Goal: Contribute content: Contribute content

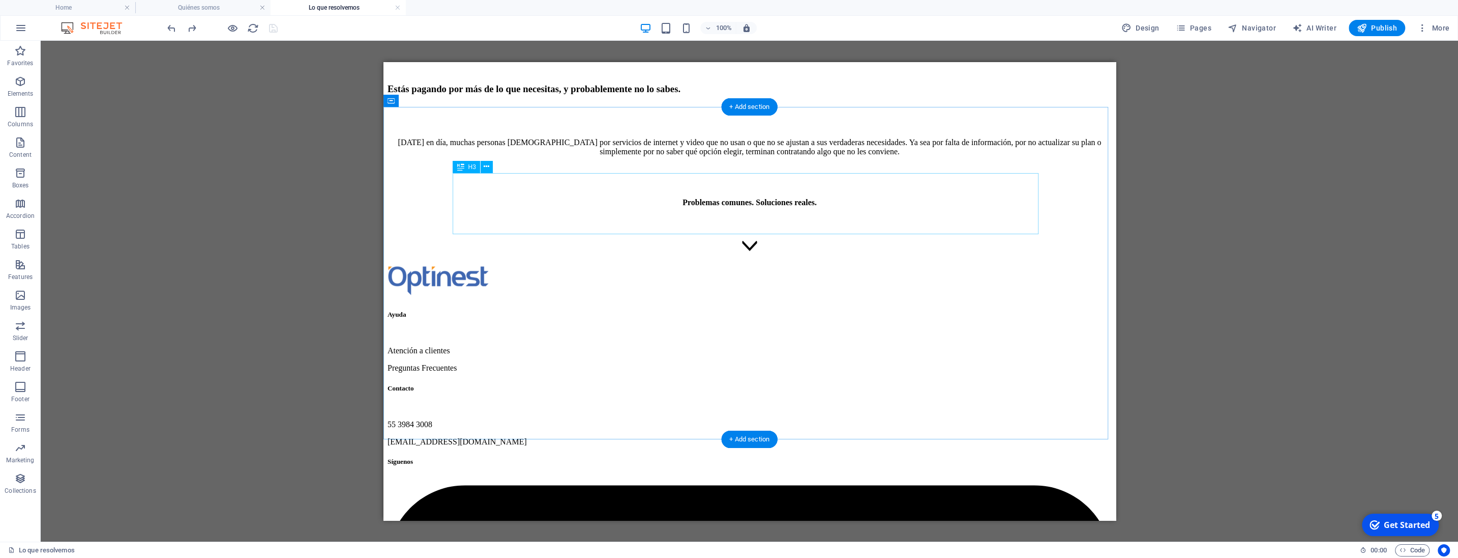
scroll to position [160, 0]
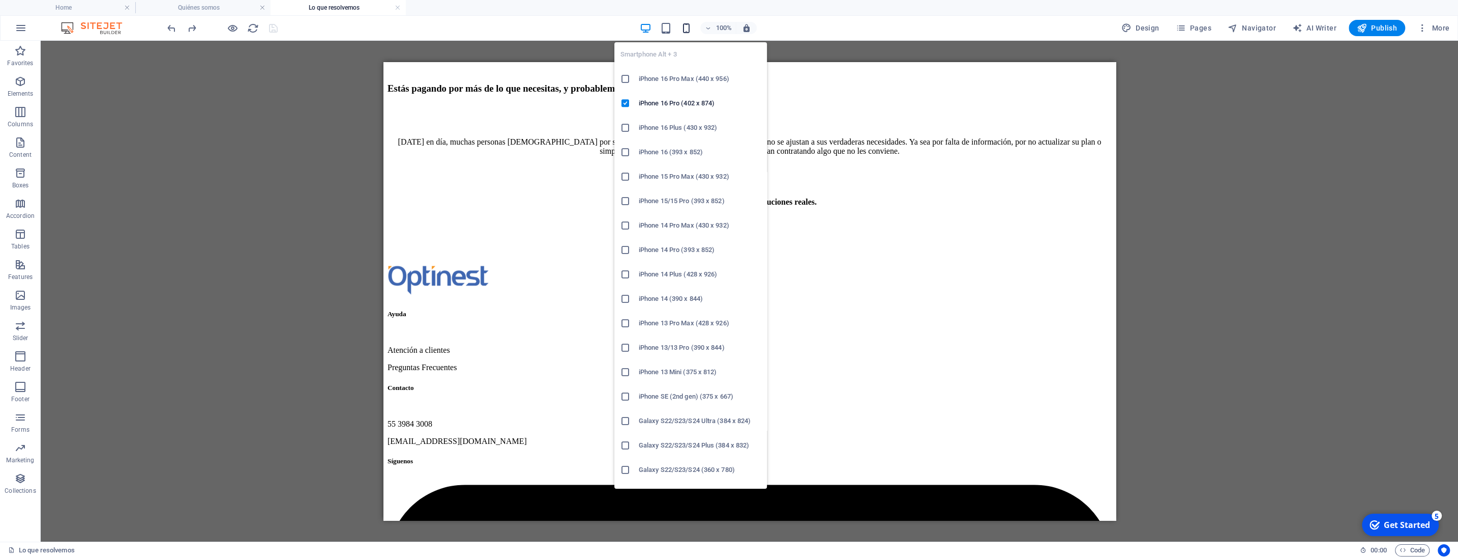
click at [690, 27] on icon "button" at bounding box center [687, 28] width 12 height 12
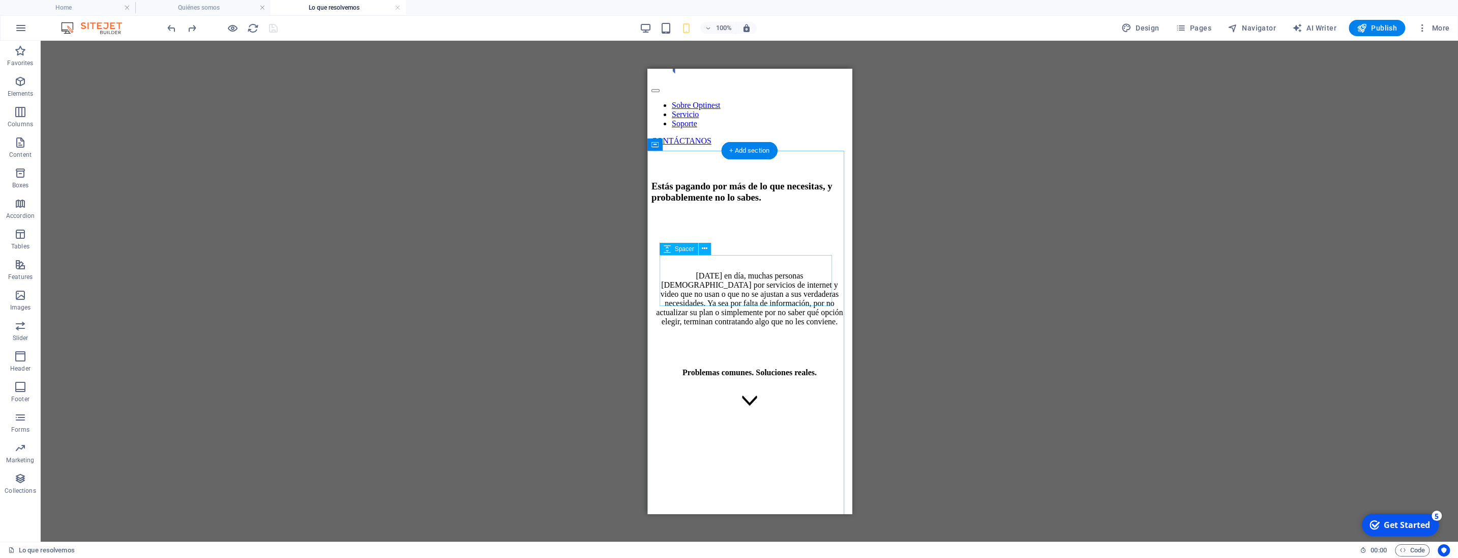
scroll to position [0, 0]
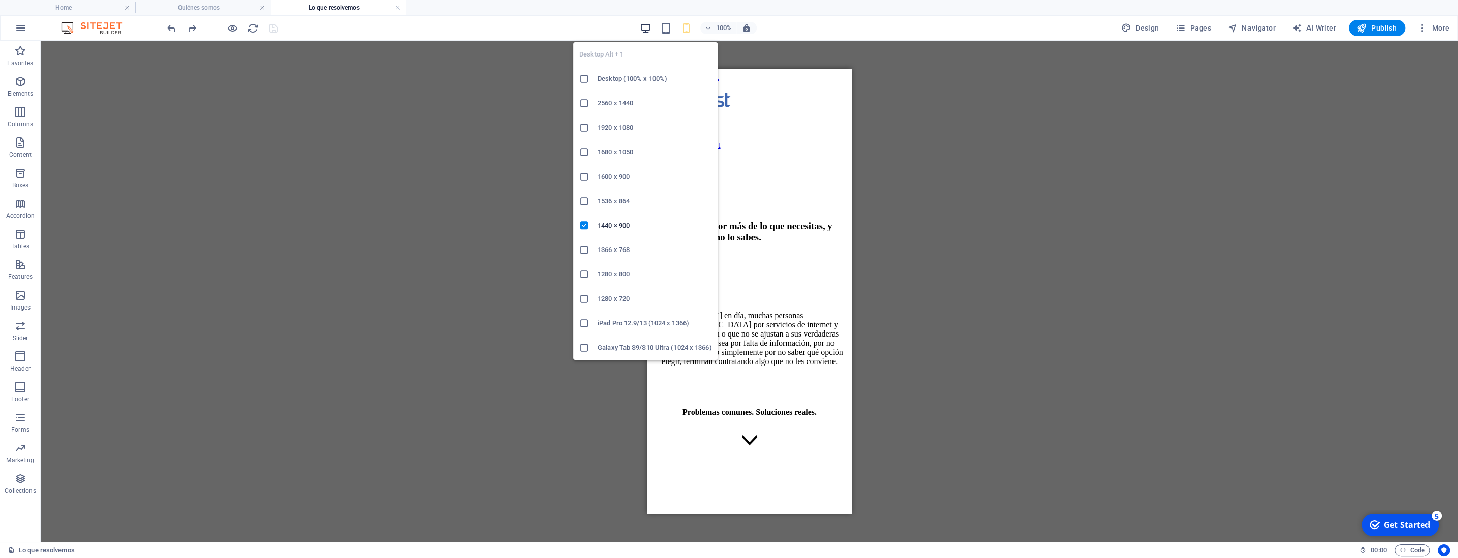
click at [645, 26] on icon "button" at bounding box center [646, 28] width 12 height 12
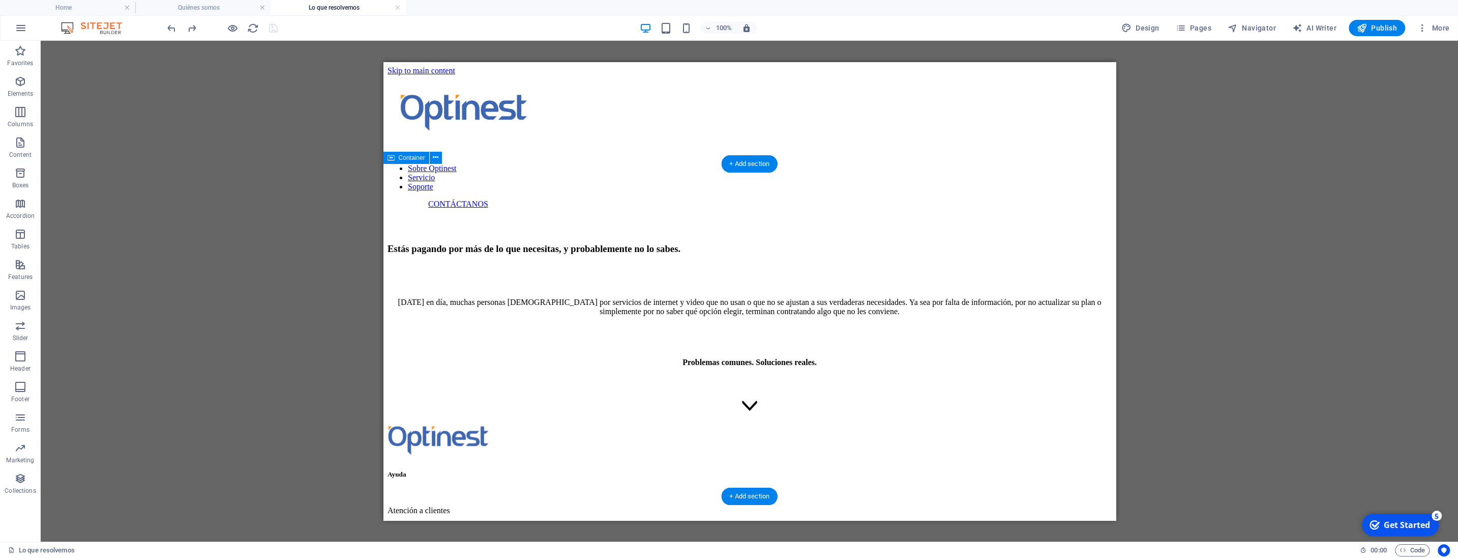
click at [842, 209] on div "Estás pagando por más de lo que necesitas, y probablemente no lo sabes. [DATE] …" at bounding box center [749, 316] width 724 height 214
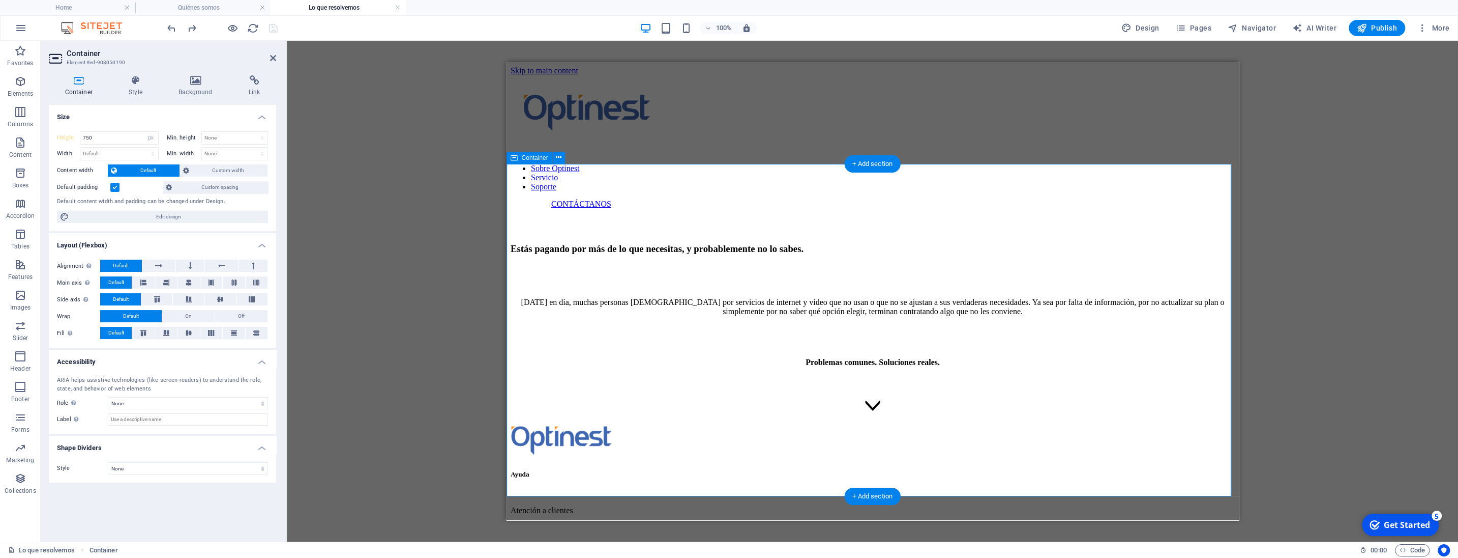
select select "DISABLED_OPTION_VALUE"
click at [218, 96] on h4 "Background" at bounding box center [198, 85] width 70 height 21
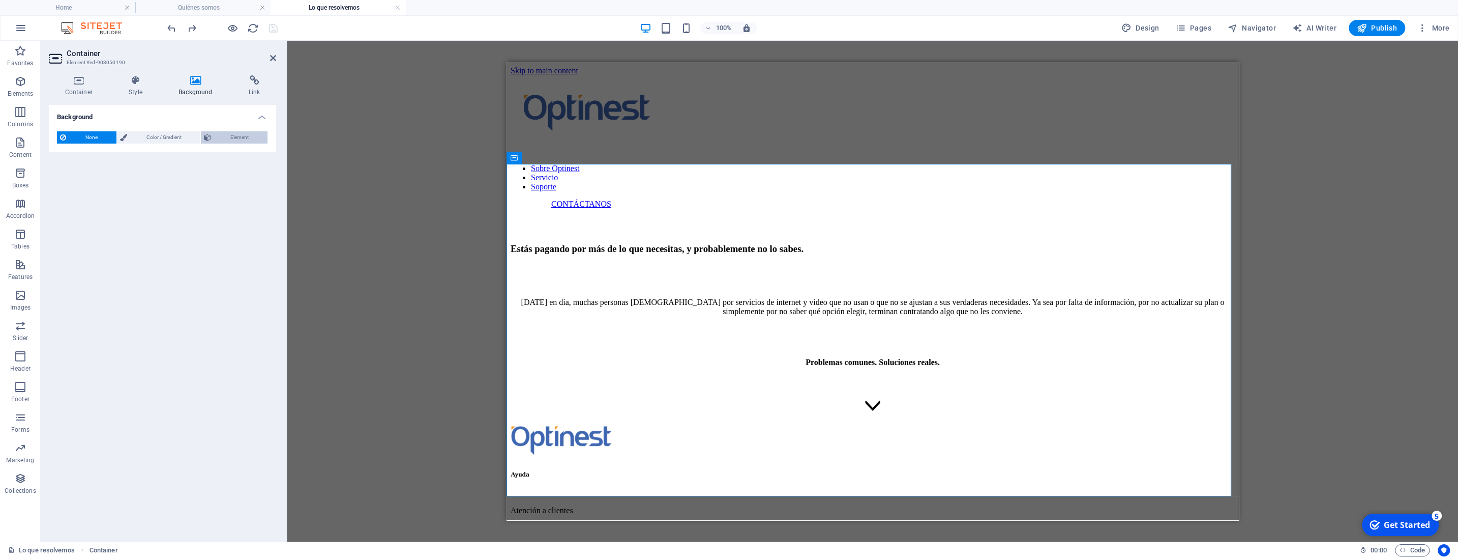
click at [243, 142] on span "Element" at bounding box center [239, 137] width 50 height 12
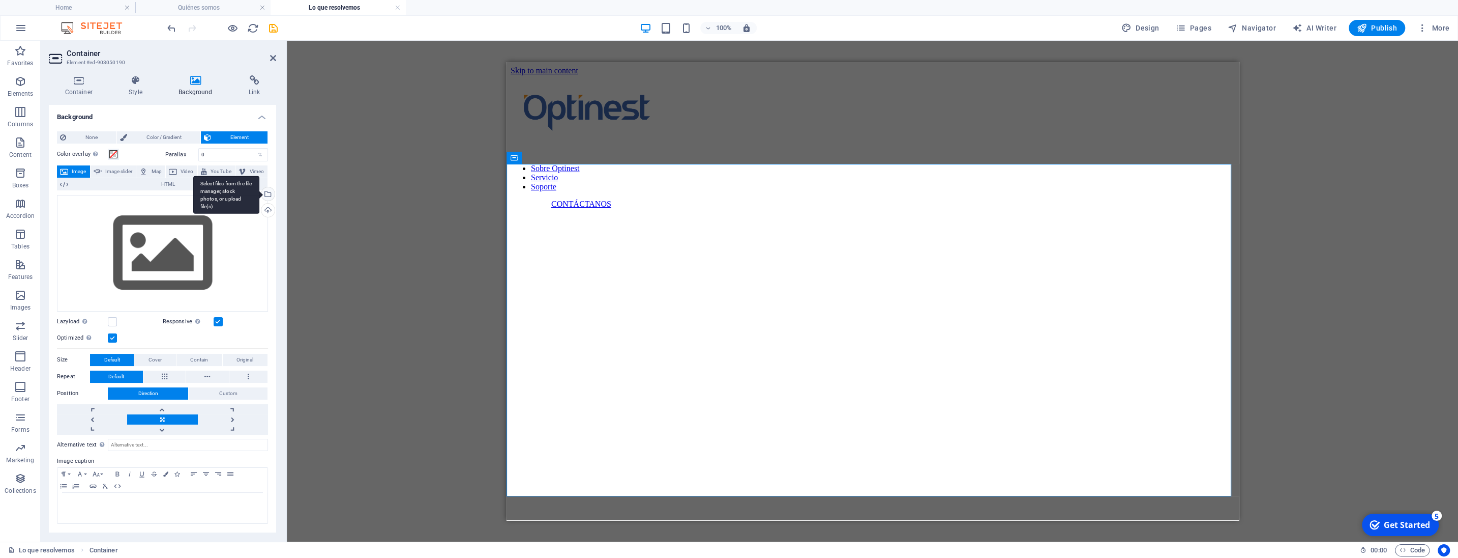
click at [269, 193] on div "Select files from the file manager, stock photos, or upload file(s)" at bounding box center [266, 194] width 15 height 15
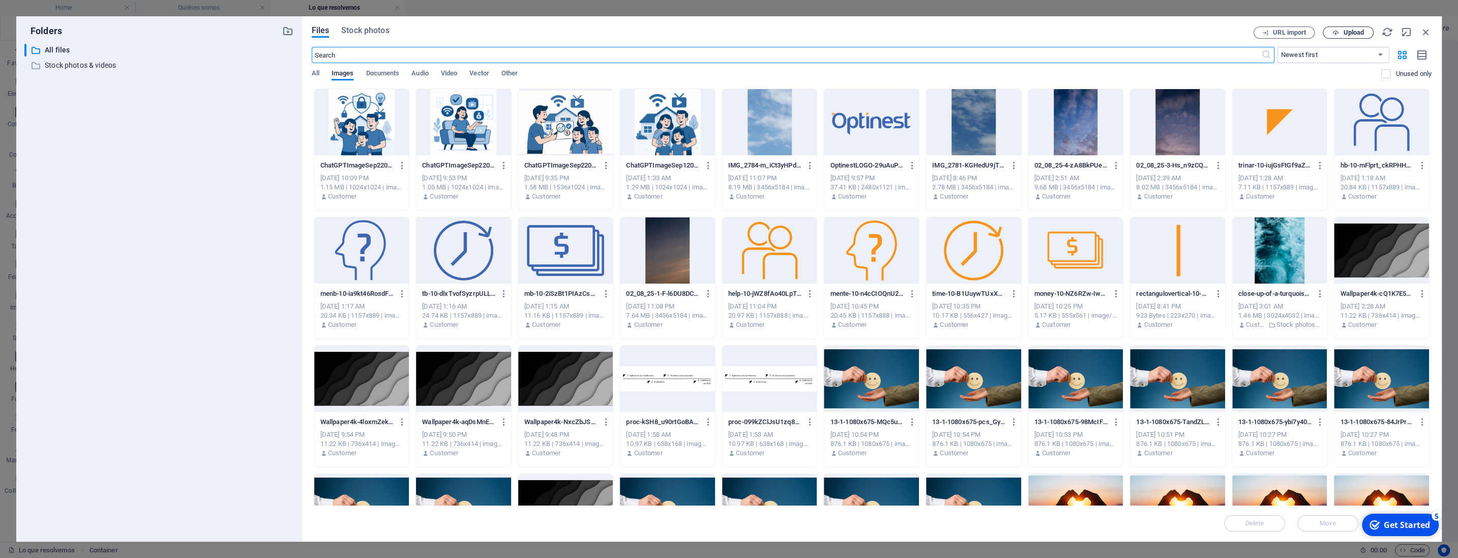
click at [1343, 36] on span "Upload" at bounding box center [1353, 33] width 21 height 6
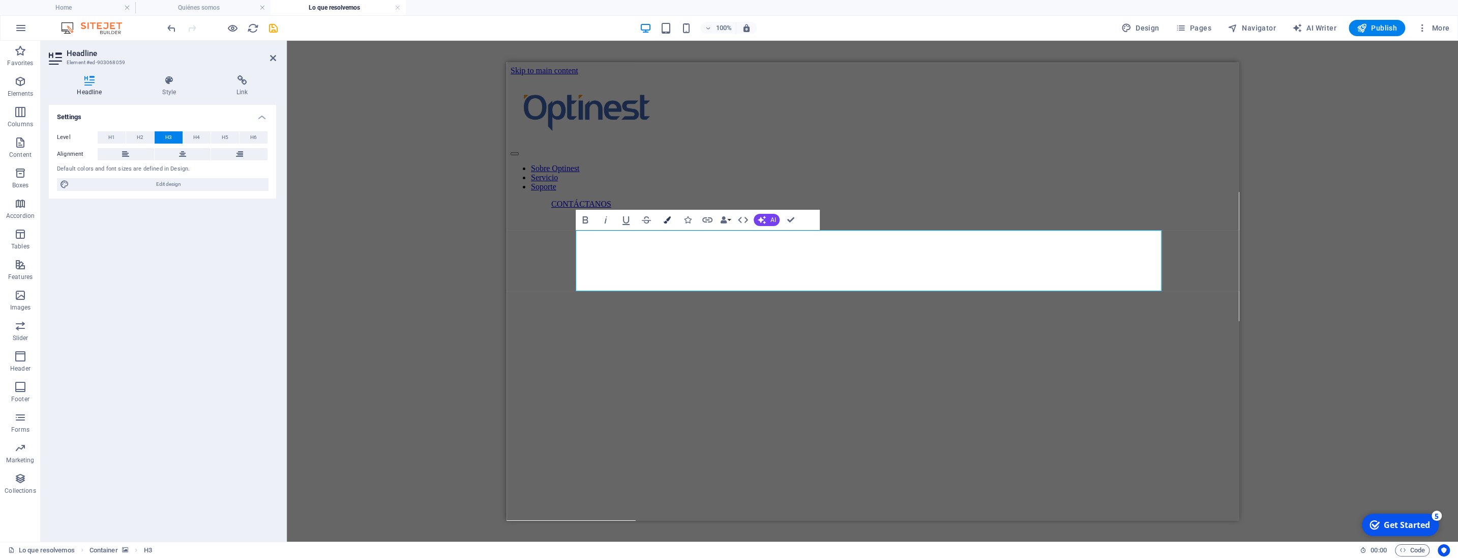
click at [670, 220] on icon "button" at bounding box center [666, 219] width 7 height 7
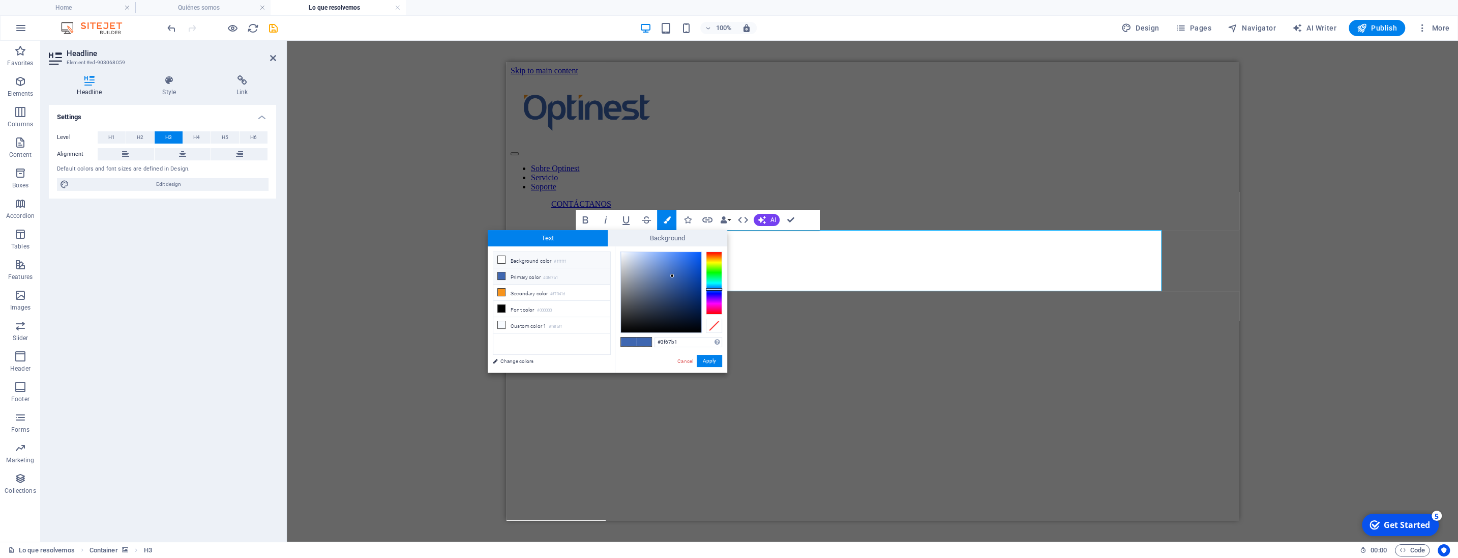
click at [502, 257] on icon at bounding box center [501, 259] width 7 height 7
type input "#ffffff"
click at [704, 361] on button "Apply" at bounding box center [709, 361] width 25 height 12
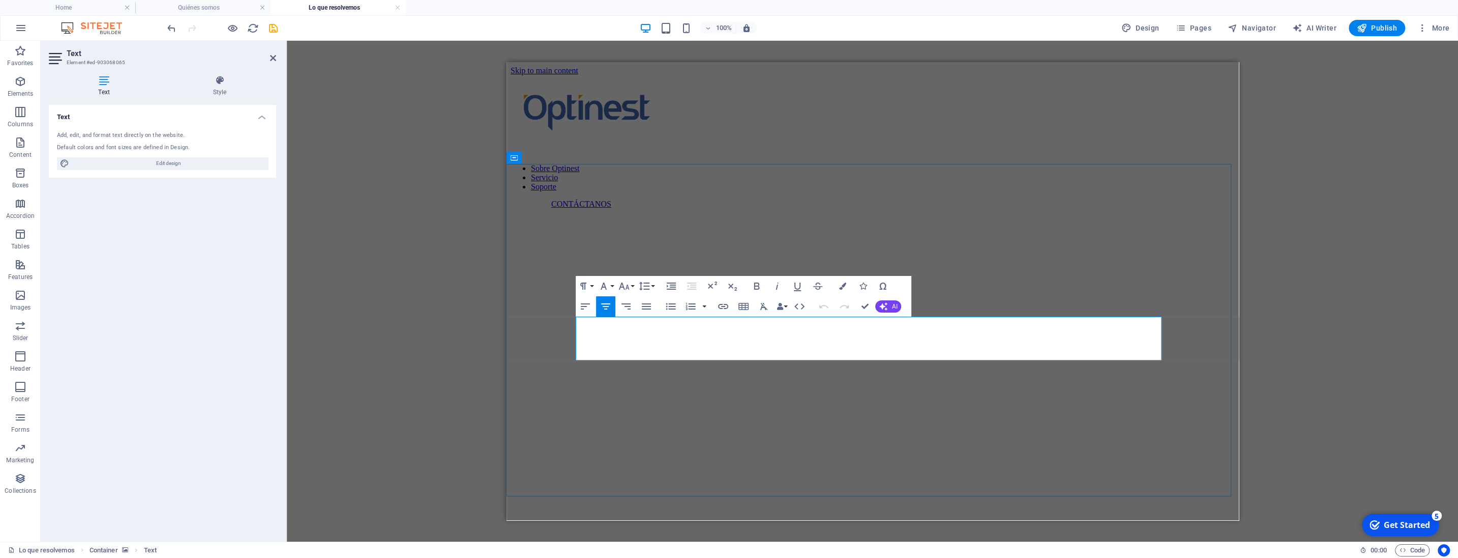
click at [849, 286] on button "Colors" at bounding box center [842, 286] width 19 height 20
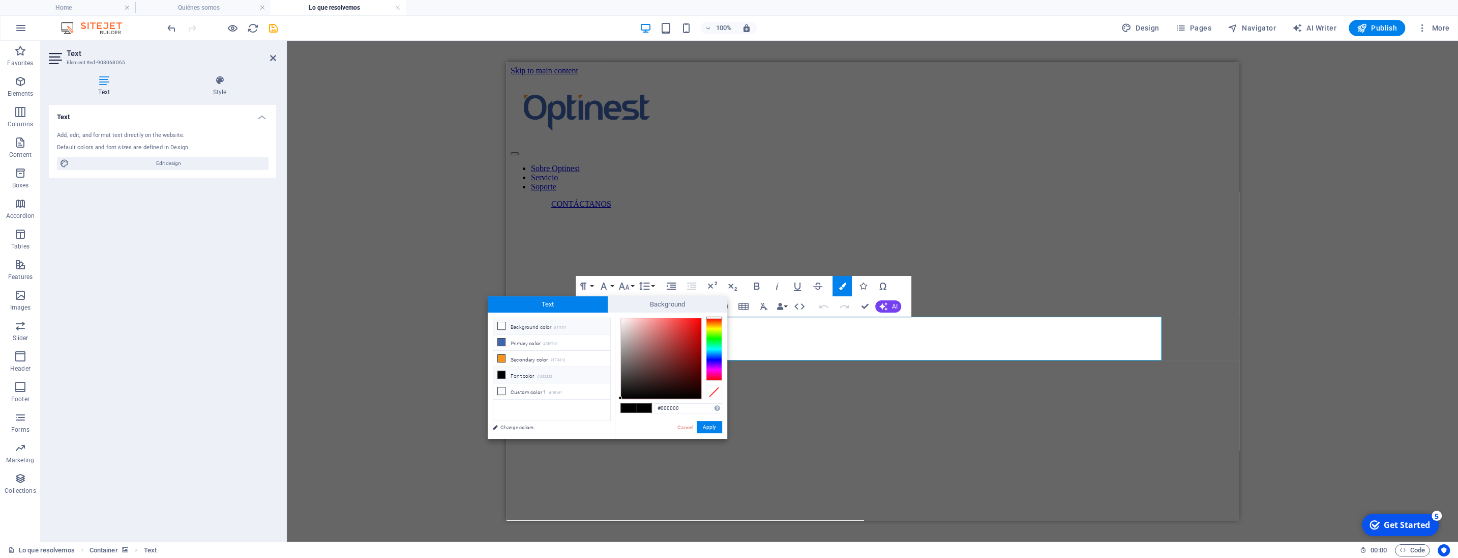
click at [503, 326] on icon at bounding box center [501, 325] width 7 height 7
type input "#ffffff"
click at [711, 424] on button "Apply" at bounding box center [709, 427] width 25 height 12
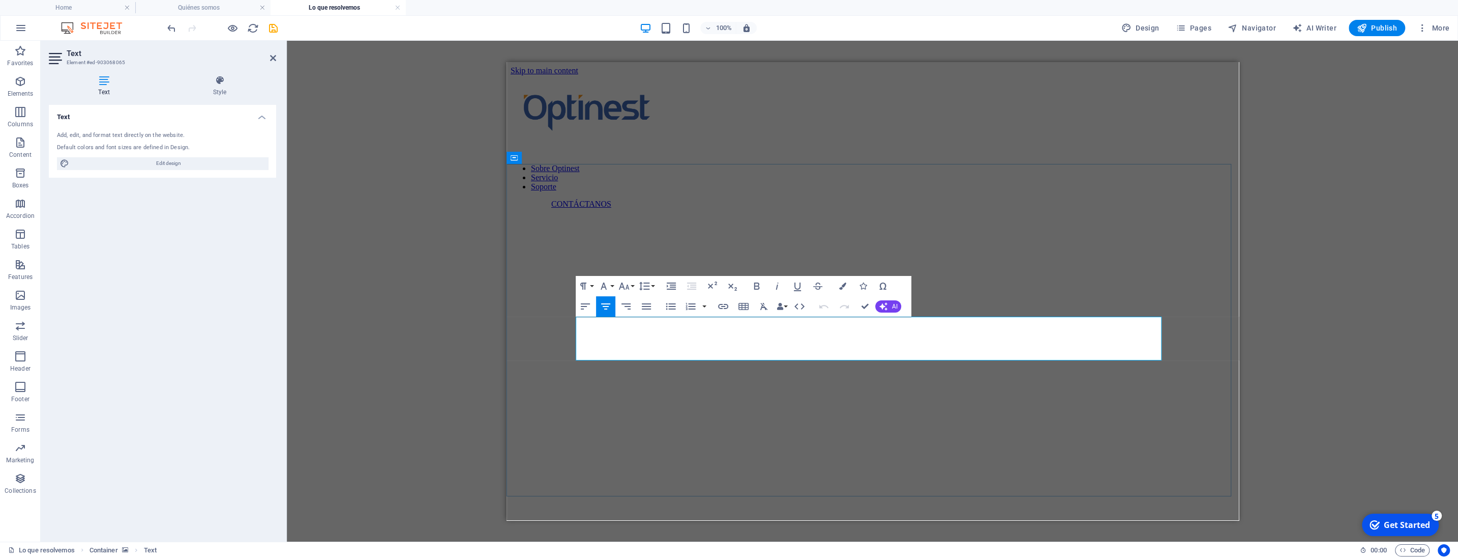
click at [840, 286] on icon "button" at bounding box center [842, 285] width 7 height 7
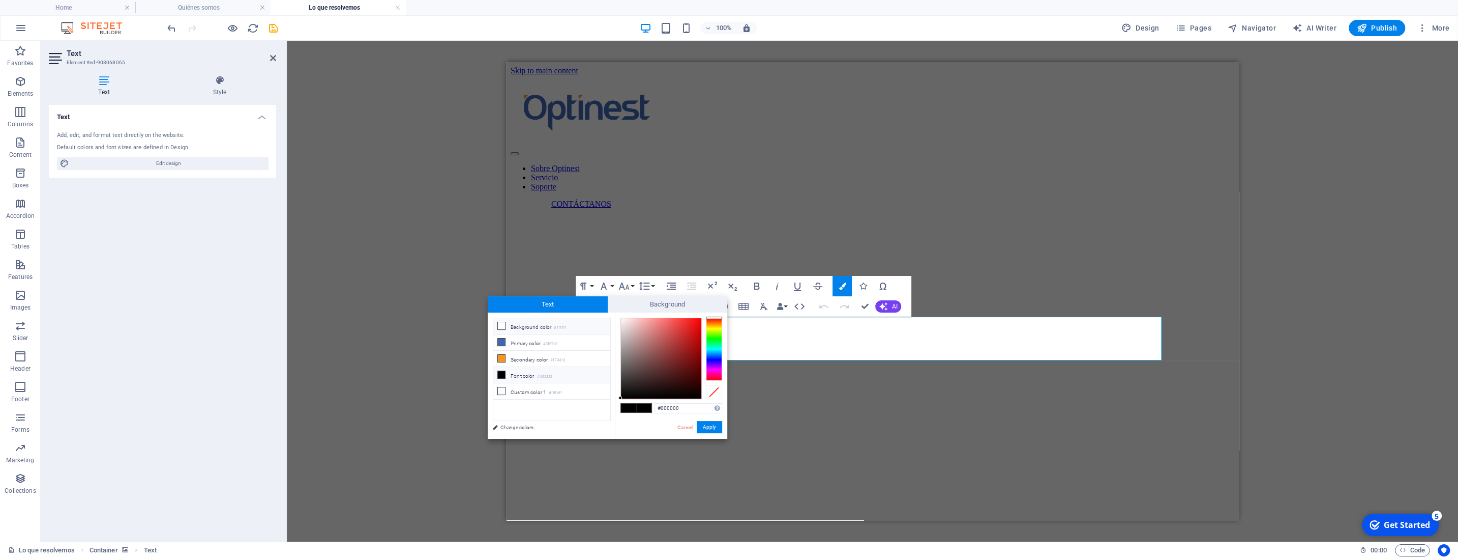
click at [503, 325] on icon at bounding box center [501, 325] width 7 height 7
type input "#ffffff"
click at [713, 424] on button "Apply" at bounding box center [709, 427] width 25 height 12
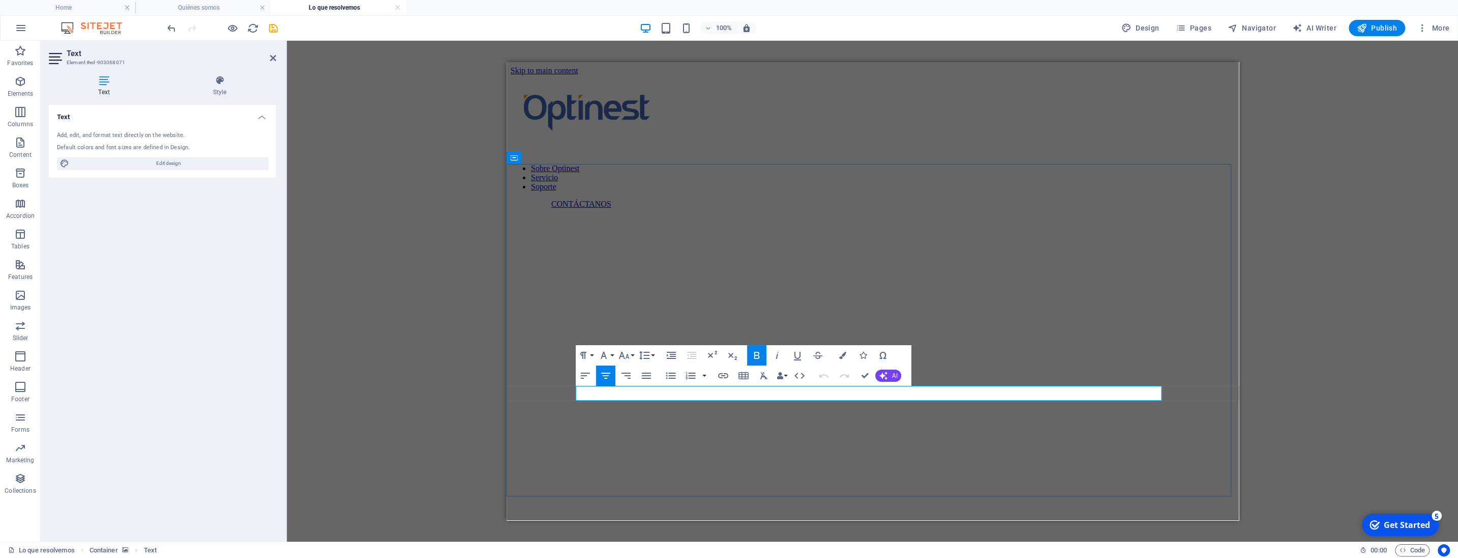
click at [844, 355] on icon "button" at bounding box center [842, 355] width 7 height 7
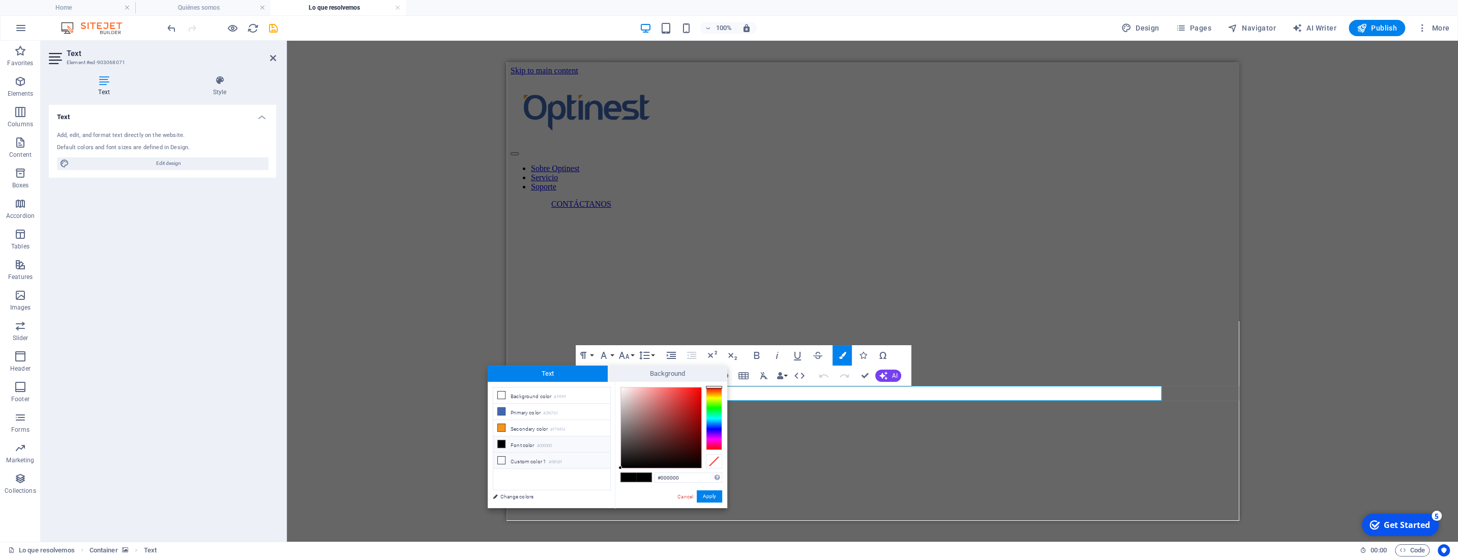
click at [507, 458] on li "Custom color 1 #f8fbff" at bounding box center [551, 460] width 117 height 16
click at [500, 396] on icon at bounding box center [501, 394] width 7 height 7
type input "#ffffff"
click at [711, 498] on button "Apply" at bounding box center [709, 496] width 25 height 12
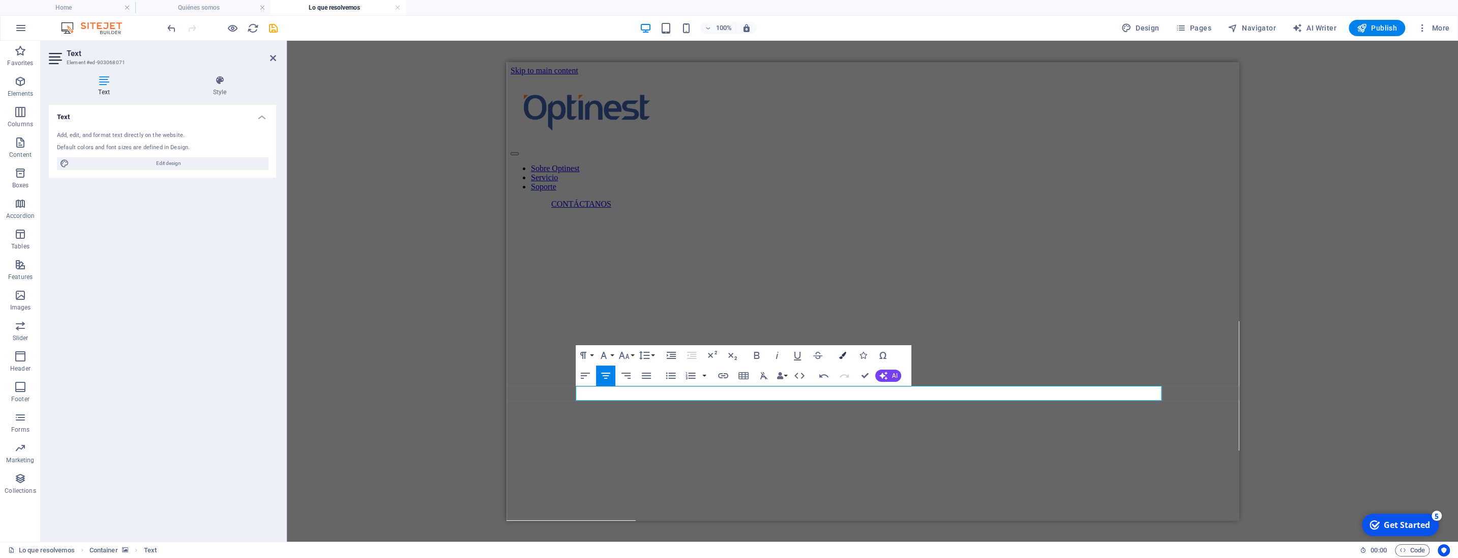
click at [841, 358] on icon "button" at bounding box center [842, 355] width 7 height 7
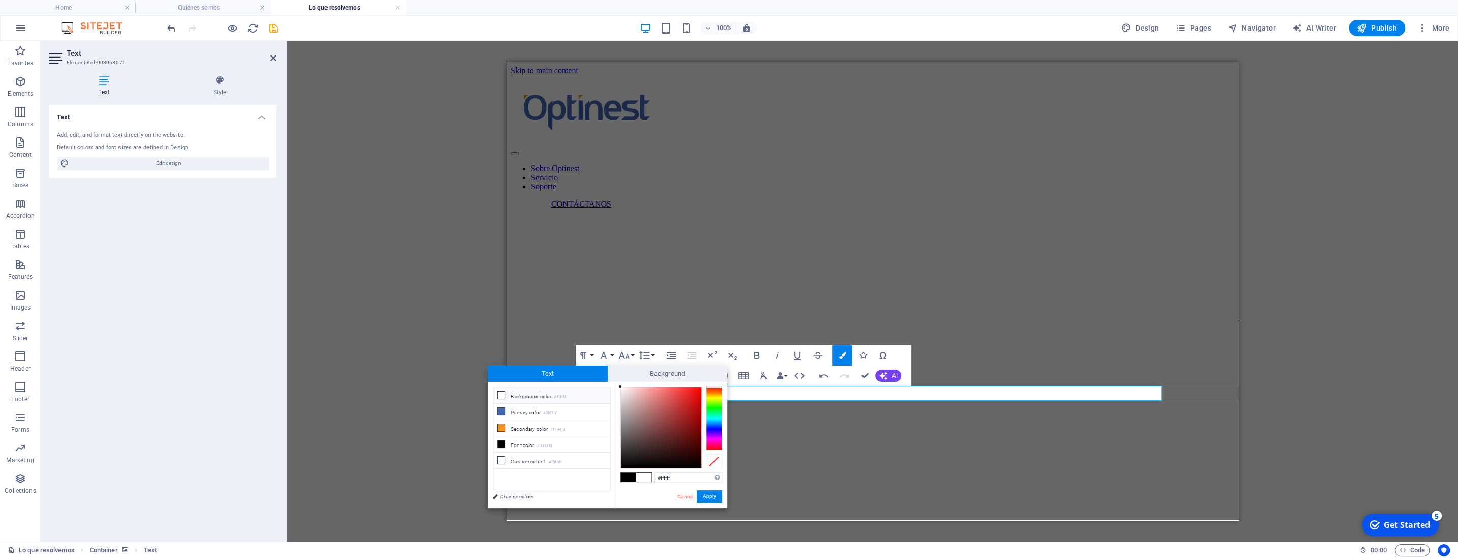
click at [498, 393] on icon at bounding box center [501, 394] width 7 height 7
drag, startPoint x: 213, startPoint y: 446, endPoint x: 710, endPoint y: 500, distance: 500.5
click at [710, 500] on button "Apply" at bounding box center [709, 496] width 25 height 12
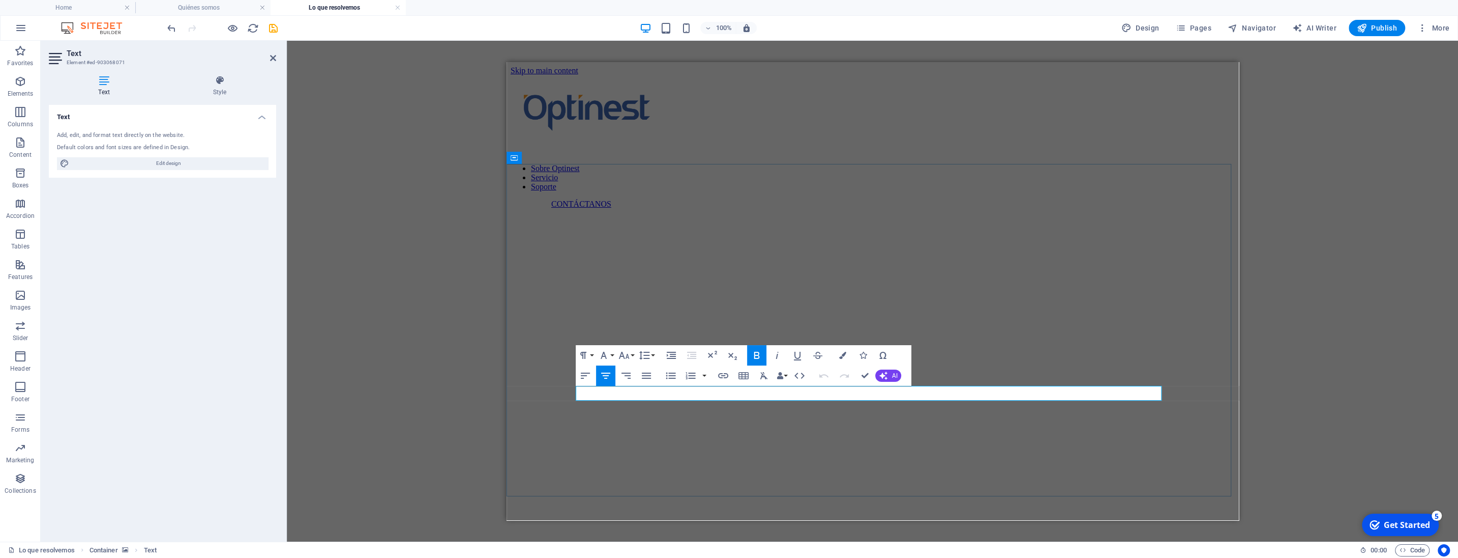
click at [844, 355] on icon "button" at bounding box center [842, 355] width 7 height 7
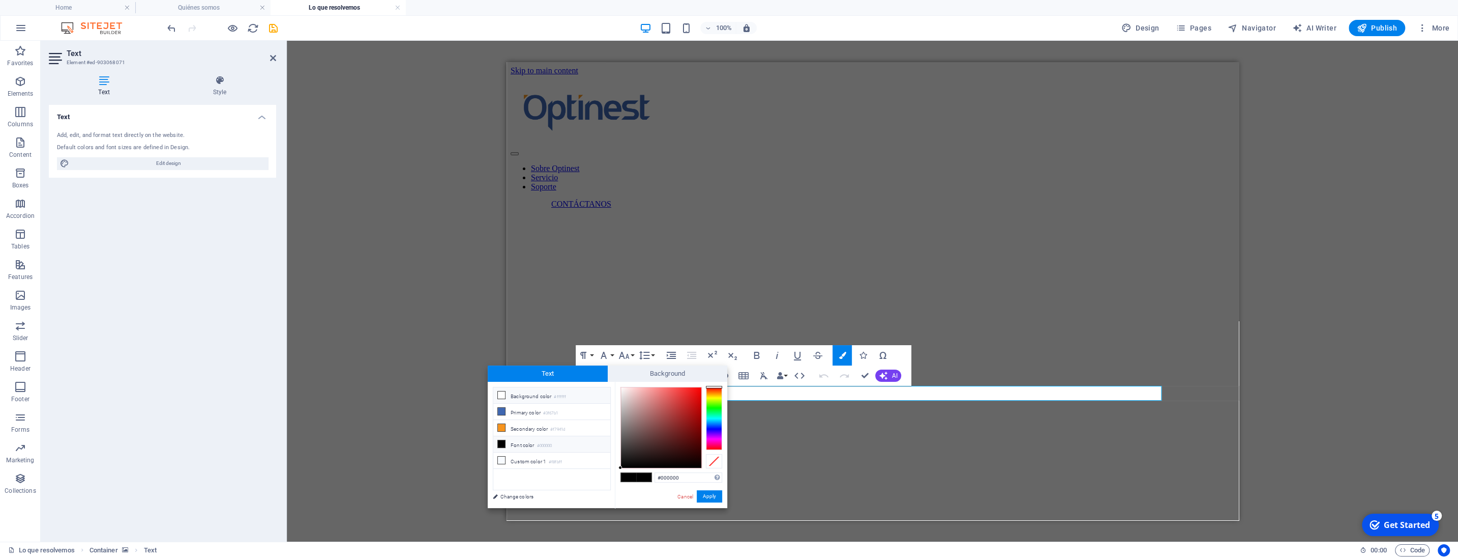
click at [499, 393] on icon at bounding box center [501, 394] width 7 height 7
type input "#ffffff"
click at [713, 495] on button "Apply" at bounding box center [709, 496] width 25 height 12
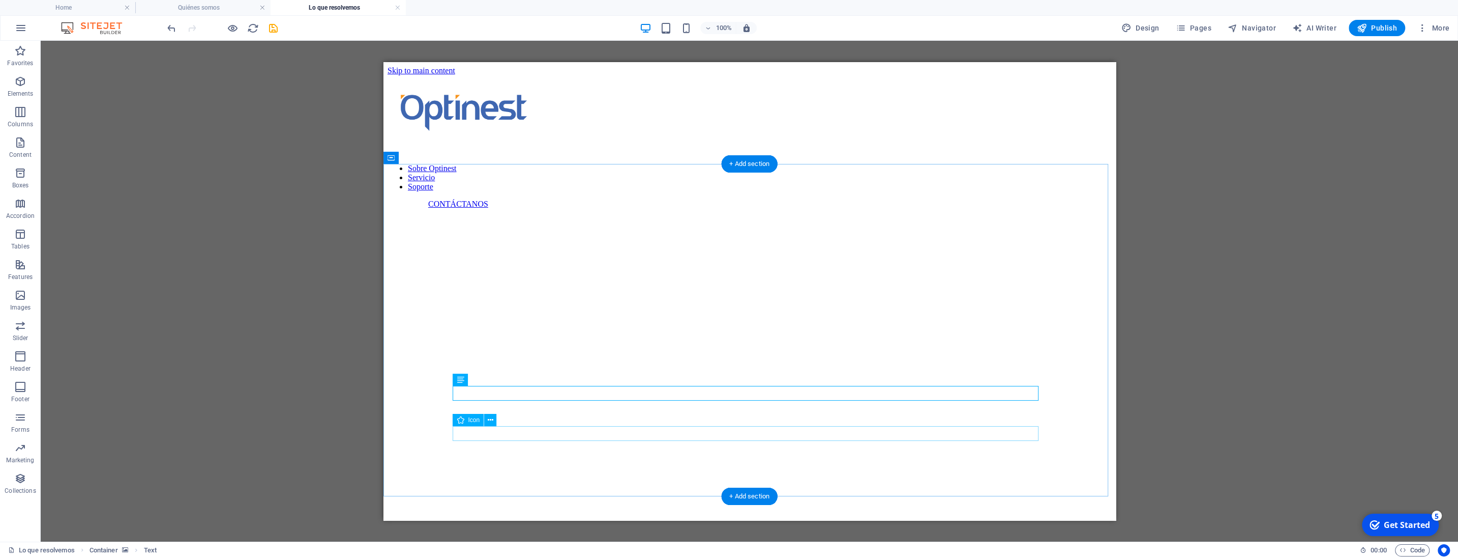
select select "xMidYMid"
select select "px"
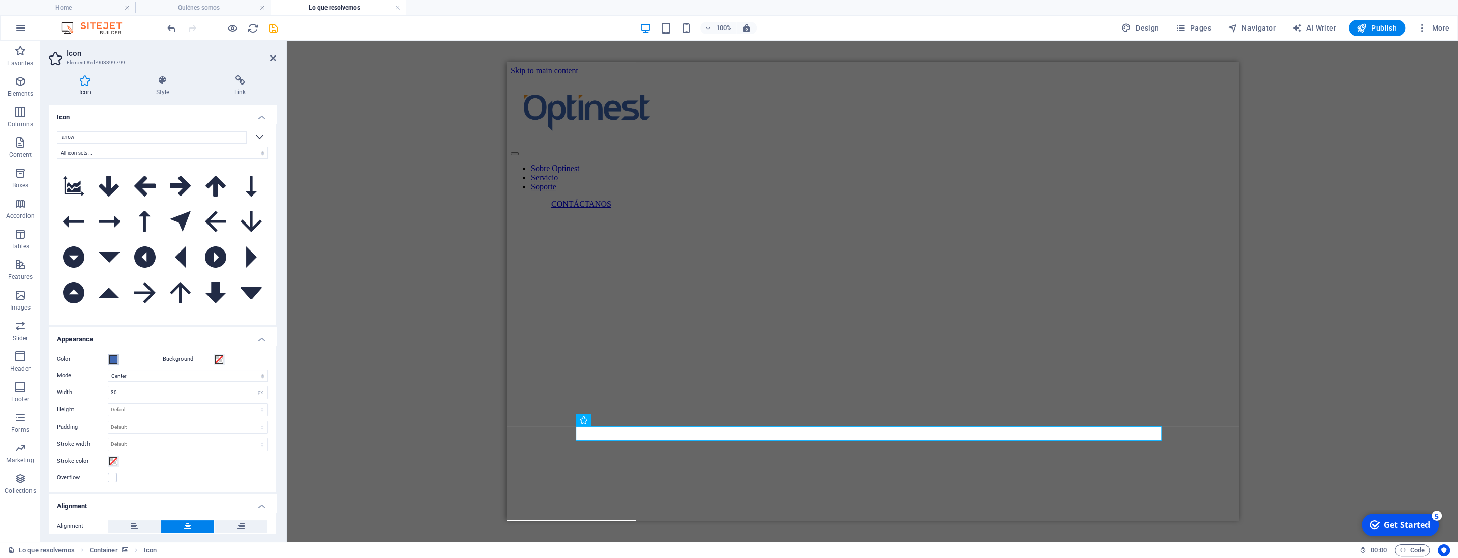
click at [108, 358] on button "Color" at bounding box center [113, 359] width 11 height 11
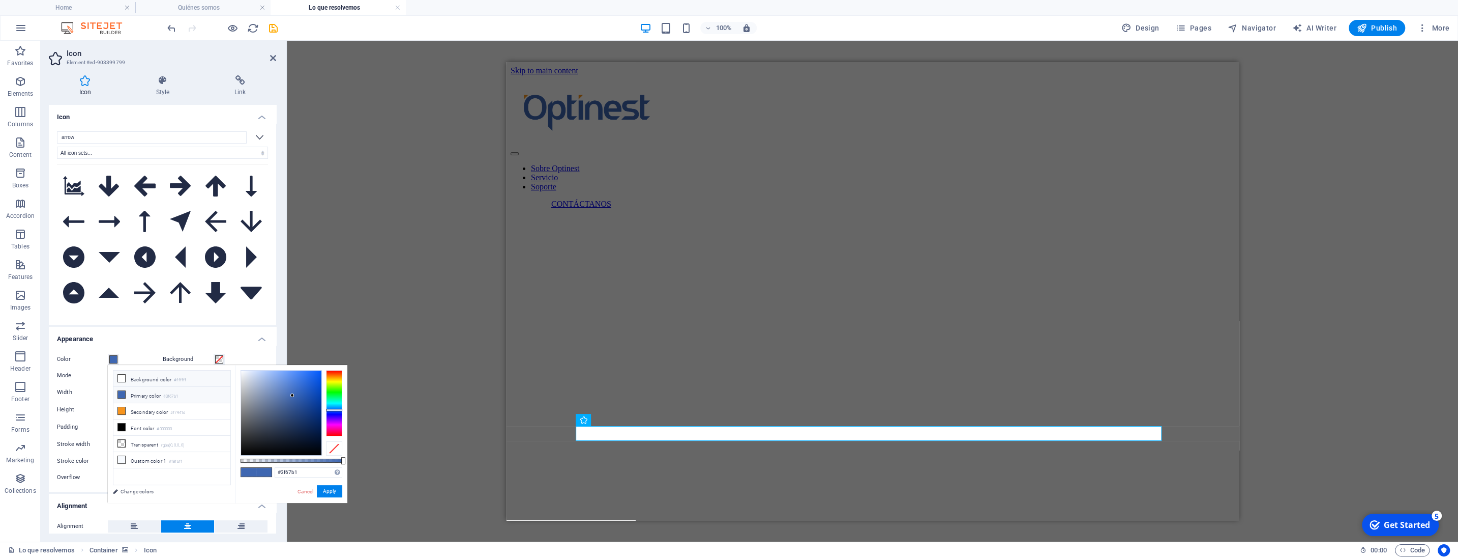
click at [124, 377] on icon at bounding box center [121, 377] width 7 height 7
type input "#ffffff"
click at [329, 491] on button "Apply" at bounding box center [329, 491] width 25 height 12
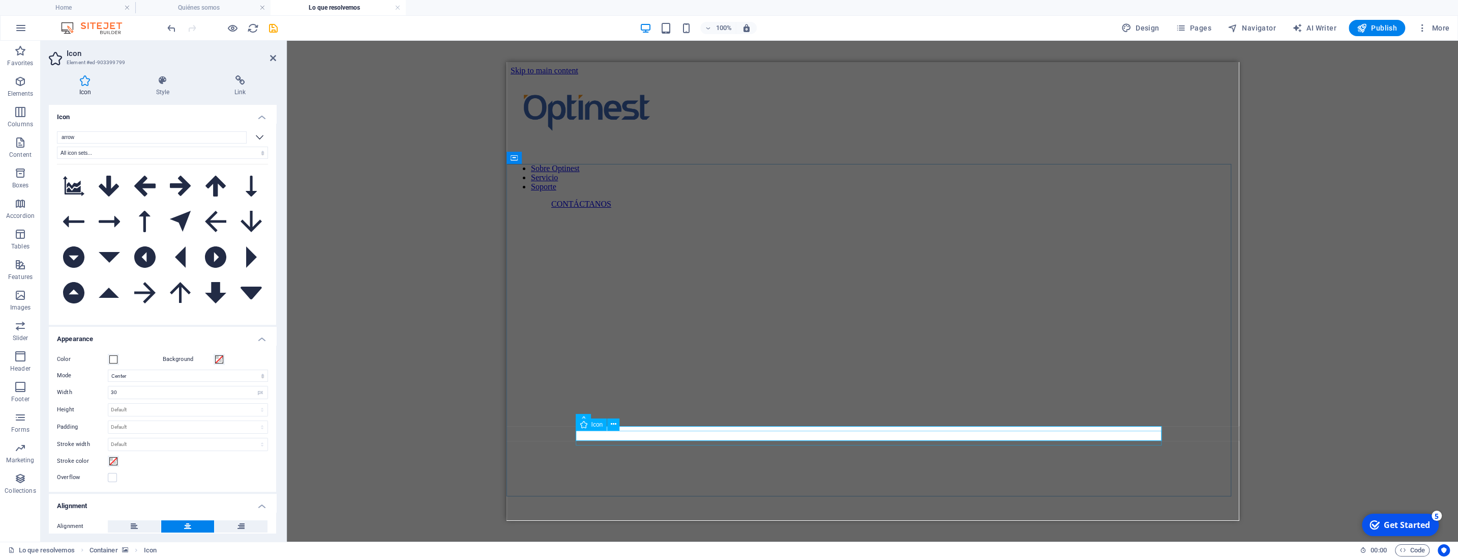
select select "xMidYMid"
select select "px"
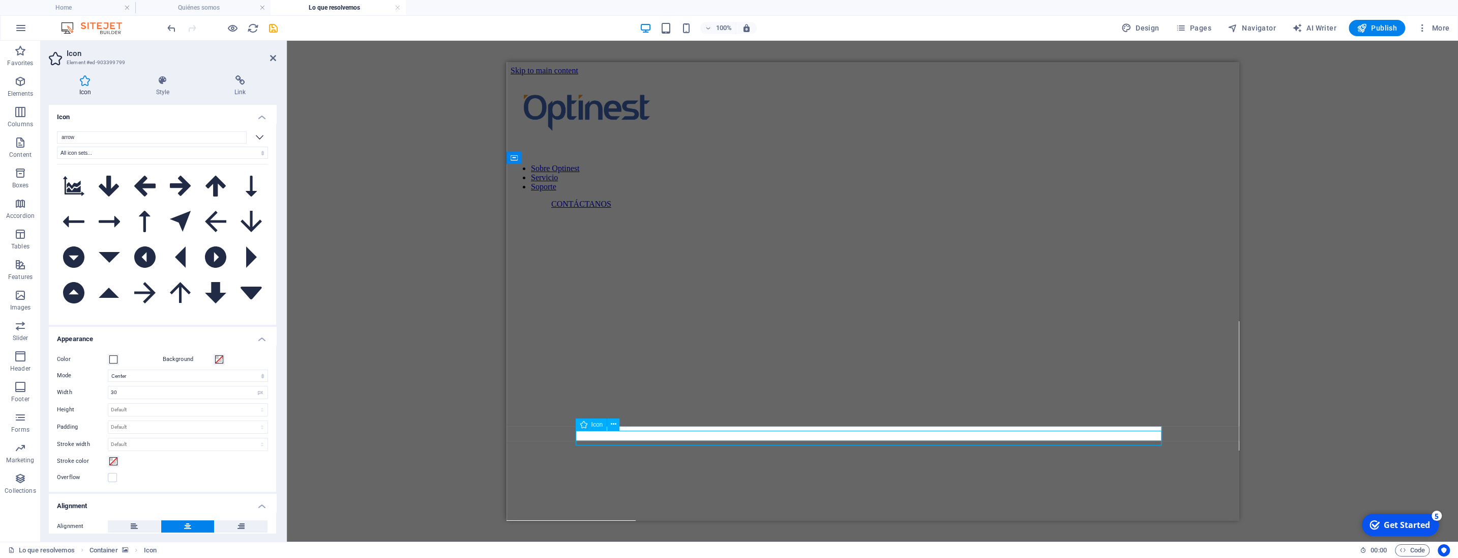
select select "px"
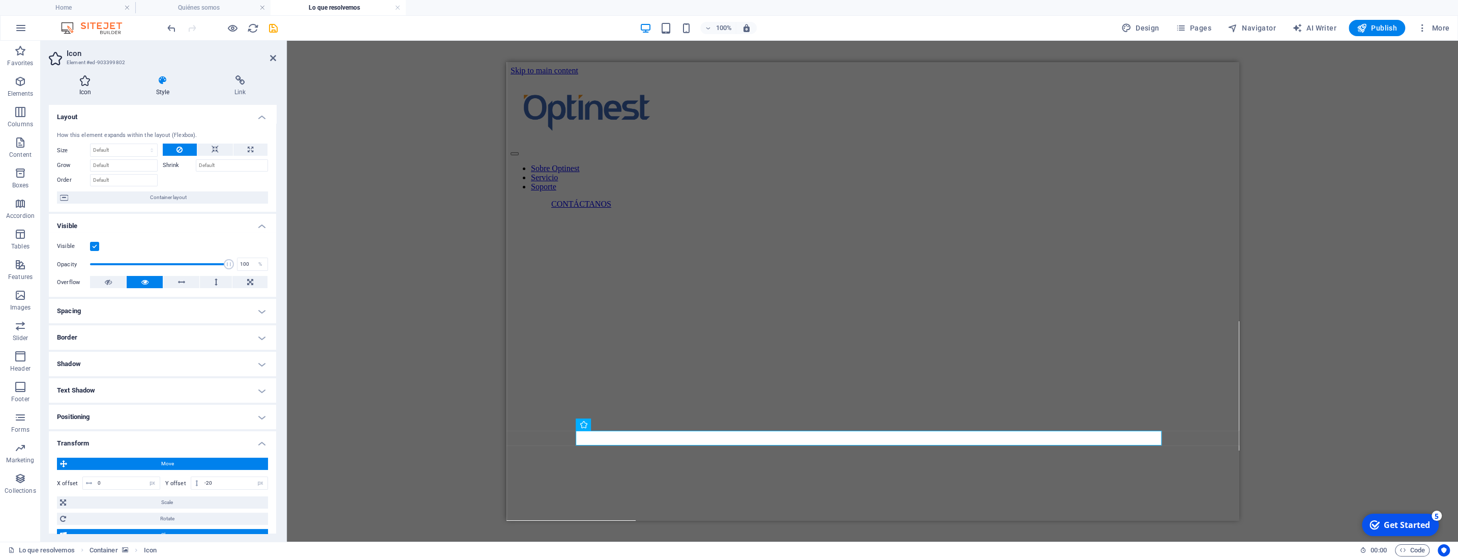
click at [83, 77] on icon at bounding box center [85, 80] width 73 height 10
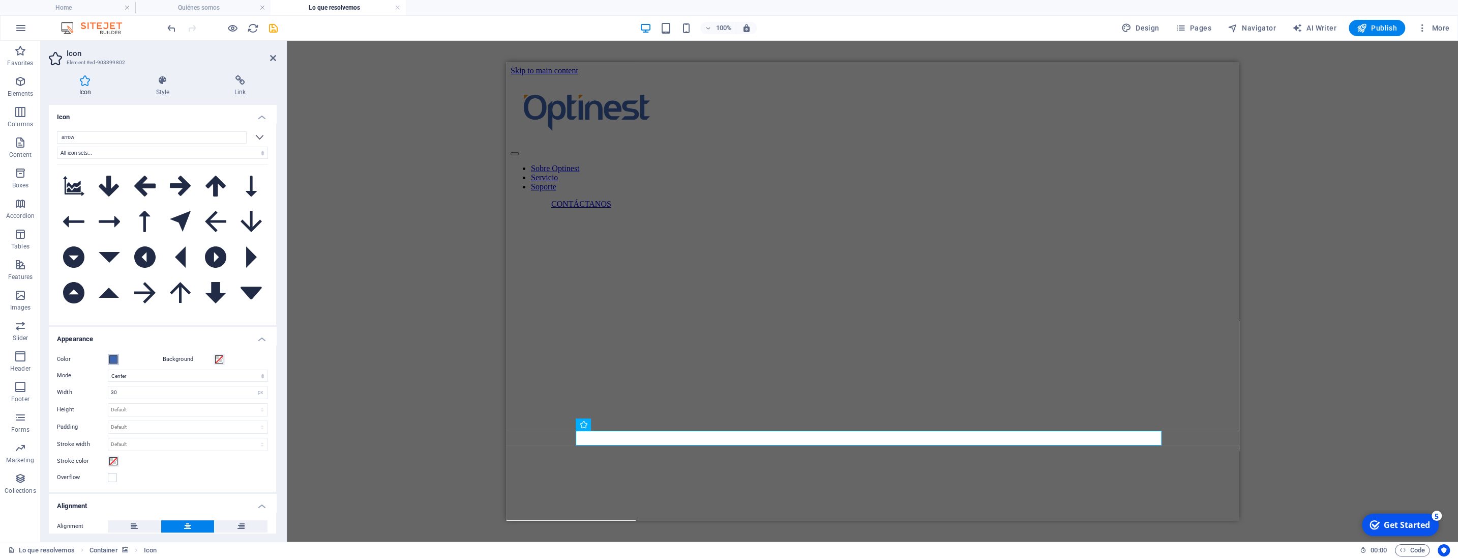
click at [108, 359] on button "Color" at bounding box center [113, 359] width 11 height 11
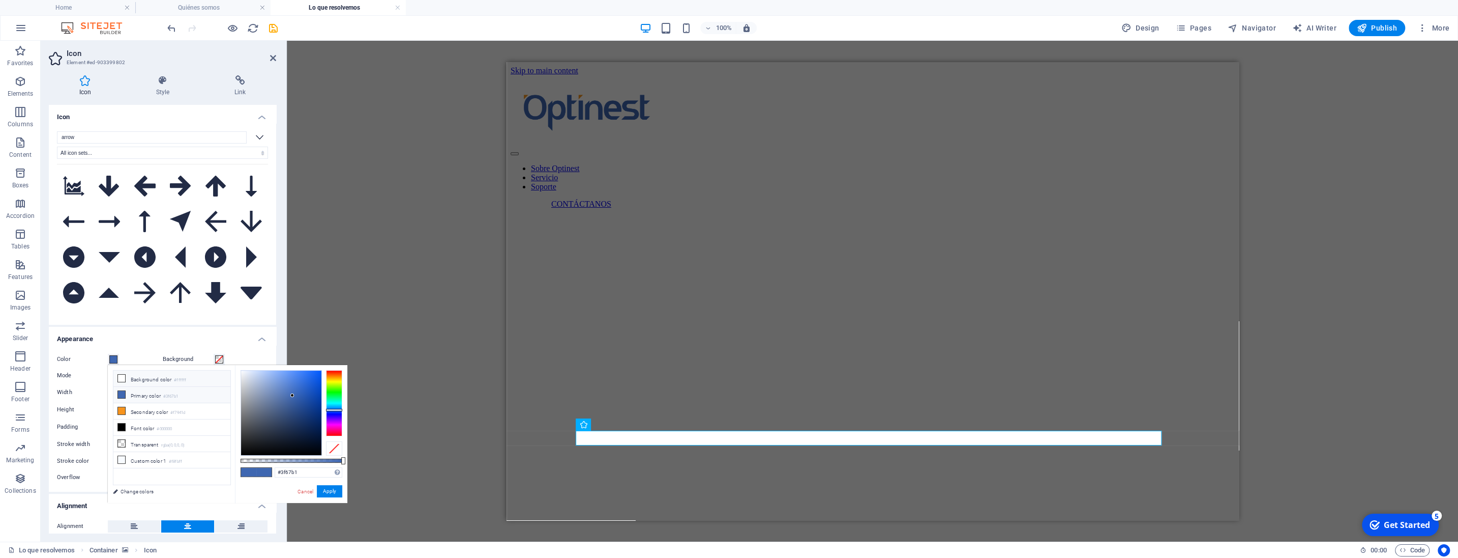
click at [120, 376] on icon at bounding box center [121, 377] width 7 height 7
type input "#ffffff"
click at [330, 490] on button "Apply" at bounding box center [329, 491] width 25 height 12
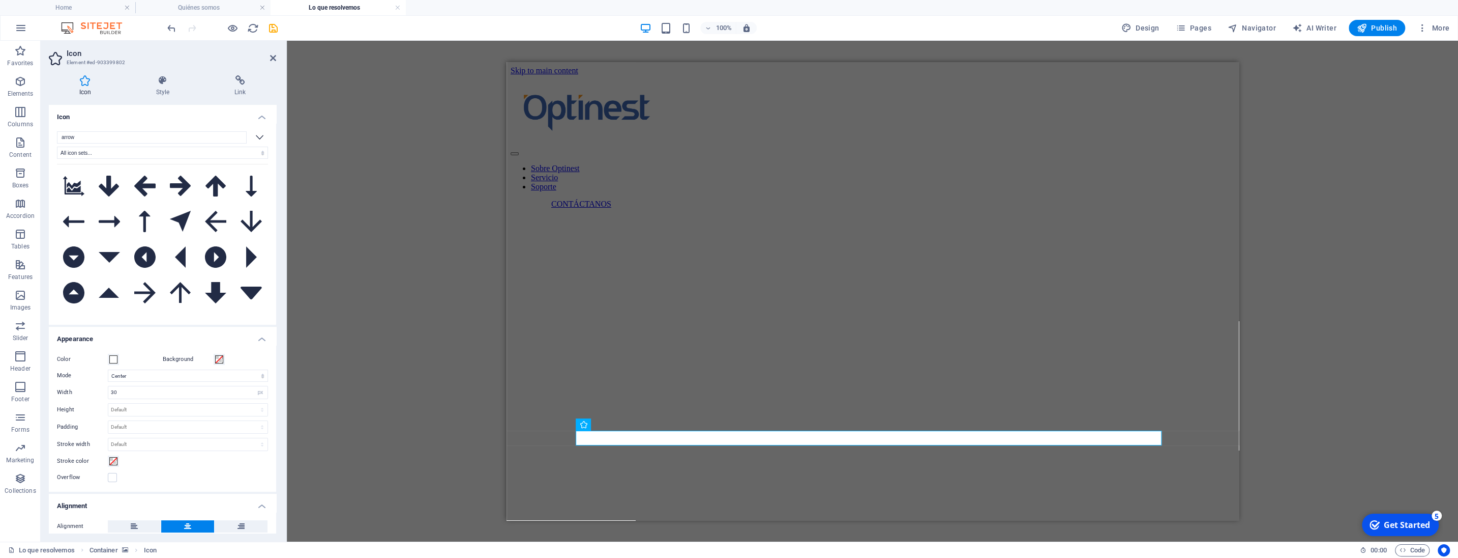
click at [358, 98] on div "Reference Container Text Spacer Reference Icon Icon Text Spacer Spacer H3 Space…" at bounding box center [873, 291] width 1172 height 501
click at [274, 57] on icon at bounding box center [273, 58] width 6 height 8
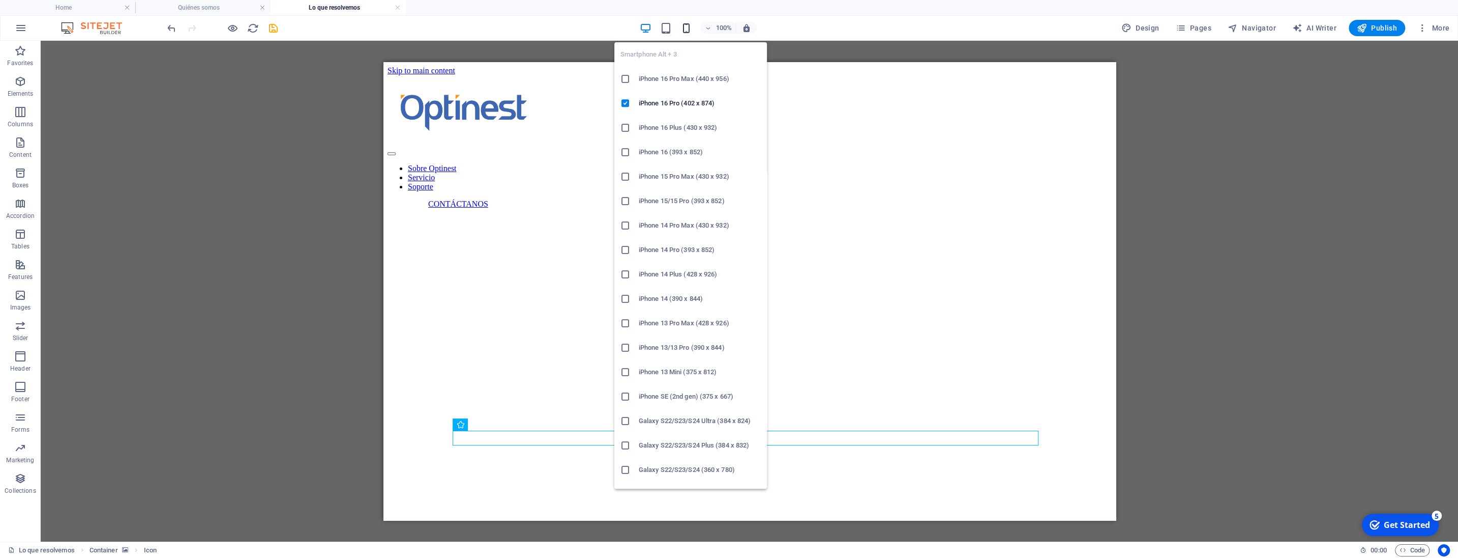
click at [690, 29] on icon "button" at bounding box center [687, 28] width 12 height 12
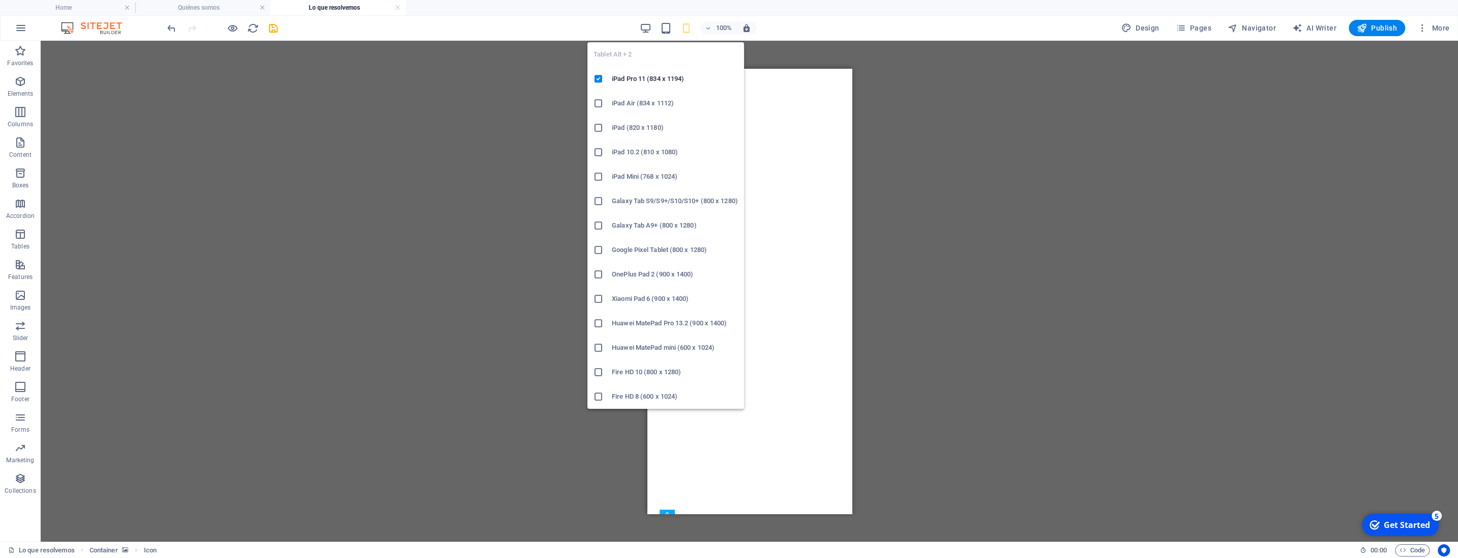
click at [667, 36] on div "Tablet Alt + 2 iPad Pro 11 (834 x 1194) iPad Air (834 x 1112) iPad (820 x 1180)…" at bounding box center [666, 221] width 157 height 374
click at [667, 31] on icon "button" at bounding box center [666, 28] width 12 height 12
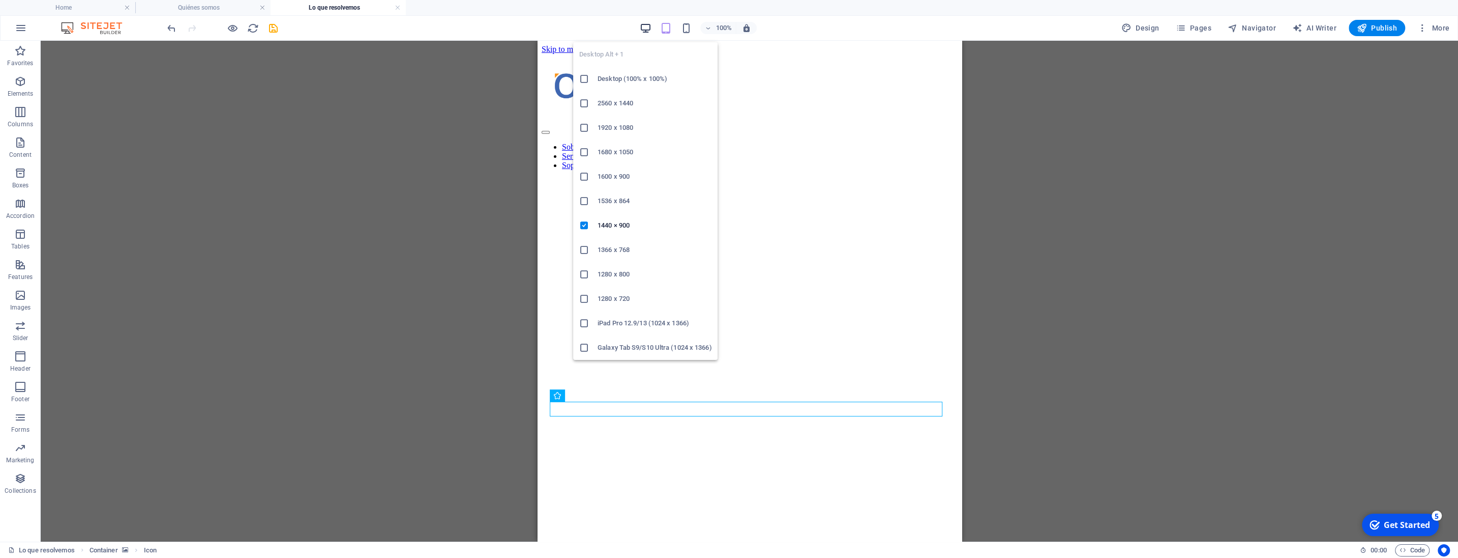
click at [644, 23] on icon "button" at bounding box center [646, 28] width 12 height 12
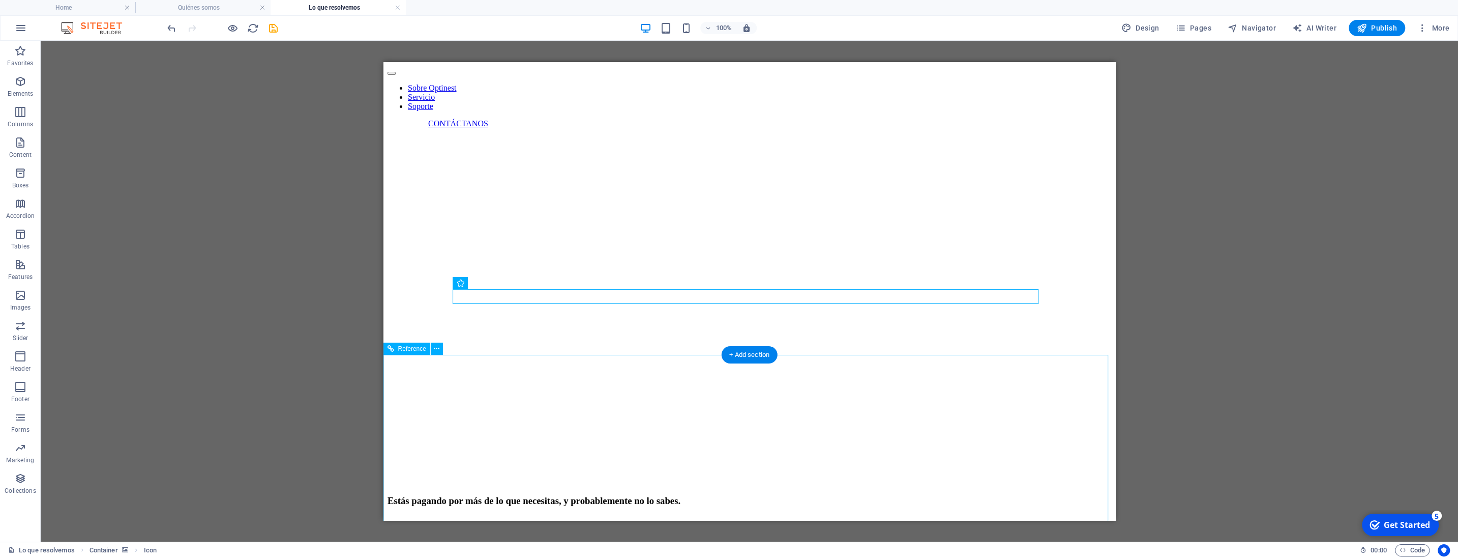
scroll to position [162, 0]
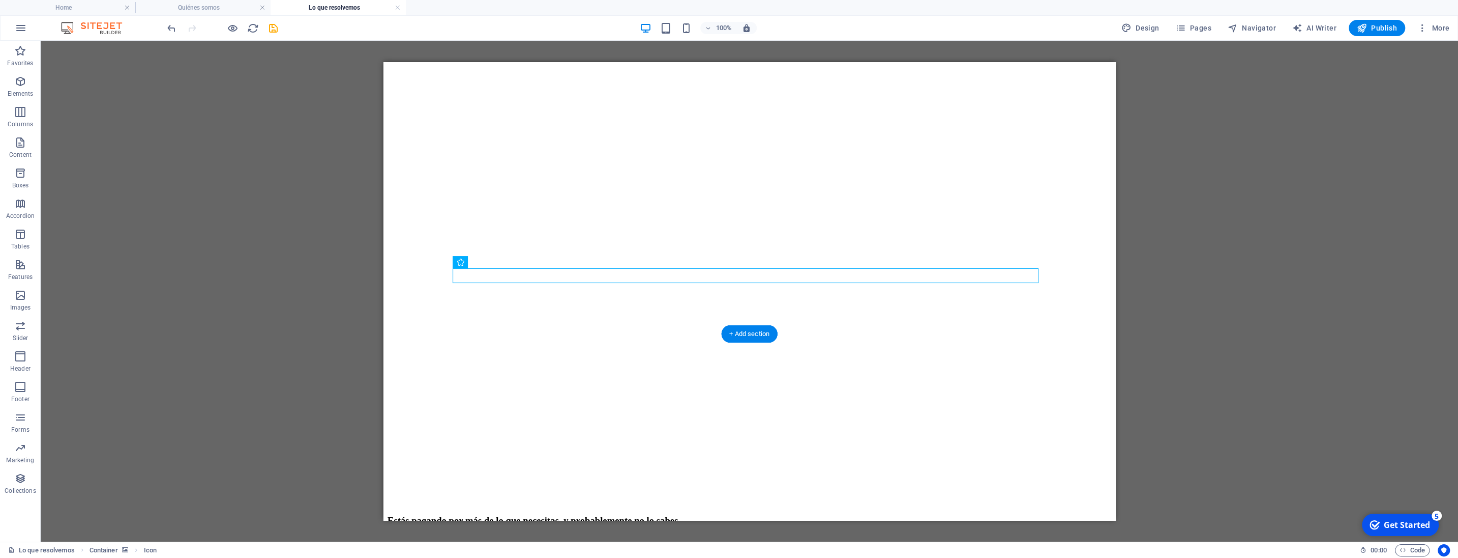
scroll to position [109, 0]
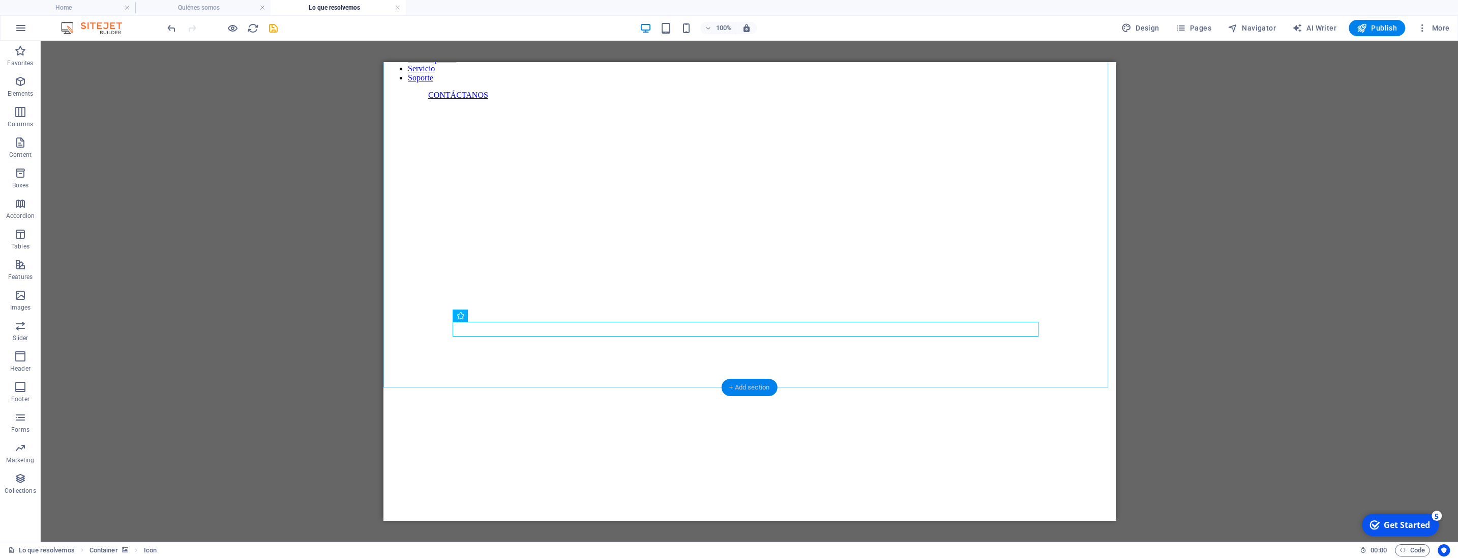
click at [741, 388] on div "+ Add section" at bounding box center [749, 386] width 56 height 17
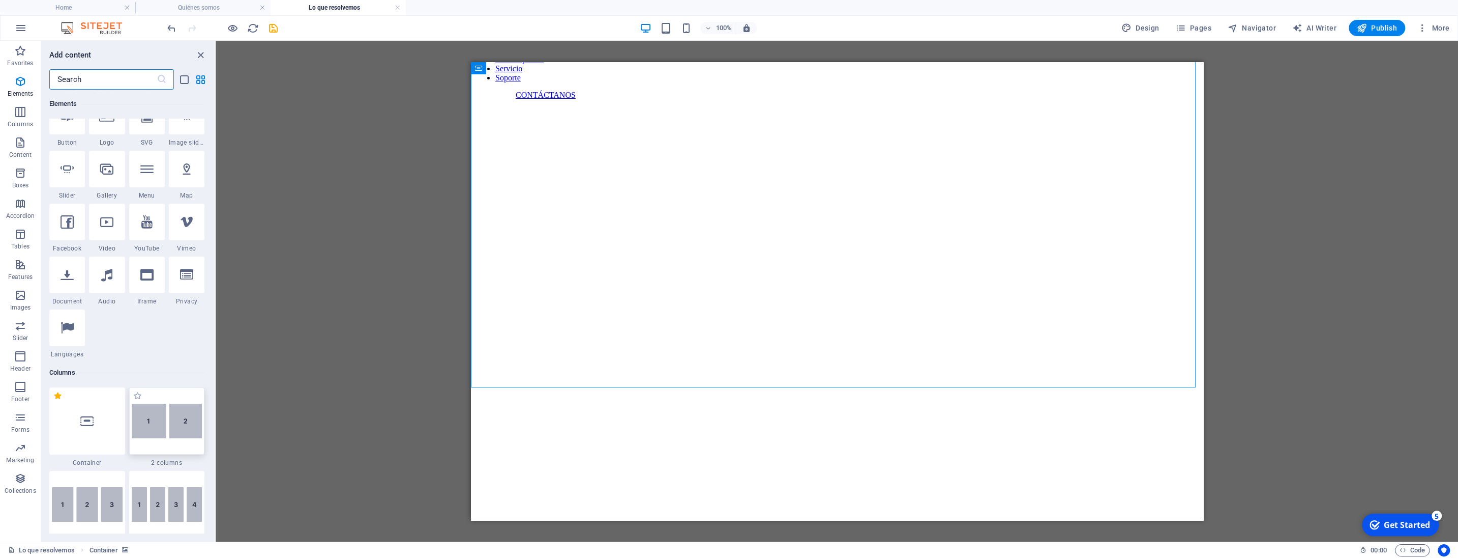
scroll to position [290, 0]
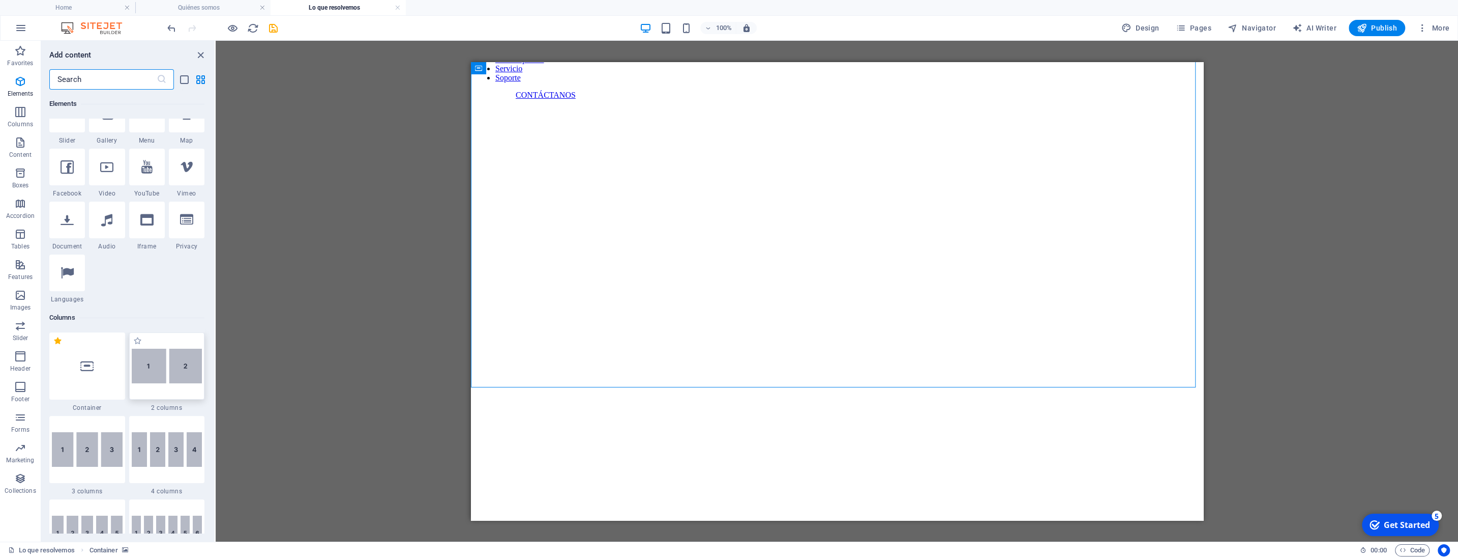
click at [187, 362] on img at bounding box center [167, 365] width 71 height 35
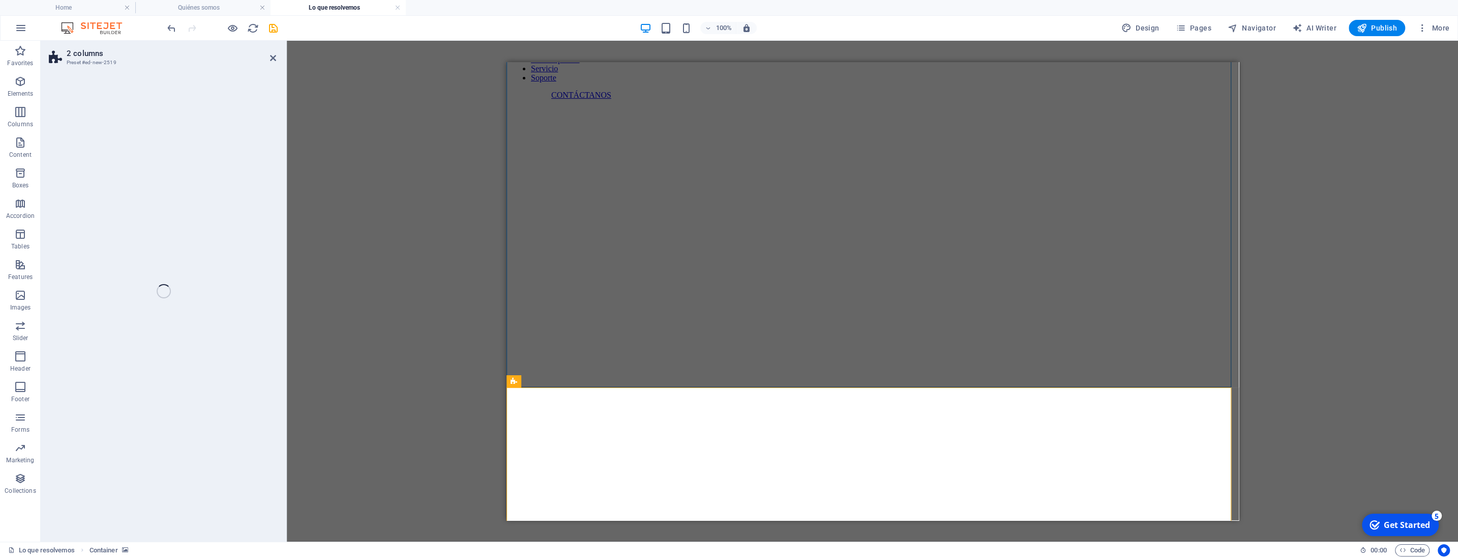
select select "rem"
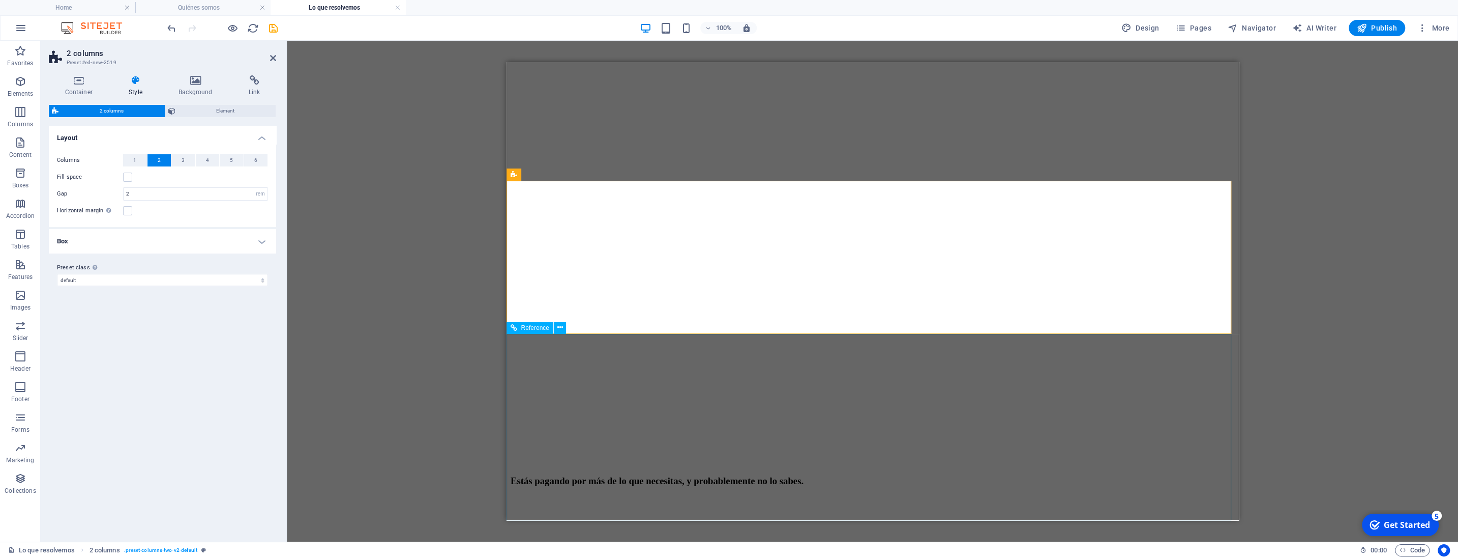
scroll to position [315, 0]
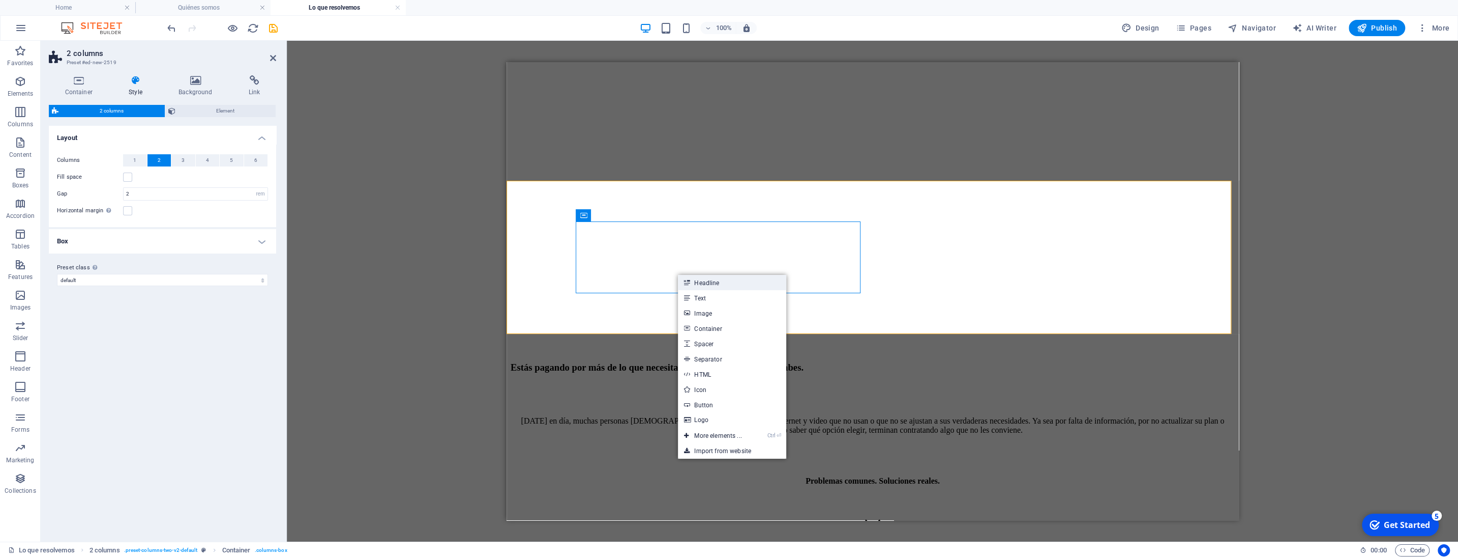
click at [717, 283] on link "Headline" at bounding box center [732, 282] width 108 height 15
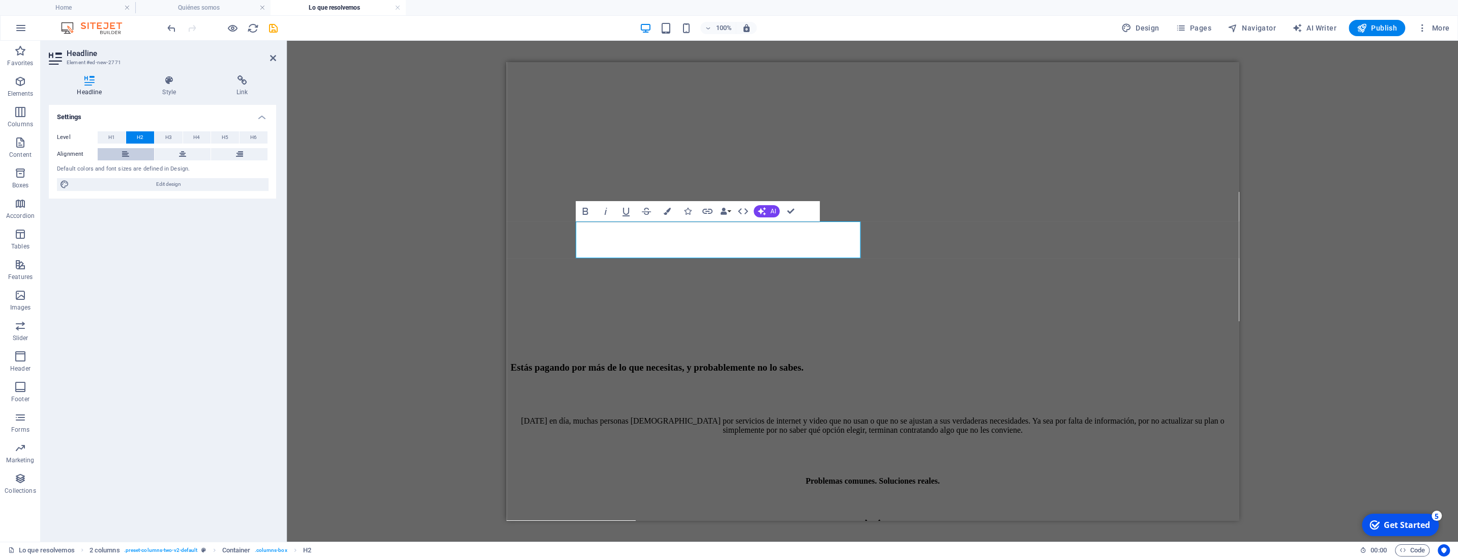
click at [124, 158] on icon at bounding box center [125, 154] width 7 height 12
click at [228, 136] on span "H5" at bounding box center [225, 137] width 7 height 12
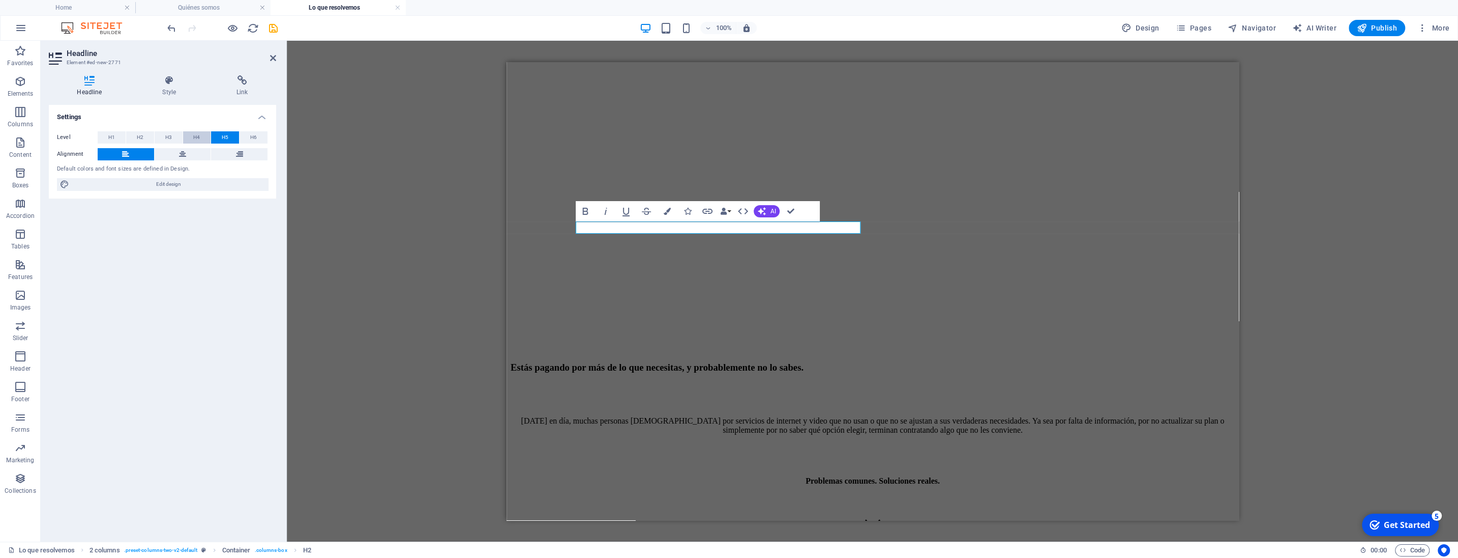
click at [195, 135] on span "H4" at bounding box center [196, 137] width 7 height 12
click at [621, 552] on h4 "New headline" at bounding box center [872, 556] width 724 height 9
click at [824, 552] on h4 "Planes no actualizados - Pagas de más sin saberlo" at bounding box center [872, 556] width 724 height 9
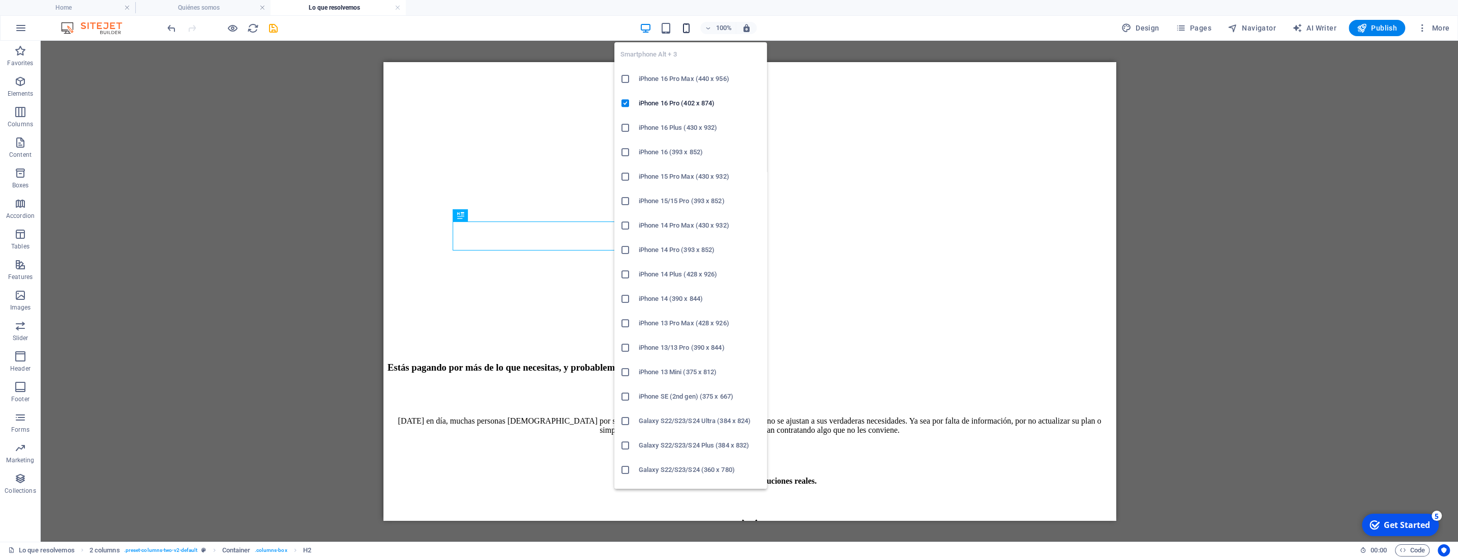
click at [688, 32] on icon "button" at bounding box center [687, 28] width 12 height 12
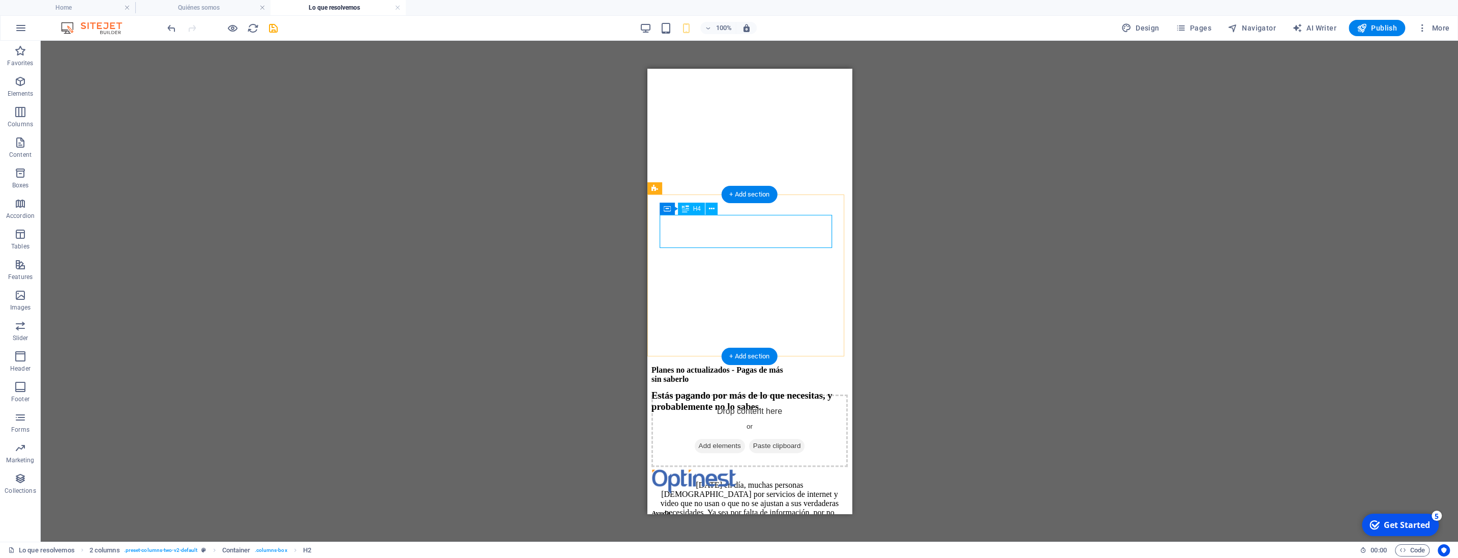
scroll to position [209, 0]
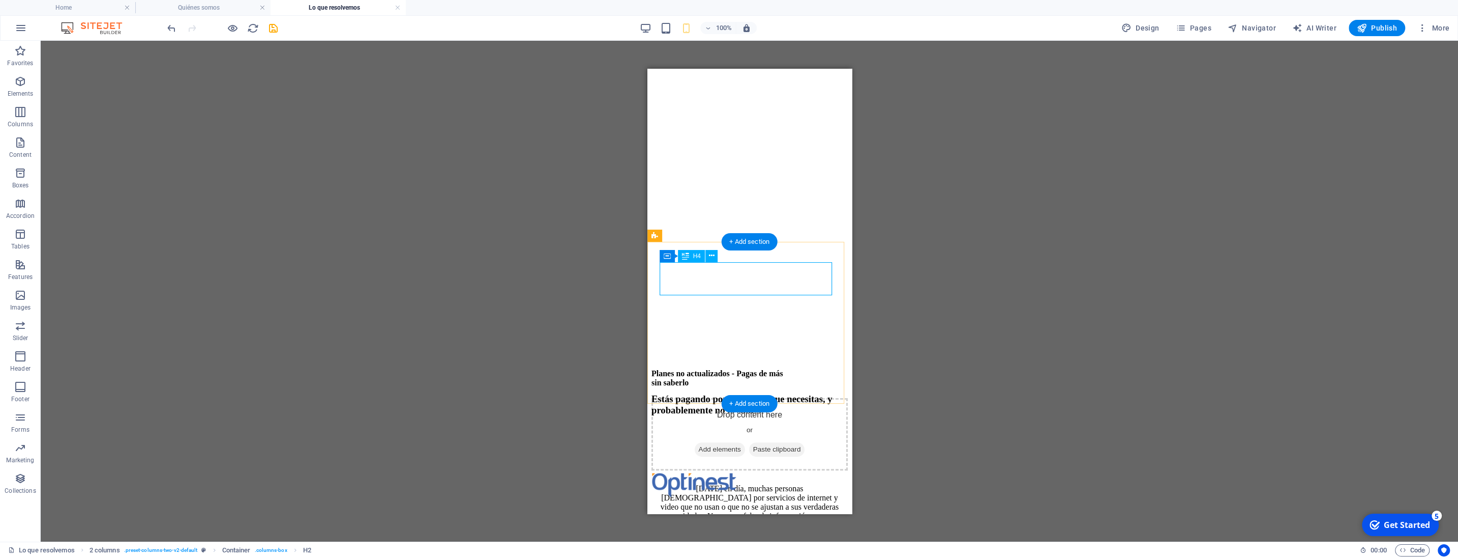
click at [669, 369] on div "Planes no actualizados - Pagas de más sin saberlo" at bounding box center [749, 378] width 196 height 18
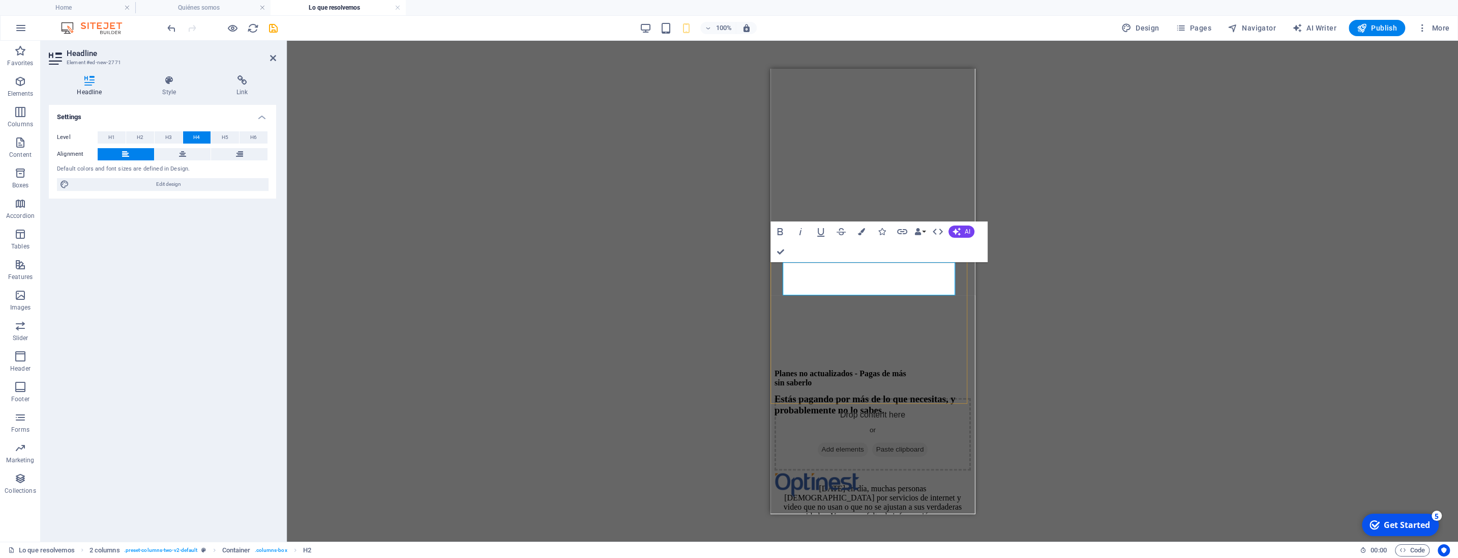
click at [783, 369] on h4 "Planes no actualizados - Pagas de más sin saberlo" at bounding box center [872, 378] width 196 height 18
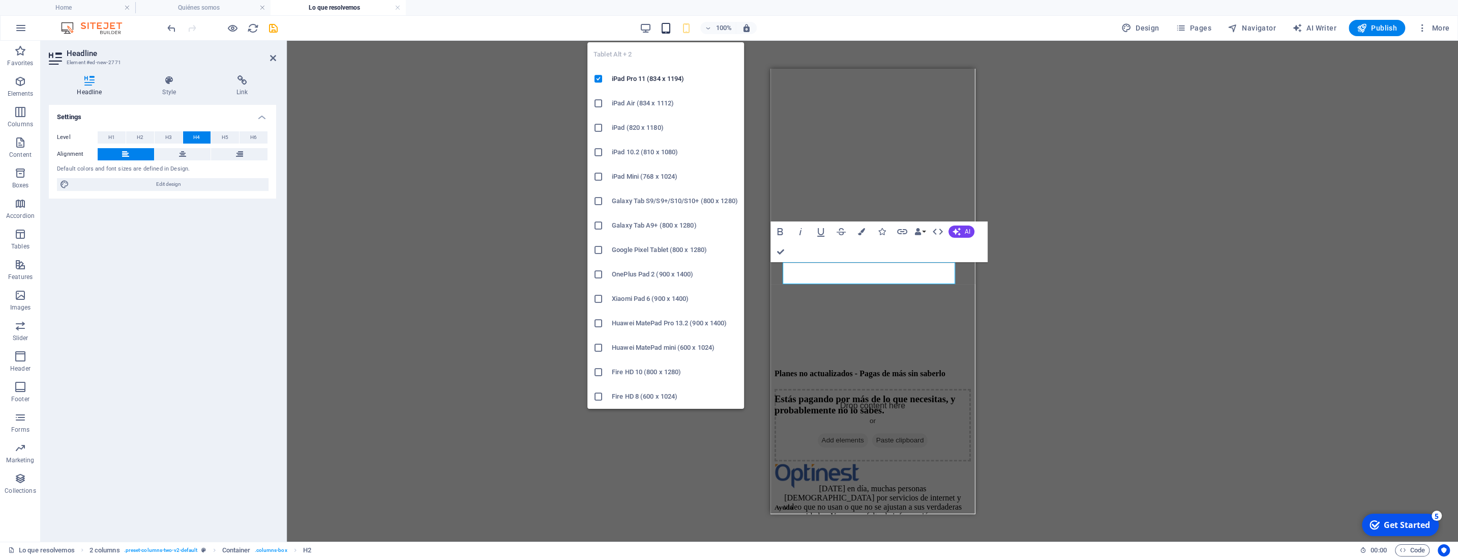
click at [670, 25] on icon "button" at bounding box center [666, 28] width 12 height 12
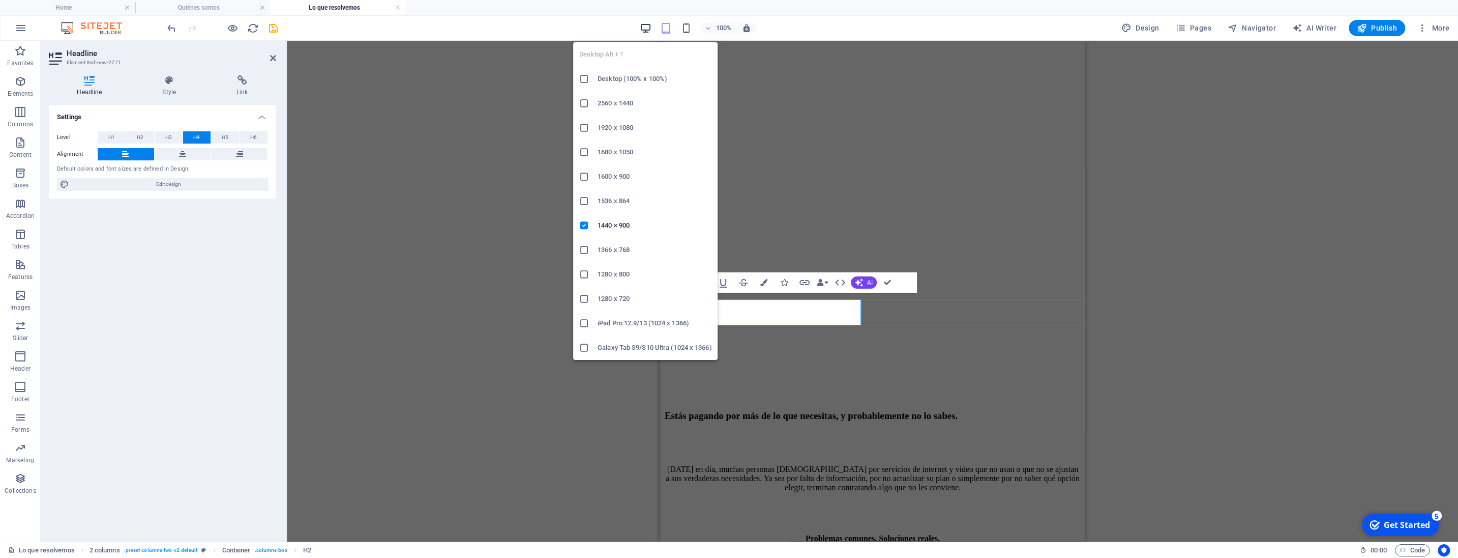
click at [644, 25] on icon "button" at bounding box center [646, 28] width 12 height 12
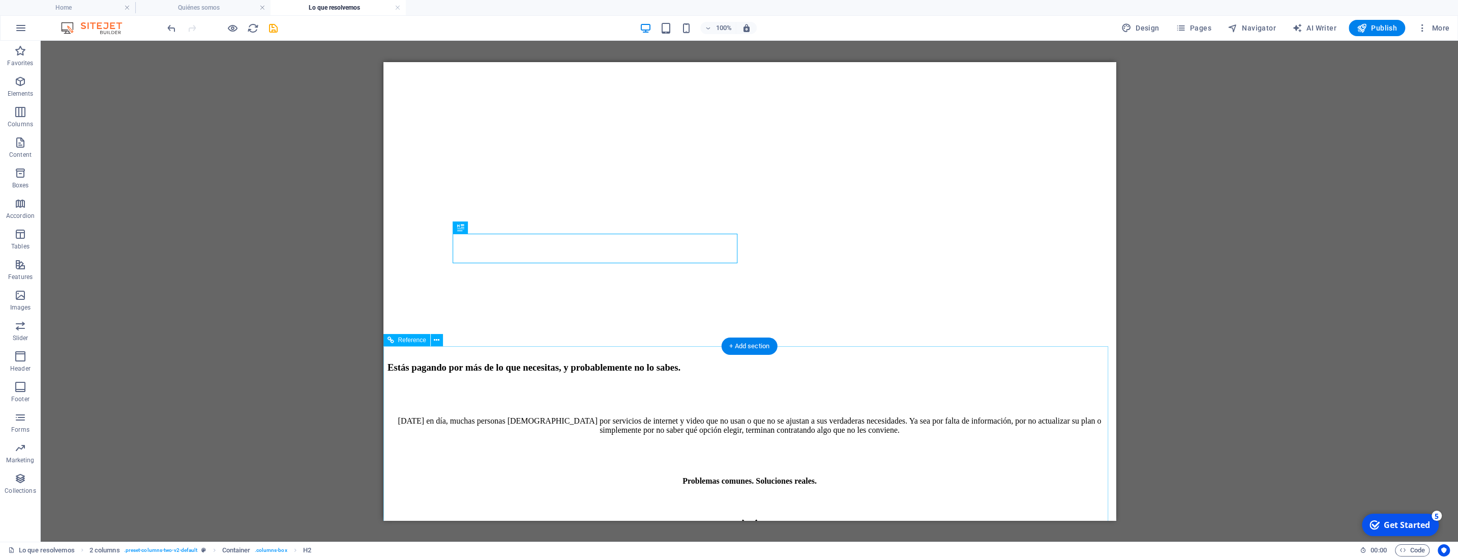
scroll to position [262, 0]
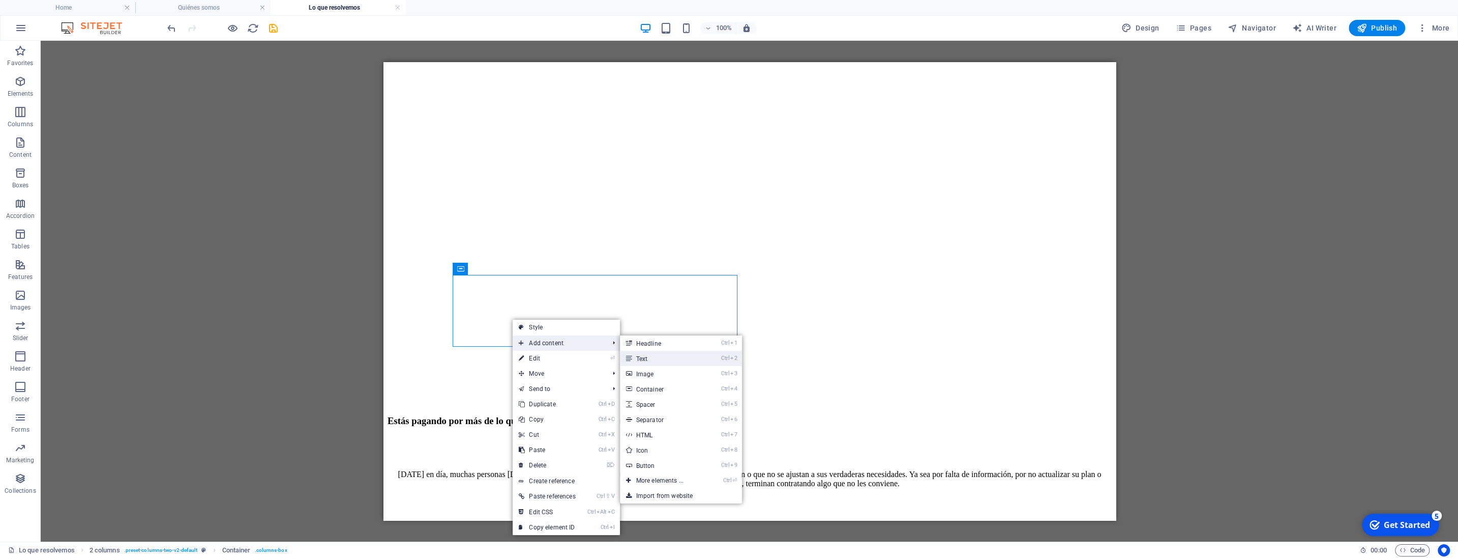
click at [640, 357] on link "Ctrl 2 Text" at bounding box center [662, 357] width 84 height 15
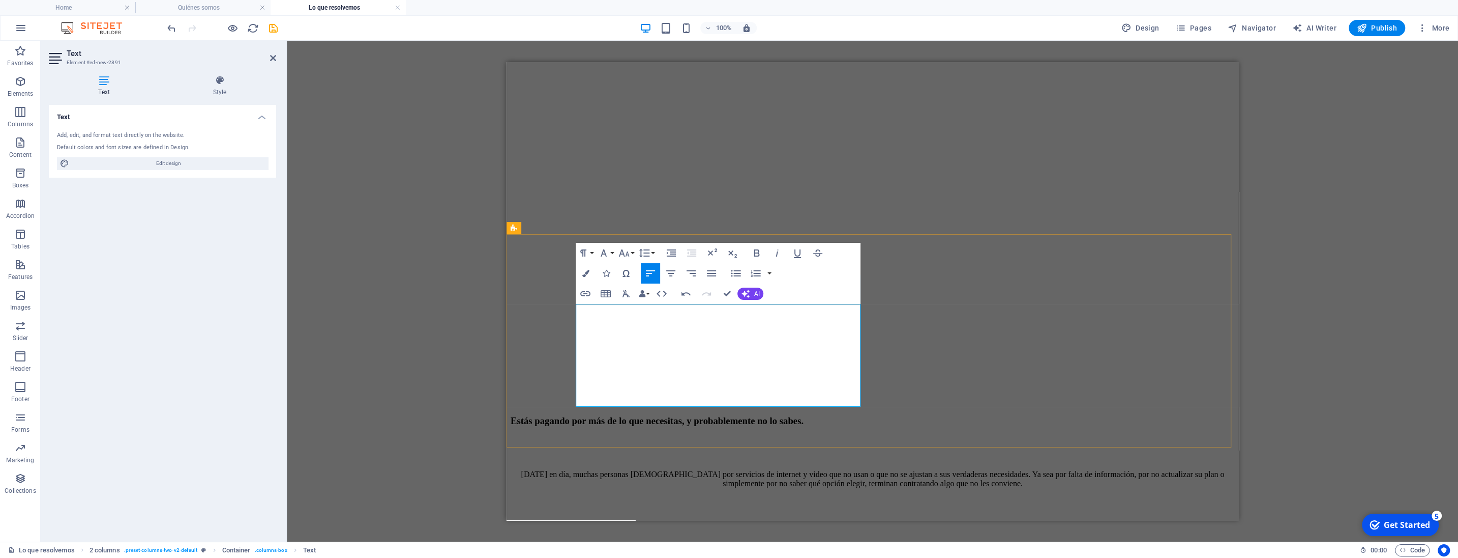
drag, startPoint x: 578, startPoint y: 311, endPoint x: 761, endPoint y: 399, distance: 202.3
click at [588, 273] on icon "button" at bounding box center [585, 273] width 7 height 7
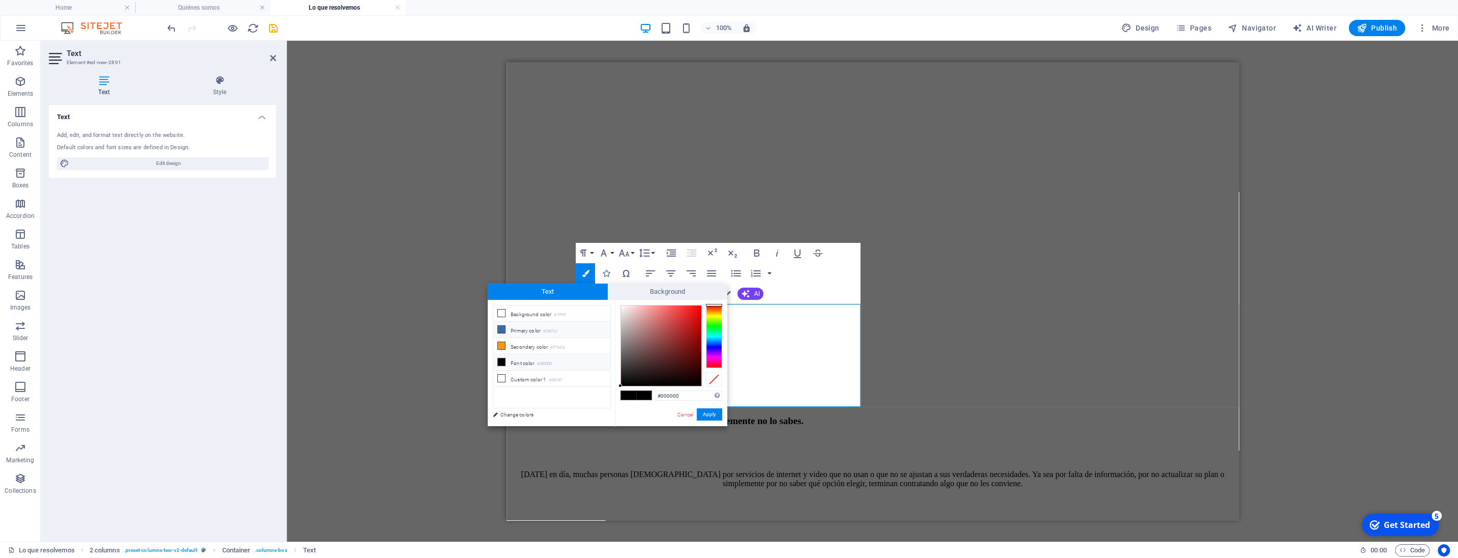
click at [500, 330] on icon at bounding box center [501, 329] width 7 height 7
type input "#3f67b1"
click at [706, 411] on button "Apply" at bounding box center [709, 414] width 25 height 12
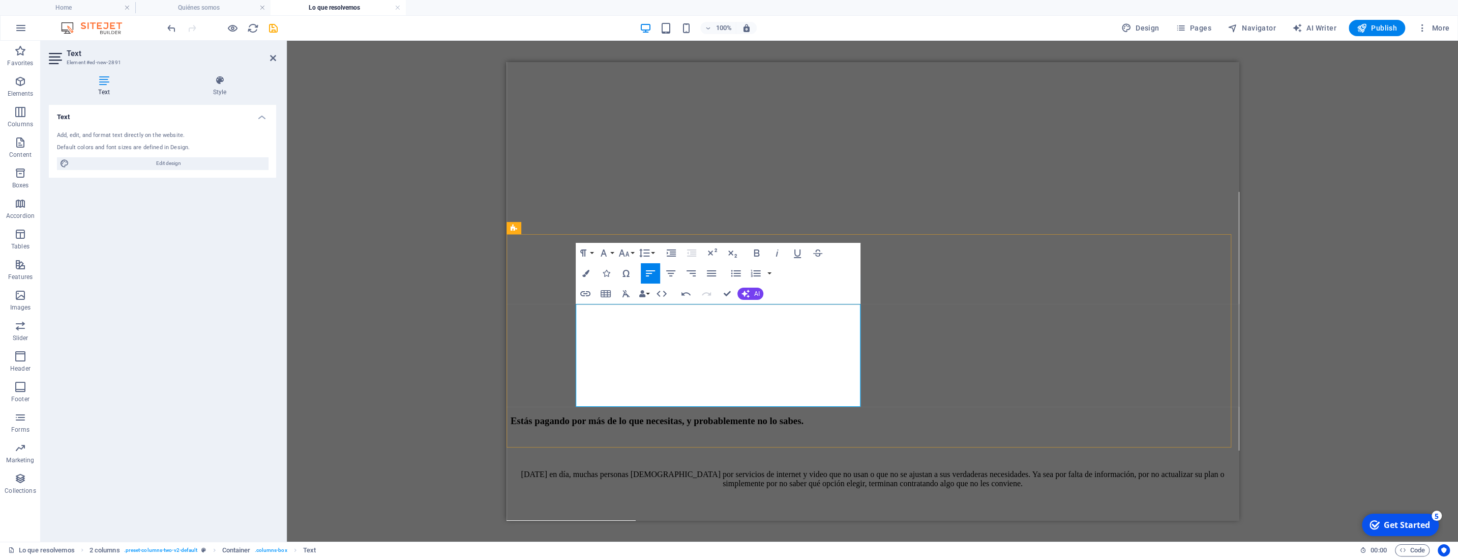
drag, startPoint x: 591, startPoint y: 370, endPoint x: 631, endPoint y: 371, distance: 40.2
click at [759, 250] on icon "button" at bounding box center [757, 253] width 12 height 12
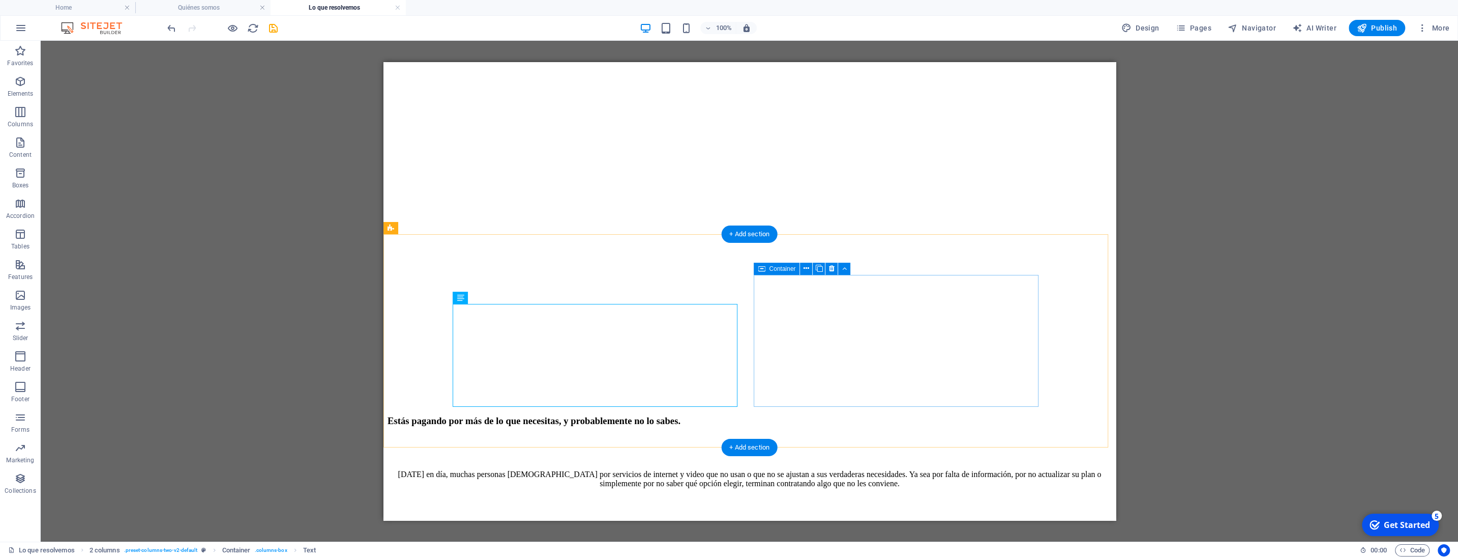
click at [27, 85] on span "Elements" at bounding box center [20, 87] width 41 height 24
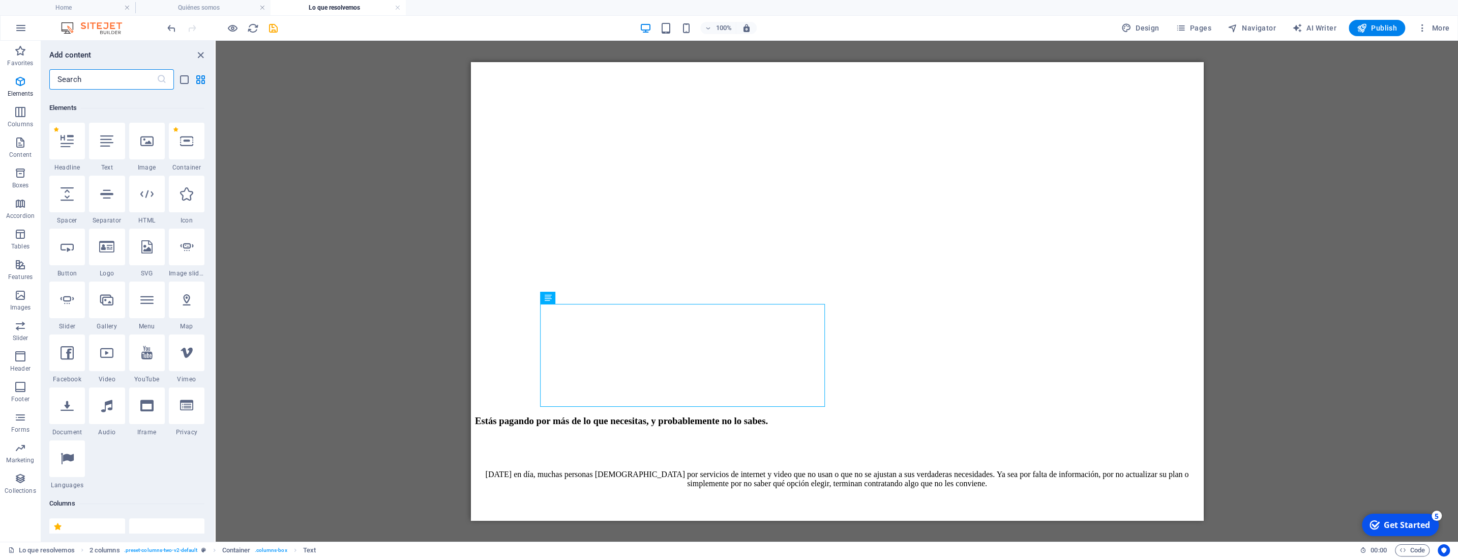
scroll to position [108, 0]
click at [79, 196] on div at bounding box center [67, 189] width 36 height 37
select select "px"
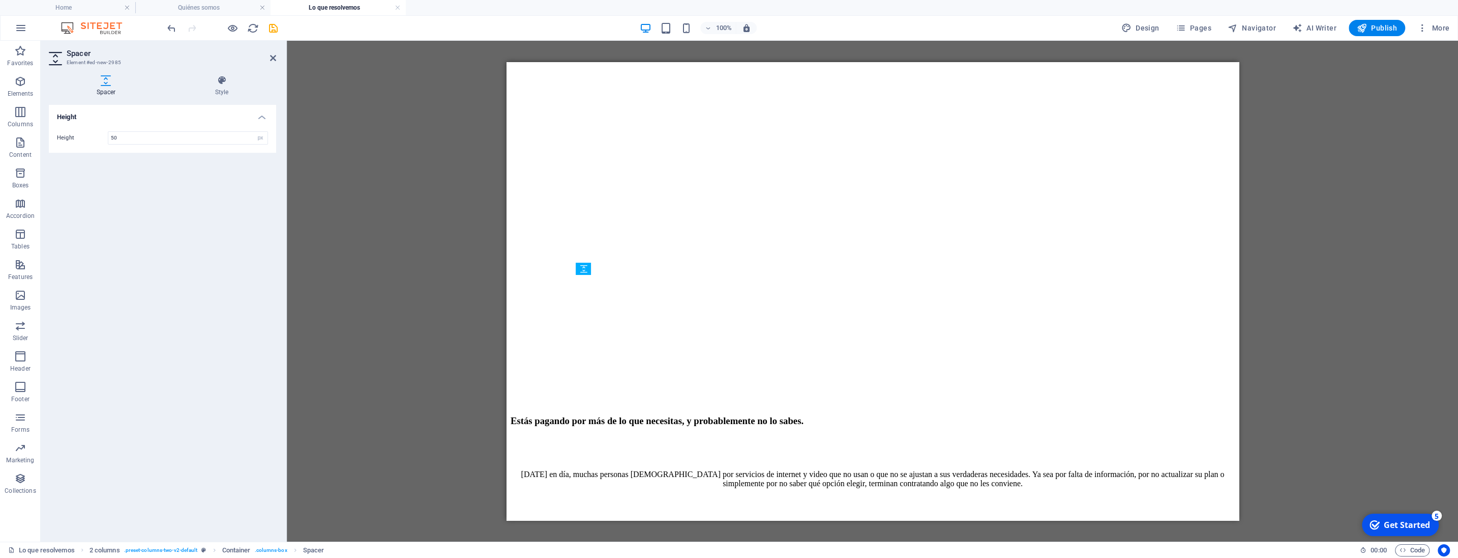
drag, startPoint x: 651, startPoint y: 280, endPoint x: 648, endPoint y: 319, distance: 38.8
click at [118, 139] on input "50" at bounding box center [187, 138] width 159 height 12
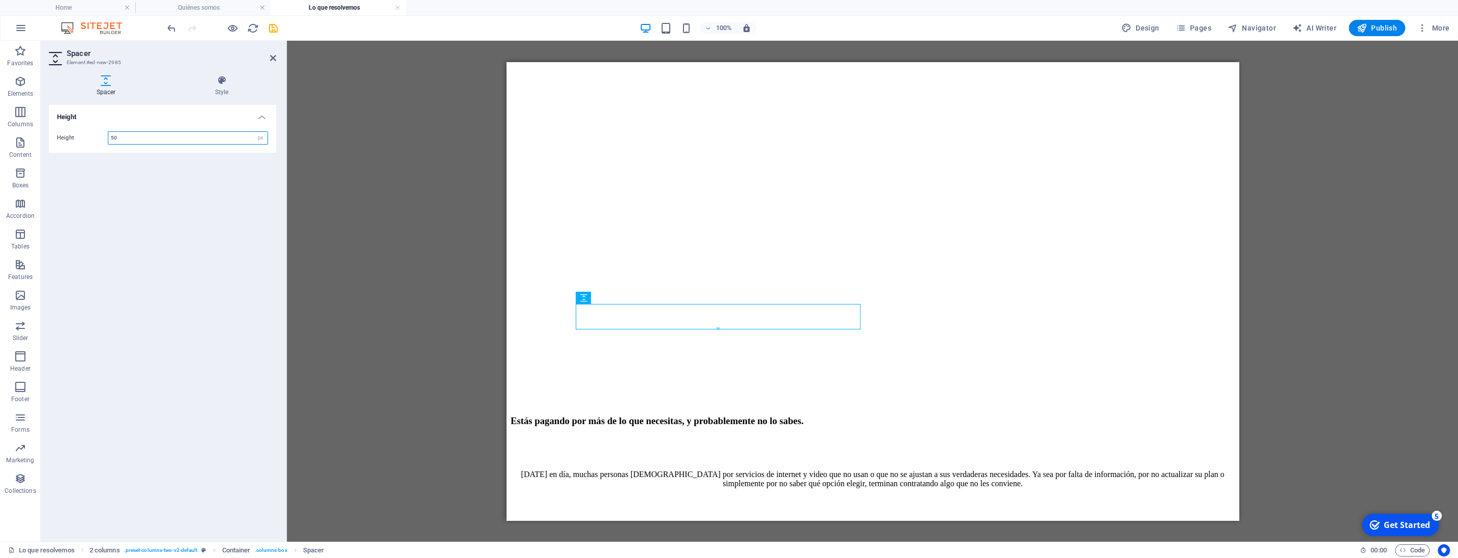
click at [118, 139] on input "50" at bounding box center [187, 138] width 159 height 12
type input "20"
click at [272, 60] on icon at bounding box center [273, 58] width 6 height 8
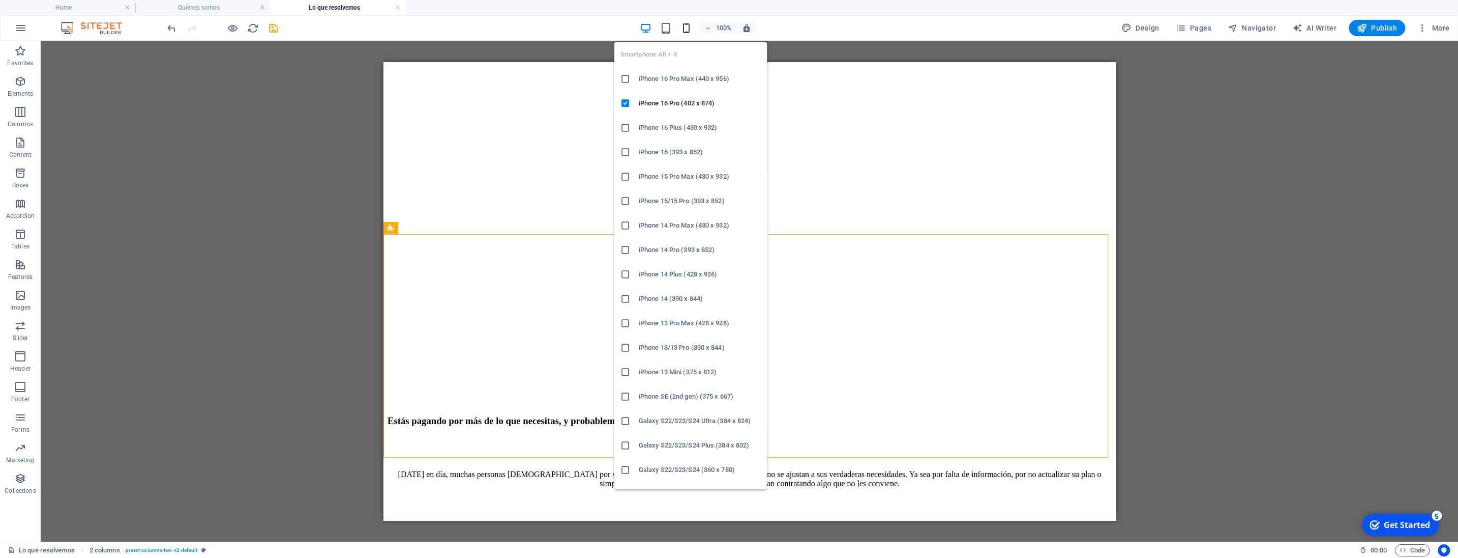
click at [691, 30] on icon "button" at bounding box center [687, 28] width 12 height 12
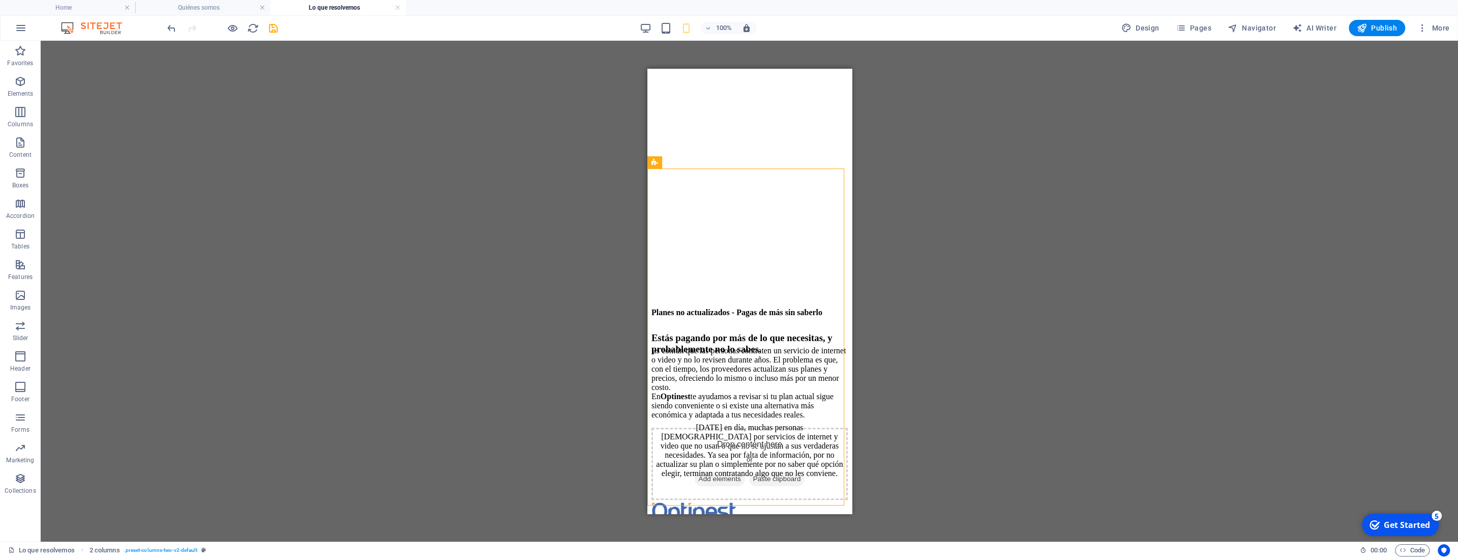
scroll to position [268, 0]
drag, startPoint x: 850, startPoint y: 214, endPoint x: 1500, endPoint y: 284, distance: 654.4
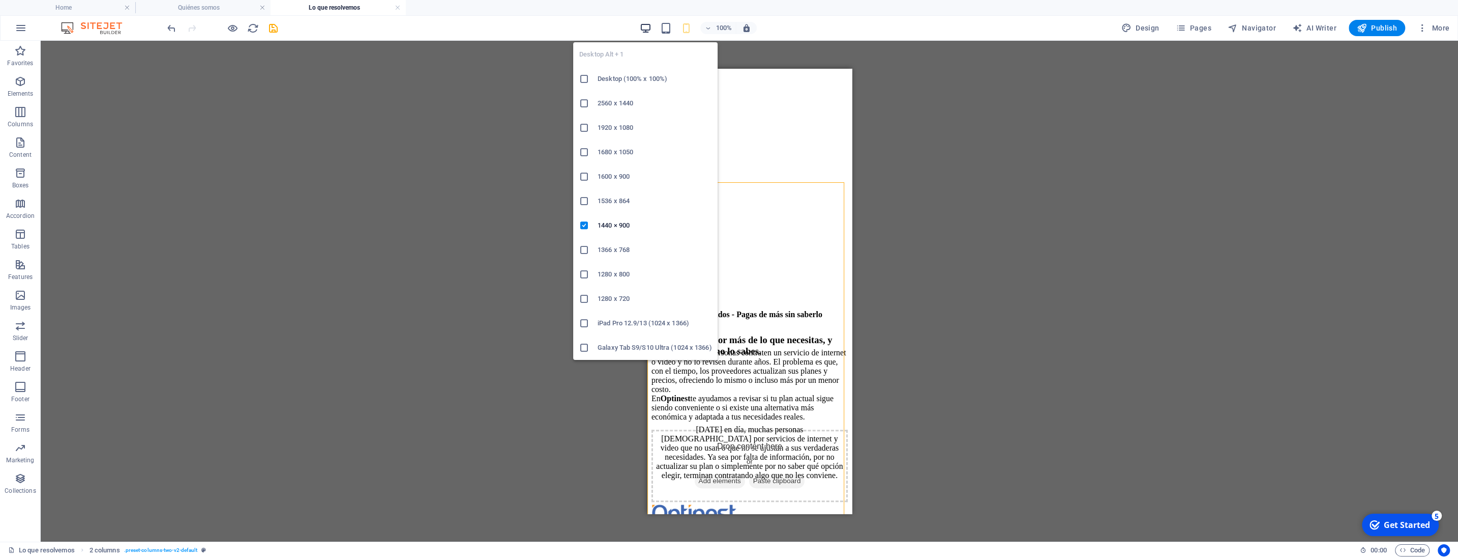
click at [649, 30] on icon "button" at bounding box center [646, 28] width 12 height 12
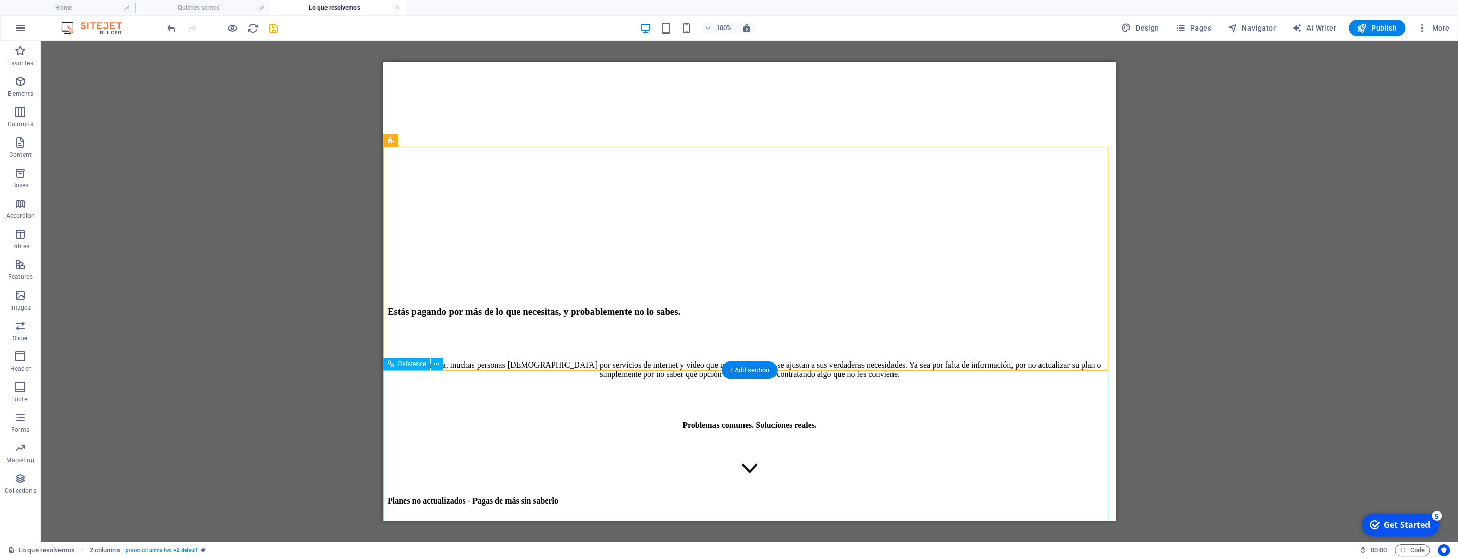
scroll to position [374, 0]
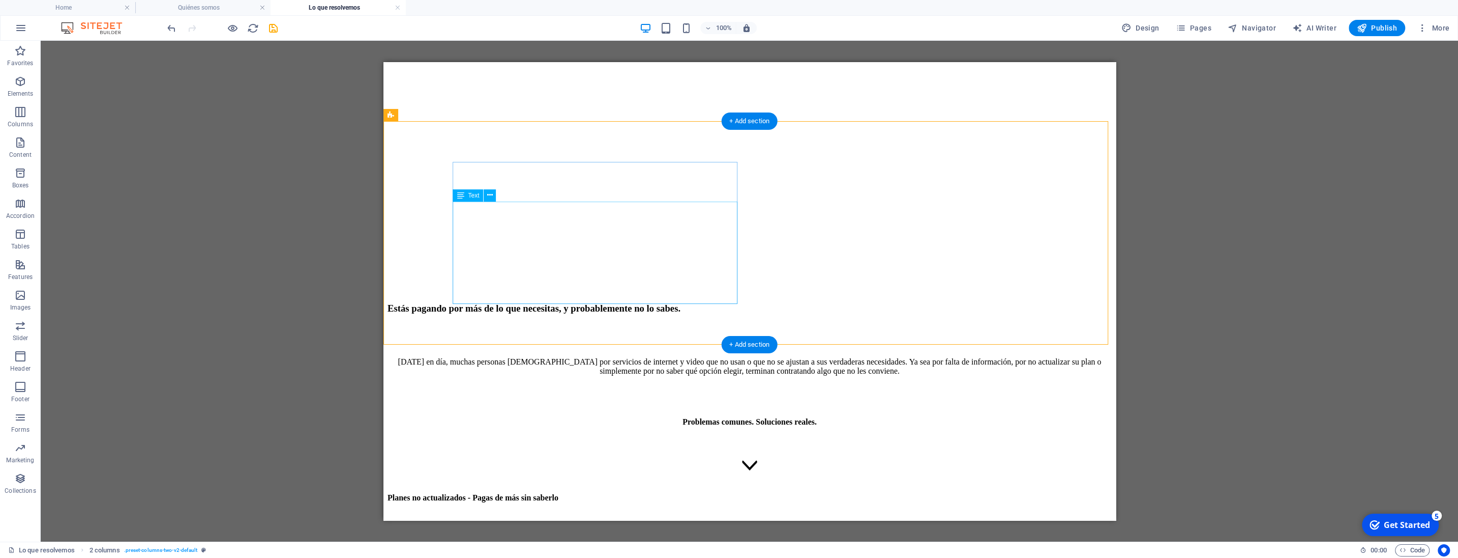
click at [605, 532] on div "Es común que las personas contraten un servicio de internet o video y no lo rev…" at bounding box center [749, 545] width 724 height 27
click at [631, 532] on div "Es común que las personas contraten un servicio de internet o video y no lo rev…" at bounding box center [749, 545] width 724 height 27
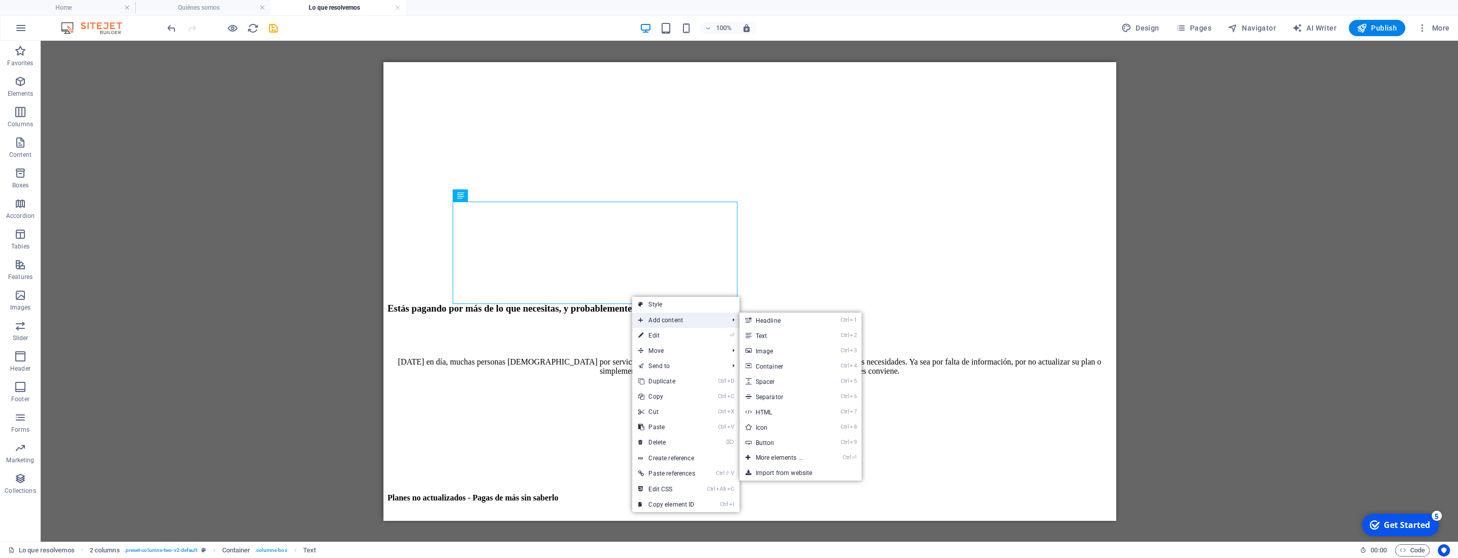
click at [665, 319] on span "Add content" at bounding box center [678, 319] width 92 height 15
click at [771, 350] on link "Ctrl 3 Image" at bounding box center [782, 350] width 84 height 15
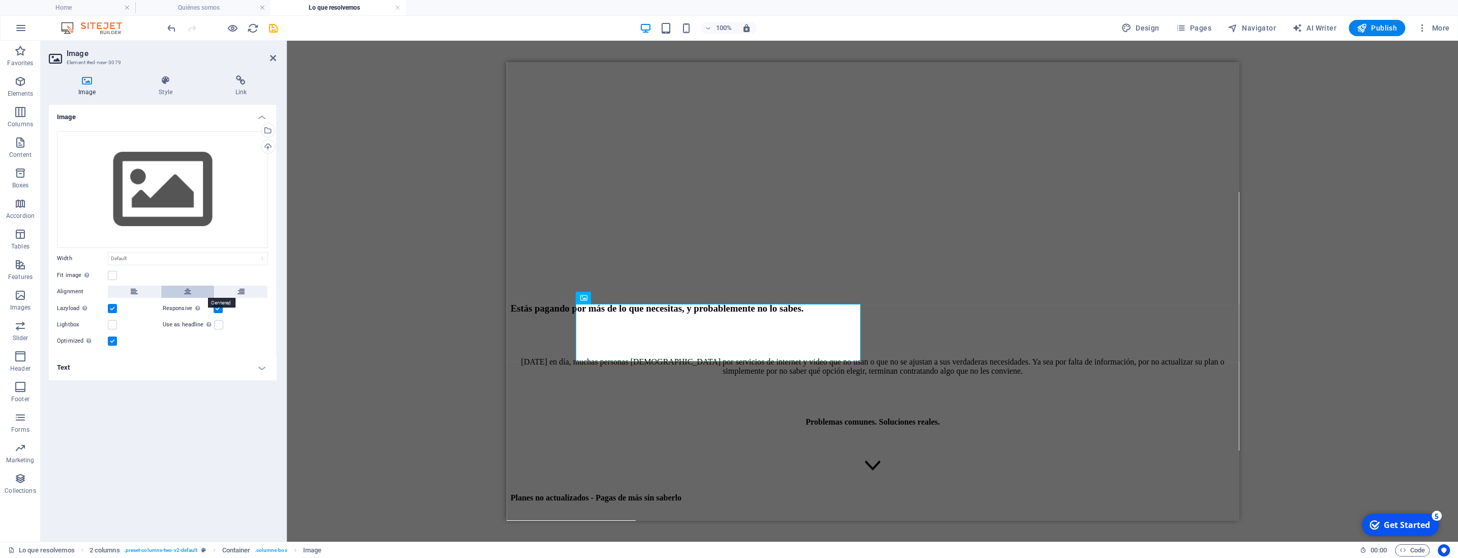
click at [189, 293] on icon at bounding box center [187, 291] width 7 height 12
click at [274, 55] on icon at bounding box center [273, 58] width 6 height 8
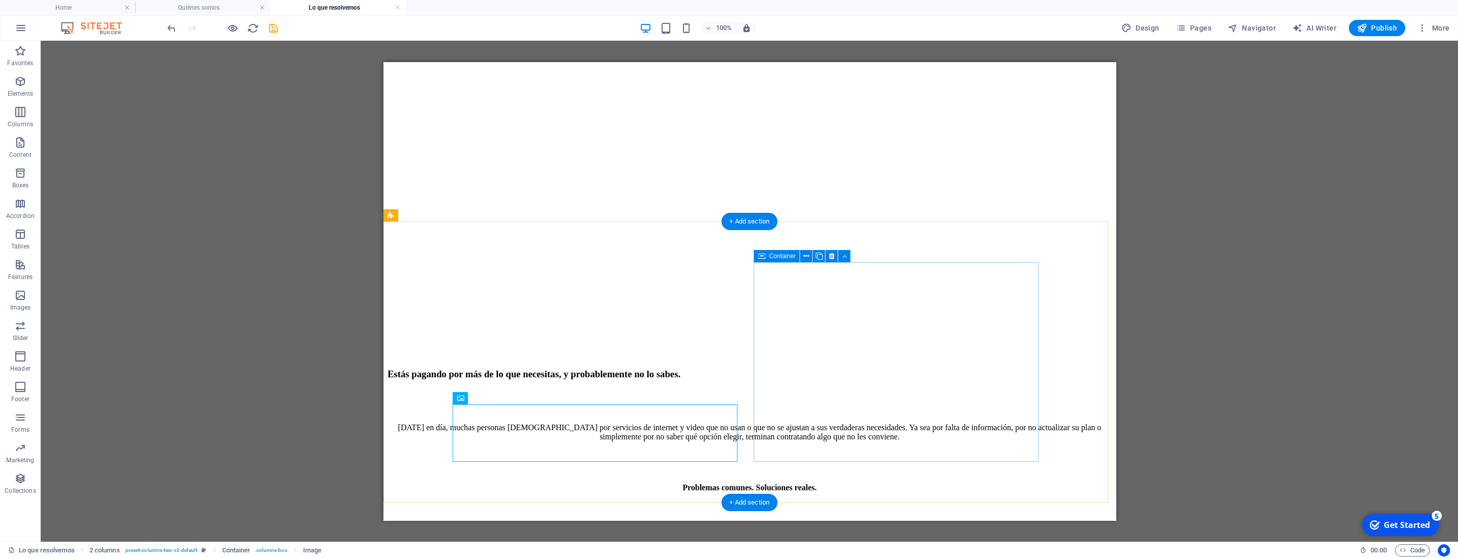
scroll to position [268, 0]
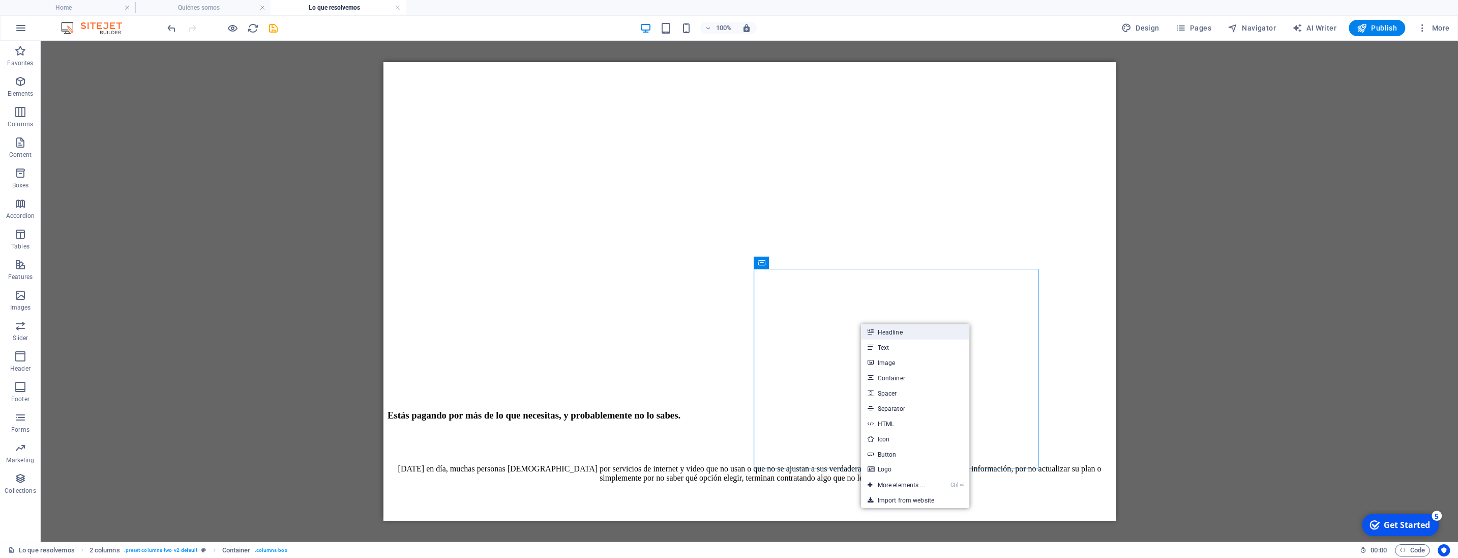
click at [891, 333] on link "Headline" at bounding box center [915, 331] width 108 height 15
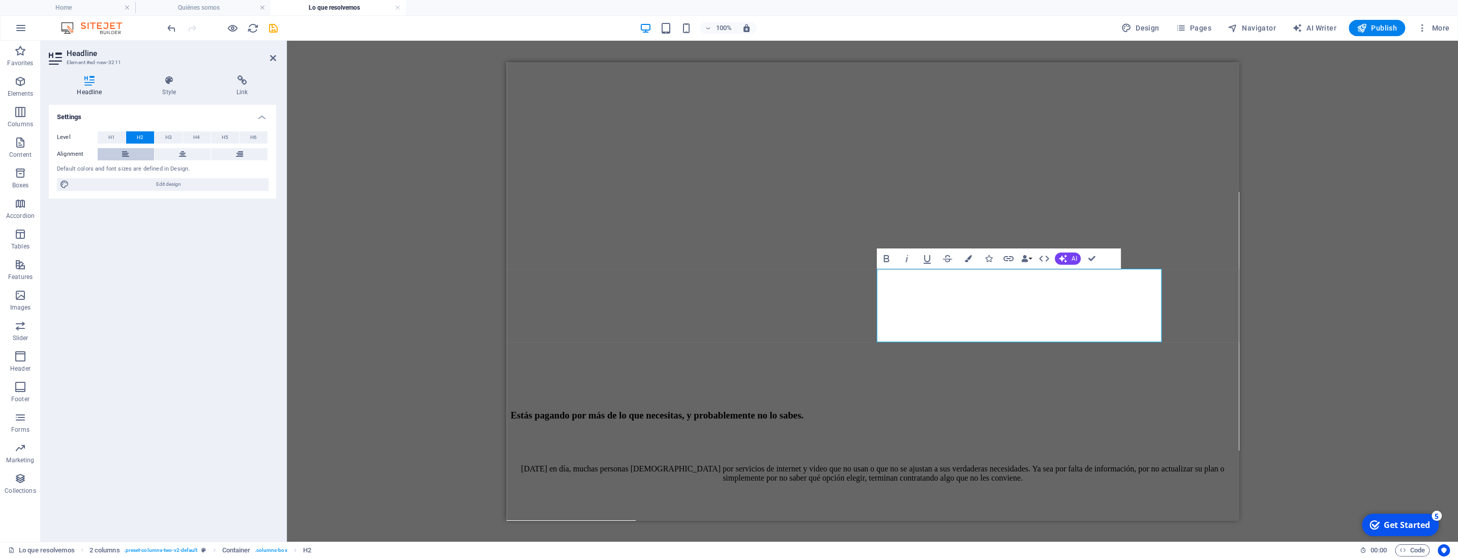
click at [129, 152] on icon at bounding box center [125, 154] width 7 height 12
click at [229, 140] on button "H5" at bounding box center [225, 137] width 28 height 12
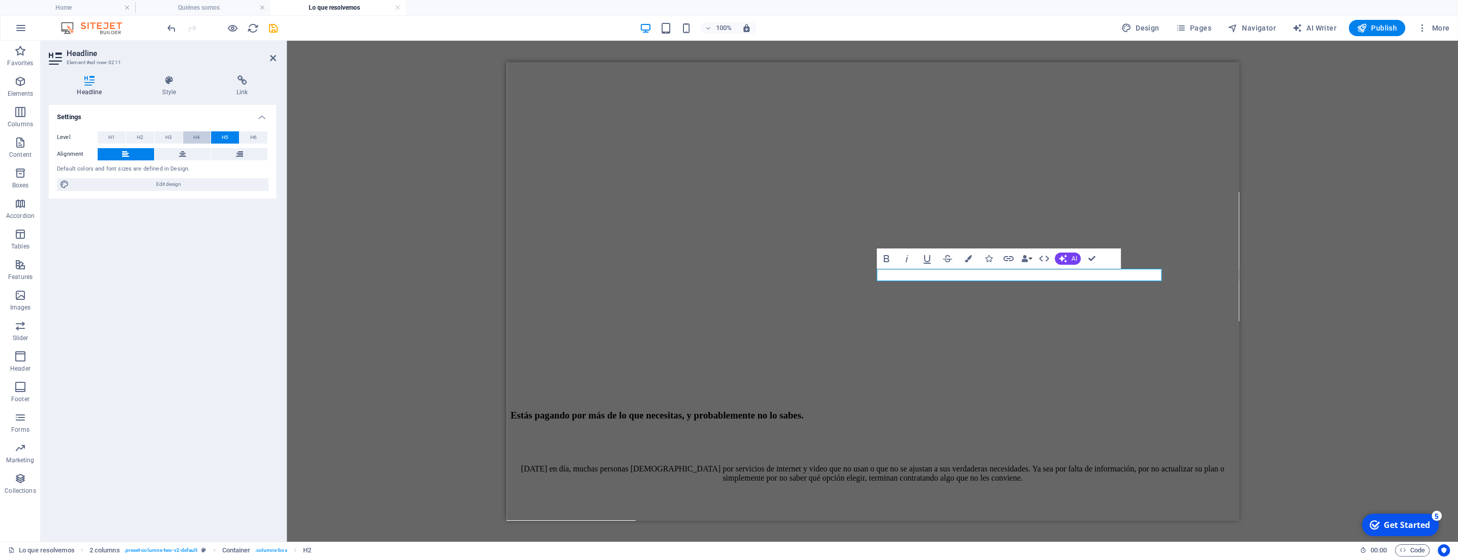
click at [204, 139] on button "H4" at bounding box center [197, 137] width 28 height 12
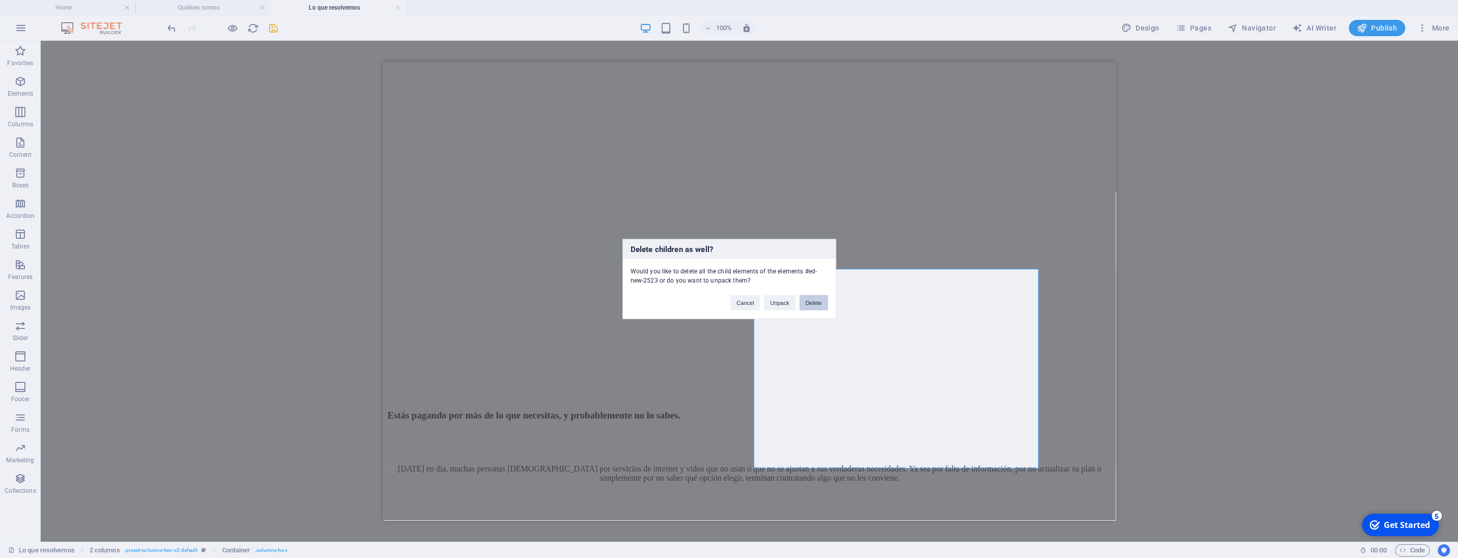
click at [809, 304] on button "Delete" at bounding box center [814, 302] width 28 height 15
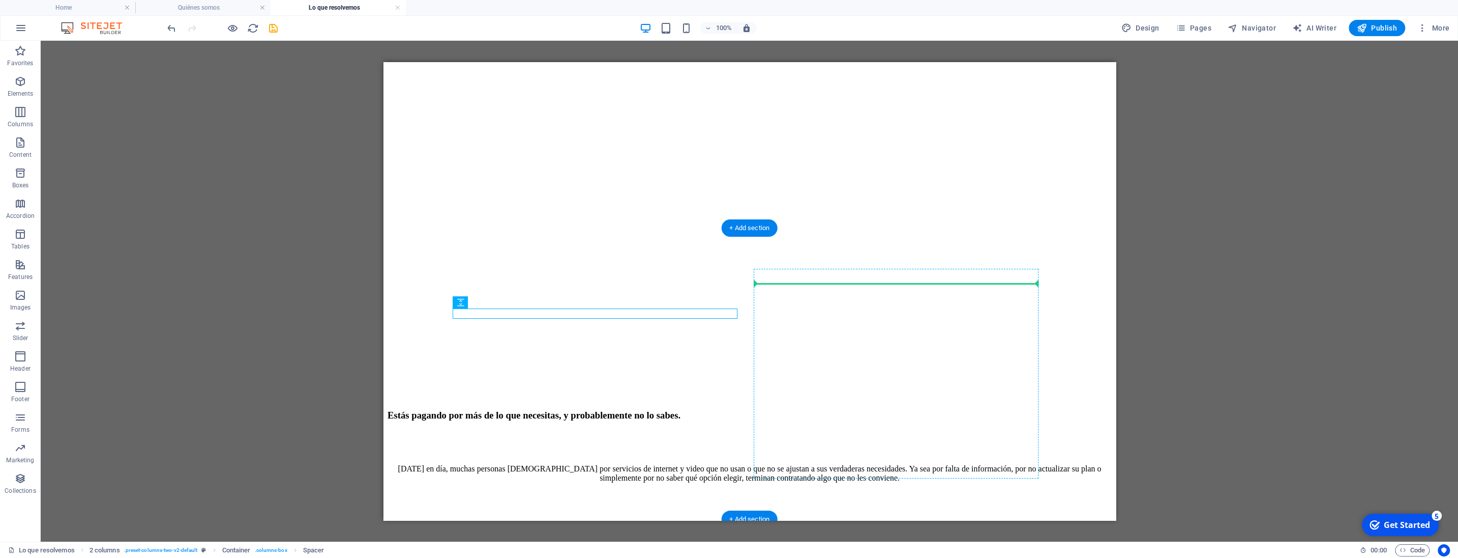
drag, startPoint x: 562, startPoint y: 312, endPoint x: 828, endPoint y: 282, distance: 267.7
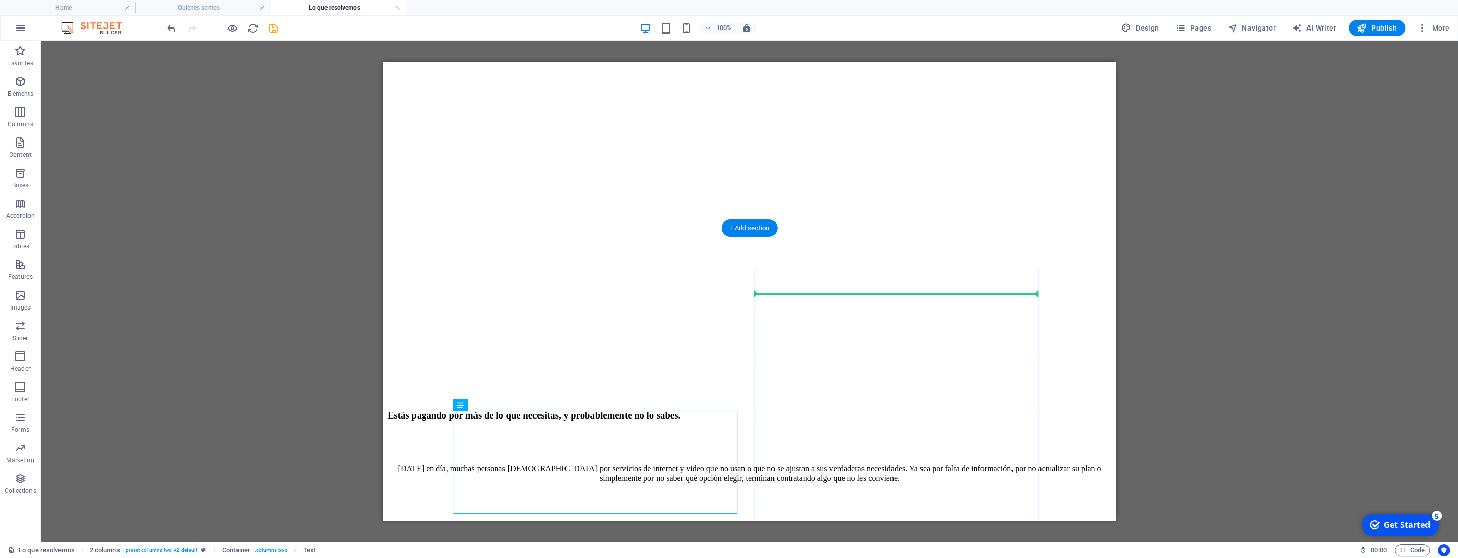
drag, startPoint x: 598, startPoint y: 439, endPoint x: 827, endPoint y: 292, distance: 272.1
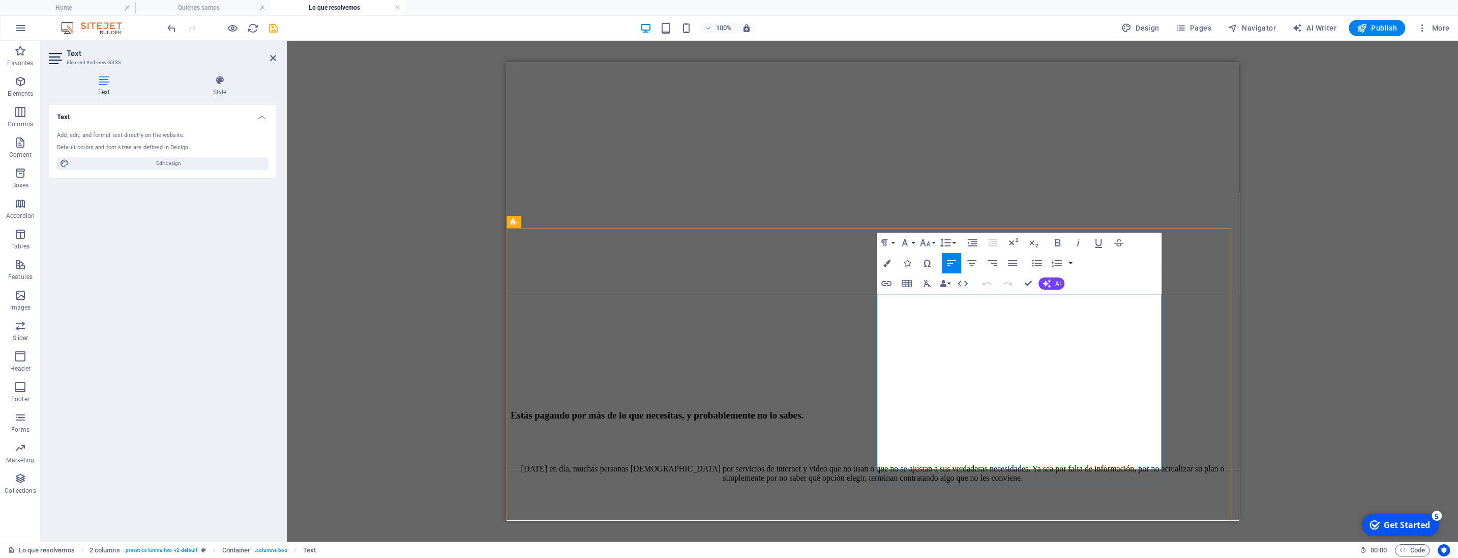
click at [1058, 243] on icon "button" at bounding box center [1059, 242] width 6 height 7
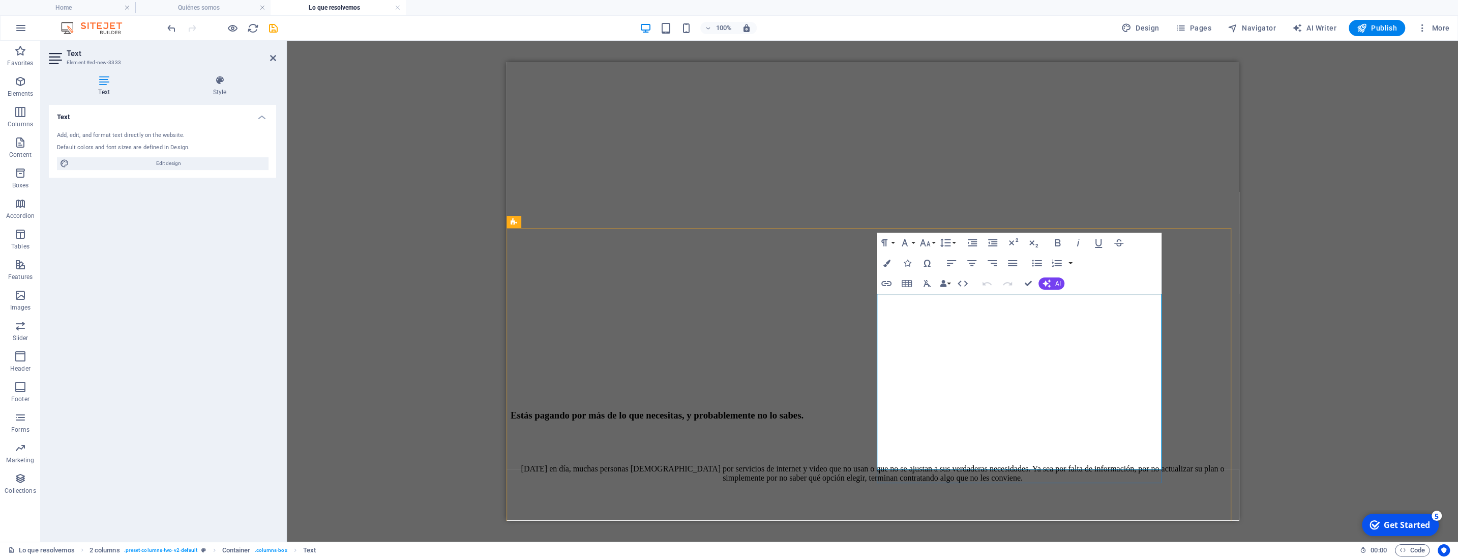
drag, startPoint x: 878, startPoint y: 300, endPoint x: 963, endPoint y: 475, distance: 195.2
drag, startPoint x: 888, startPoint y: 264, endPoint x: 329, endPoint y: 213, distance: 561.4
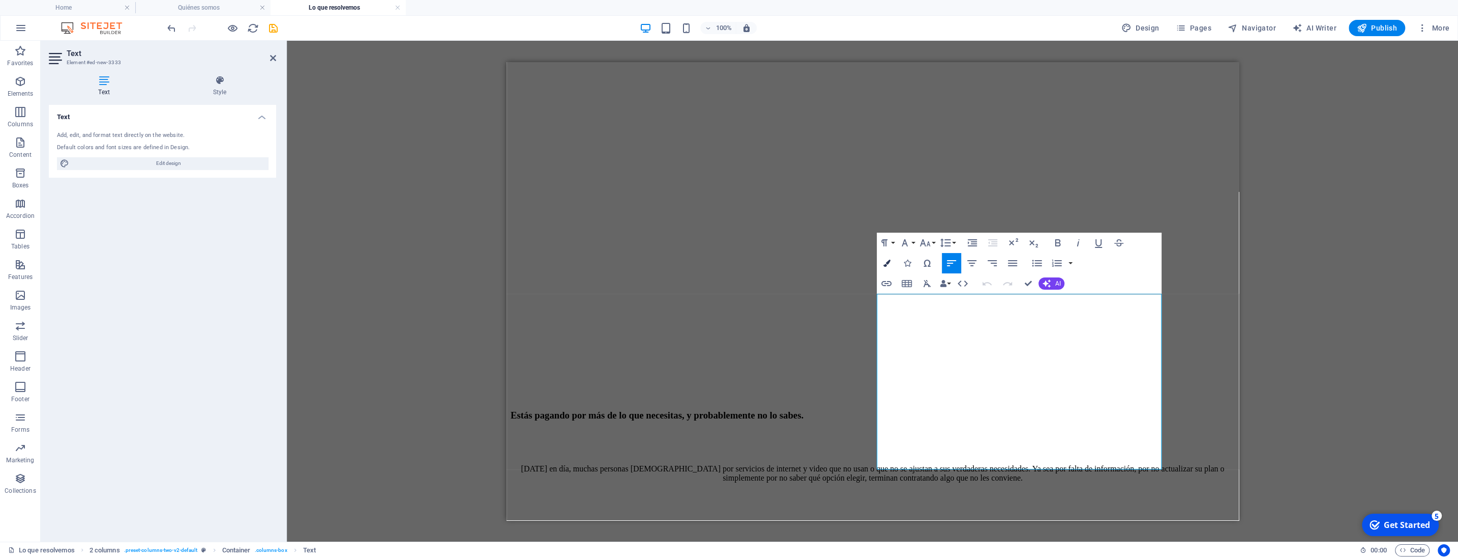
click at [888, 264] on icon "button" at bounding box center [886, 262] width 7 height 7
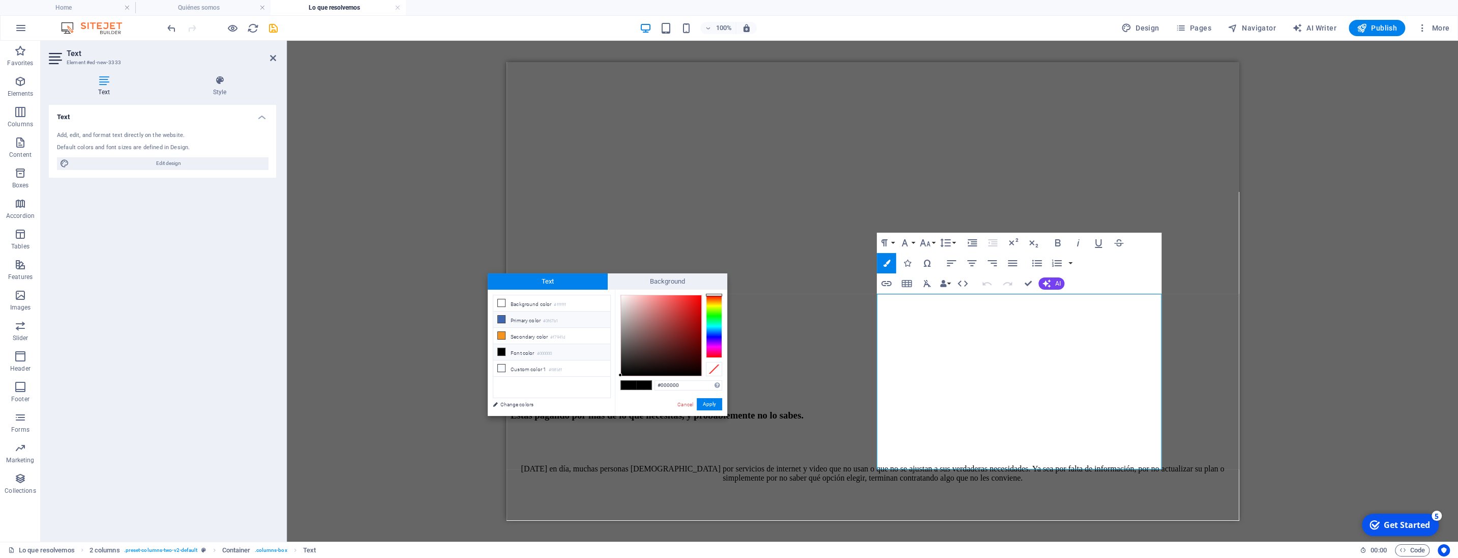
click at [502, 317] on icon at bounding box center [501, 318] width 7 height 7
type input "#3f67b1"
click at [705, 403] on button "Apply" at bounding box center [709, 404] width 25 height 12
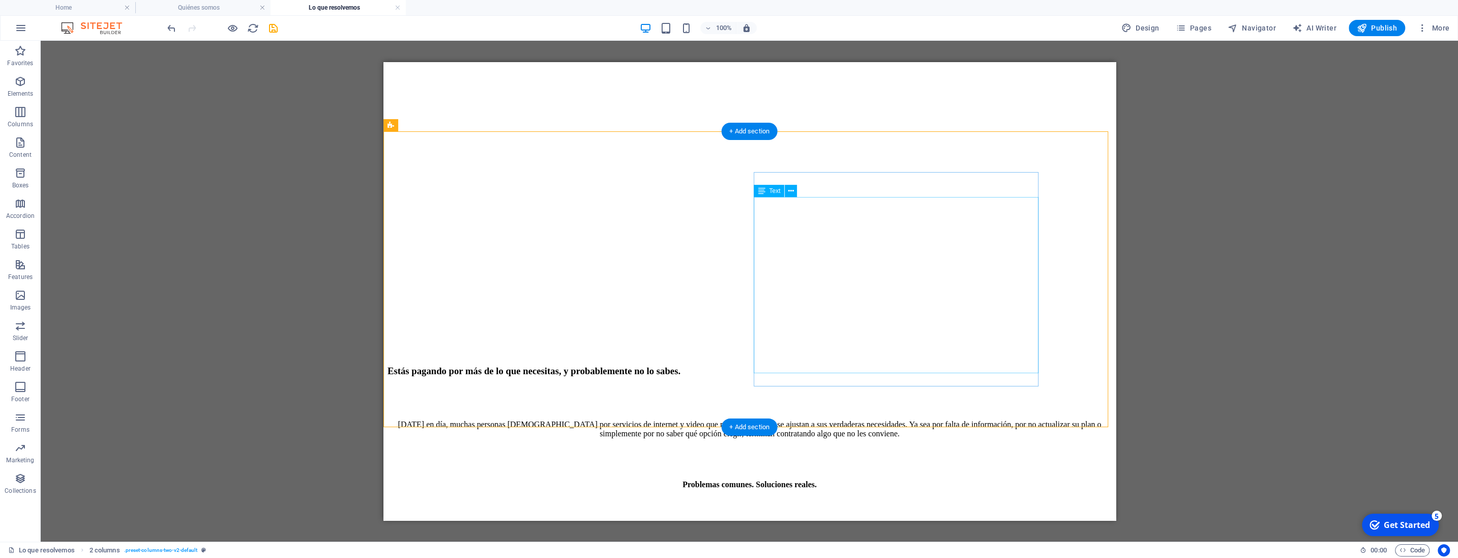
scroll to position [374, 0]
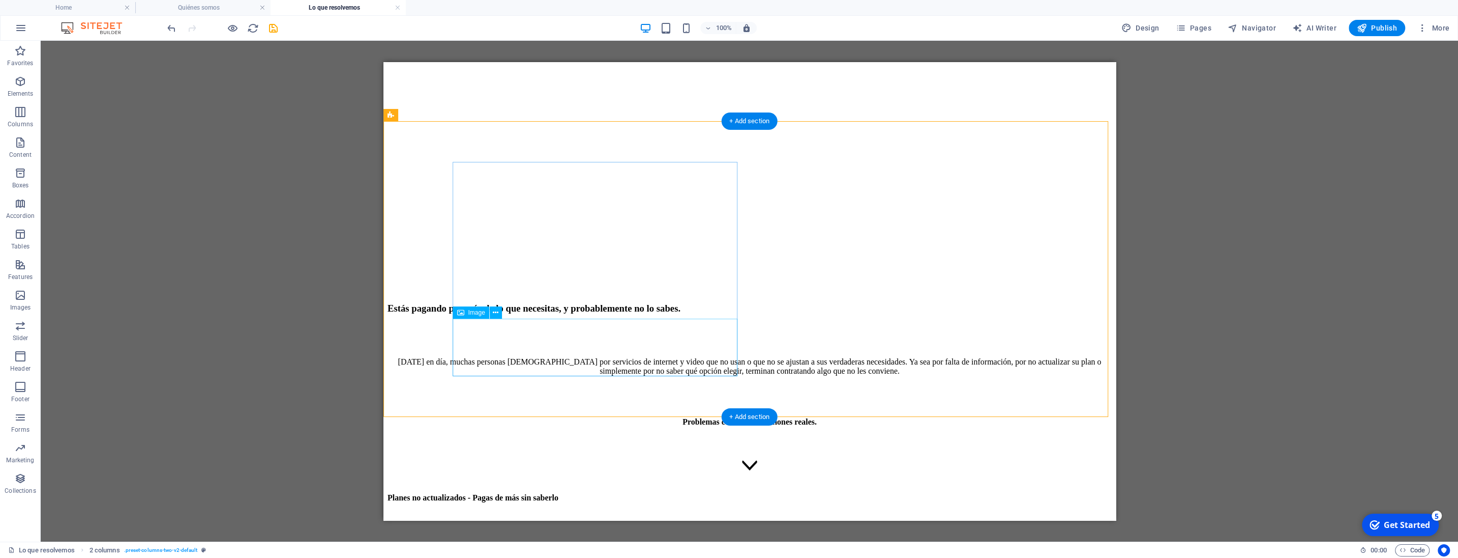
click at [575, 513] on div at bounding box center [749, 518] width 724 height 10
drag, startPoint x: 576, startPoint y: 208, endPoint x: 589, endPoint y: 328, distance: 120.7
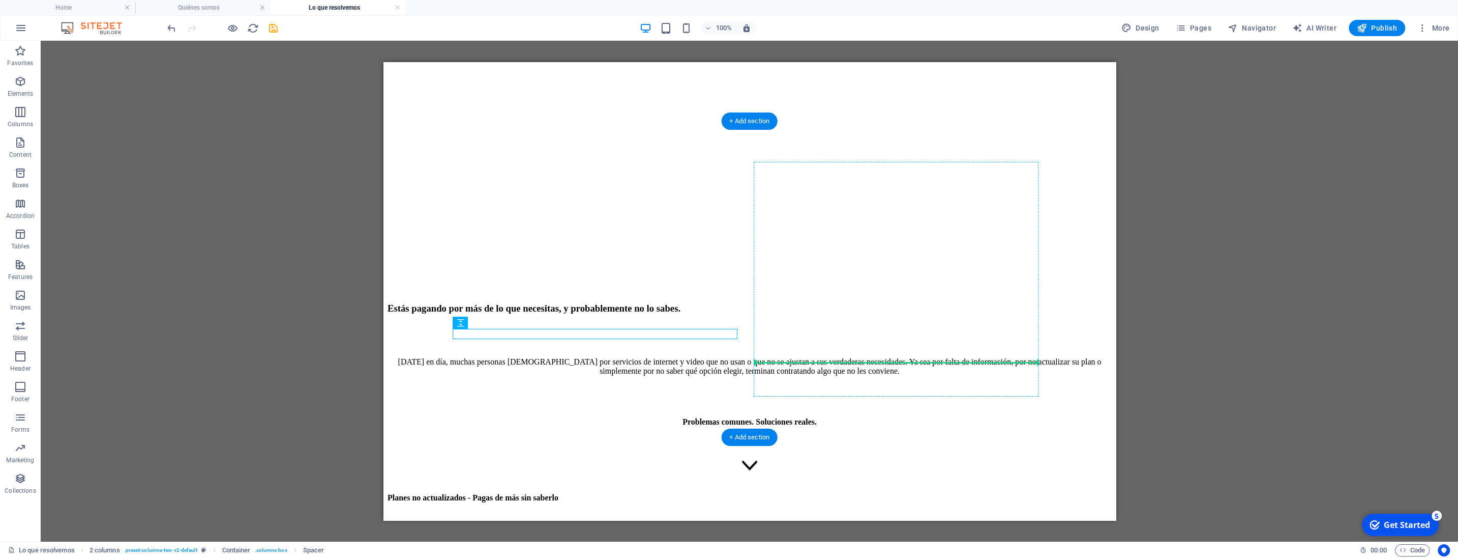
drag, startPoint x: 654, startPoint y: 338, endPoint x: 827, endPoint y: 358, distance: 174.0
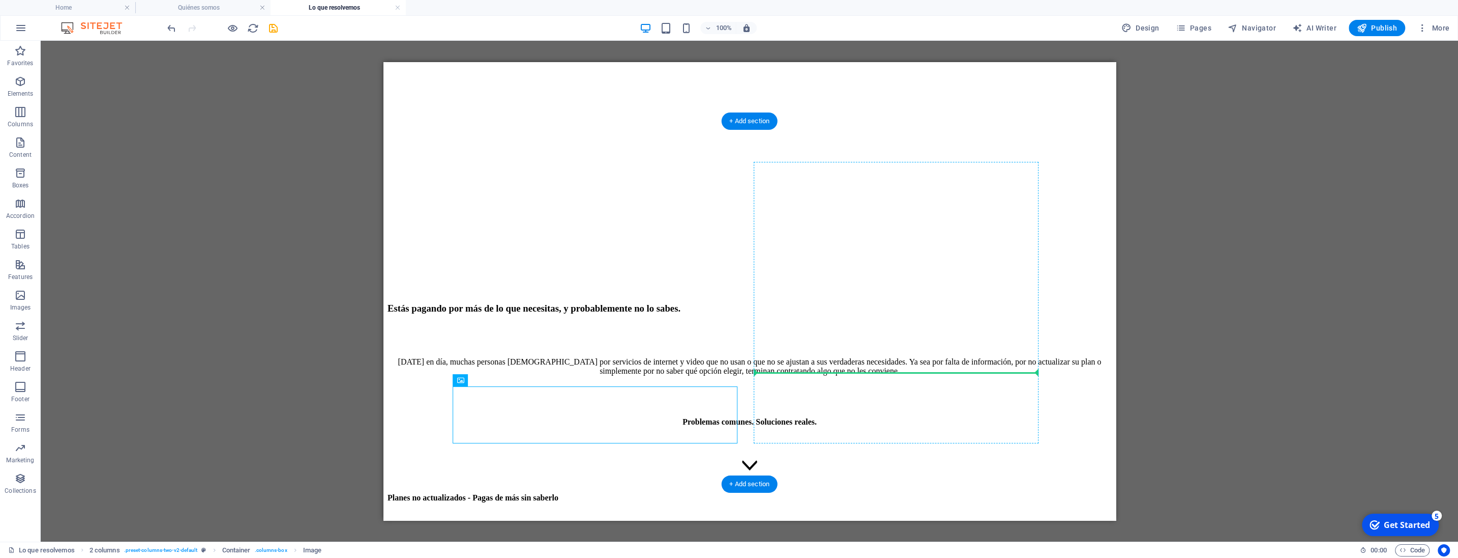
drag, startPoint x: 634, startPoint y: 404, endPoint x: 854, endPoint y: 370, distance: 222.3
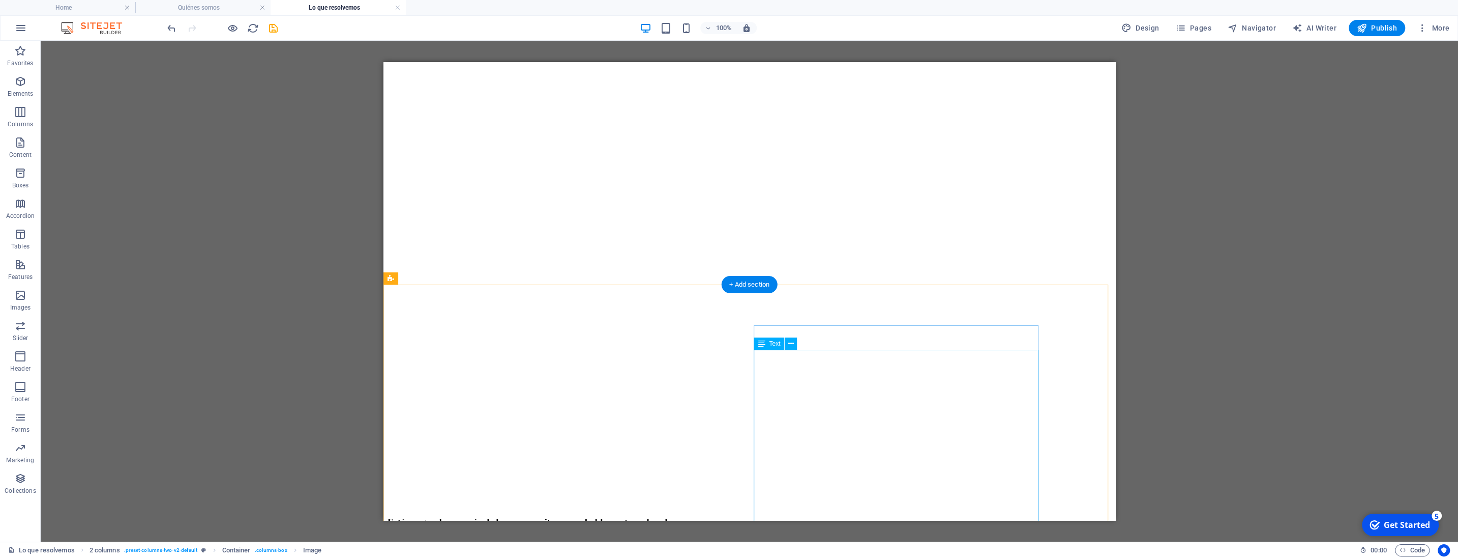
scroll to position [268, 0]
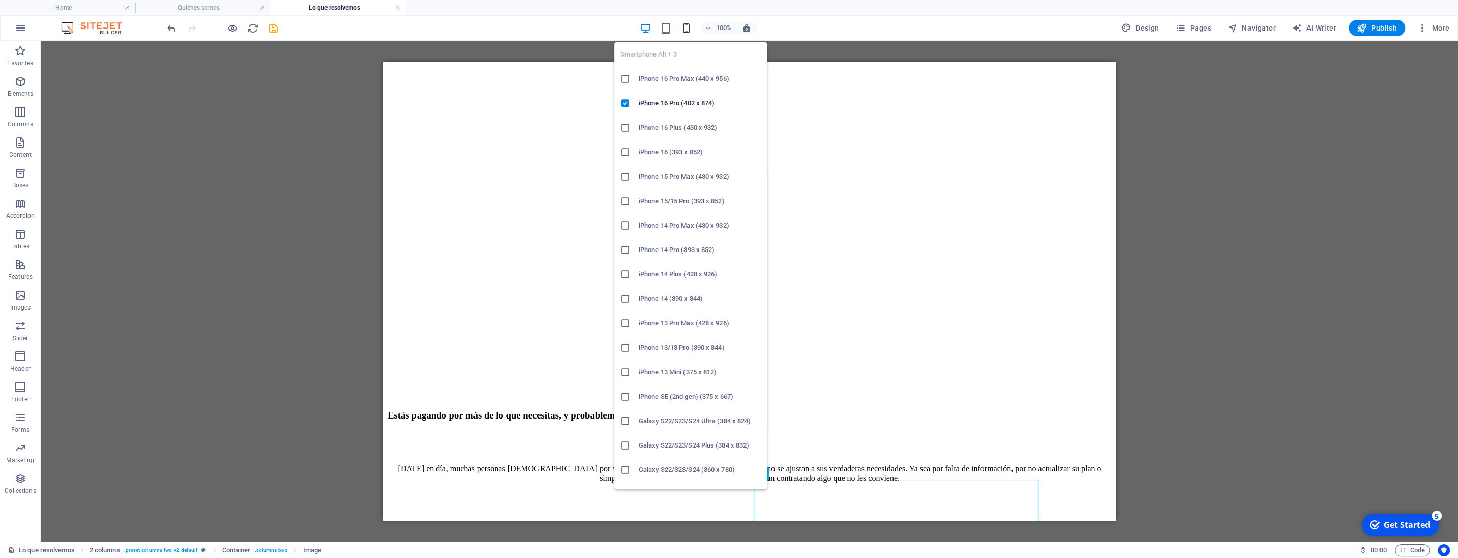
click at [689, 26] on icon "button" at bounding box center [687, 28] width 12 height 12
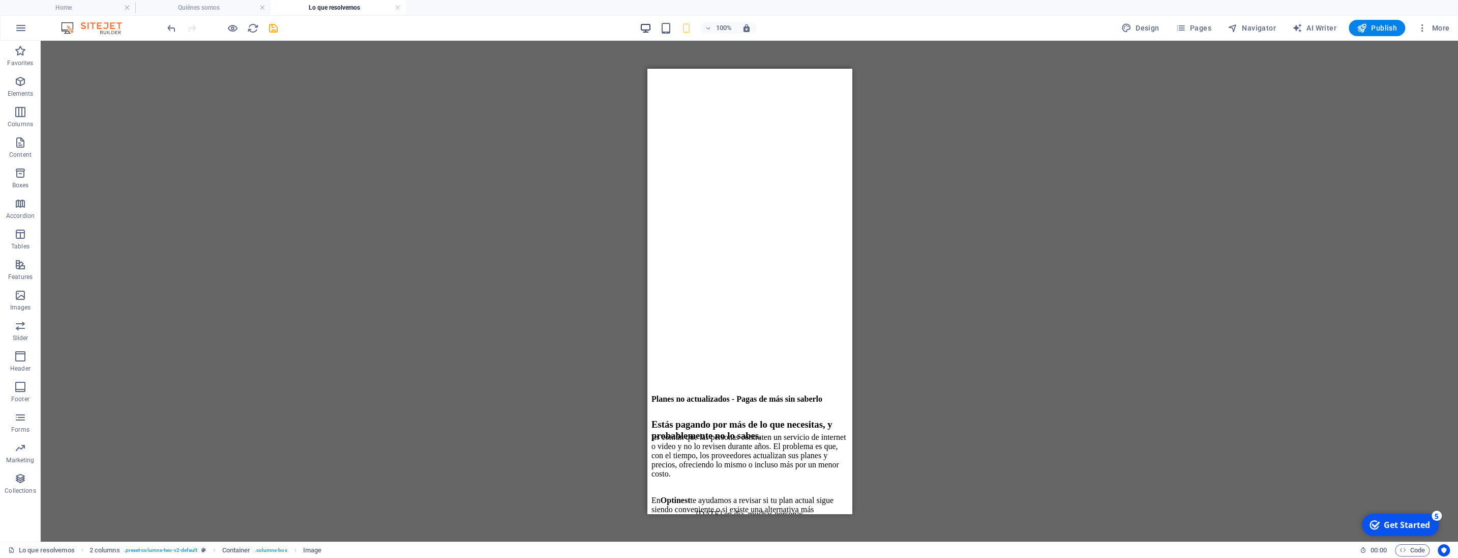
click at [645, 25] on icon "button" at bounding box center [646, 28] width 12 height 12
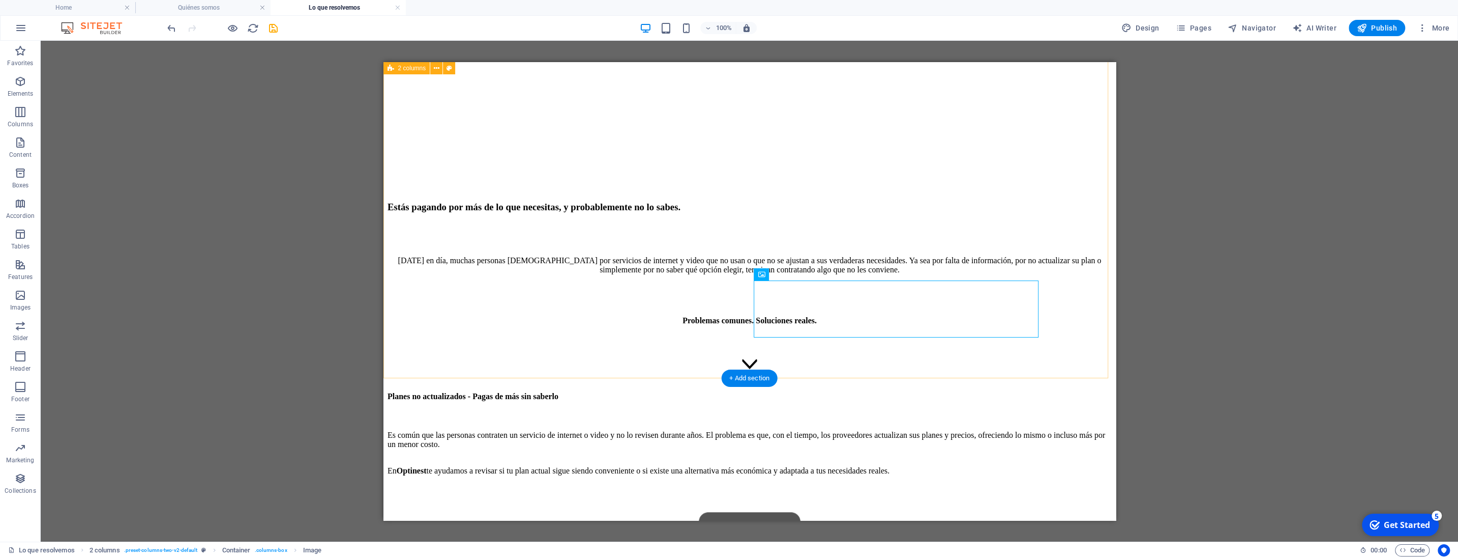
scroll to position [404, 0]
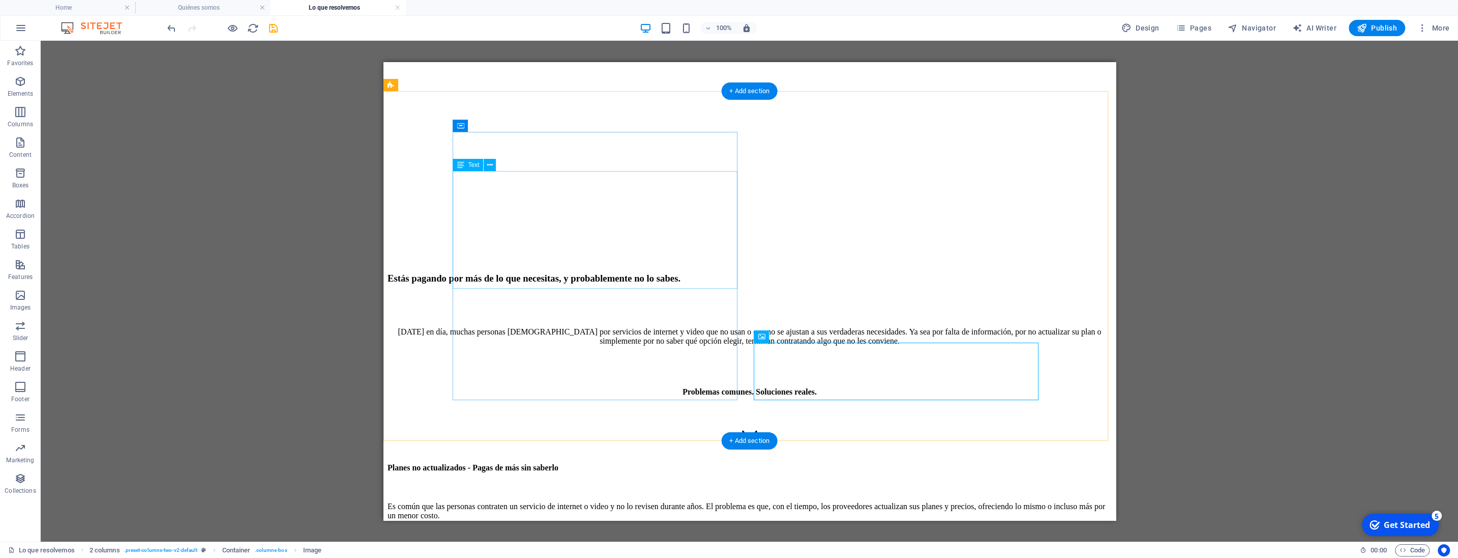
click at [639, 502] on div "Es común que las personas contraten un servicio de internet o video y no lo rev…" at bounding box center [749, 524] width 724 height 45
click at [595, 554] on div at bounding box center [749, 559] width 724 height 10
drag, startPoint x: 600, startPoint y: 302, endPoint x: 608, endPoint y: 354, distance: 52.0
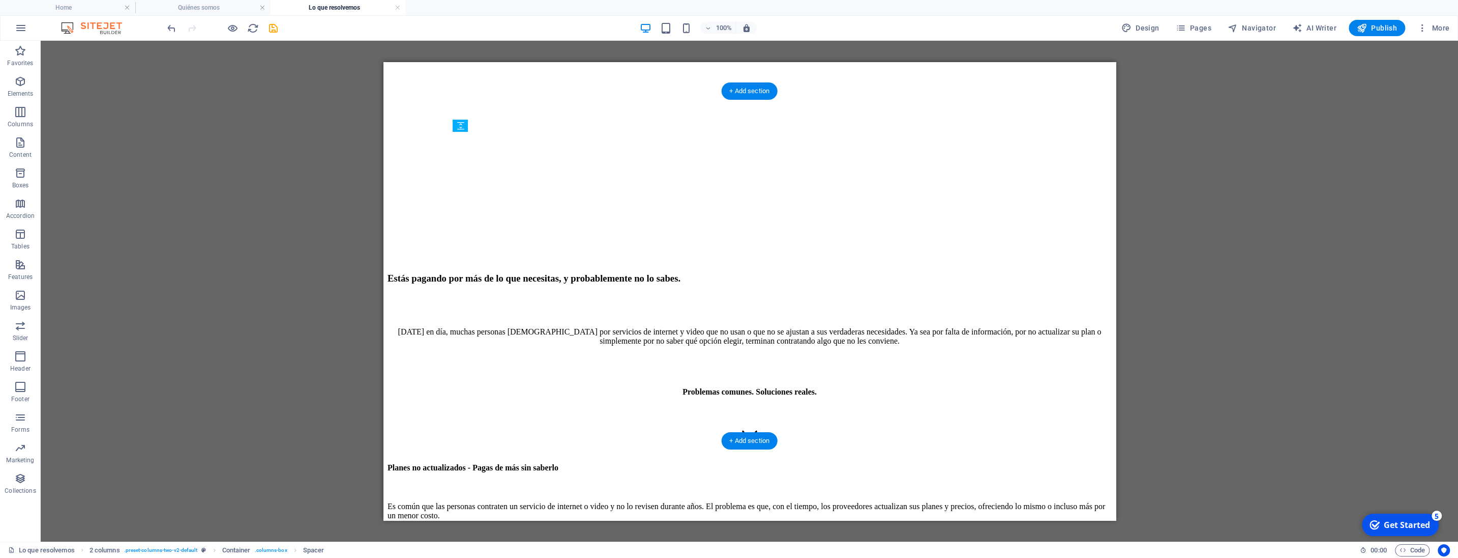
select select "px"
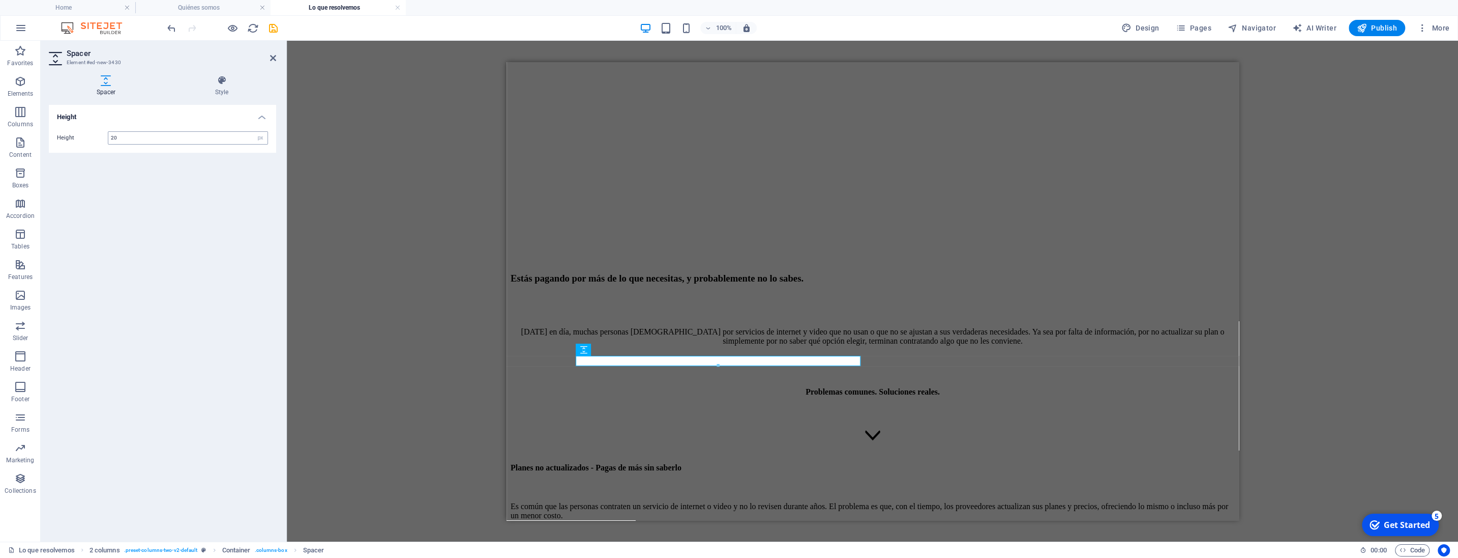
click at [134, 137] on input "20" at bounding box center [187, 138] width 159 height 12
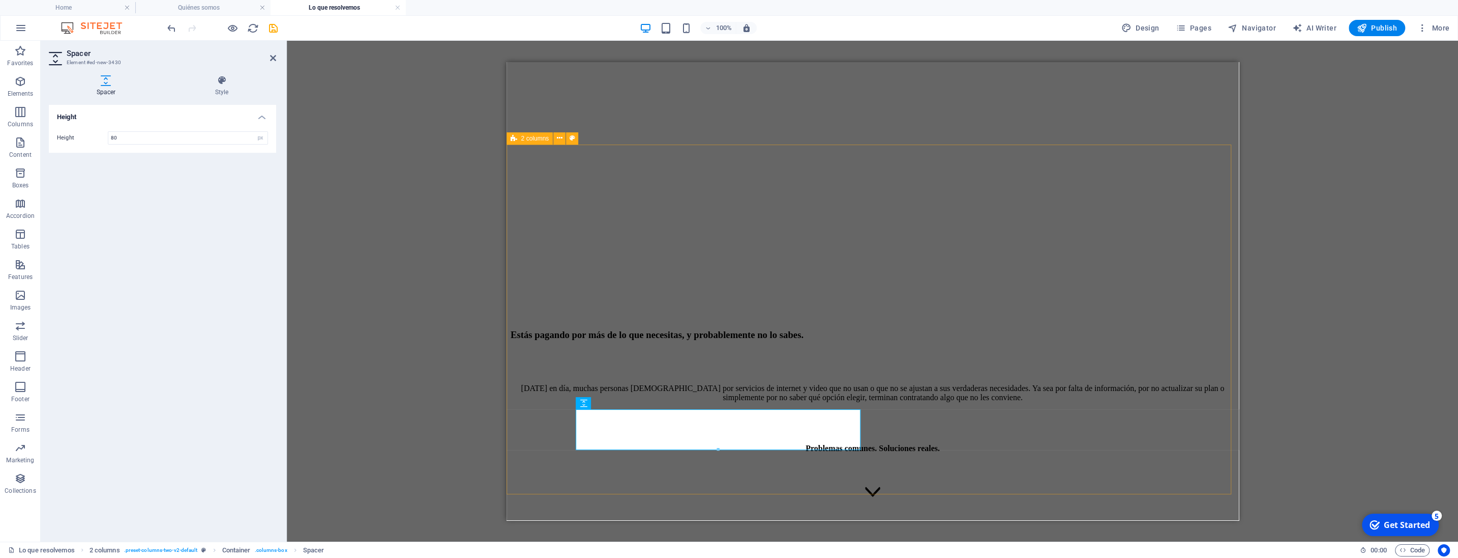
scroll to position [351, 0]
click at [155, 139] on input "80" at bounding box center [187, 138] width 159 height 12
type input "100"
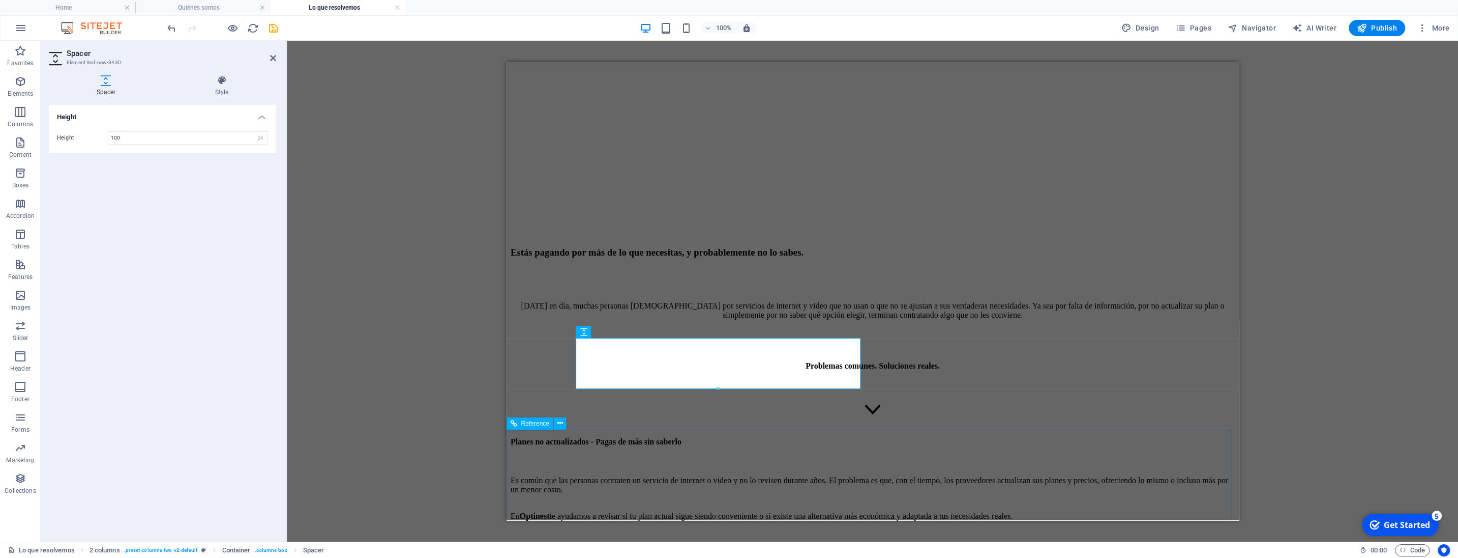
scroll to position [458, 0]
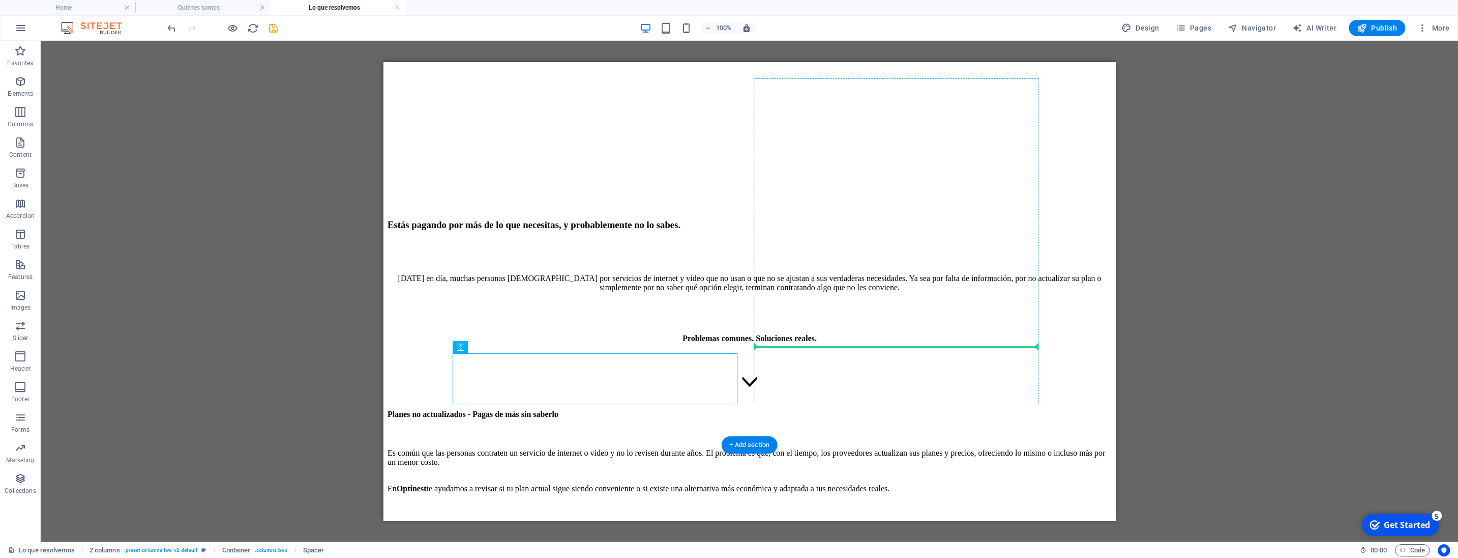
drag, startPoint x: 693, startPoint y: 377, endPoint x: 911, endPoint y: 340, distance: 220.5
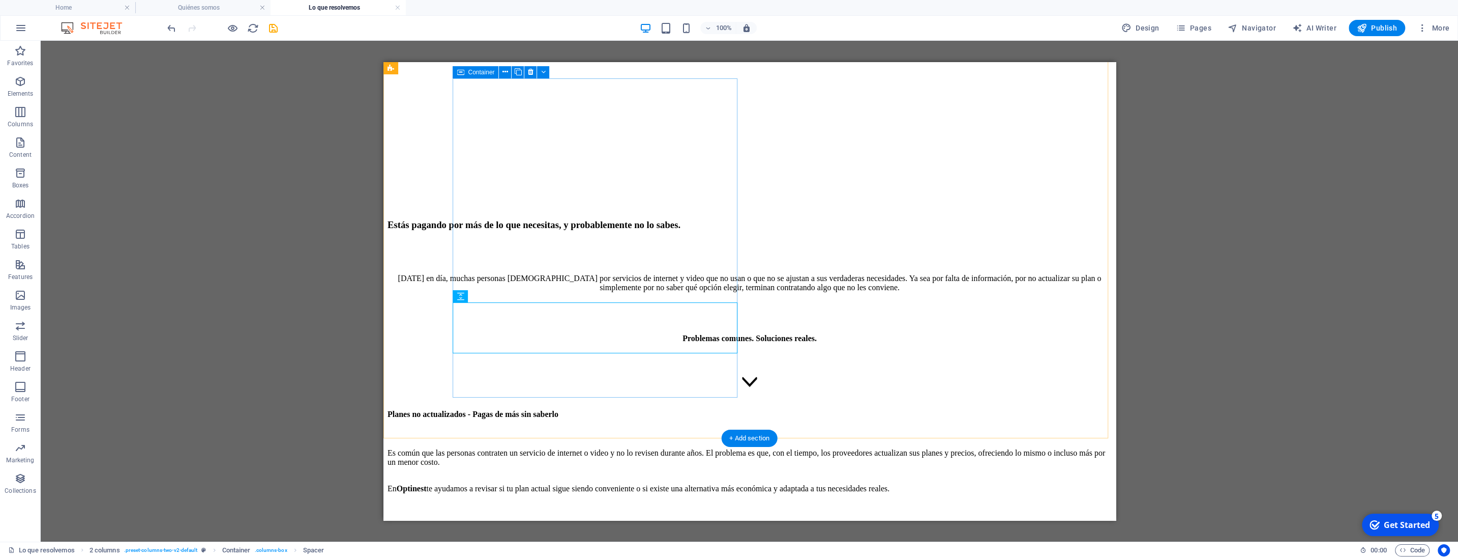
click at [594, 410] on div "Planes no actualizados - Pagas de más sin saberlo Es común que las personas con…" at bounding box center [749, 544] width 724 height 269
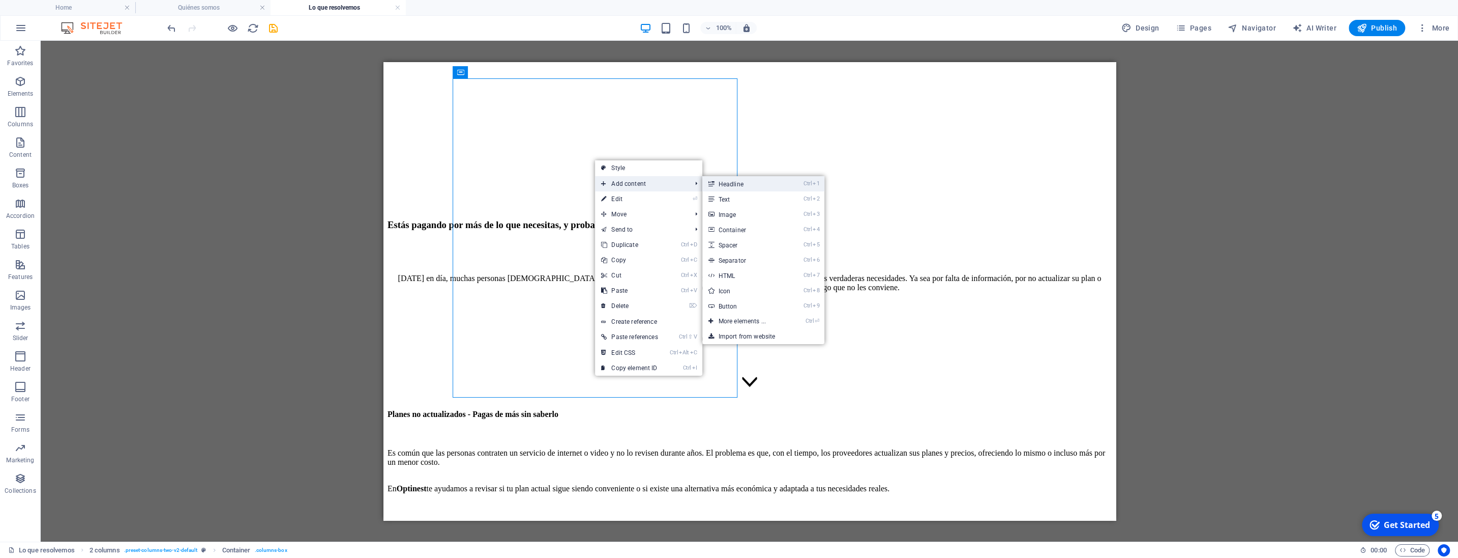
click at [725, 182] on link "Ctrl 1 Headline" at bounding box center [745, 183] width 84 height 15
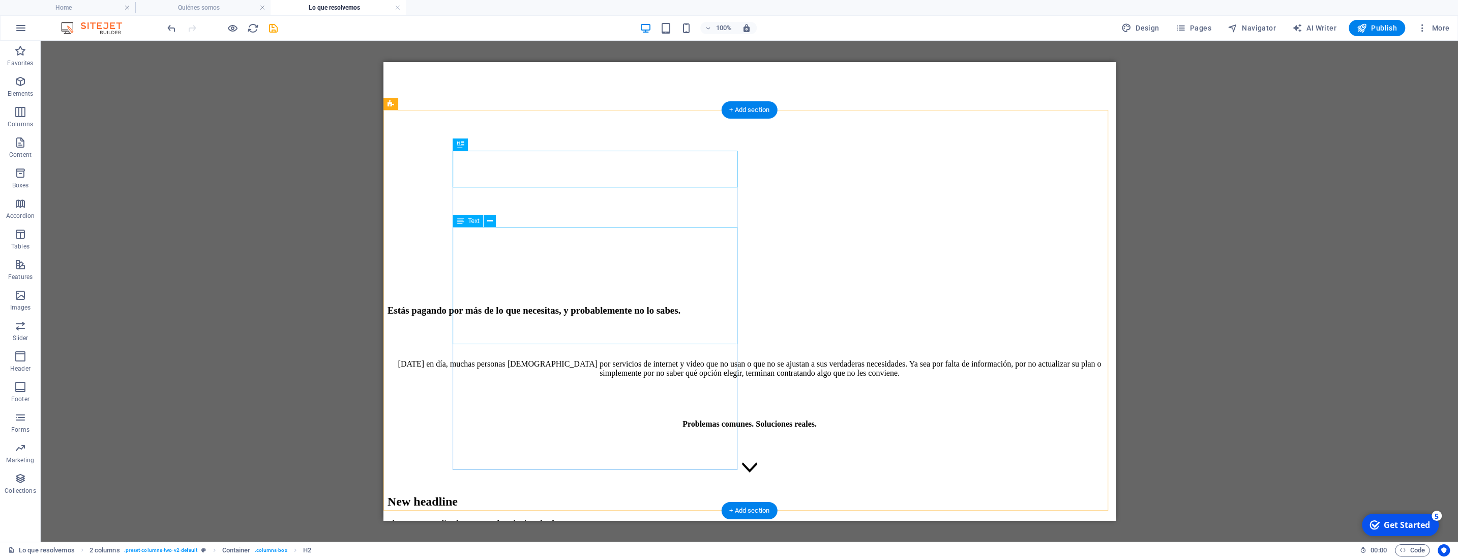
scroll to position [298, 0]
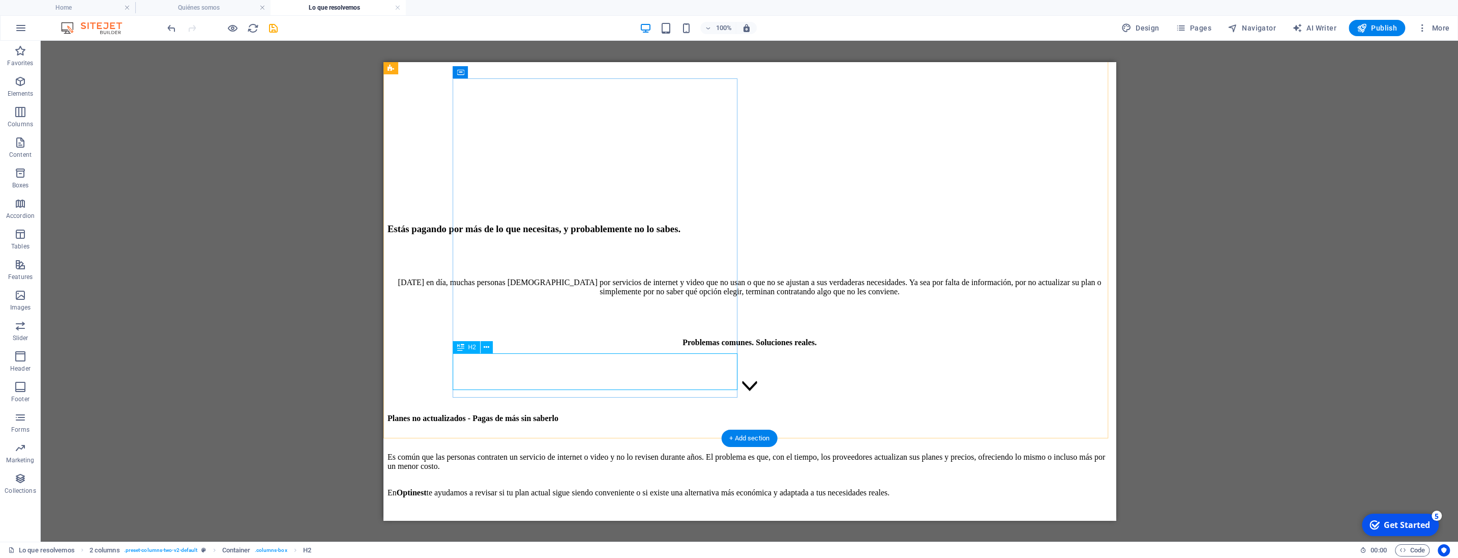
scroll to position [458, 0]
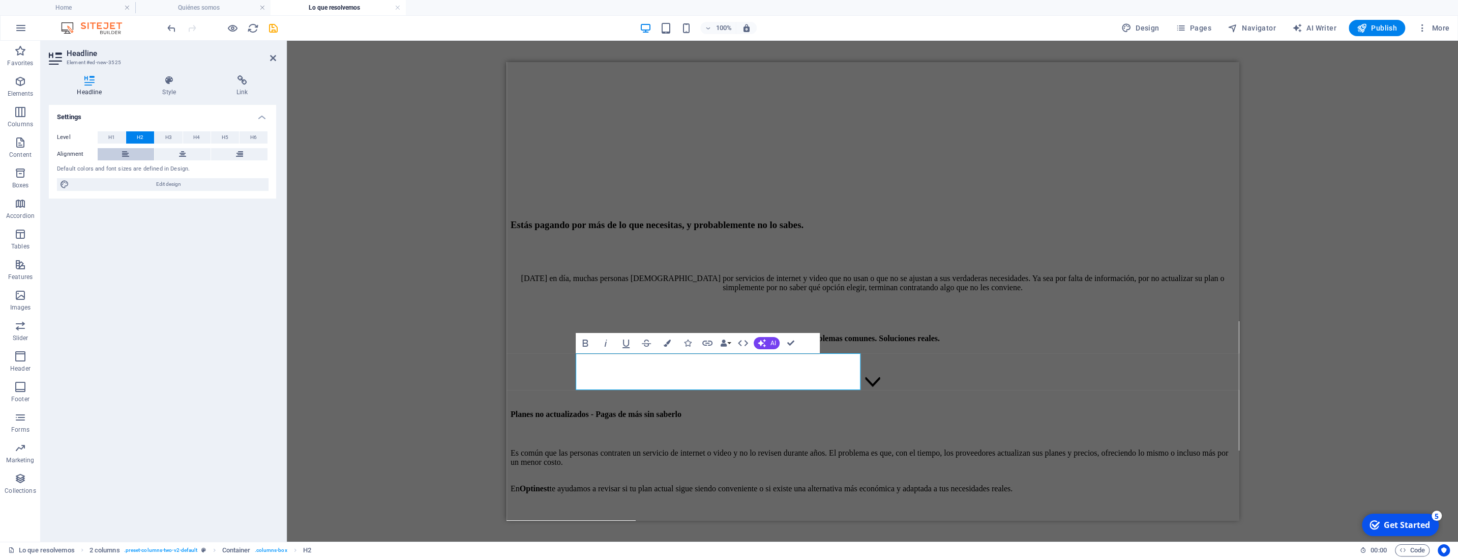
click at [125, 151] on icon at bounding box center [125, 154] width 7 height 12
click at [204, 136] on button "H4" at bounding box center [197, 137] width 28 height 12
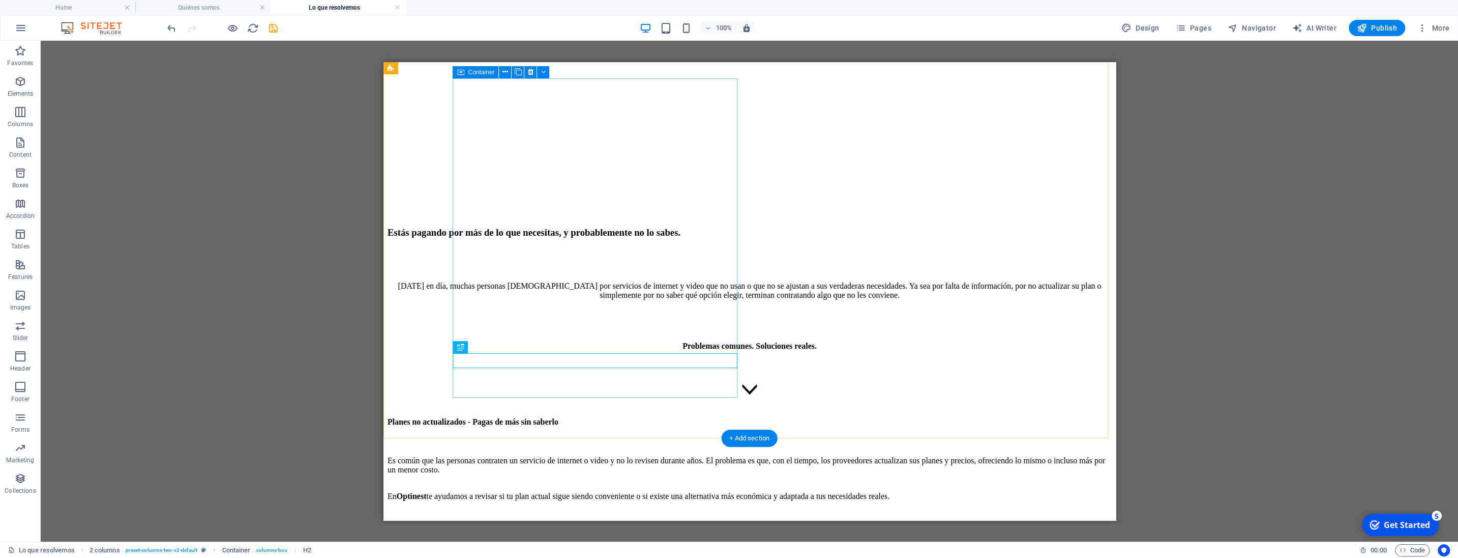
scroll to position [298, 0]
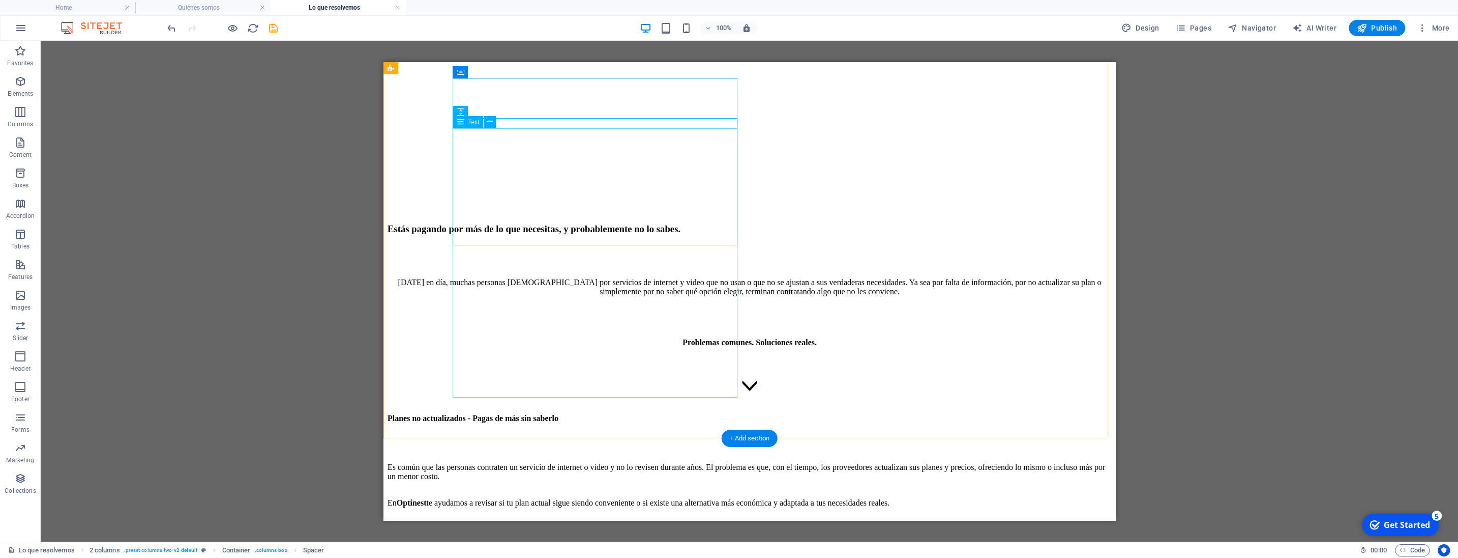
scroll to position [404, 0]
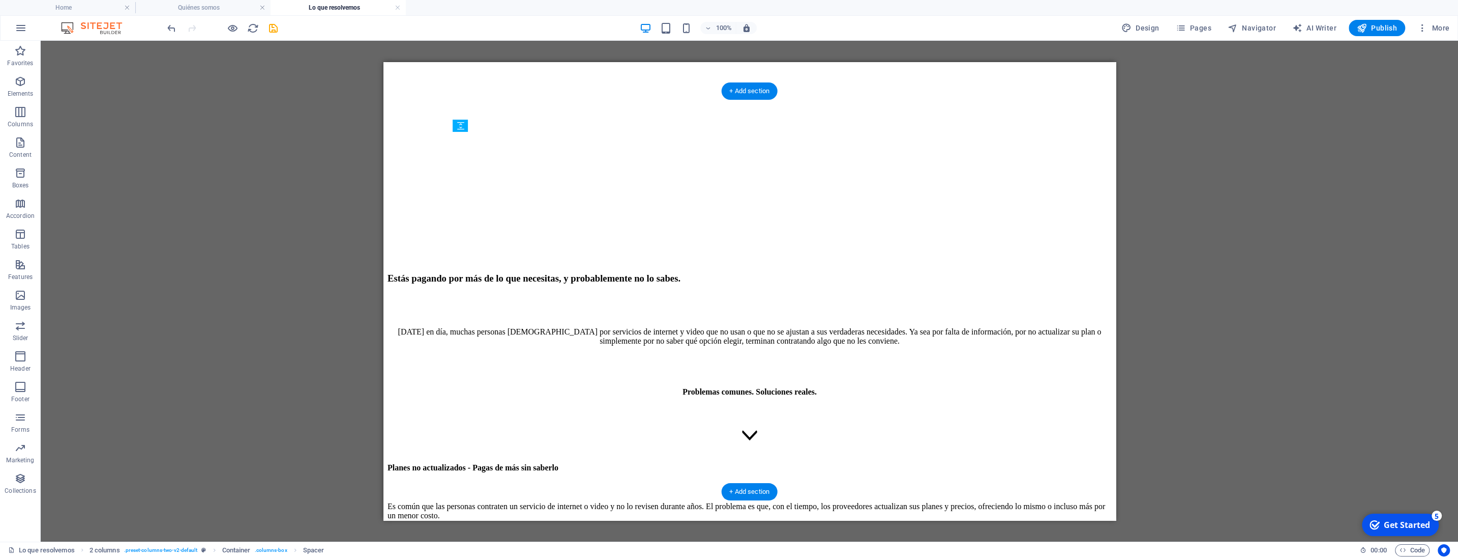
drag, startPoint x: 560, startPoint y: 174, endPoint x: 541, endPoint y: 428, distance: 254.0
click at [558, 502] on div "Es común que las personas contraten un servicio de internet o video y no lo rev…" at bounding box center [749, 524] width 724 height 45
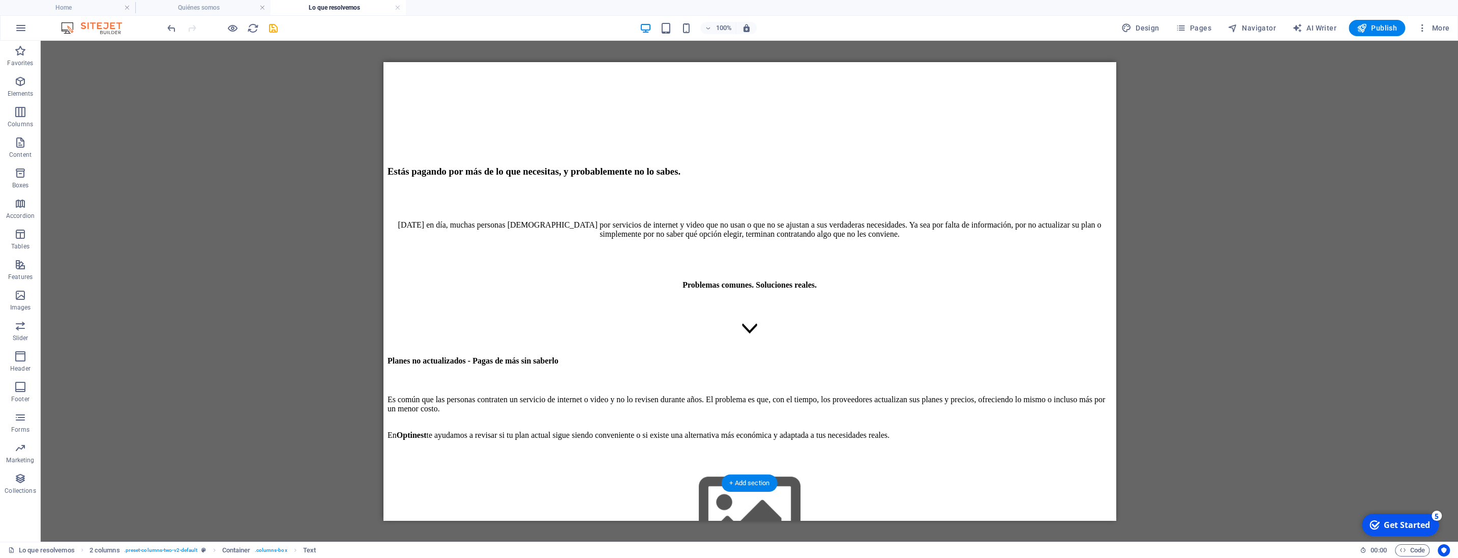
drag, startPoint x: 582, startPoint y: 207, endPoint x: 542, endPoint y: 424, distance: 220.5
click at [542, 424] on div "Planes no actualizados - Pagas de más sin saberlo Es común que las personas con…" at bounding box center [749, 537] width 724 height 363
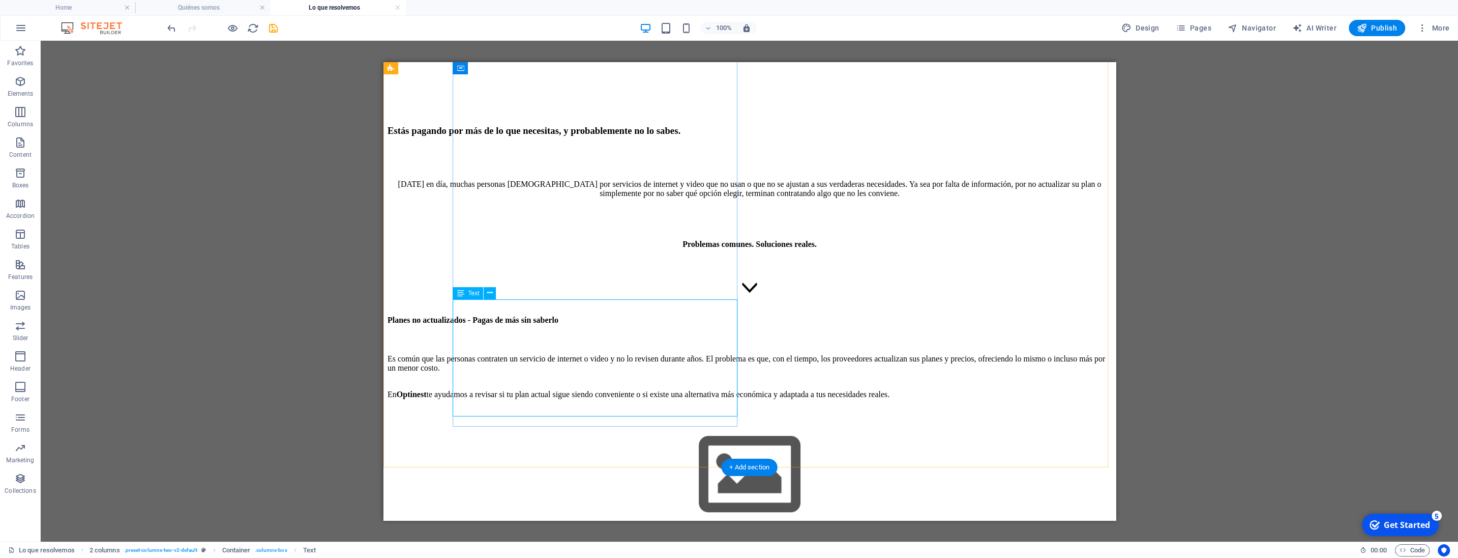
scroll to position [565, 0]
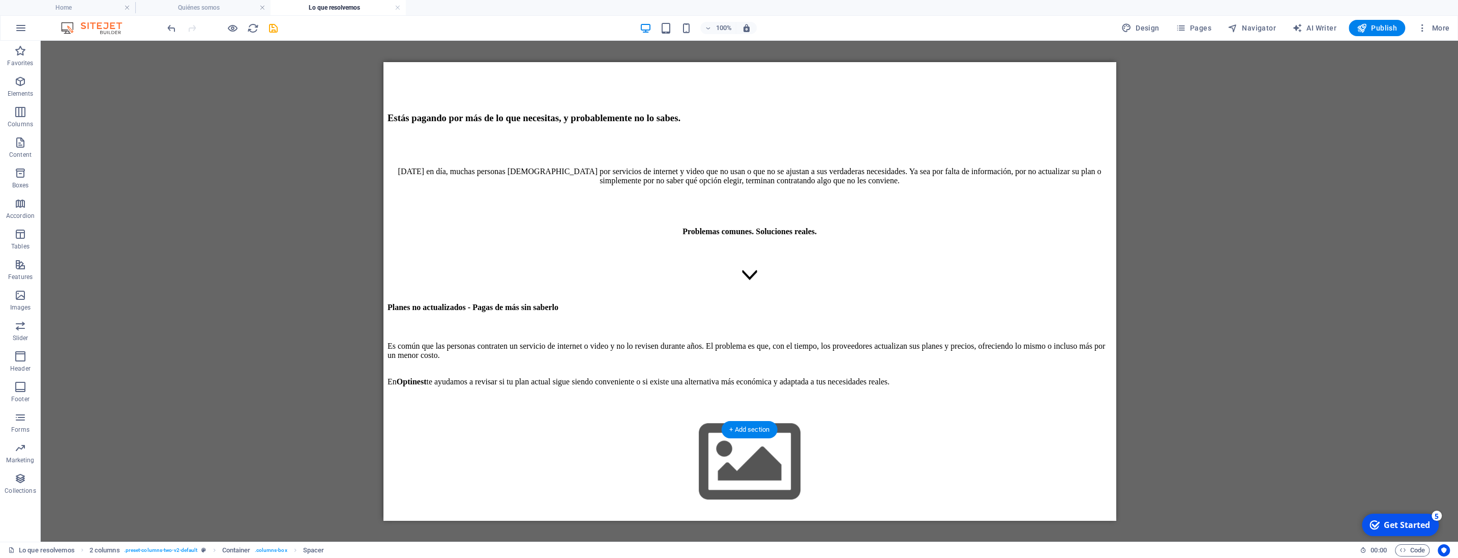
drag, startPoint x: 568, startPoint y: 386, endPoint x: 576, endPoint y: 285, distance: 101.6
click at [576, 303] on div "Planes no actualizados - Pagas de más sin saberlo Es común que las personas con…" at bounding box center [749, 484] width 724 height 363
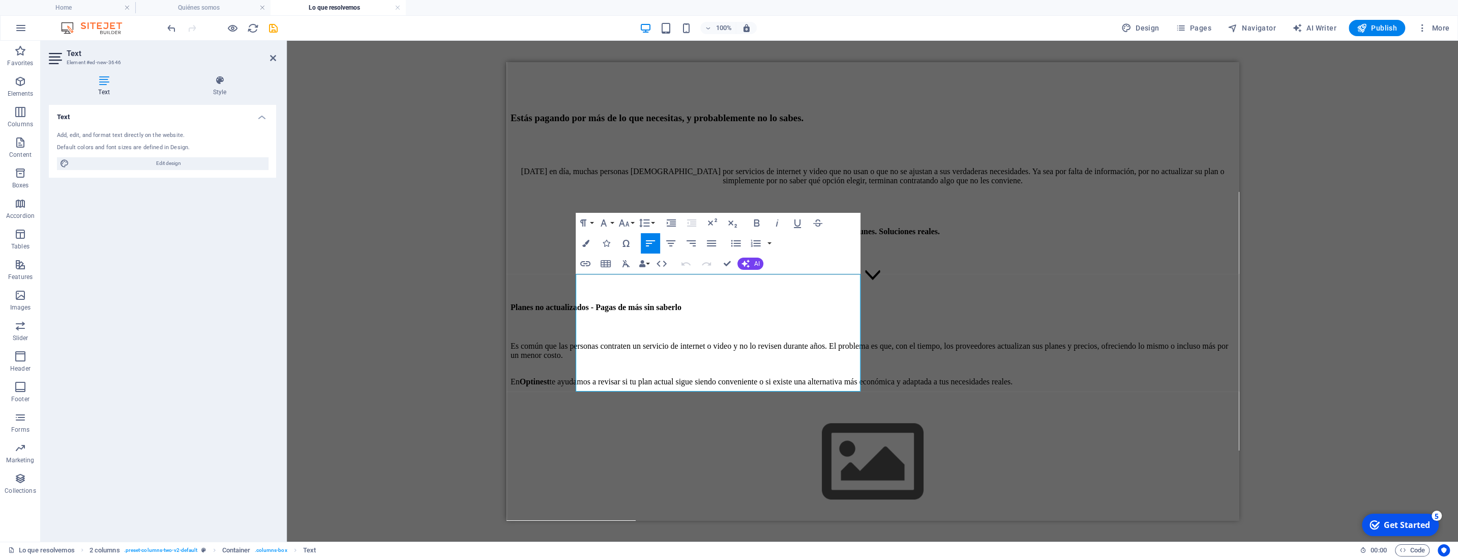
scroll to position [562, 0]
drag, startPoint x: 577, startPoint y: 281, endPoint x: 786, endPoint y: 391, distance: 236.6
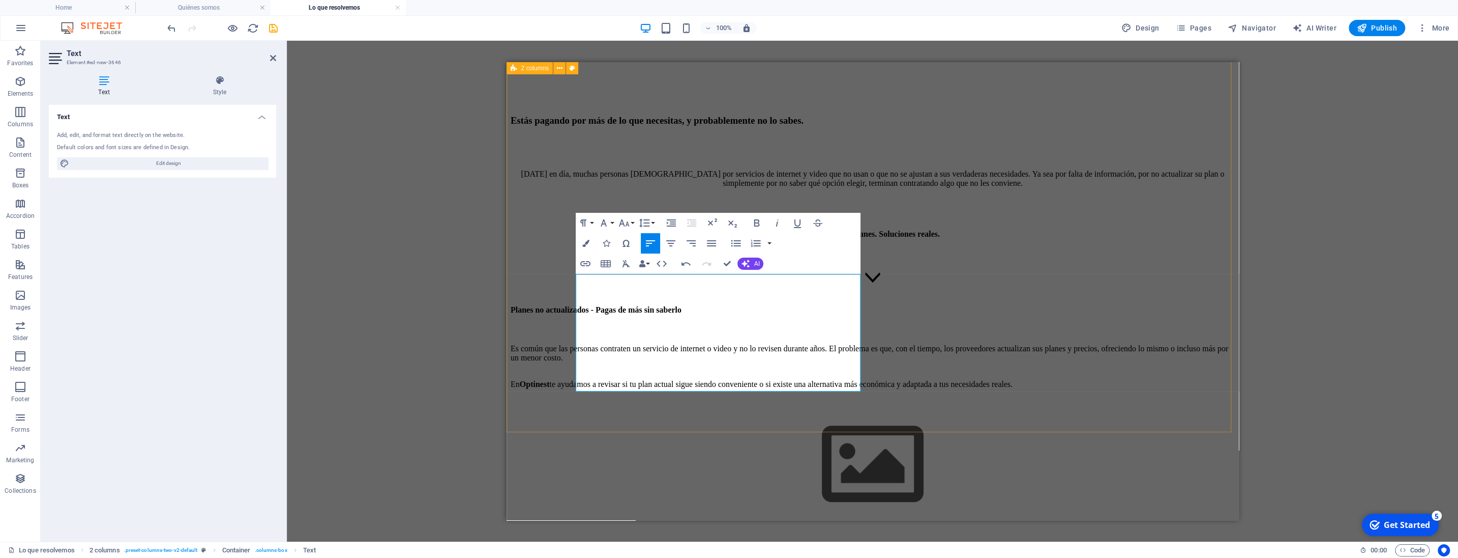
drag, startPoint x: 577, startPoint y: 283, endPoint x: 810, endPoint y: 394, distance: 258.3
click at [588, 241] on icon "button" at bounding box center [585, 243] width 7 height 7
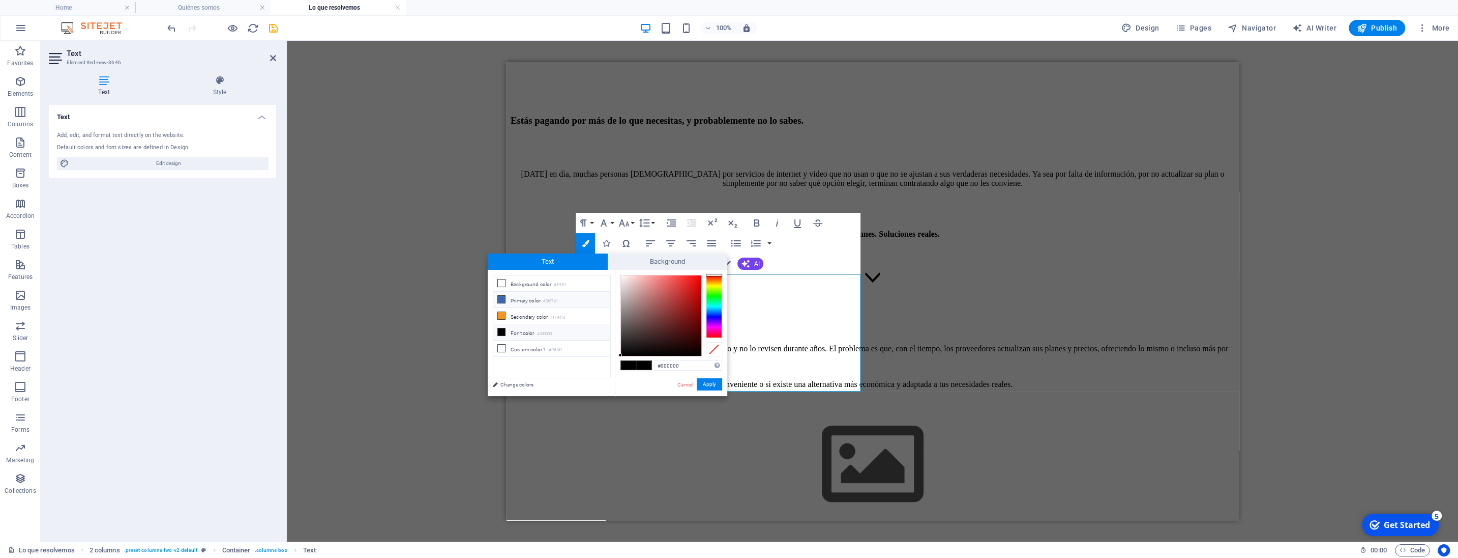
click at [501, 297] on icon at bounding box center [501, 299] width 7 height 7
type input "#3f67b1"
click at [709, 382] on button "Apply" at bounding box center [709, 384] width 25 height 12
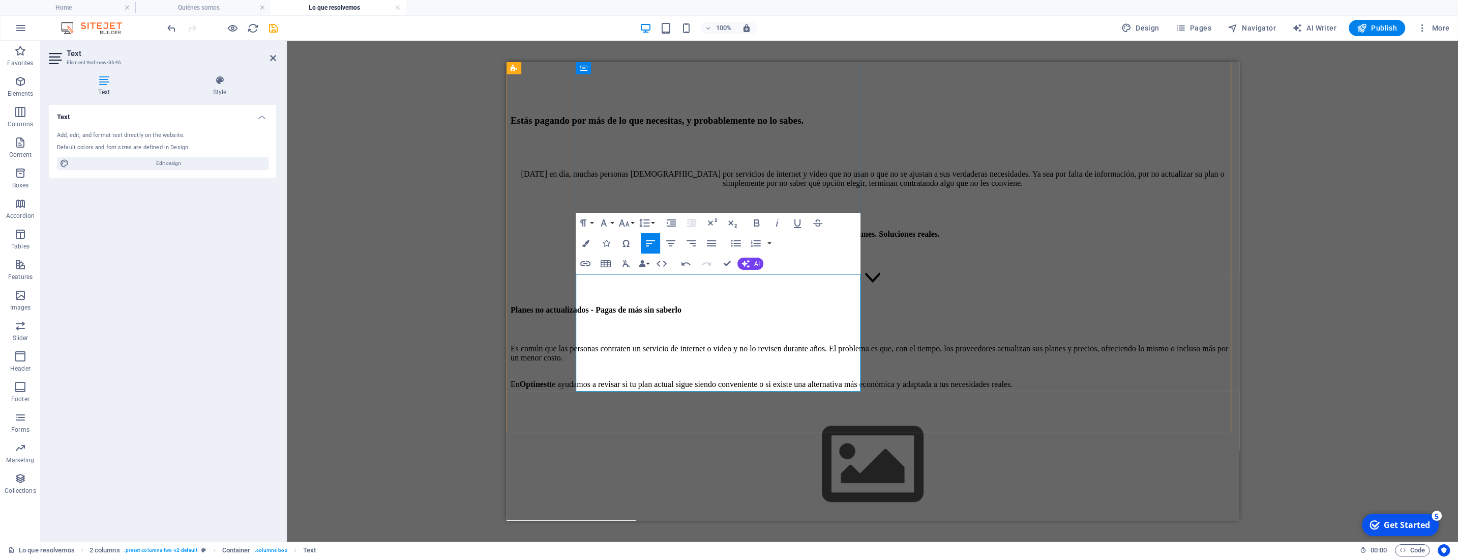
click at [753, 223] on icon "button" at bounding box center [757, 223] width 12 height 12
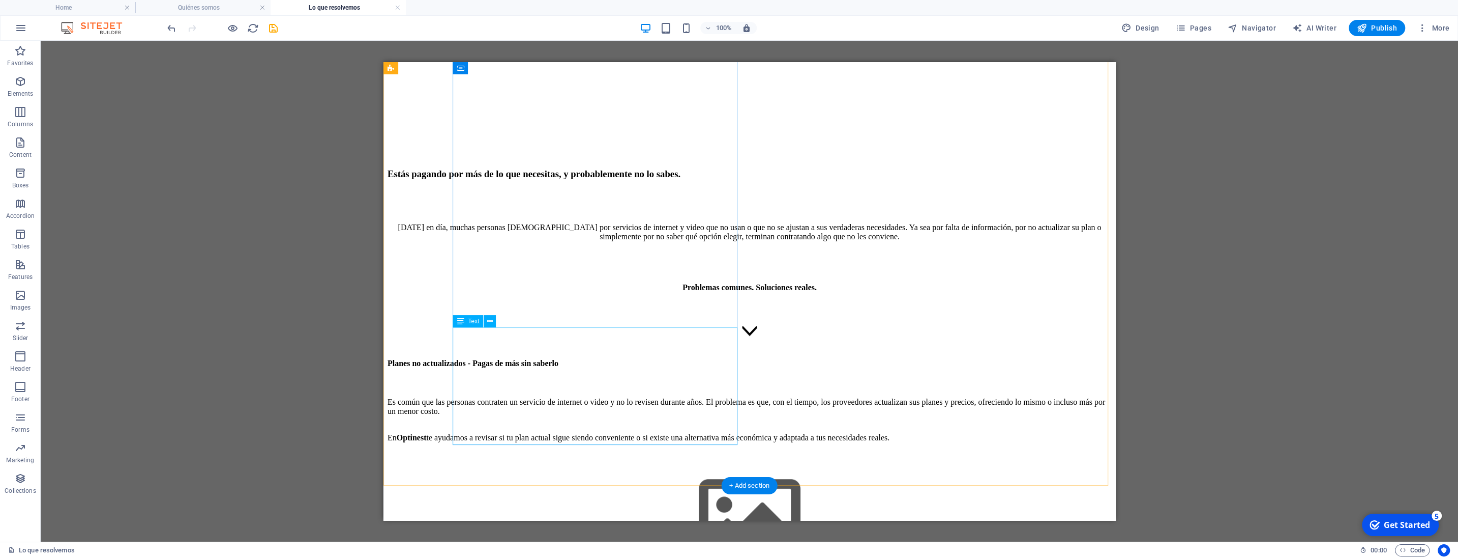
scroll to position [402, 0]
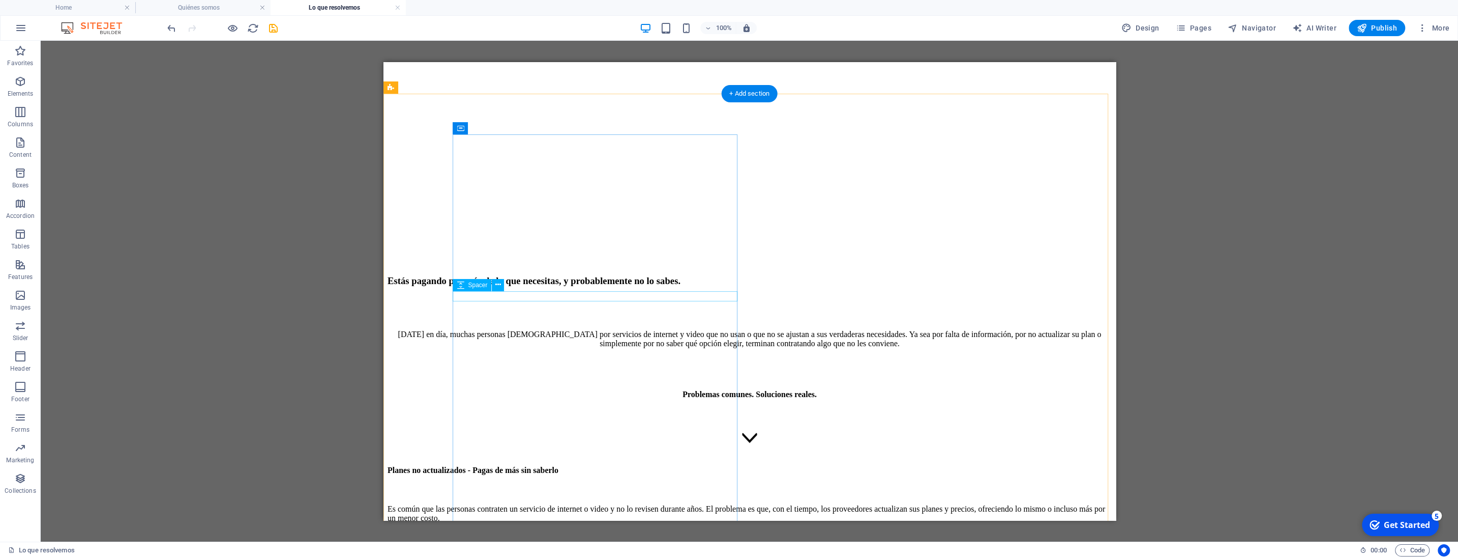
click at [618, 557] on div at bounding box center [749, 562] width 724 height 10
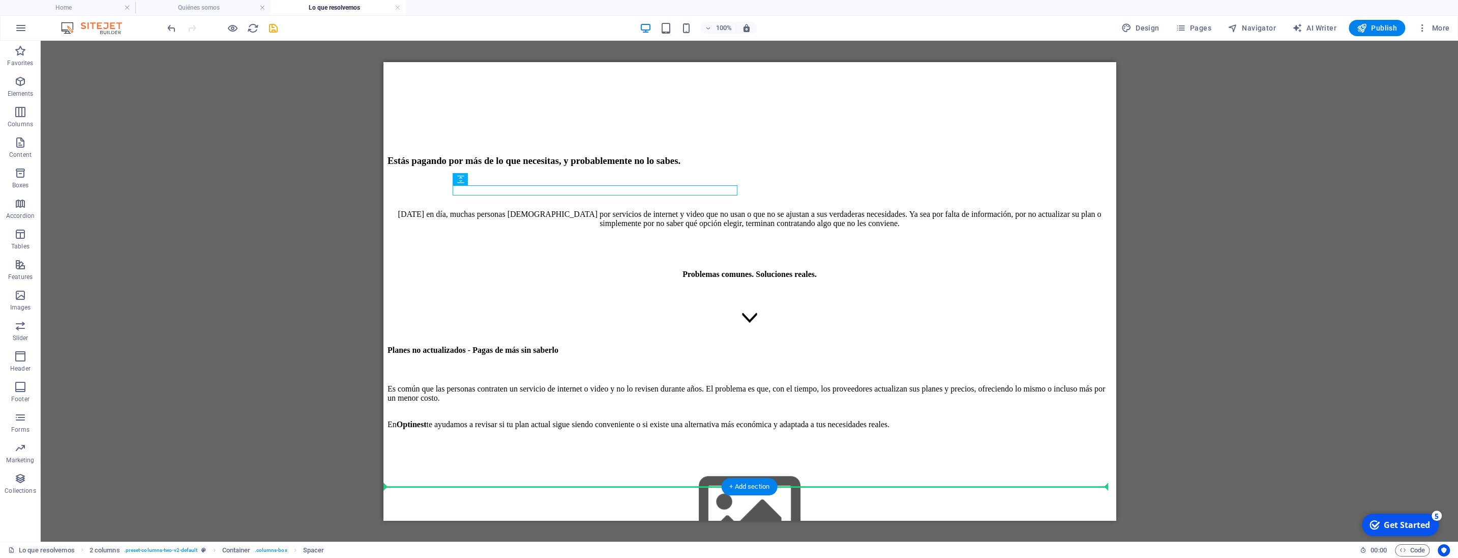
scroll to position [527, 0]
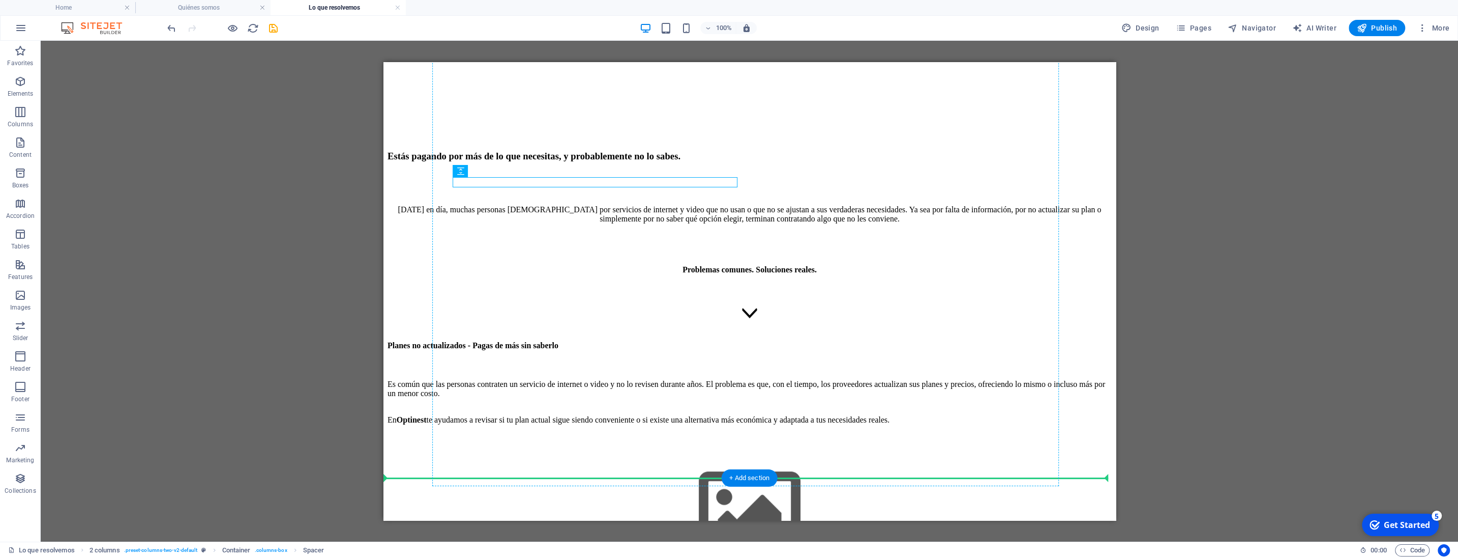
drag, startPoint x: 640, startPoint y: 199, endPoint x: 560, endPoint y: 427, distance: 241.3
click at [560, 427] on div "Planes no actualizados - Pagas de más sin saberlo Es común que las personas con…" at bounding box center [749, 527] width 724 height 373
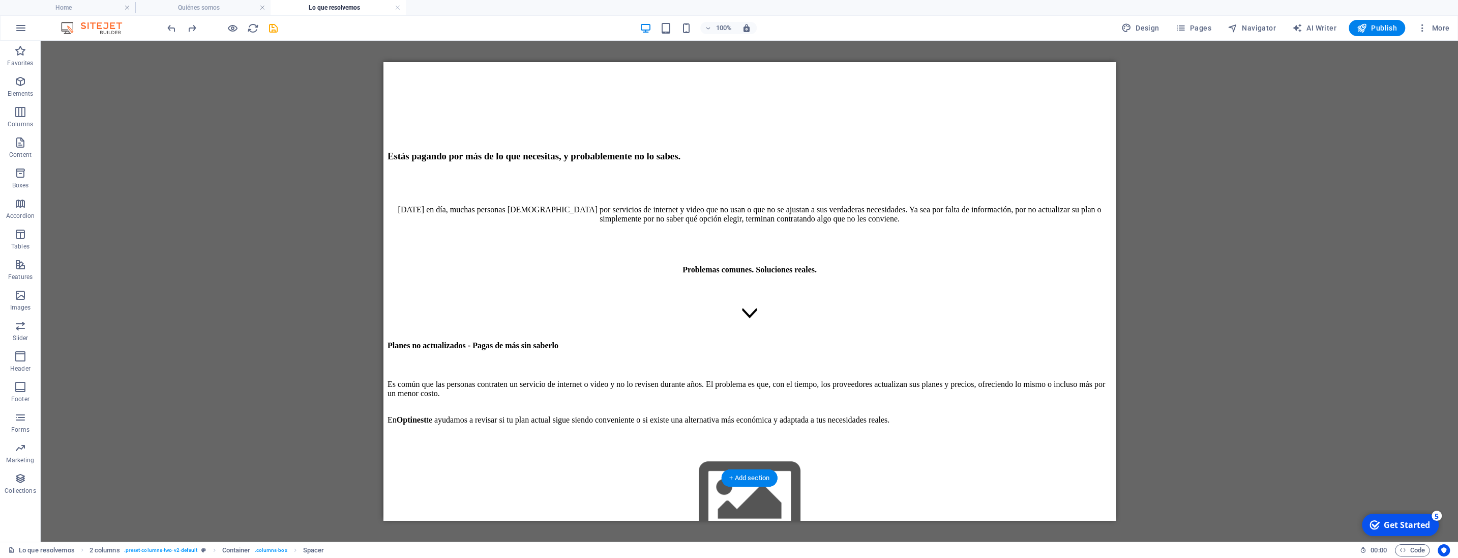
drag, startPoint x: 603, startPoint y: 186, endPoint x: 575, endPoint y: 366, distance: 182.3
click at [575, 366] on div "Planes no actualizados - Pagas de más sin saberlo Es común que las personas con…" at bounding box center [749, 527] width 724 height 373
click at [604, 443] on figure at bounding box center [749, 501] width 724 height 116
drag, startPoint x: 612, startPoint y: 266, endPoint x: 579, endPoint y: 434, distance: 172.1
click at [579, 434] on div "Planes no actualizados - Pagas de más sin saberlo Es común que las personas con…" at bounding box center [749, 561] width 724 height 440
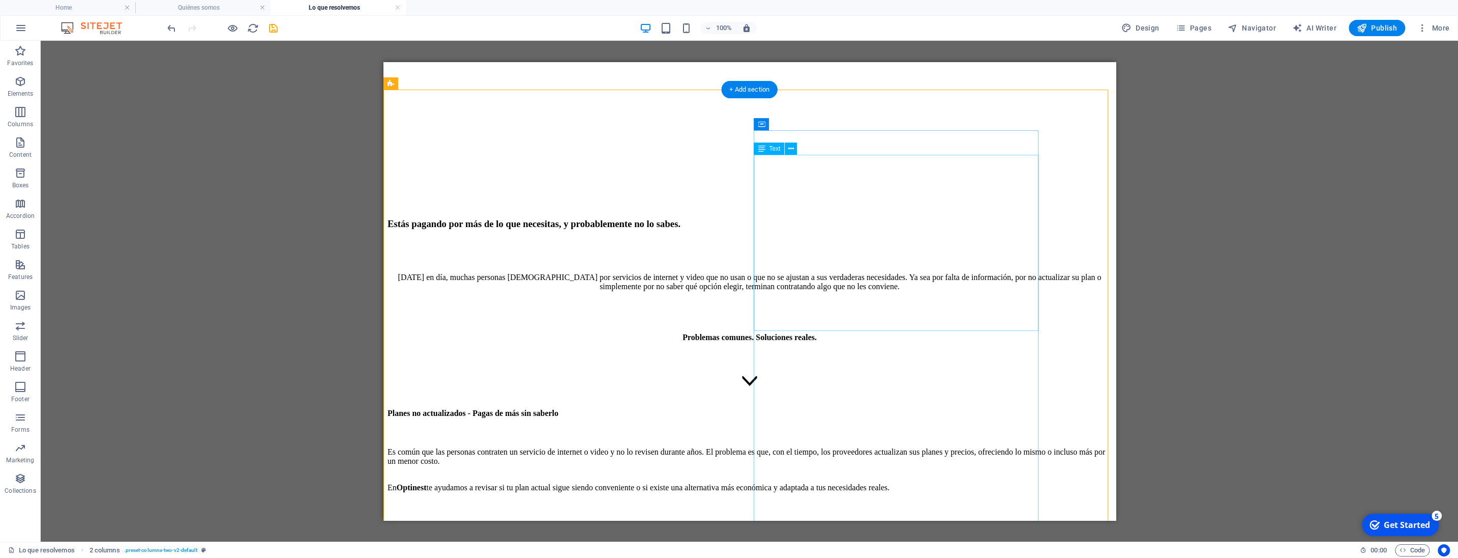
scroll to position [473, 0]
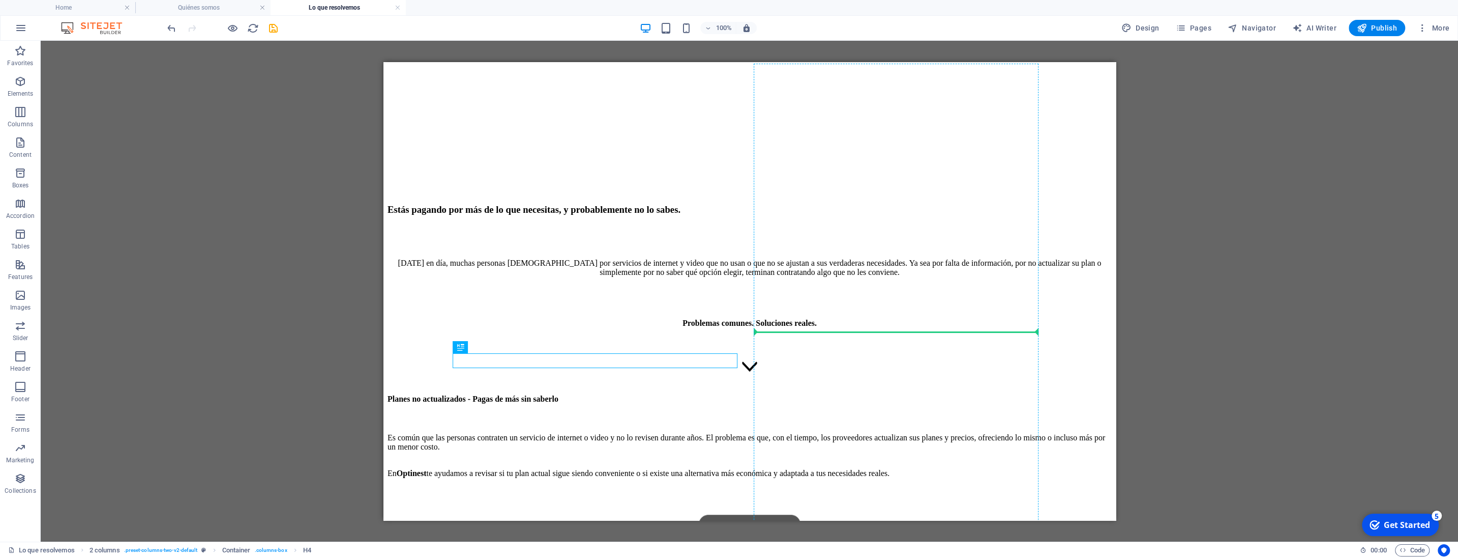
drag, startPoint x: 611, startPoint y: 360, endPoint x: 918, endPoint y: 337, distance: 307.6
drag, startPoint x: 653, startPoint y: 358, endPoint x: 908, endPoint y: 330, distance: 255.9
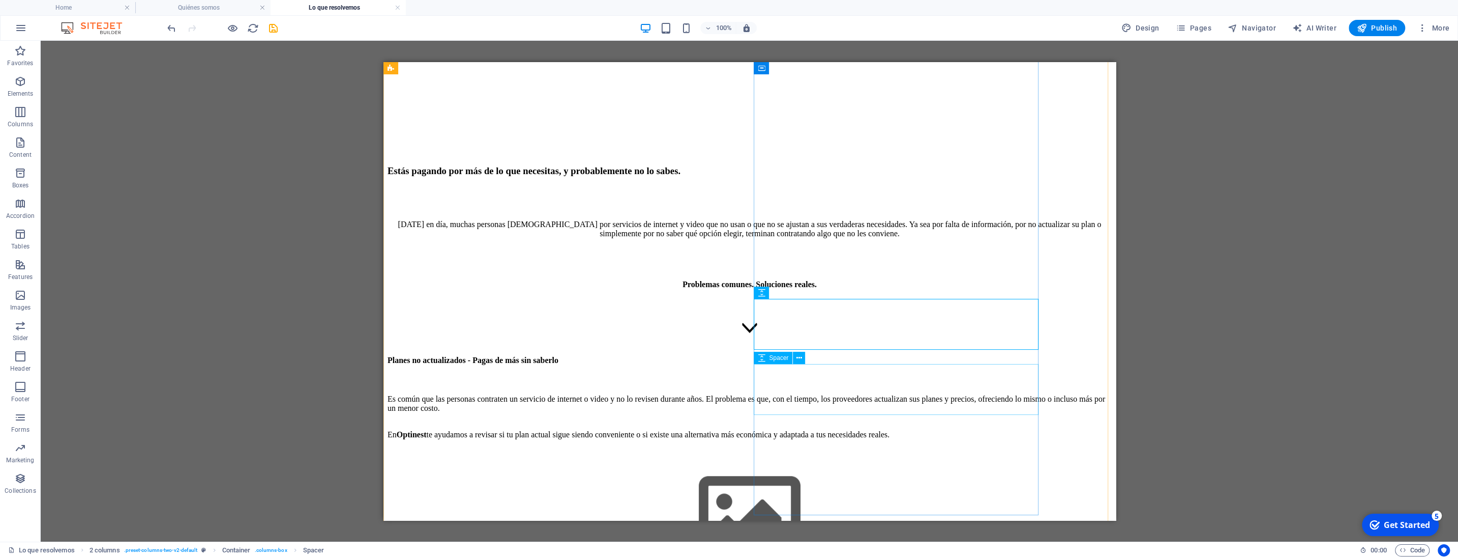
scroll to position [527, 0]
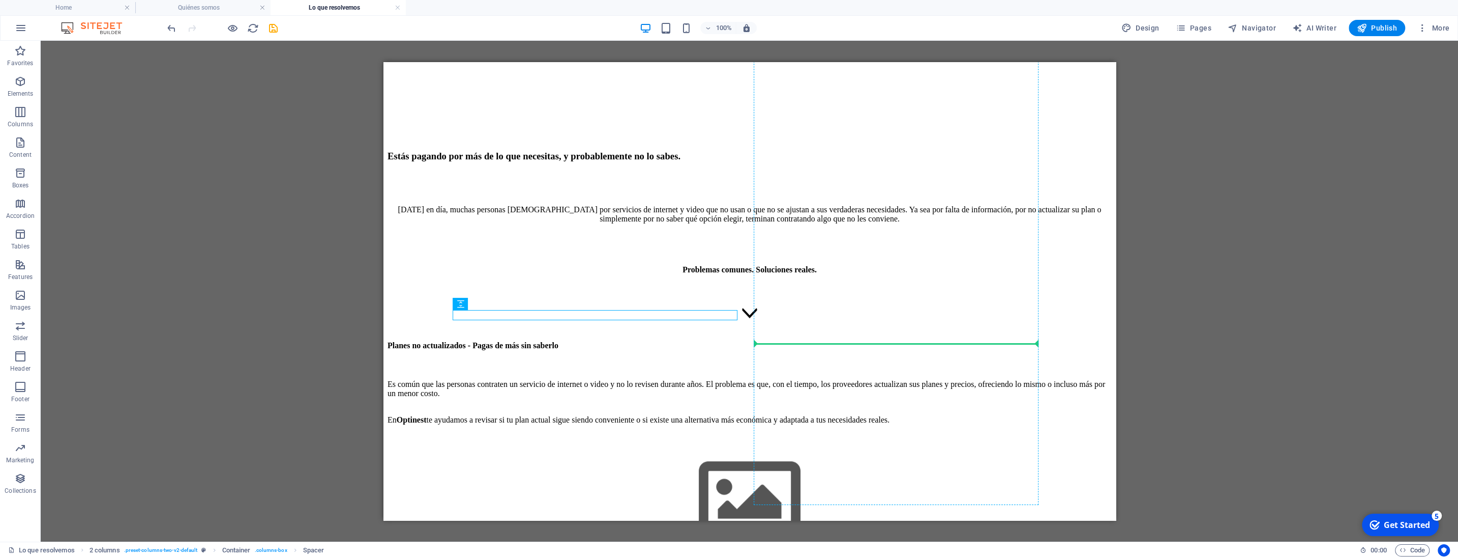
drag, startPoint x: 604, startPoint y: 312, endPoint x: 850, endPoint y: 356, distance: 249.7
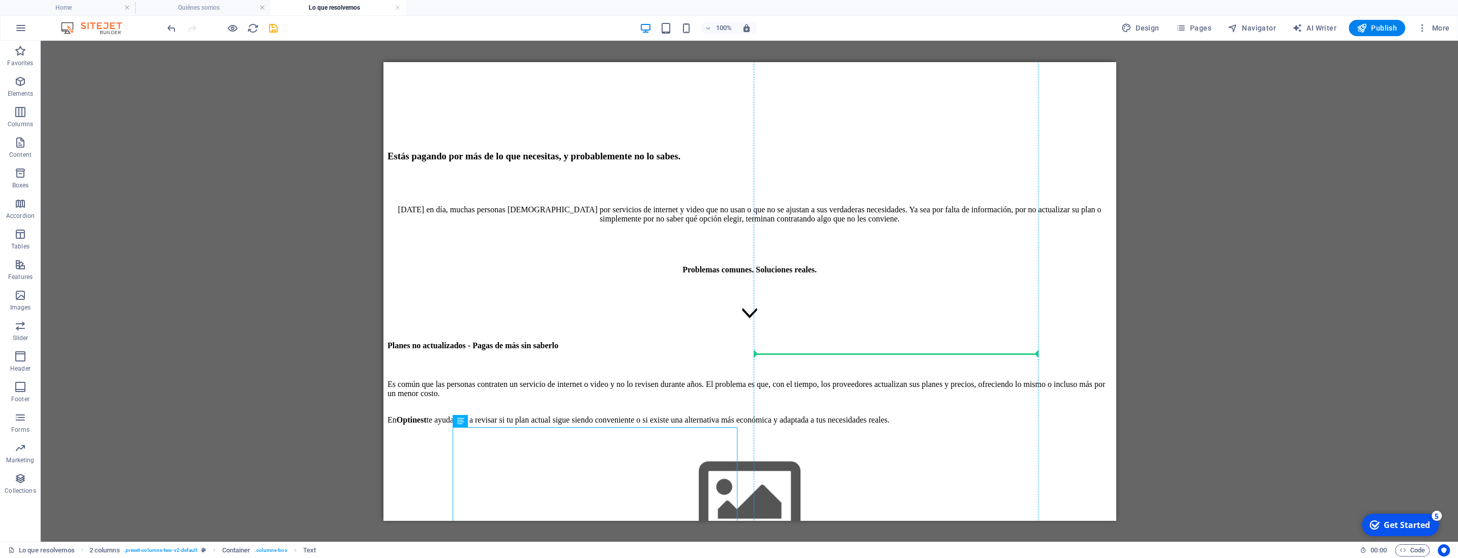
drag, startPoint x: 649, startPoint y: 442, endPoint x: 849, endPoint y: 370, distance: 212.4
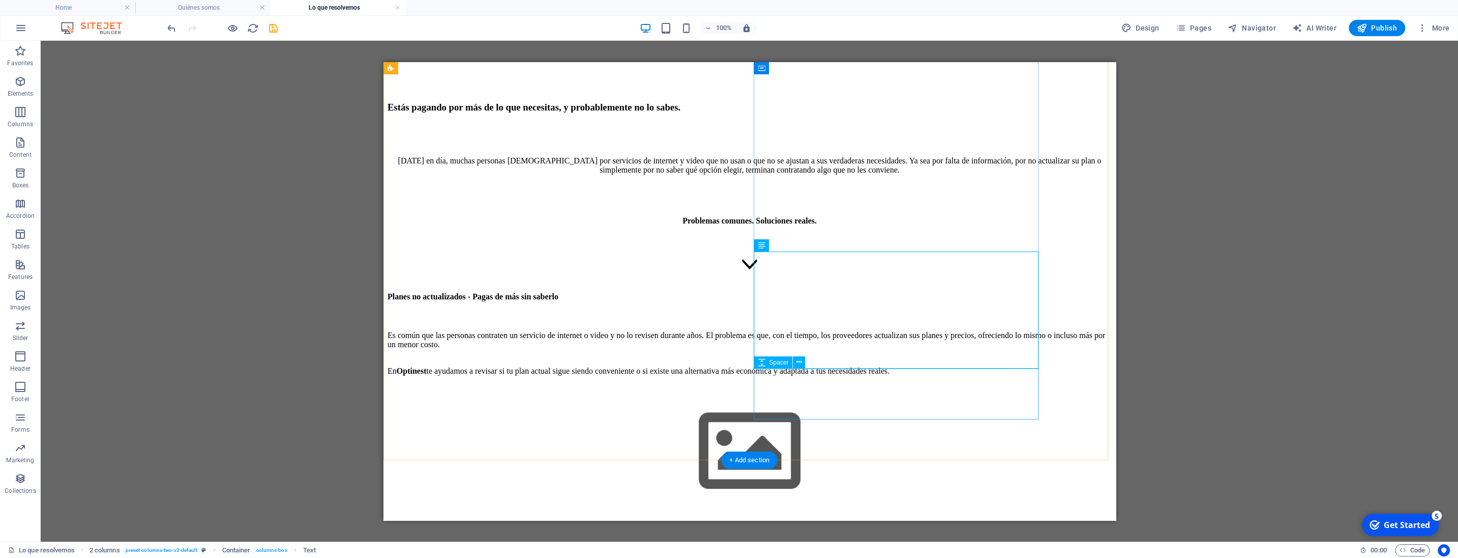
scroll to position [633, 0]
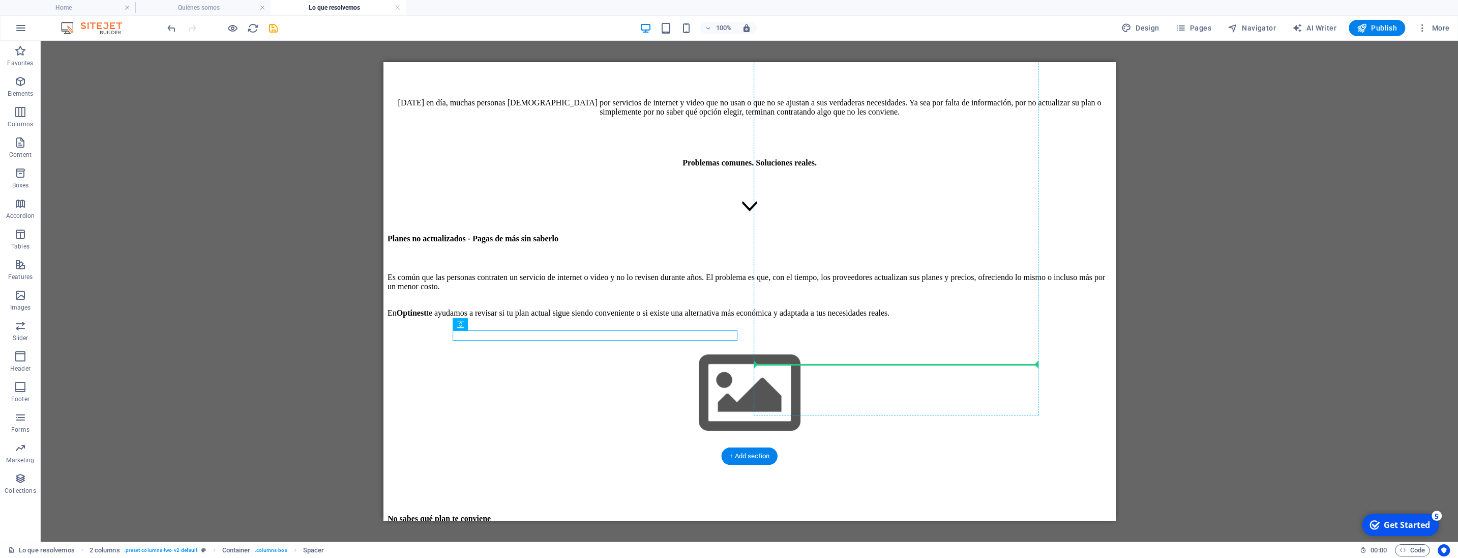
drag, startPoint x: 605, startPoint y: 334, endPoint x: 851, endPoint y: 375, distance: 249.6
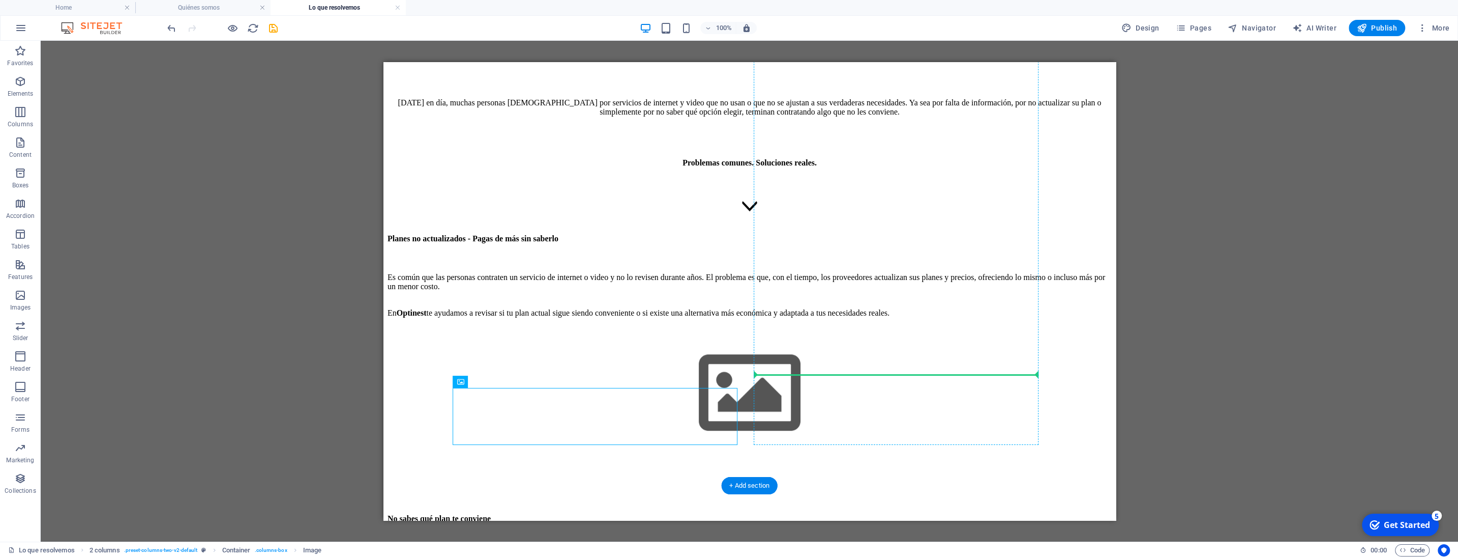
drag, startPoint x: 595, startPoint y: 403, endPoint x: 840, endPoint y: 390, distance: 245.6
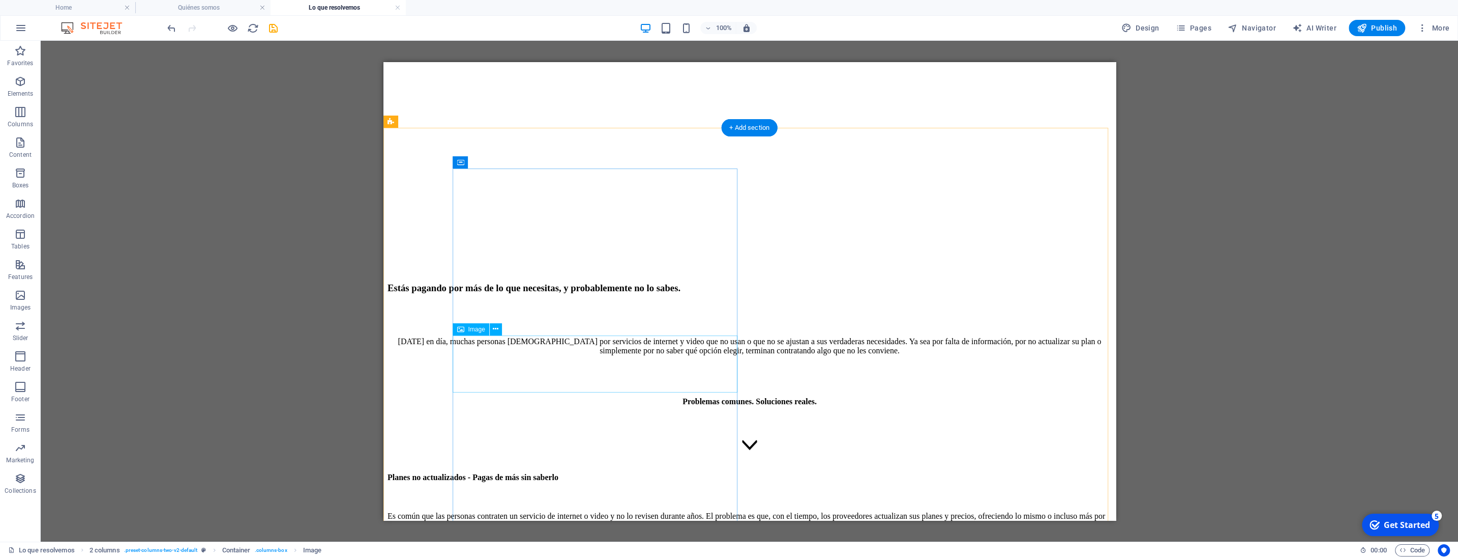
scroll to position [473, 0]
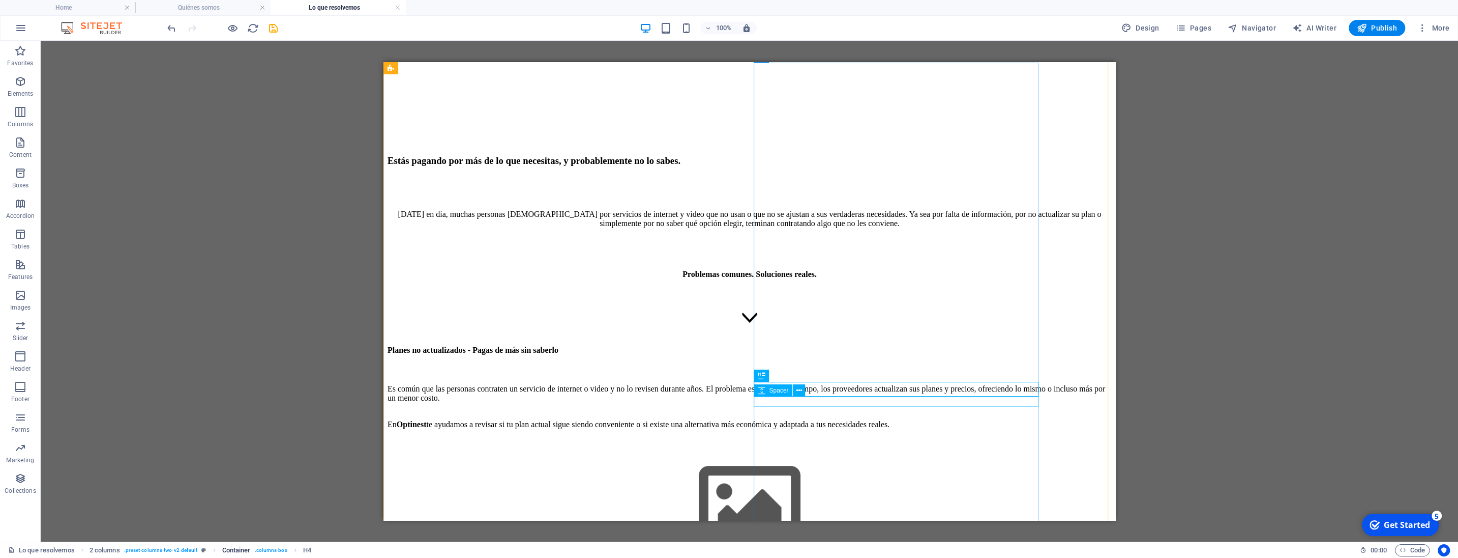
scroll to position [527, 0]
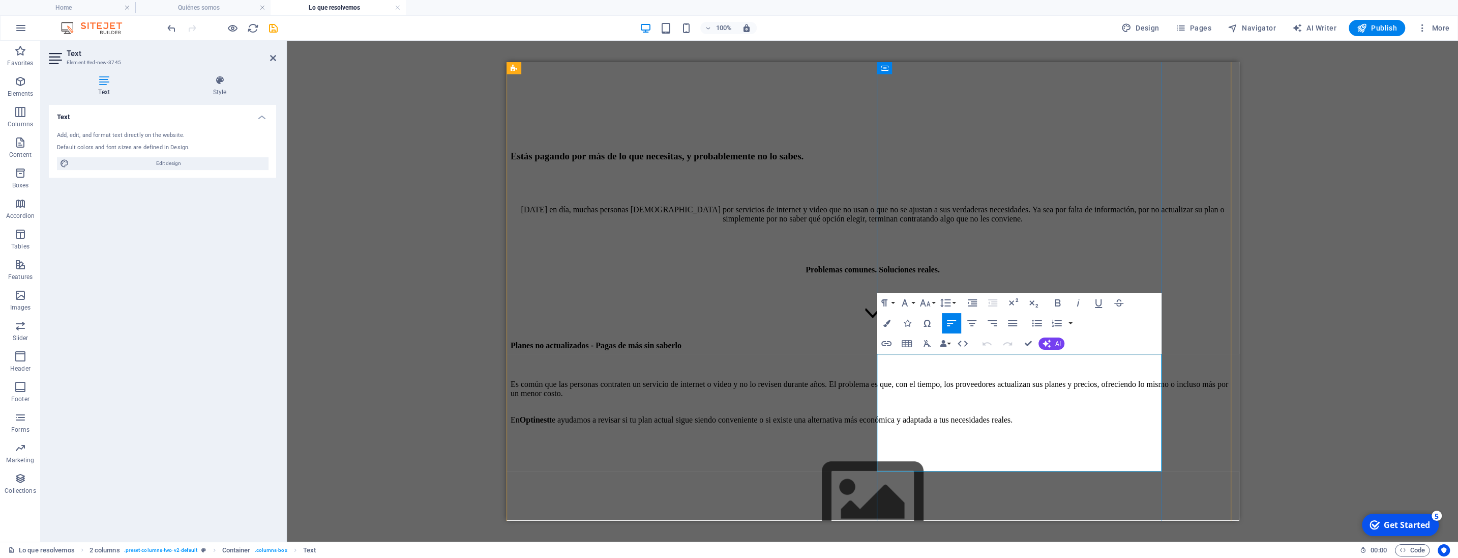
drag, startPoint x: 878, startPoint y: 359, endPoint x: 1141, endPoint y: 467, distance: 284.2
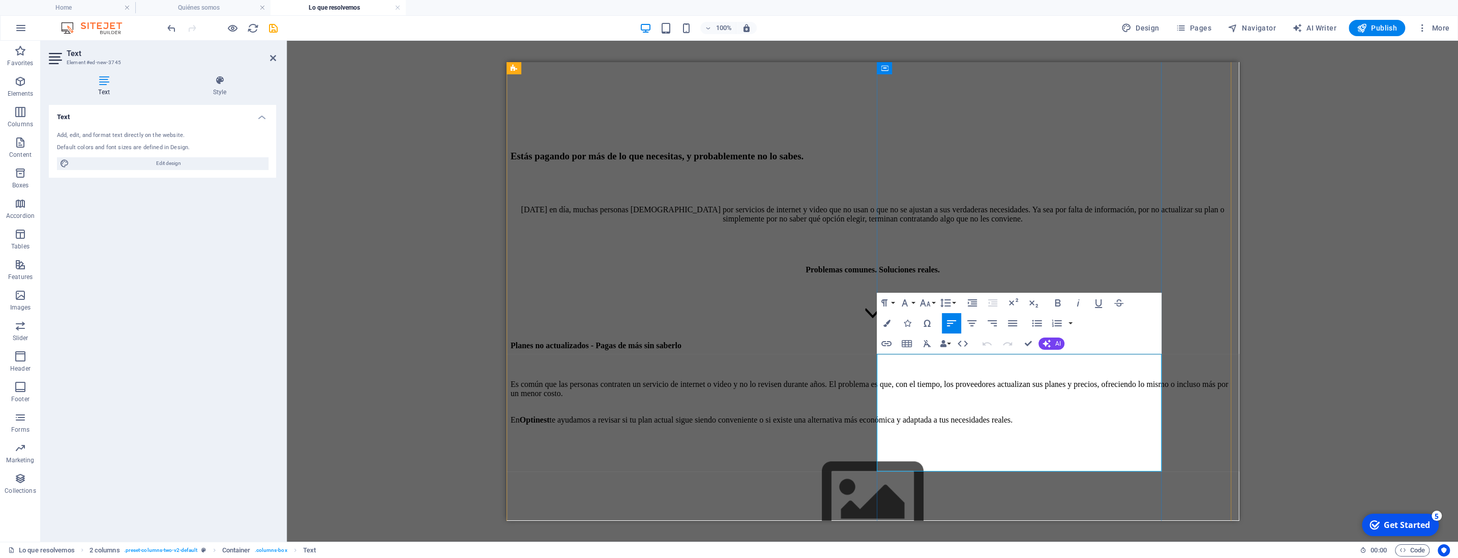
drag, startPoint x: 1023, startPoint y: 467, endPoint x: 1390, endPoint y: 406, distance: 372.3
click at [888, 326] on icon "button" at bounding box center [886, 322] width 7 height 7
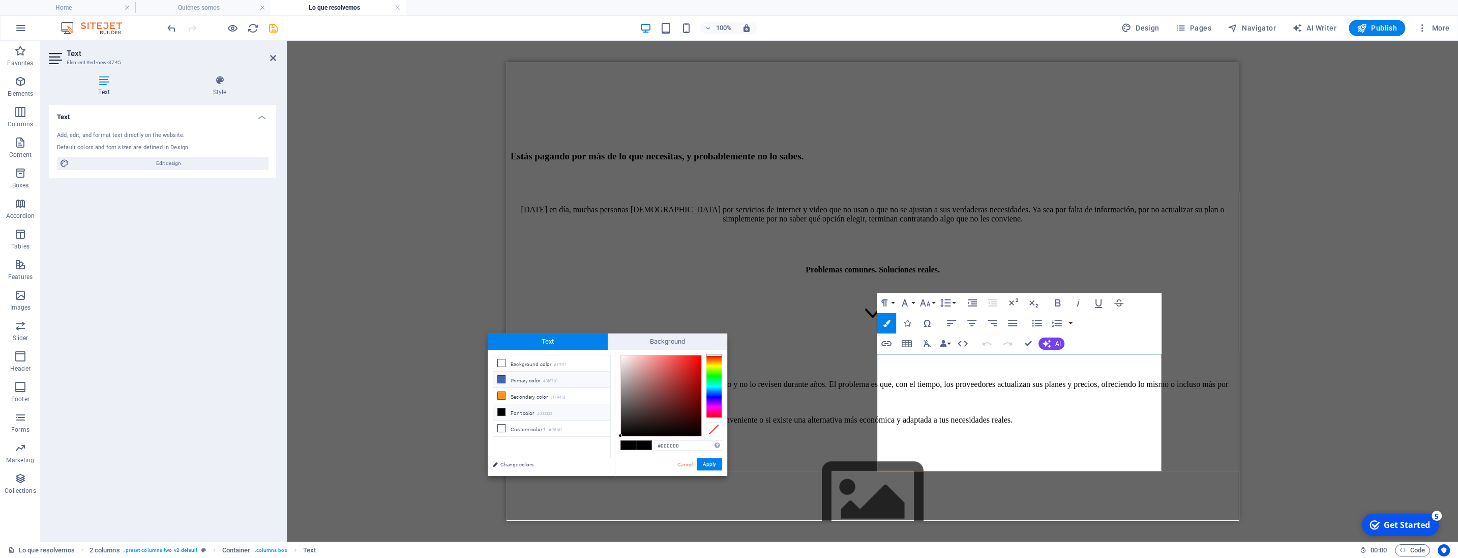
click at [503, 378] on icon at bounding box center [501, 378] width 7 height 7
type input "#3f67b1"
click at [710, 465] on button "Apply" at bounding box center [709, 464] width 25 height 12
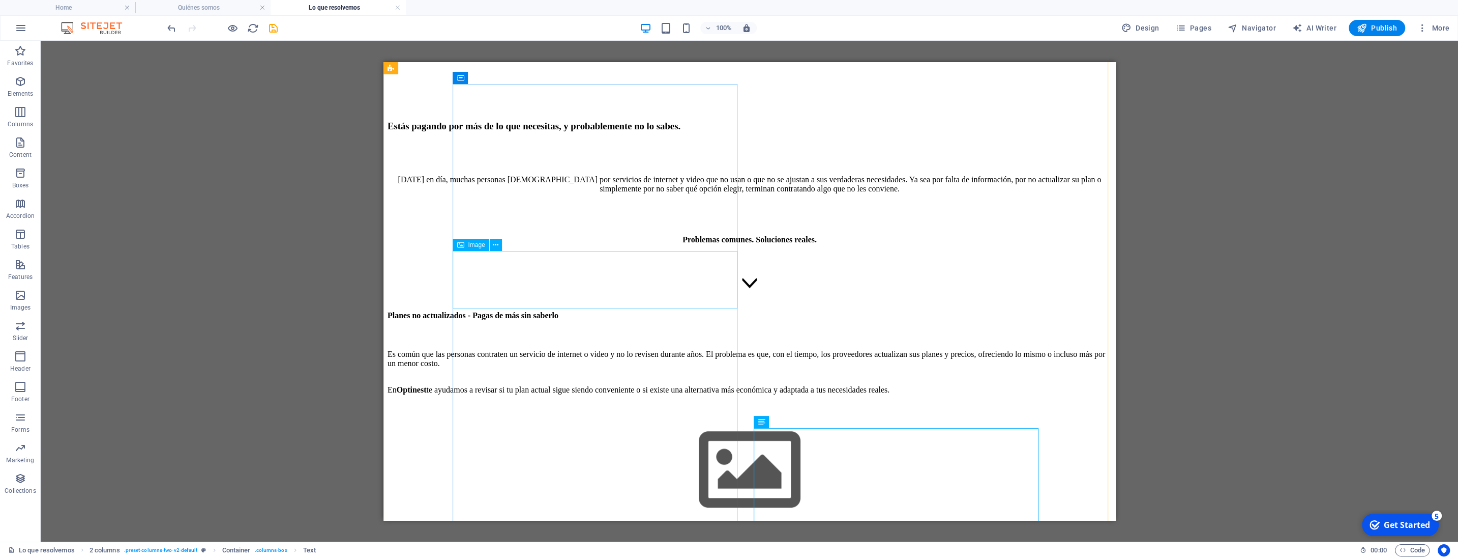
scroll to position [580, 0]
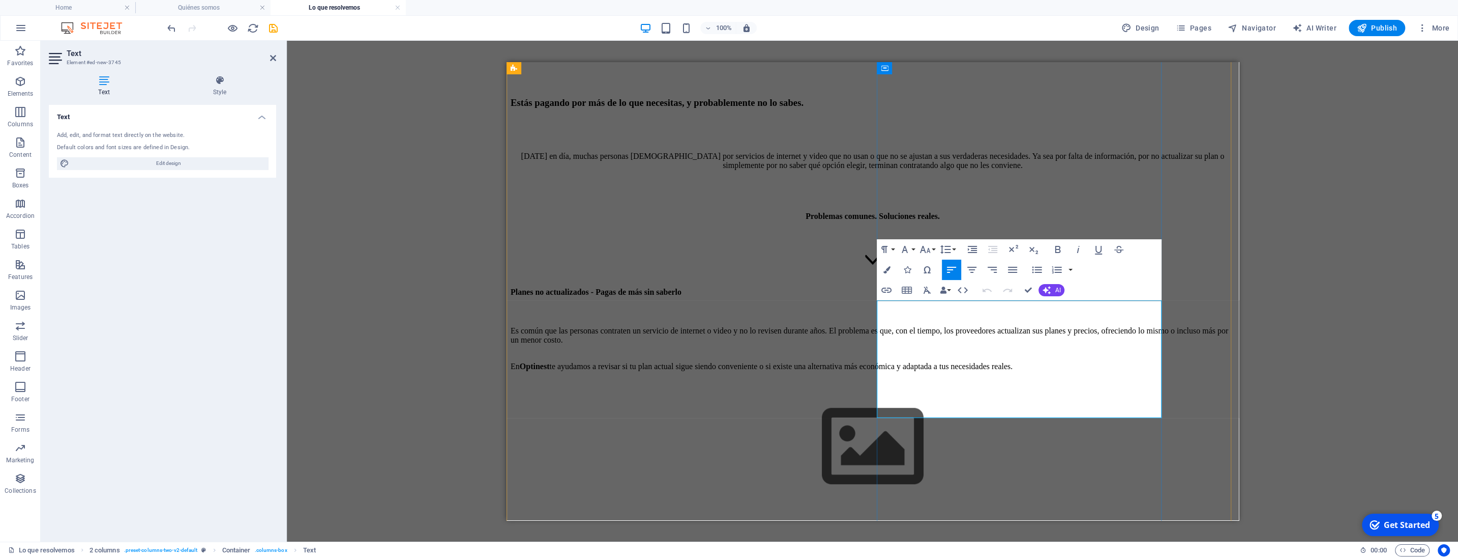
click at [1061, 251] on icon "button" at bounding box center [1058, 249] width 12 height 12
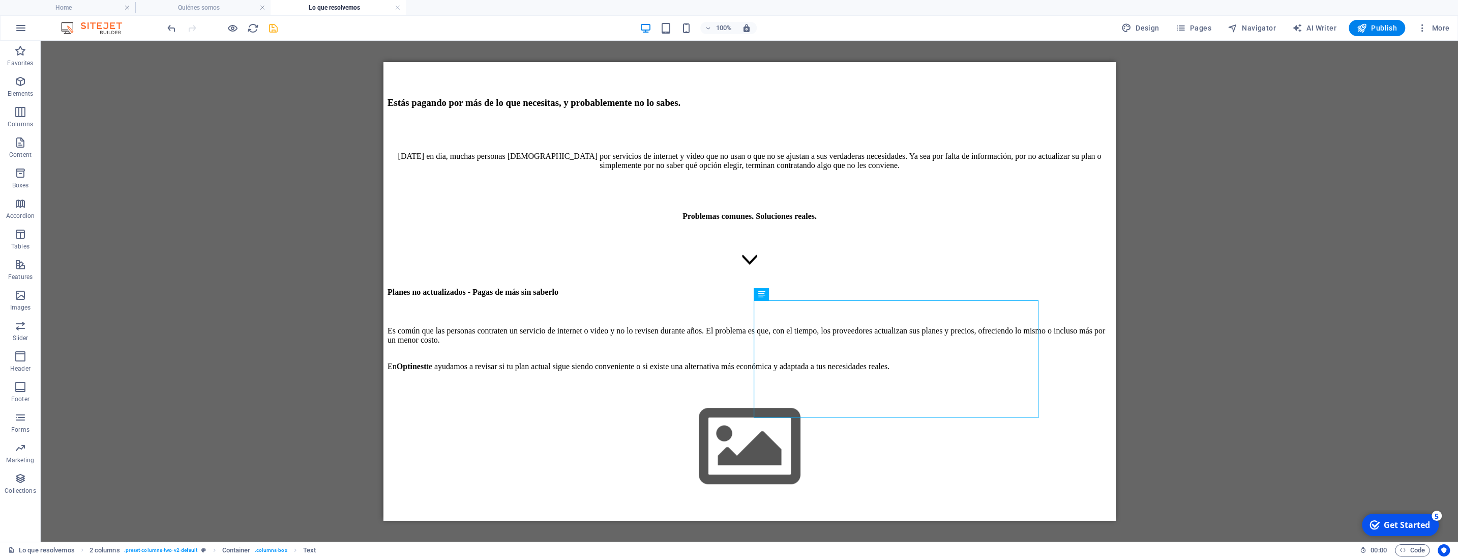
click at [279, 30] on span "save" at bounding box center [273, 28] width 12 height 12
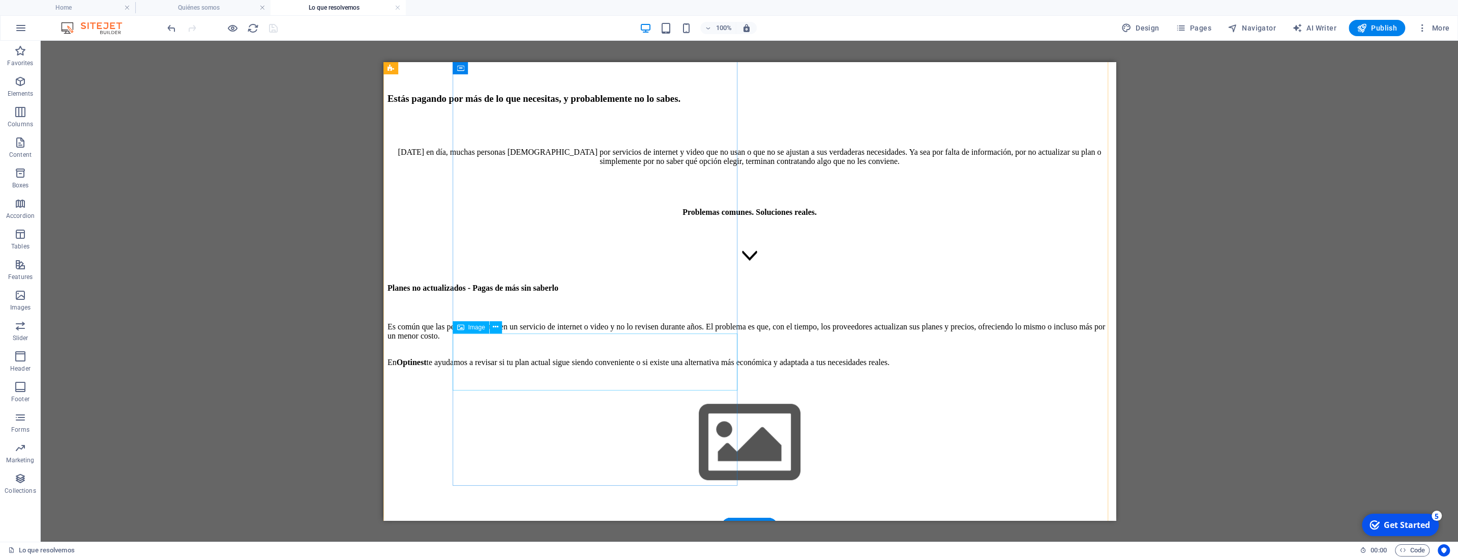
scroll to position [633, 0]
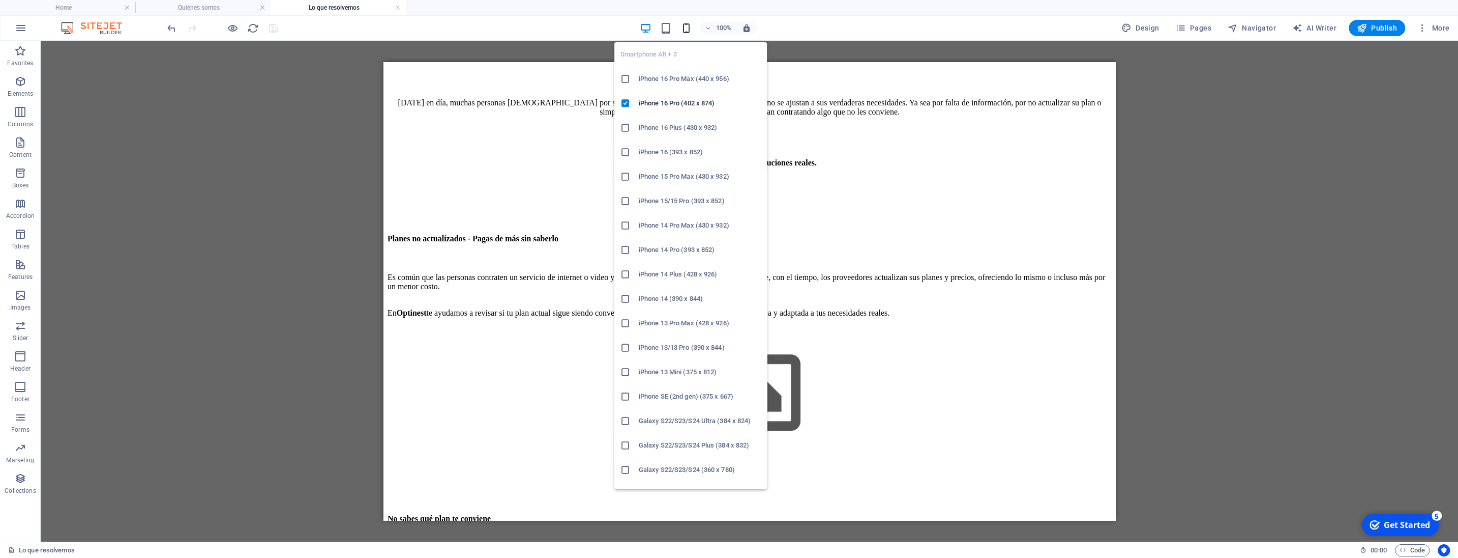
click at [688, 23] on icon "button" at bounding box center [687, 28] width 12 height 12
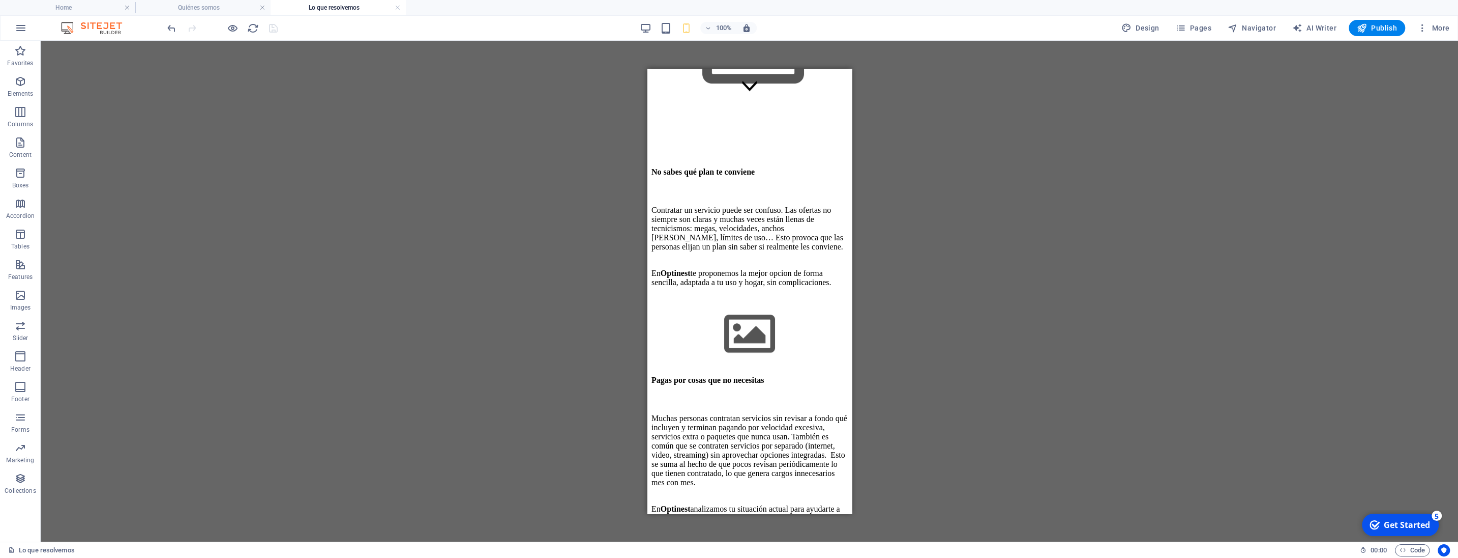
scroll to position [732, 0]
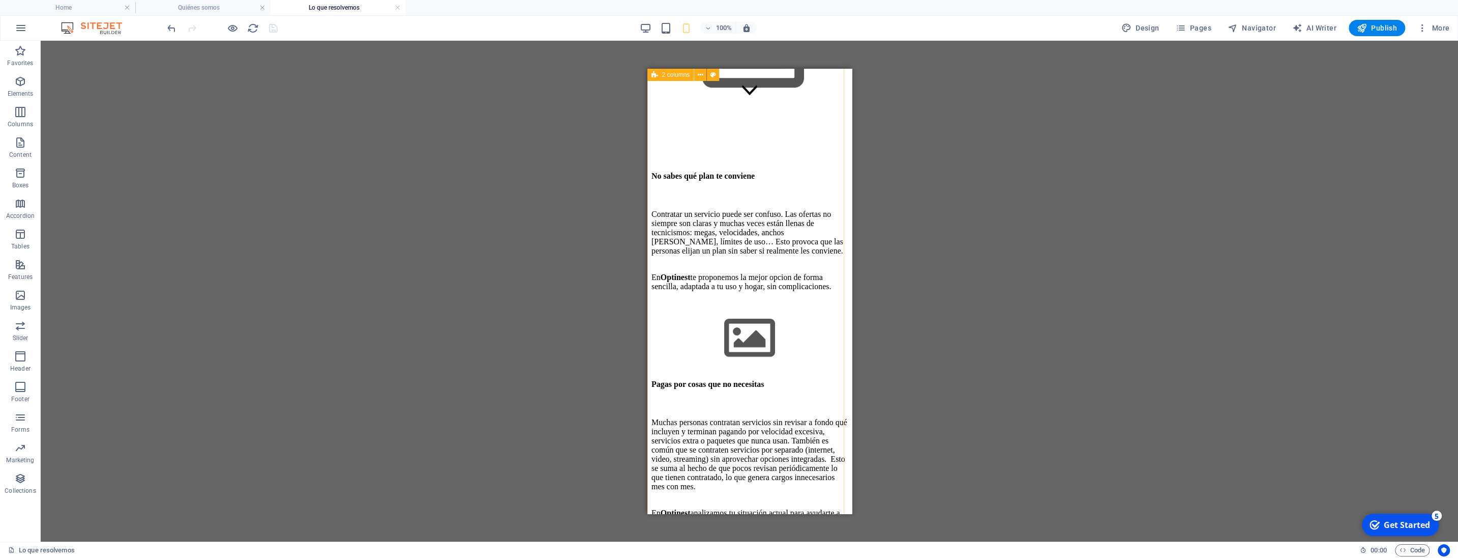
click at [735, 354] on div "Planes no actualizados - Pagas de más sin saberlo Es común que las personas con…" at bounding box center [749, 393] width 196 height 1094
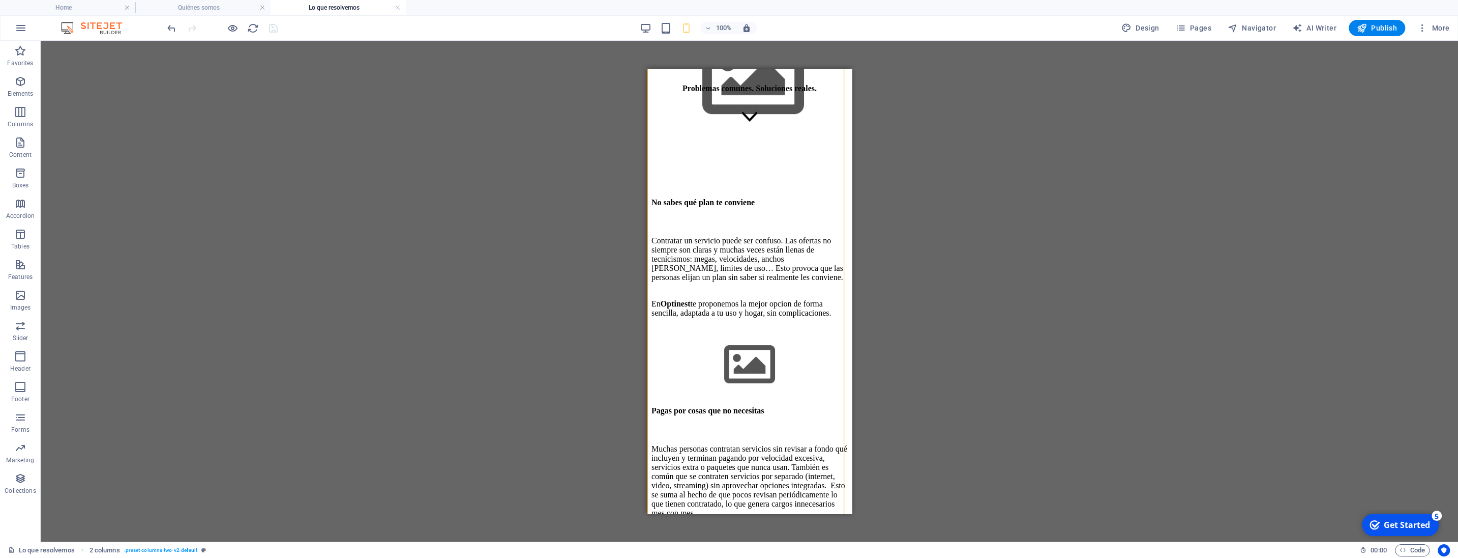
scroll to position [723, 0]
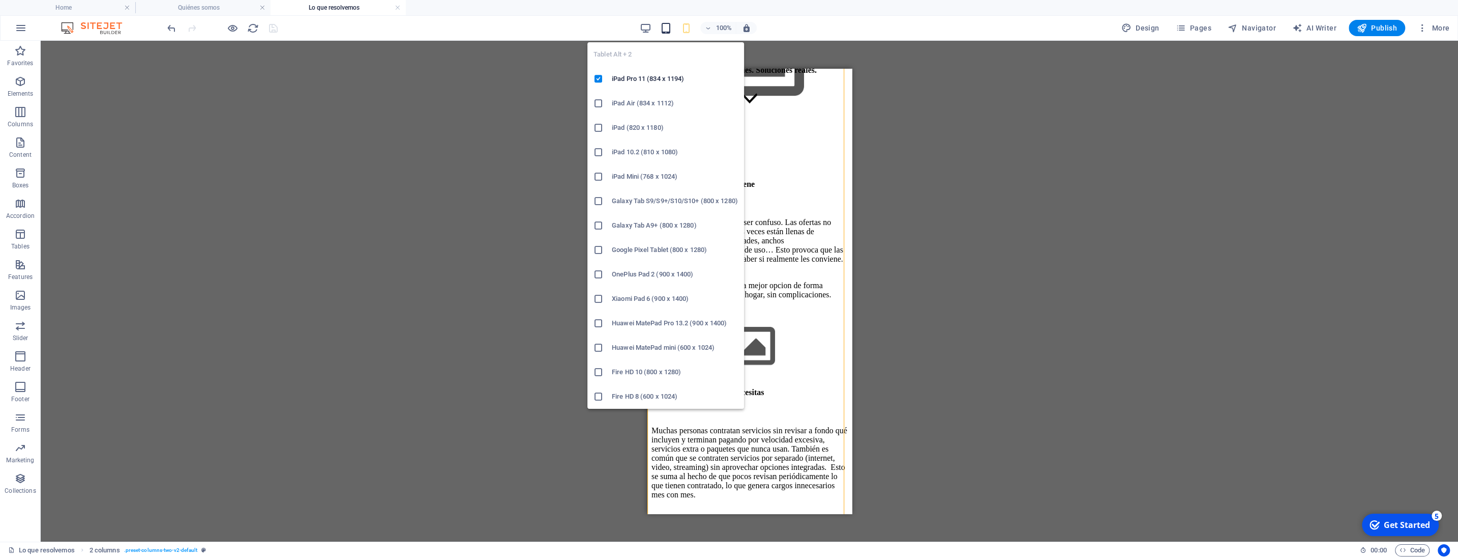
click at [665, 26] on icon "button" at bounding box center [666, 28] width 12 height 12
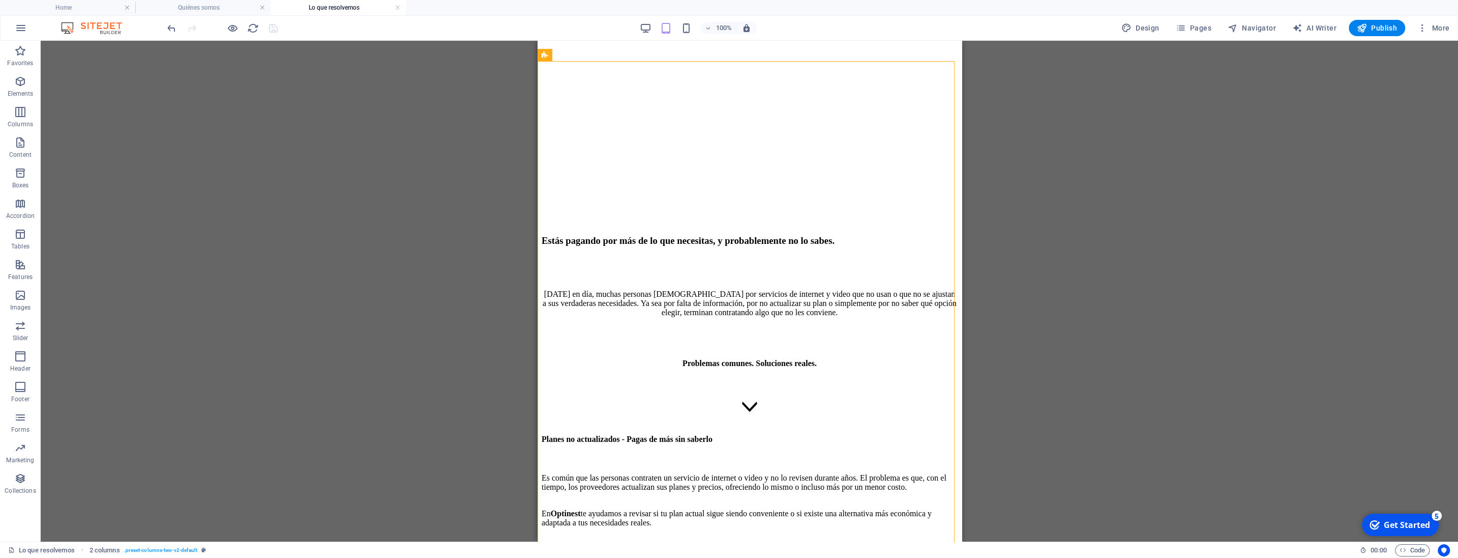
scroll to position [415, 0]
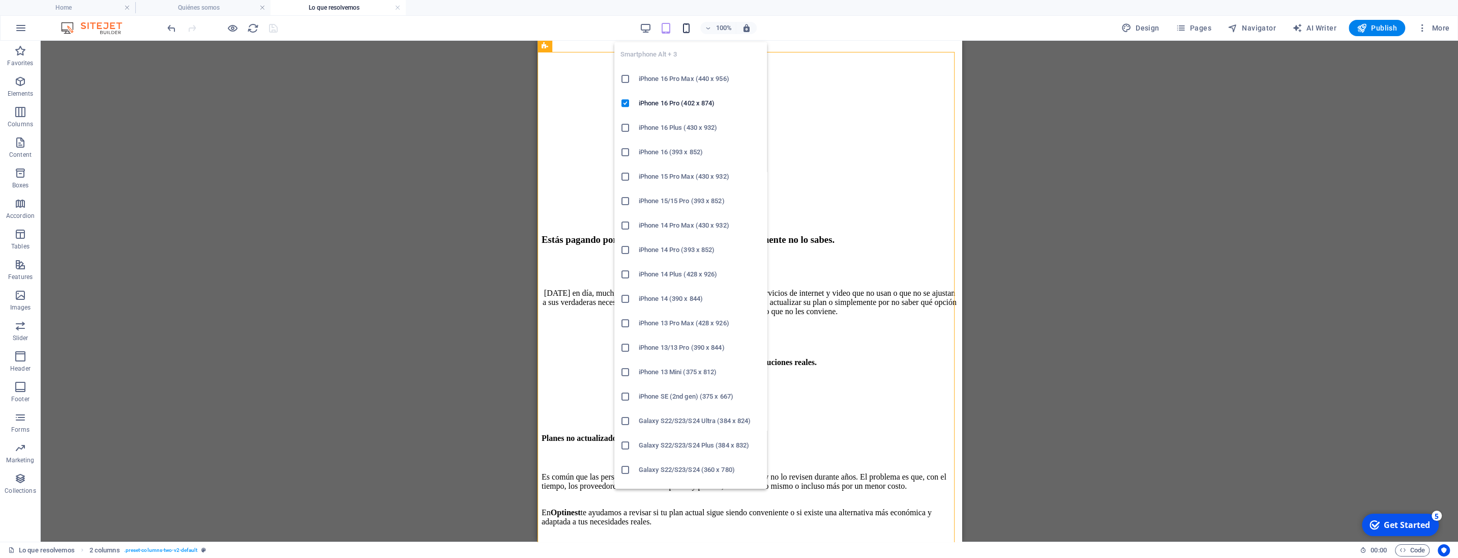
click at [687, 30] on icon "button" at bounding box center [687, 28] width 12 height 12
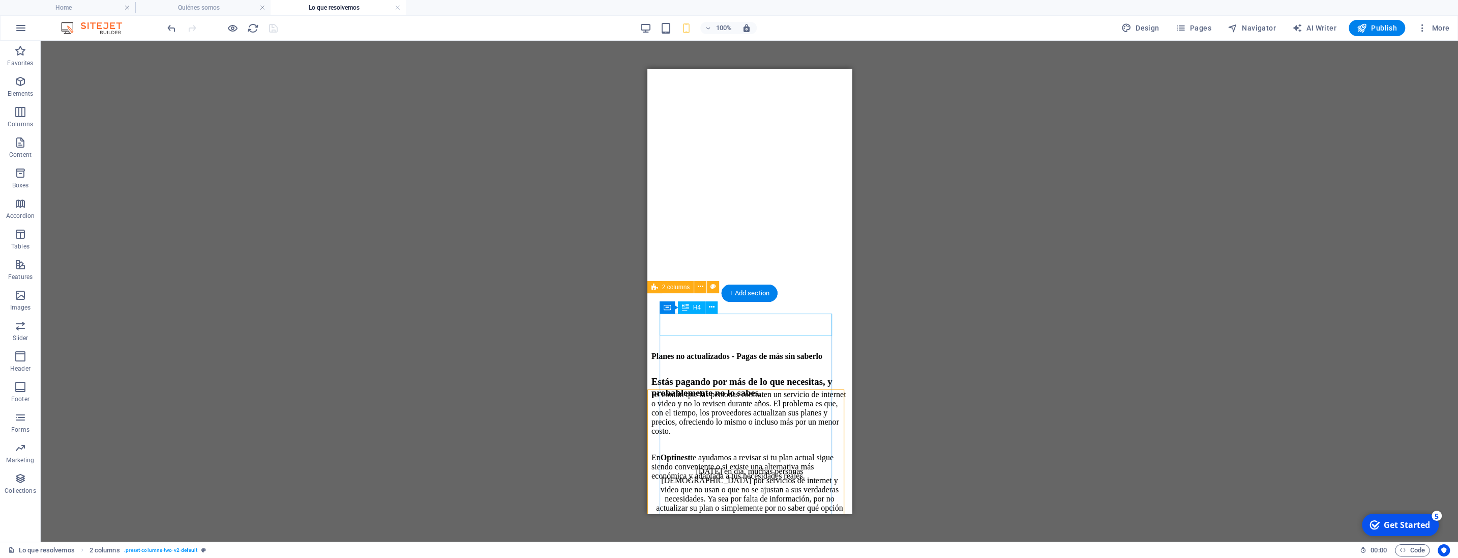
scroll to position [254, 0]
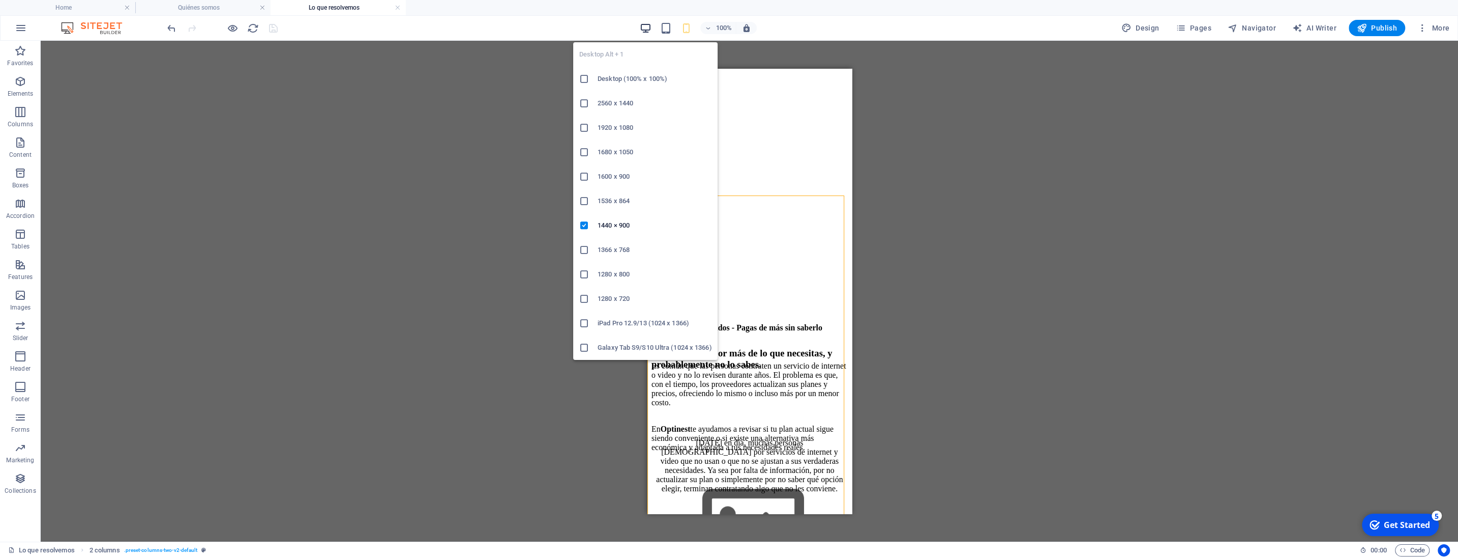
click at [644, 22] on icon "button" at bounding box center [646, 28] width 12 height 12
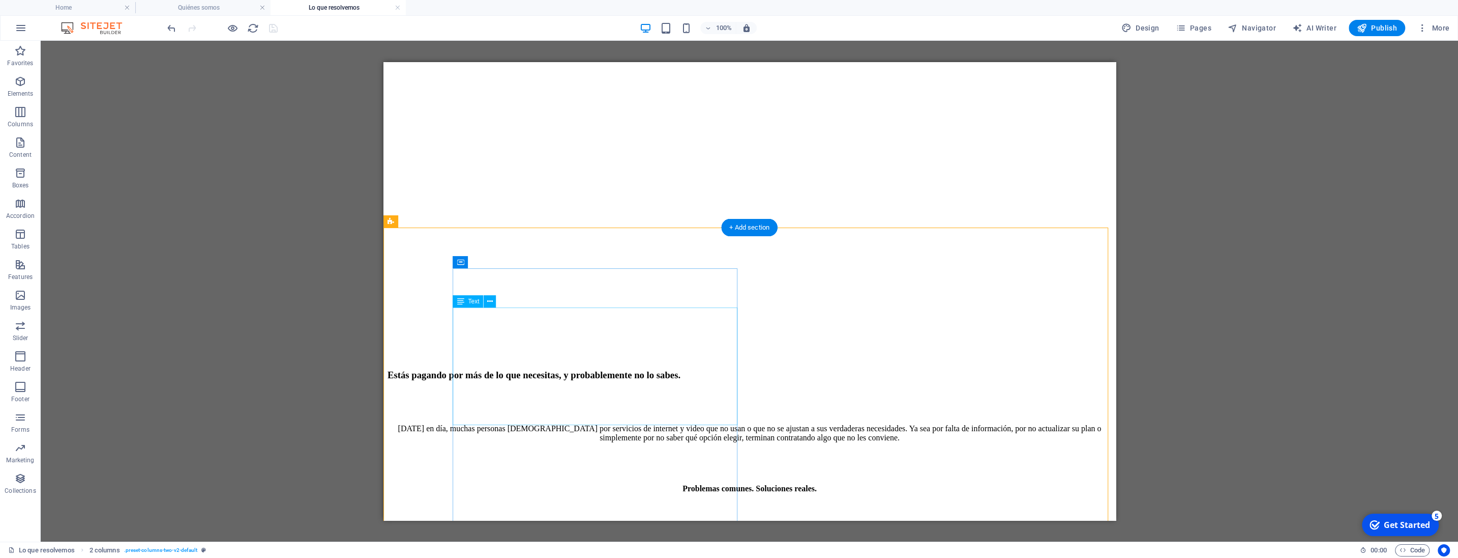
scroll to position [308, 0]
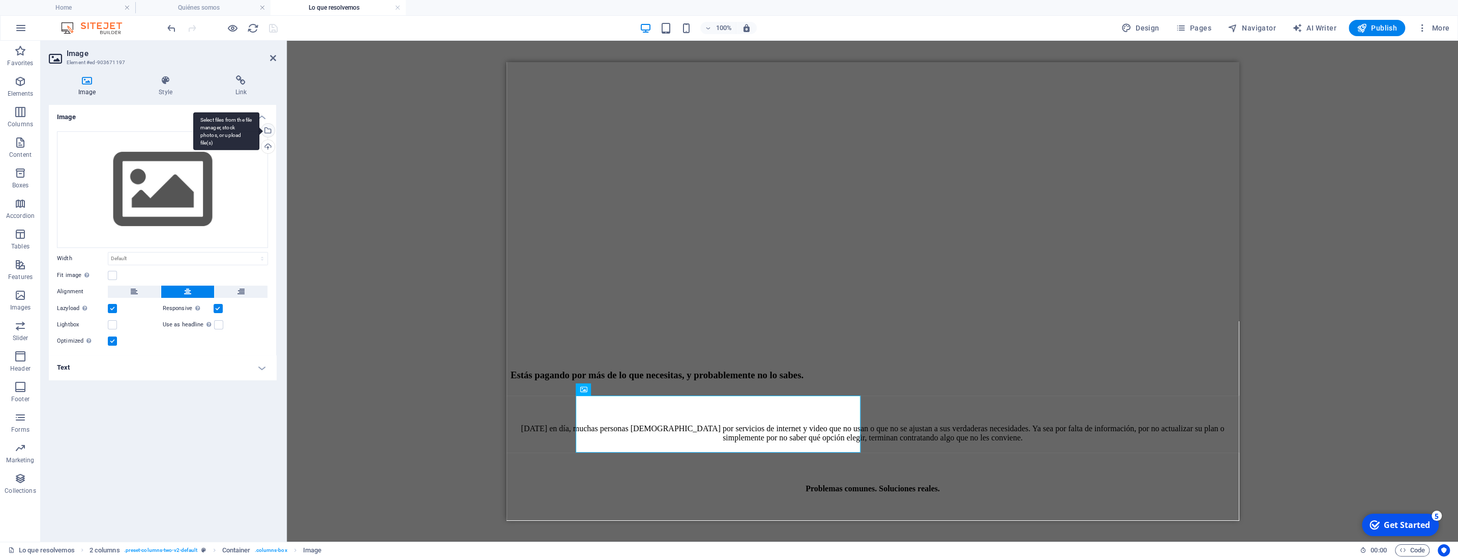
click at [269, 129] on div "Select files from the file manager, stock photos, or upload file(s)" at bounding box center [266, 131] width 15 height 15
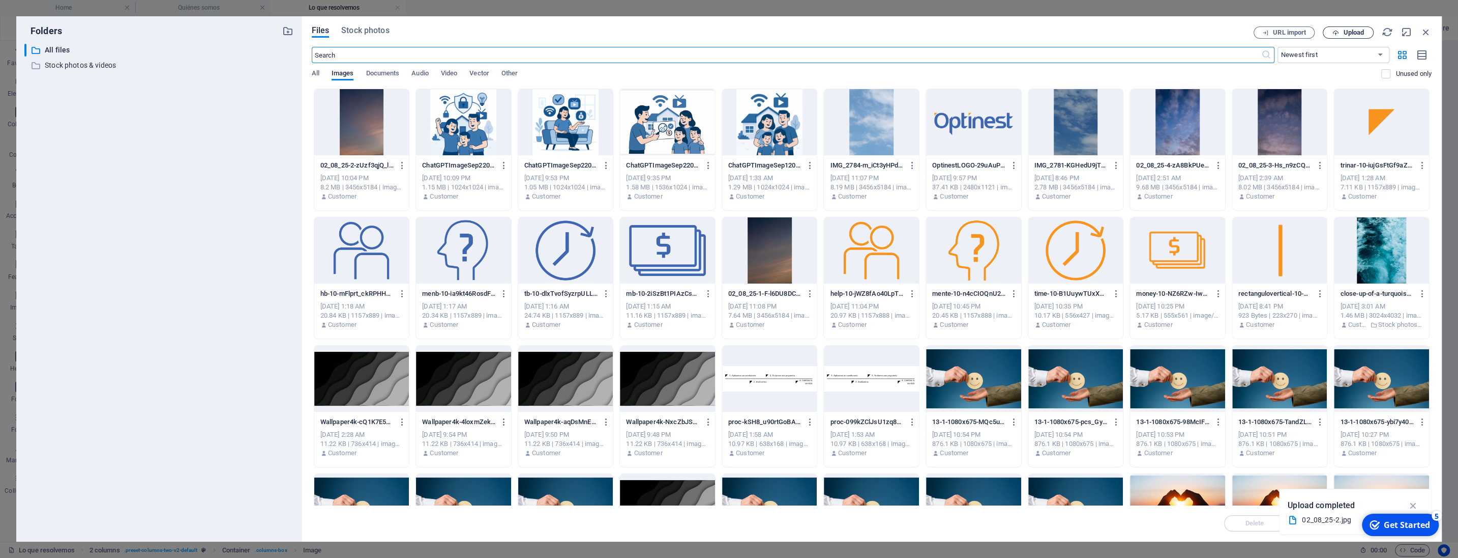
click at [1334, 31] on icon "button" at bounding box center [1336, 33] width 7 height 7
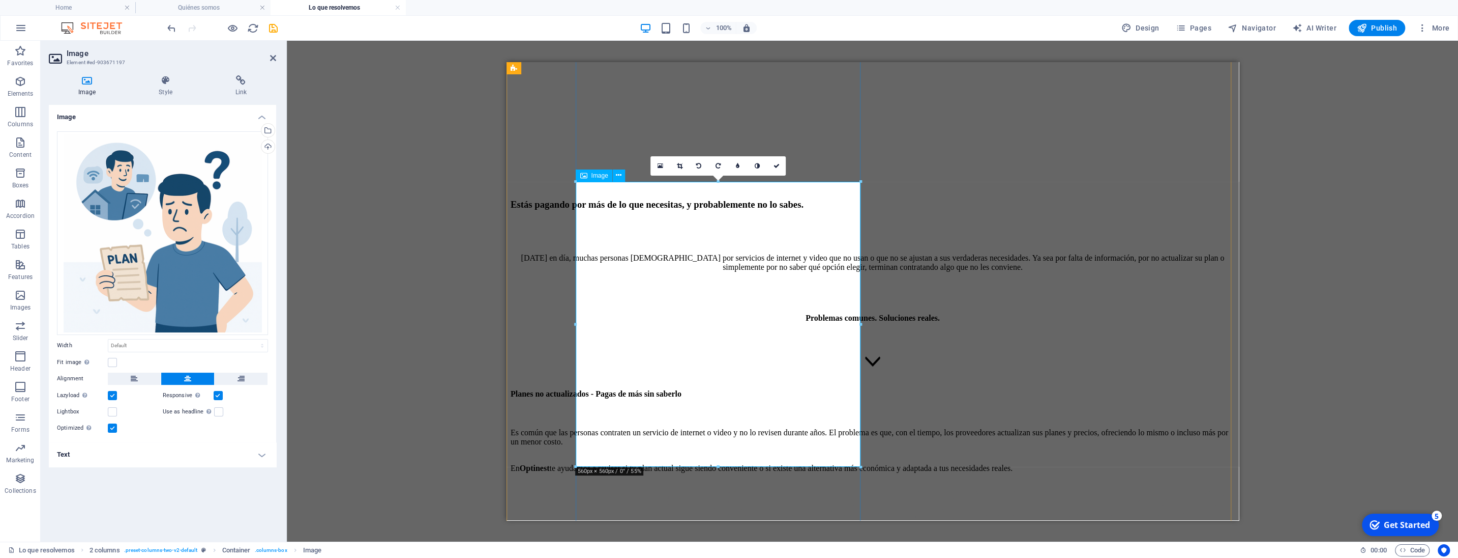
scroll to position [521, 0]
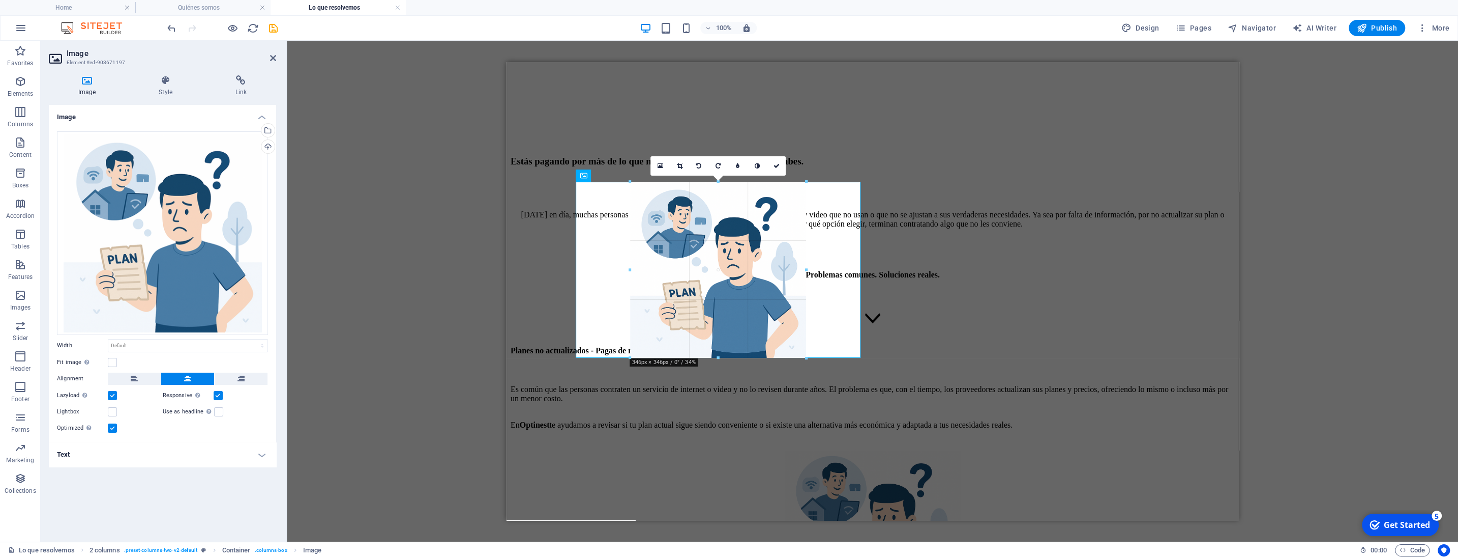
drag, startPoint x: 720, startPoint y: 467, endPoint x: 720, endPoint y: 358, distance: 109.4
type input "346"
select select "px"
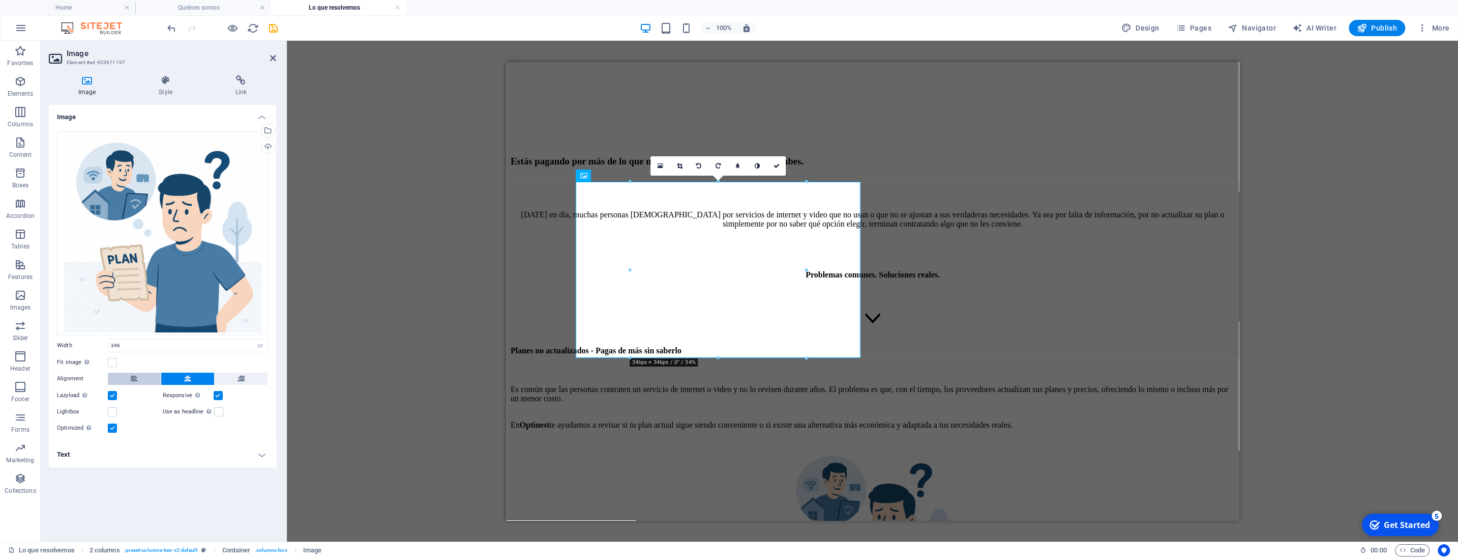
click at [142, 378] on button at bounding box center [134, 378] width 53 height 12
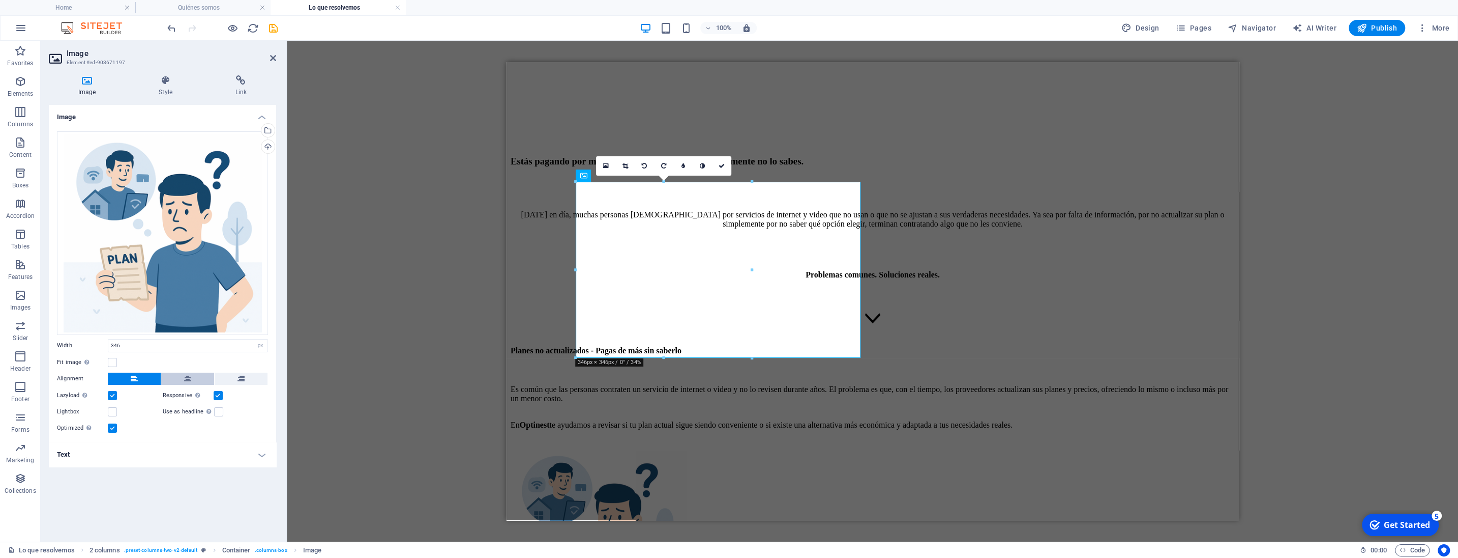
click at [199, 374] on button at bounding box center [187, 378] width 53 height 12
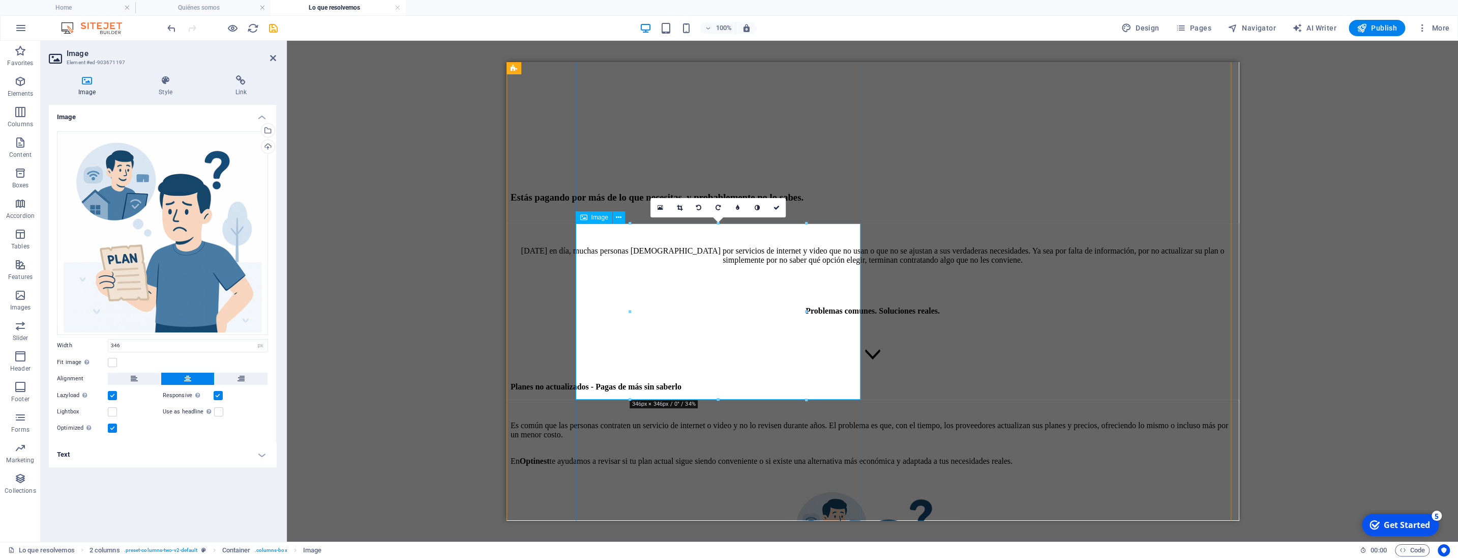
scroll to position [468, 0]
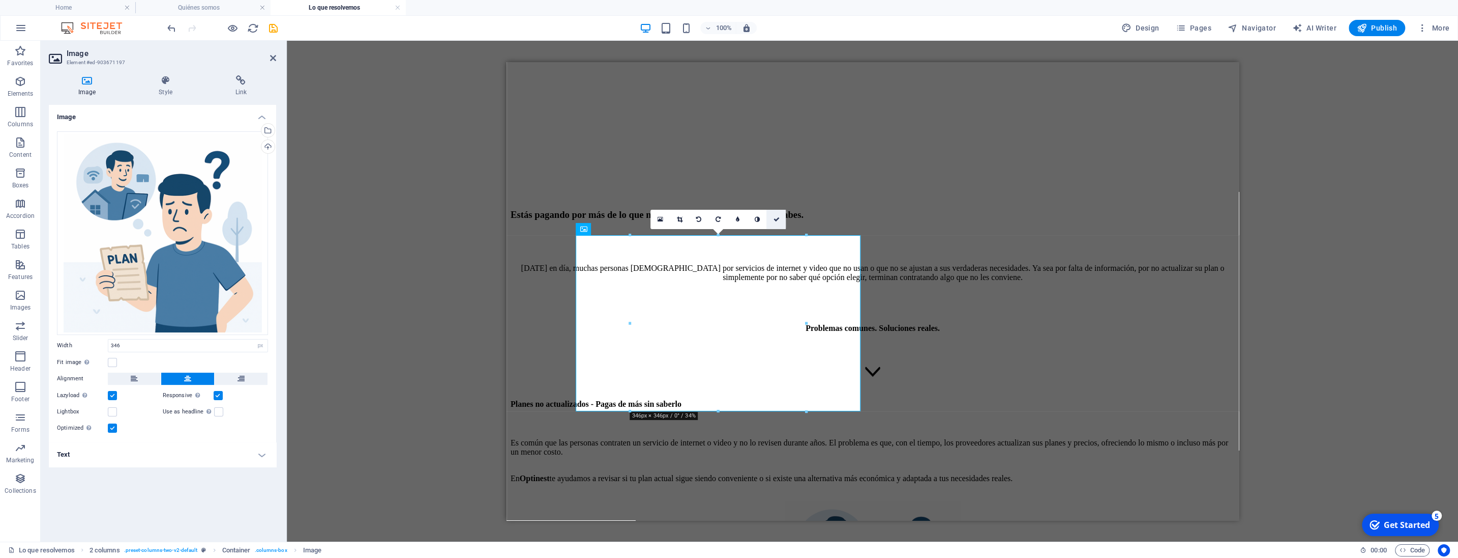
click at [777, 218] on icon at bounding box center [776, 219] width 6 height 6
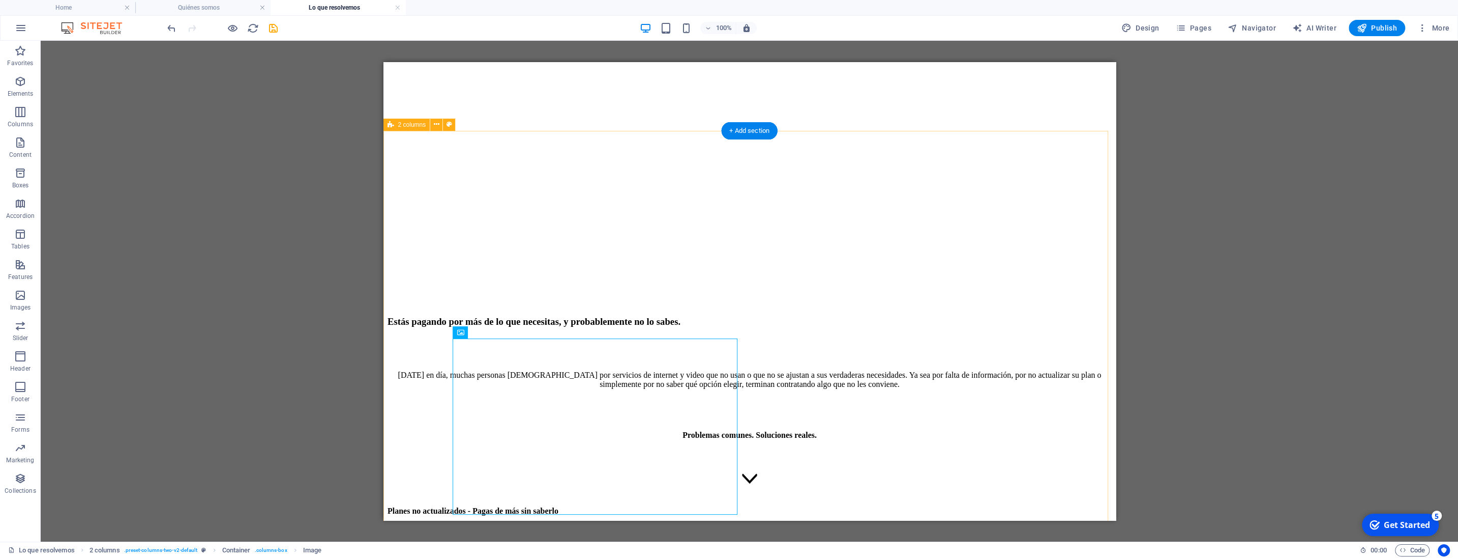
scroll to position [415, 0]
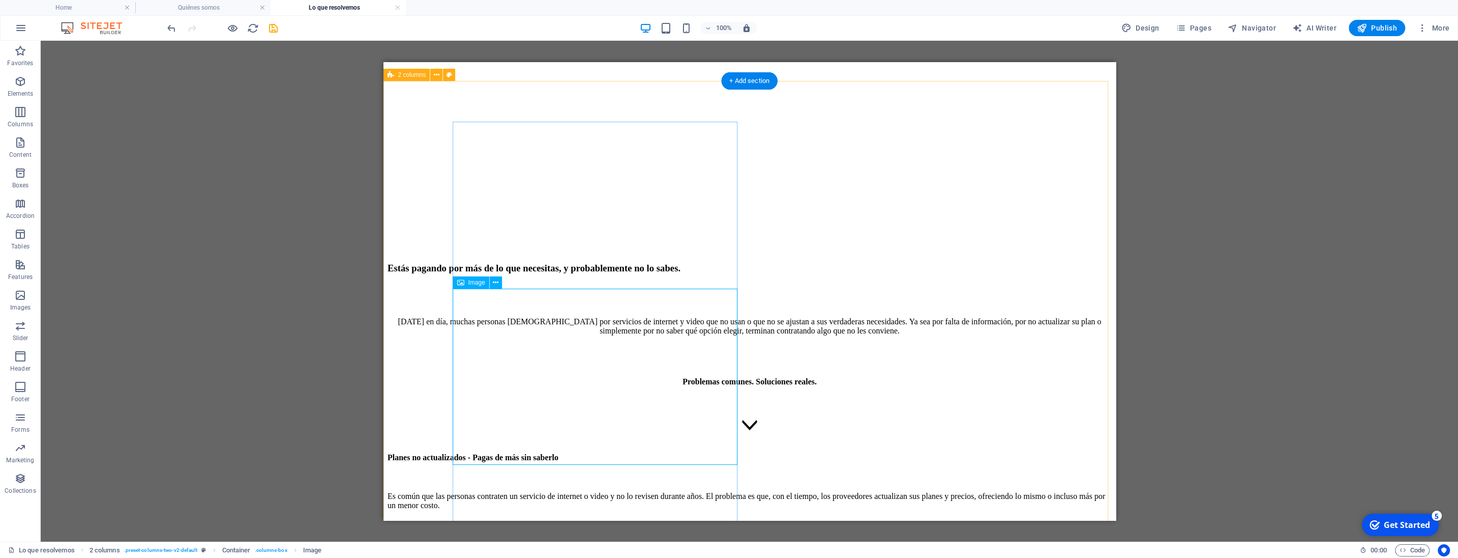
select select "px"
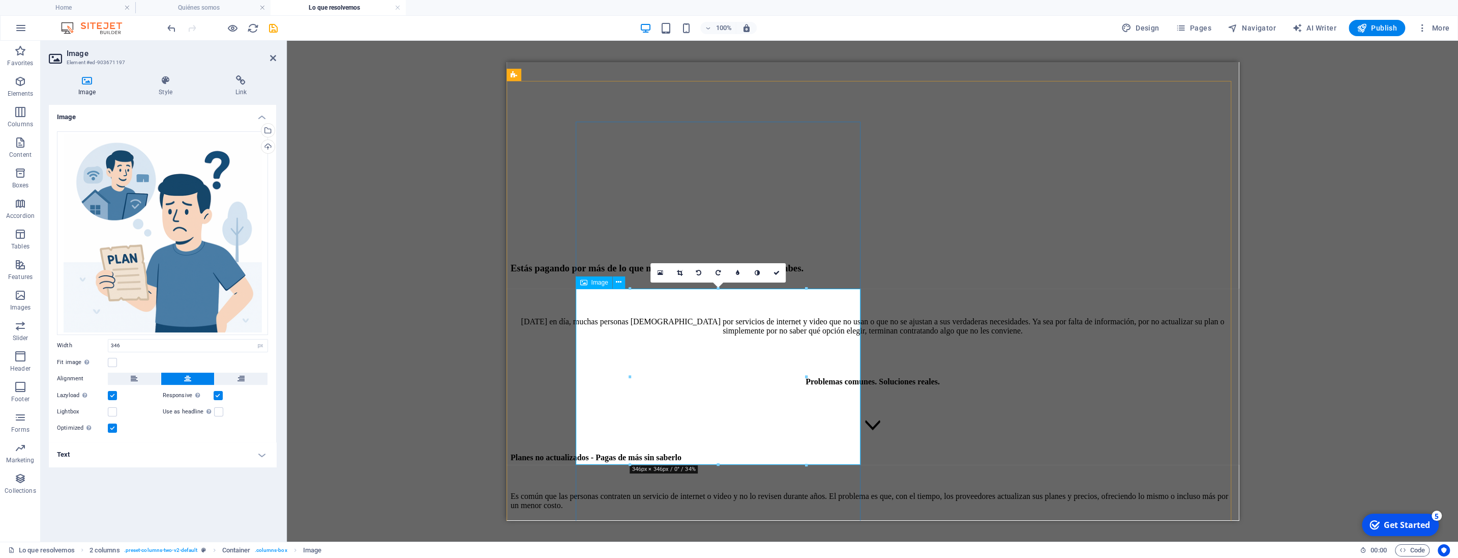
drag, startPoint x: 1224, startPoint y: 525, endPoint x: 719, endPoint y: 433, distance: 514.0
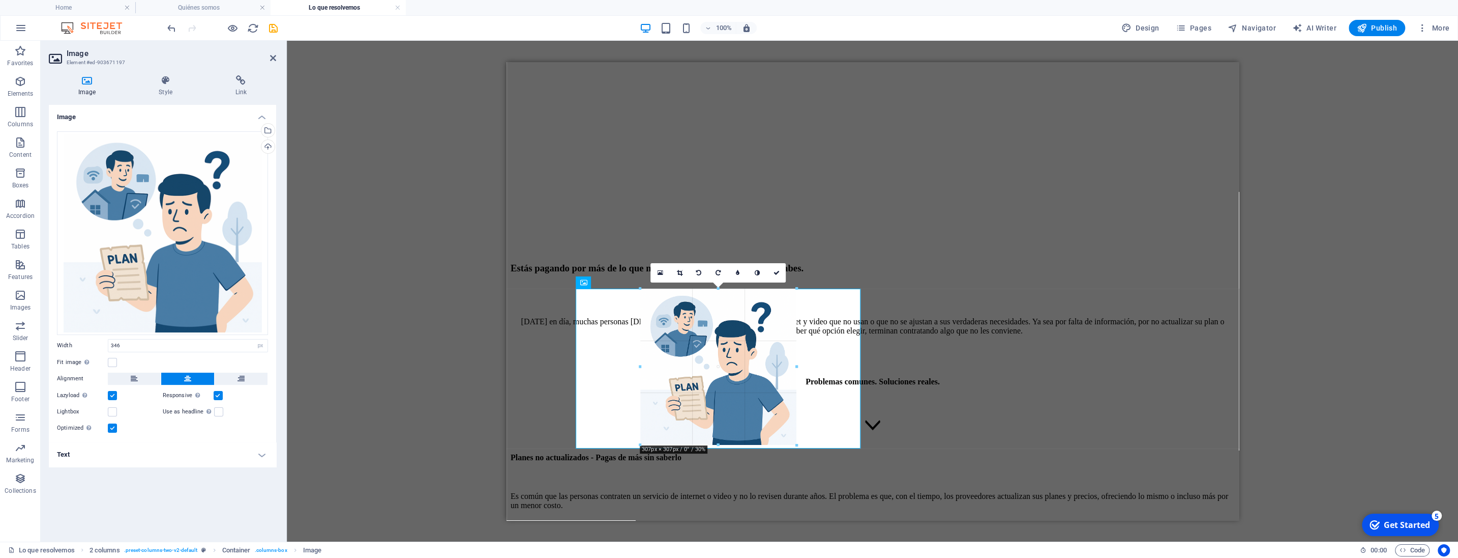
drag, startPoint x: 718, startPoint y: 465, endPoint x: 719, endPoint y: 442, distance: 23.9
type input "307"
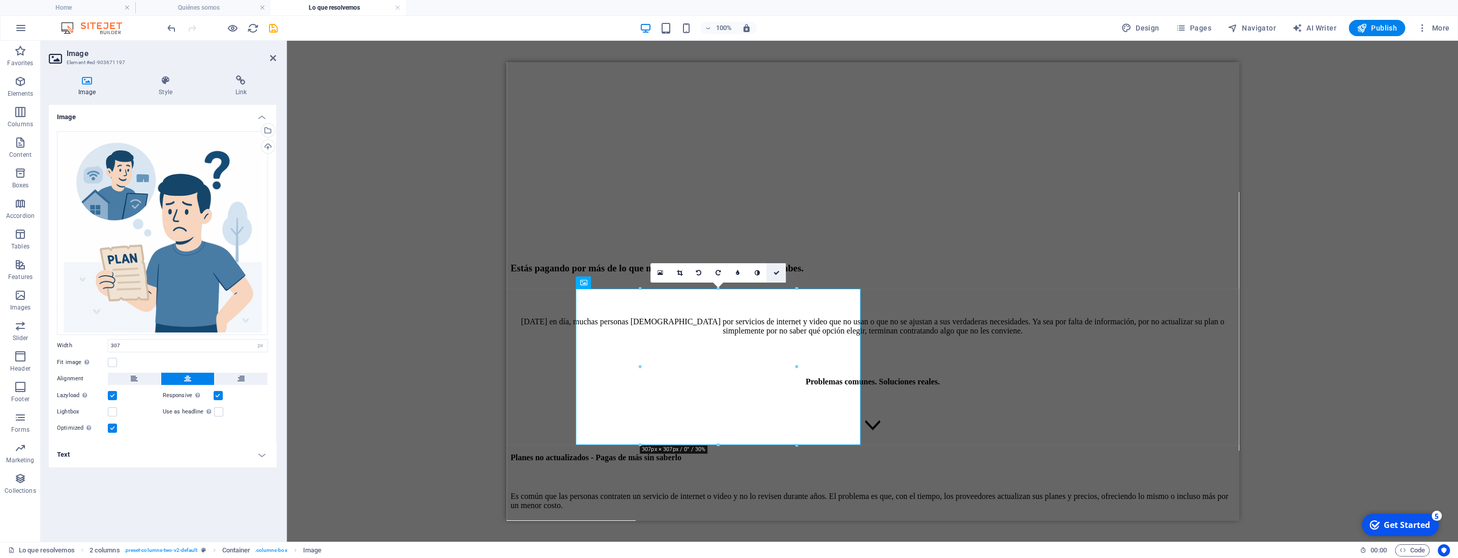
click at [774, 271] on icon at bounding box center [776, 273] width 6 height 6
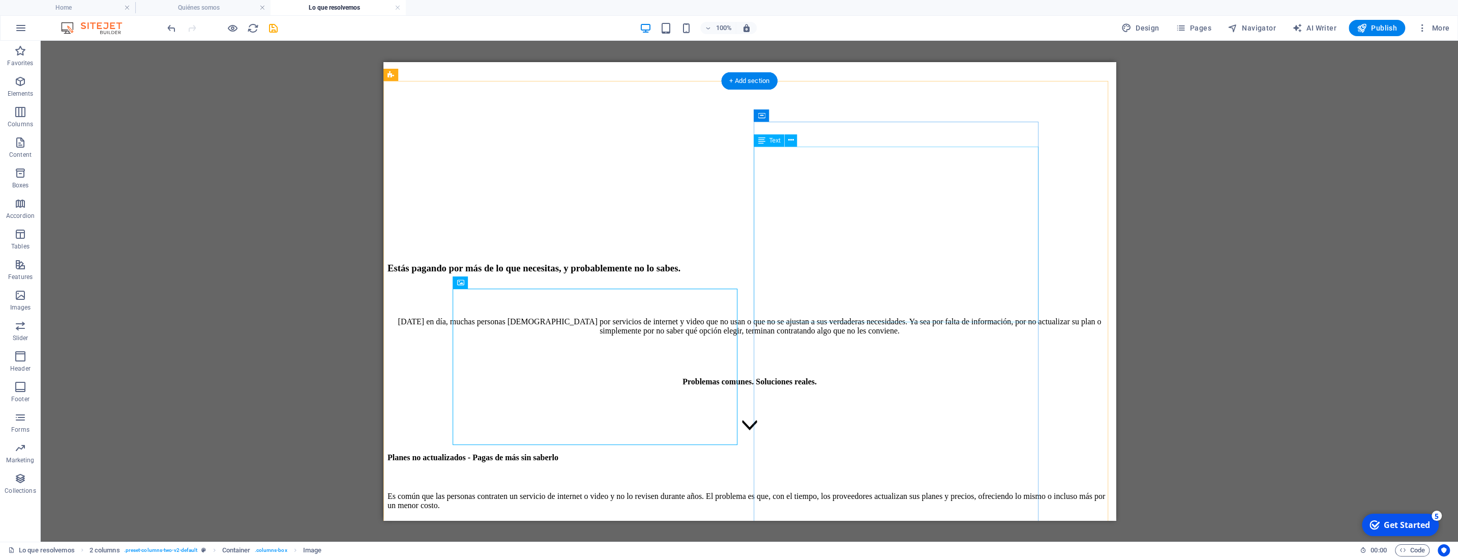
click at [558, 544] on div at bounding box center [749, 549] width 724 height 10
select select "px"
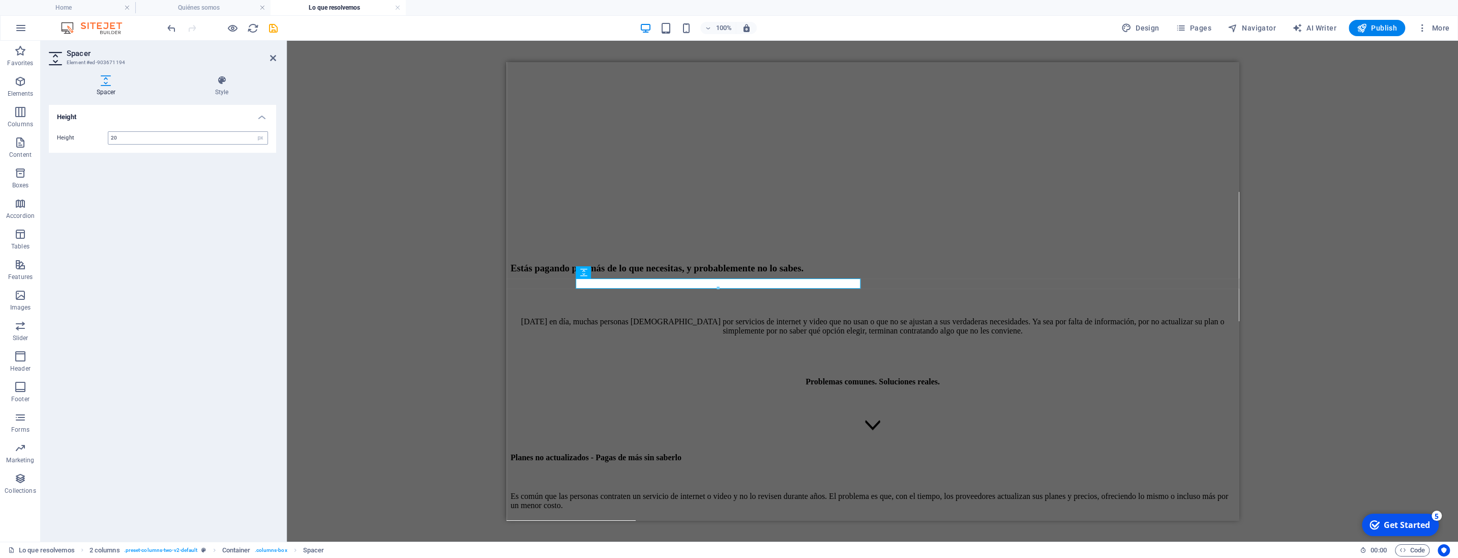
click at [161, 137] on input "20" at bounding box center [187, 138] width 159 height 12
type input "40"
click at [274, 59] on icon at bounding box center [273, 58] width 6 height 8
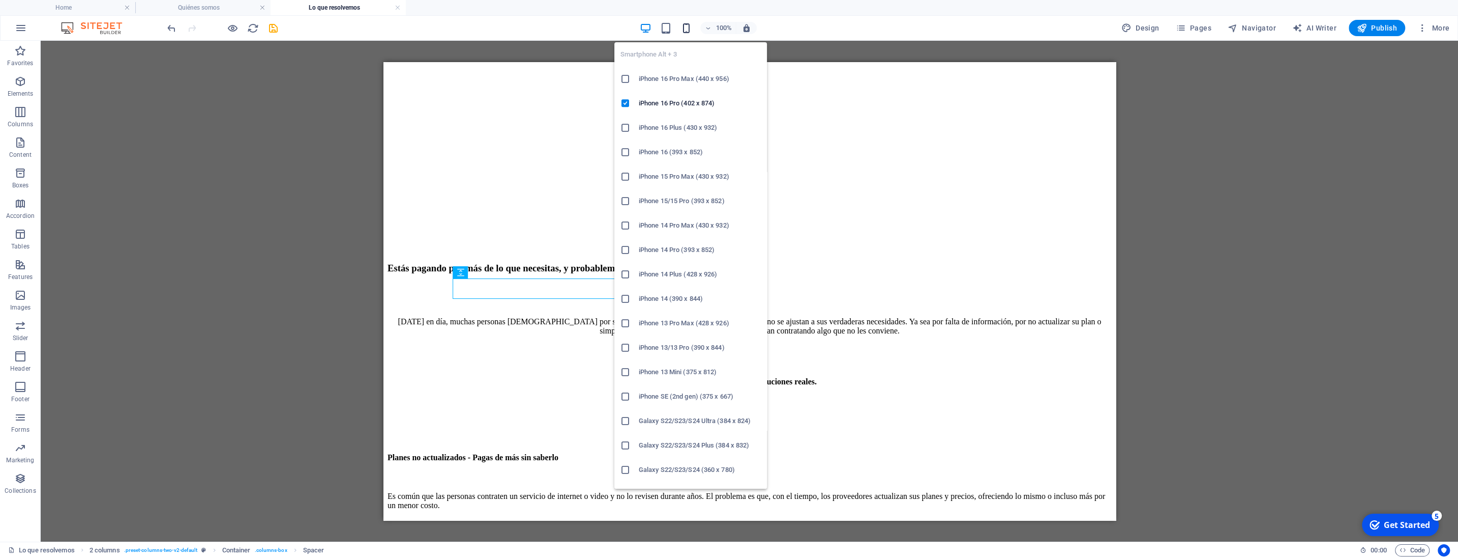
click at [689, 31] on icon "button" at bounding box center [687, 28] width 12 height 12
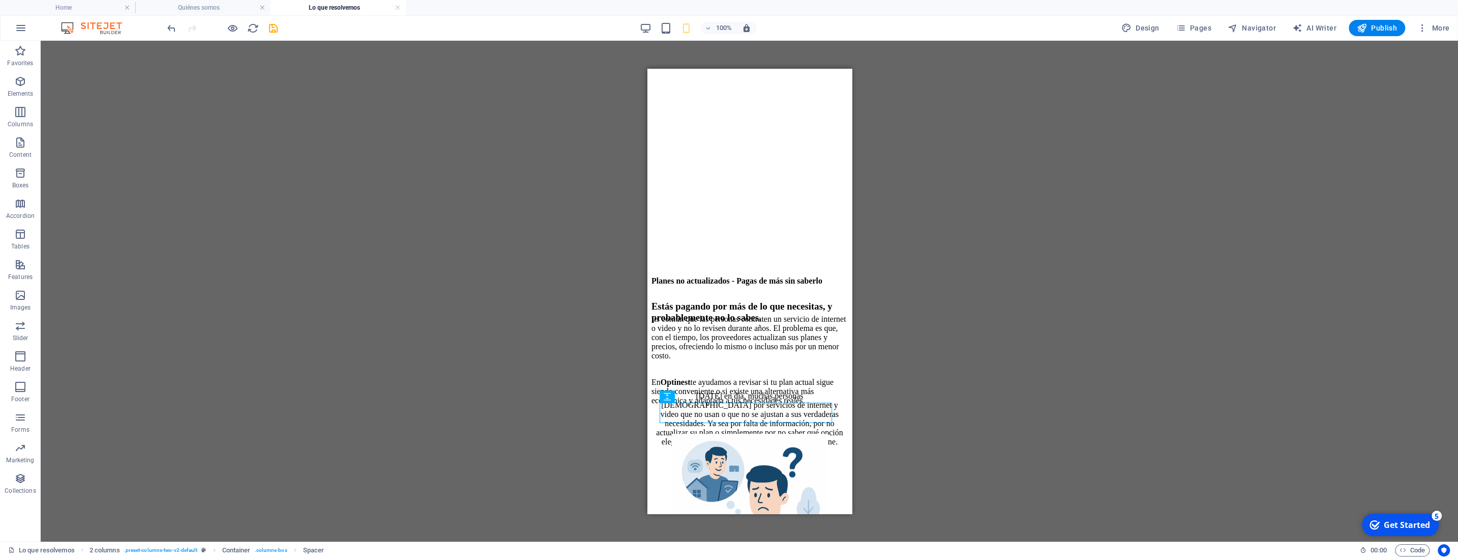
scroll to position [308, 0]
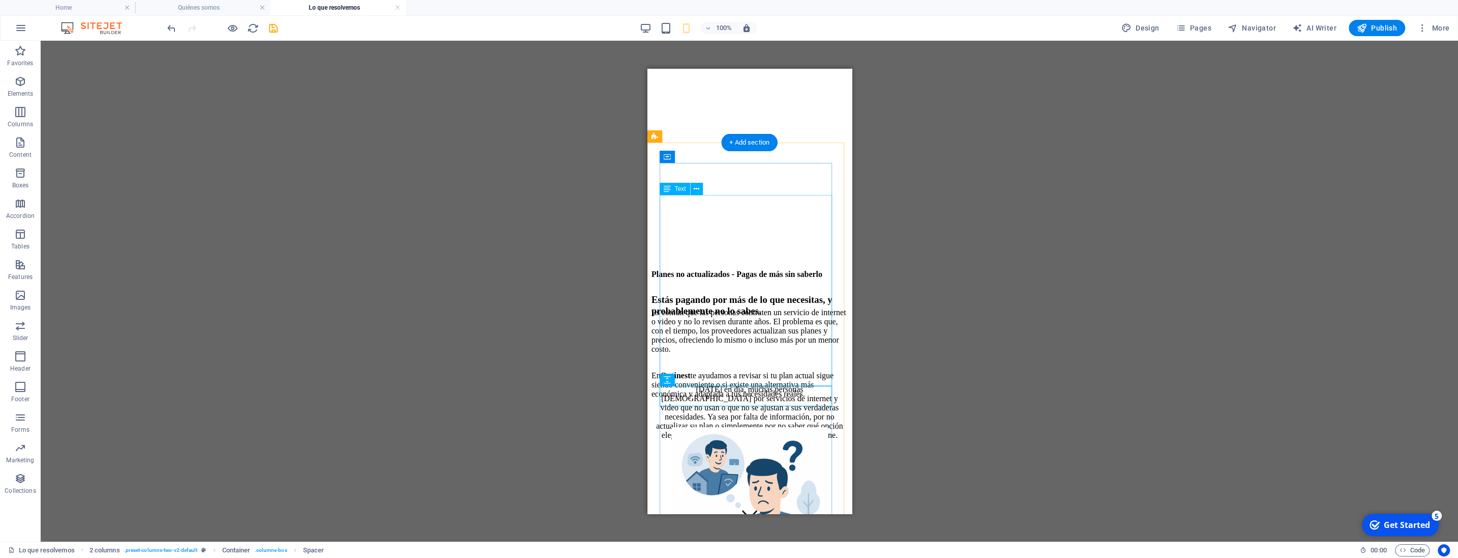
click at [673, 327] on div "Es común que las personas contraten un servicio de internet o video y no lo rev…" at bounding box center [749, 353] width 196 height 91
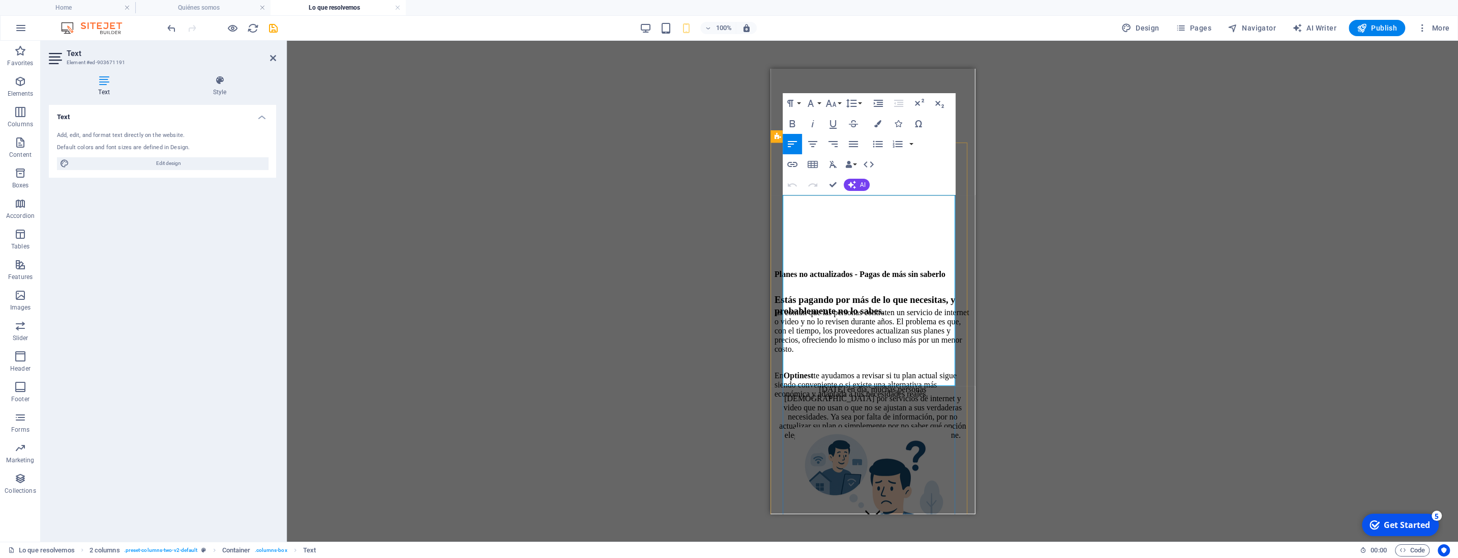
drag, startPoint x: 784, startPoint y: 317, endPoint x: 943, endPoint y: 377, distance: 169.7
click at [943, 377] on p "En Optinest te ayudamos a revisar si tu plan actual sigue siendo conveniente o …" at bounding box center [872, 380] width 196 height 37
click at [791, 124] on icon "button" at bounding box center [792, 124] width 12 height 12
click at [1039, 283] on div "Reference Container Text Spacer Reference Icon Icon Drag here to replace the ex…" at bounding box center [873, 291] width 1172 height 501
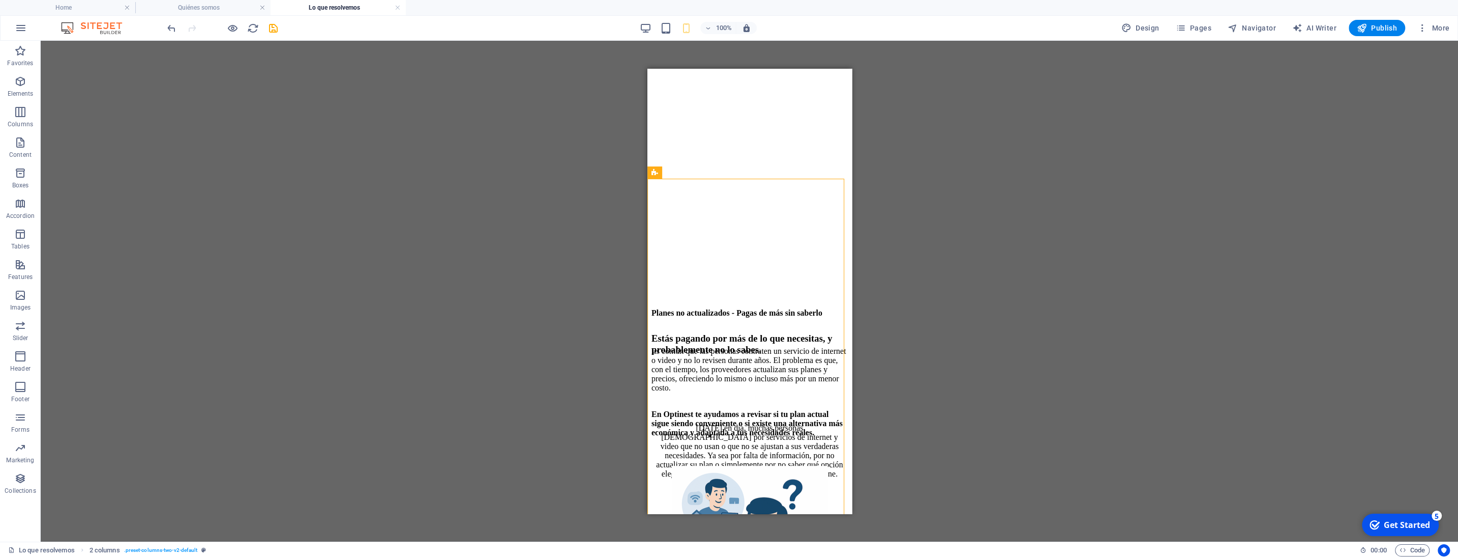
scroll to position [262, 0]
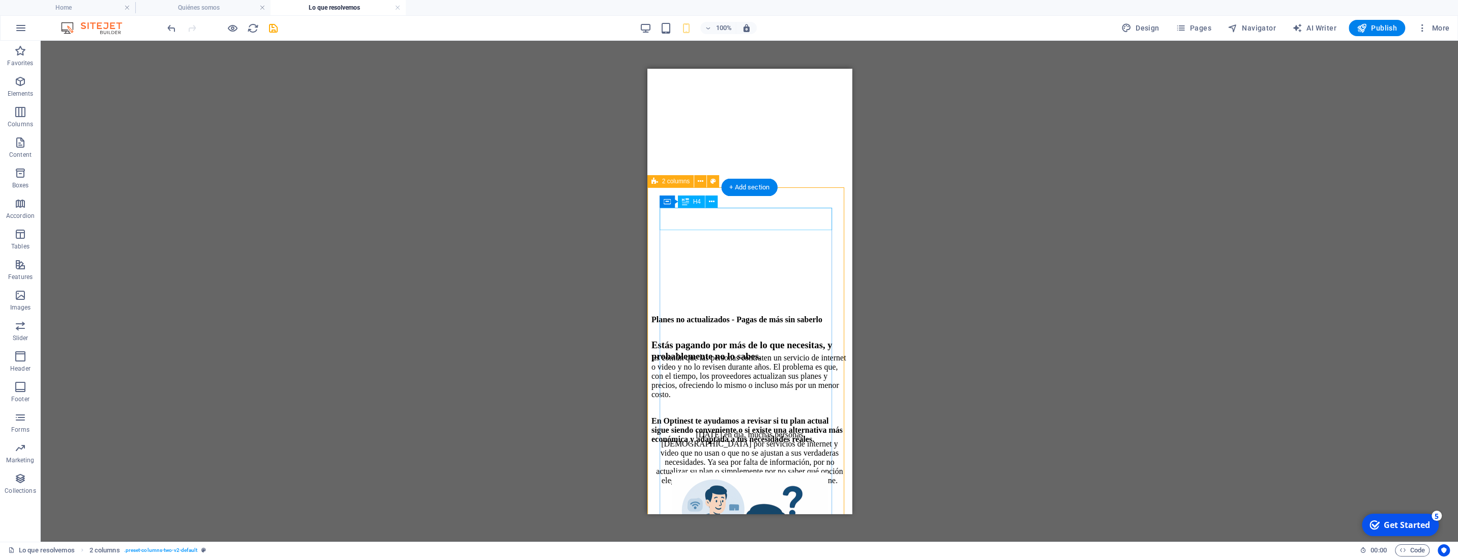
click at [715, 315] on div "Planes no actualizados - Pagas de más sin saberlo" at bounding box center [749, 319] width 196 height 9
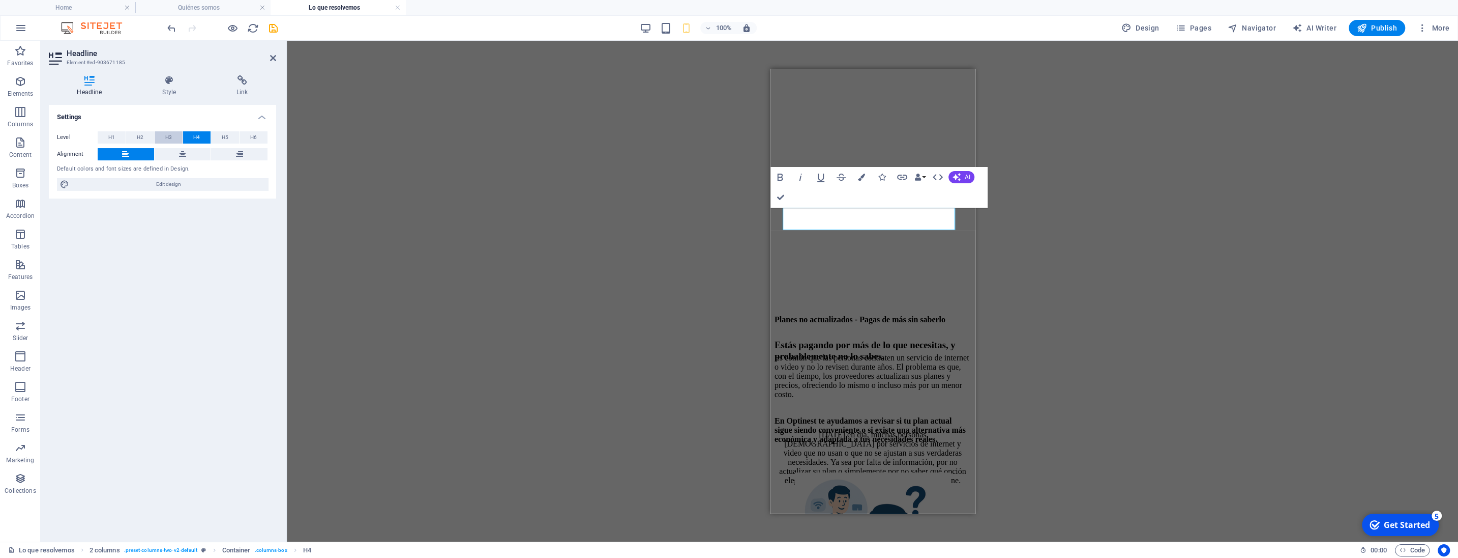
click at [171, 134] on span "H3" at bounding box center [168, 137] width 7 height 12
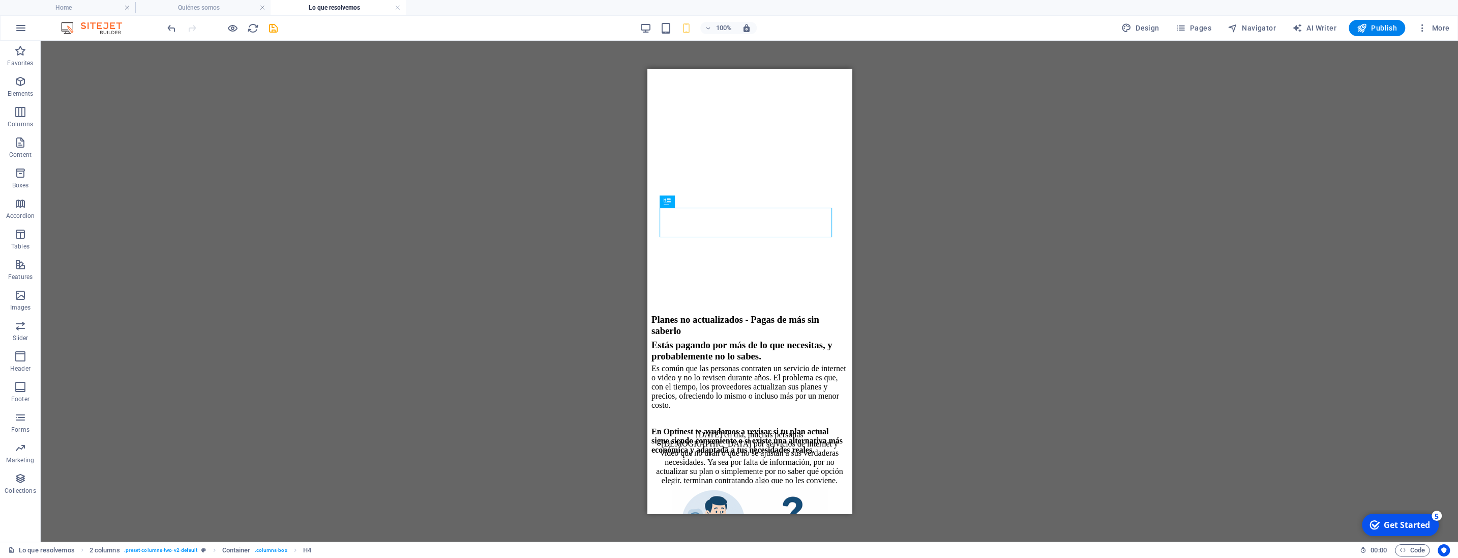
click at [1039, 267] on div "Reference Container Text Spacer Reference Icon Icon Text Spacer Spacer H3 Space…" at bounding box center [750, 291] width 1418 height 501
click at [888, 191] on div "Reference Container Text Spacer Reference Icon Icon Text Spacer Spacer H3 Space…" at bounding box center [750, 291] width 1418 height 501
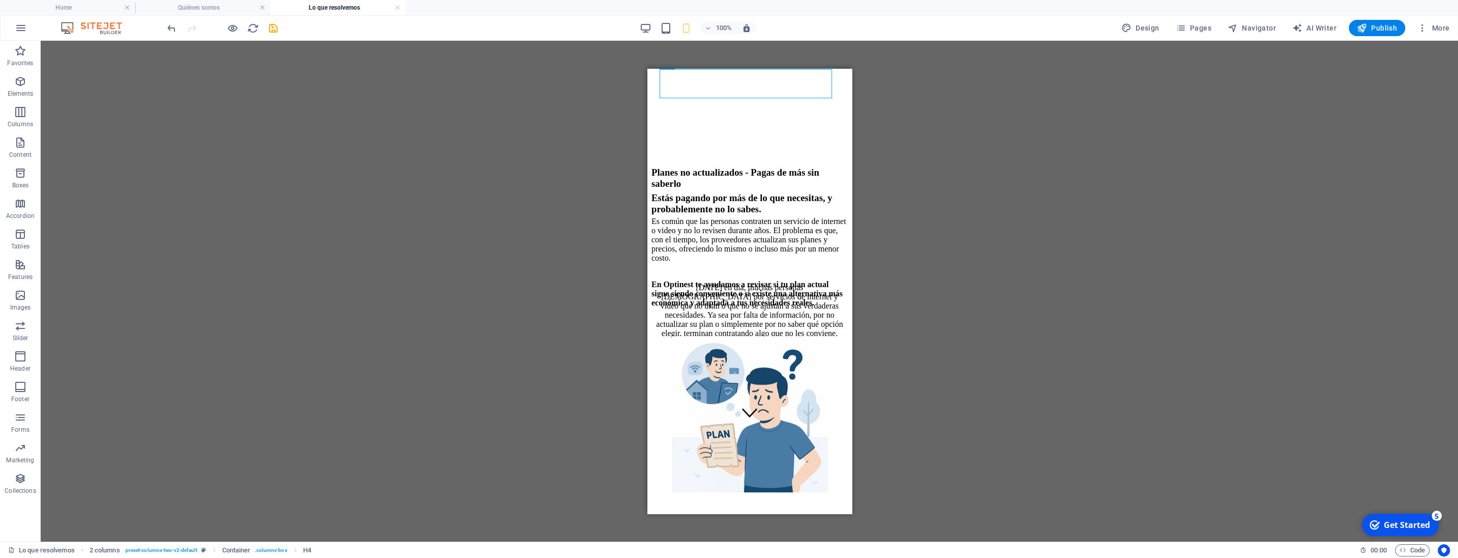
scroll to position [414, 0]
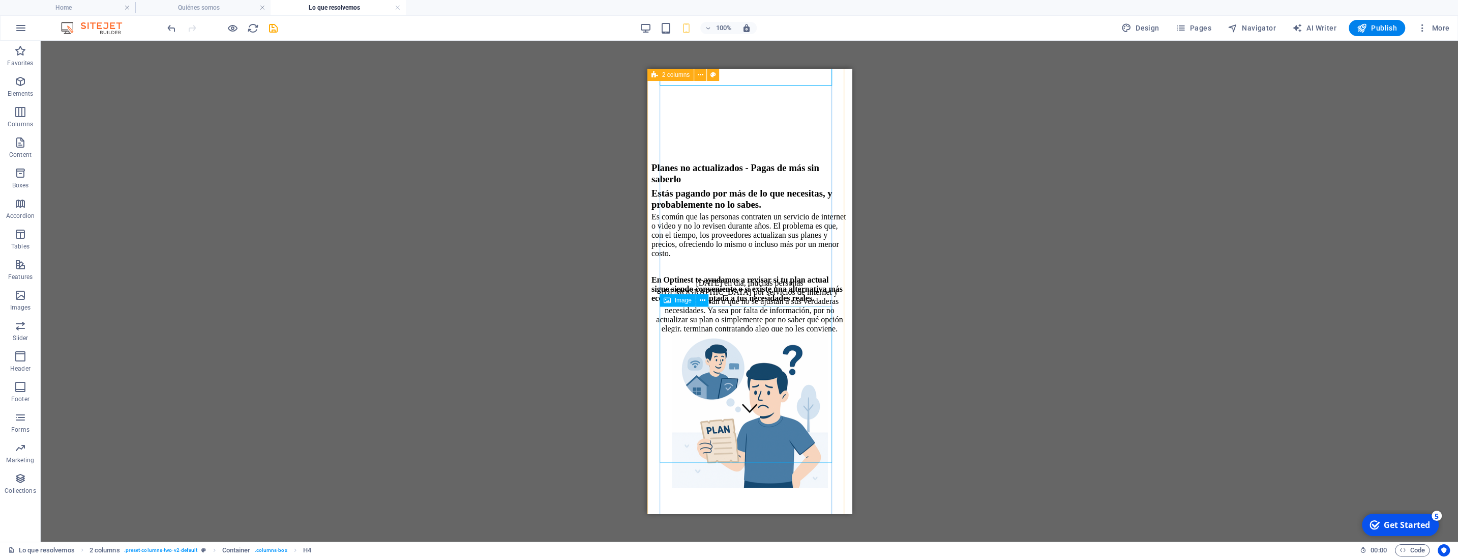
click at [766, 364] on figure at bounding box center [749, 410] width 196 height 158
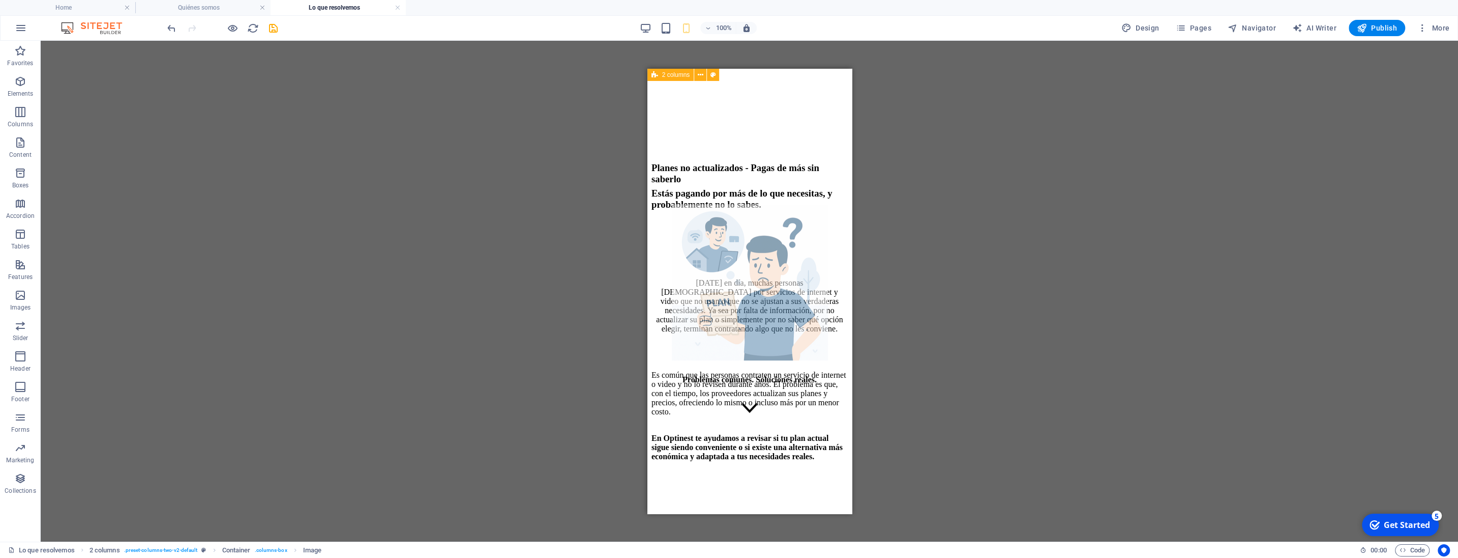
drag, startPoint x: 762, startPoint y: 365, endPoint x: 752, endPoint y: 238, distance: 127.0
click at [752, 238] on div "Planes no actualizados - Pagas de más sin saberlo Es común que las personas con…" at bounding box center [749, 455] width 196 height 587
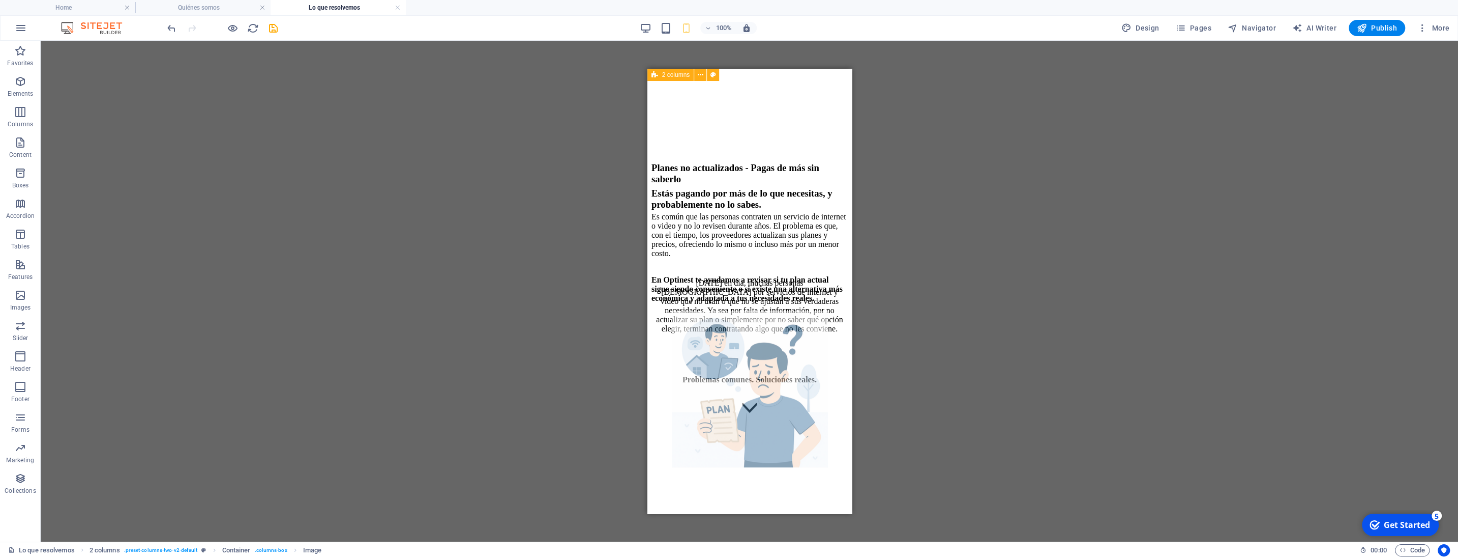
drag, startPoint x: 752, startPoint y: 238, endPoint x: 748, endPoint y: 323, distance: 85.0
click at [748, 323] on div "Planes no actualizados - Pagas de más sin saberlo Es común que las personas con…" at bounding box center [749, 455] width 196 height 587
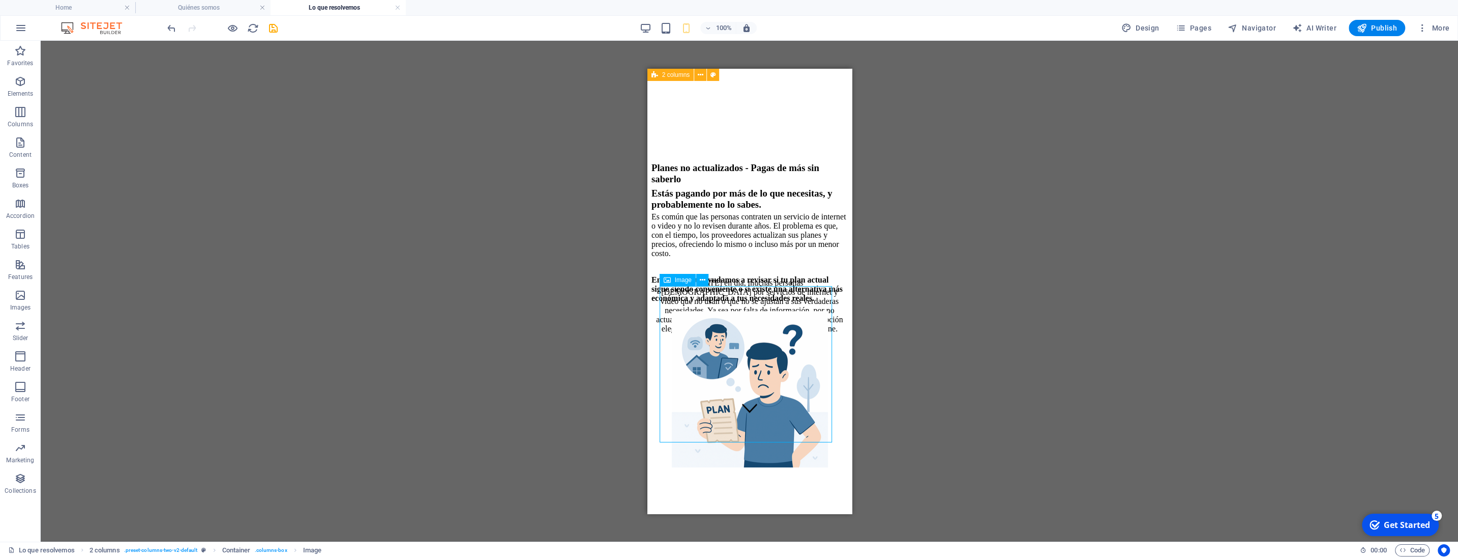
drag, startPoint x: 753, startPoint y: 326, endPoint x: 754, endPoint y: 364, distance: 37.7
click at [754, 364] on figure at bounding box center [749, 390] width 196 height 158
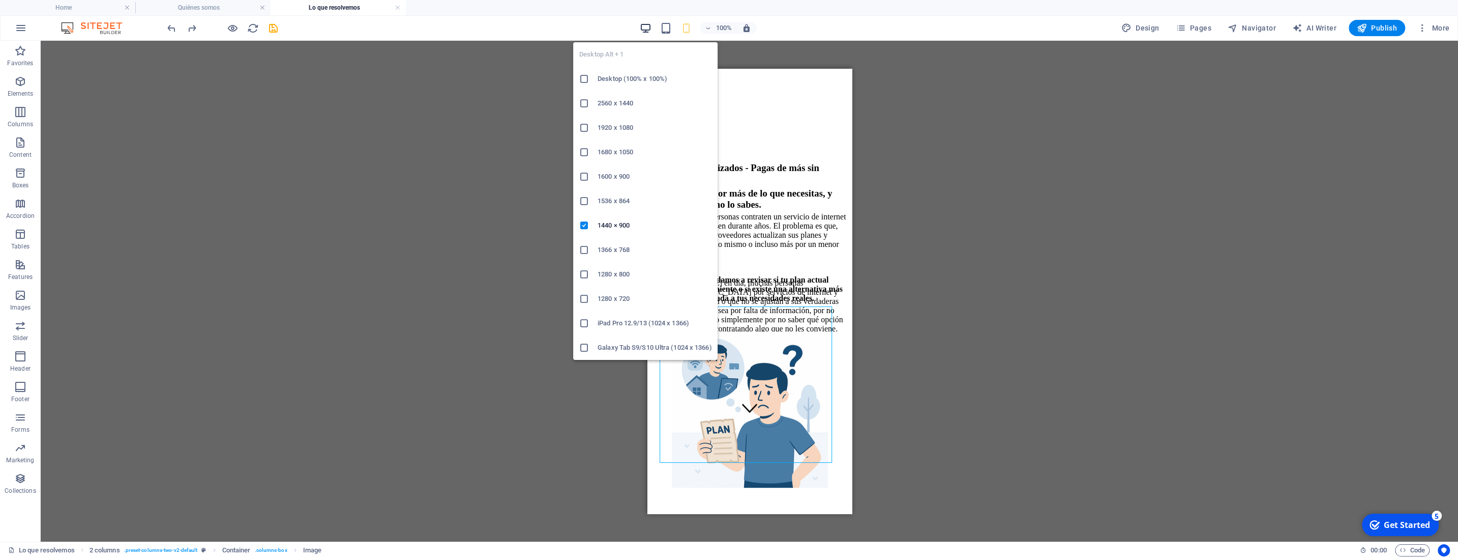
click at [648, 32] on icon "button" at bounding box center [646, 28] width 12 height 12
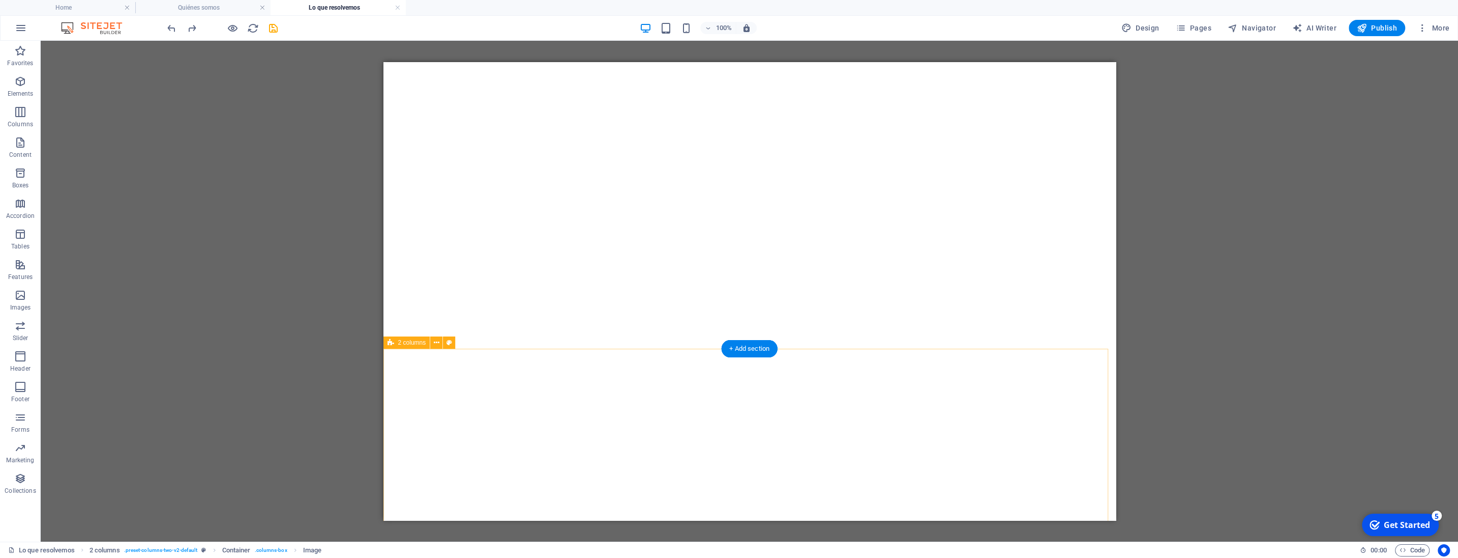
scroll to position [147, 0]
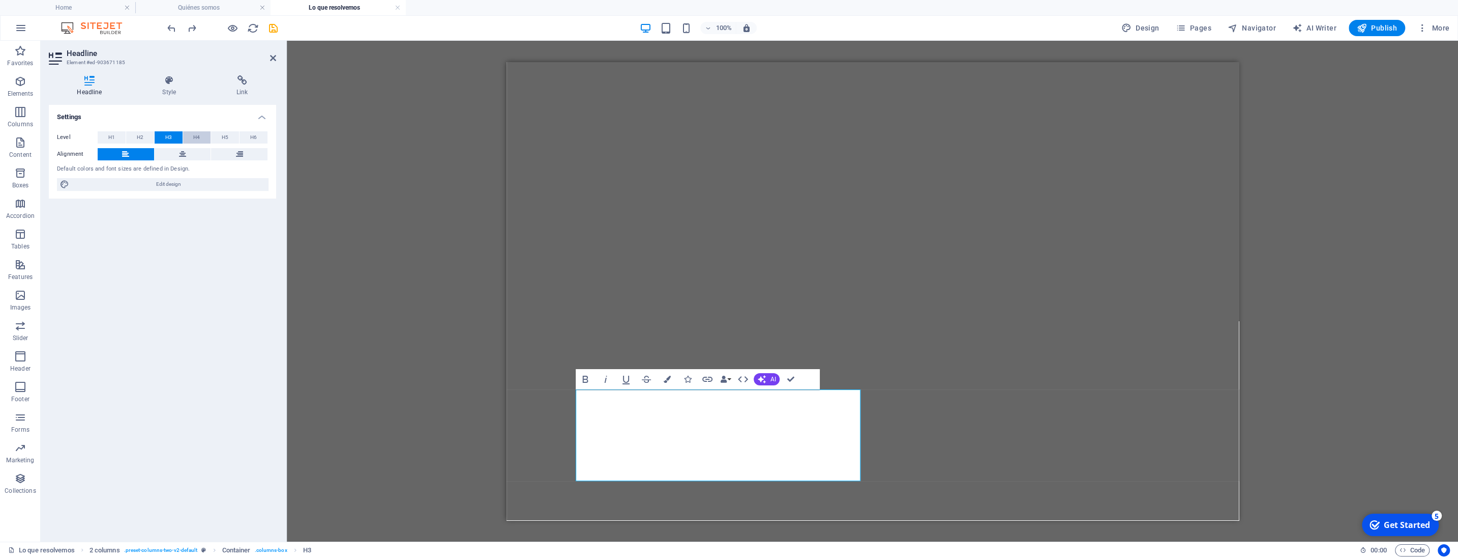
click at [198, 139] on span "H4" at bounding box center [196, 137] width 7 height 12
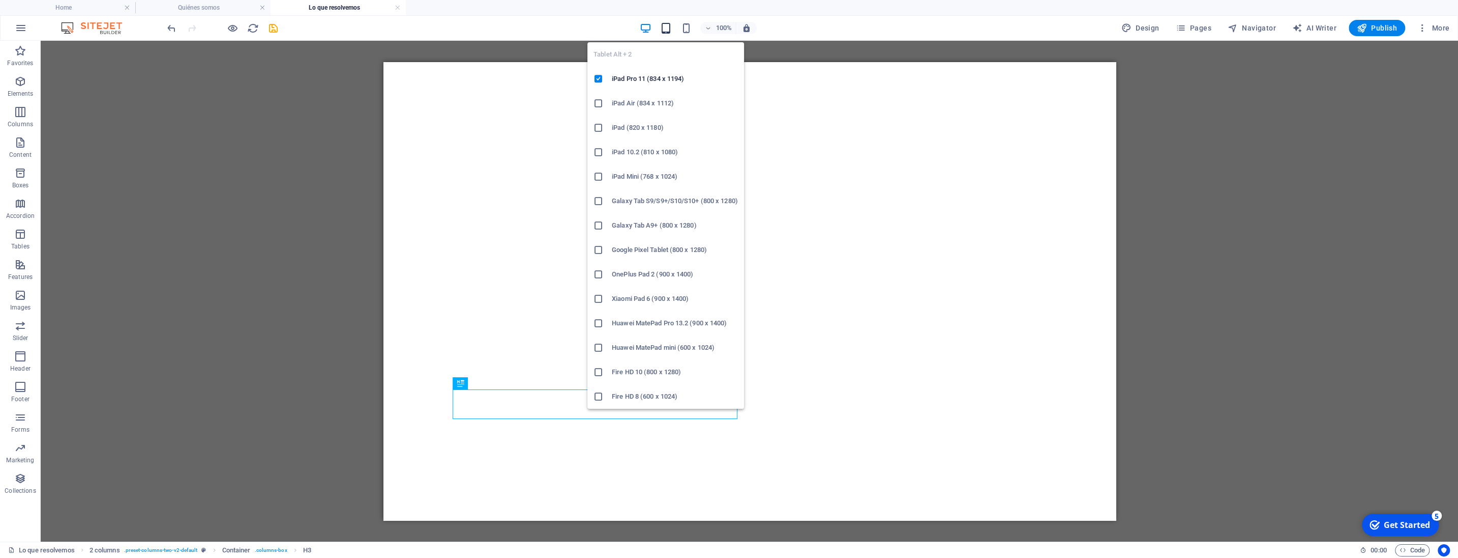
click at [667, 25] on icon "button" at bounding box center [666, 28] width 12 height 12
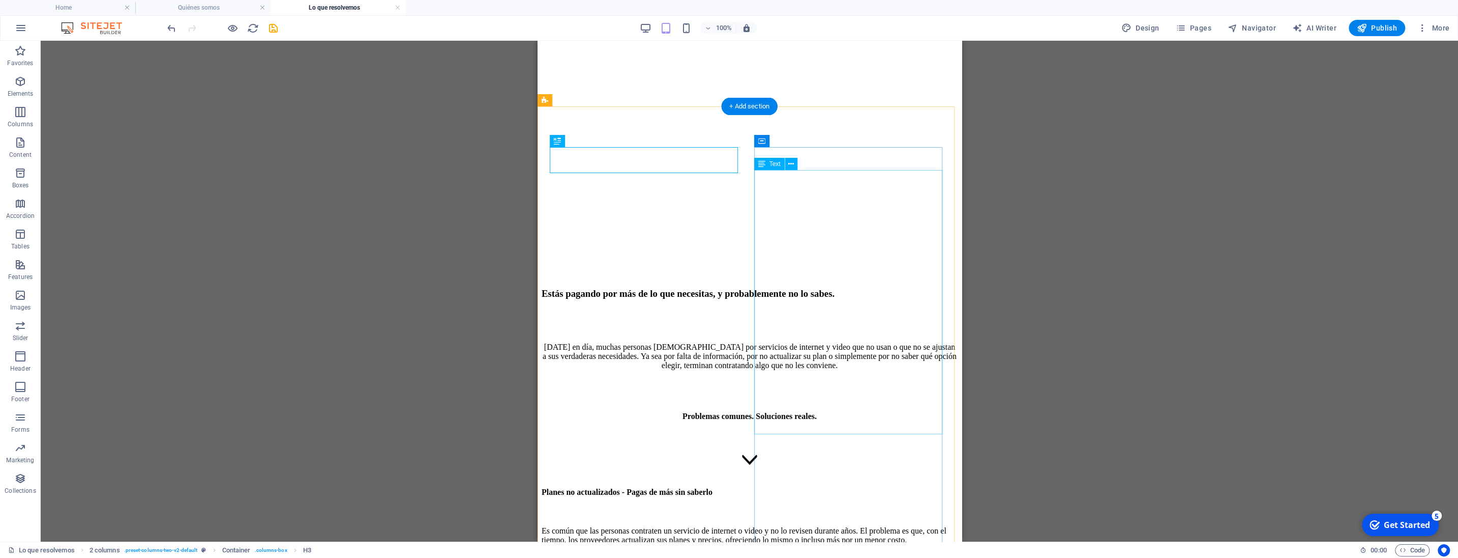
scroll to position [414, 0]
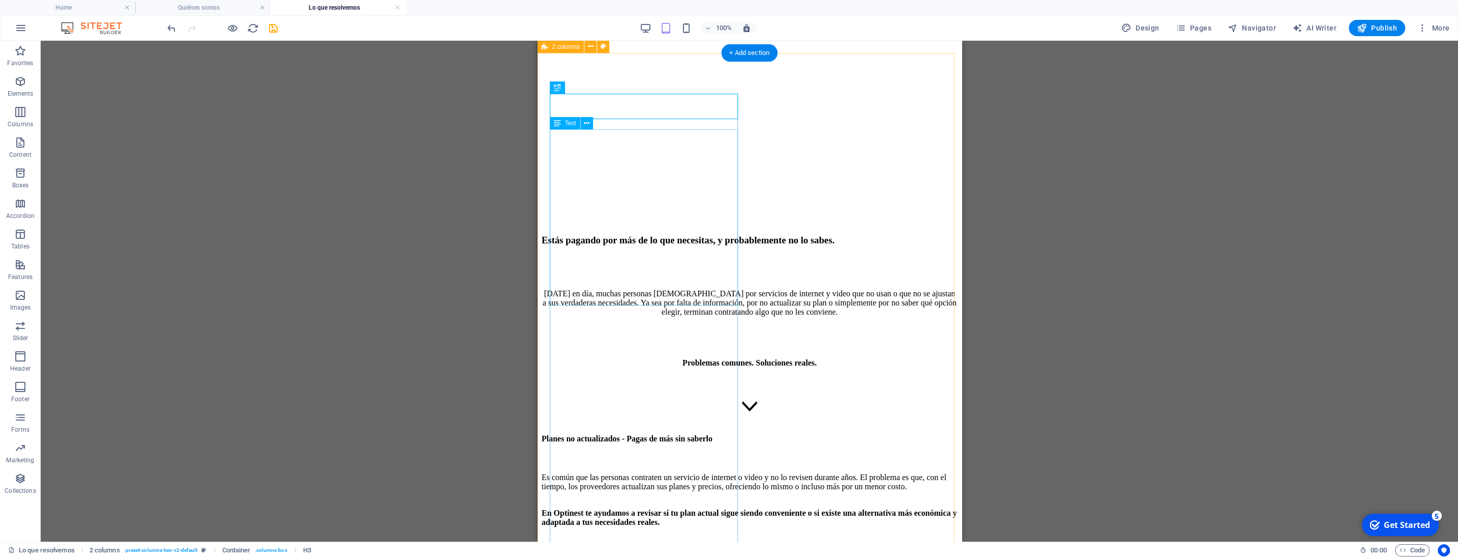
click at [634, 473] on div "Es común que las personas contraten un servicio de internet o video y no lo rev…" at bounding box center [749, 500] width 416 height 54
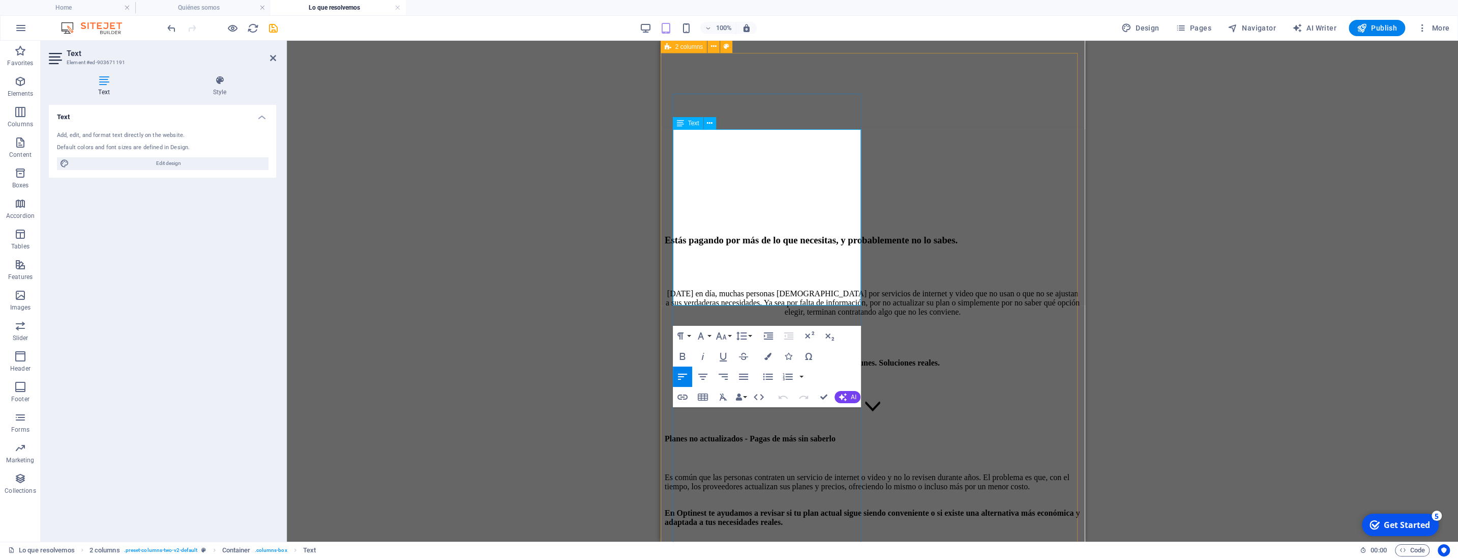
click at [727, 508] on strong "En Optinest te ayudamos a revisar si tu plan actual sigue siendo conveniente o …" at bounding box center [872, 517] width 417 height 18
copy span
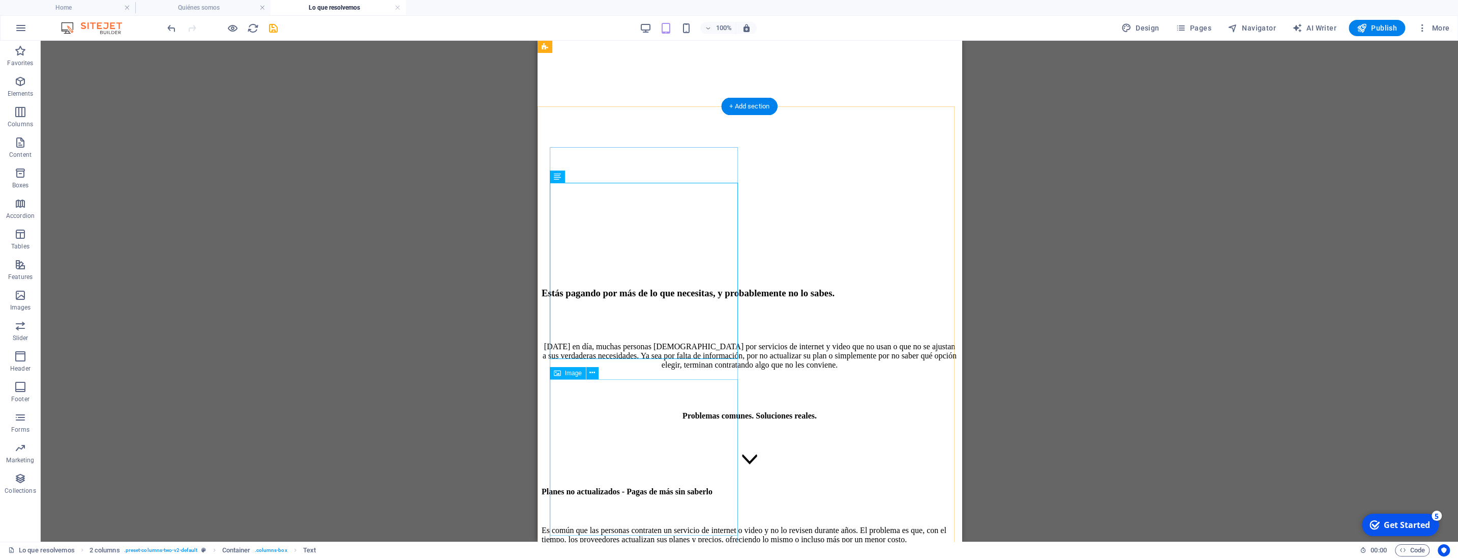
scroll to position [361, 0]
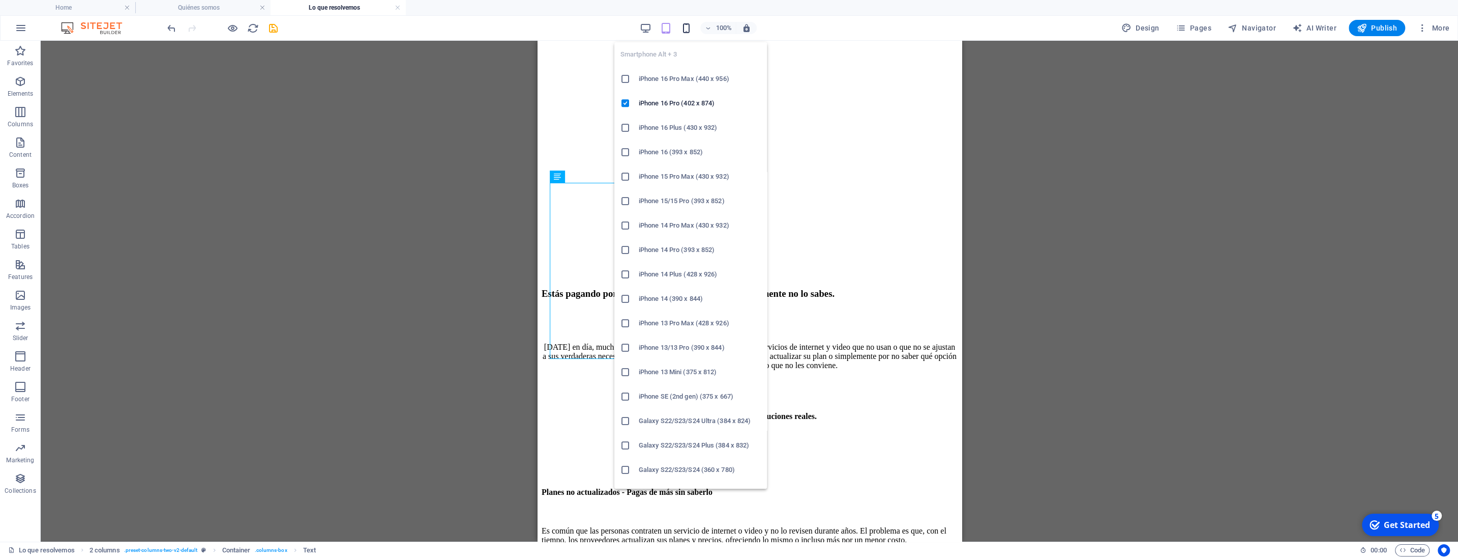
click at [692, 26] on icon "button" at bounding box center [687, 28] width 12 height 12
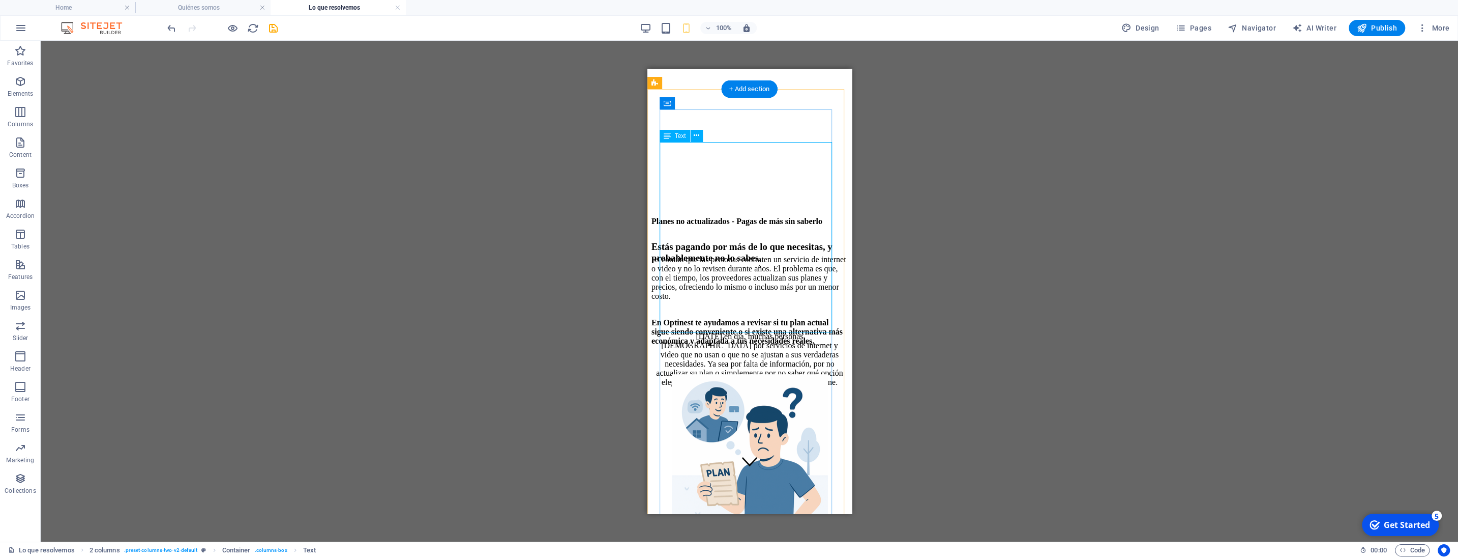
click at [728, 255] on div "Es común que las personas contraten un servicio de internet o video y no lo rev…" at bounding box center [749, 300] width 196 height 91
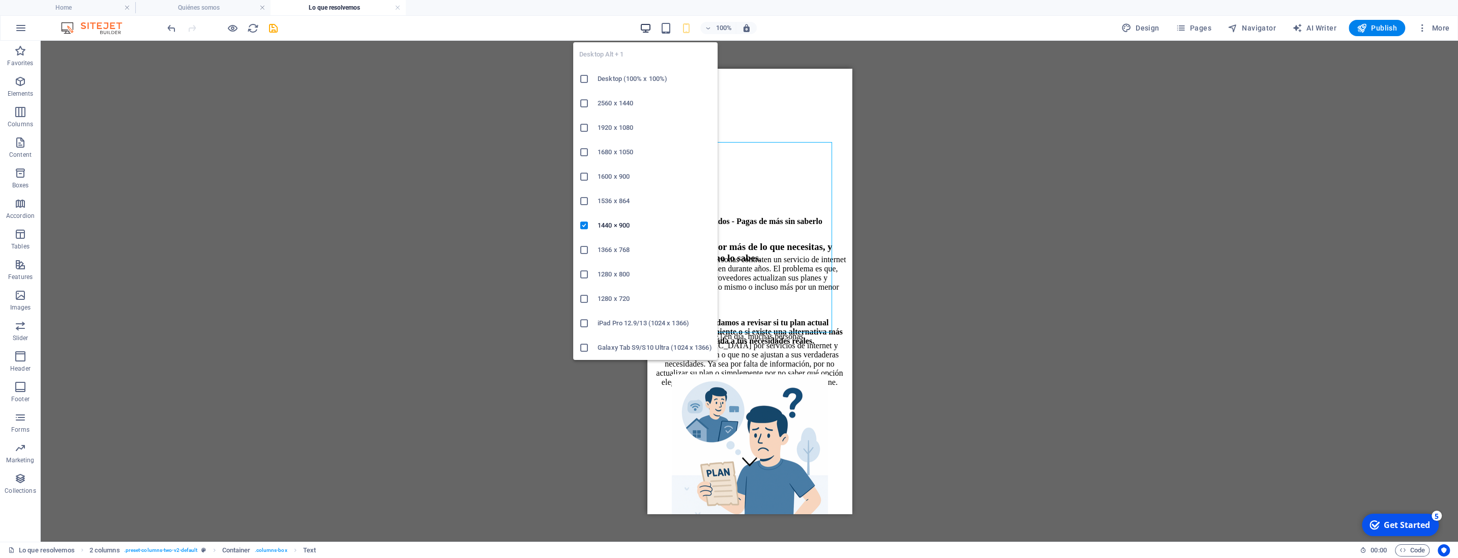
click at [644, 30] on icon "button" at bounding box center [646, 28] width 12 height 12
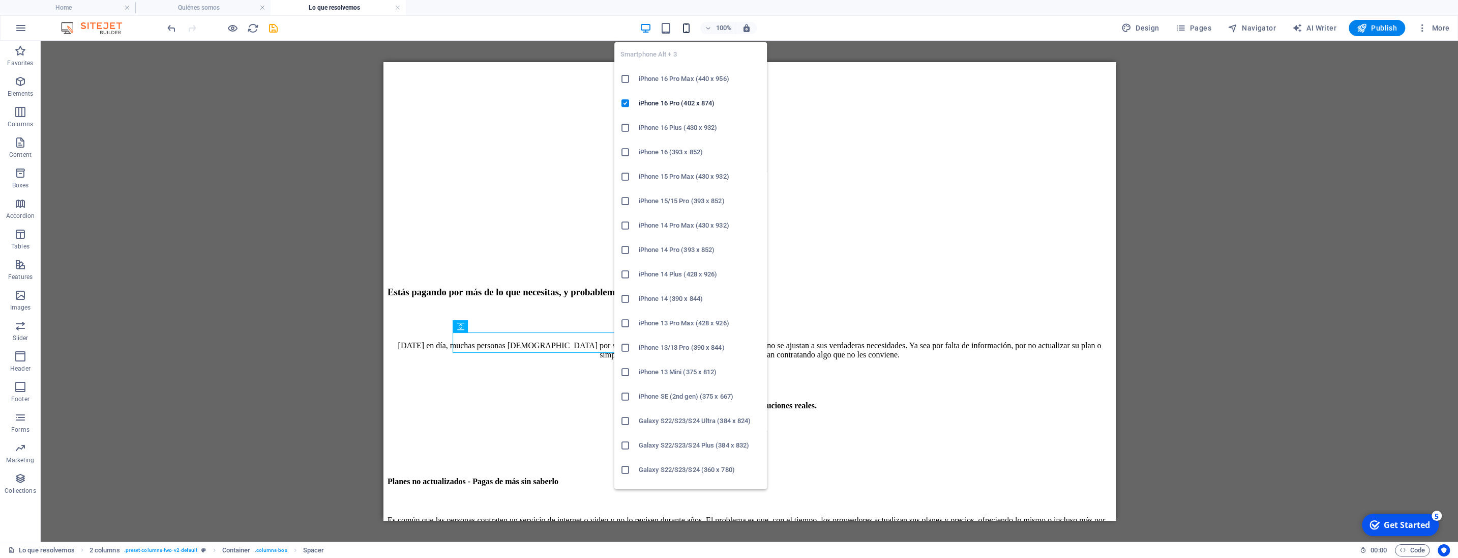
click at [690, 22] on icon "button" at bounding box center [687, 28] width 12 height 12
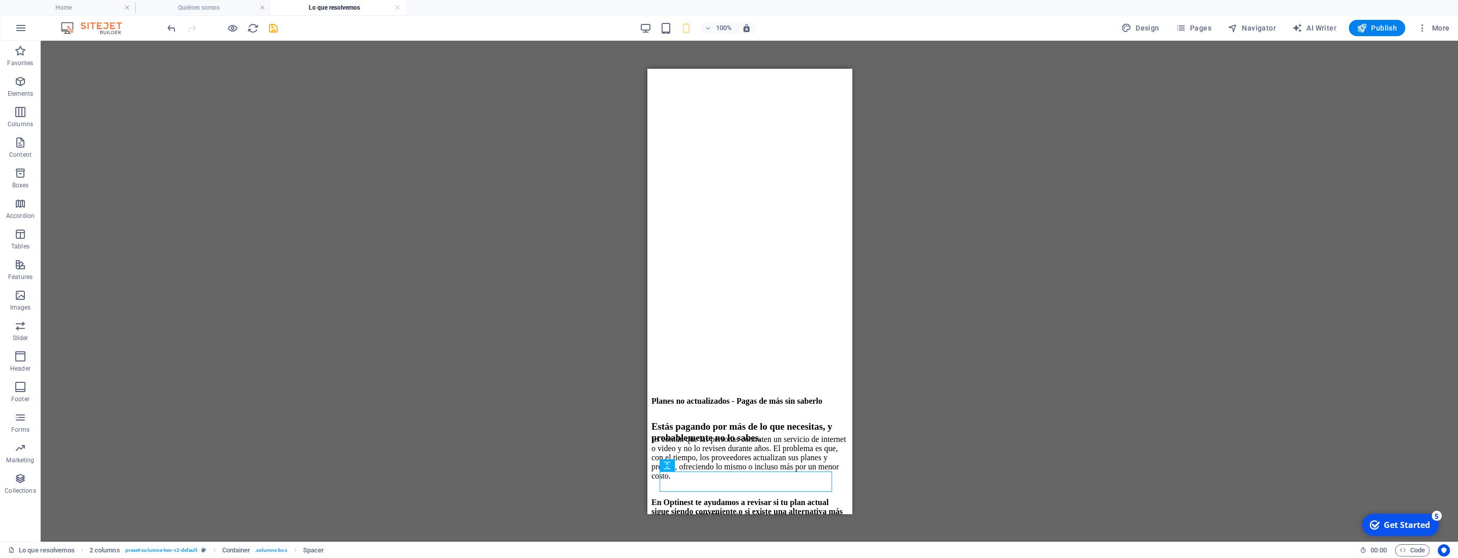
scroll to position [166, 0]
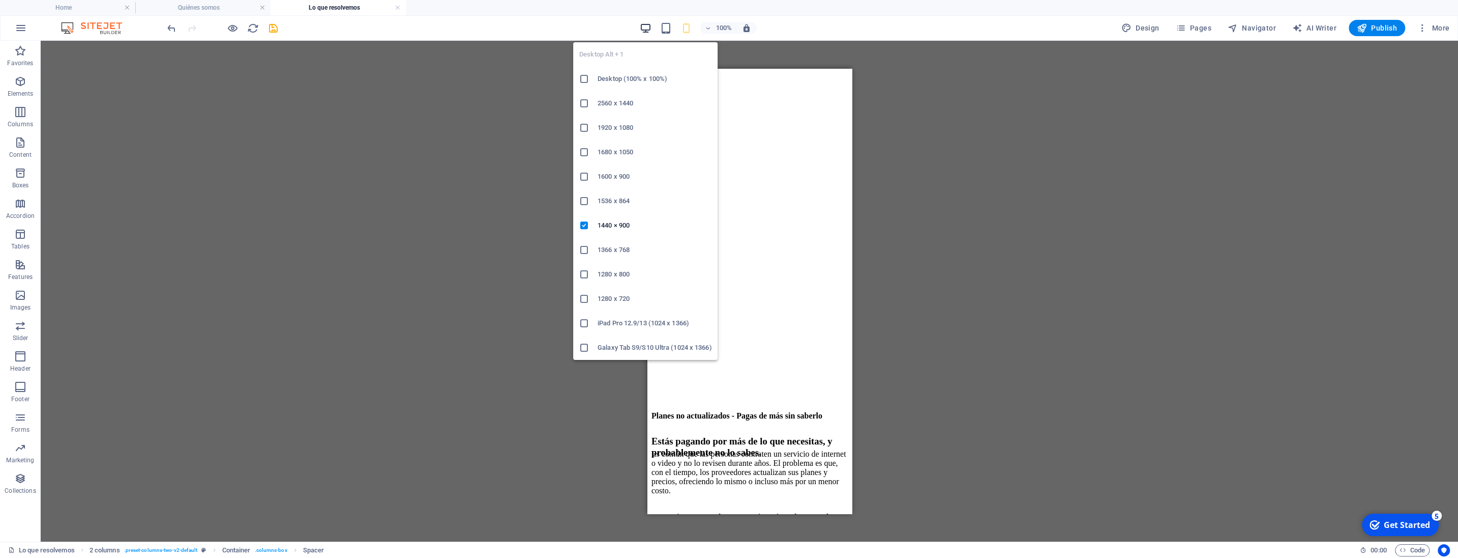
click at [650, 30] on icon "button" at bounding box center [646, 28] width 12 height 12
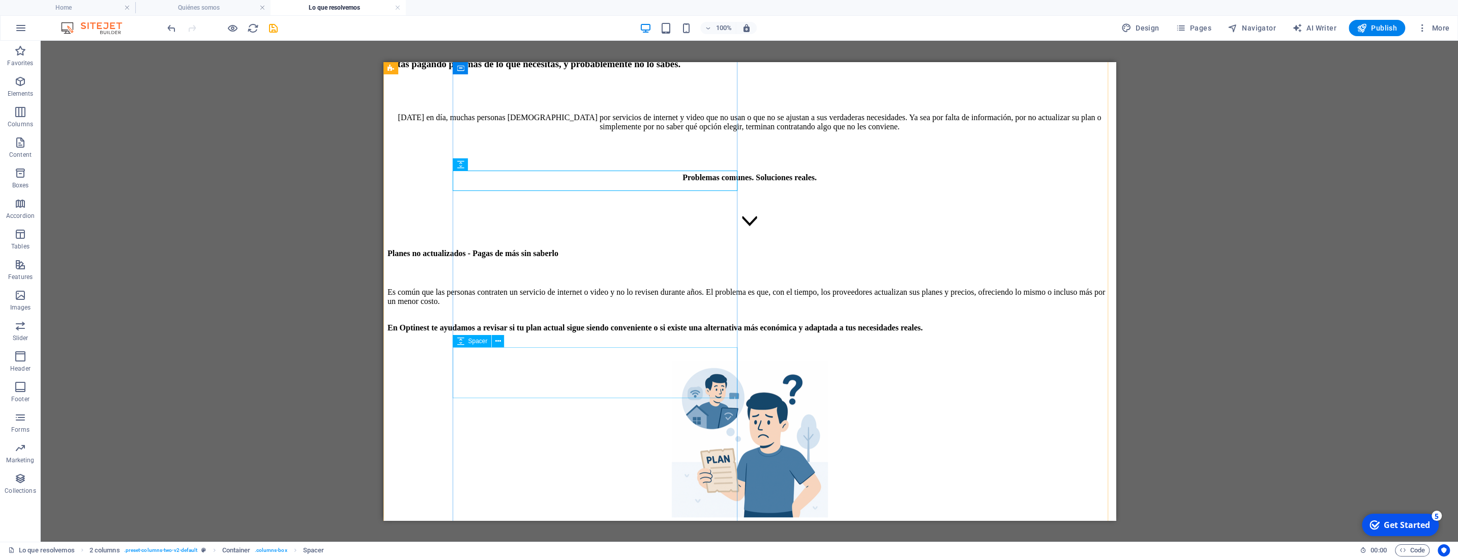
scroll to position [621, 0]
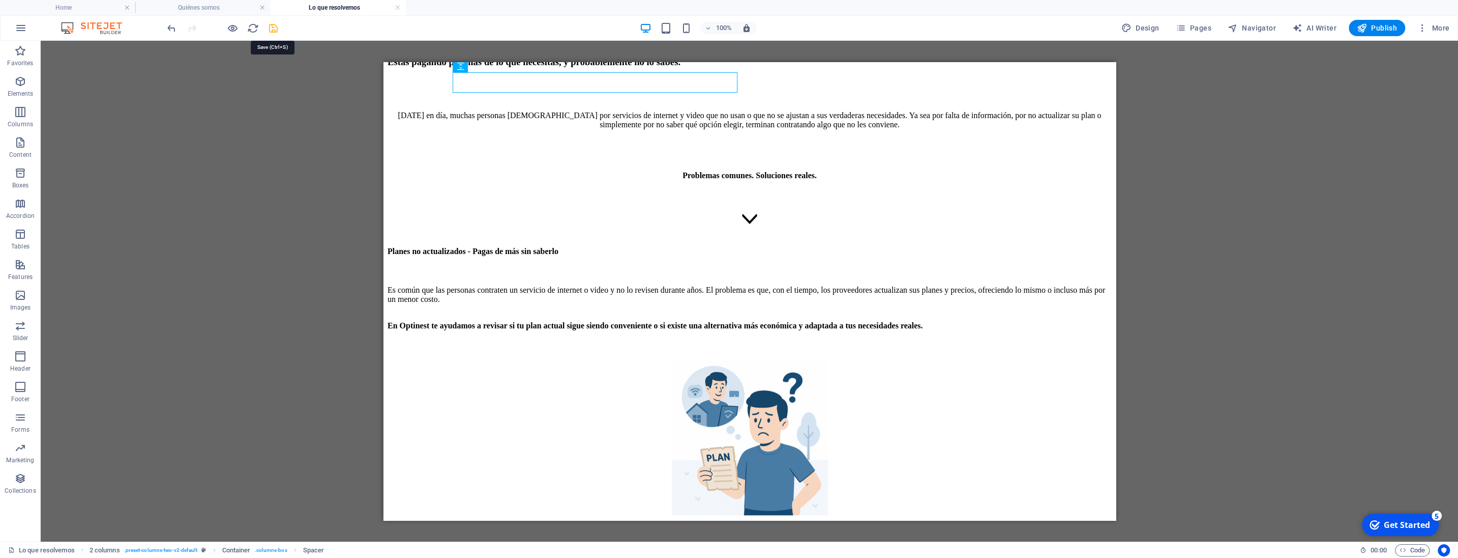
click at [275, 31] on icon "save" at bounding box center [274, 28] width 12 height 12
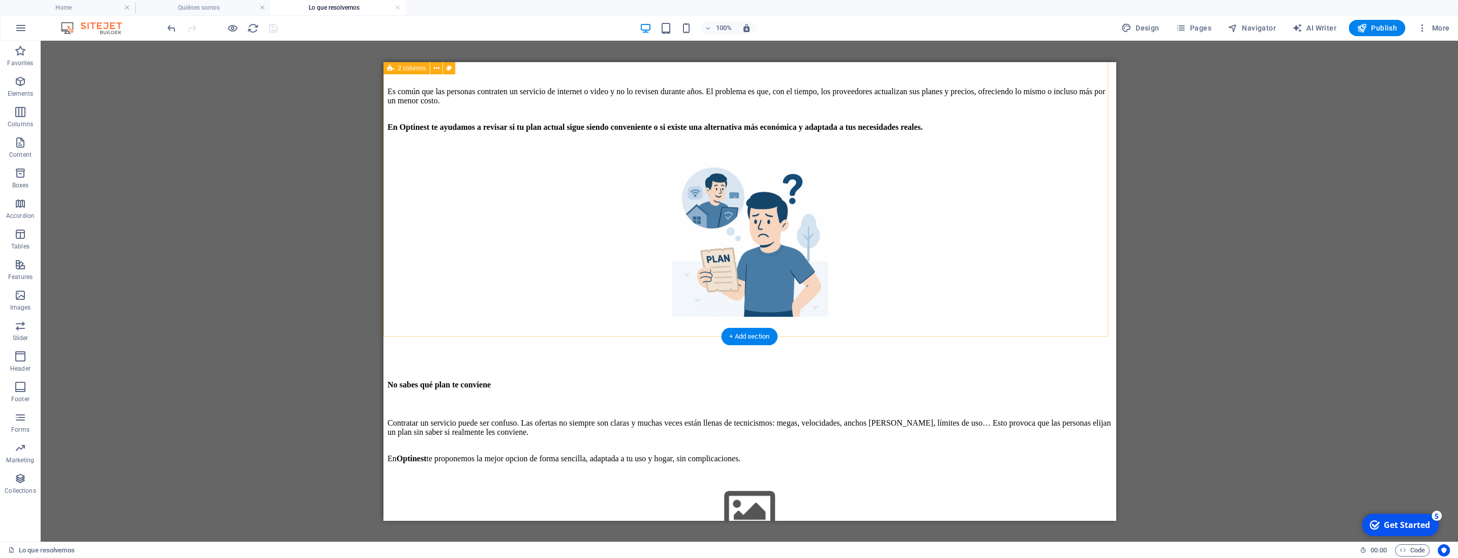
scroll to position [834, 0]
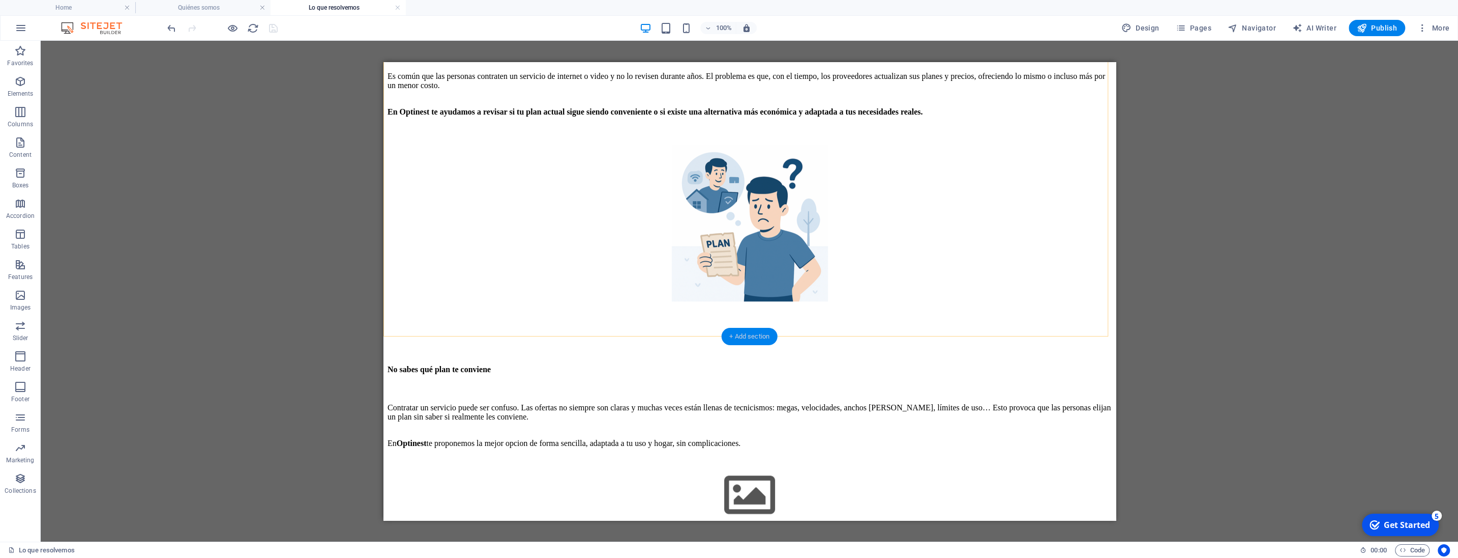
click at [752, 334] on div "+ Add section" at bounding box center [749, 336] width 56 height 17
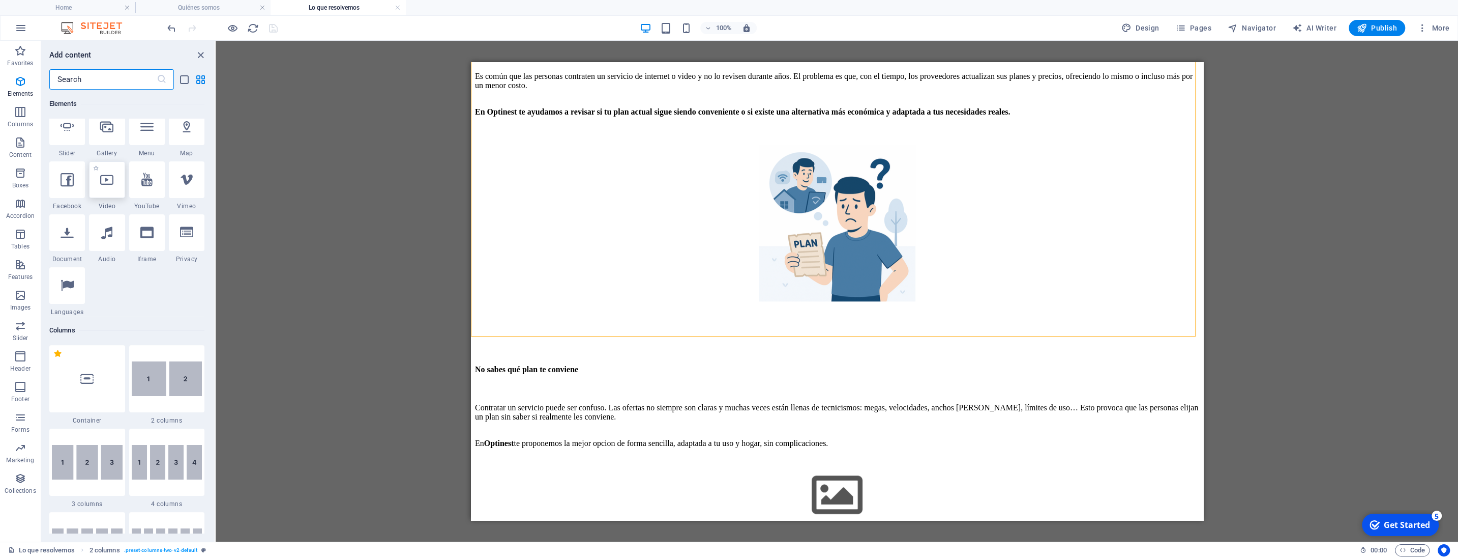
scroll to position [233, 0]
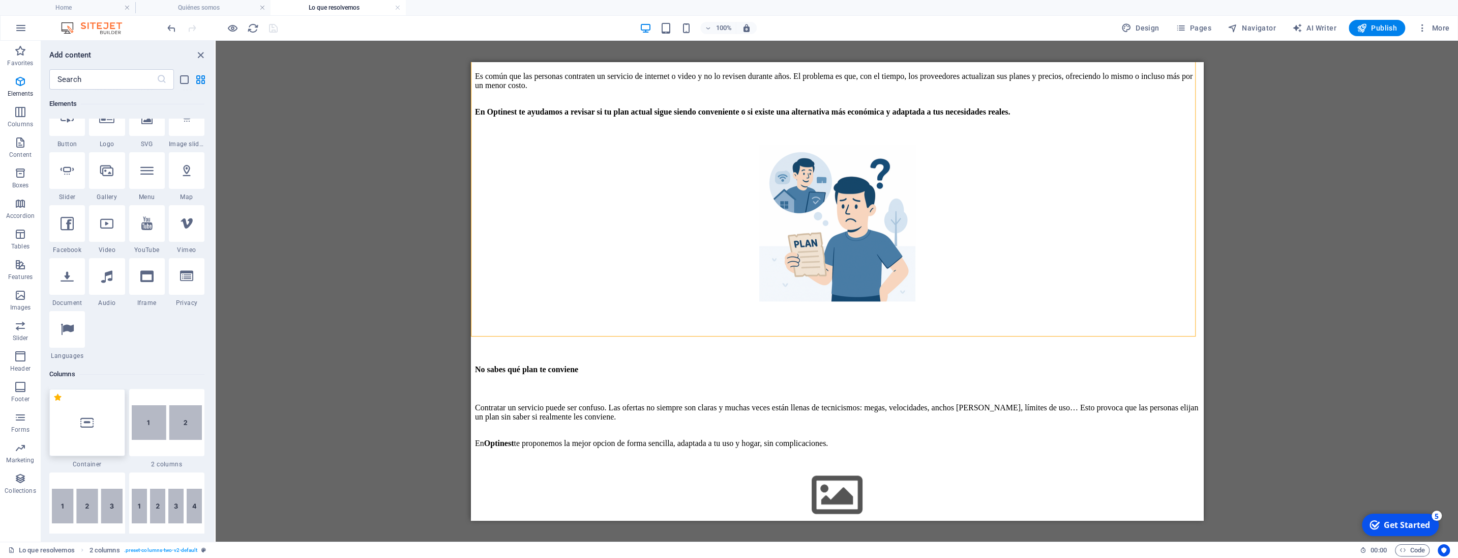
click at [81, 422] on icon at bounding box center [86, 422] width 13 height 13
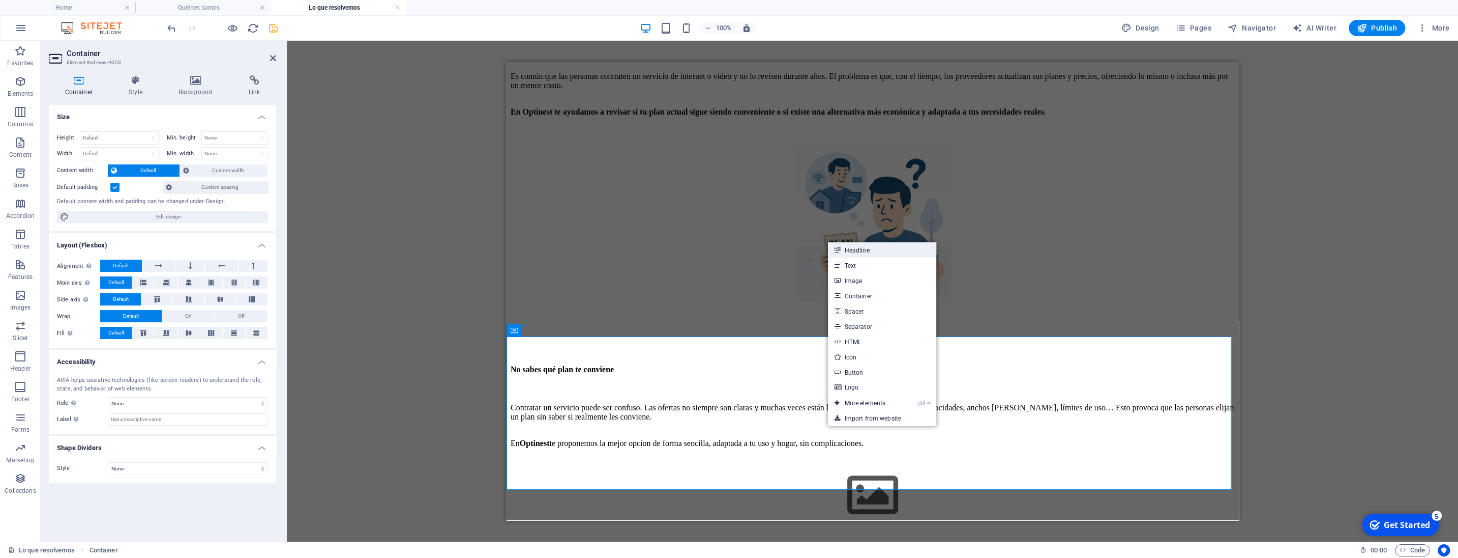
click at [864, 252] on link "Headline" at bounding box center [882, 249] width 108 height 15
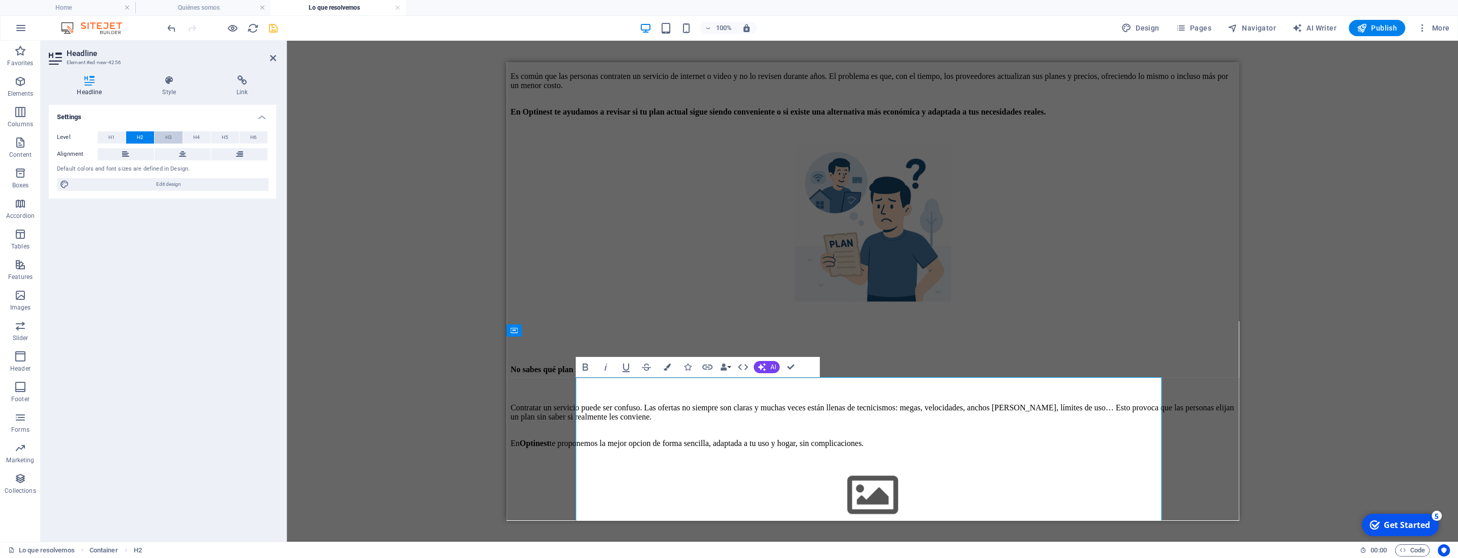
click at [172, 136] on button "H3" at bounding box center [169, 137] width 28 height 12
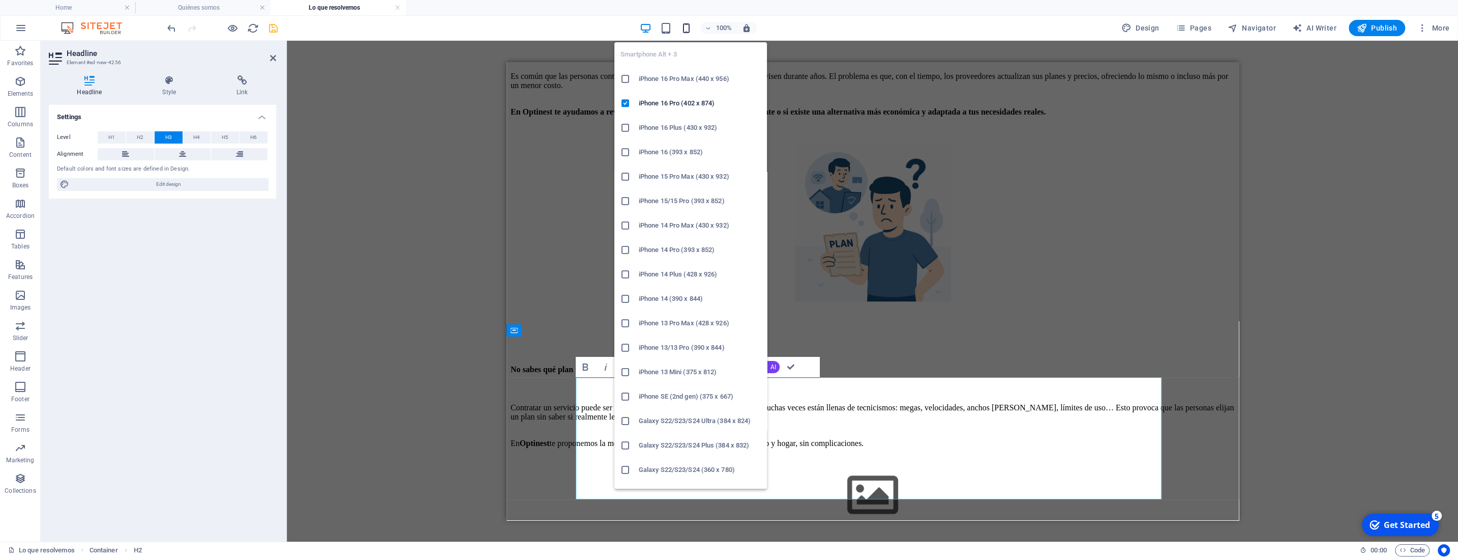
click at [691, 25] on icon "button" at bounding box center [687, 28] width 12 height 12
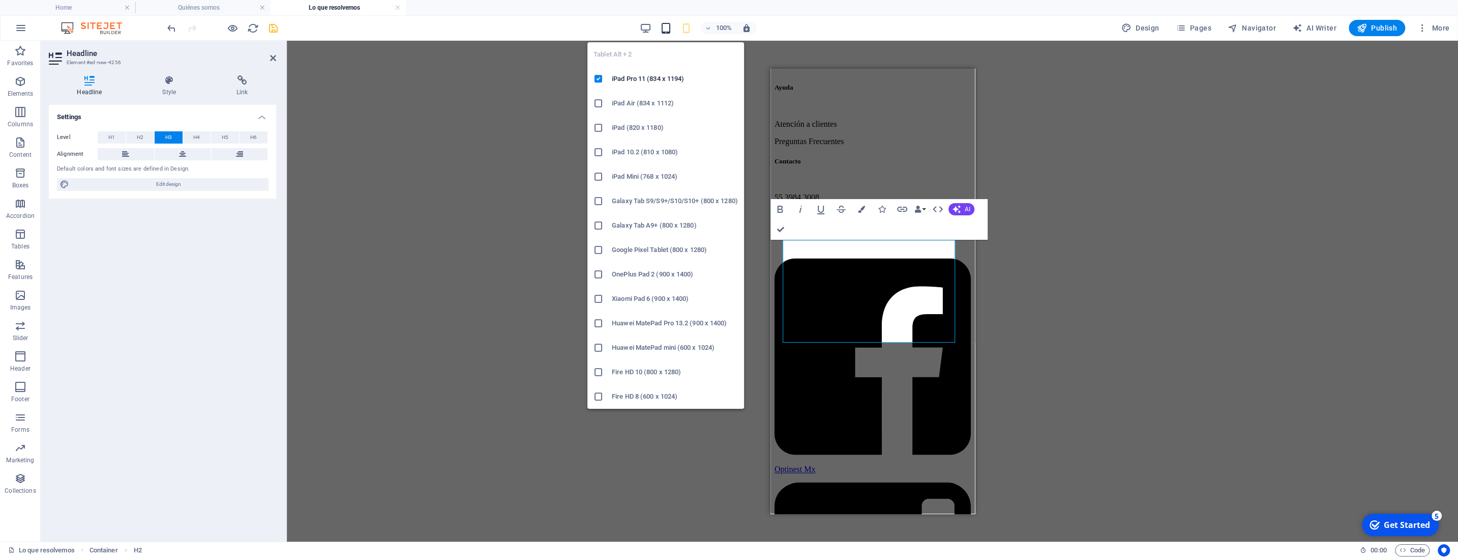
click at [670, 27] on icon "button" at bounding box center [666, 28] width 12 height 12
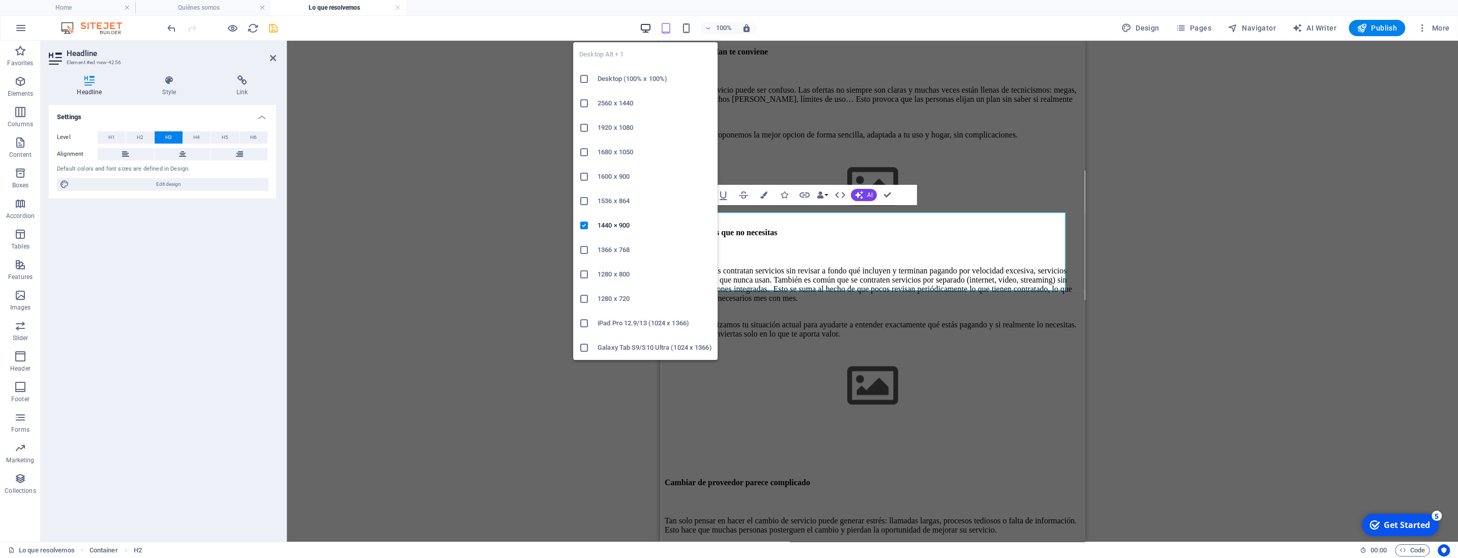
click at [648, 24] on icon "button" at bounding box center [646, 28] width 12 height 12
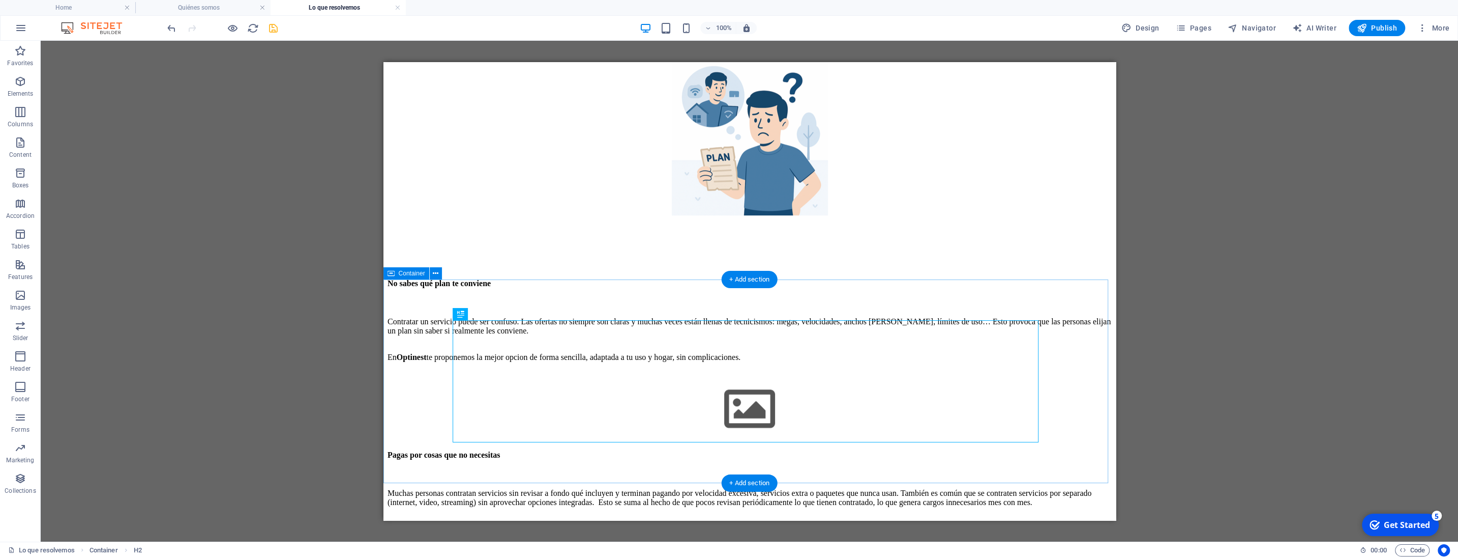
scroll to position [987, 0]
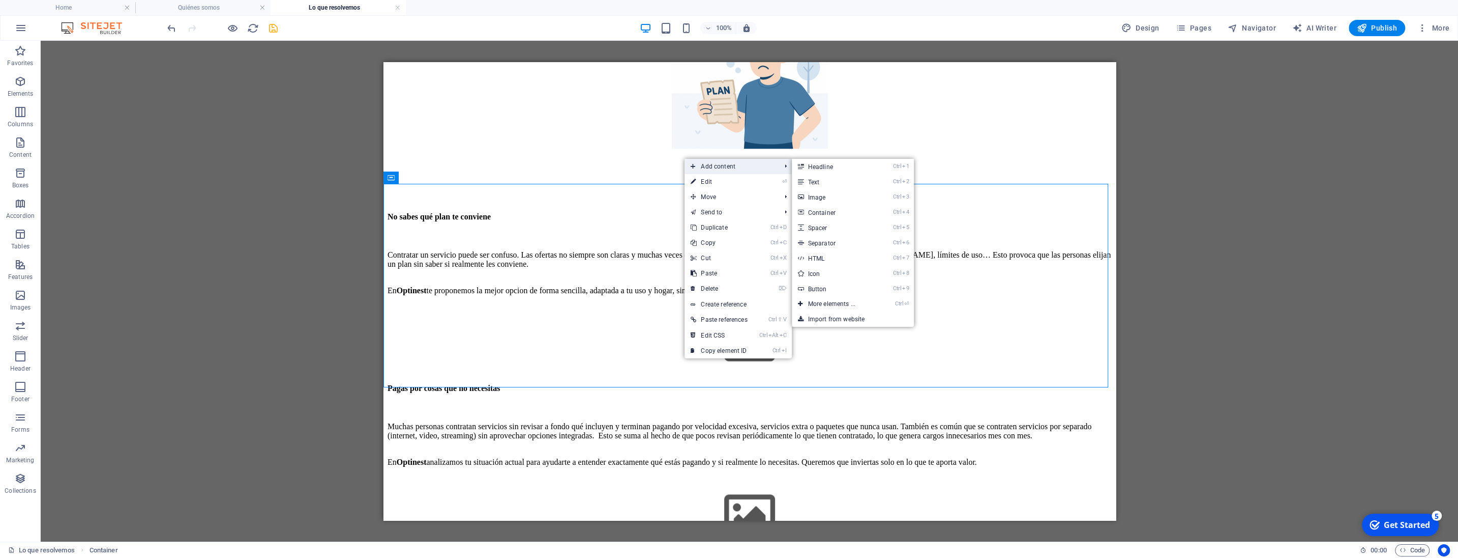
click at [721, 167] on span "Add content" at bounding box center [731, 166] width 92 height 15
click at [822, 290] on link "Ctrl 9 Button" at bounding box center [834, 288] width 84 height 15
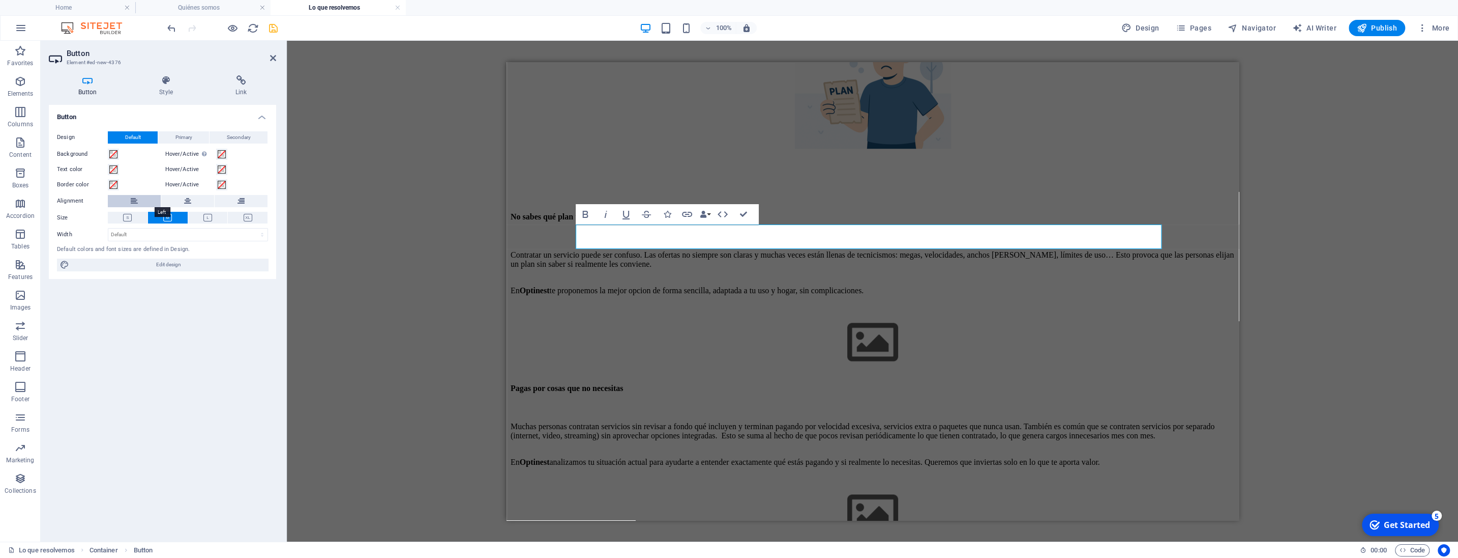
click at [140, 201] on button at bounding box center [134, 201] width 53 height 12
click at [215, 216] on button at bounding box center [208, 218] width 40 height 12
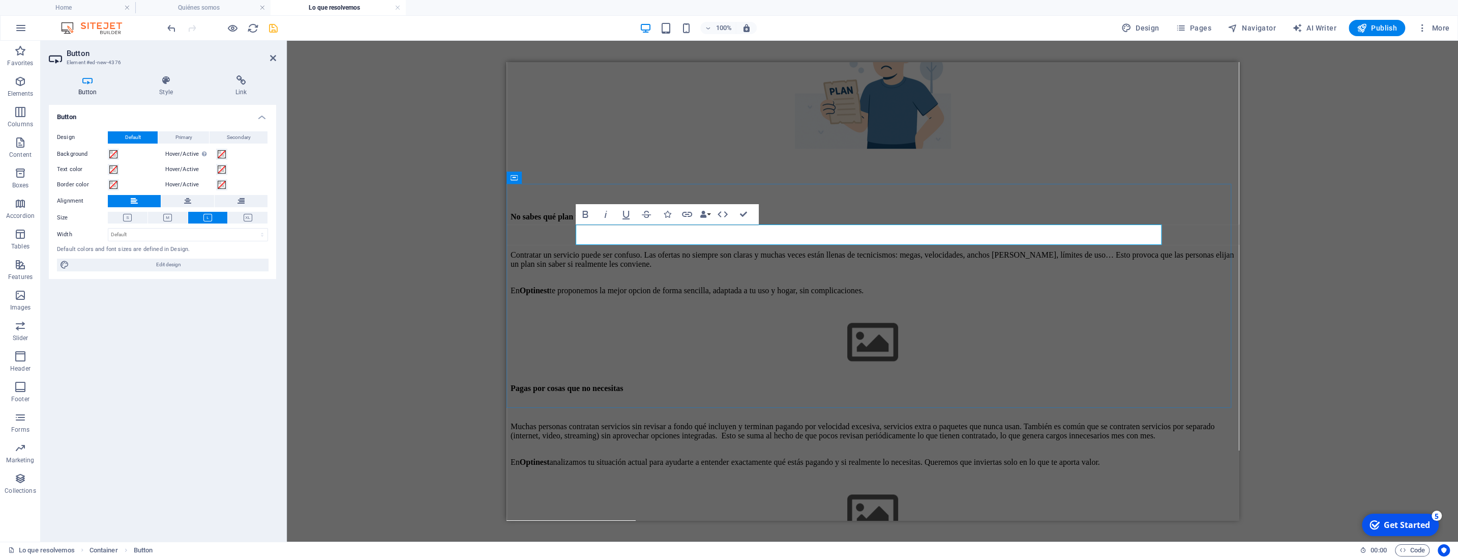
drag, startPoint x: 637, startPoint y: 233, endPoint x: 583, endPoint y: 239, distance: 54.2
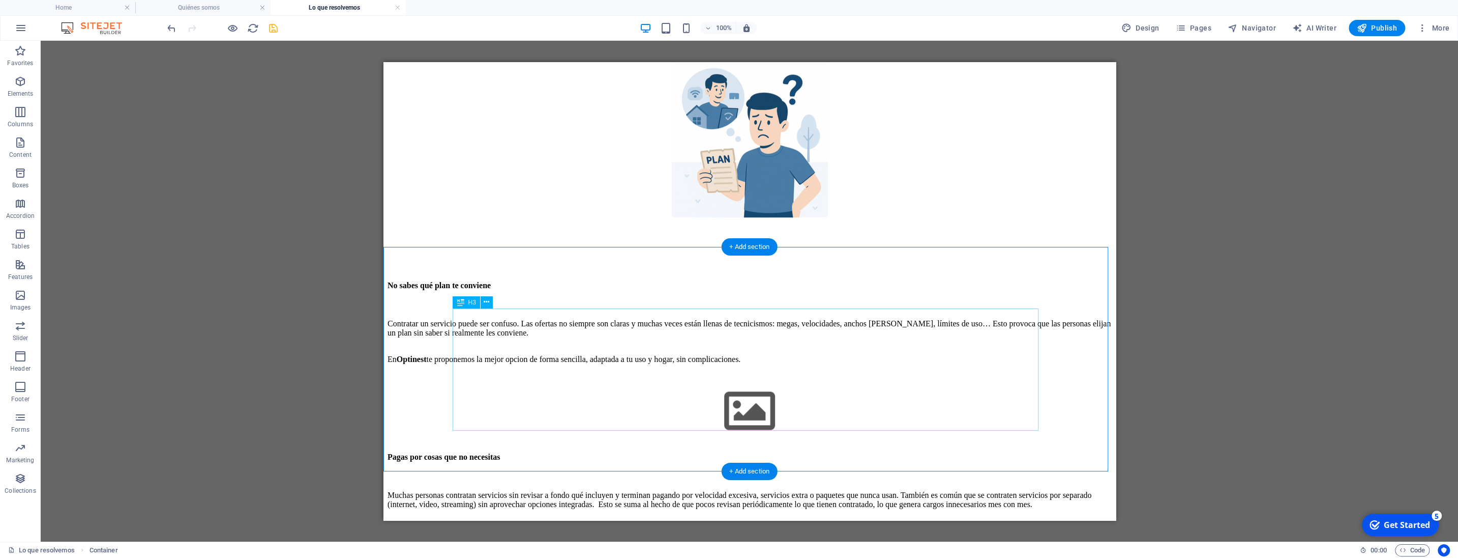
scroll to position [933, 0]
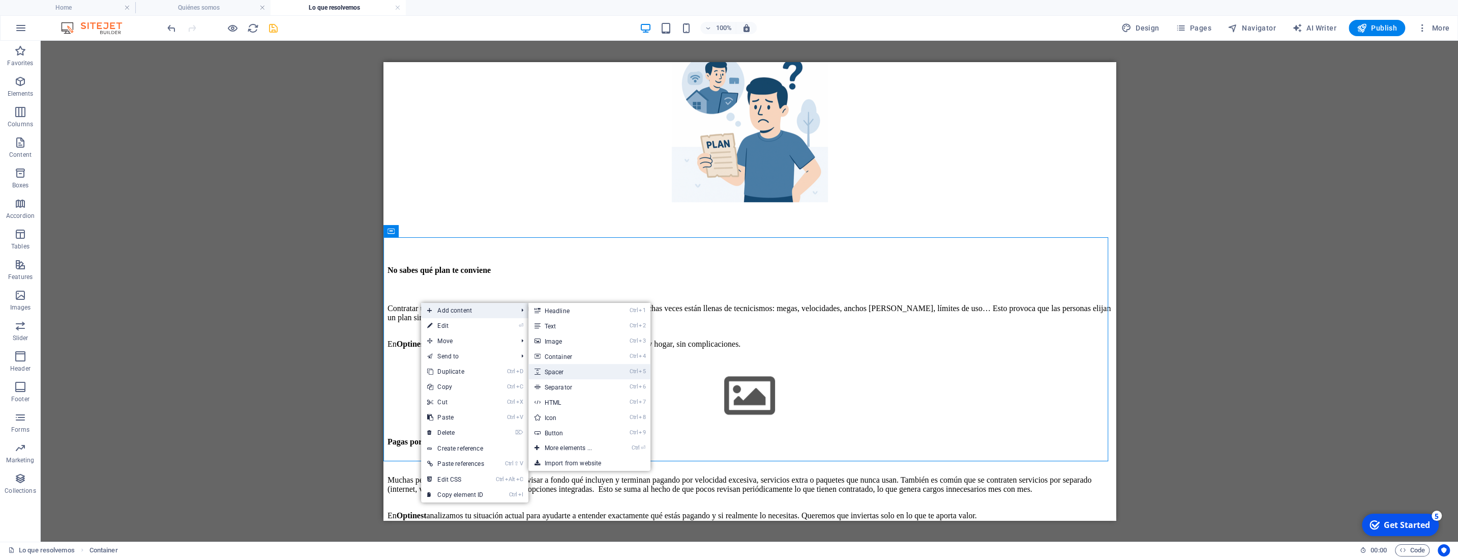
click at [561, 371] on link "Ctrl 5 Spacer" at bounding box center [571, 371] width 84 height 15
select select "px"
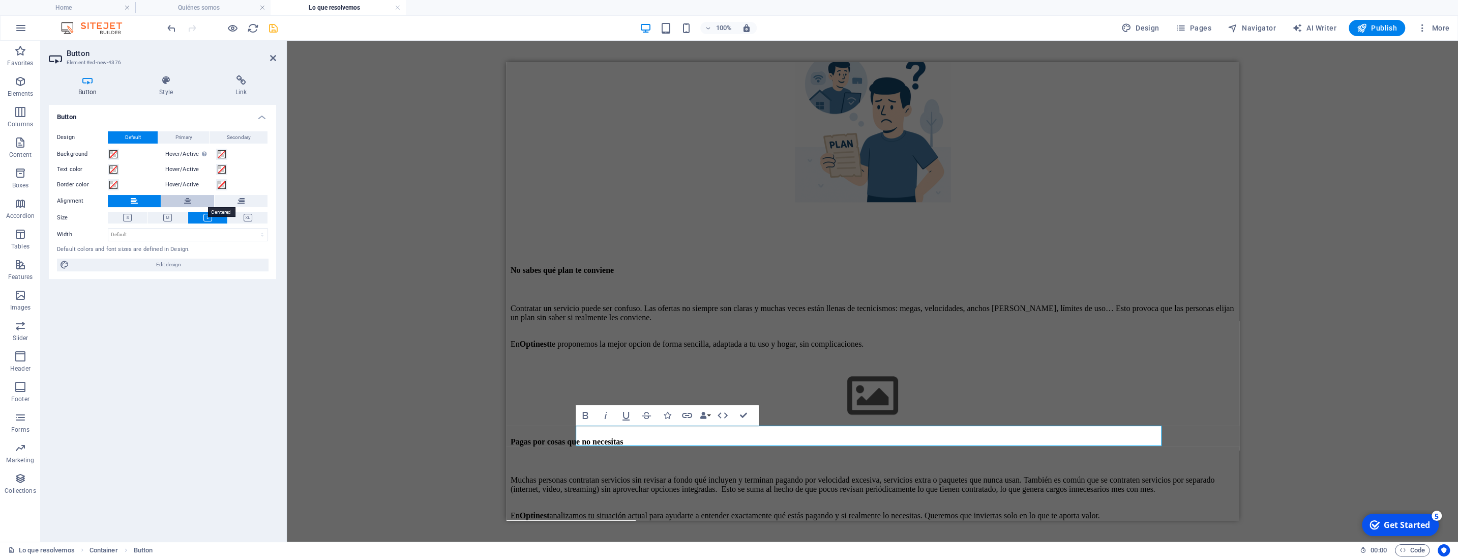
click at [182, 197] on button at bounding box center [187, 201] width 53 height 12
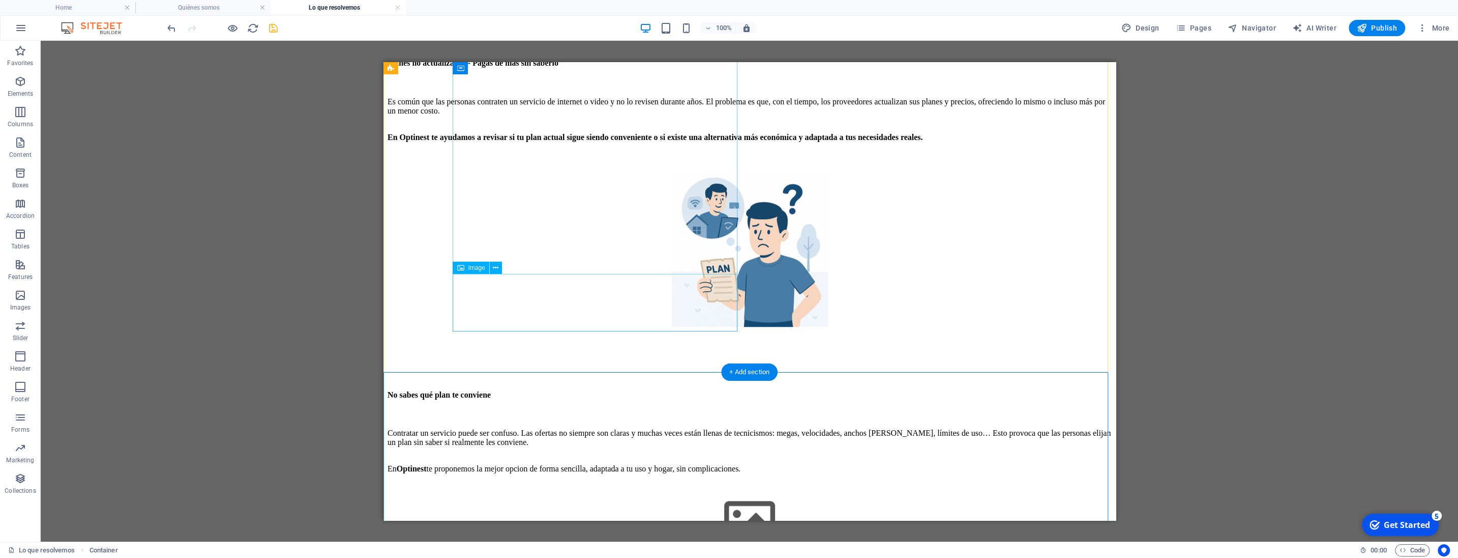
scroll to position [773, 0]
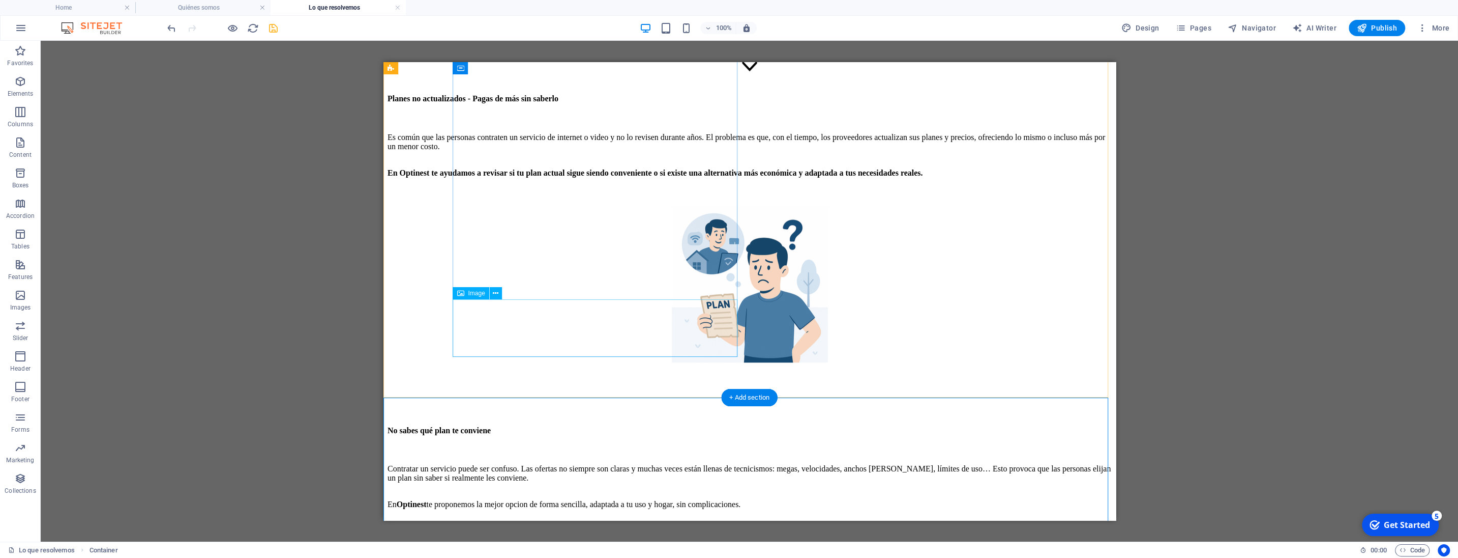
click at [621, 527] on figure at bounding box center [749, 557] width 724 height 60
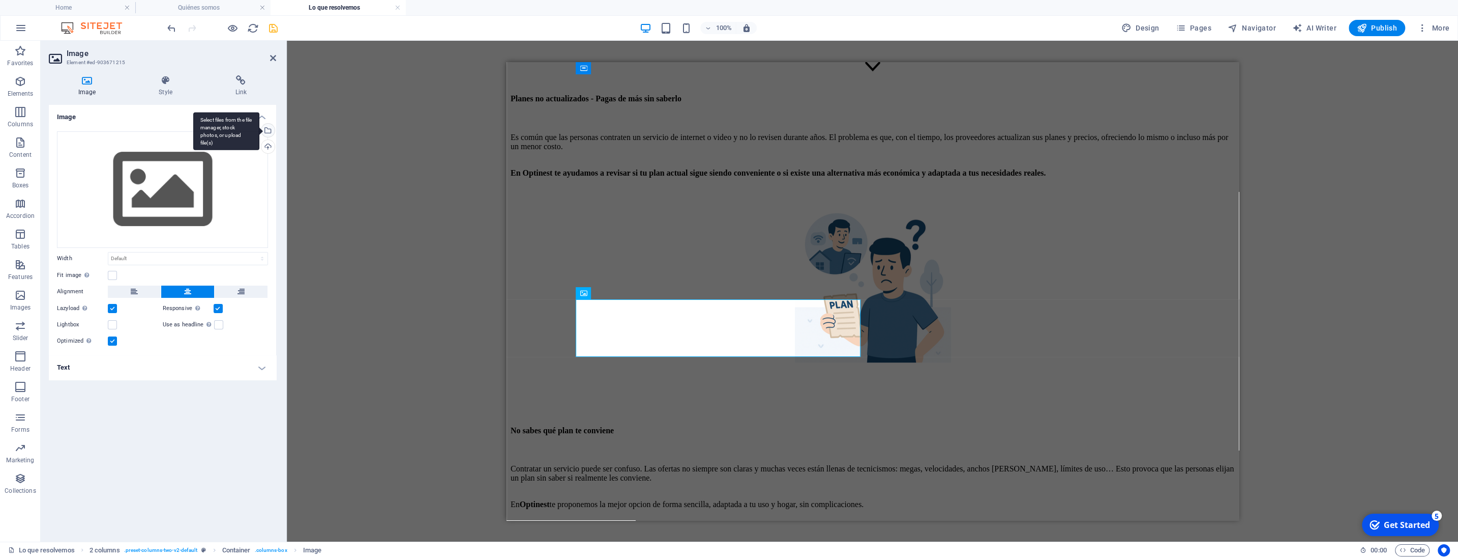
click at [259, 131] on div "Select files from the file manager, stock photos, or upload file(s)" at bounding box center [226, 131] width 66 height 38
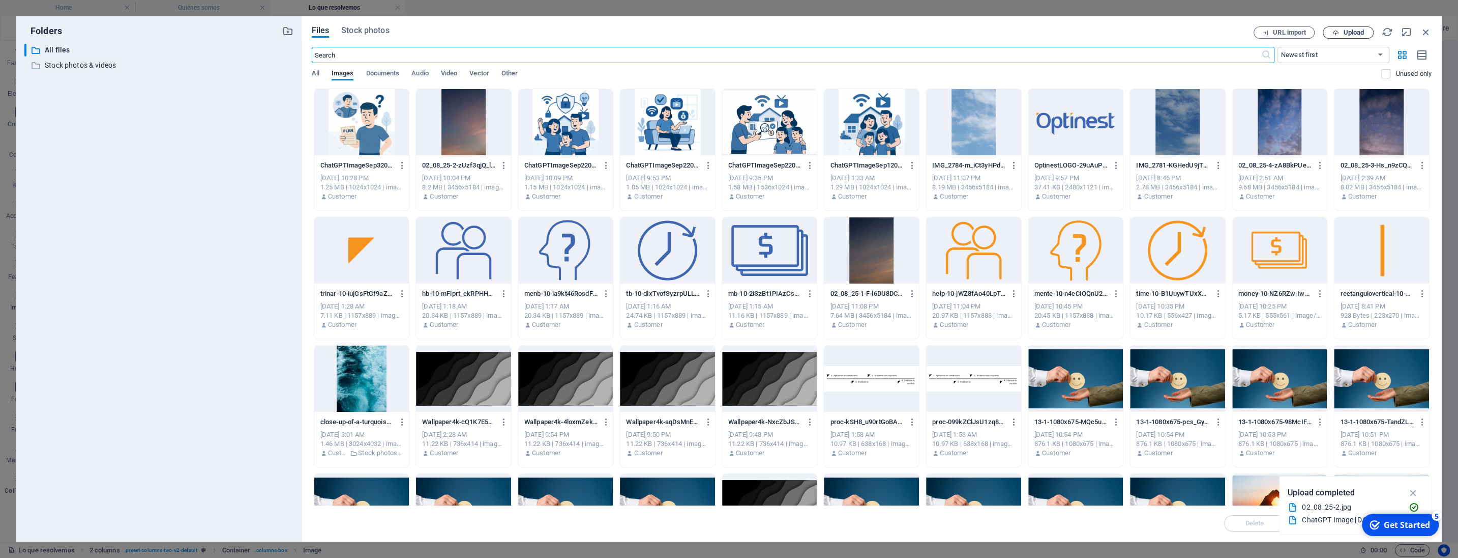
click at [1355, 32] on span "Upload" at bounding box center [1353, 33] width 21 height 6
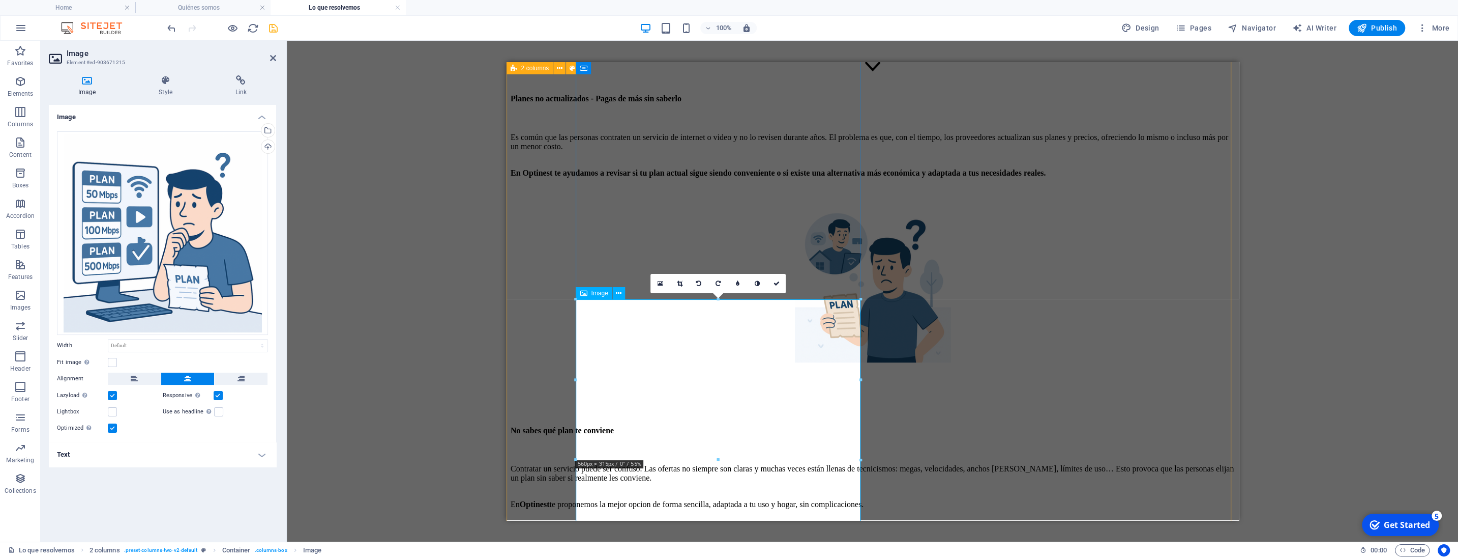
scroll to position [827, 0]
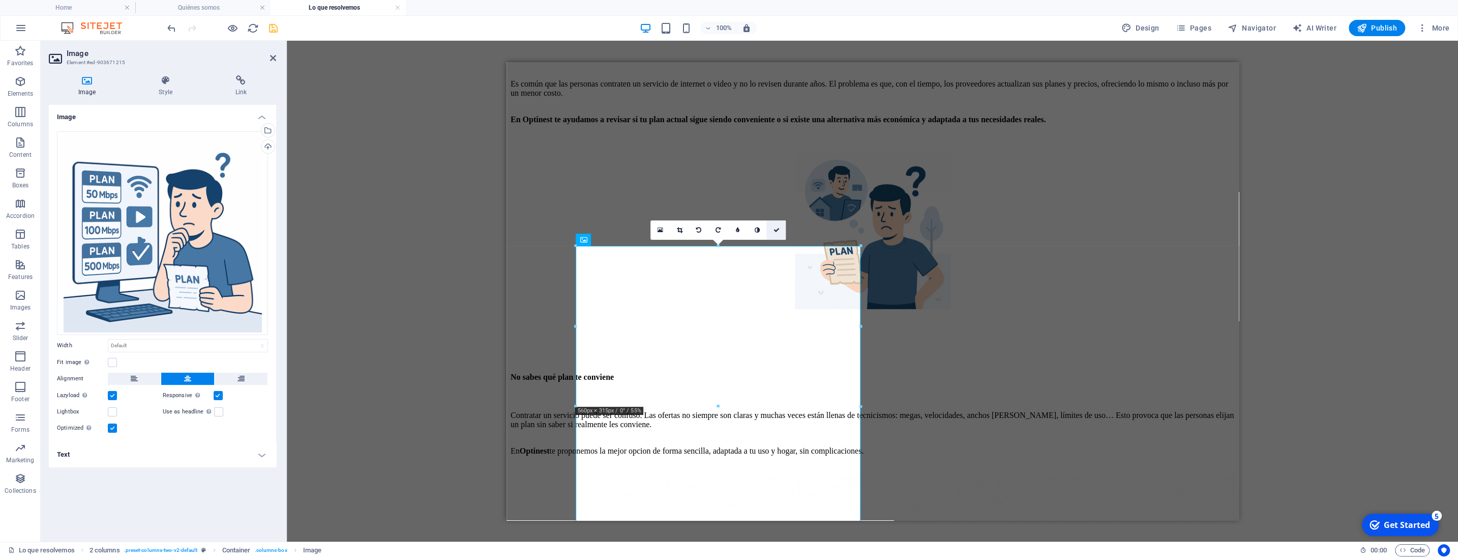
click at [772, 230] on link at bounding box center [776, 229] width 19 height 19
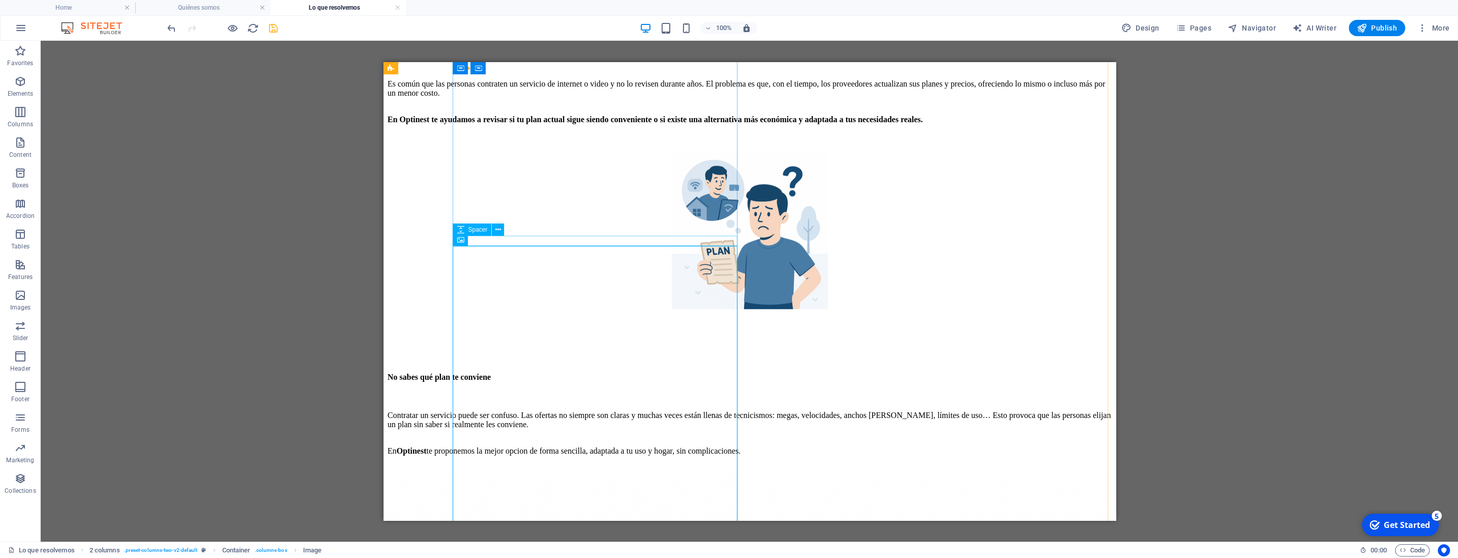
click at [578, 463] on div at bounding box center [749, 468] width 724 height 10
select select "px"
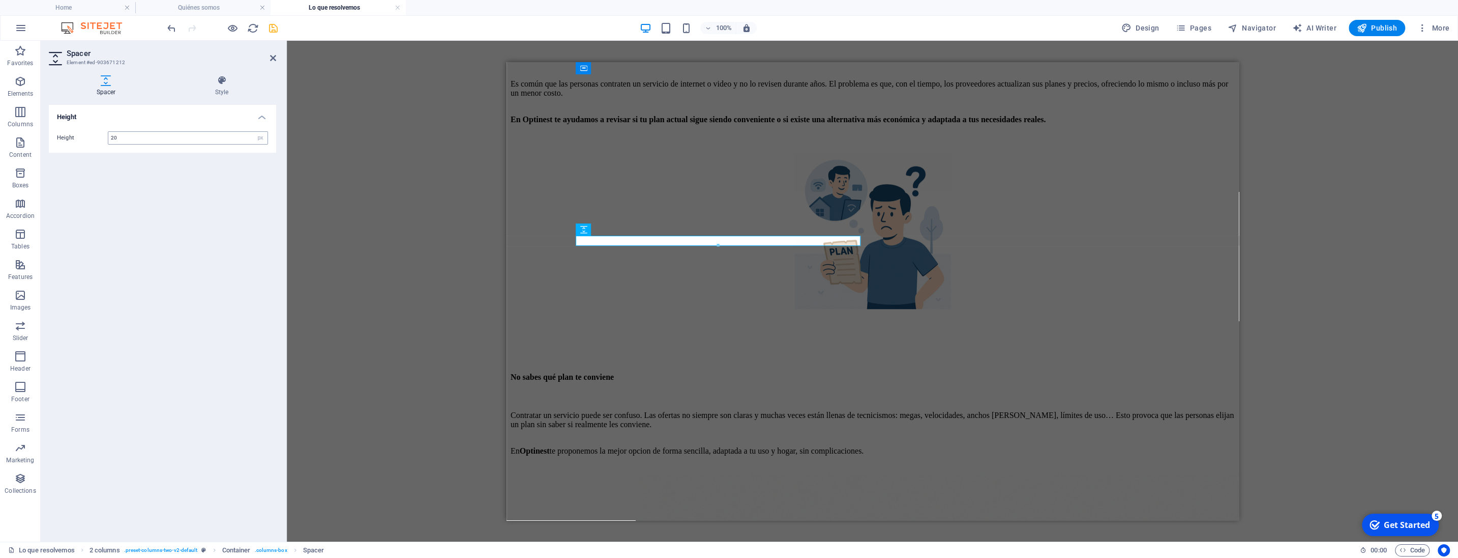
click at [169, 136] on input "20" at bounding box center [187, 138] width 159 height 12
type input "40"
click at [275, 56] on icon at bounding box center [273, 58] width 6 height 8
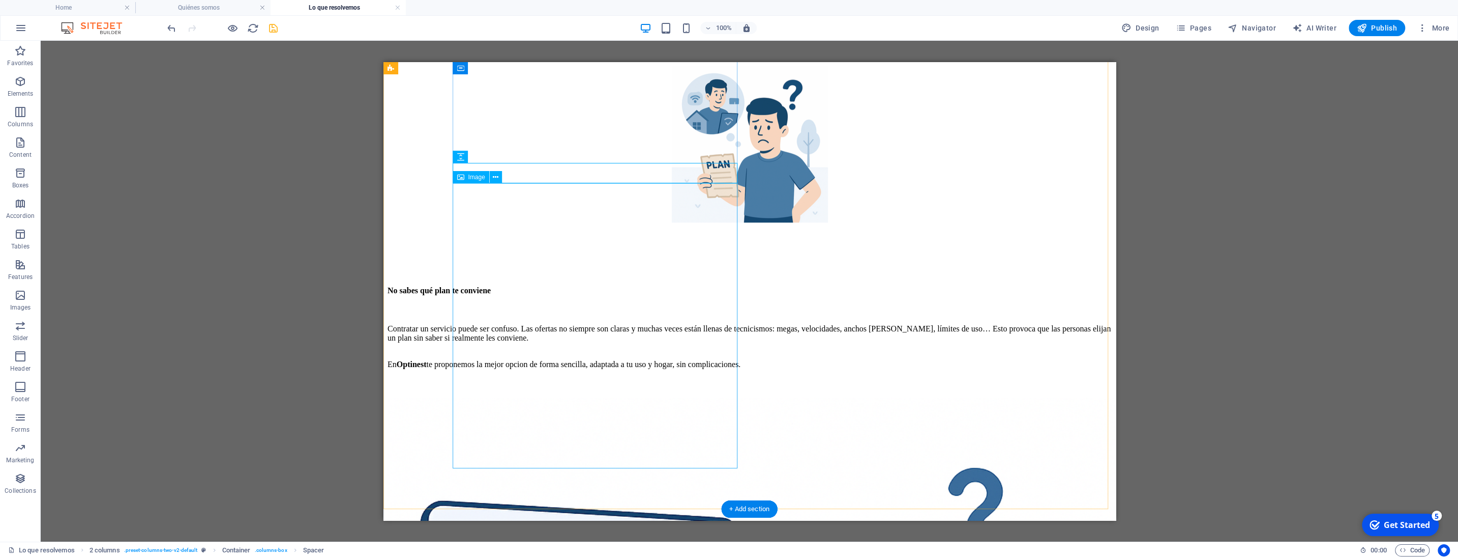
scroll to position [933, 0]
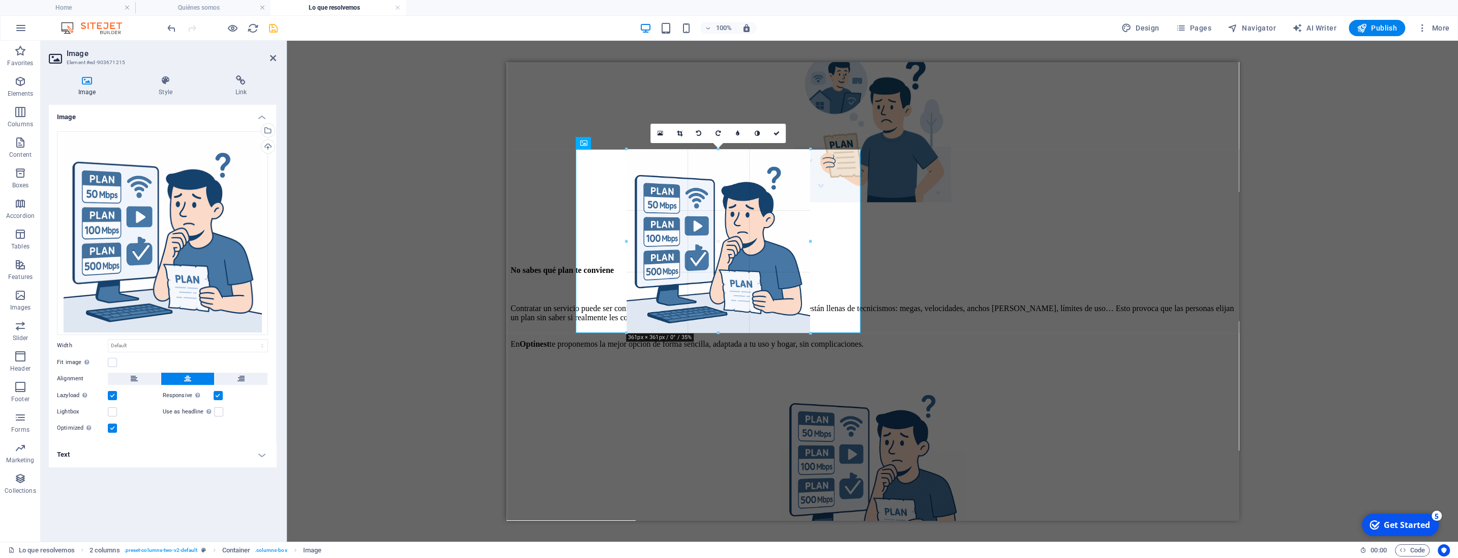
drag, startPoint x: 718, startPoint y: 434, endPoint x: 723, endPoint y: 331, distance: 103.4
type input "361"
select select "px"
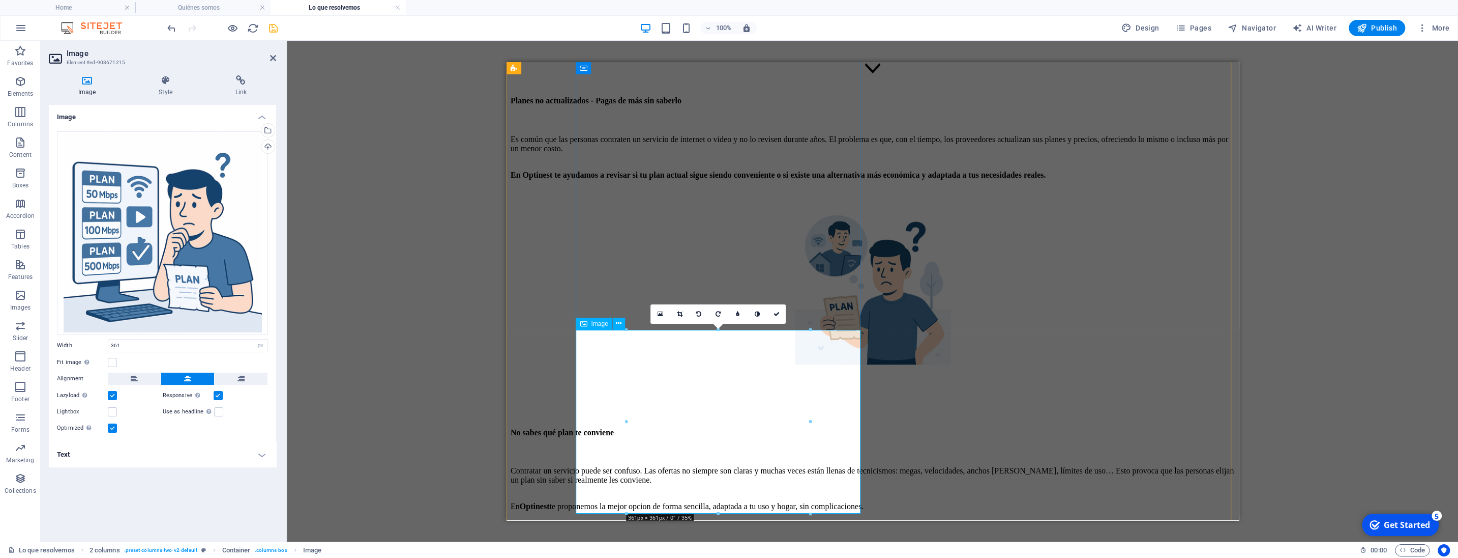
scroll to position [773, 0]
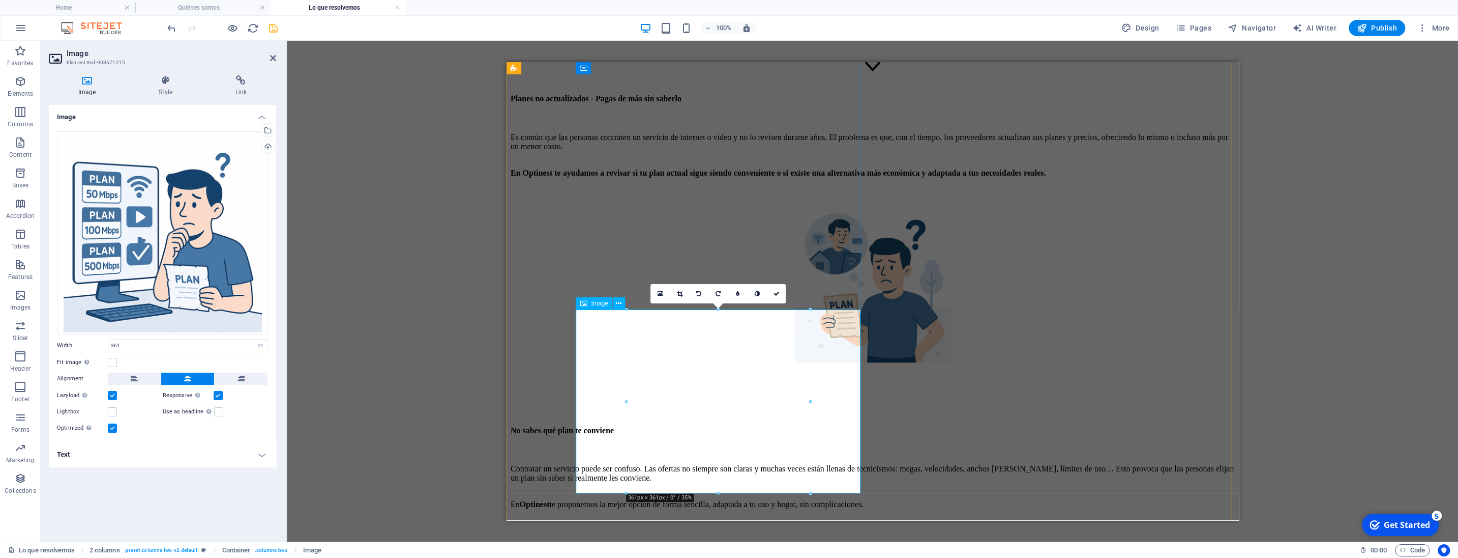
drag, startPoint x: 1222, startPoint y: 554, endPoint x: 720, endPoint y: 473, distance: 509.1
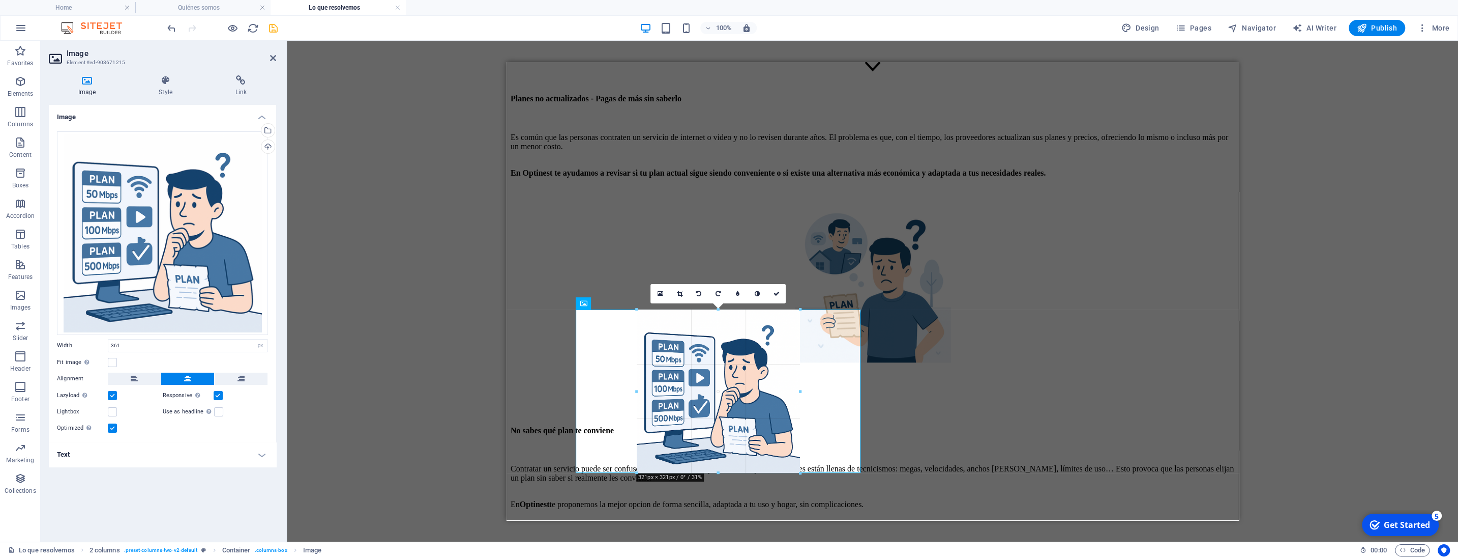
drag, startPoint x: 717, startPoint y: 493, endPoint x: 720, endPoint y: 470, distance: 23.5
type input "321"
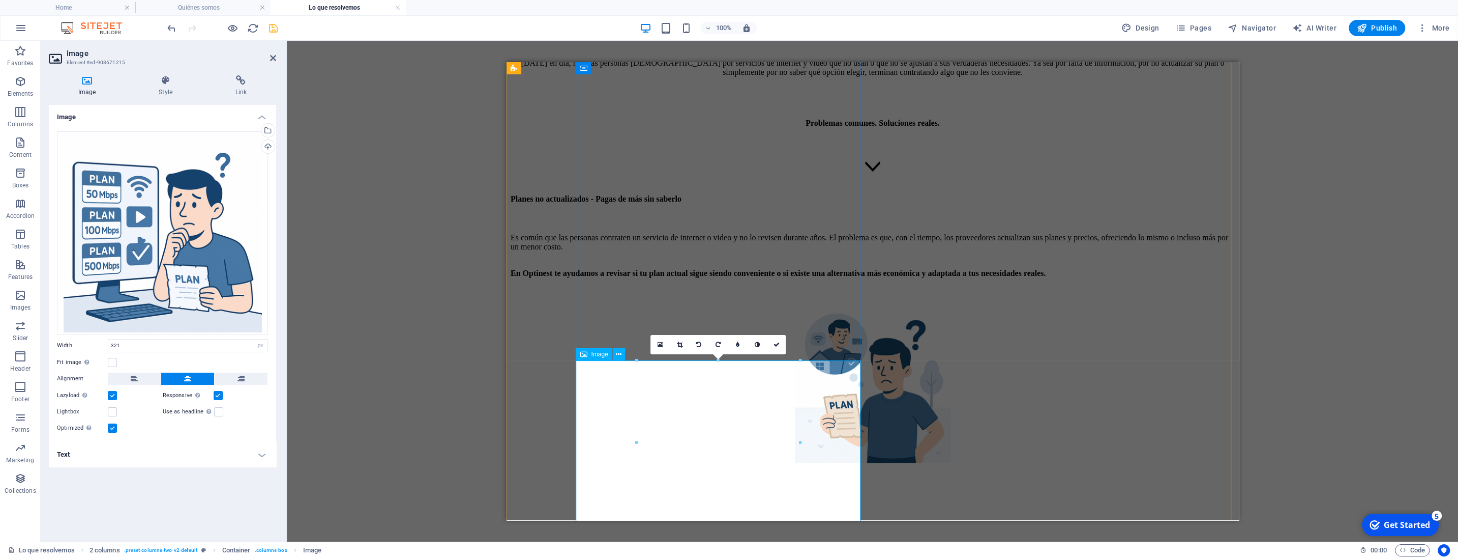
scroll to position [666, 0]
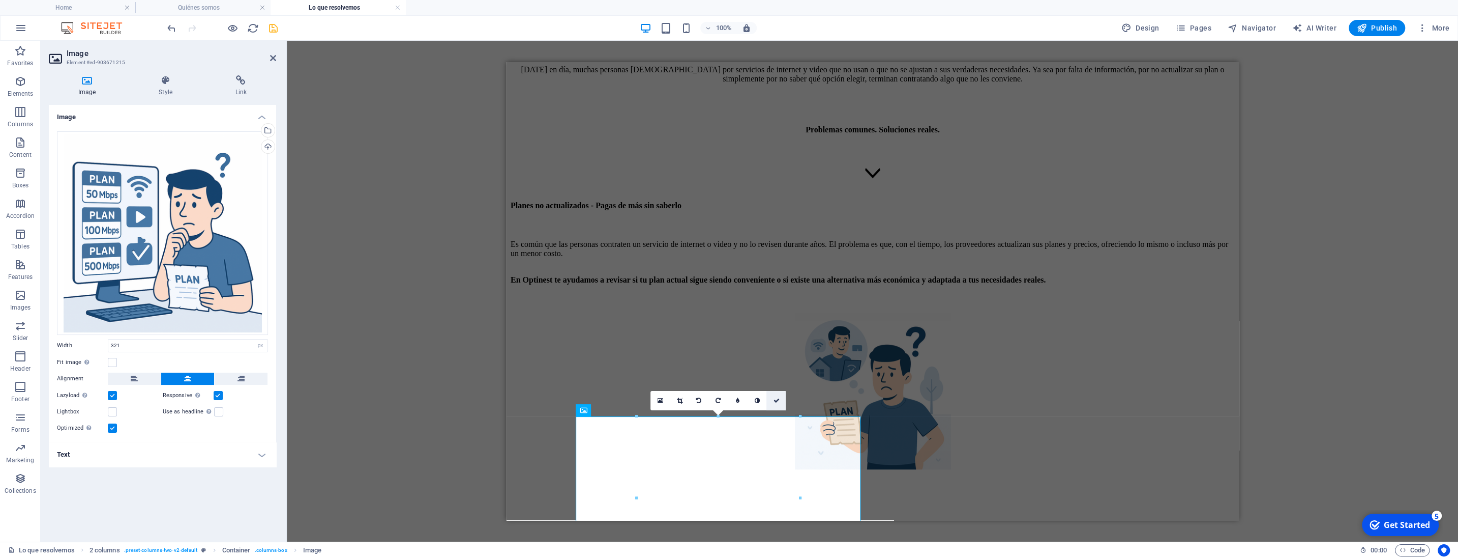
click at [778, 400] on icon at bounding box center [776, 400] width 6 height 6
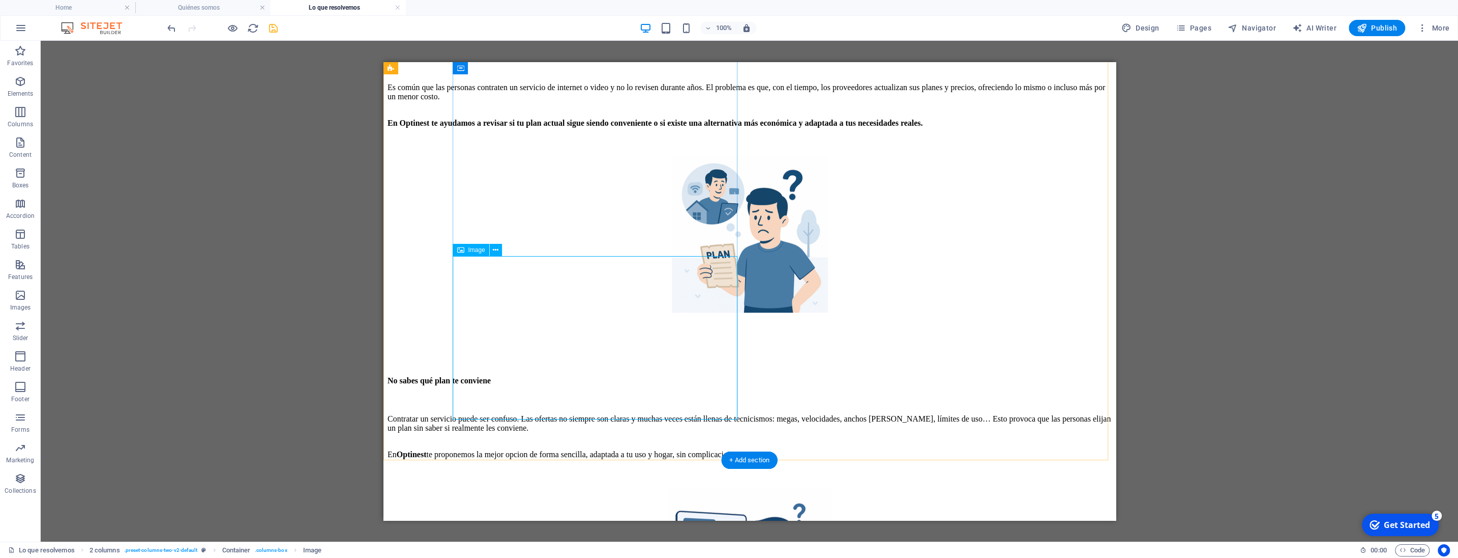
scroll to position [827, 0]
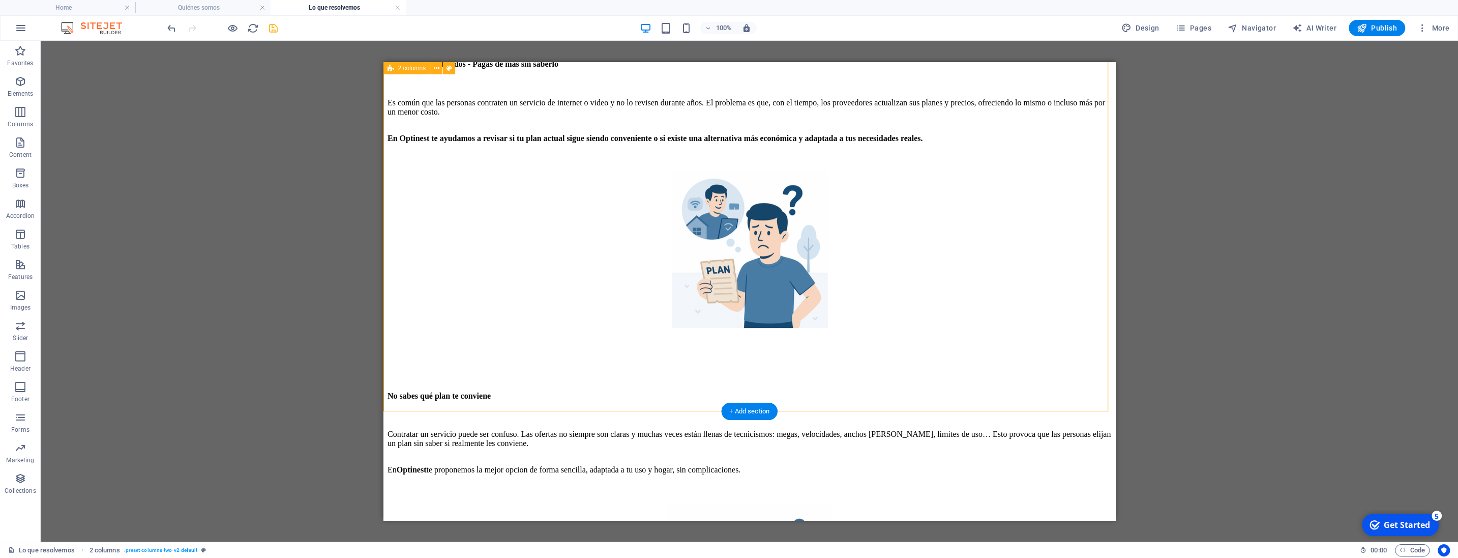
scroll to position [773, 0]
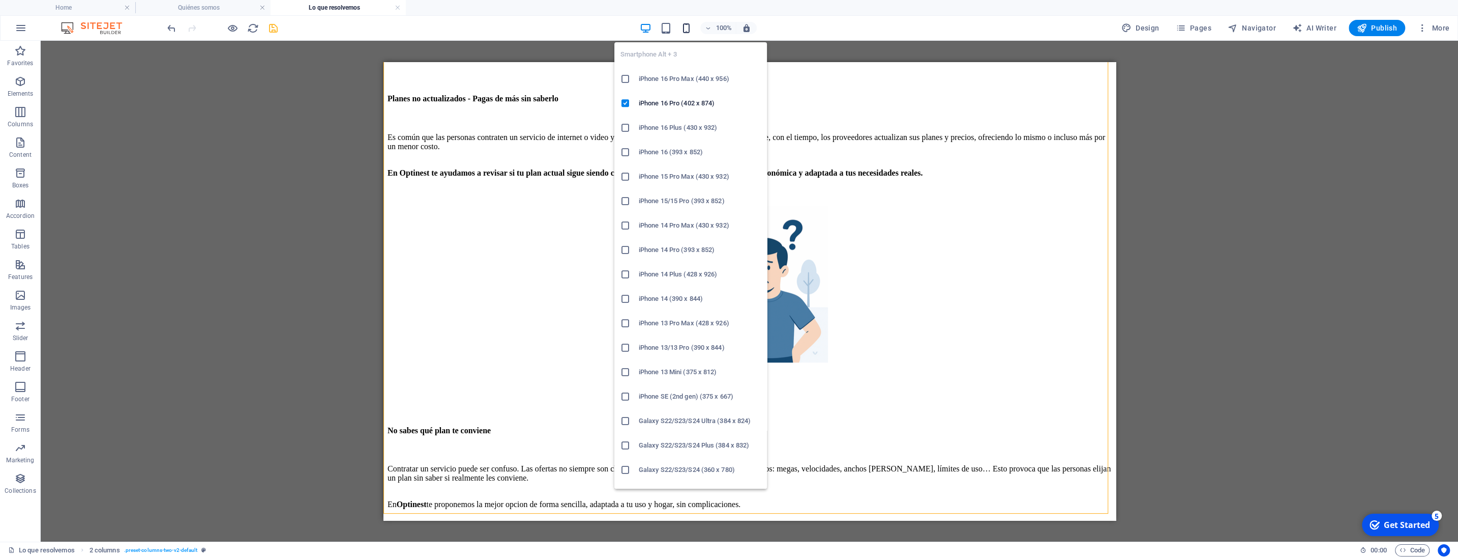
click at [691, 30] on icon "button" at bounding box center [687, 28] width 12 height 12
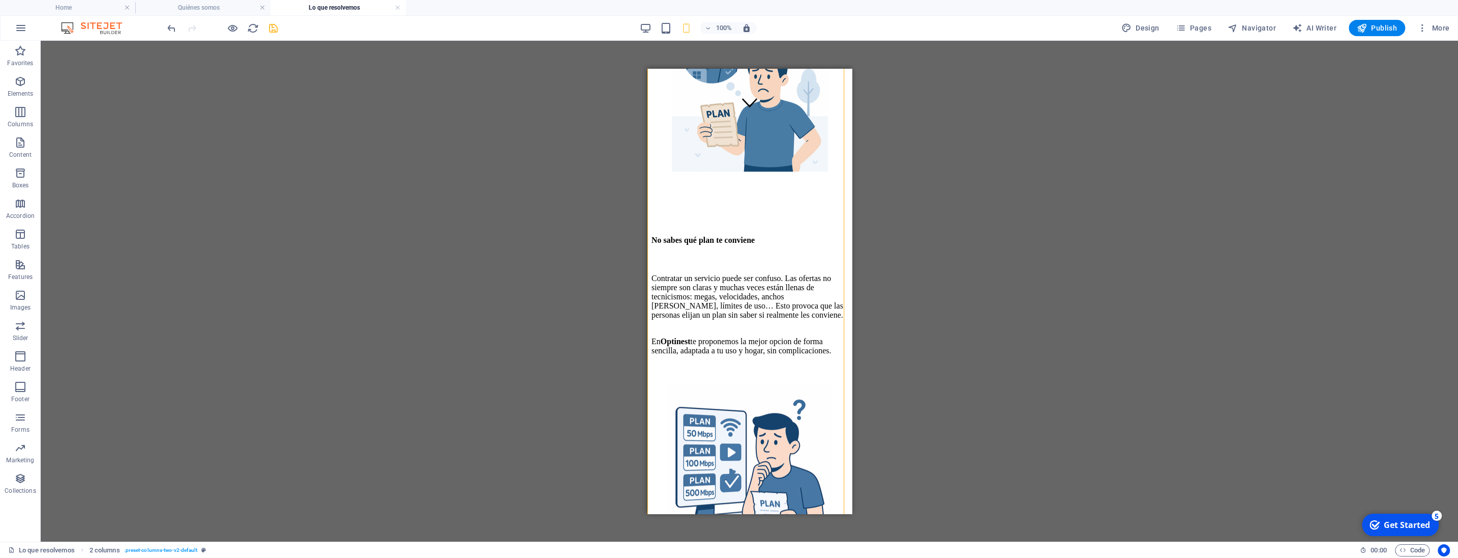
scroll to position [727, 0]
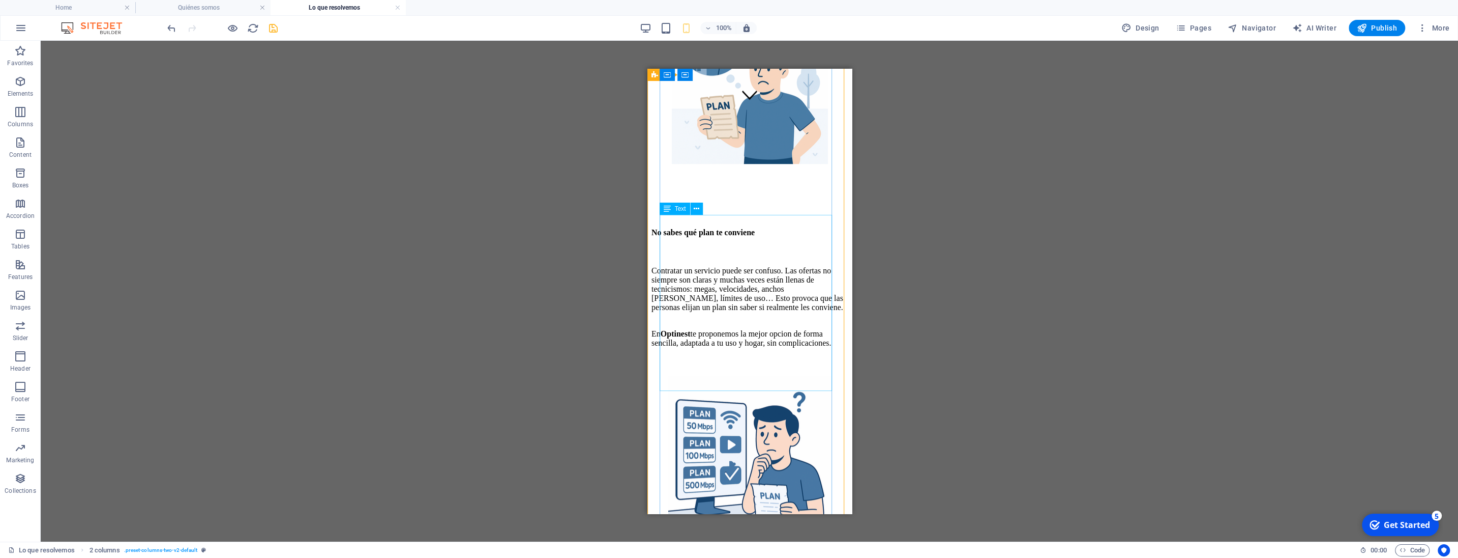
click at [671, 347] on div "Contratar un servicio puede ser confuso. Las ofertas no siempre son claras y mu…" at bounding box center [749, 306] width 196 height 81
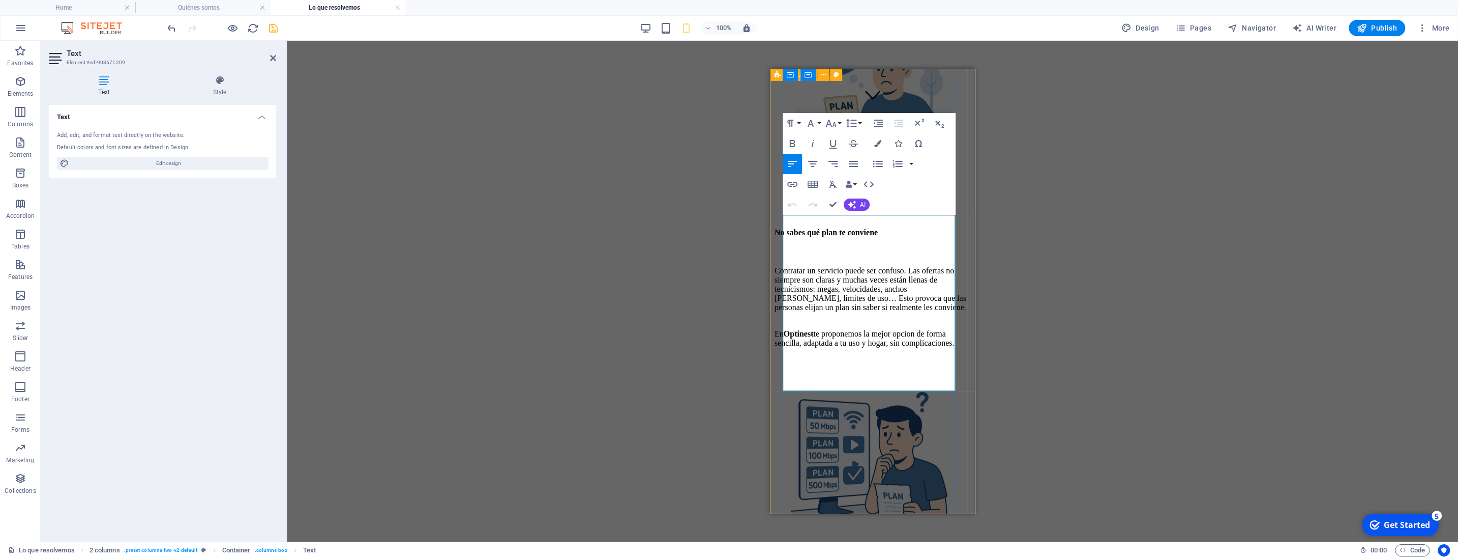
click at [785, 347] on span "En Optinest te proponemos la mejor opcion de forma sencilla, adaptada a tu uso …" at bounding box center [864, 338] width 180 height 18
click at [795, 143] on icon "button" at bounding box center [792, 143] width 12 height 12
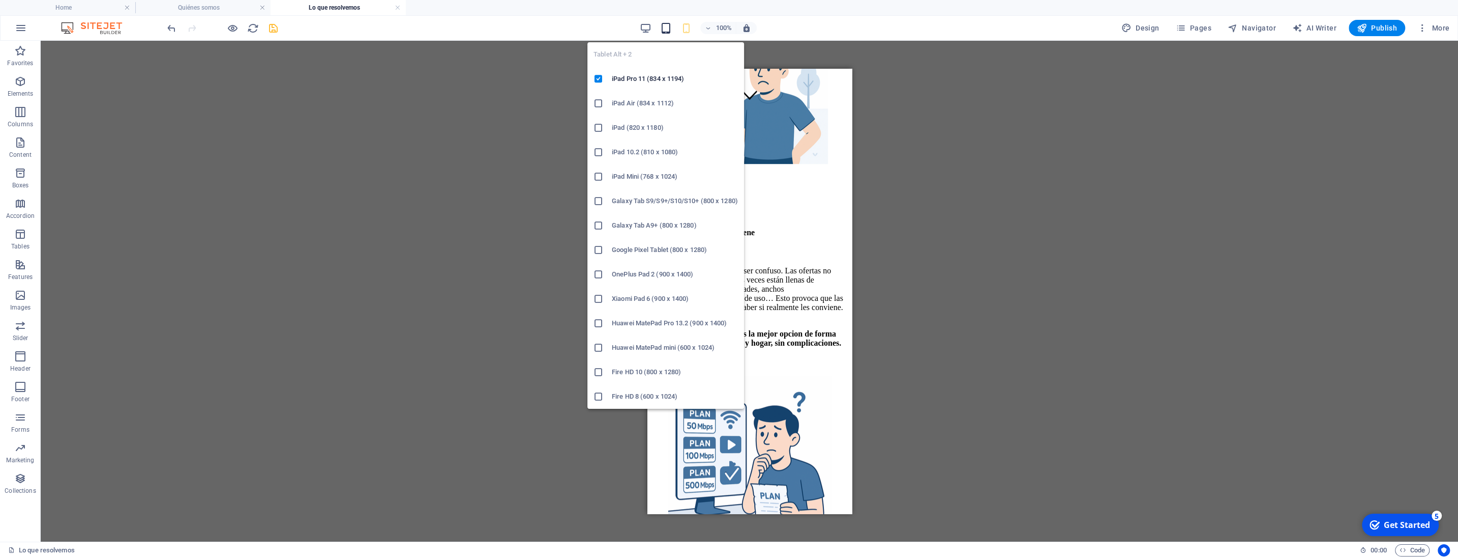
click at [672, 26] on icon "button" at bounding box center [666, 28] width 12 height 12
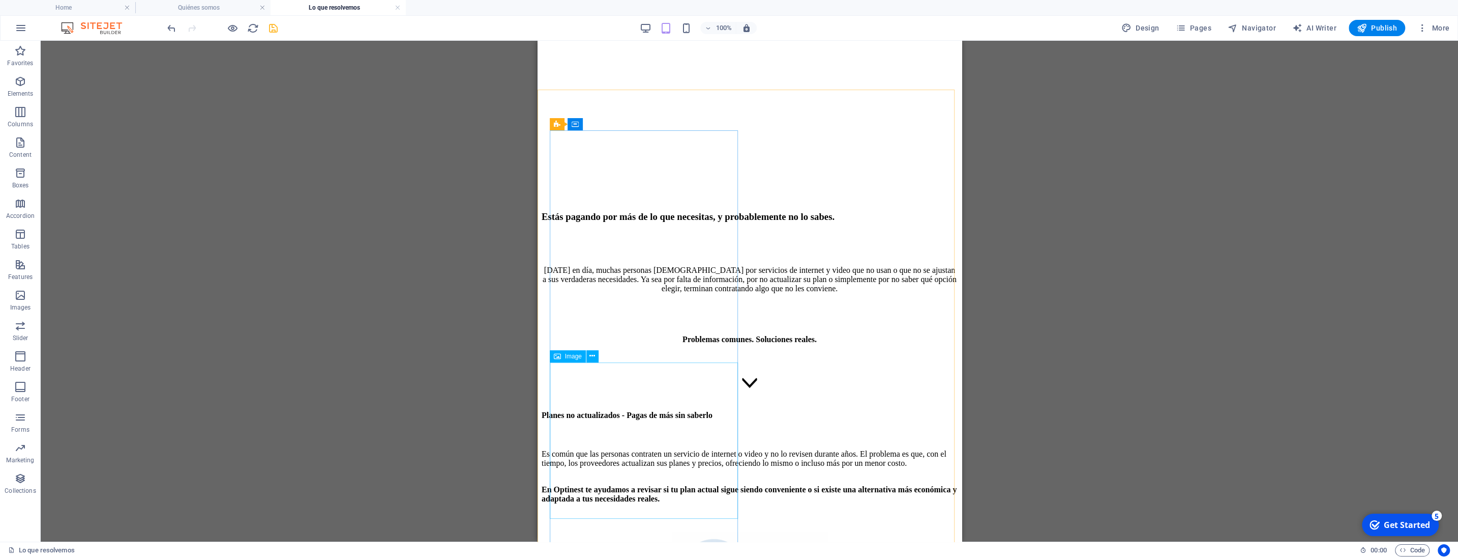
scroll to position [353, 0]
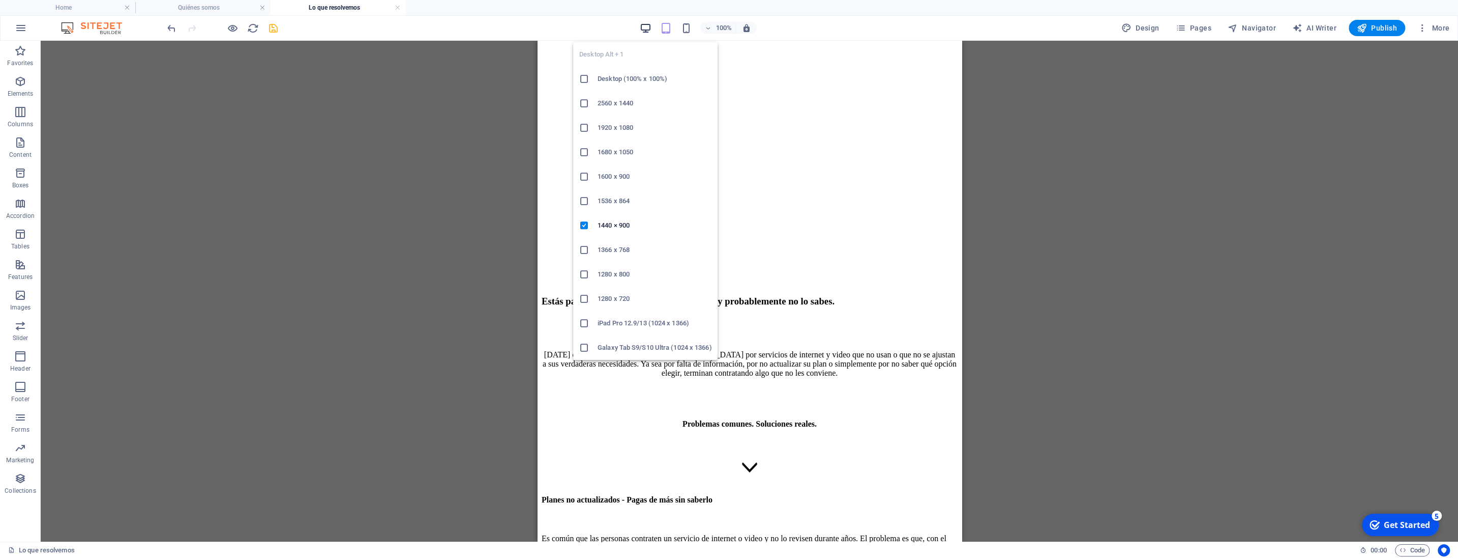
click at [647, 28] on icon "button" at bounding box center [646, 28] width 12 height 12
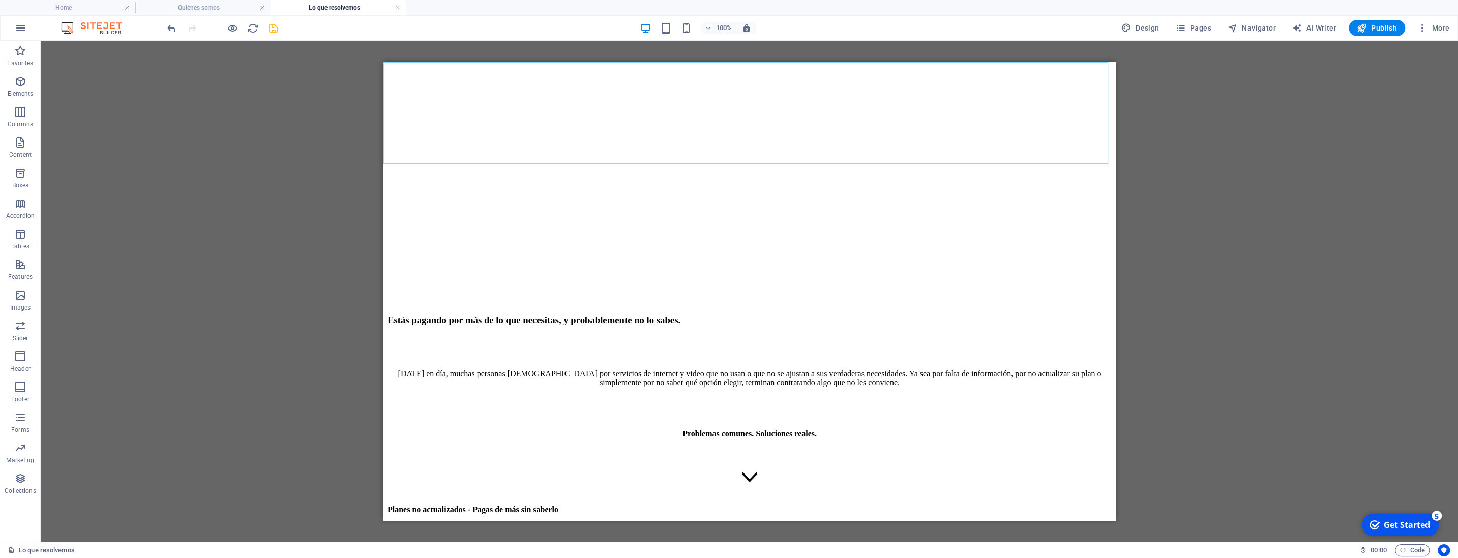
scroll to position [427, 0]
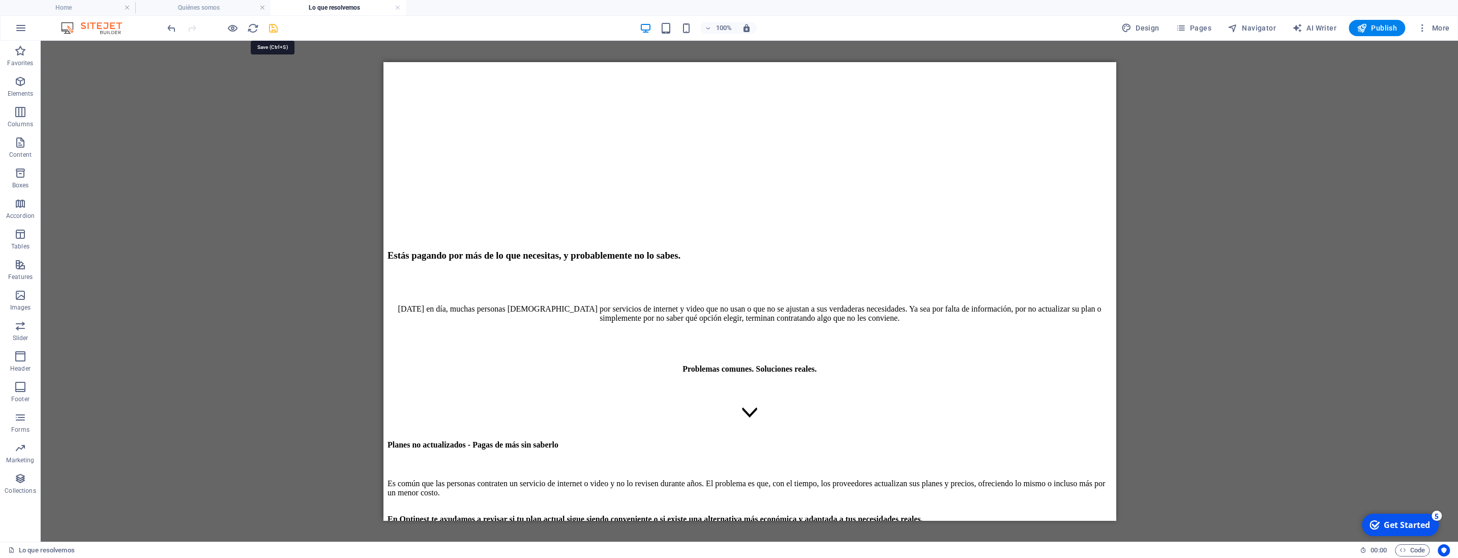
drag, startPoint x: 276, startPoint y: 26, endPoint x: 130, endPoint y: 108, distance: 168.1
click at [276, 26] on icon "save" at bounding box center [274, 28] width 12 height 12
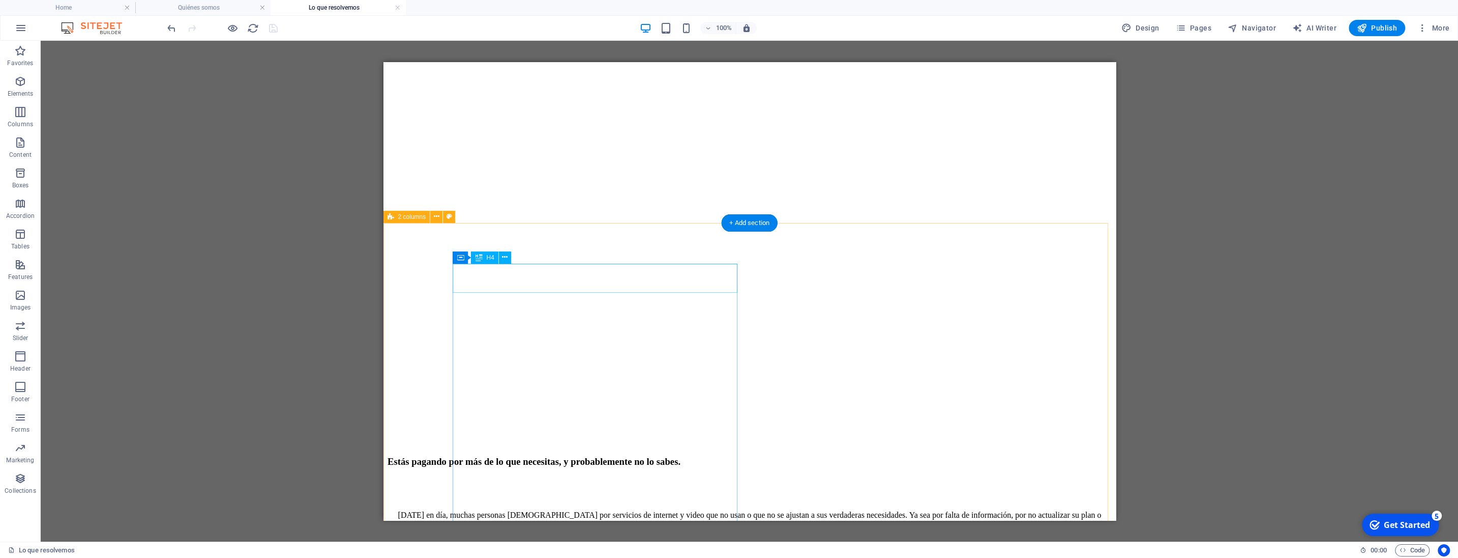
scroll to position [295, 0]
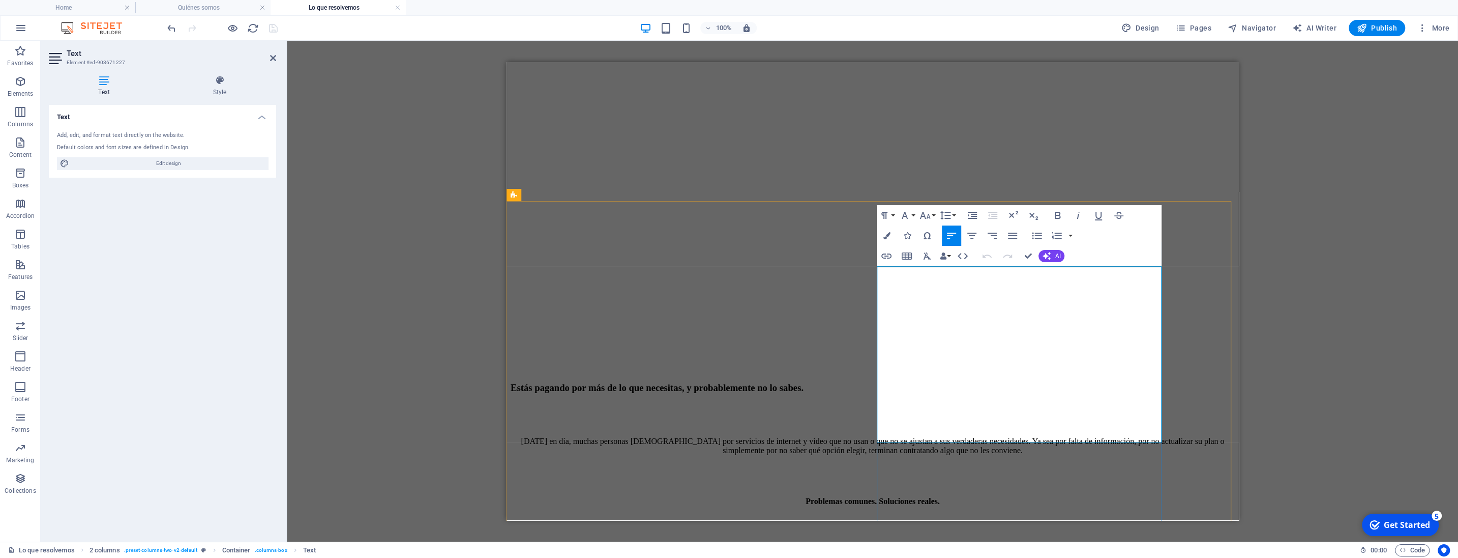
drag, startPoint x: 878, startPoint y: 391, endPoint x: 919, endPoint y: 435, distance: 60.8
click at [1060, 213] on icon "button" at bounding box center [1059, 215] width 6 height 7
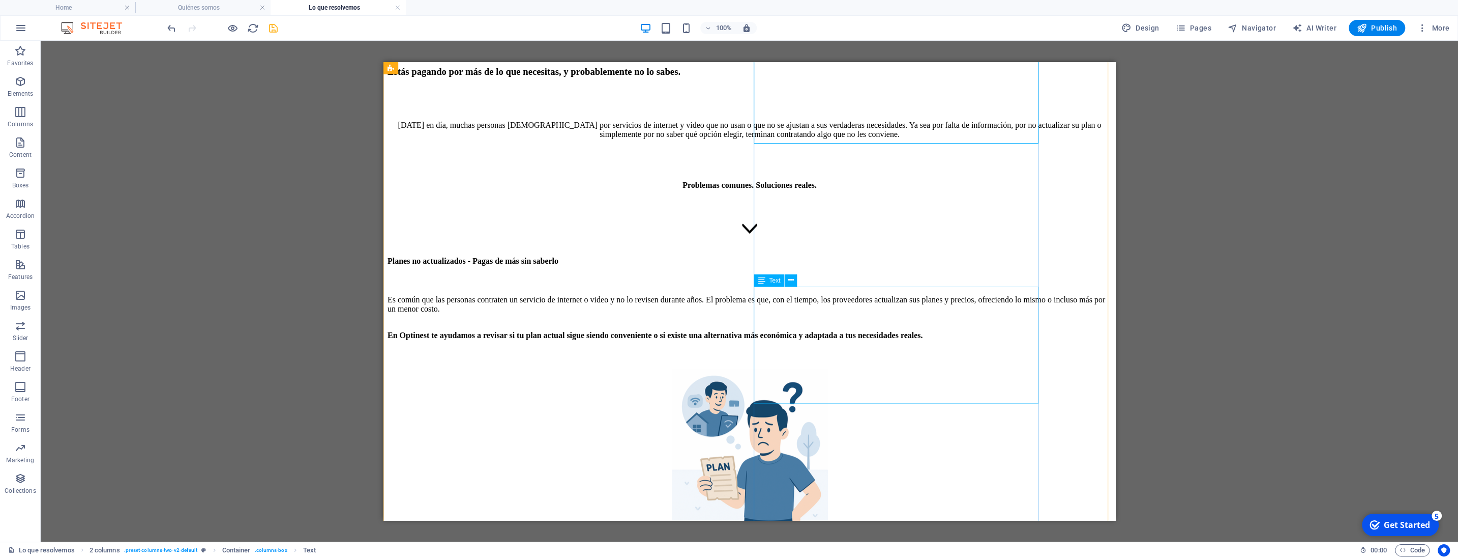
scroll to position [616, 0]
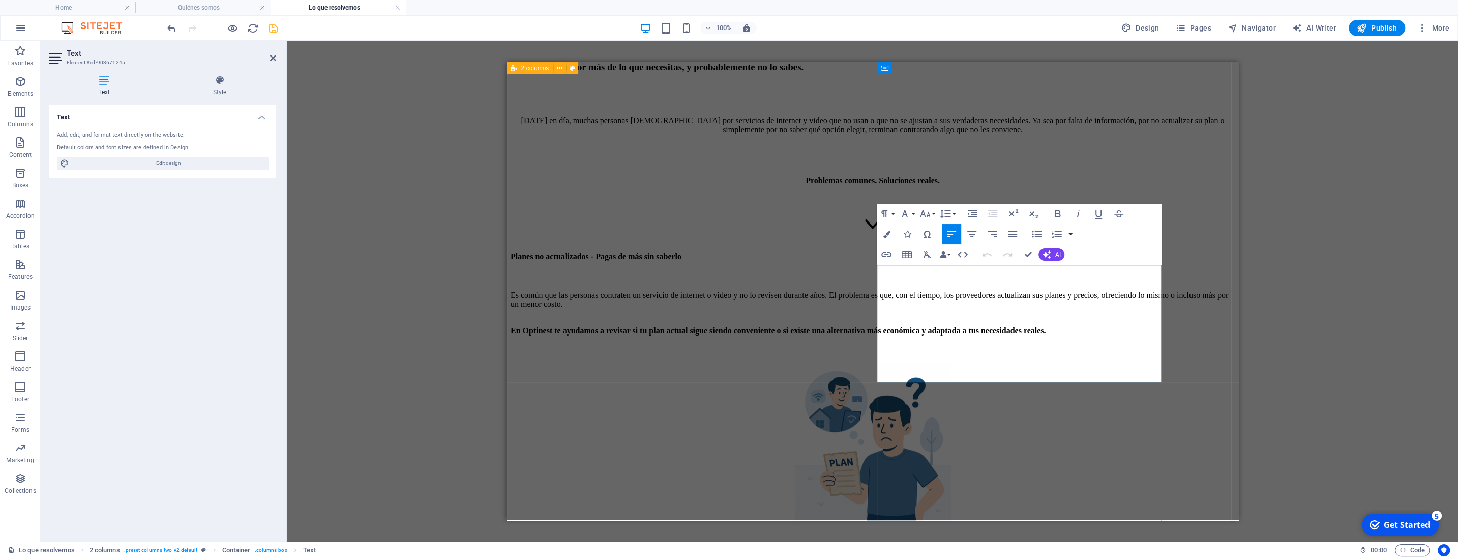
drag, startPoint x: 879, startPoint y: 344, endPoint x: 1030, endPoint y: 375, distance: 154.3
click at [1055, 213] on icon "button" at bounding box center [1058, 214] width 12 height 12
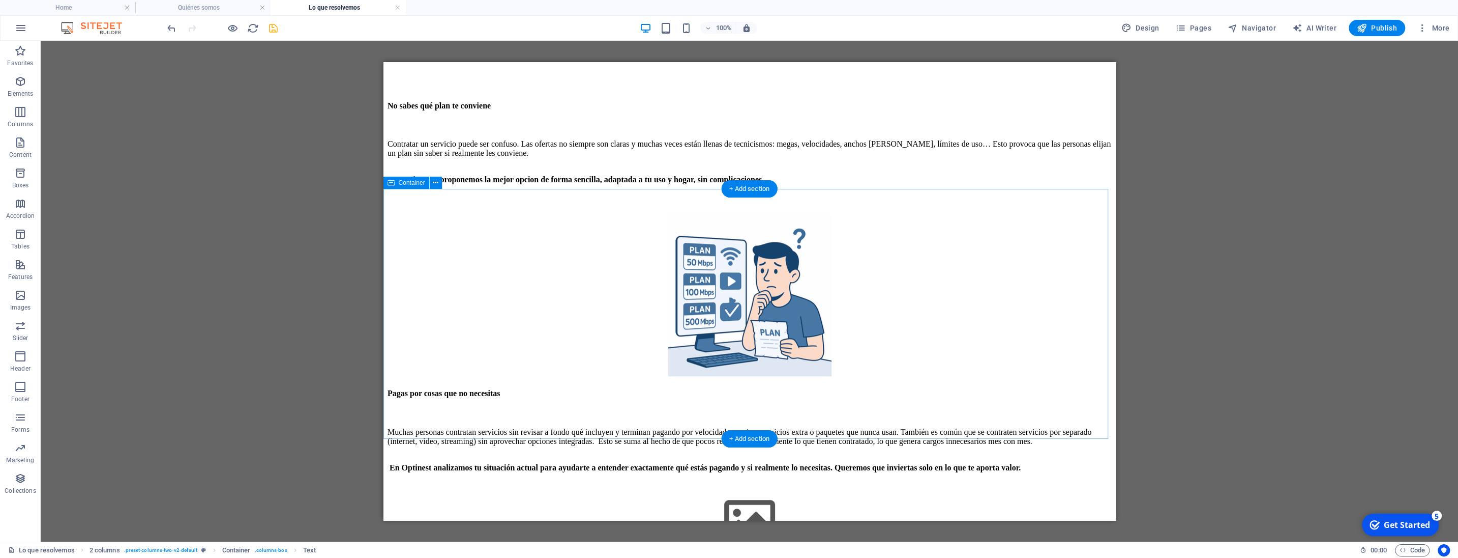
scroll to position [1096, 0]
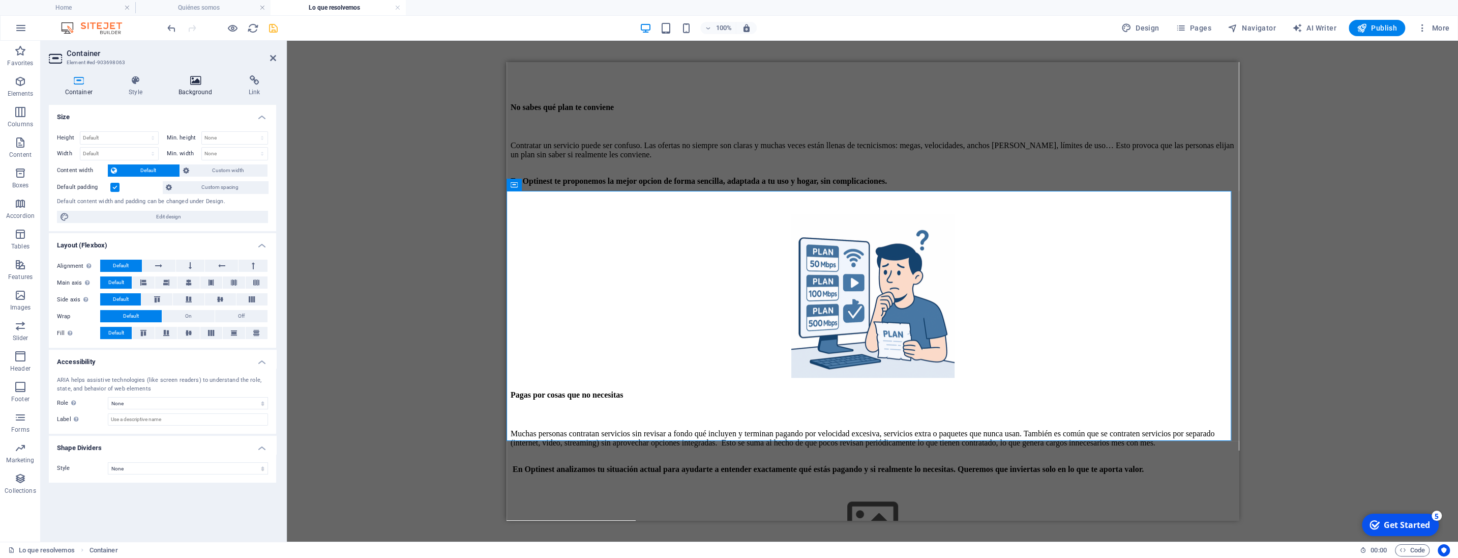
click at [195, 82] on icon at bounding box center [196, 80] width 66 height 10
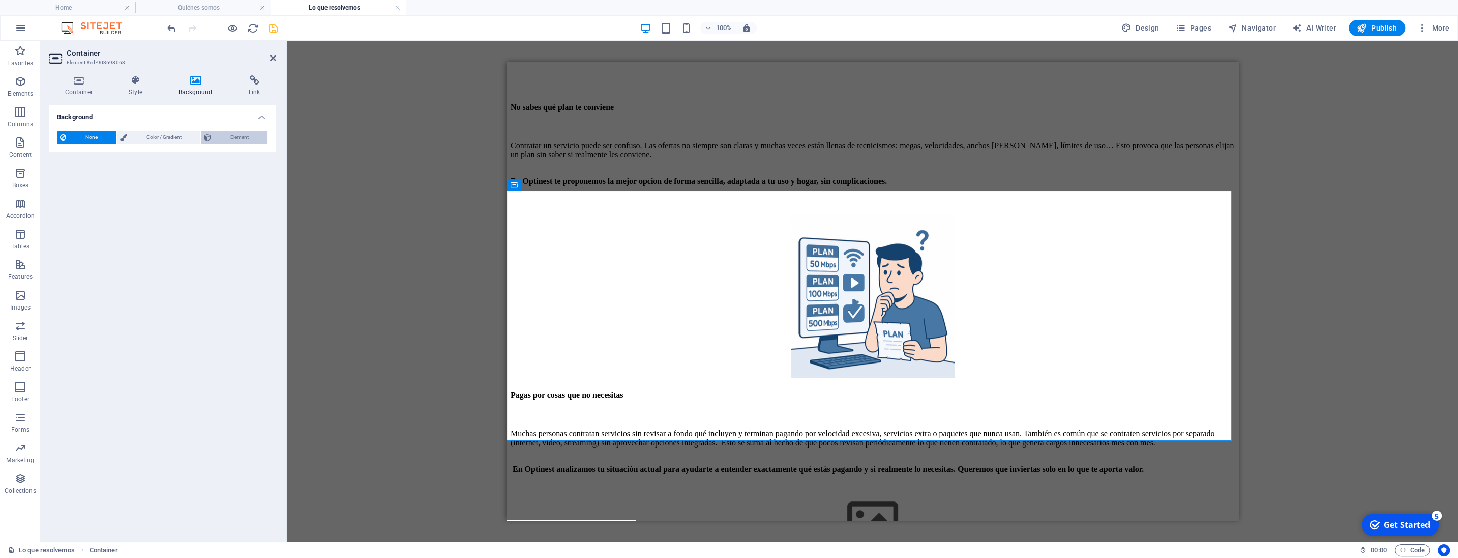
click at [233, 137] on span "Element" at bounding box center [239, 137] width 50 height 12
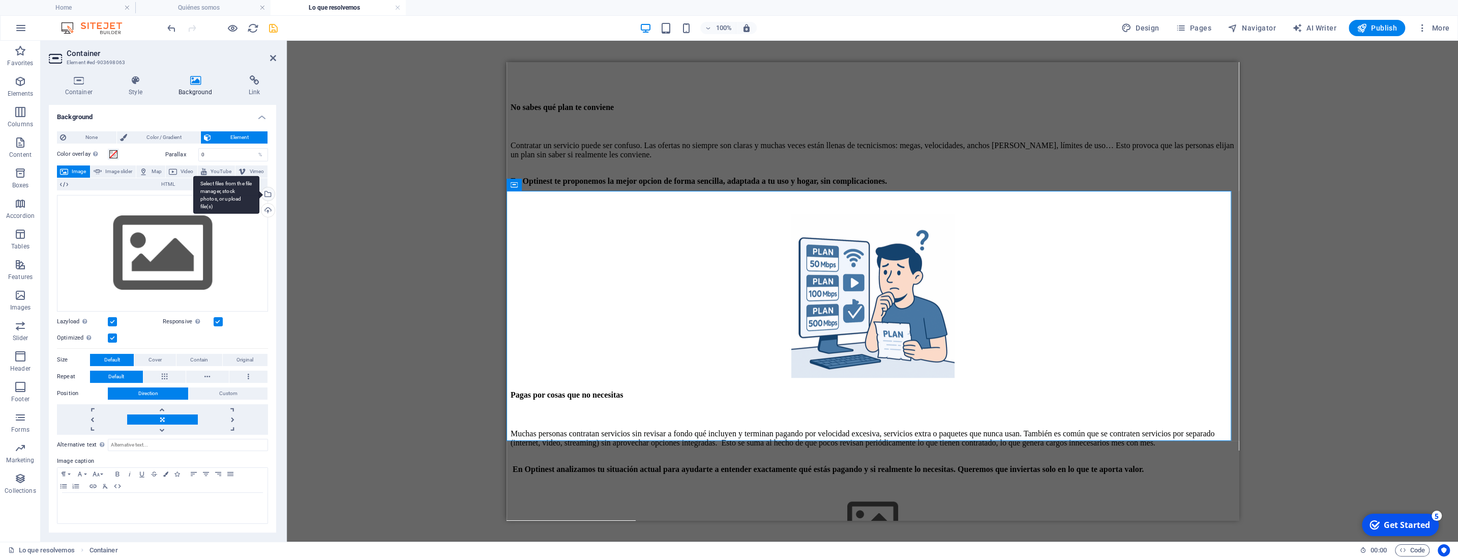
click at [259, 193] on div "Select files from the file manager, stock photos, or upload file(s)" at bounding box center [226, 195] width 66 height 38
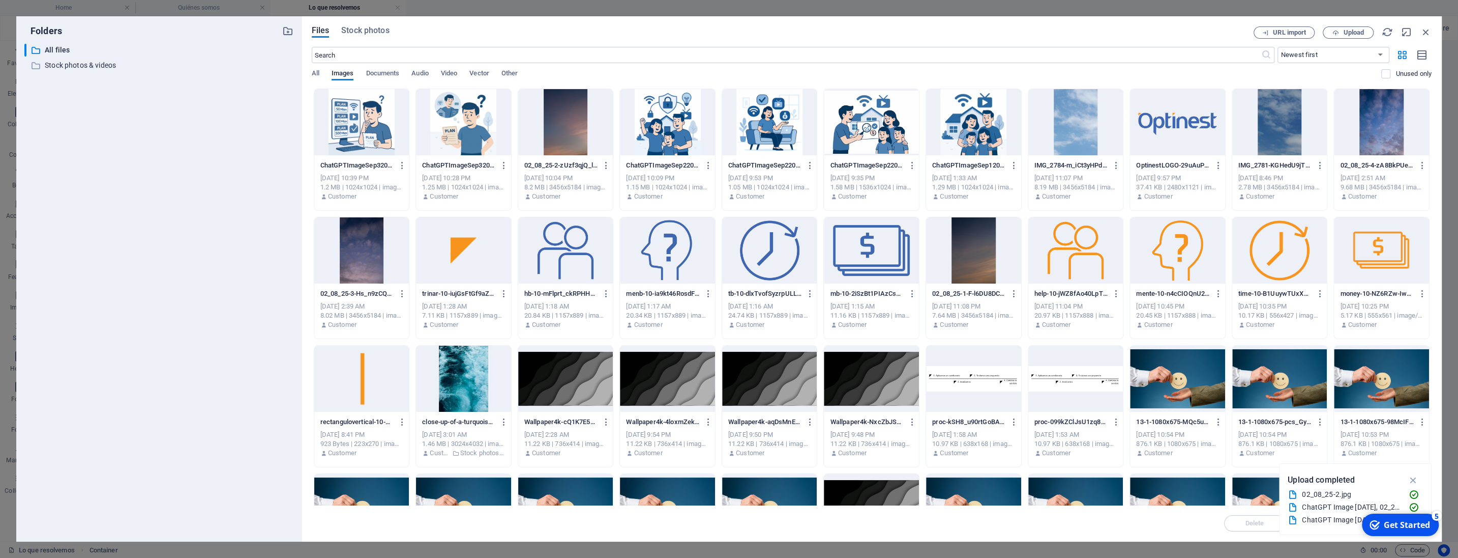
click at [571, 125] on div at bounding box center [565, 122] width 95 height 66
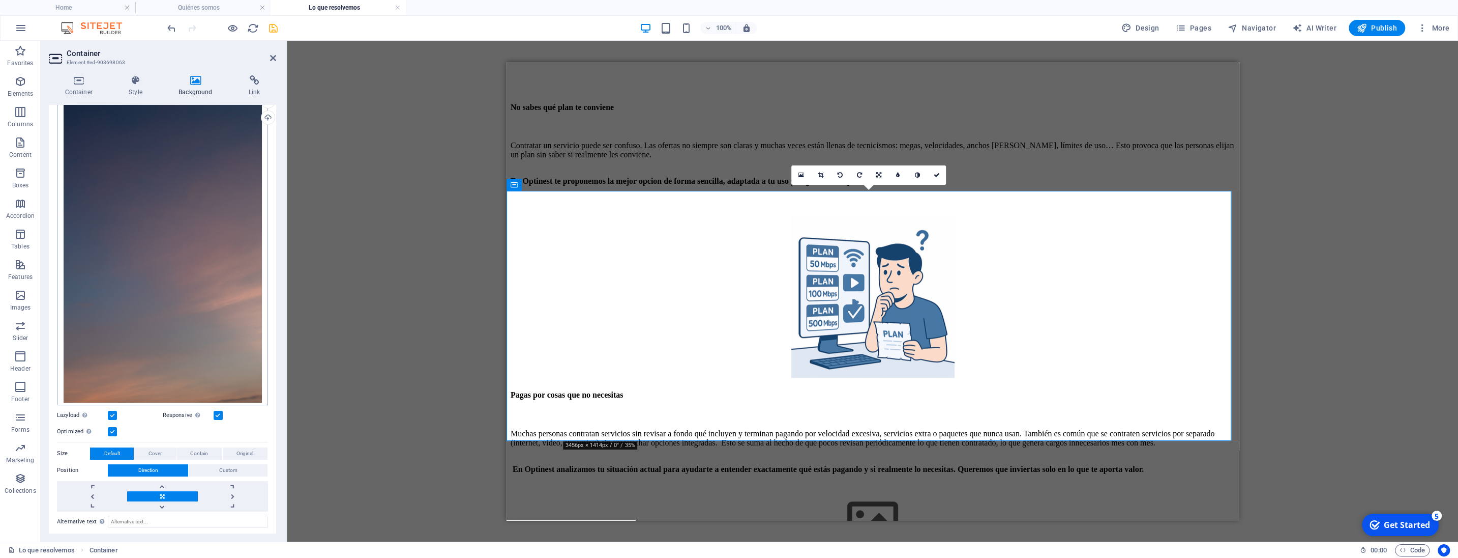
scroll to position [145, 0]
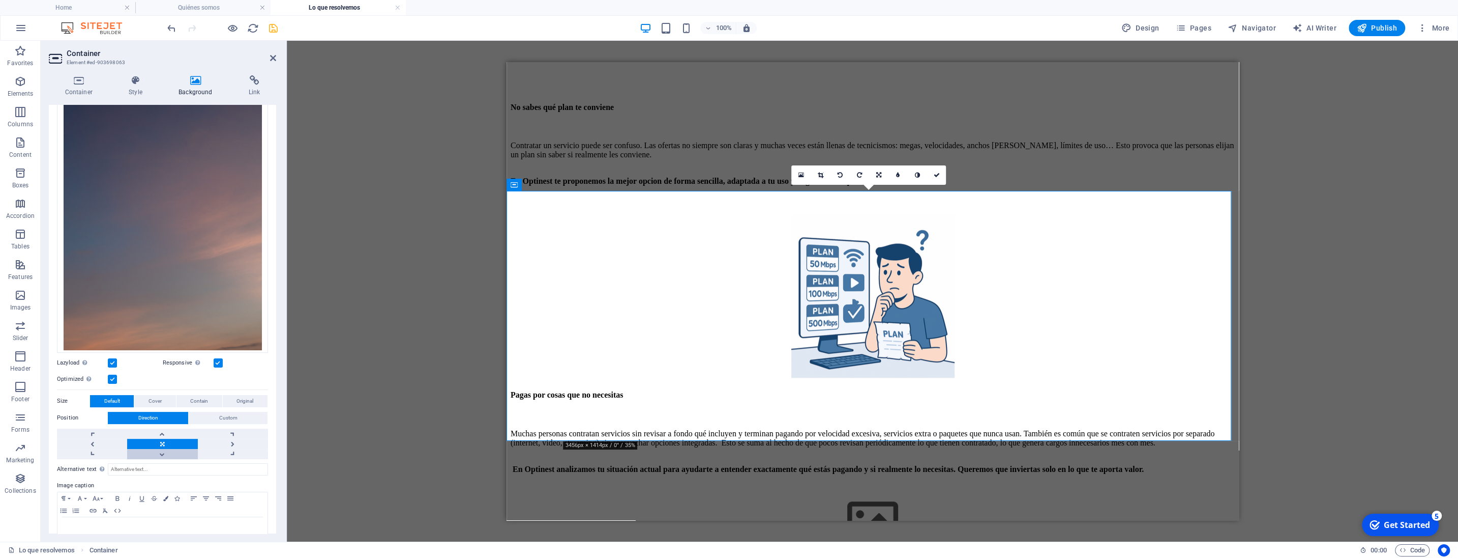
click at [158, 454] on link at bounding box center [162, 454] width 70 height 10
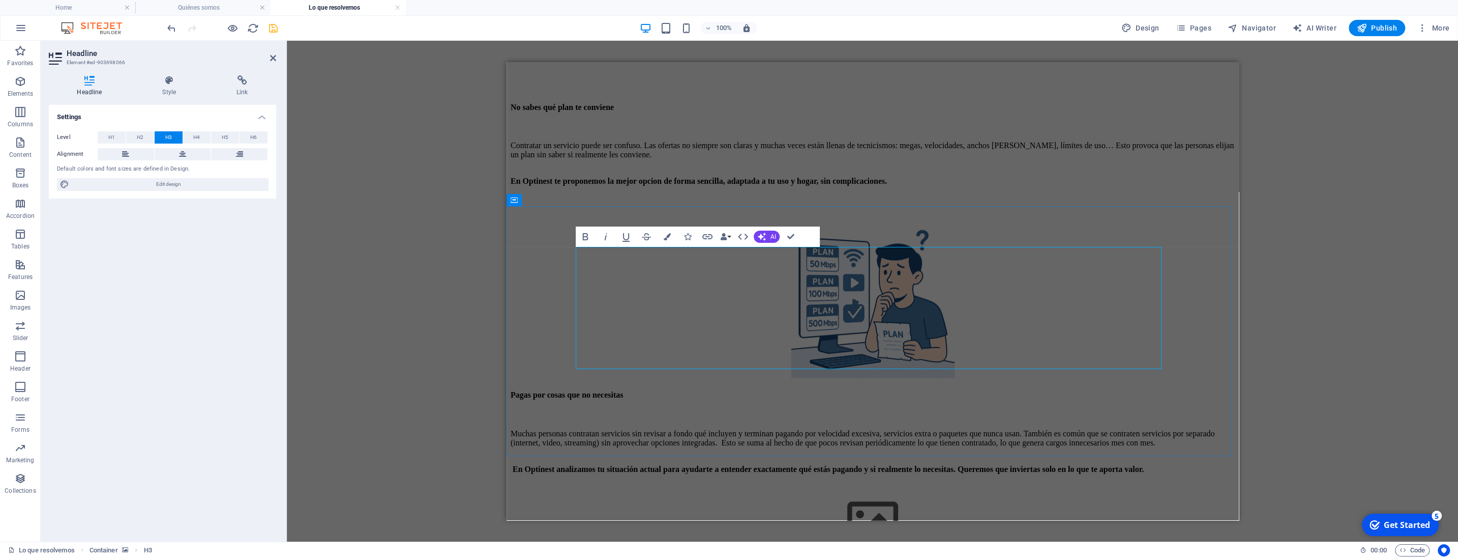
scroll to position [1081, 0]
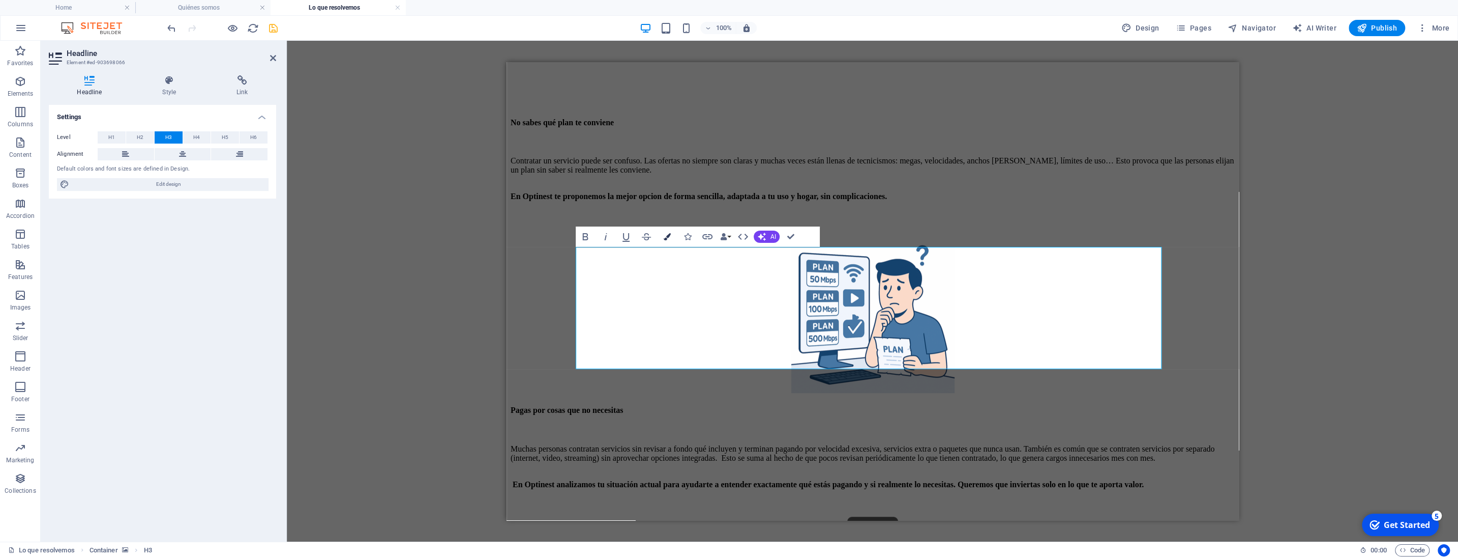
click at [671, 238] on button "Colors" at bounding box center [666, 236] width 19 height 20
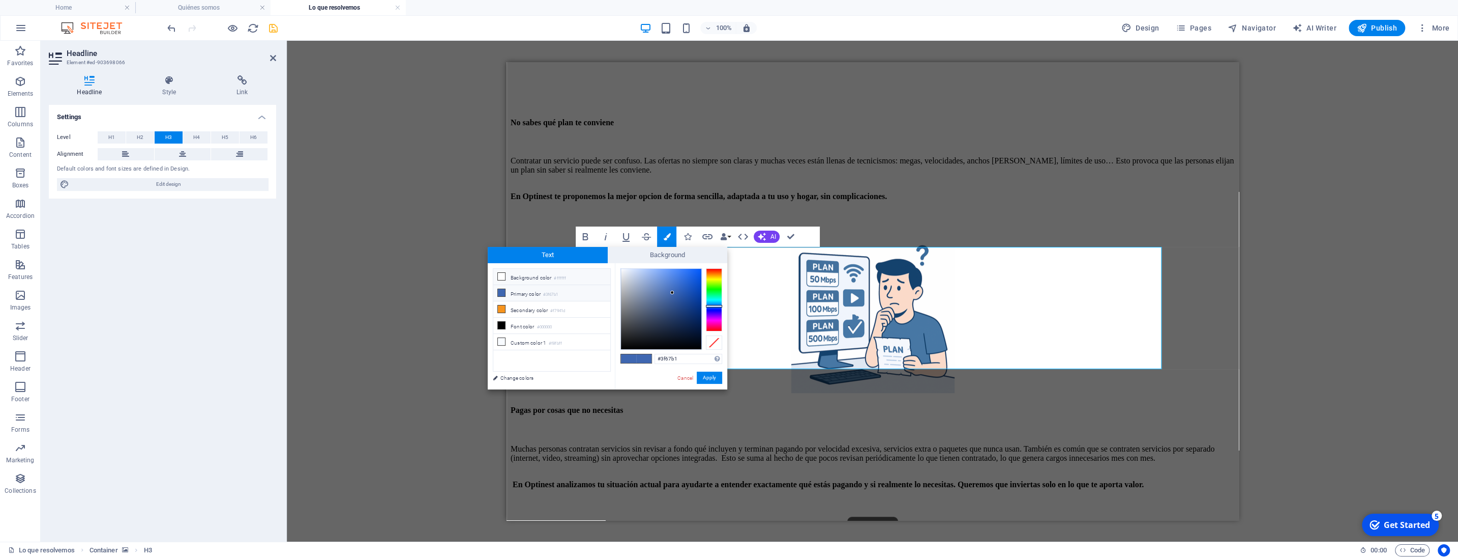
click at [503, 277] on icon at bounding box center [501, 276] width 7 height 7
type input "#ffffff"
click at [711, 378] on button "Apply" at bounding box center [709, 377] width 25 height 12
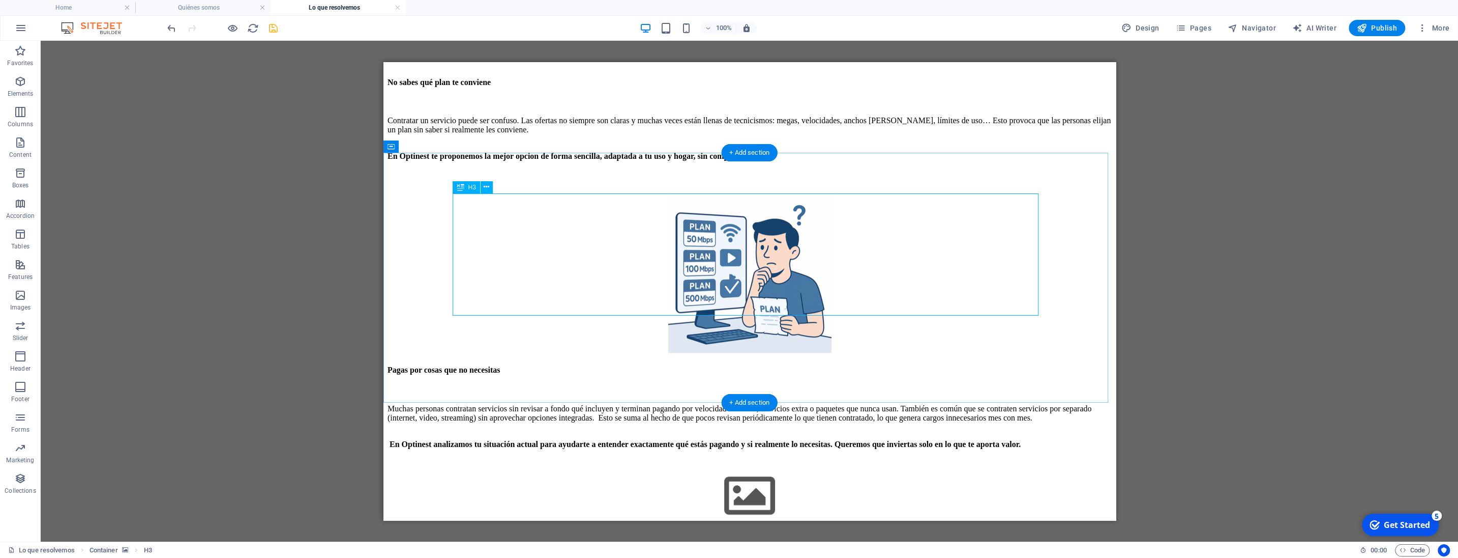
scroll to position [1134, 0]
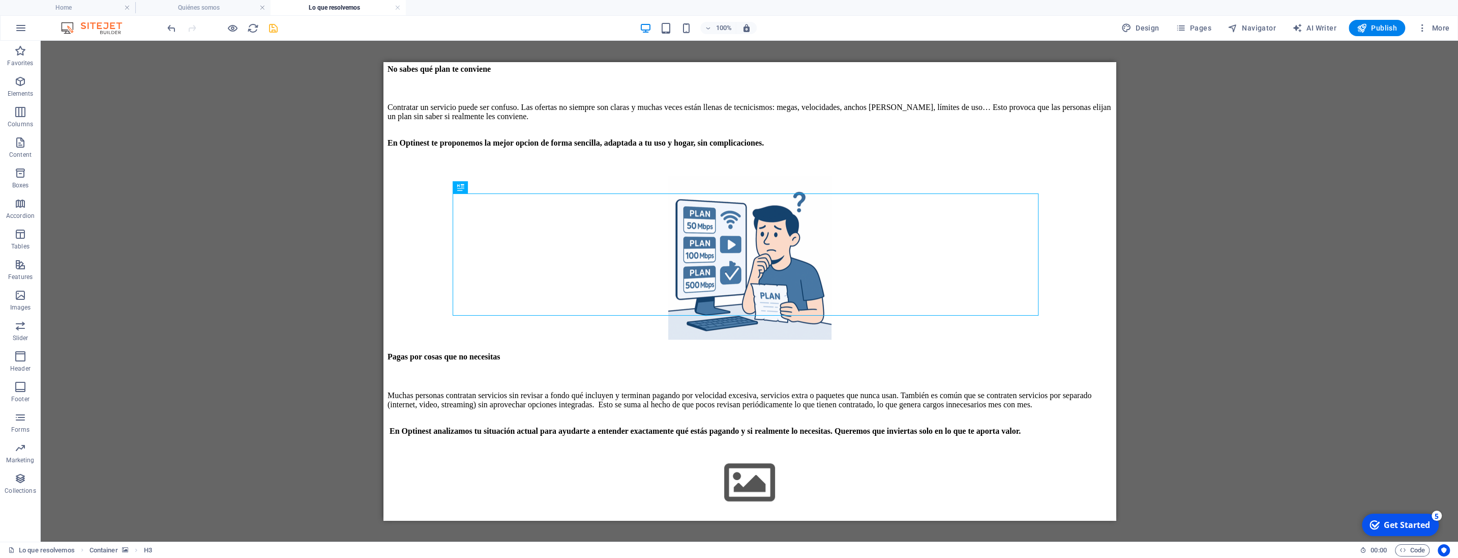
click at [282, 251] on div "Reference Container Text Spacer Reference Icon Icon Drag here to replace the ex…" at bounding box center [750, 291] width 1418 height 501
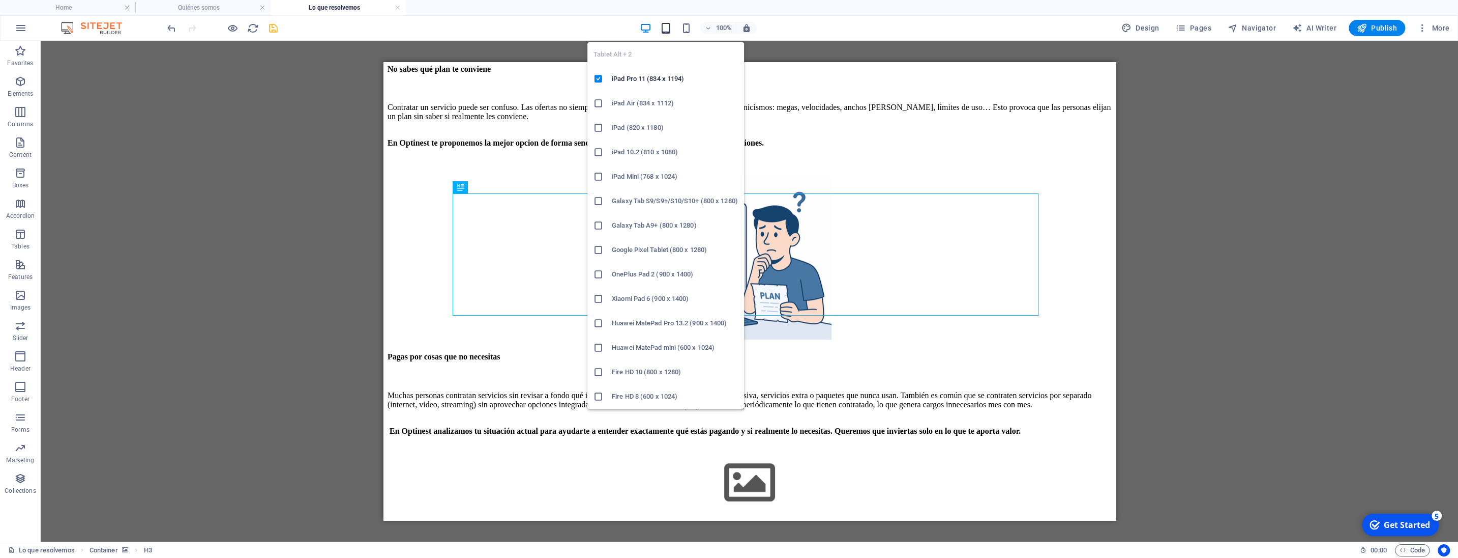
click at [672, 25] on icon "button" at bounding box center [666, 28] width 12 height 12
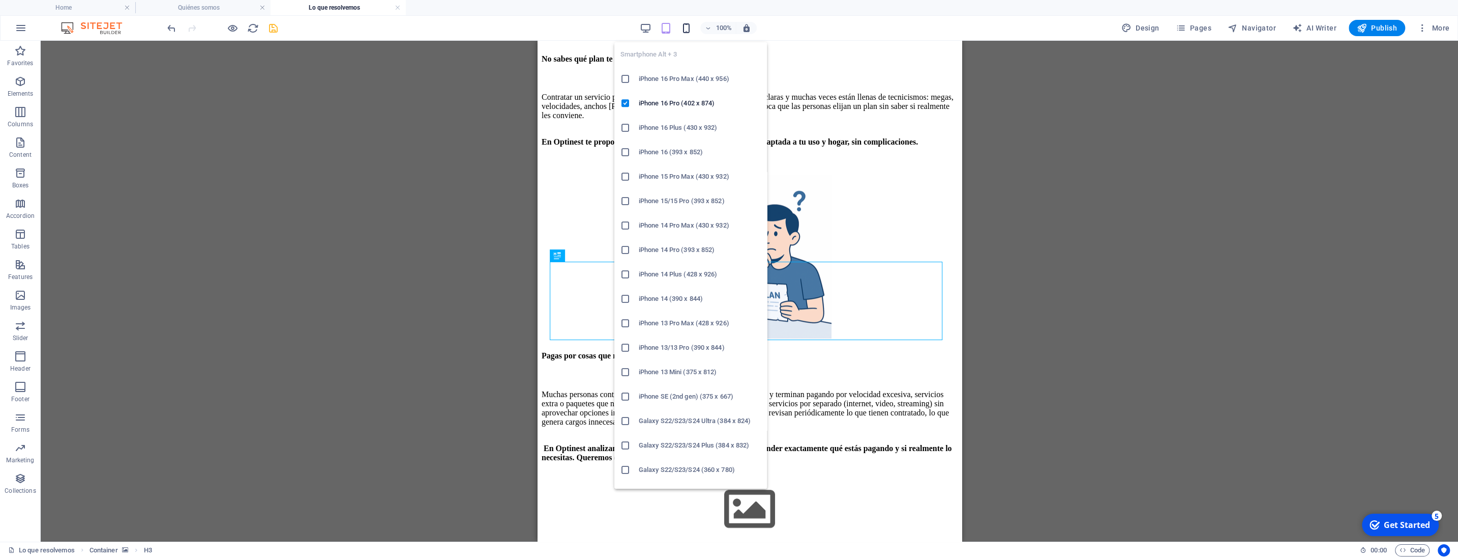
click at [688, 27] on icon "button" at bounding box center [687, 28] width 12 height 12
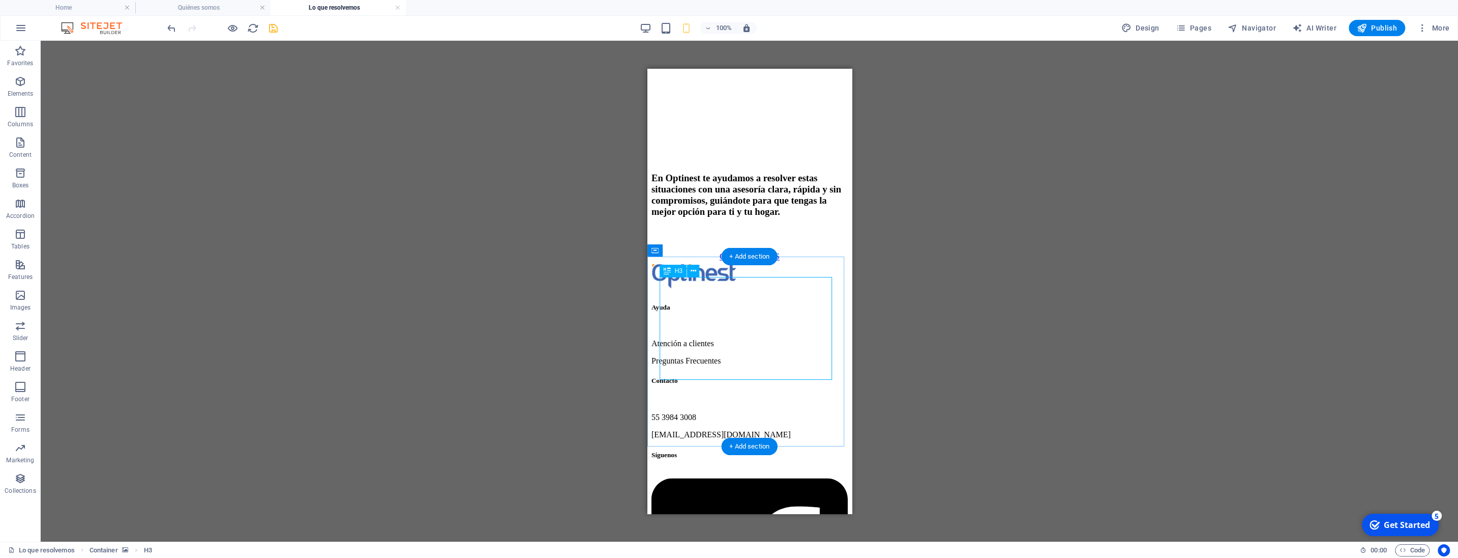
scroll to position [1891, 0]
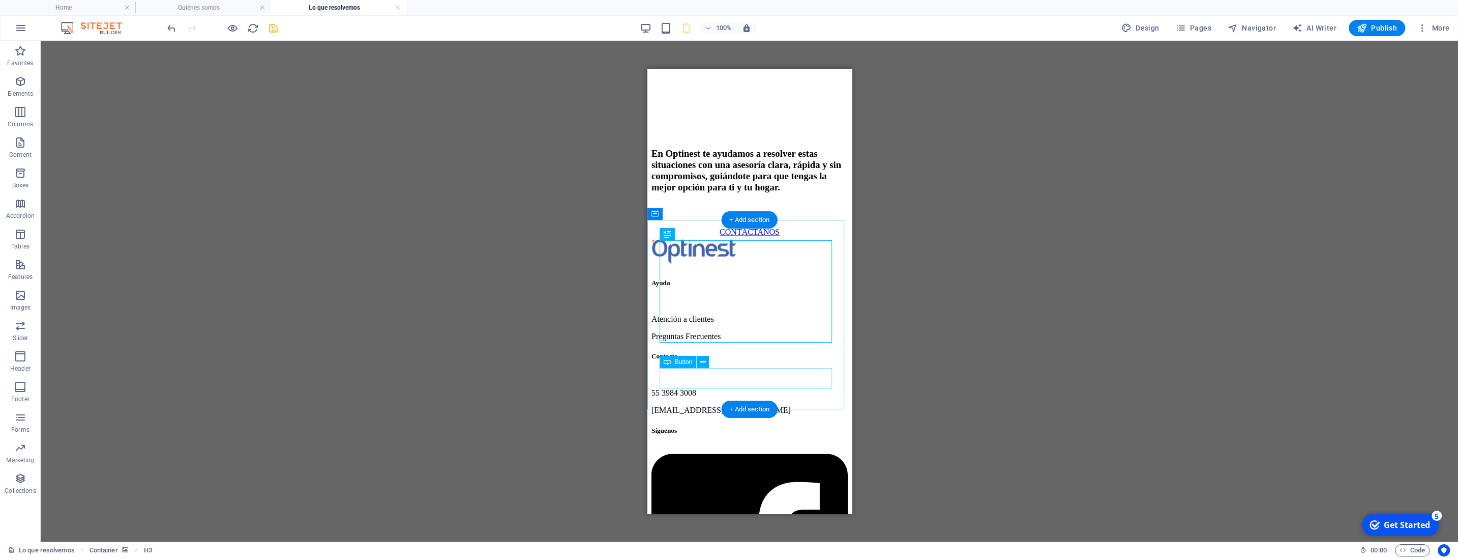
click at [728, 237] on div "CONTÁCTANOS" at bounding box center [749, 231] width 196 height 9
click at [983, 205] on div "Reference Container Text Spacer Reference Icon Icon Text Spacer Spacer H3 Space…" at bounding box center [750, 291] width 1418 height 501
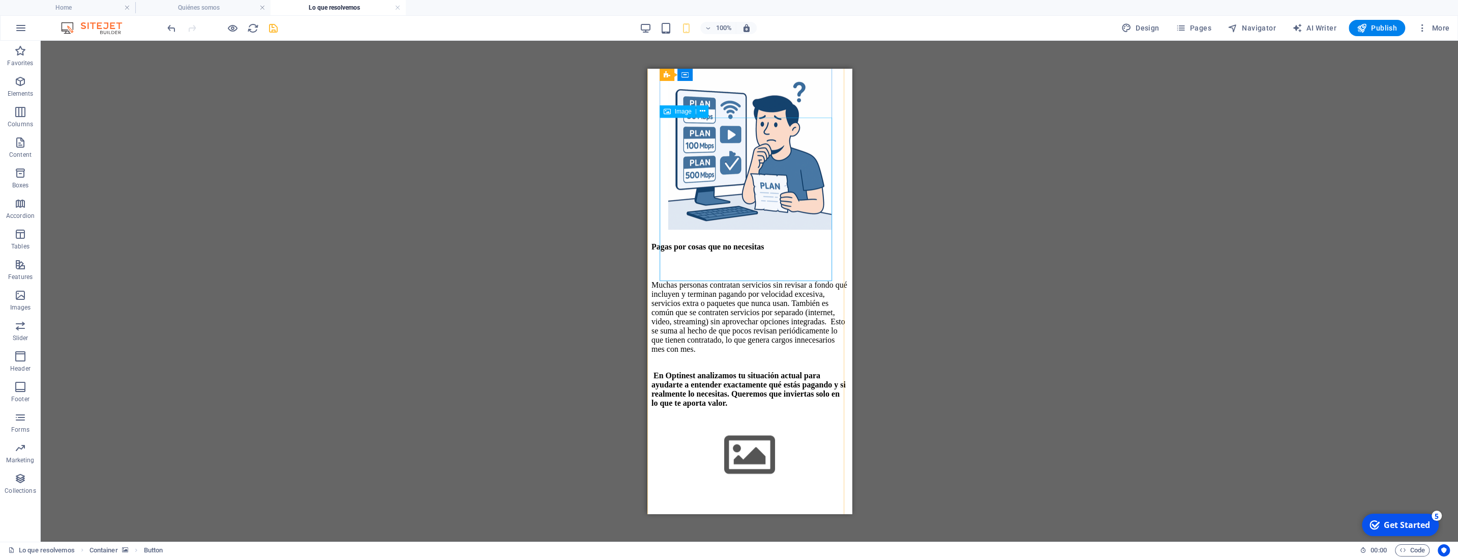
scroll to position [716, 0]
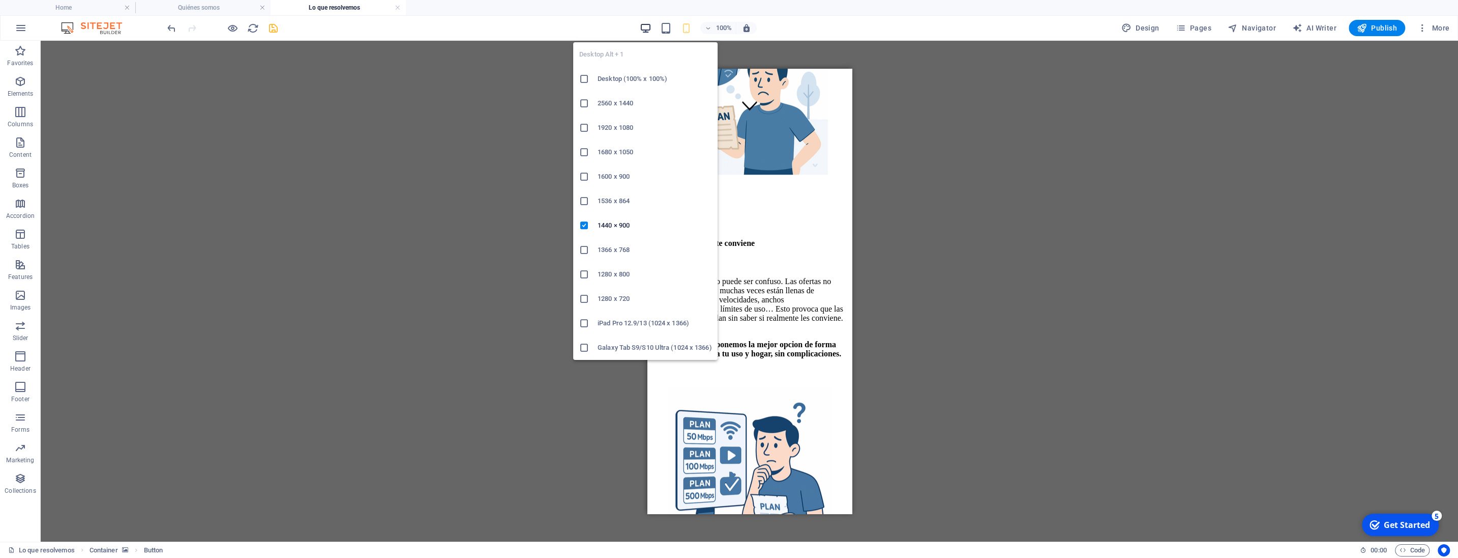
click at [645, 27] on icon "button" at bounding box center [646, 28] width 12 height 12
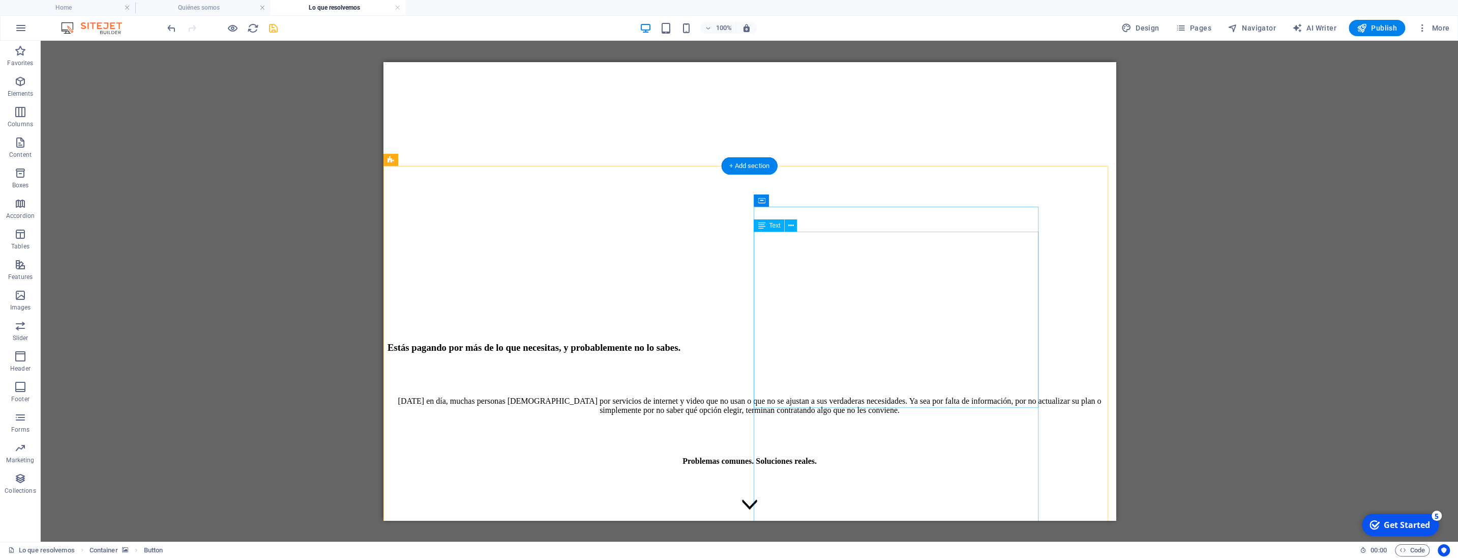
scroll to position [320, 0]
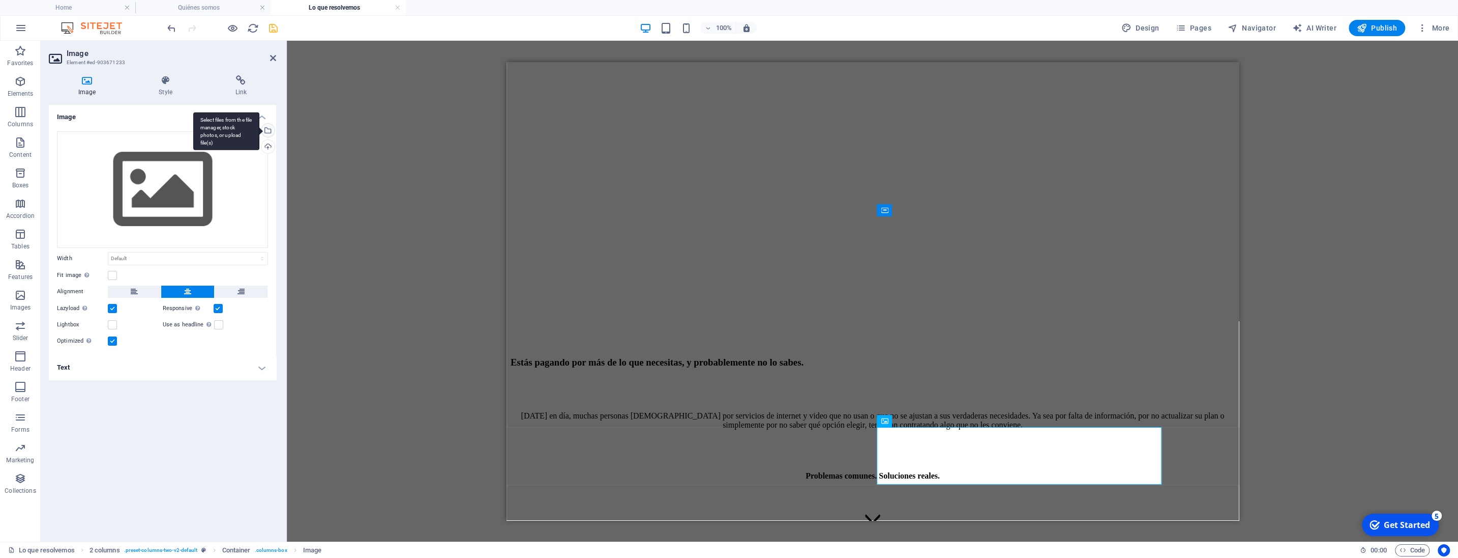
click at [271, 128] on div "Select files from the file manager, stock photos, or upload file(s)" at bounding box center [266, 131] width 15 height 15
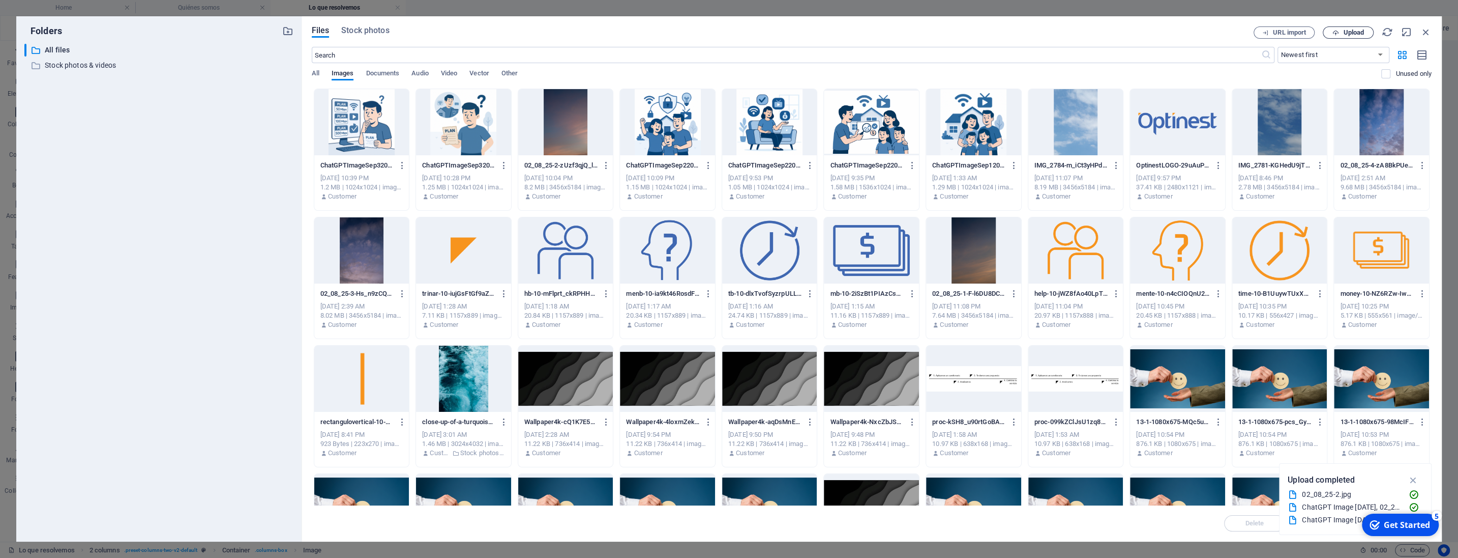
click at [1356, 36] on span "Upload" at bounding box center [1353, 33] width 21 height 6
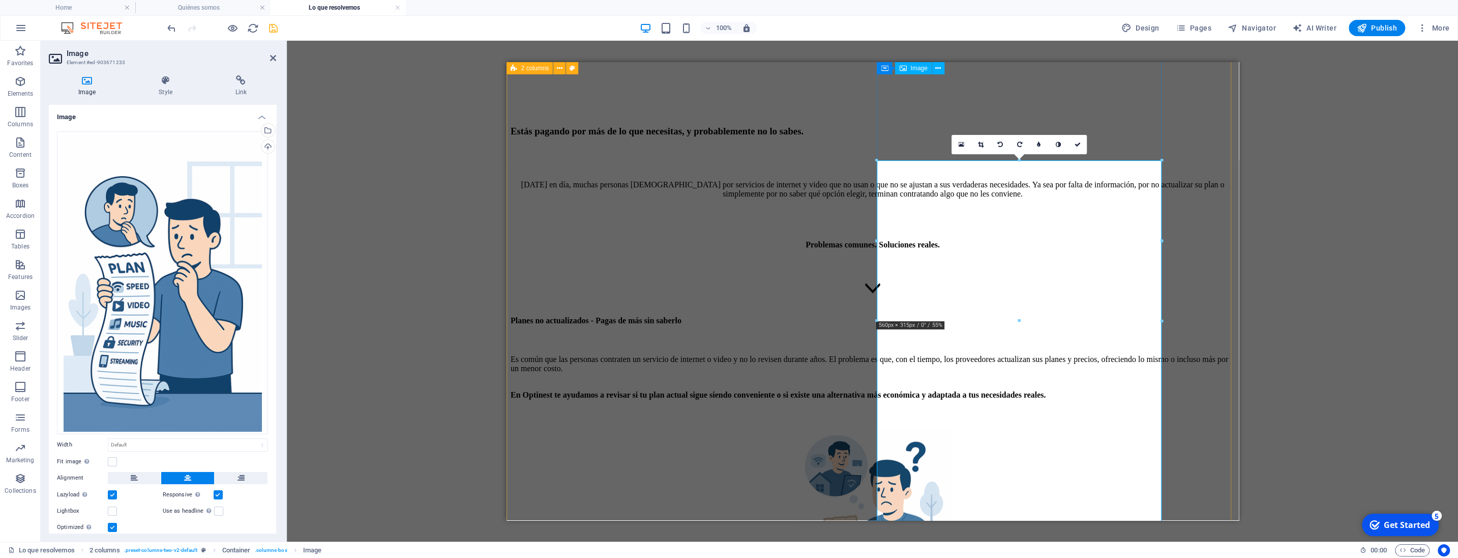
scroll to position [534, 0]
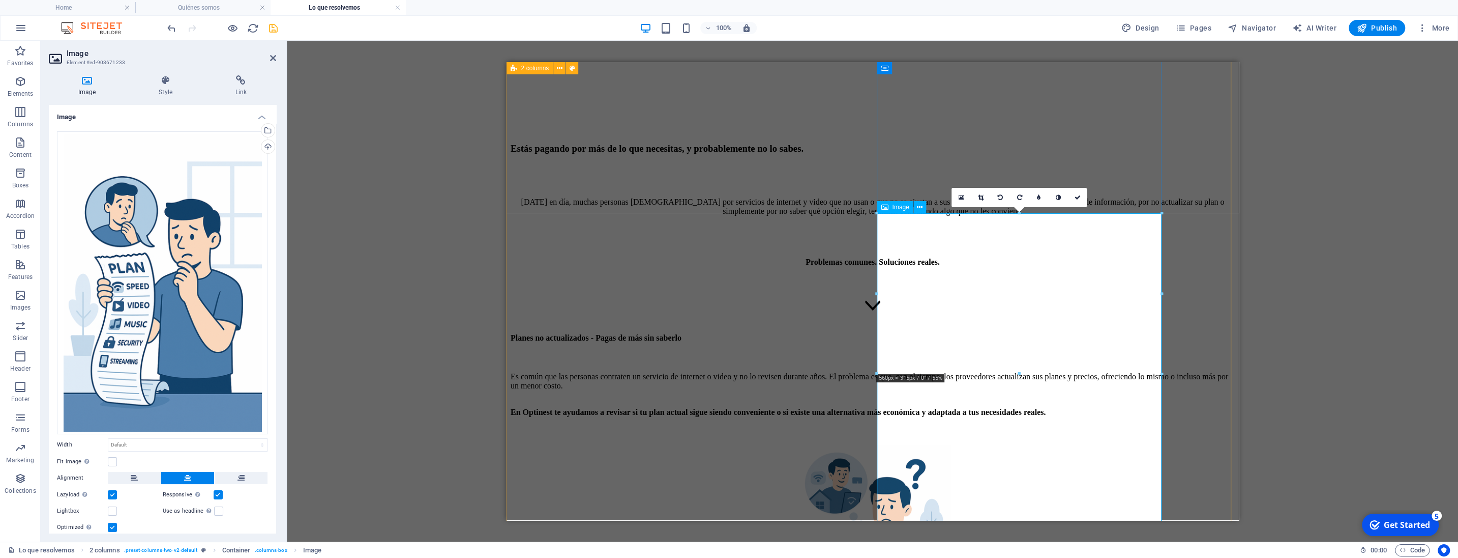
drag, startPoint x: 1527, startPoint y: 434, endPoint x: 1020, endPoint y: 339, distance: 515.5
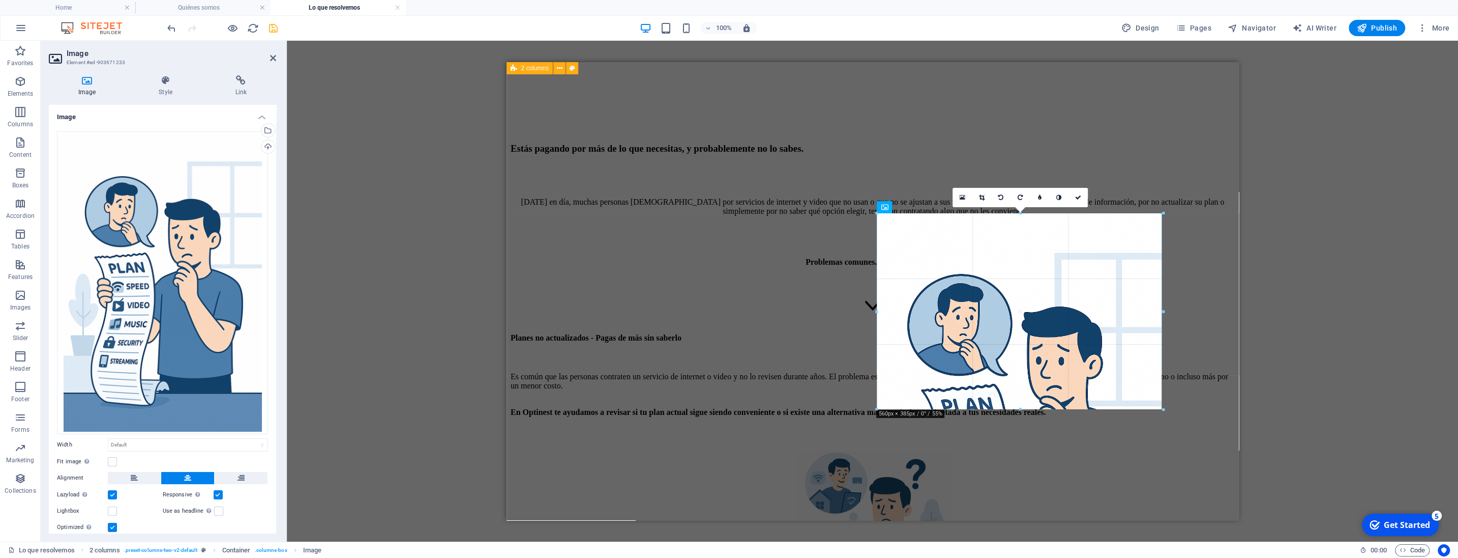
drag, startPoint x: 1019, startPoint y: 374, endPoint x: 1019, endPoint y: 408, distance: 34.1
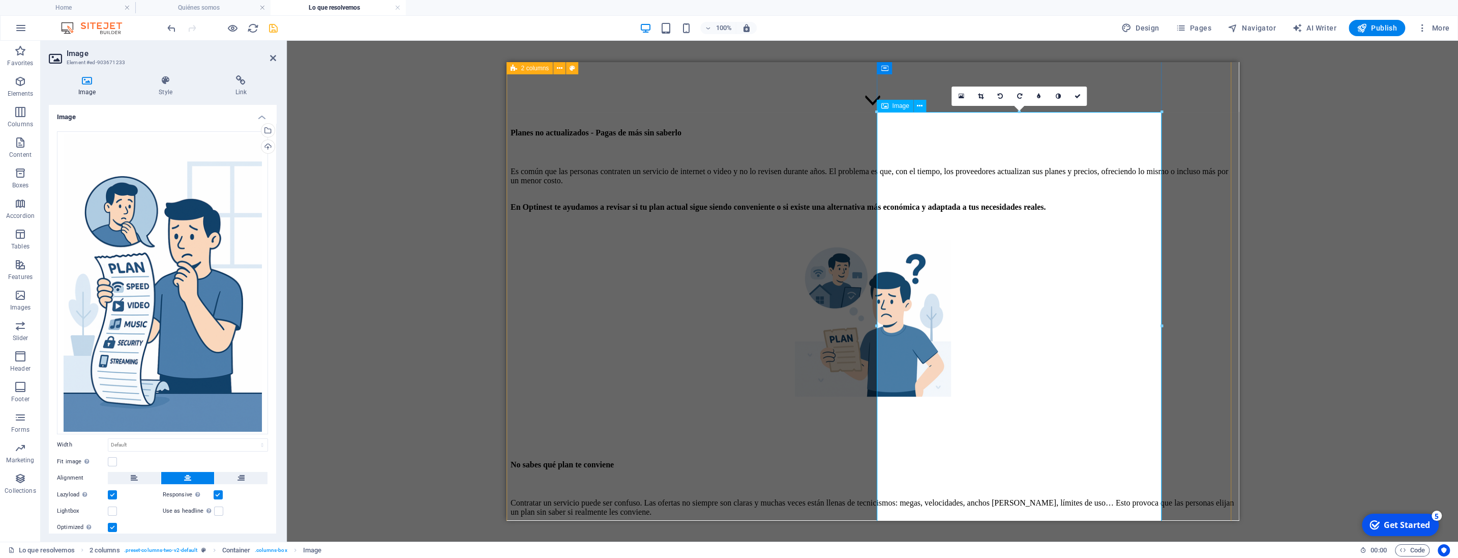
scroll to position [748, 0]
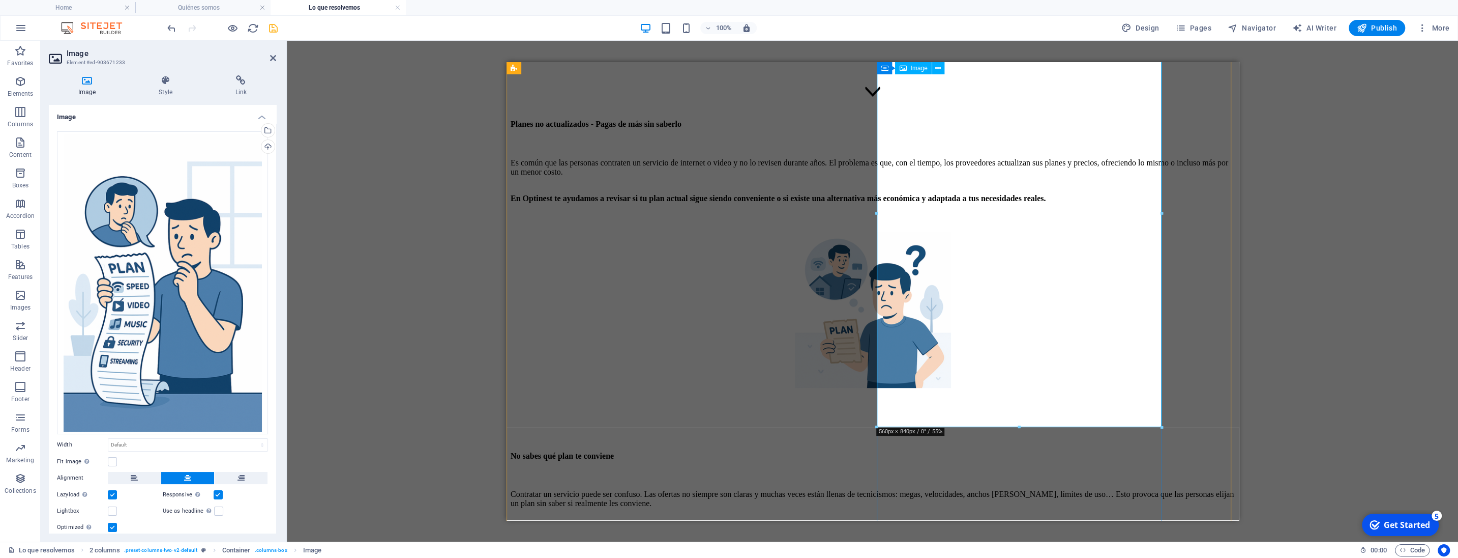
drag, startPoint x: 1013, startPoint y: 429, endPoint x: 1019, endPoint y: 350, distance: 78.6
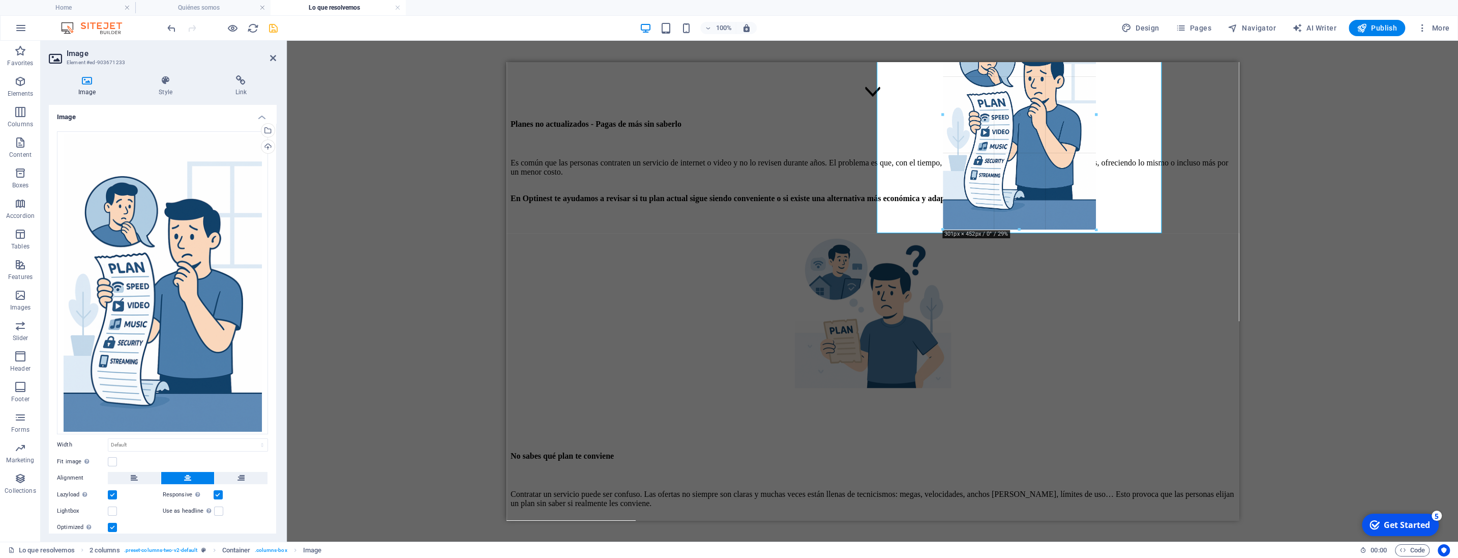
drag, startPoint x: 1021, startPoint y: 427, endPoint x: 1011, endPoint y: 228, distance: 199.7
type input "301"
select select "px"
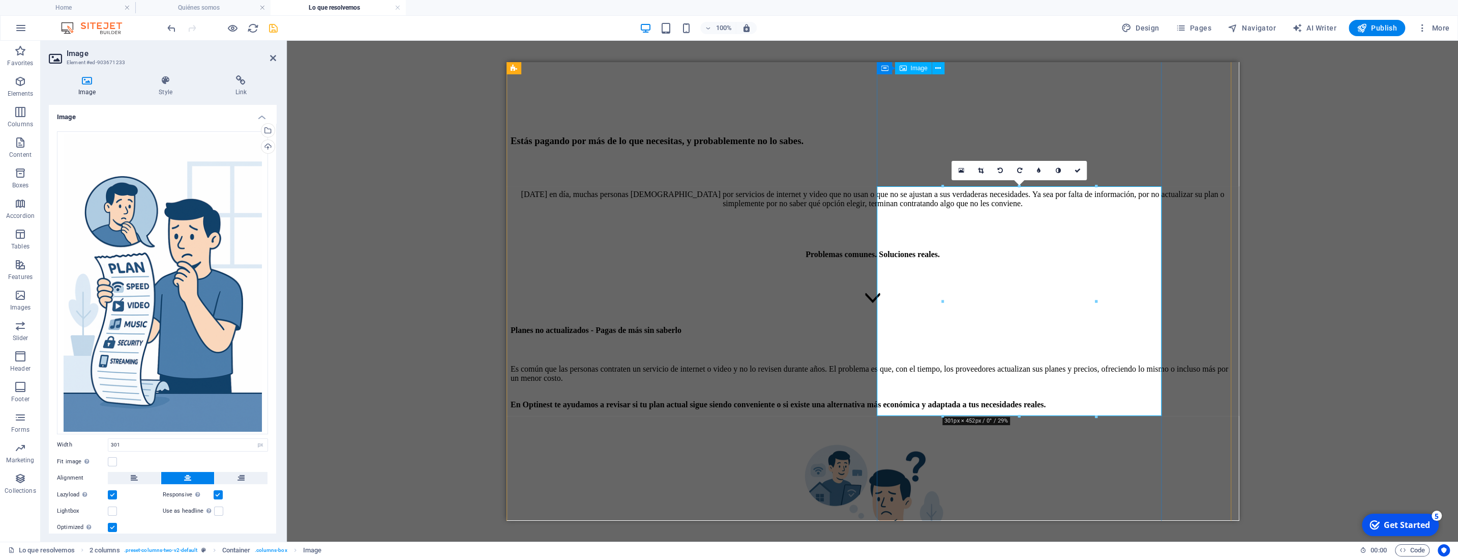
scroll to position [534, 0]
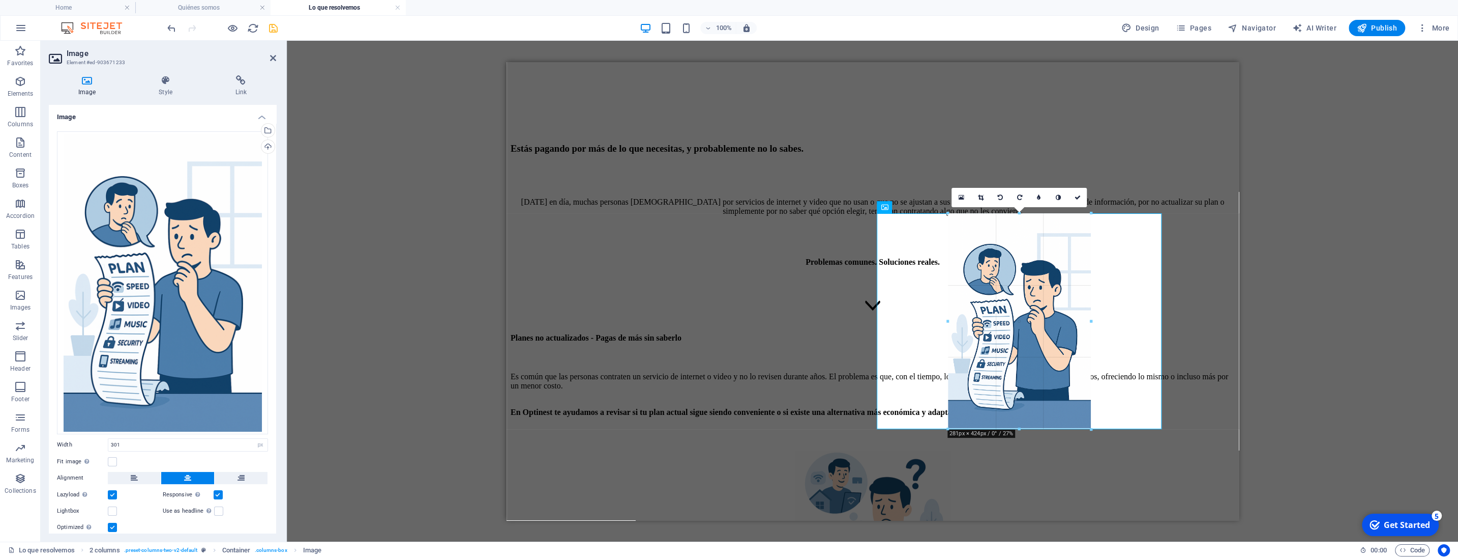
drag, startPoint x: 1020, startPoint y: 443, endPoint x: 1019, endPoint y: 431, distance: 11.7
click at [1019, 431] on div "Reference Container Text Spacer Reference Icon Icon Text Spacer Spacer H3 Space…" at bounding box center [873, 24] width 733 height 992
type input "279"
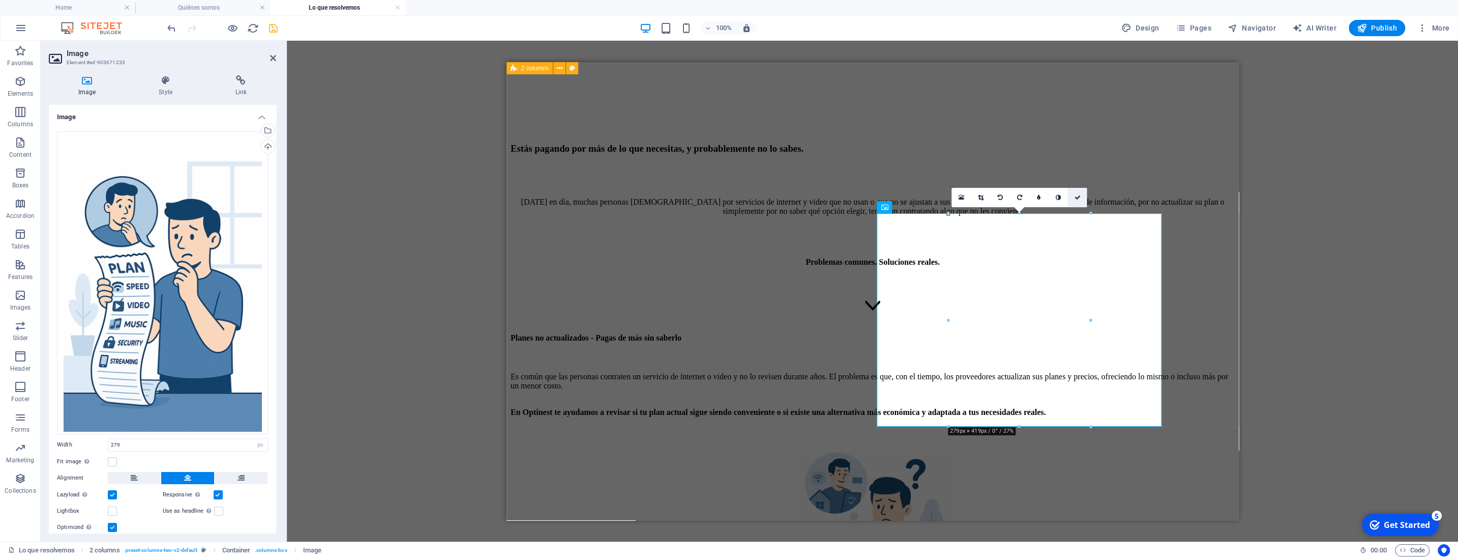
click at [1076, 196] on icon at bounding box center [1077, 197] width 6 height 6
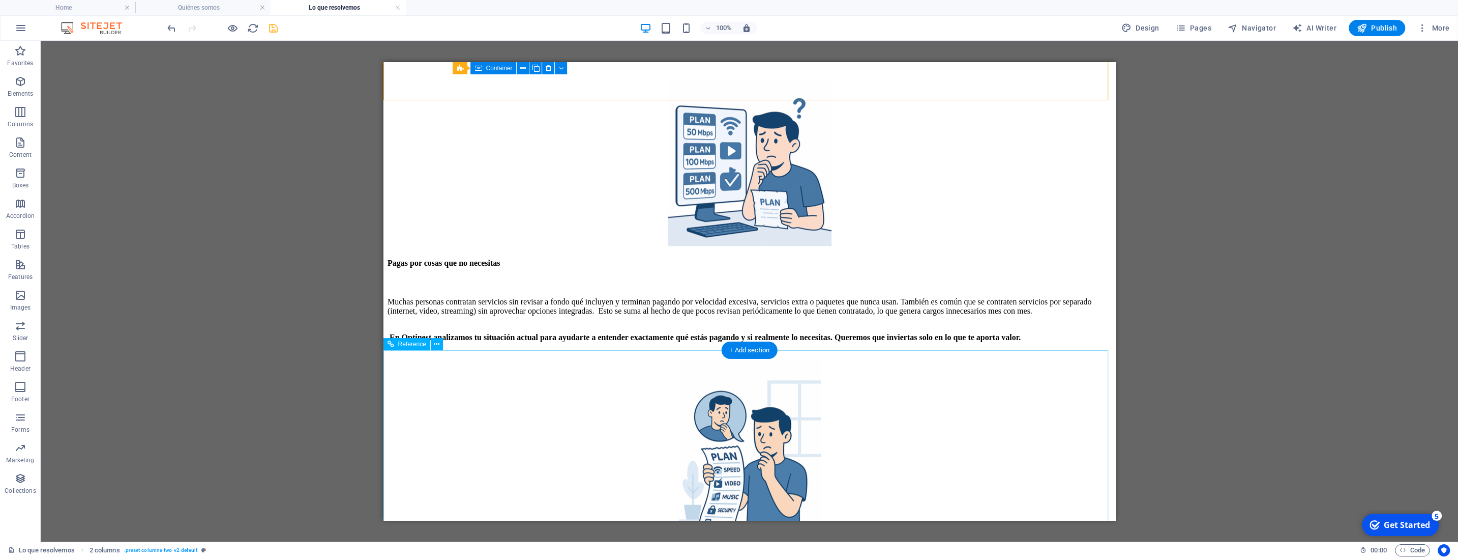
scroll to position [1121, 0]
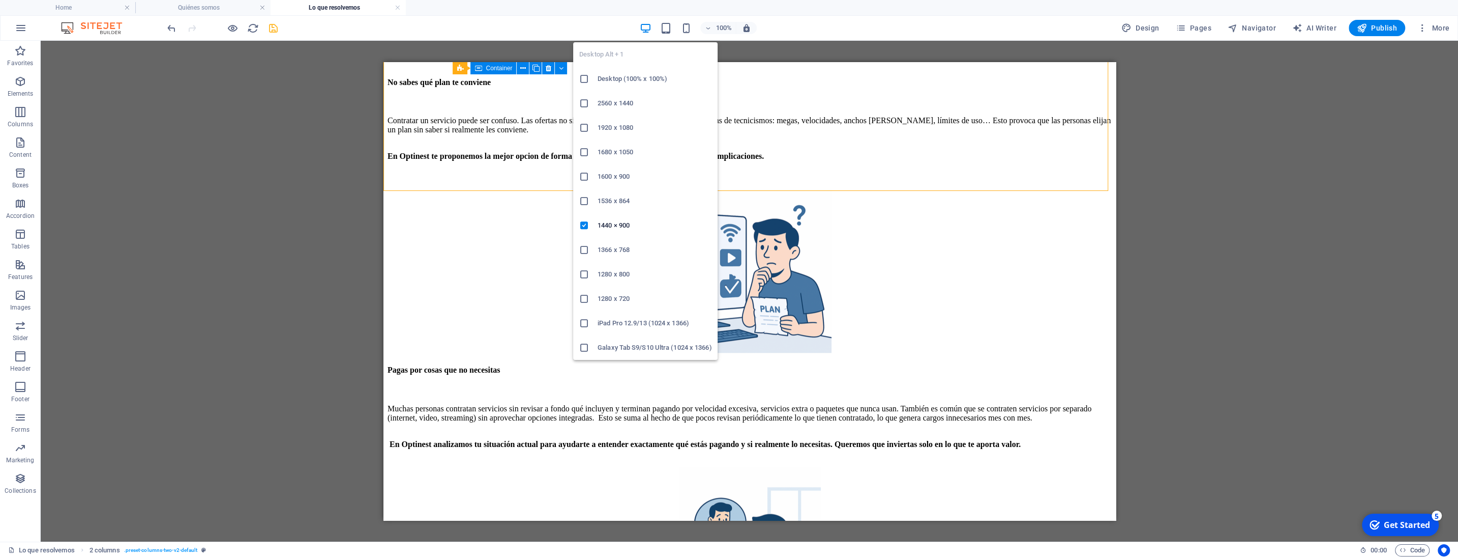
click at [647, 26] on icon "button" at bounding box center [646, 28] width 12 height 12
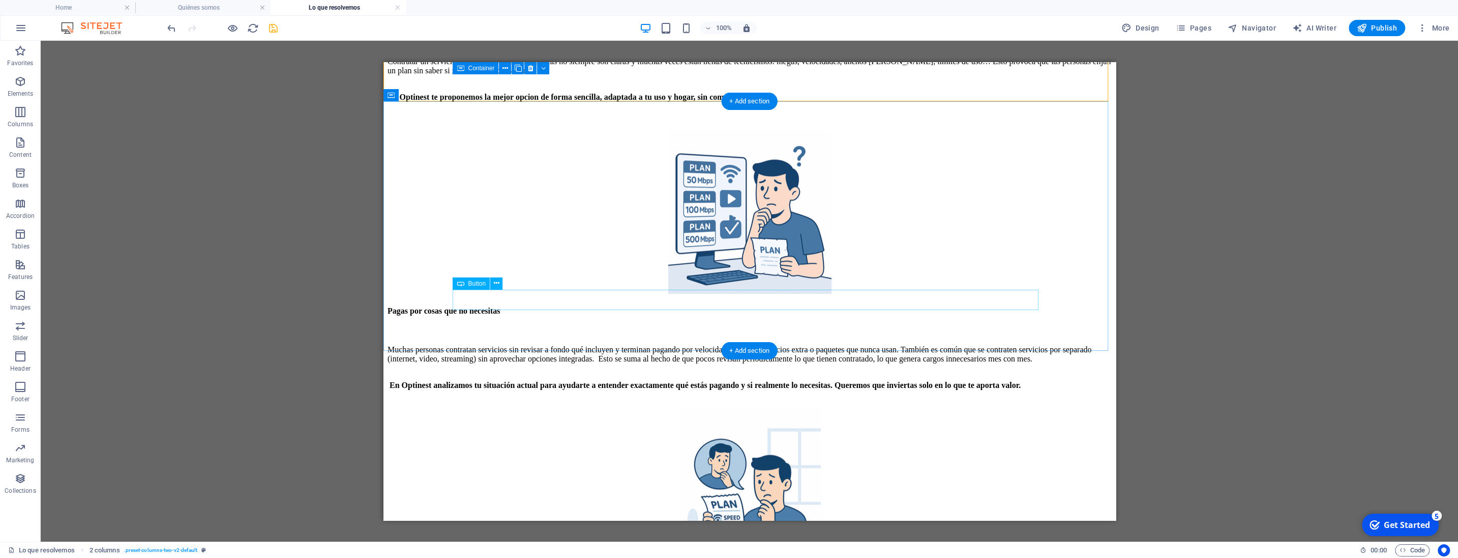
scroll to position [1228, 0]
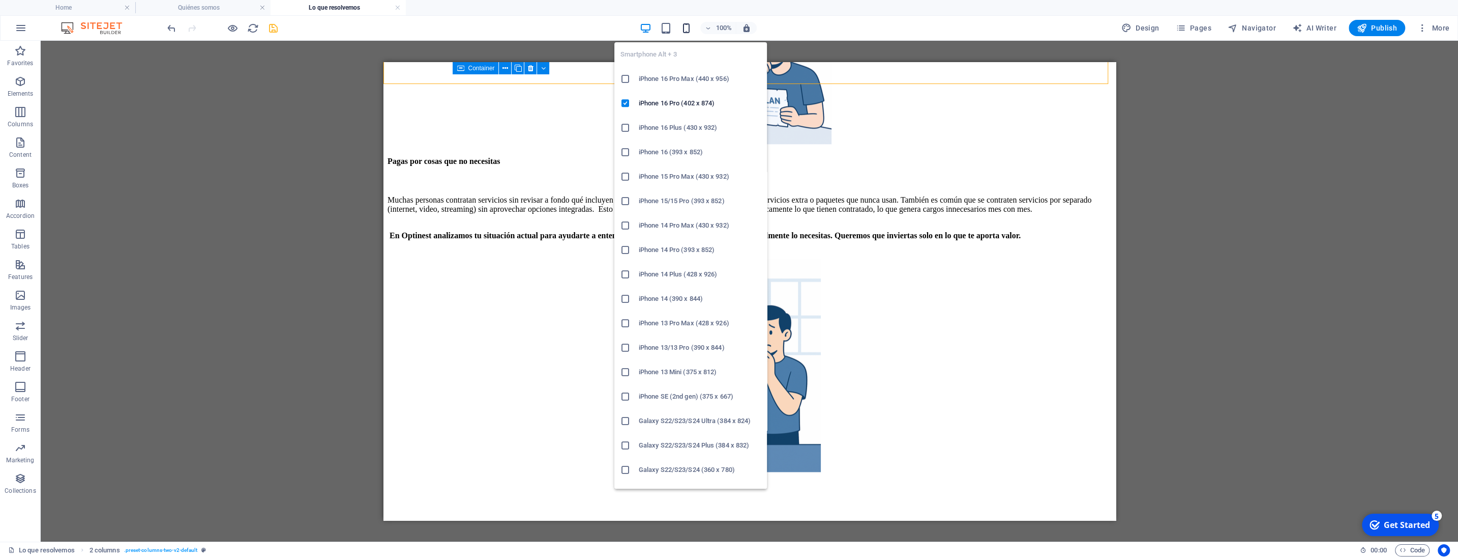
click at [685, 25] on icon "button" at bounding box center [687, 28] width 12 height 12
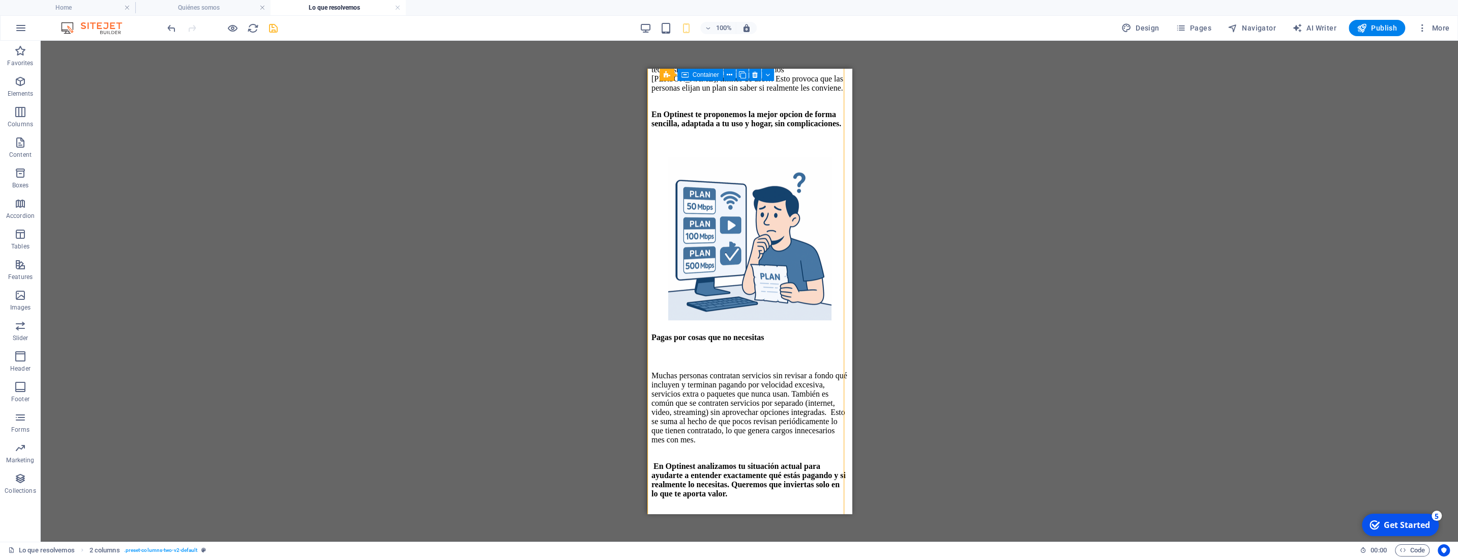
scroll to position [951, 0]
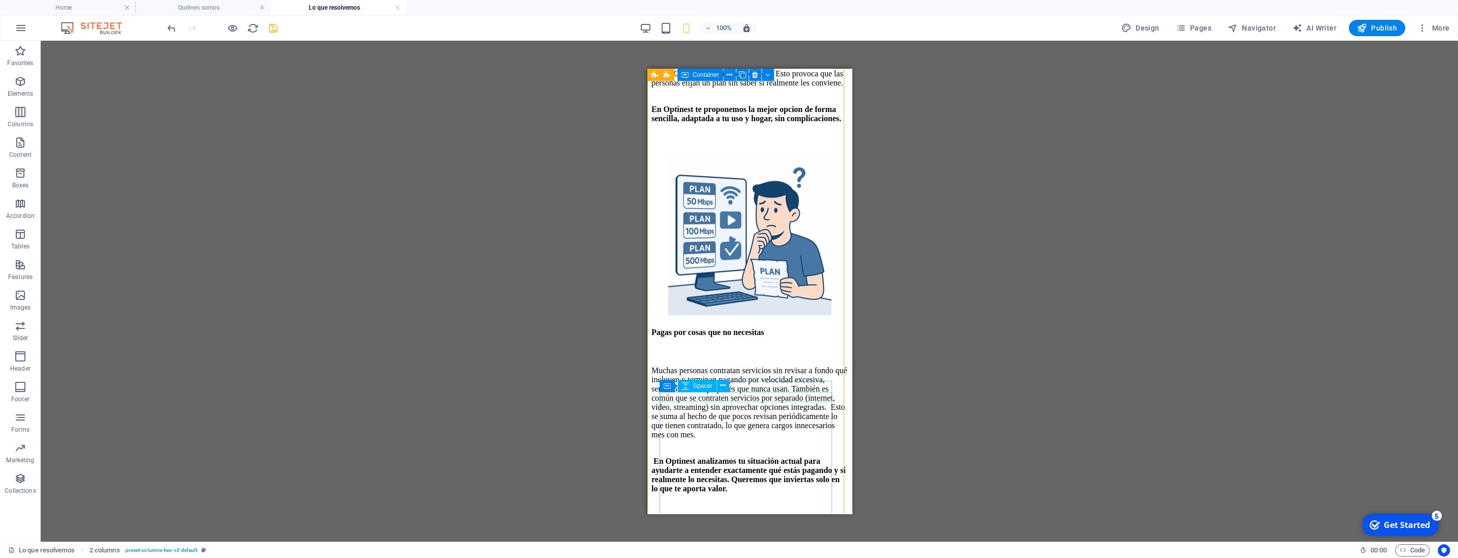
click at [734, 358] on div at bounding box center [749, 352] width 196 height 10
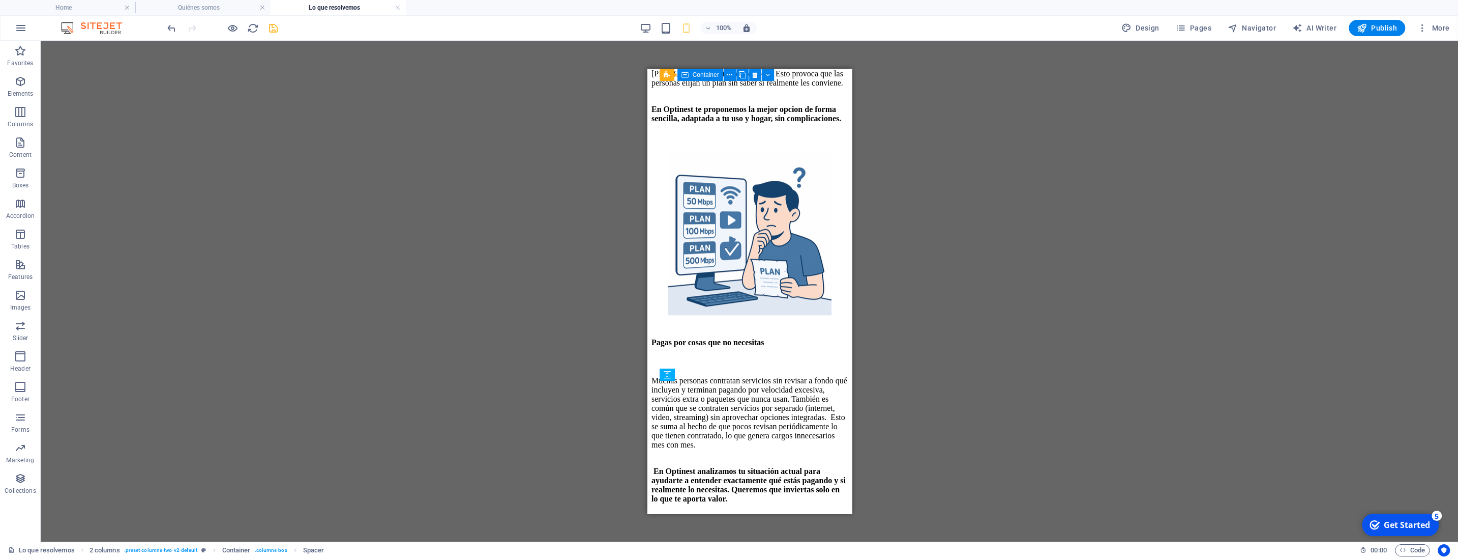
drag, startPoint x: 738, startPoint y: 405, endPoint x: 741, endPoint y: 381, distance: 25.1
click at [756, 327] on div at bounding box center [749, 322] width 196 height 10
select select "px"
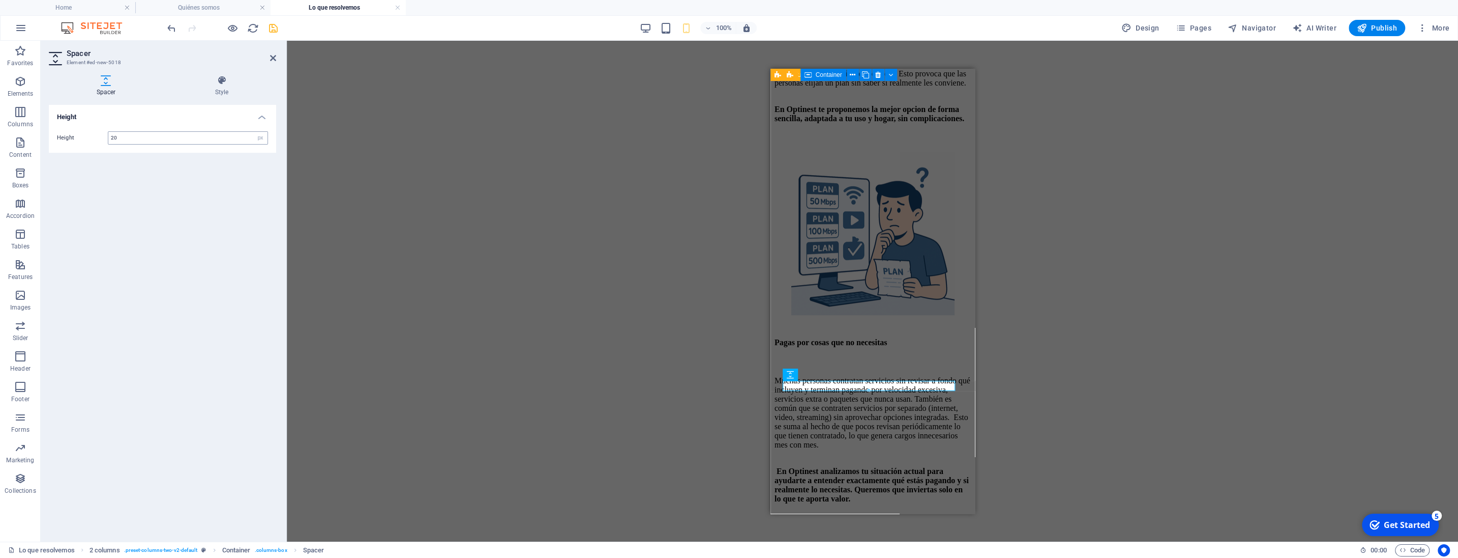
click at [128, 138] on input "20" at bounding box center [187, 138] width 159 height 12
type input "40"
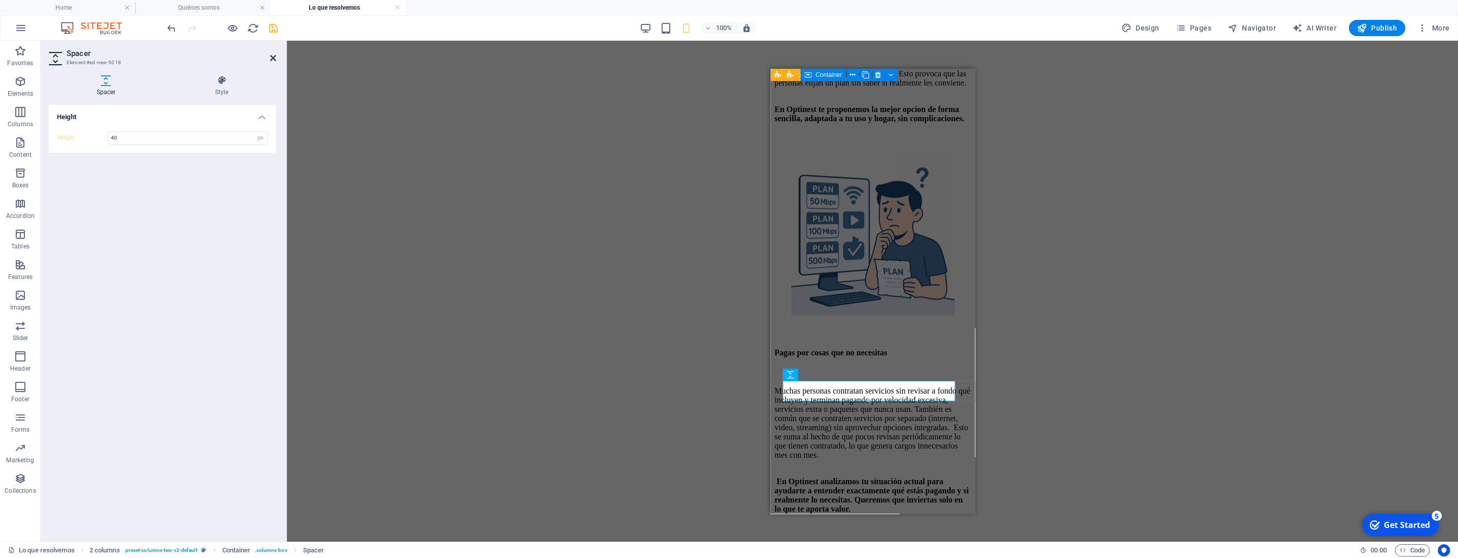
click at [274, 61] on icon at bounding box center [273, 58] width 6 height 8
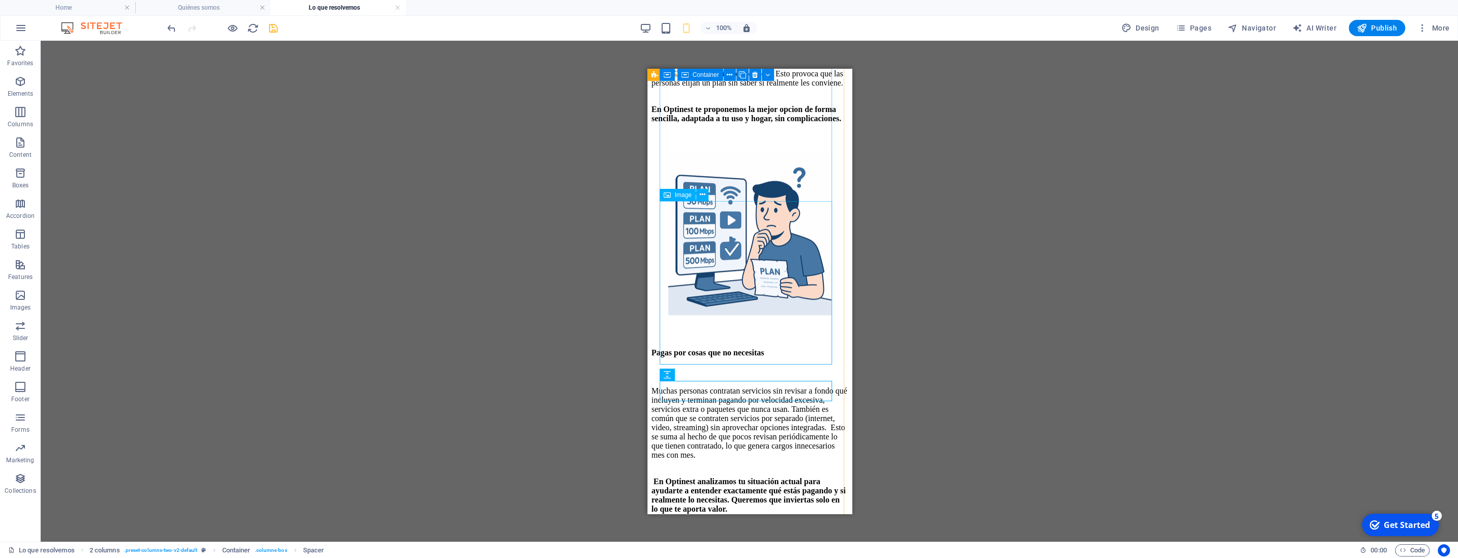
click at [952, 282] on div "Reference Container Text Spacer Reference Icon Icon Text Spacer Spacer H3 Space…" at bounding box center [750, 291] width 1418 height 501
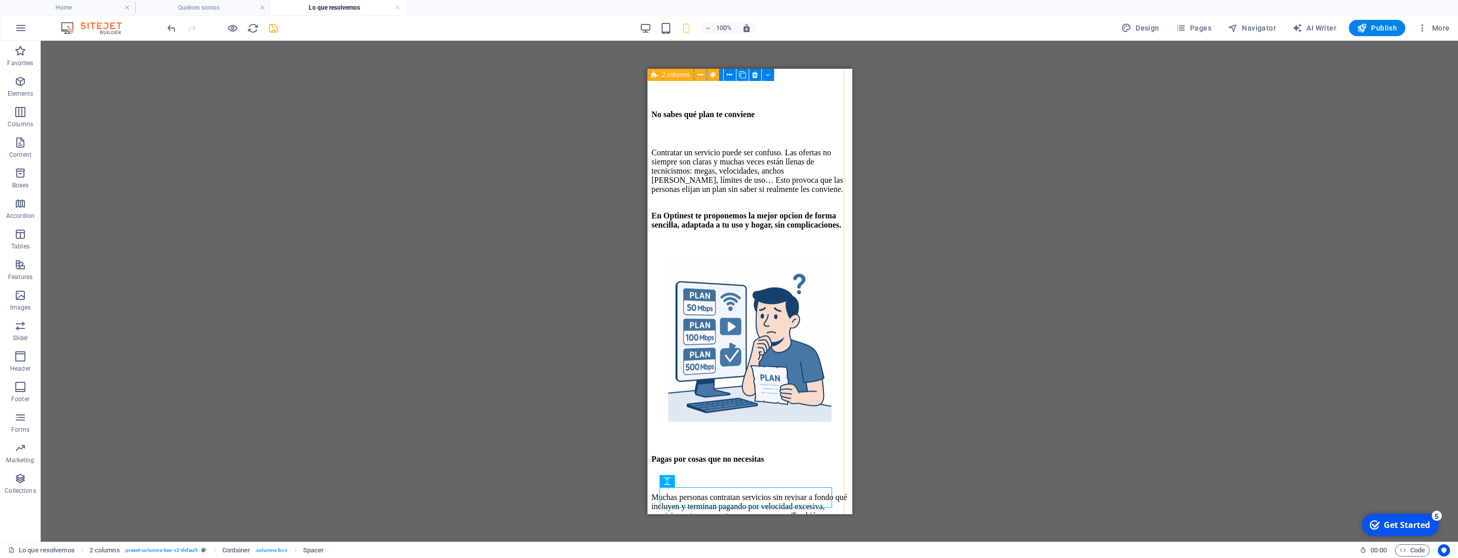
click at [824, 229] on div "Contratar un servicio puede ser confuso. Las ofertas no siempre son claras y mu…" at bounding box center [749, 188] width 196 height 81
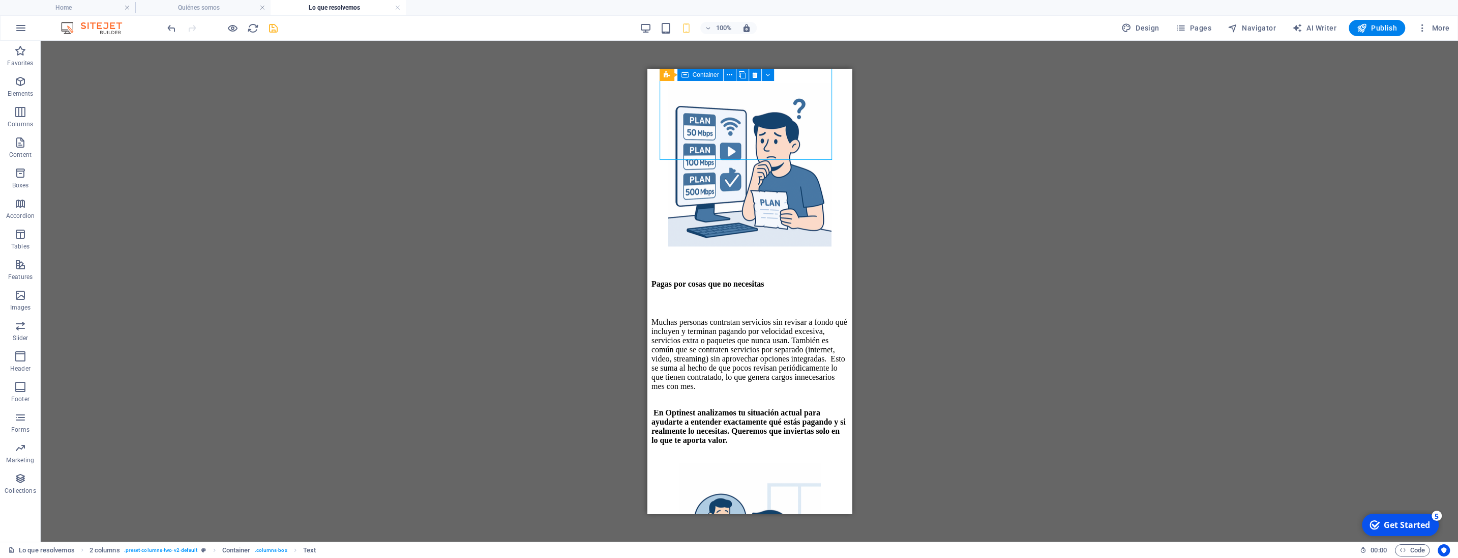
scroll to position [1022, 0]
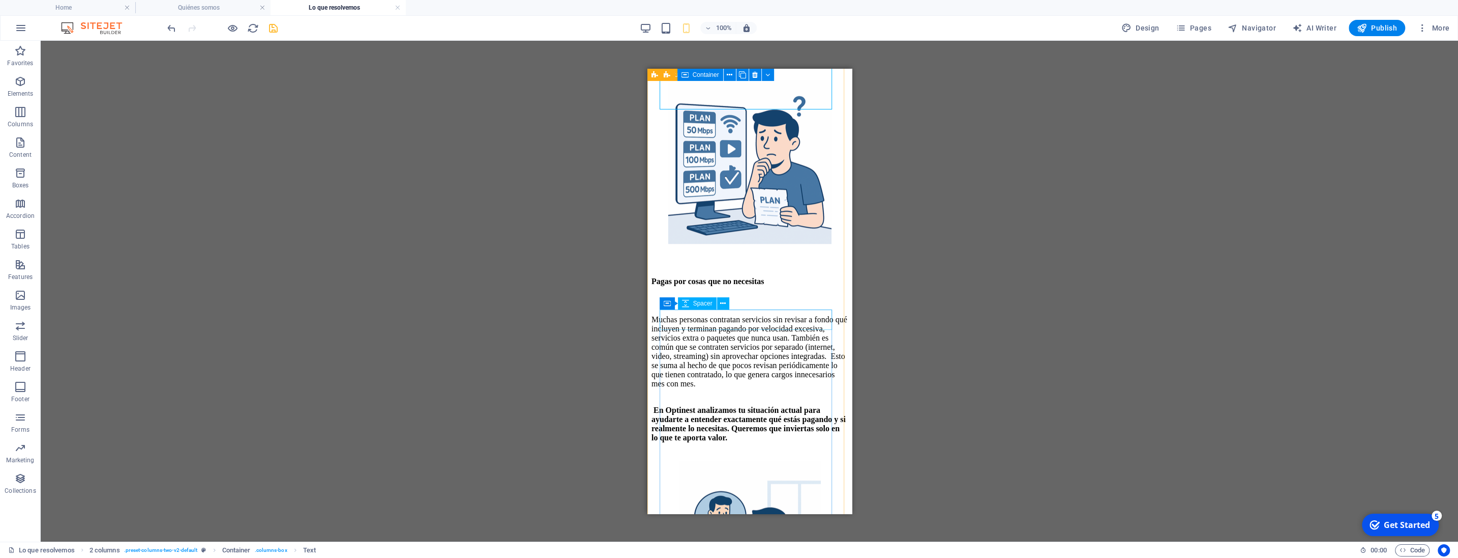
click at [763, 266] on div at bounding box center [749, 256] width 196 height 20
select select "px"
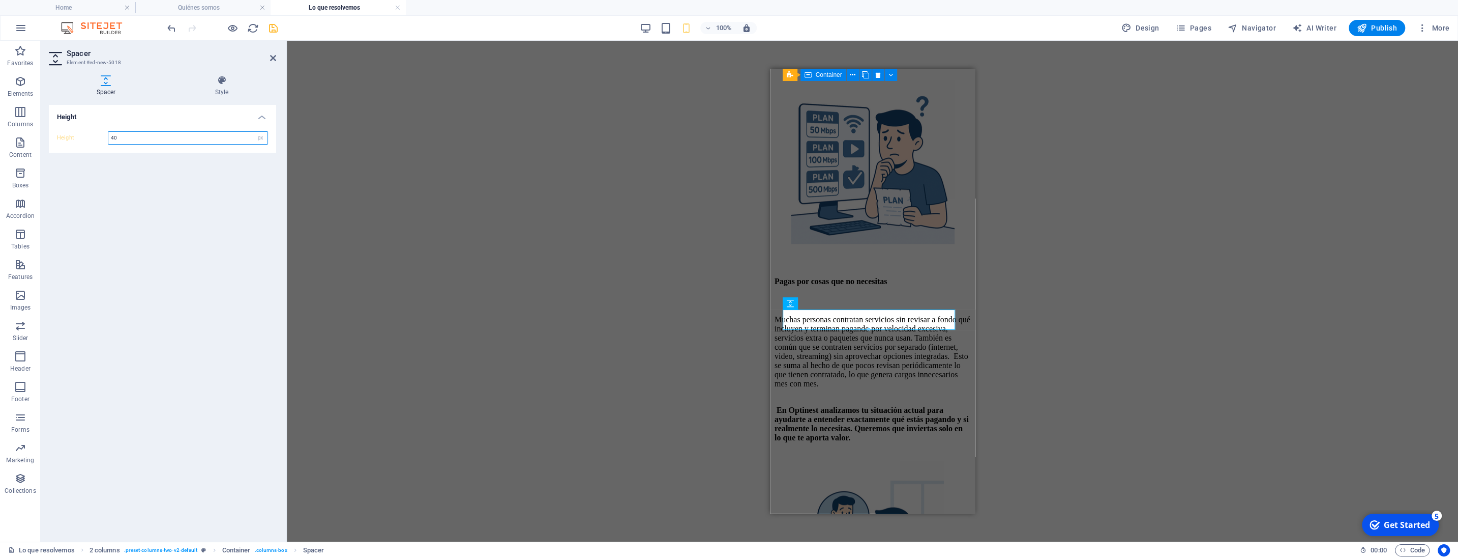
click at [152, 134] on input "40" at bounding box center [187, 138] width 159 height 12
type input "70"
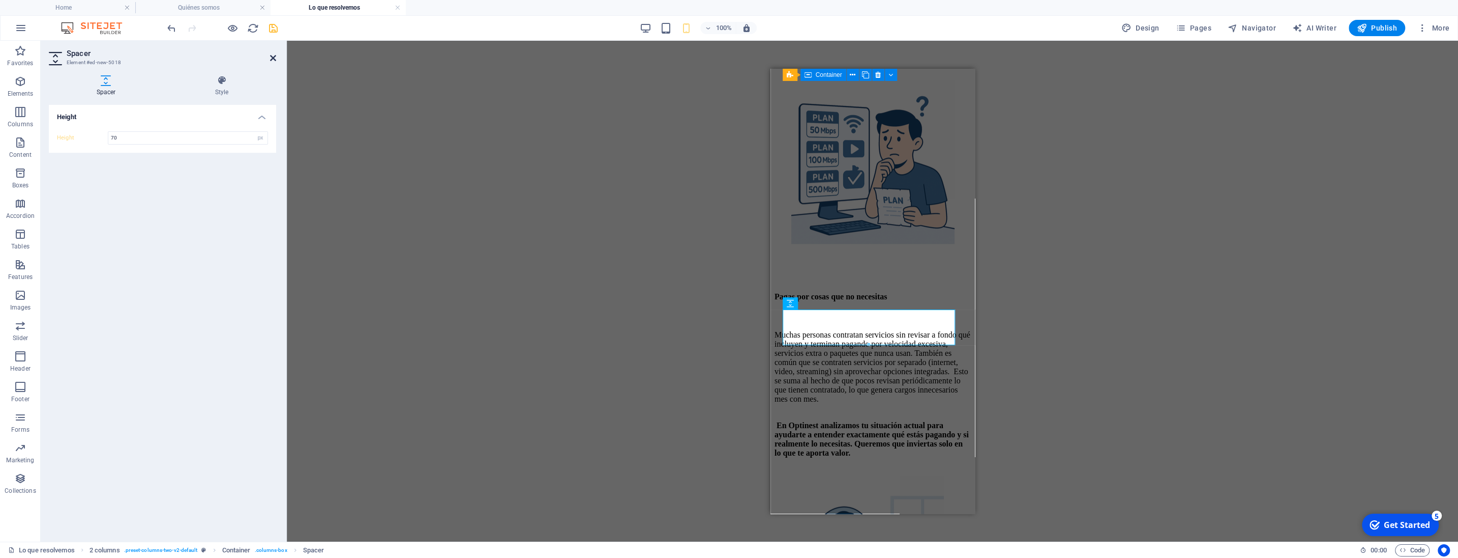
click at [271, 58] on icon at bounding box center [273, 58] width 6 height 8
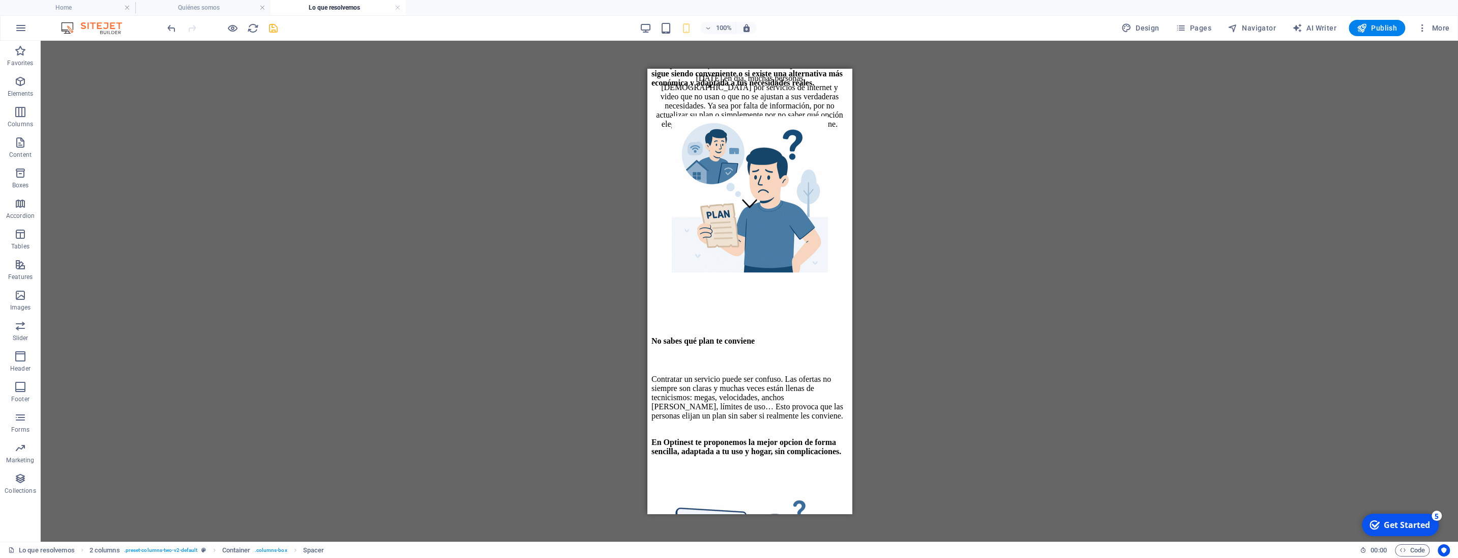
scroll to position [621, 0]
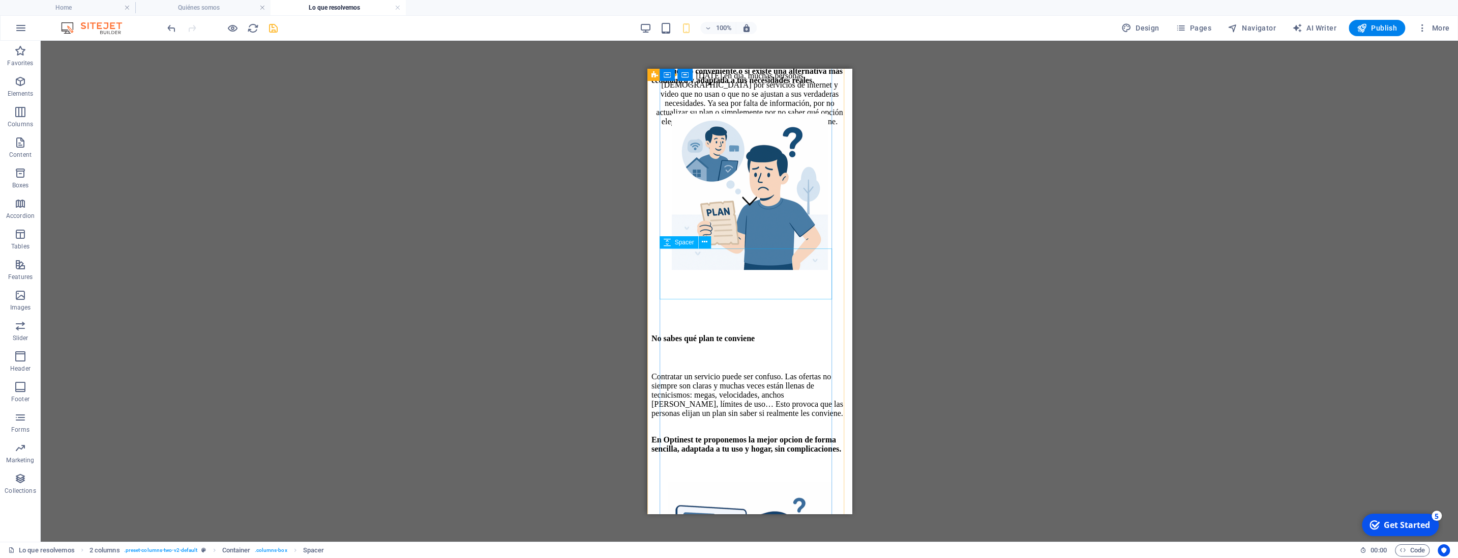
click at [743, 275] on div at bounding box center [749, 297] width 196 height 51
select select "px"
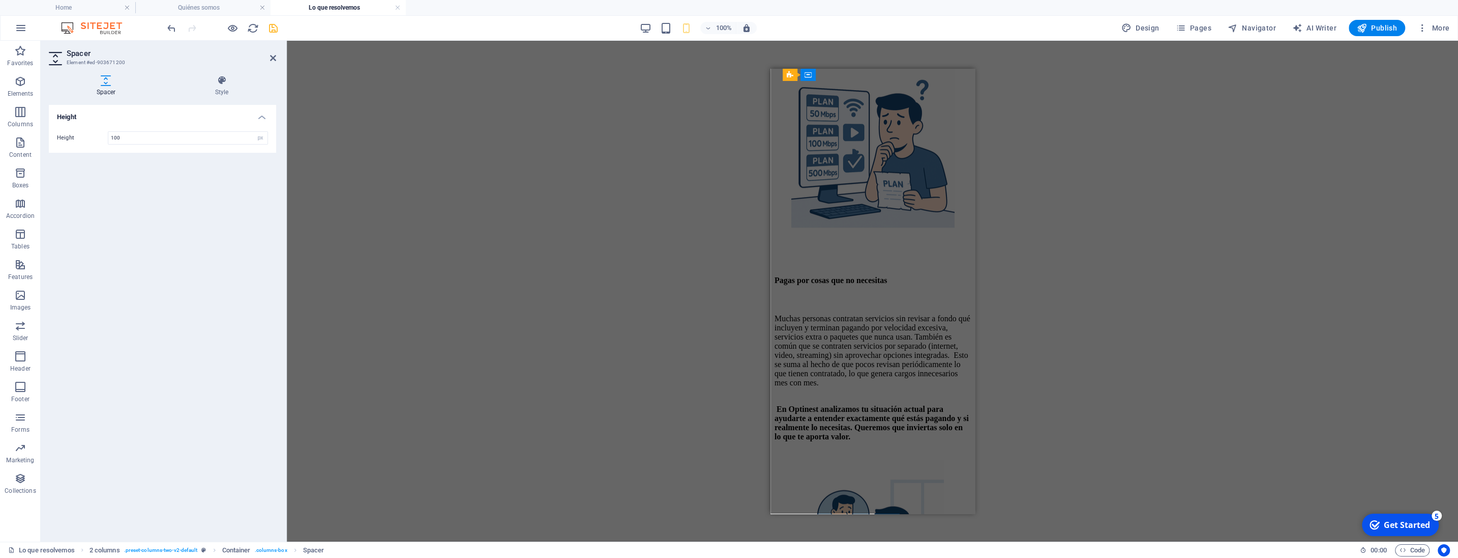
scroll to position [1002, 0]
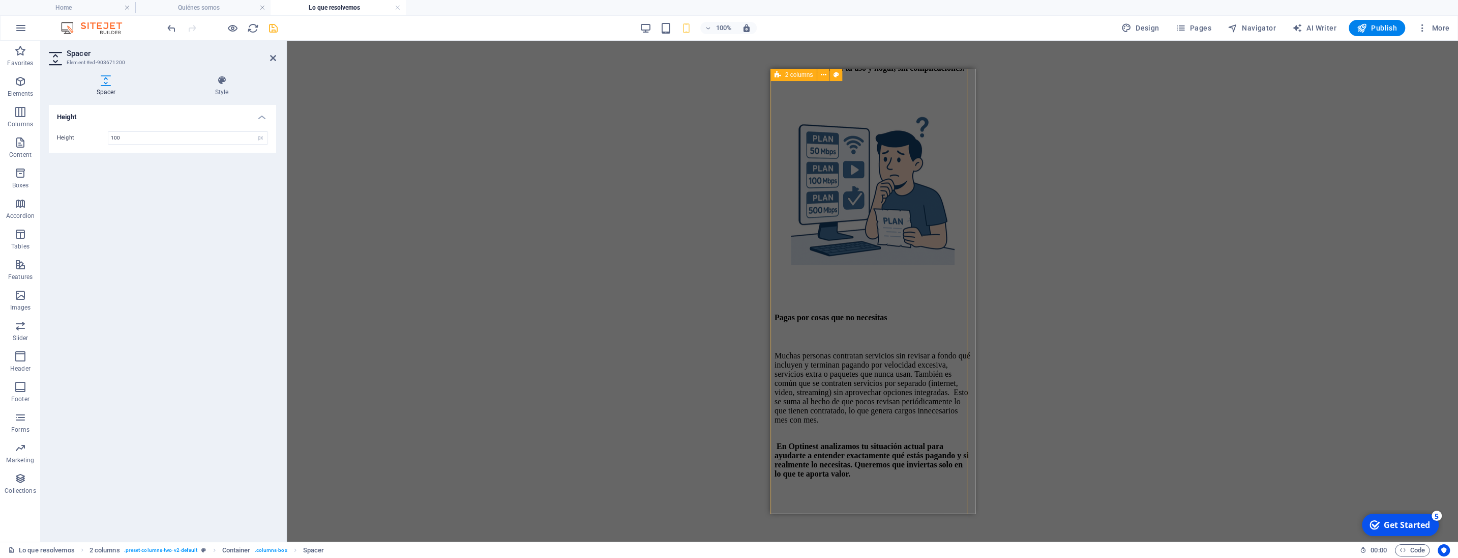
click at [891, 330] on div "Planes no actualizados - Pagas de más sin saberlo Es común que las personas con…" at bounding box center [872, 303] width 196 height 1454
select select "rem"
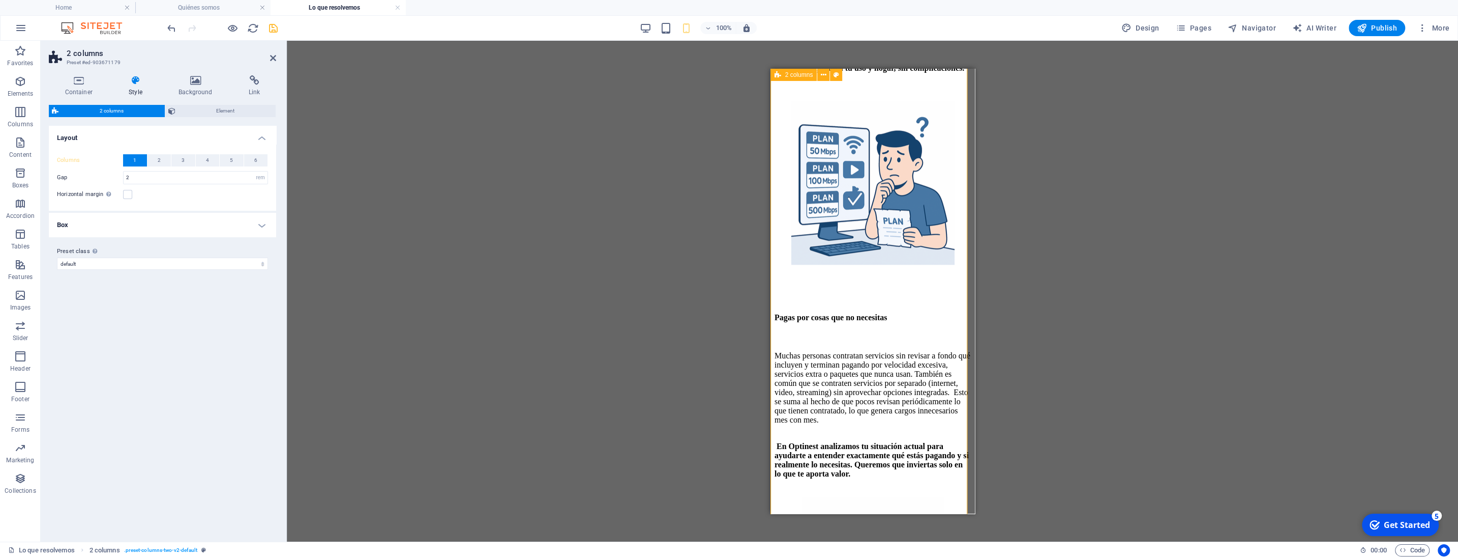
click at [891, 330] on div "Planes no actualizados - Pagas de más sin saberlo Es común que las personas con…" at bounding box center [872, 303] width 196 height 1454
click at [827, 302] on div at bounding box center [872, 285] width 196 height 36
select select "px"
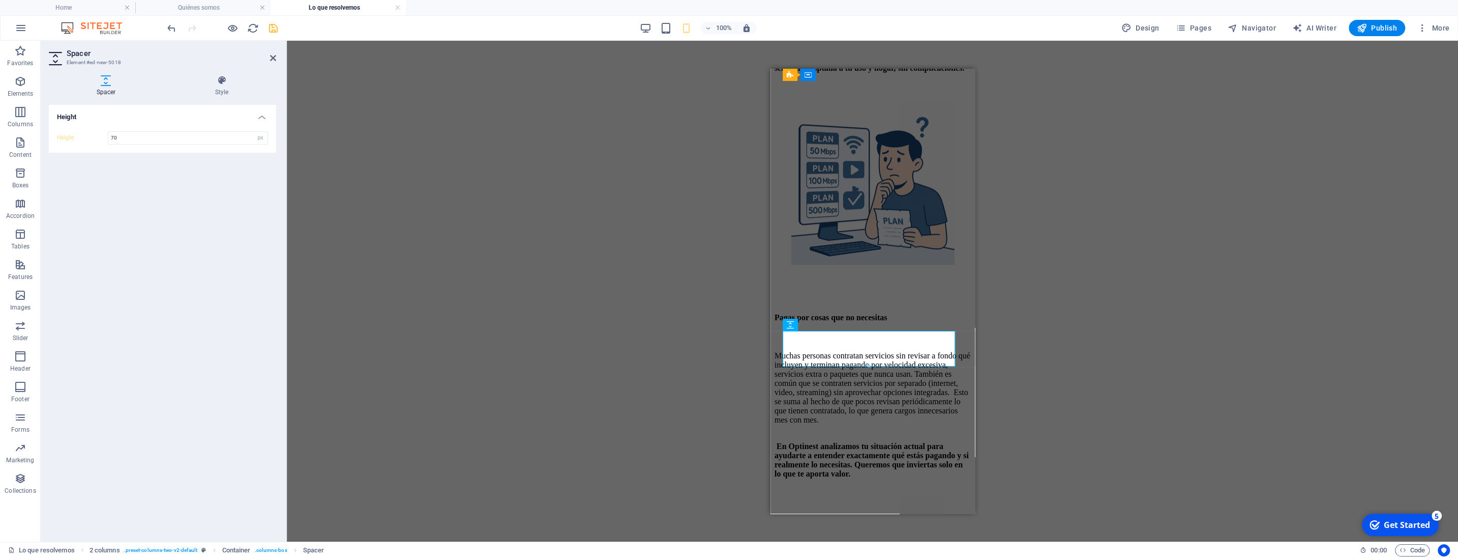
click at [976, 264] on div "Reference Container Text Spacer Reference Icon Icon Text Spacer Spacer H3 Space…" at bounding box center [873, 291] width 1172 height 501
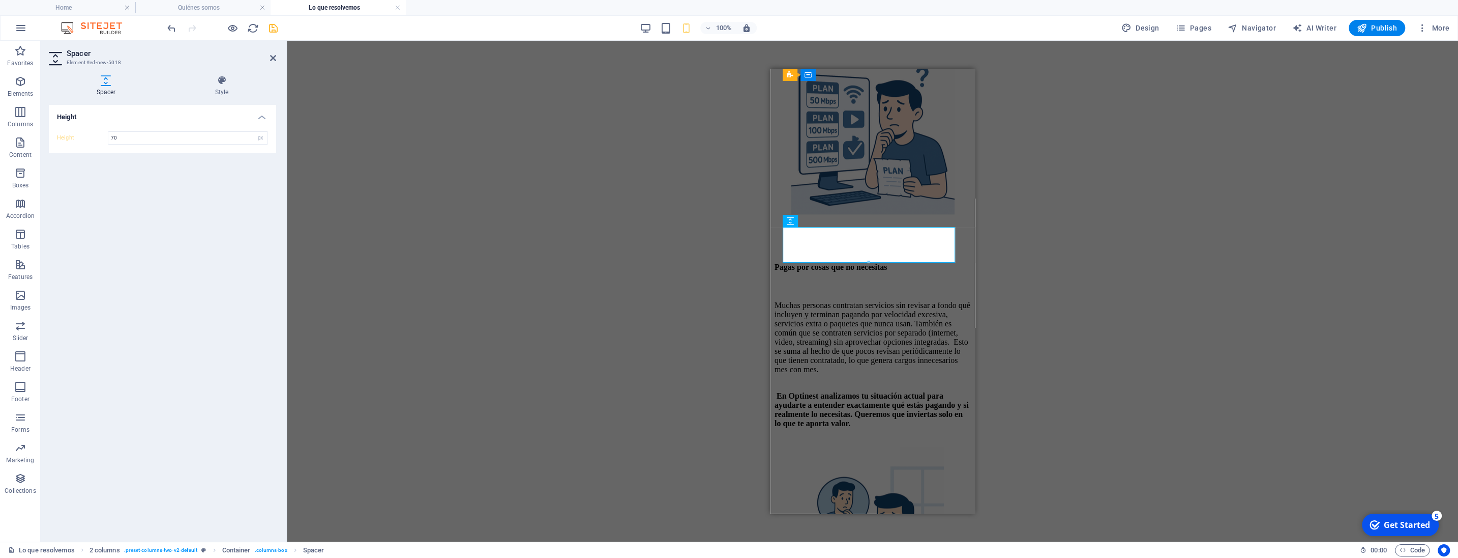
scroll to position [1124, 0]
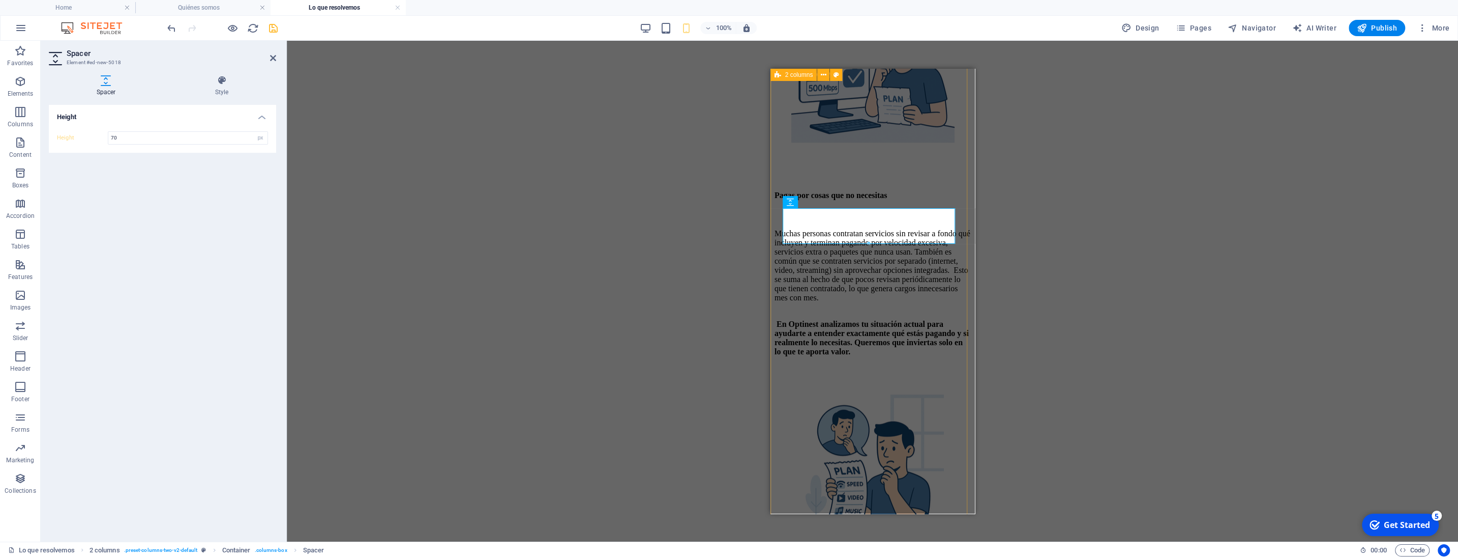
click at [956, 289] on div "Planes no actualizados - Pagas de más sin saberlo Es común que las personas con…" at bounding box center [872, 181] width 196 height 1454
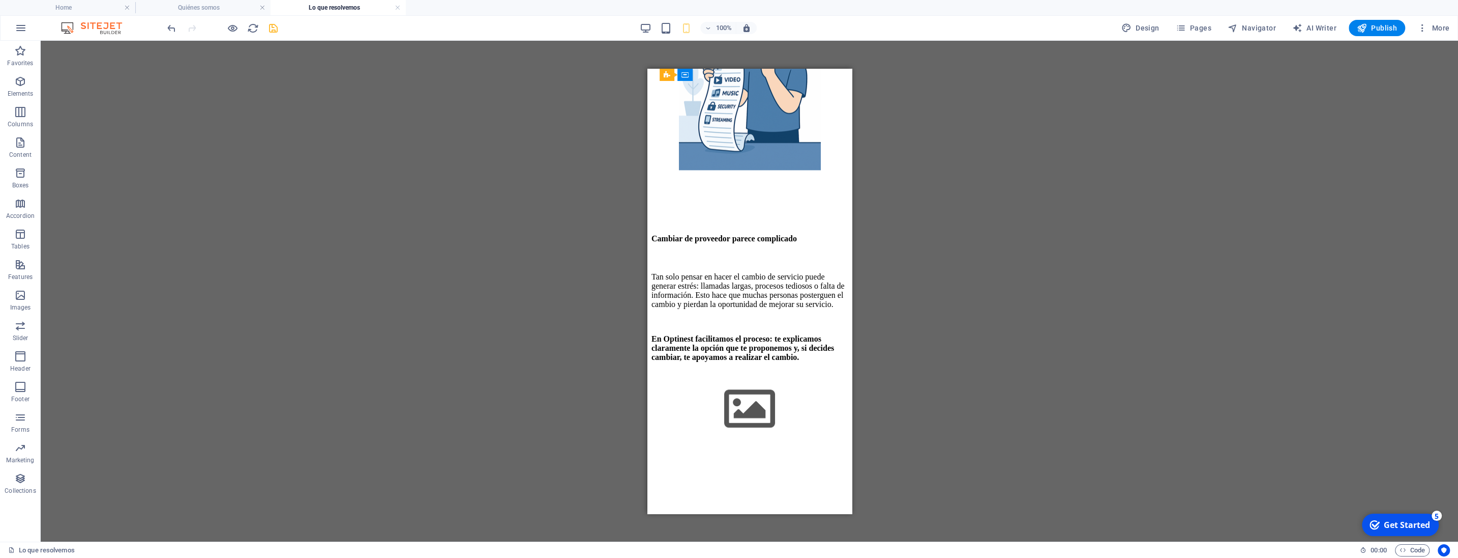
scroll to position [1554, 0]
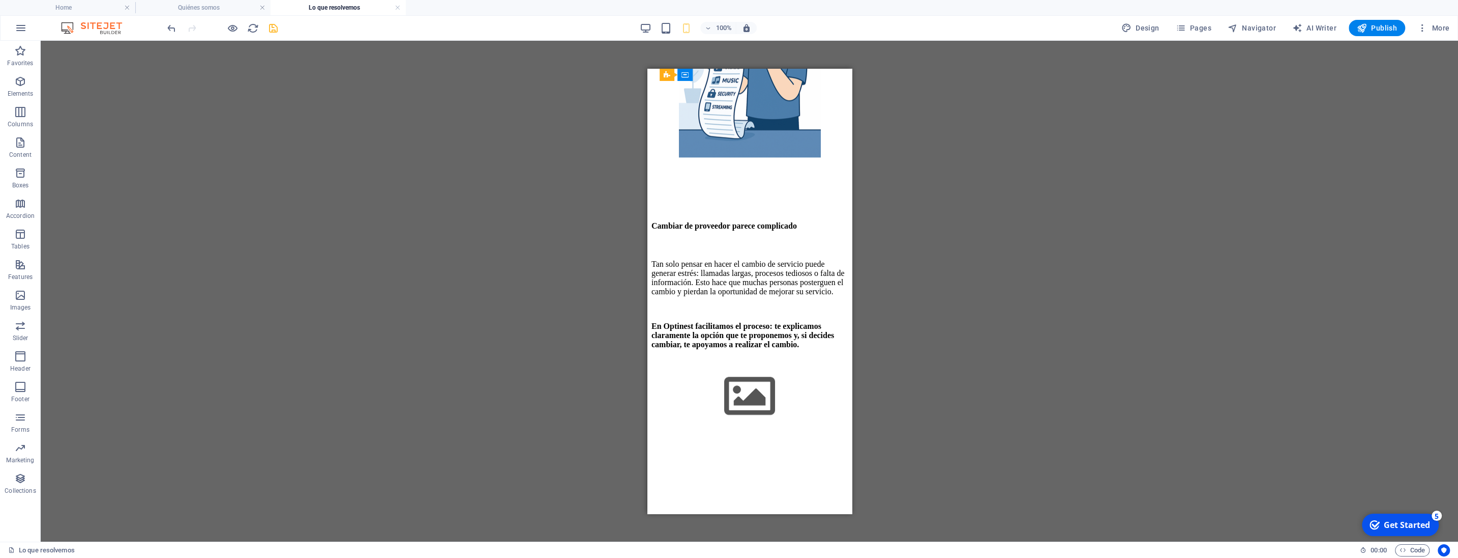
drag, startPoint x: 849, startPoint y: 266, endPoint x: 1499, endPoint y: 404, distance: 664.7
click at [757, 210] on div at bounding box center [749, 184] width 196 height 51
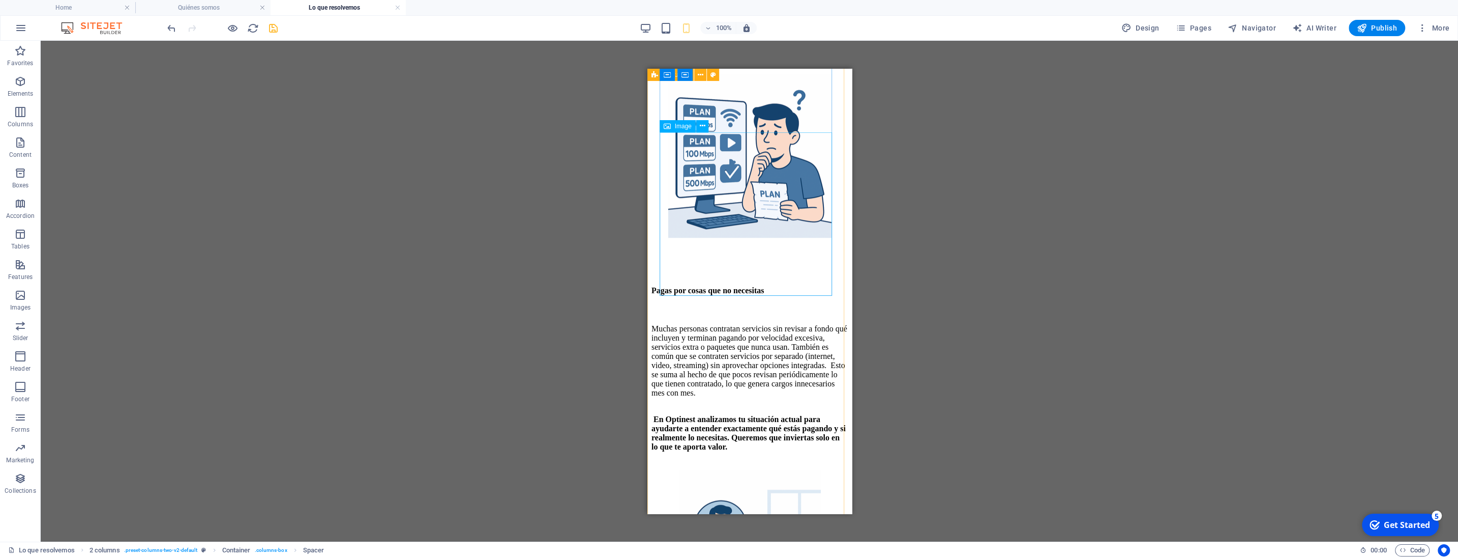
scroll to position [1020, 0]
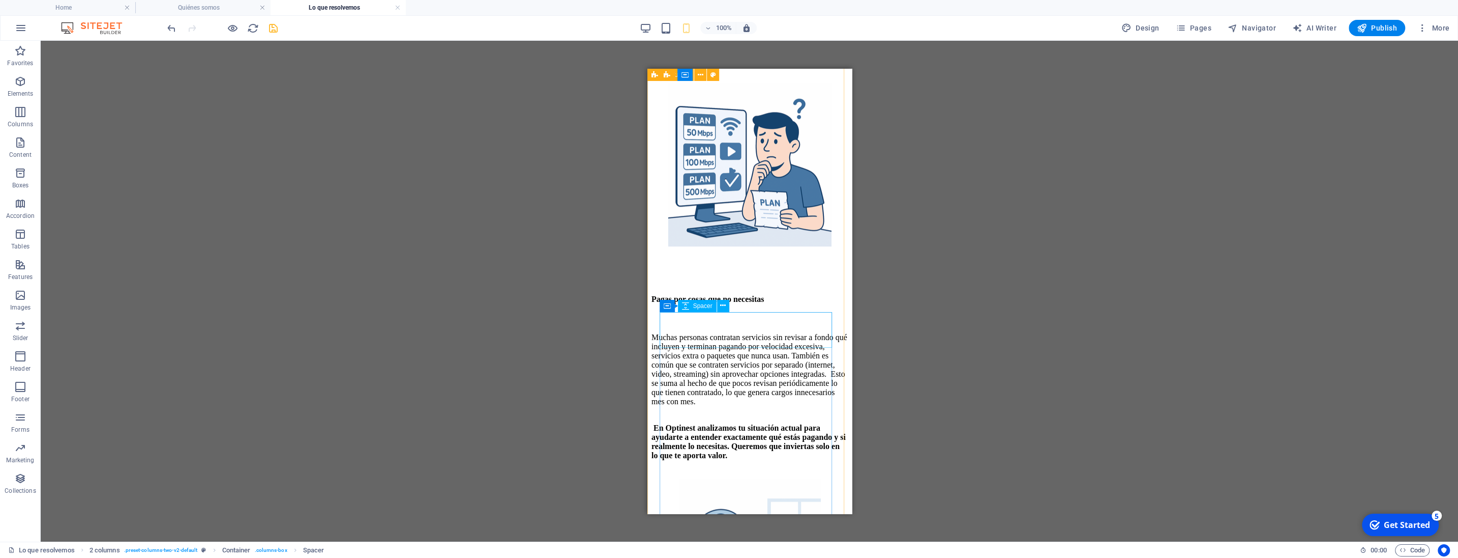
click at [742, 284] on div at bounding box center [749, 266] width 196 height 36
click at [770, 284] on div at bounding box center [749, 266] width 196 height 36
select select "px"
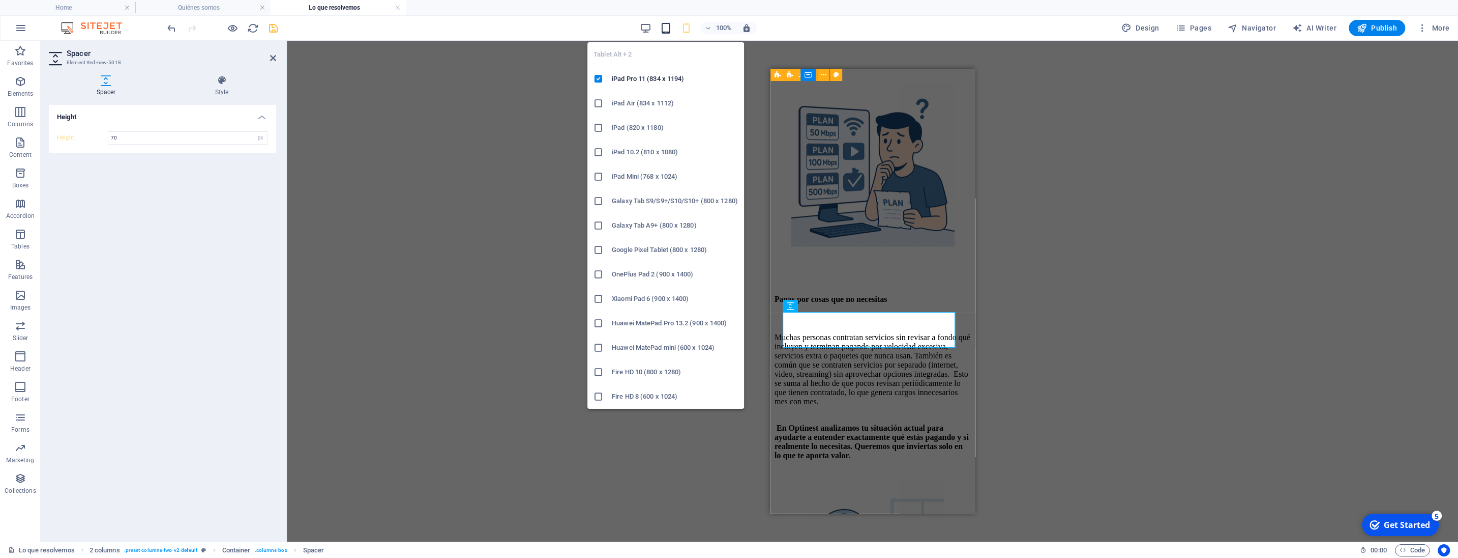
click at [664, 31] on icon "button" at bounding box center [666, 28] width 12 height 12
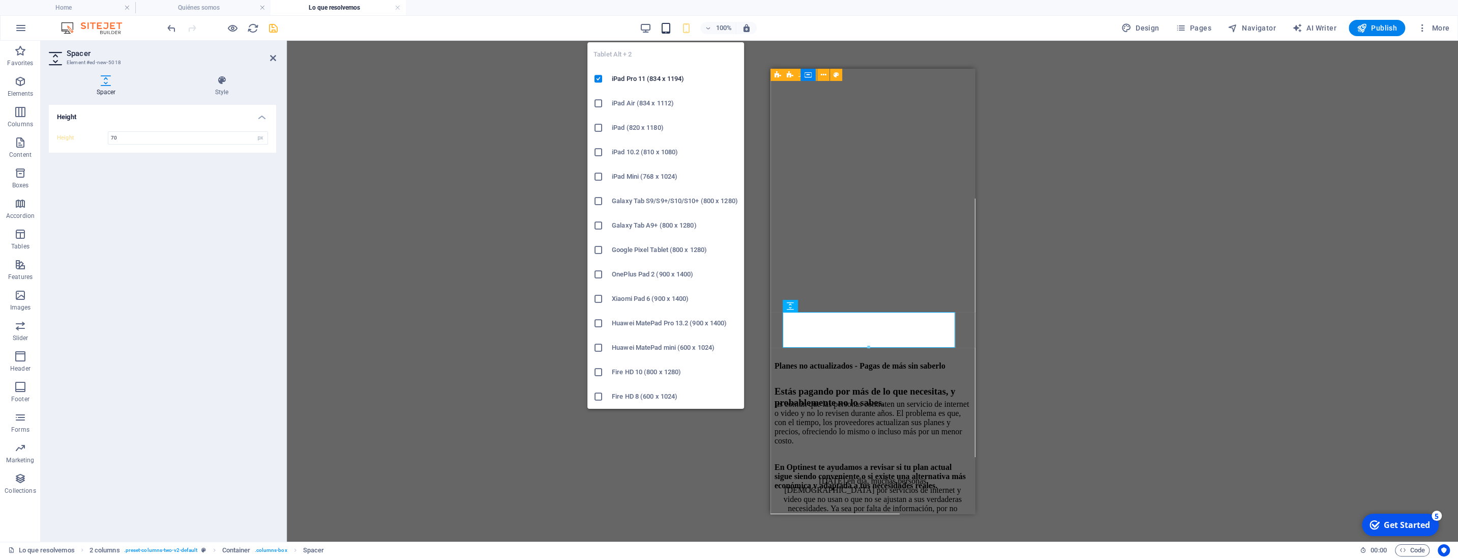
type input "20"
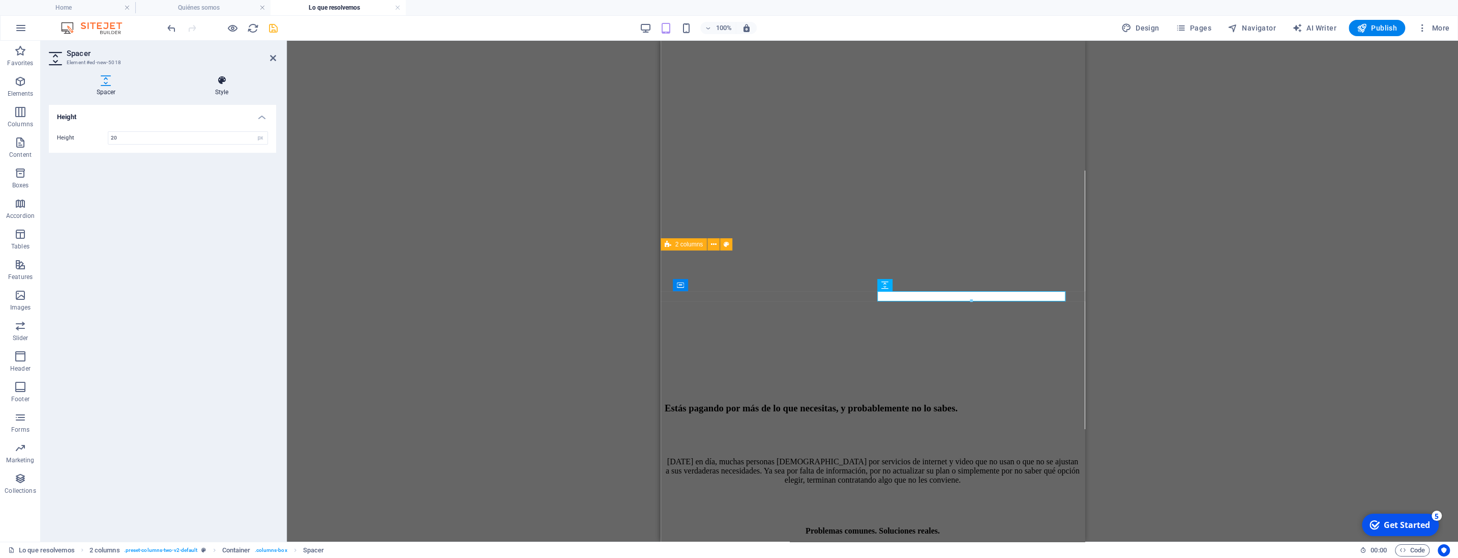
click at [227, 81] on icon at bounding box center [221, 80] width 109 height 10
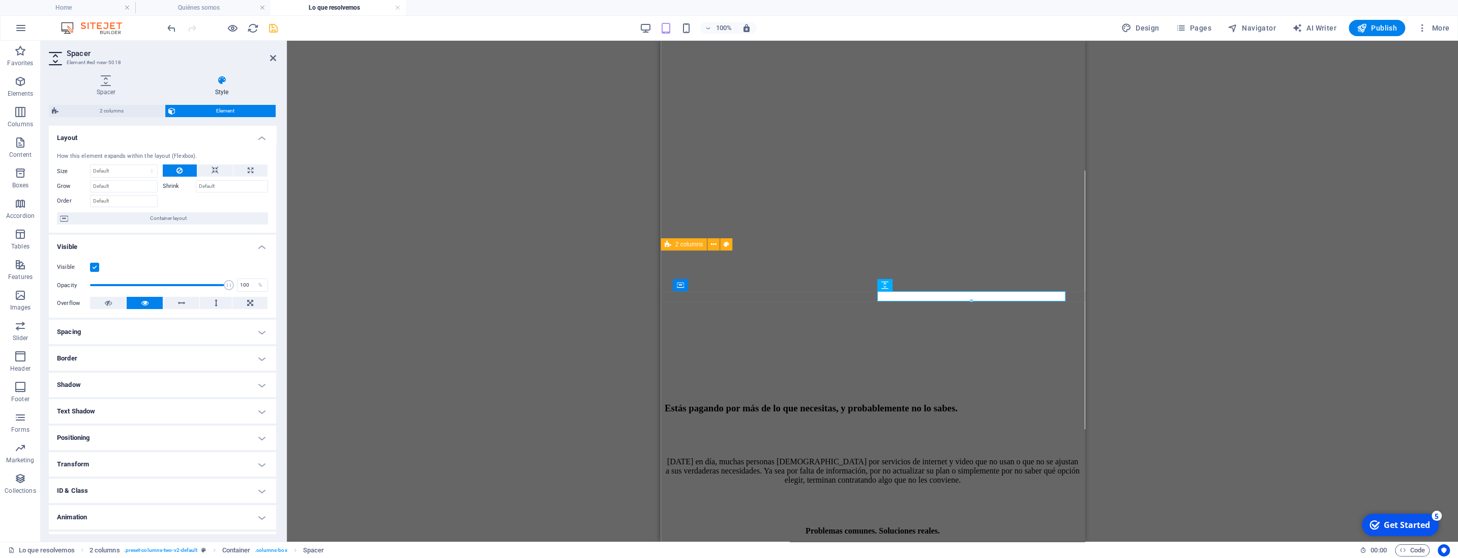
click at [95, 269] on label at bounding box center [94, 266] width 9 height 9
click at [0, 0] on input "Visible" at bounding box center [0, 0] width 0 height 0
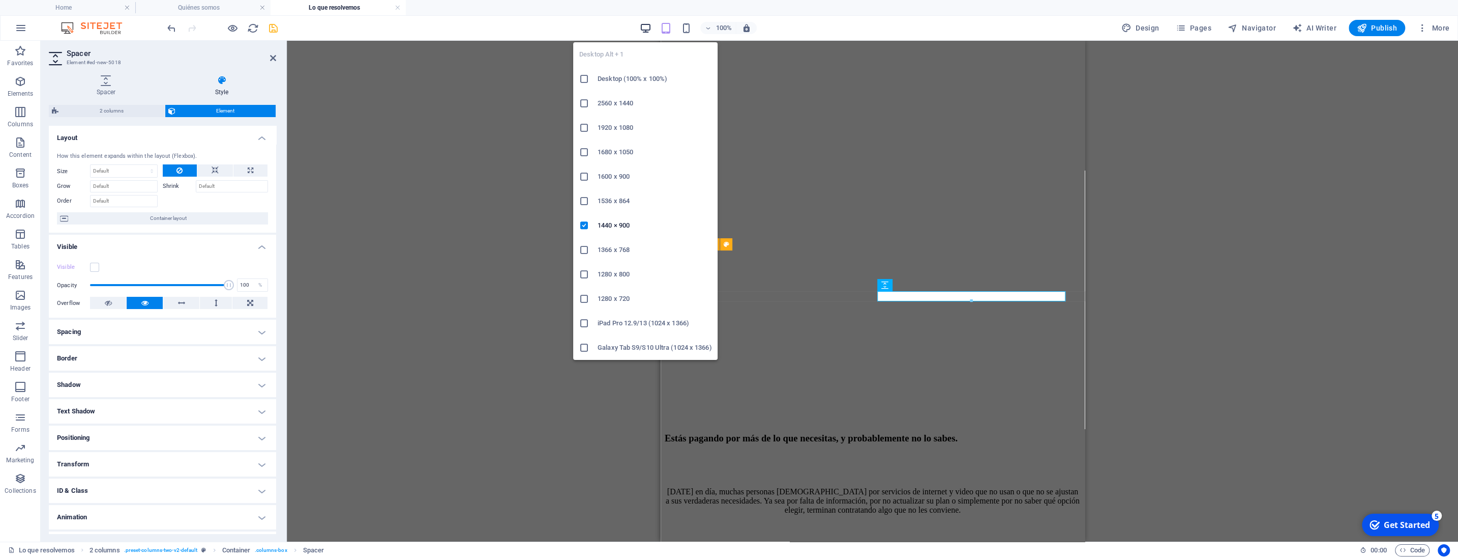
click at [648, 27] on icon "button" at bounding box center [646, 28] width 12 height 12
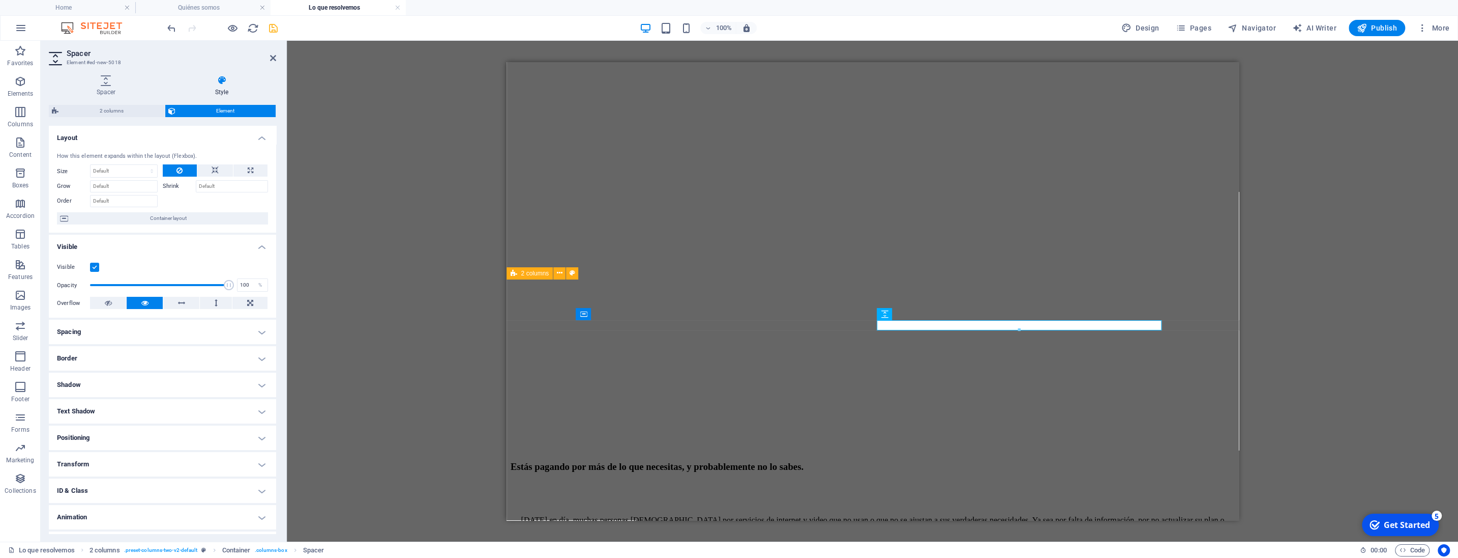
click at [96, 266] on label at bounding box center [94, 266] width 9 height 9
click at [0, 0] on input "Visible" at bounding box center [0, 0] width 0 height 0
click at [233, 28] on icon "button" at bounding box center [233, 28] width 12 height 12
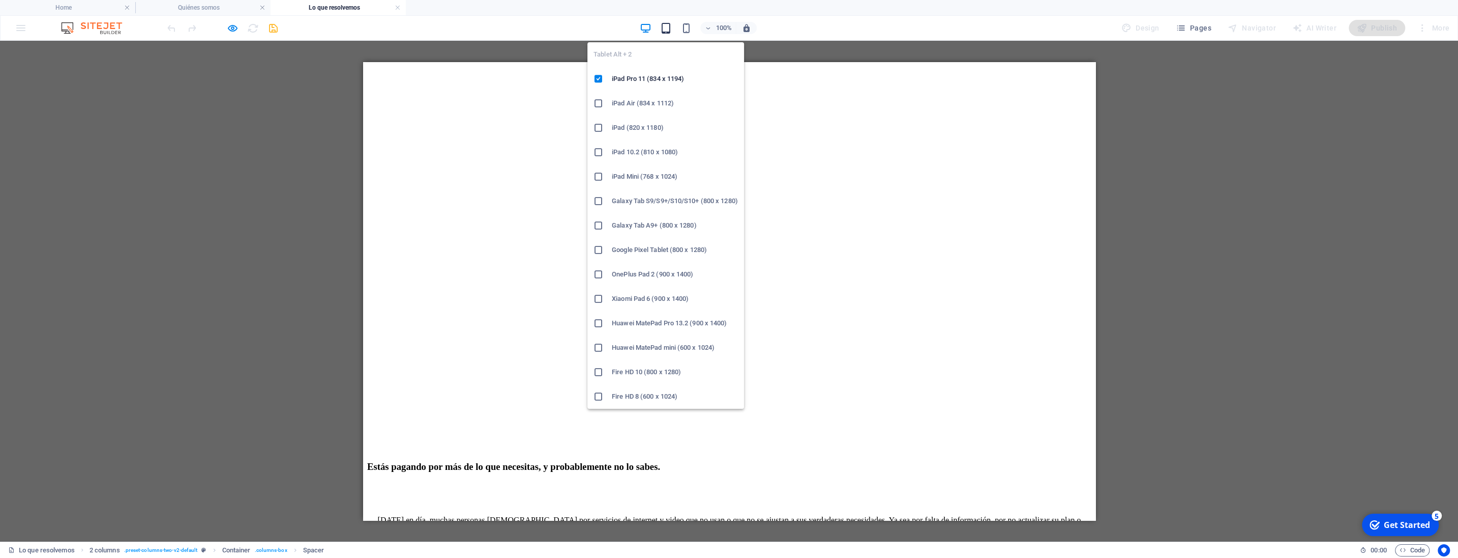
click at [666, 27] on icon "button" at bounding box center [666, 28] width 12 height 12
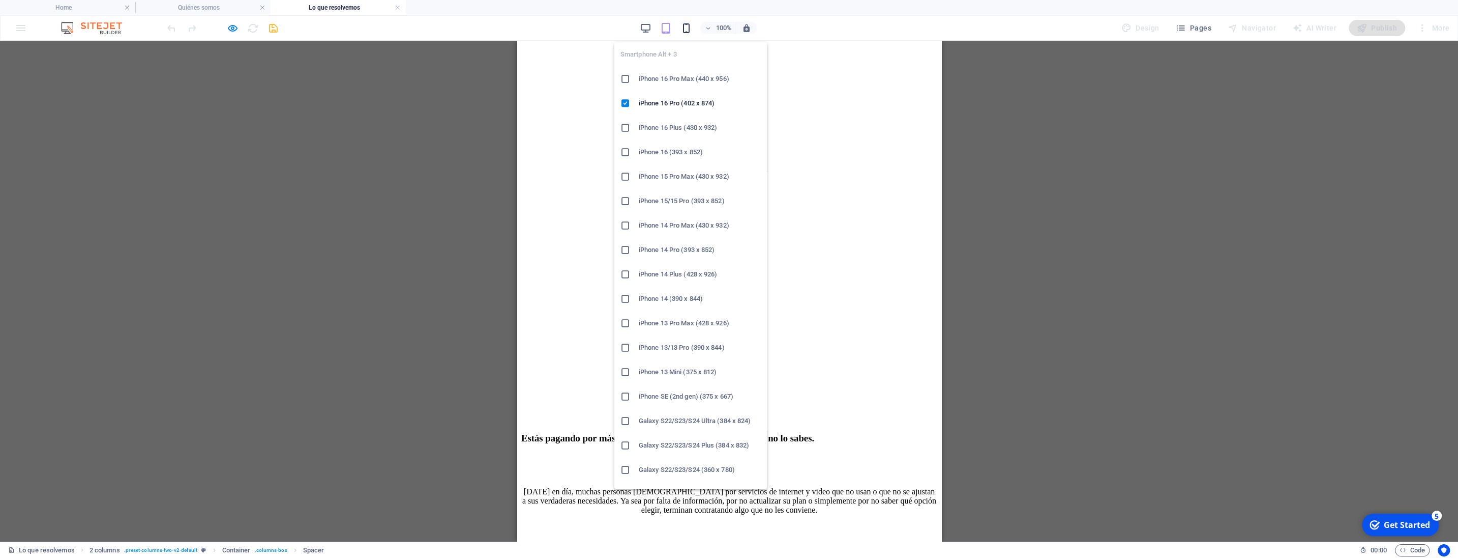
click at [683, 30] on icon "button" at bounding box center [687, 28] width 12 height 12
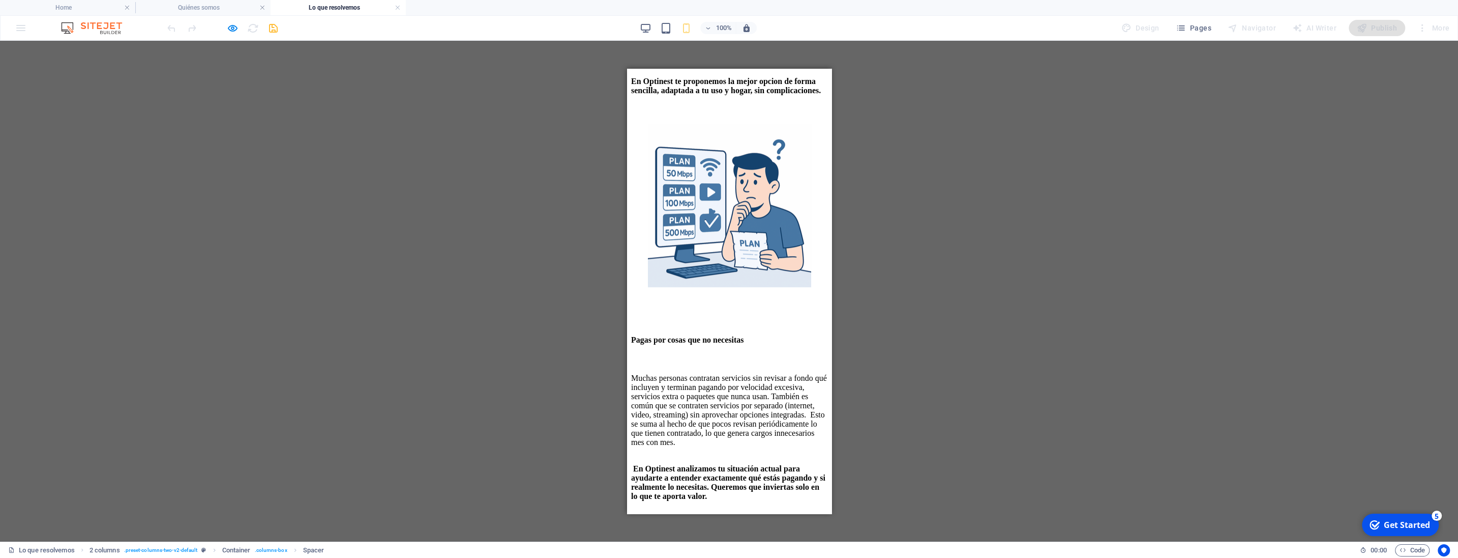
scroll to position [964, 0]
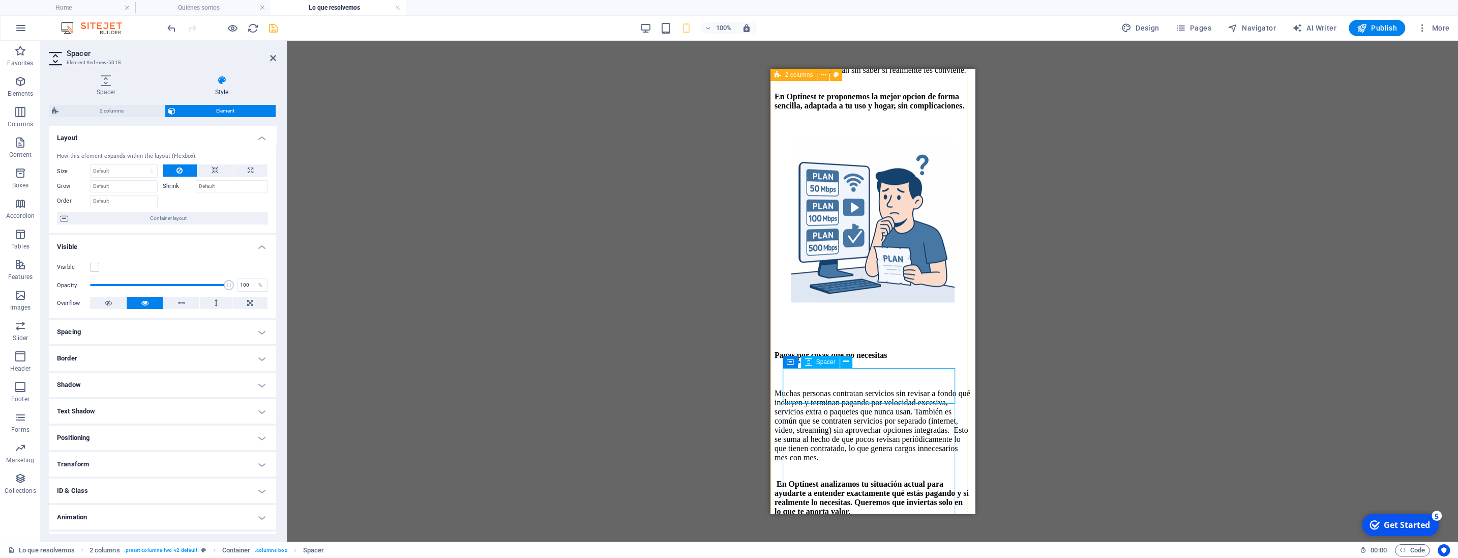
click at [862, 340] on div at bounding box center [872, 322] width 196 height 36
click at [94, 266] on label at bounding box center [94, 266] width 9 height 9
click at [0, 0] on input "Visible" at bounding box center [0, 0] width 0 height 0
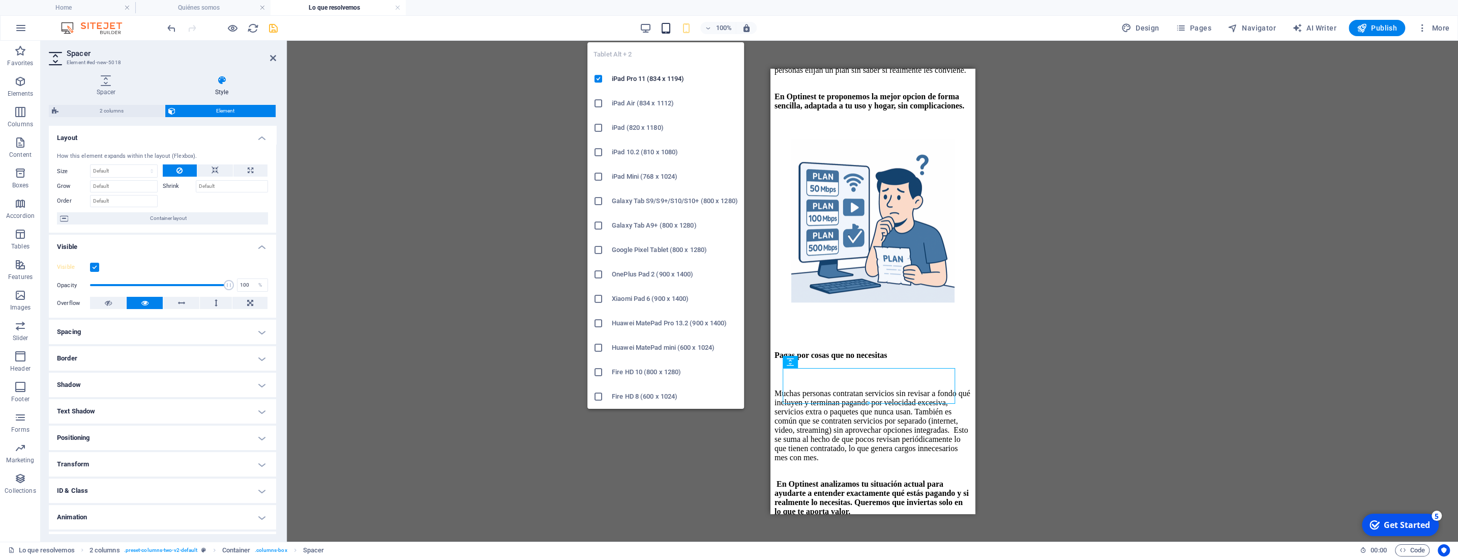
click at [664, 26] on icon "button" at bounding box center [666, 28] width 12 height 12
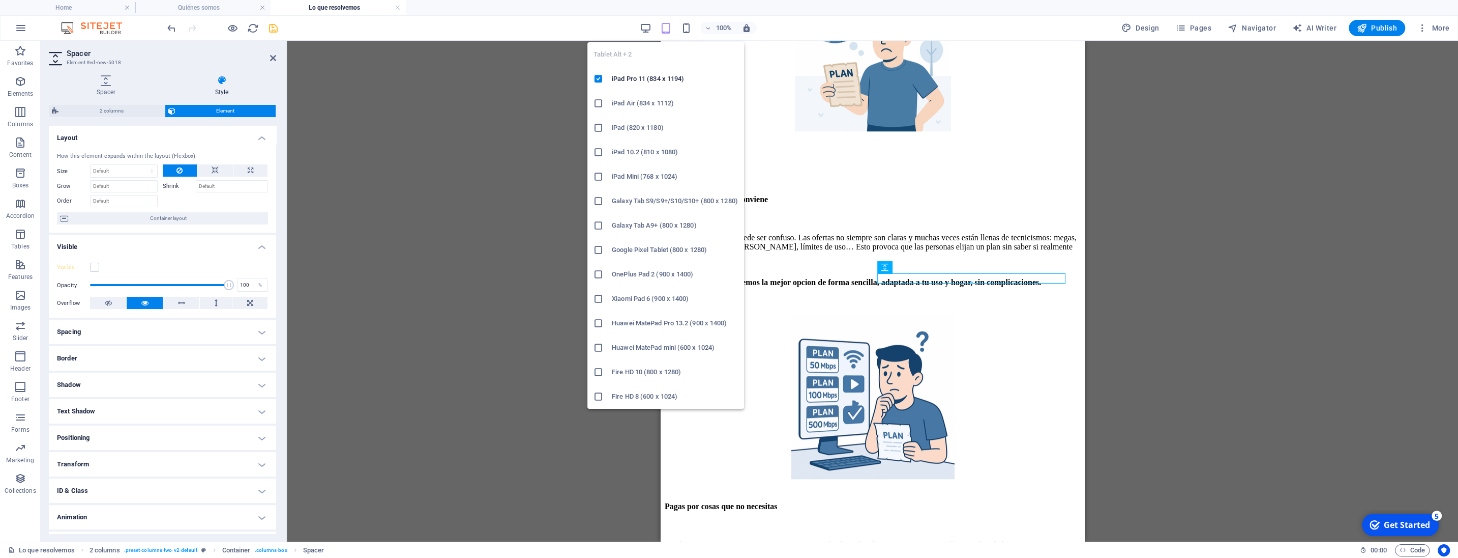
scroll to position [216, 0]
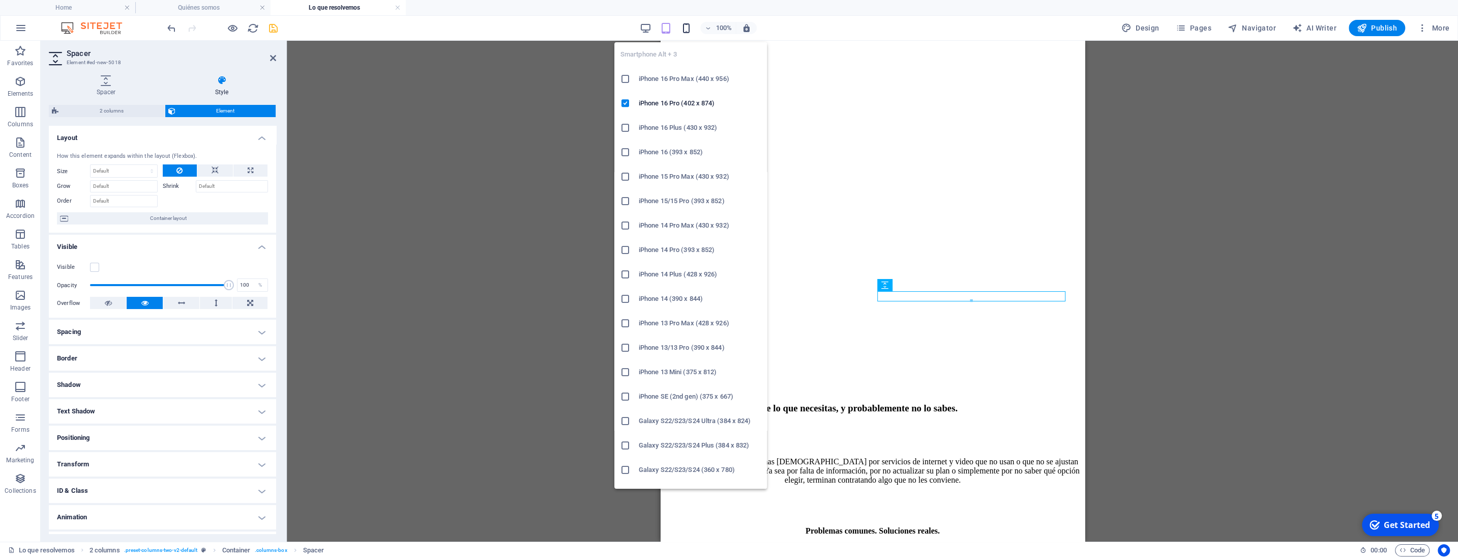
click at [688, 27] on icon "button" at bounding box center [687, 28] width 12 height 12
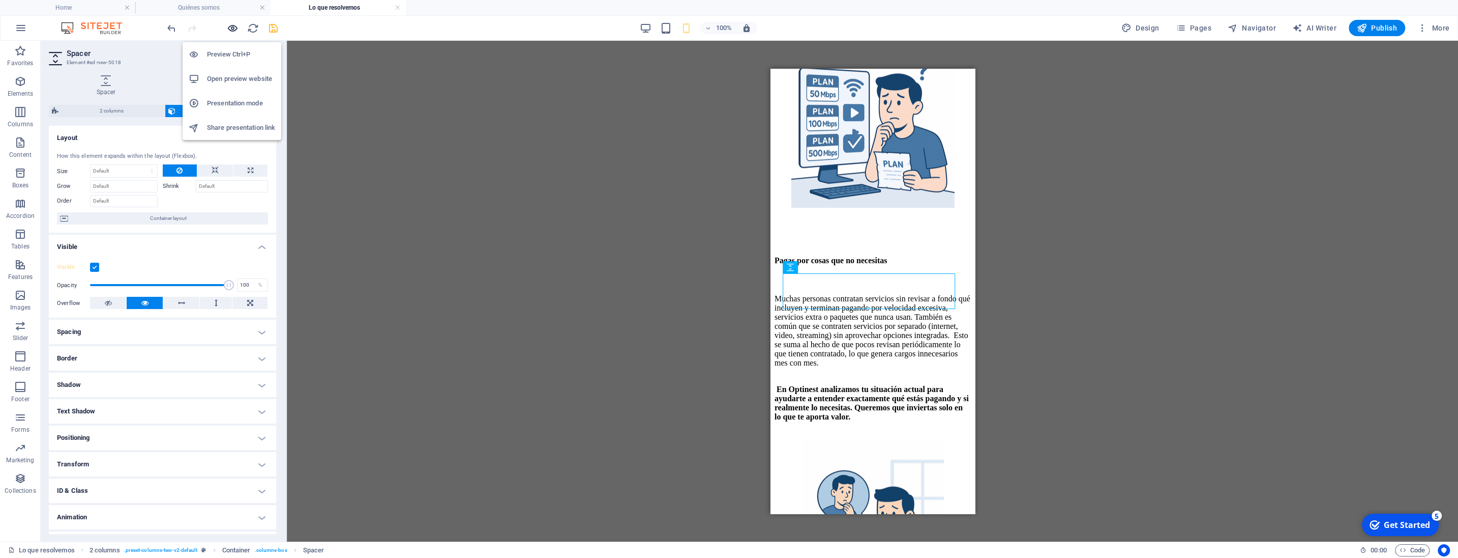
click at [235, 26] on icon "button" at bounding box center [233, 28] width 12 height 12
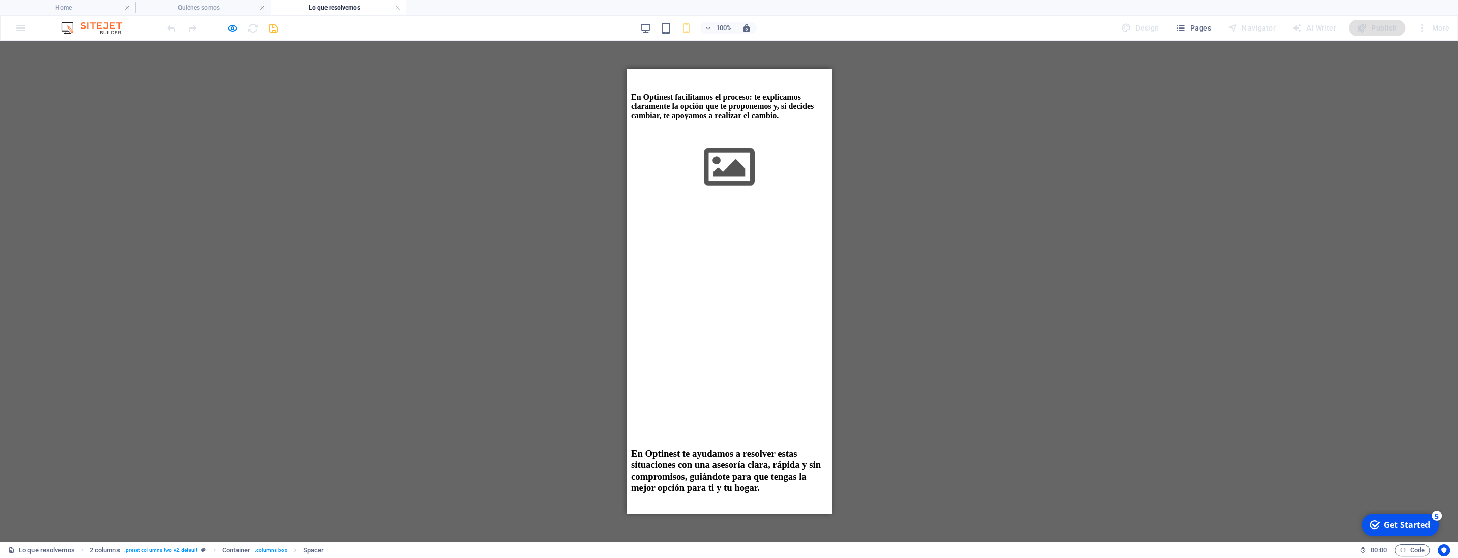
scroll to position [1788, 0]
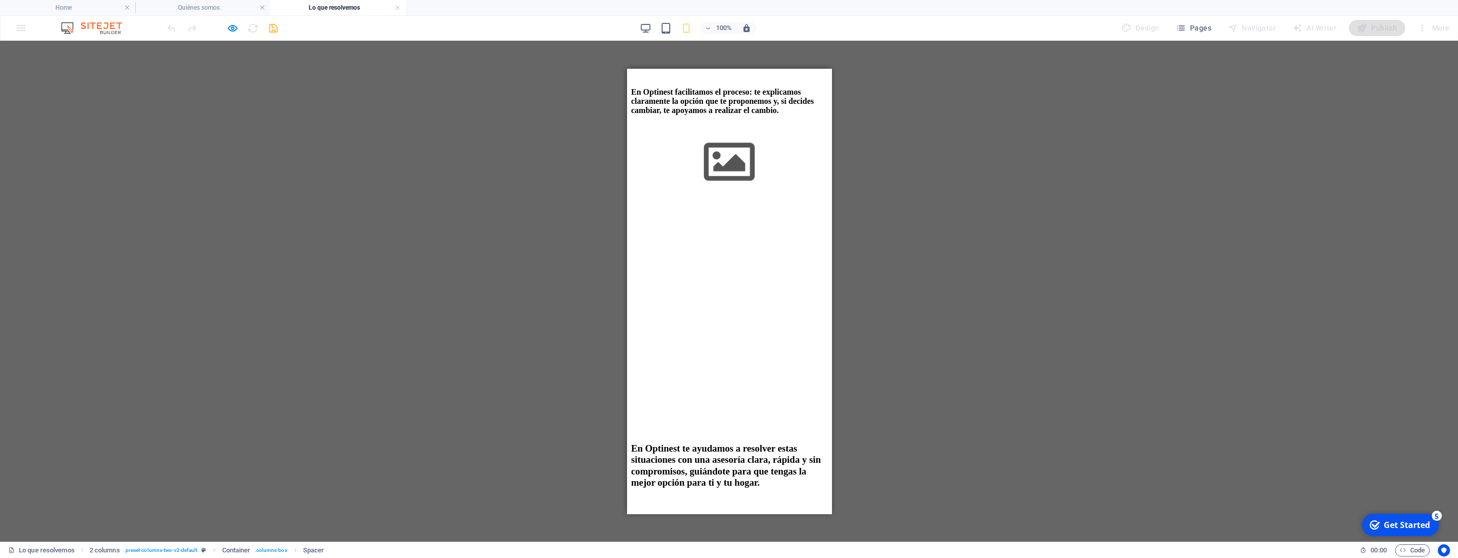
drag, startPoint x: 828, startPoint y: 269, endPoint x: 1461, endPoint y: 429, distance: 652.9
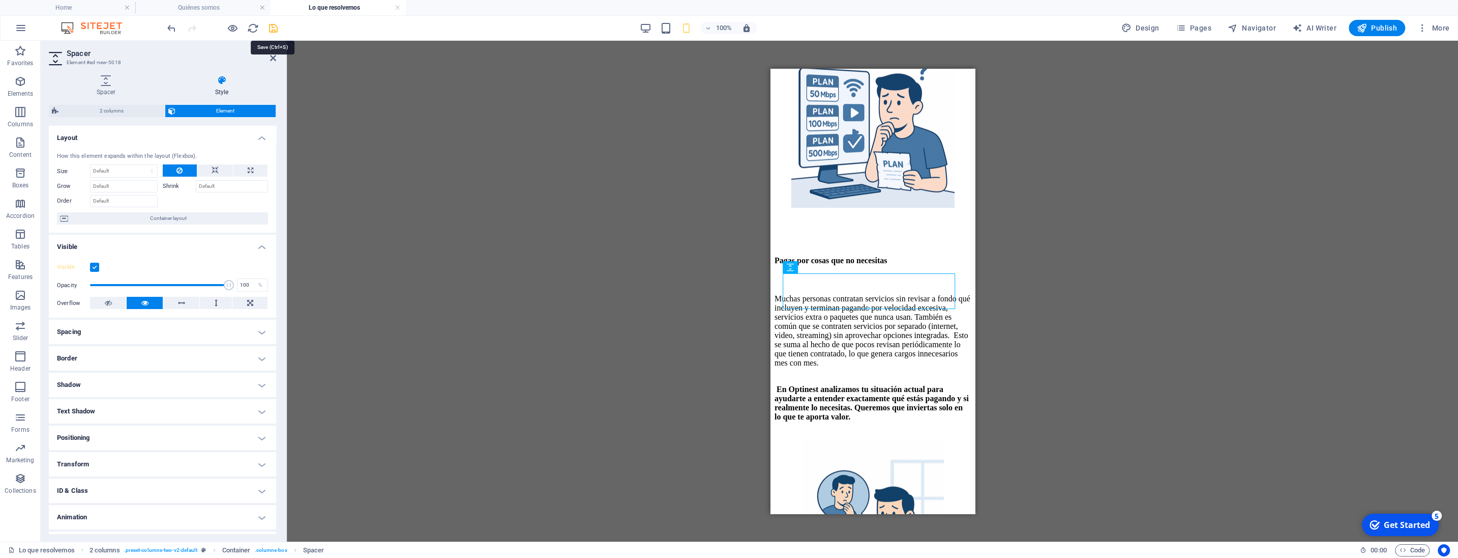
click at [275, 27] on icon "save" at bounding box center [274, 28] width 12 height 12
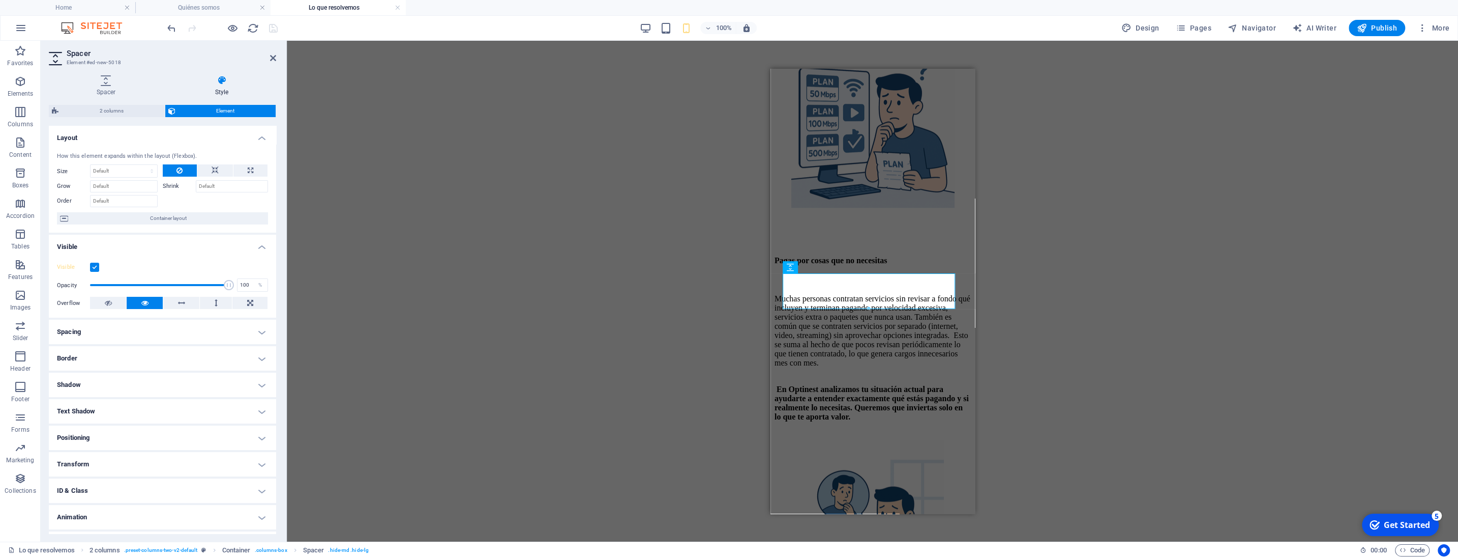
click at [572, 281] on div "Reference Container Text Spacer Reference Icon Icon Text Spacer Spacer H3 Space…" at bounding box center [873, 291] width 1172 height 501
click at [276, 55] on icon at bounding box center [273, 58] width 6 height 8
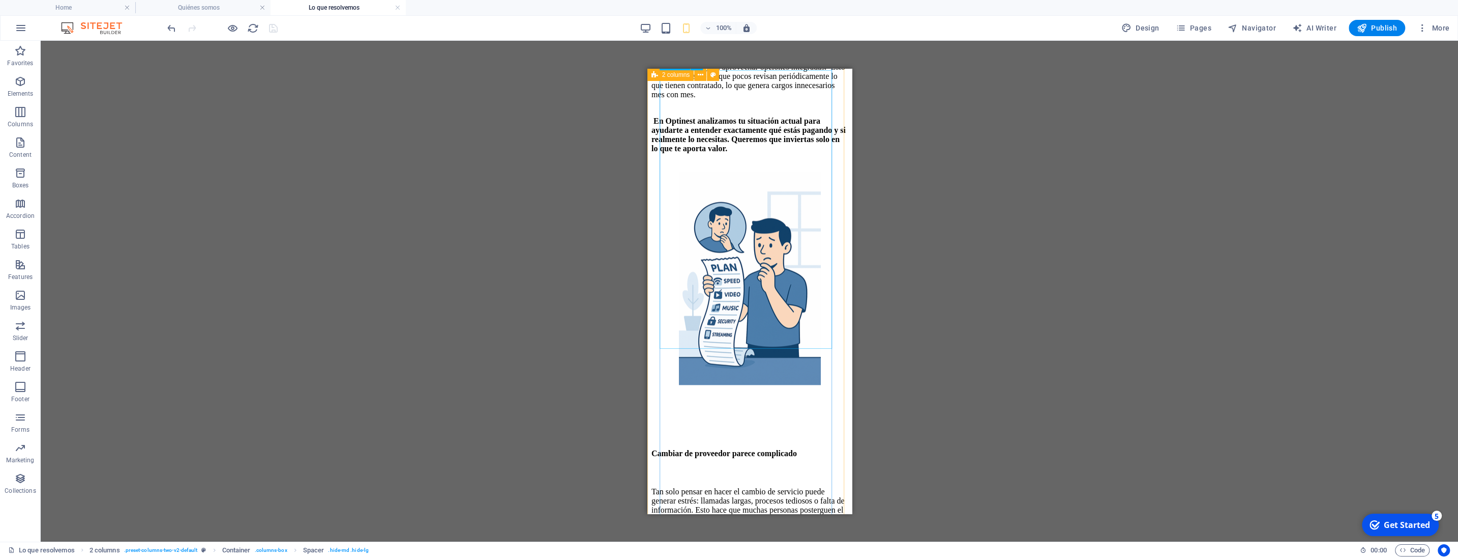
scroll to position [1379, 0]
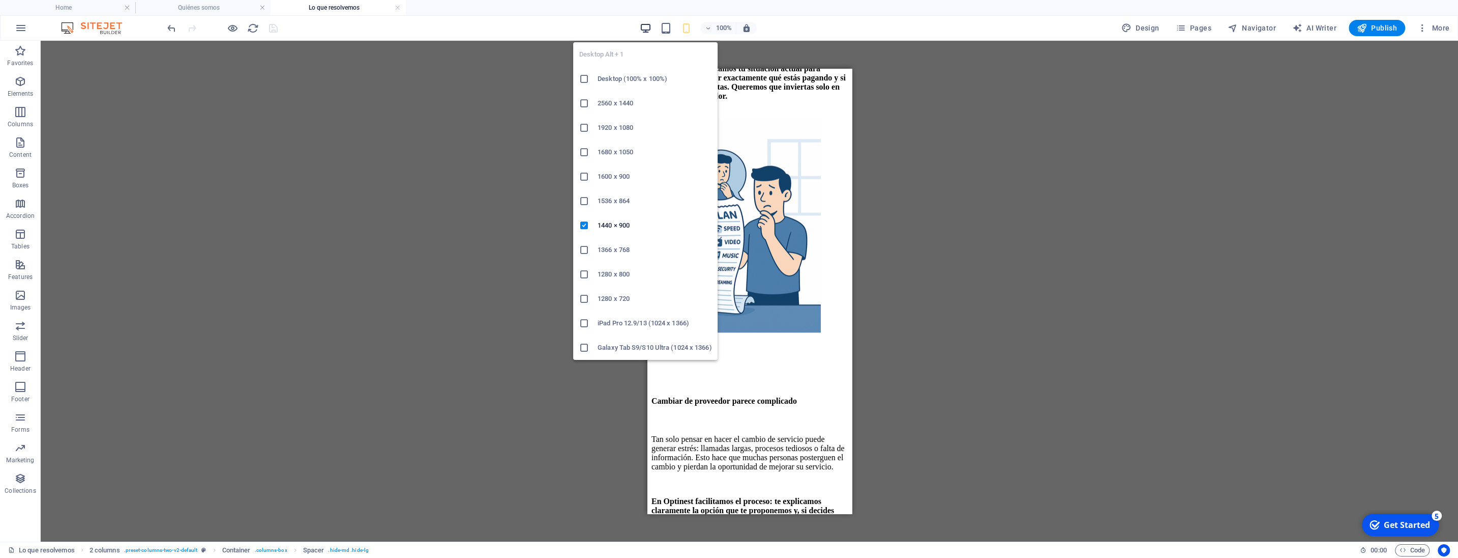
click at [646, 26] on icon "button" at bounding box center [646, 28] width 12 height 12
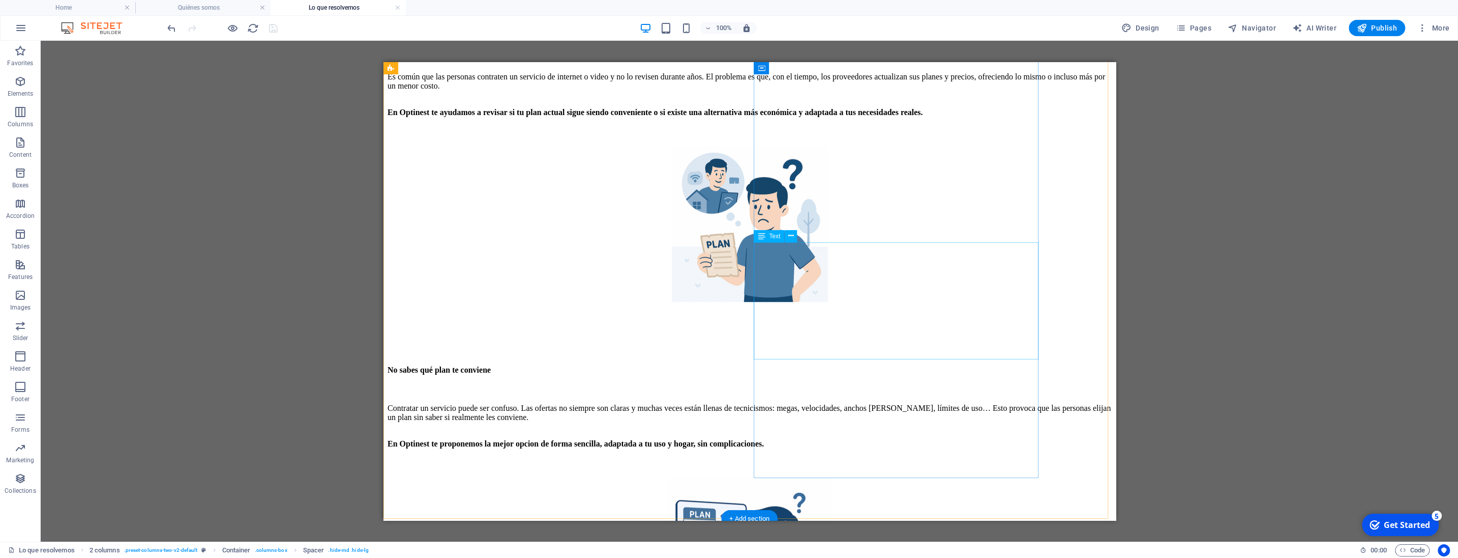
scroll to position [886, 0]
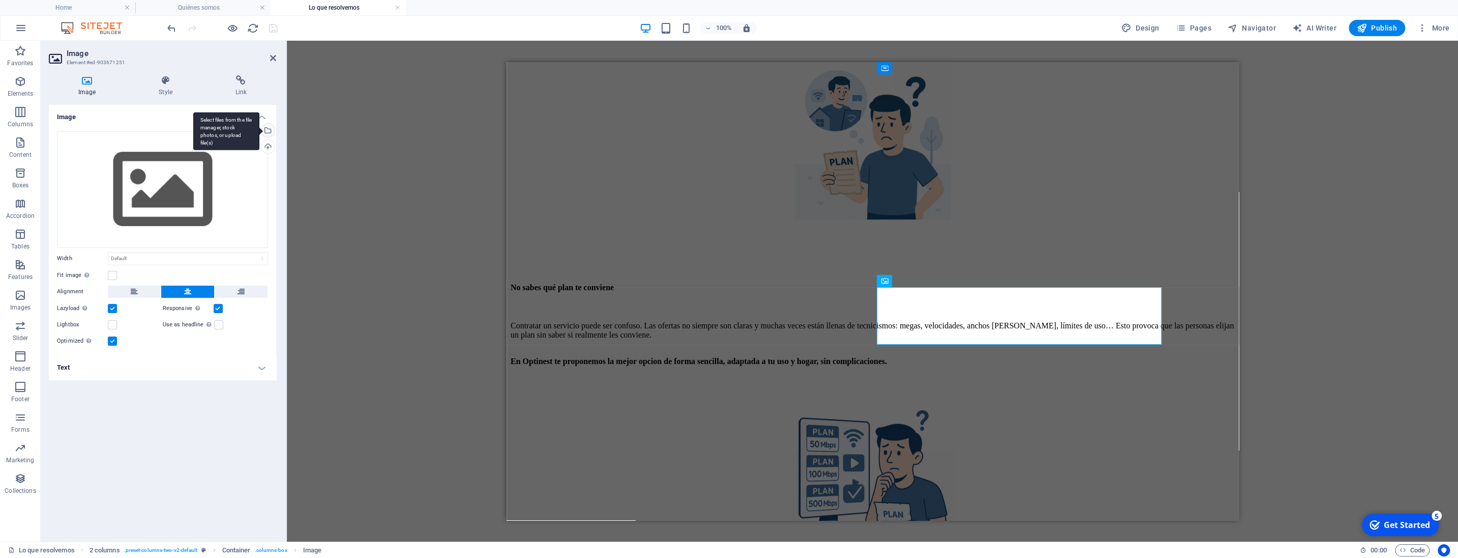
click at [270, 129] on div "Select files from the file manager, stock photos, or upload file(s)" at bounding box center [266, 131] width 15 height 15
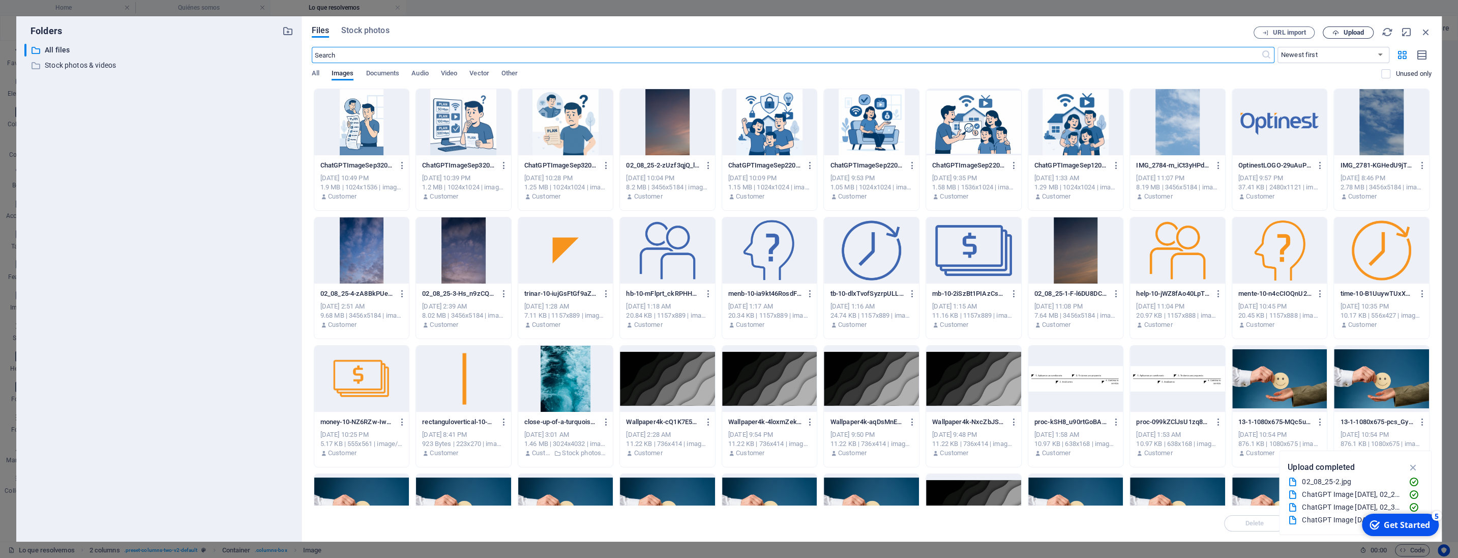
click at [1339, 31] on icon "button" at bounding box center [1336, 33] width 7 height 7
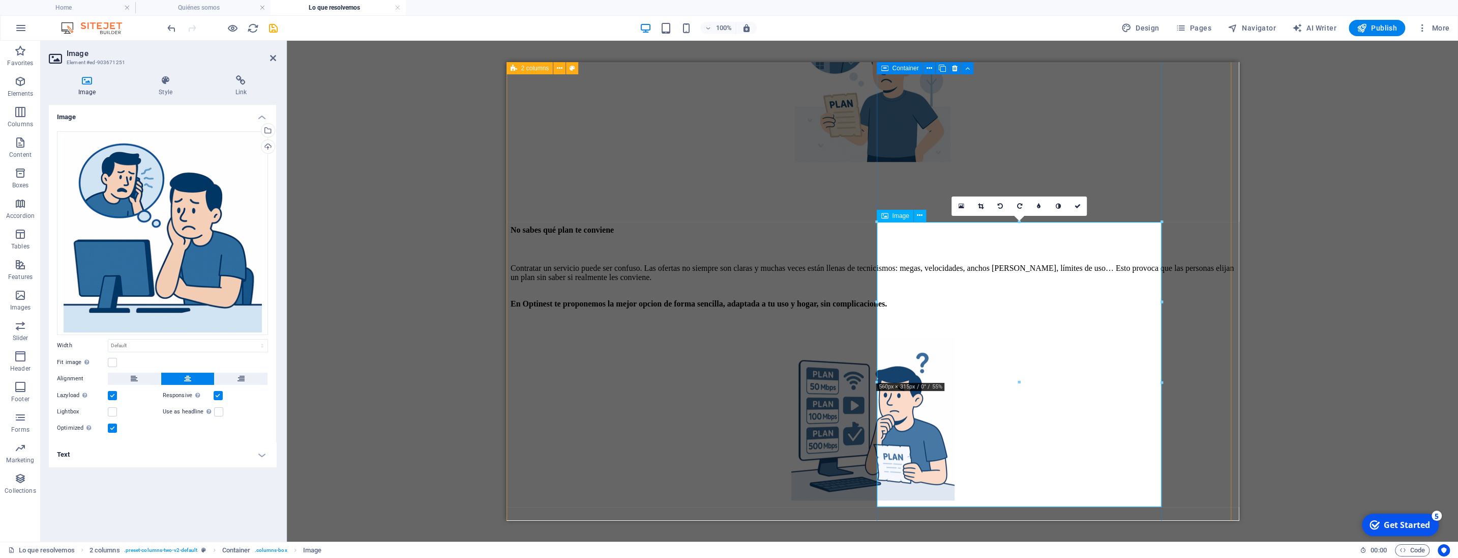
scroll to position [993, 0]
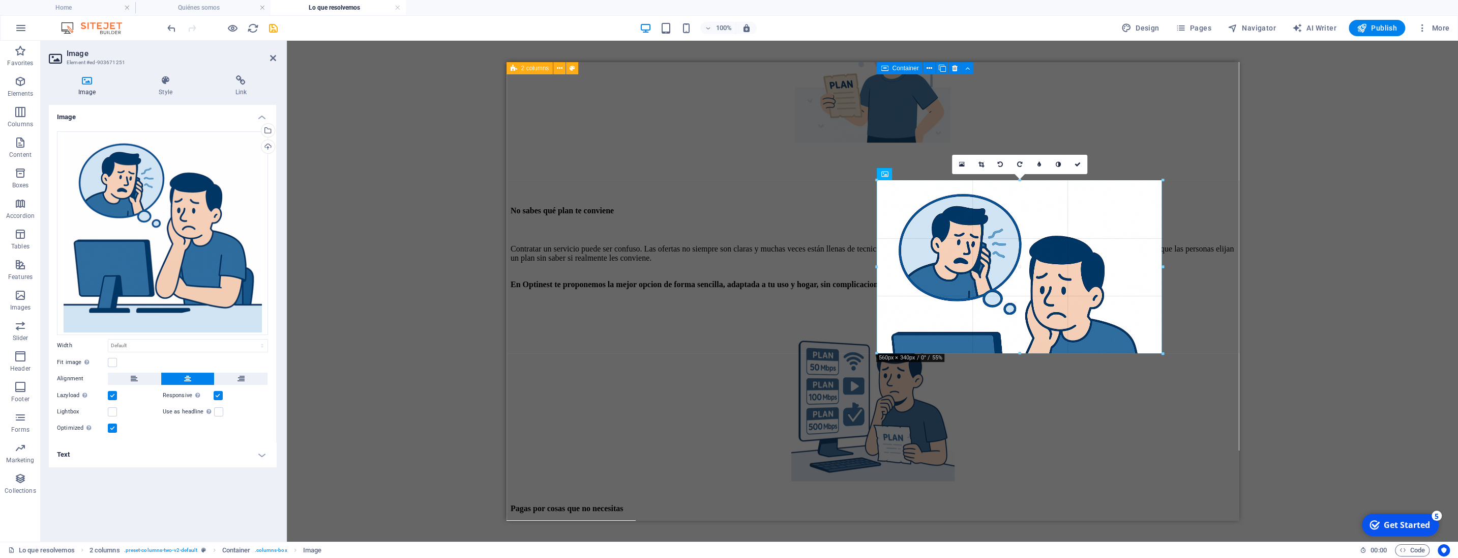
drag, startPoint x: 1020, startPoint y: 340, endPoint x: 1020, endPoint y: 353, distance: 12.7
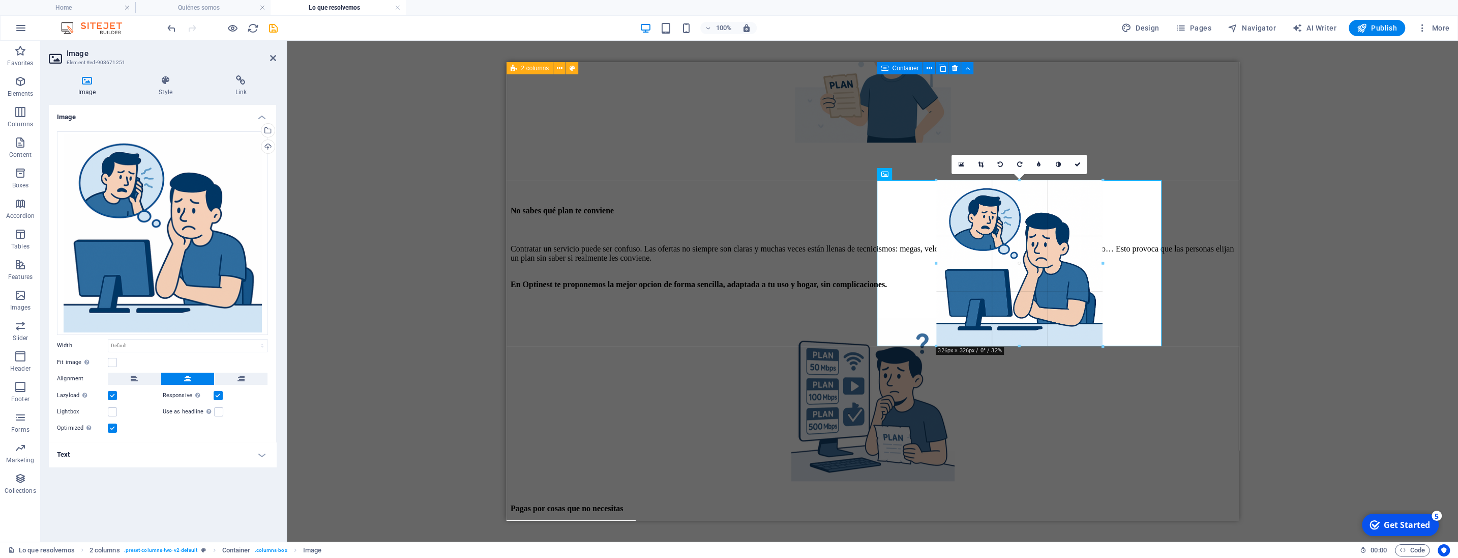
drag, startPoint x: 1020, startPoint y: 465, endPoint x: 1015, endPoint y: 346, distance: 119.2
type input "326"
select select "px"
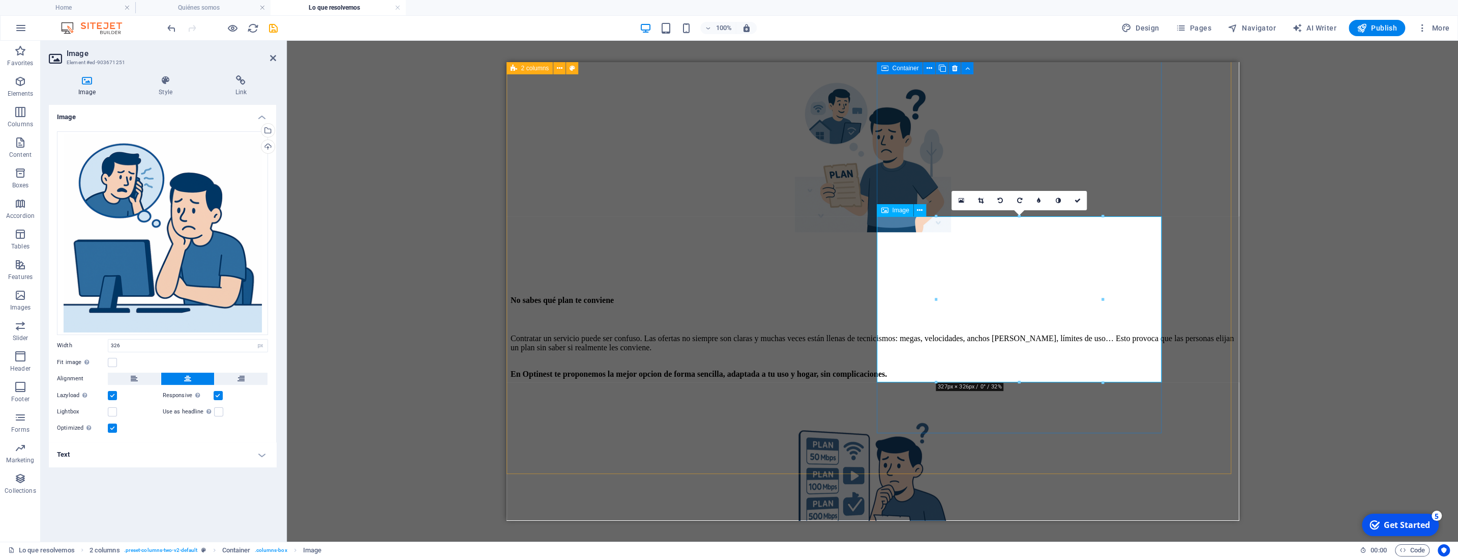
scroll to position [886, 0]
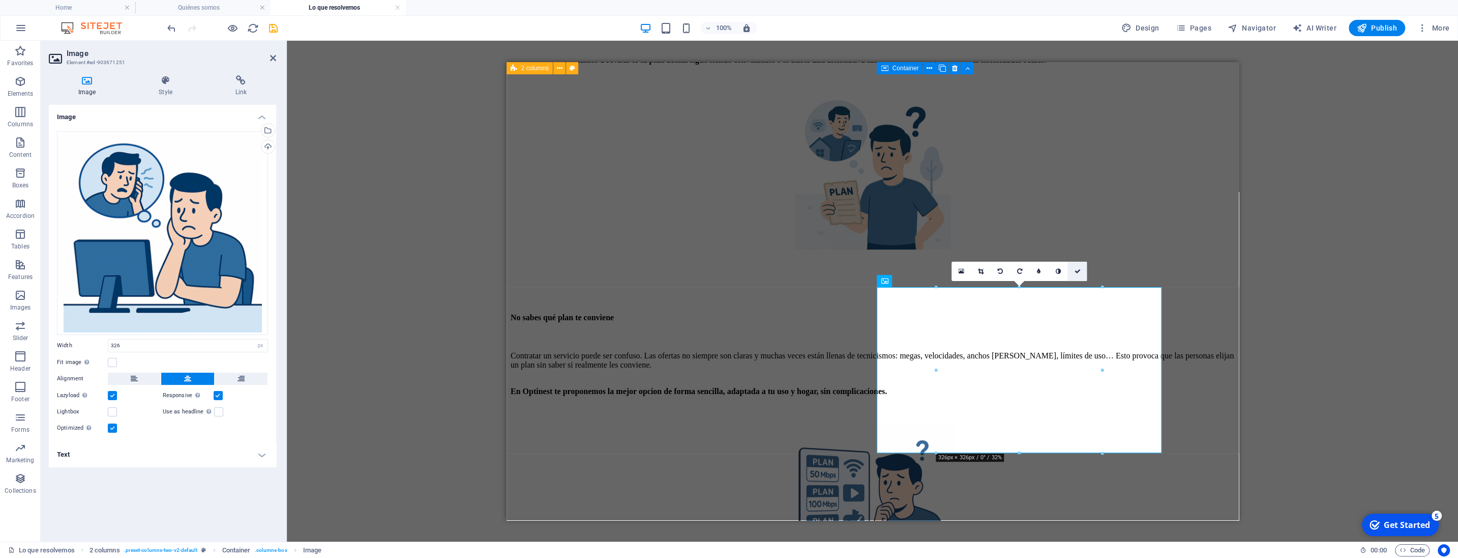
click at [1074, 271] on link at bounding box center [1077, 270] width 19 height 19
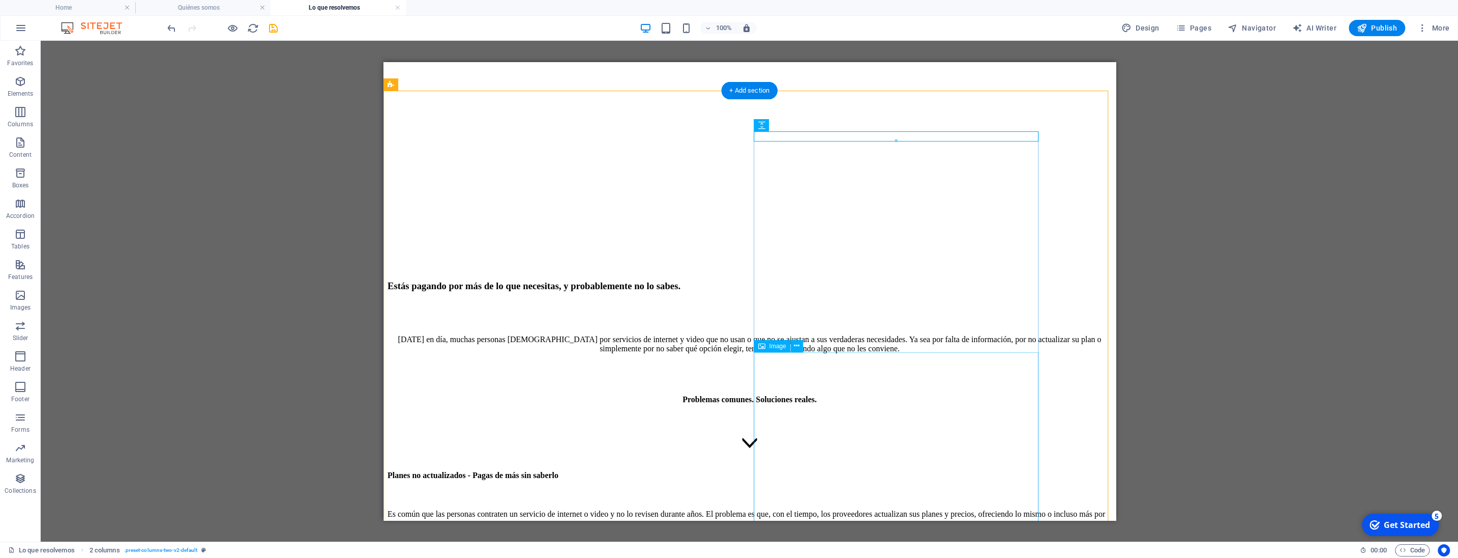
scroll to position [405, 0]
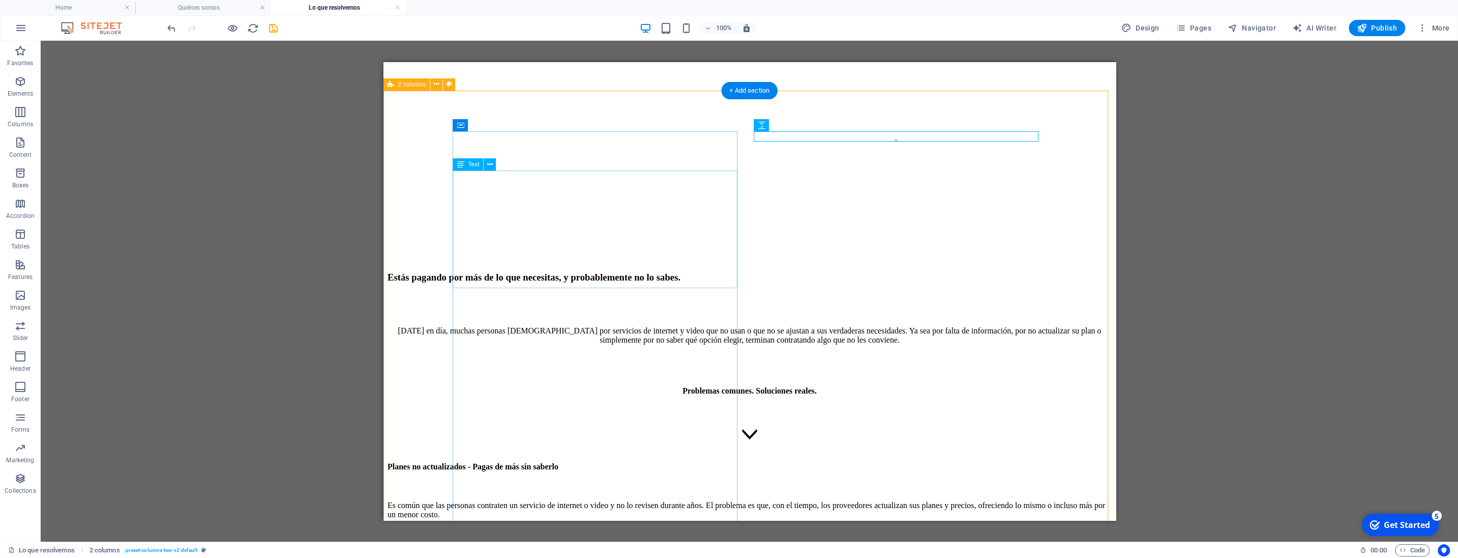
click at [627, 501] on div "Es común que las personas contraten un servicio de internet o video y no lo rev…" at bounding box center [749, 523] width 724 height 45
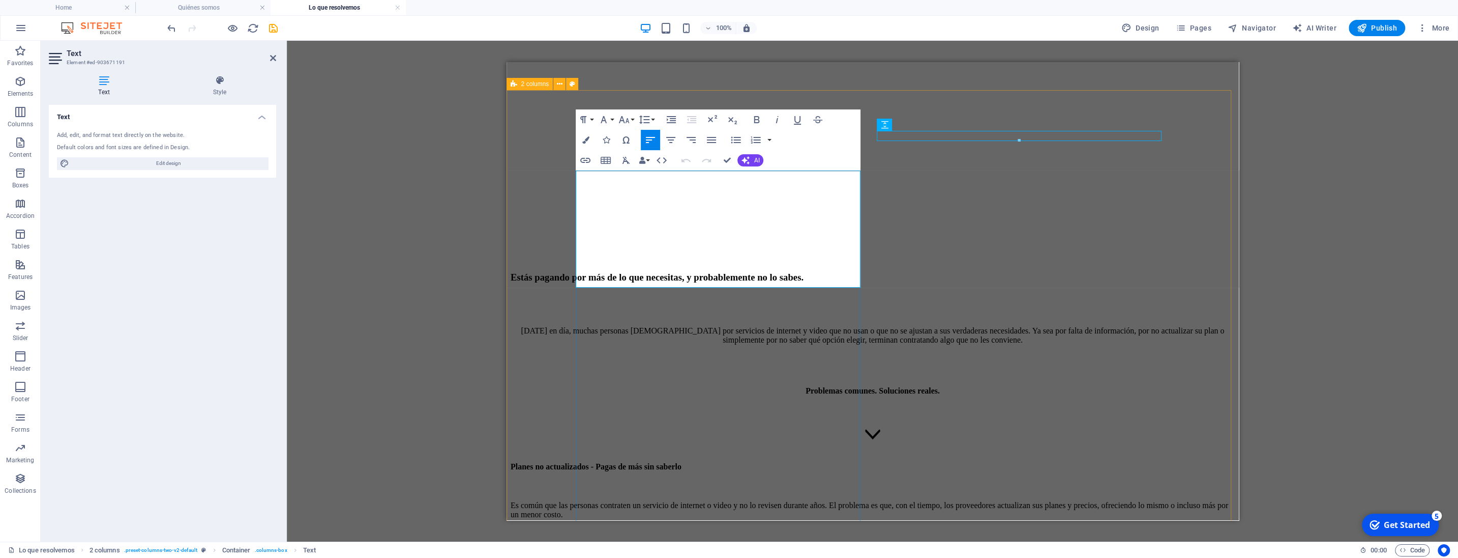
click at [654, 527] on p "En Optinest te ayudamos a revisar si tu plan actual sigue siendo conveniente o …" at bounding box center [872, 536] width 724 height 18
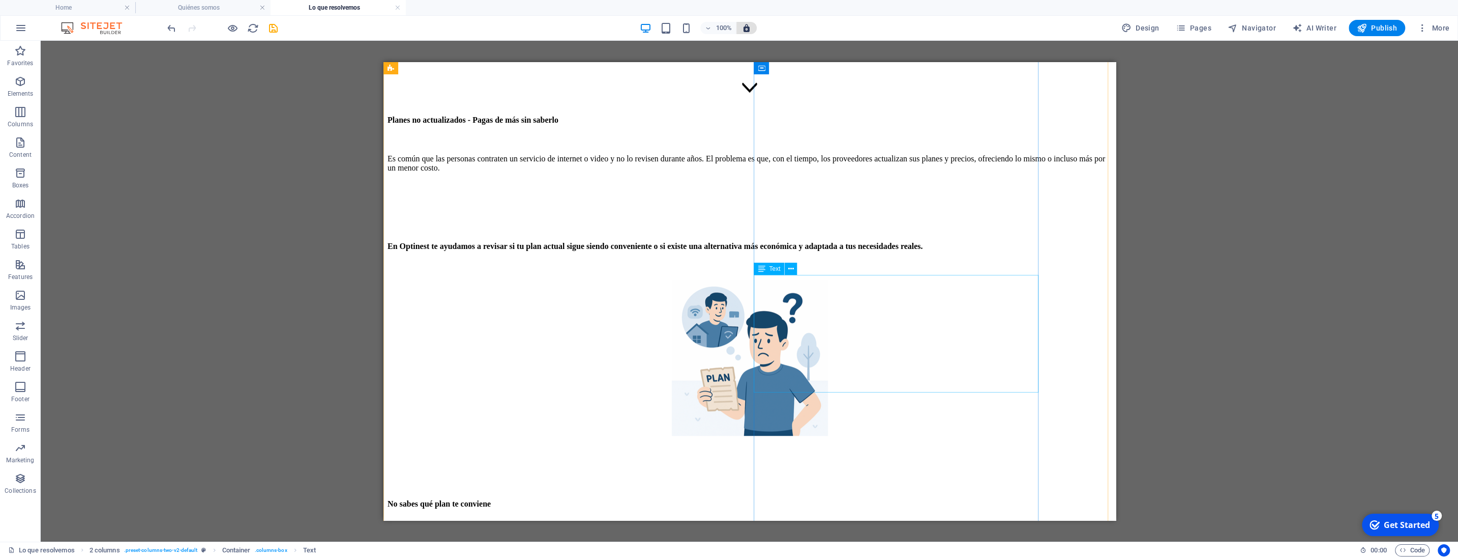
scroll to position [726, 0]
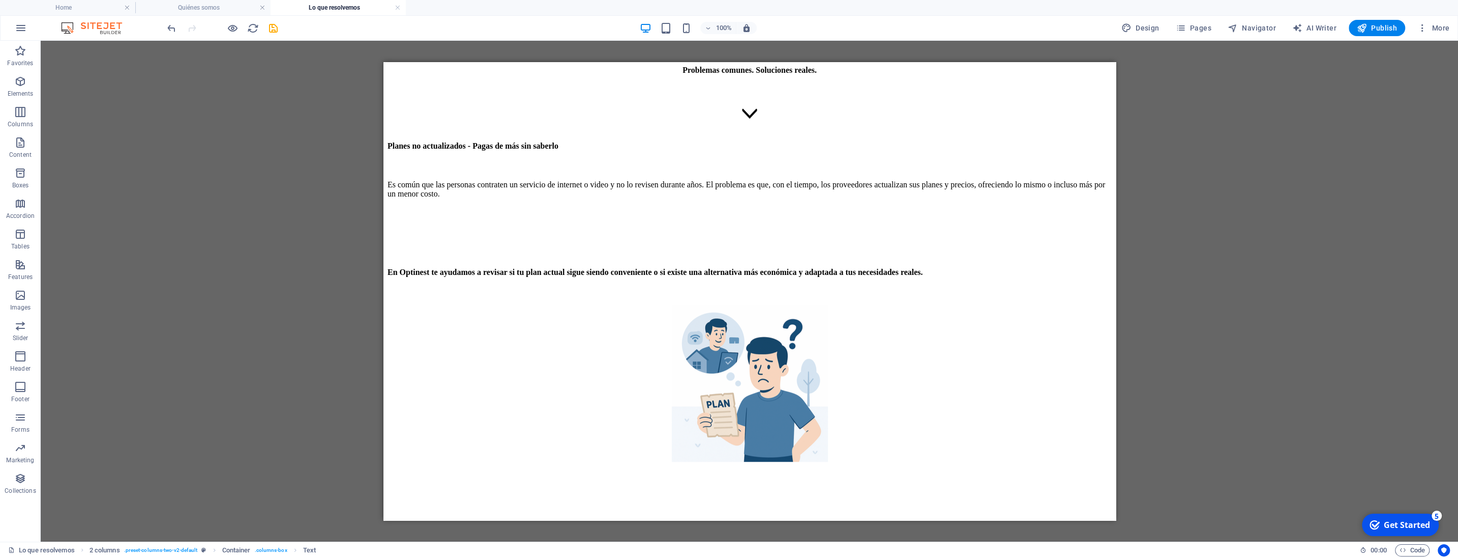
click at [676, 28] on div "100%" at bounding box center [698, 28] width 118 height 16
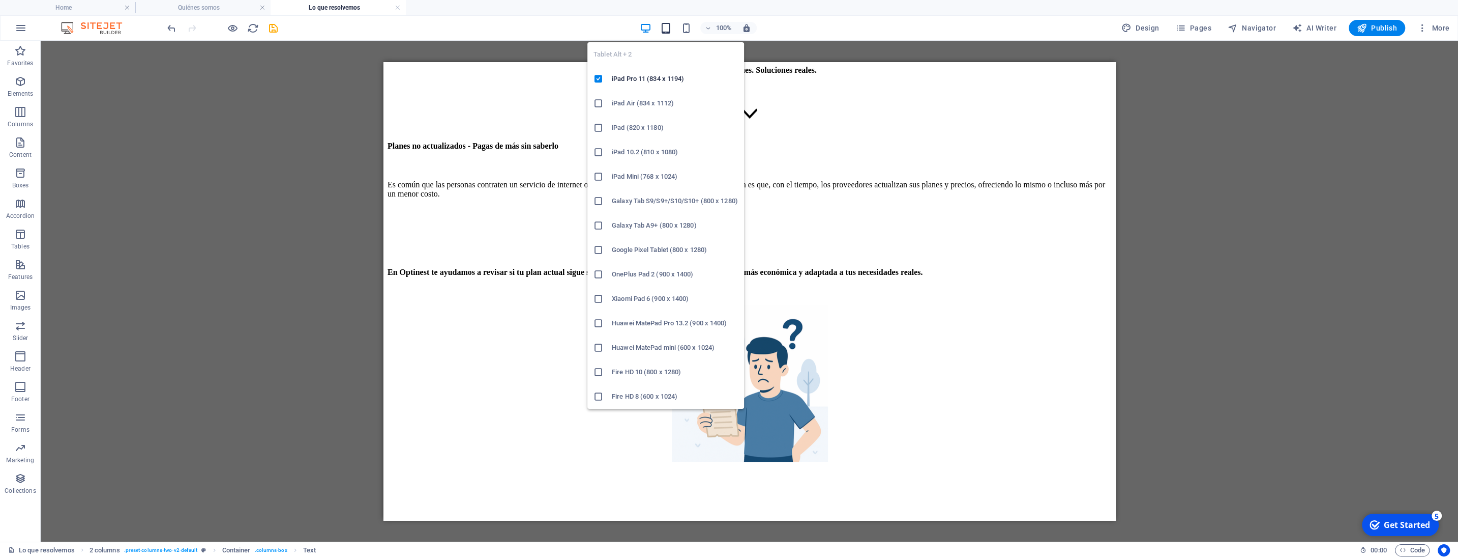
click at [670, 31] on icon "button" at bounding box center [666, 28] width 12 height 12
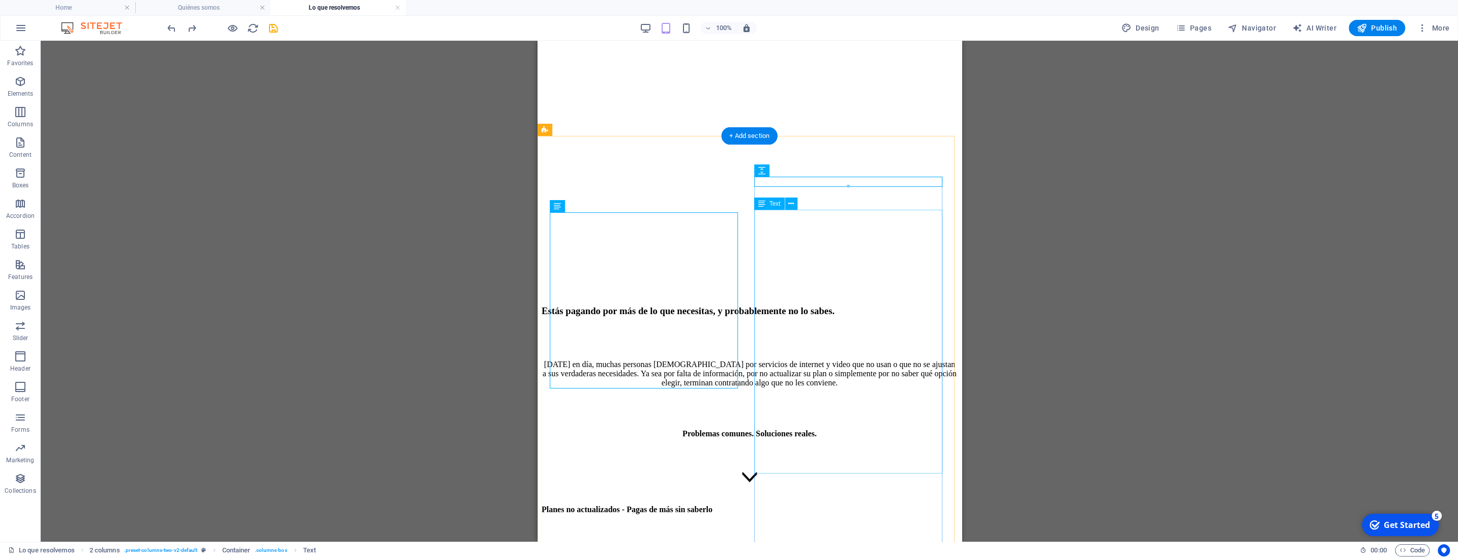
scroll to position [309, 0]
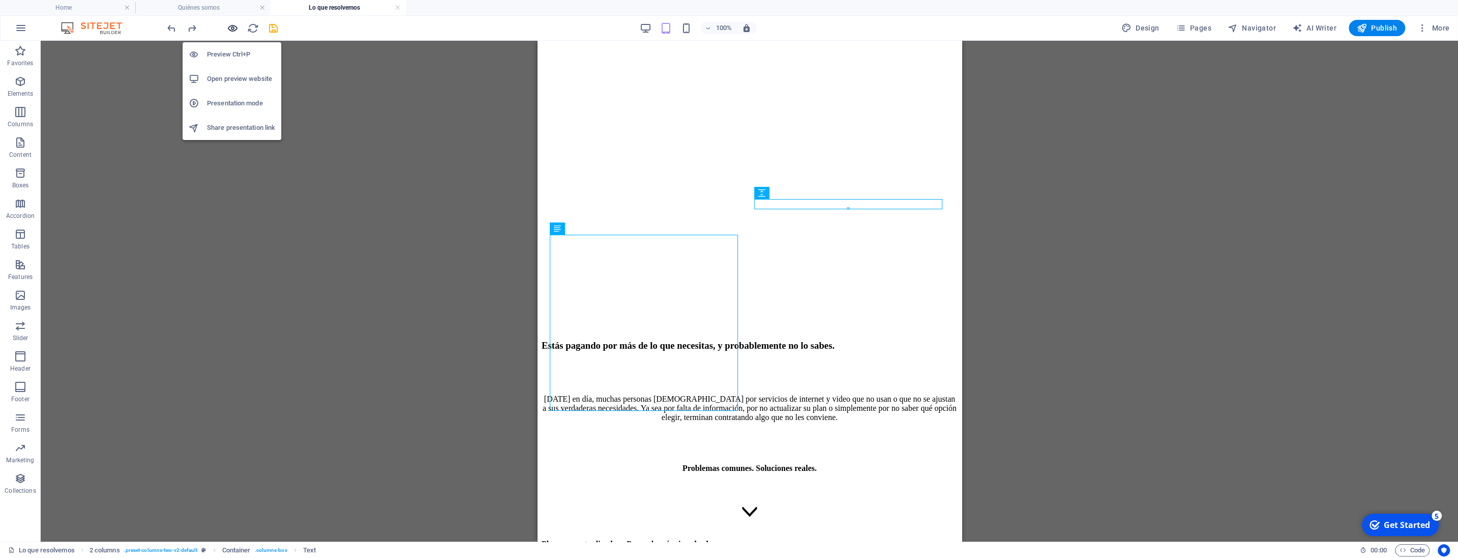
click at [233, 30] on icon "button" at bounding box center [233, 28] width 12 height 12
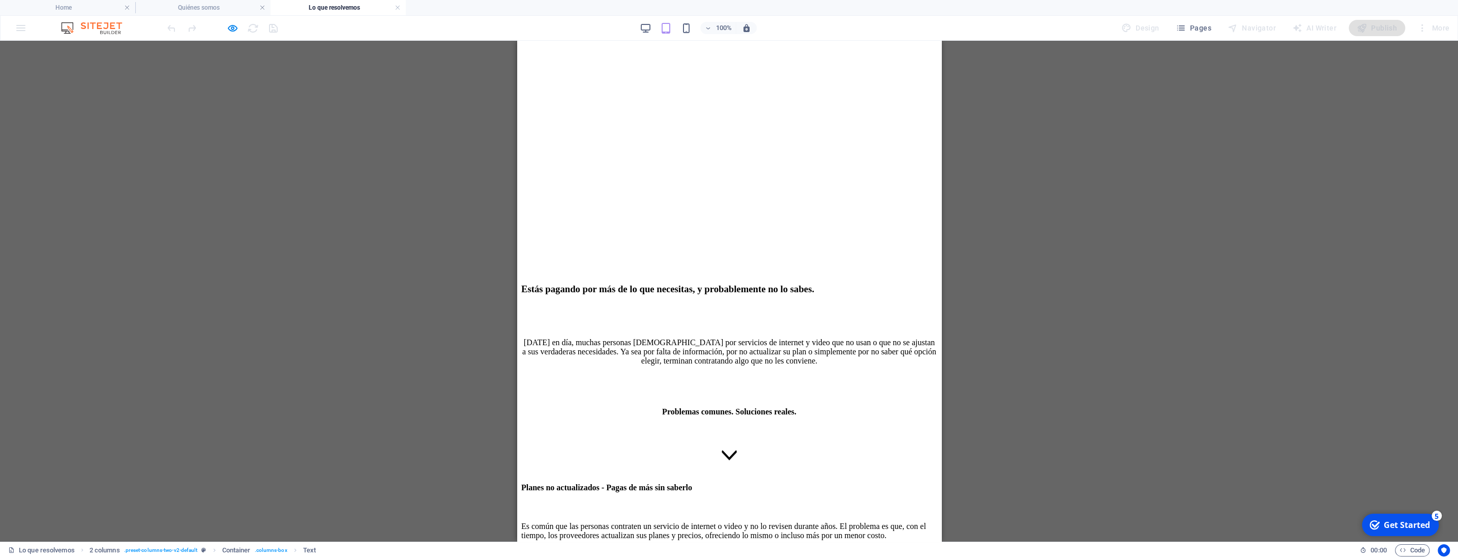
scroll to position [382, 0]
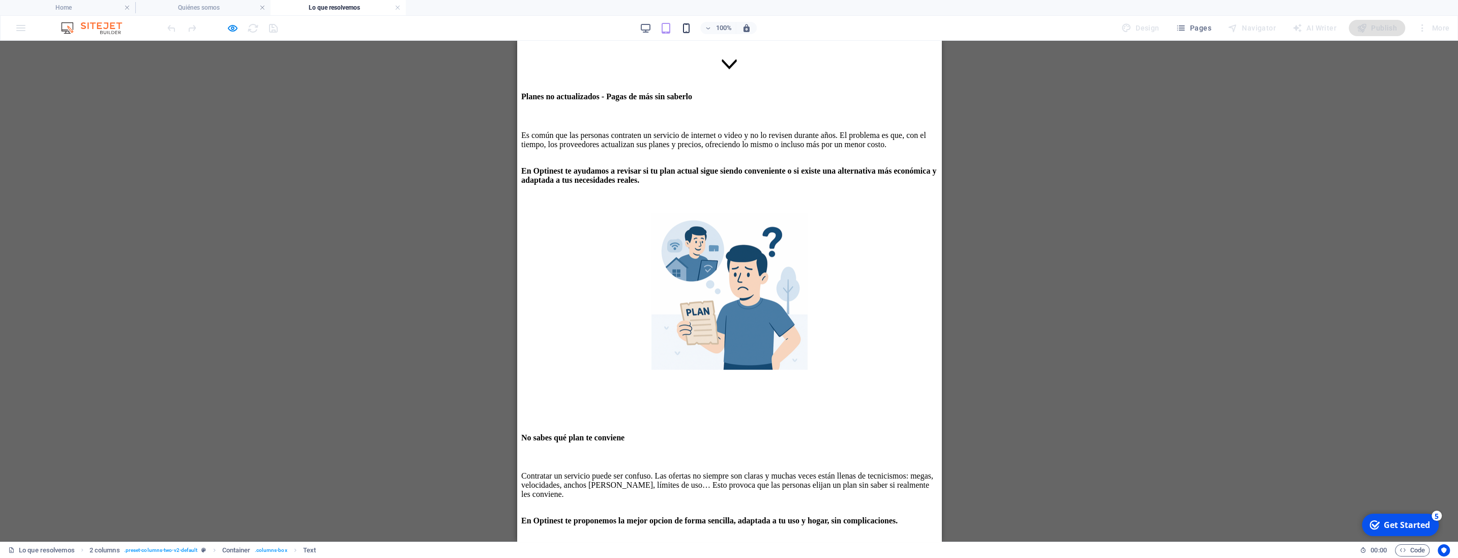
click at [686, 27] on icon "button" at bounding box center [687, 28] width 12 height 12
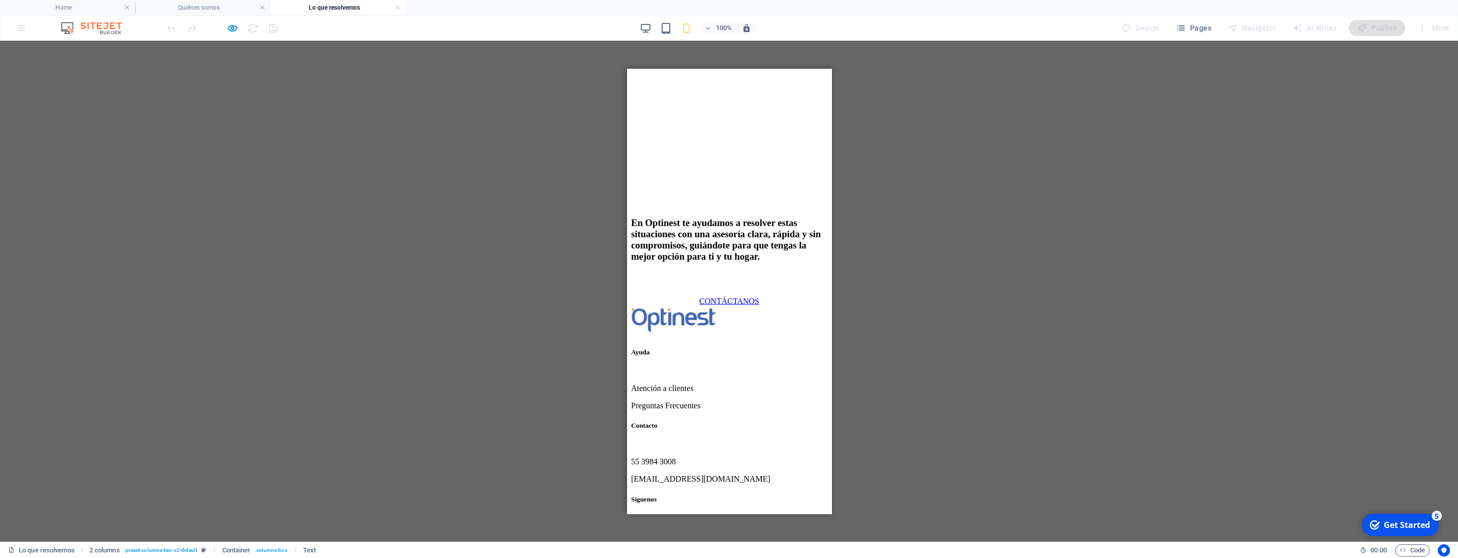
scroll to position [2069, 0]
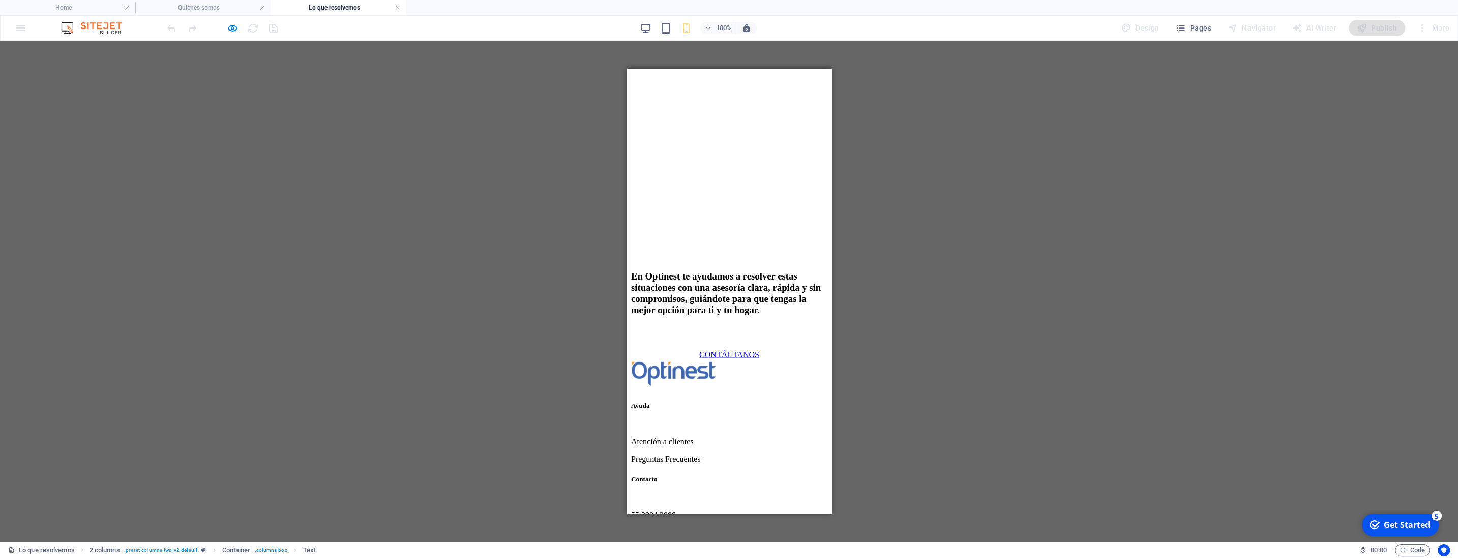
click at [738, 71] on div at bounding box center [729, 45] width 196 height 51
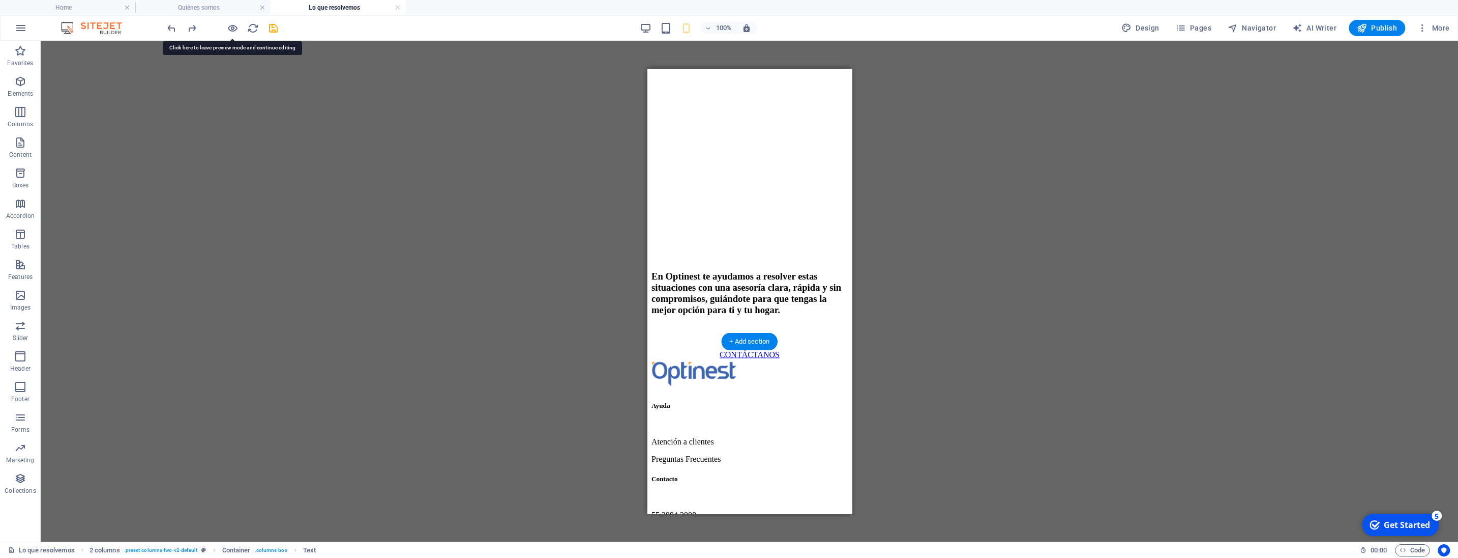
click at [766, 71] on div at bounding box center [749, 45] width 196 height 51
select select "px"
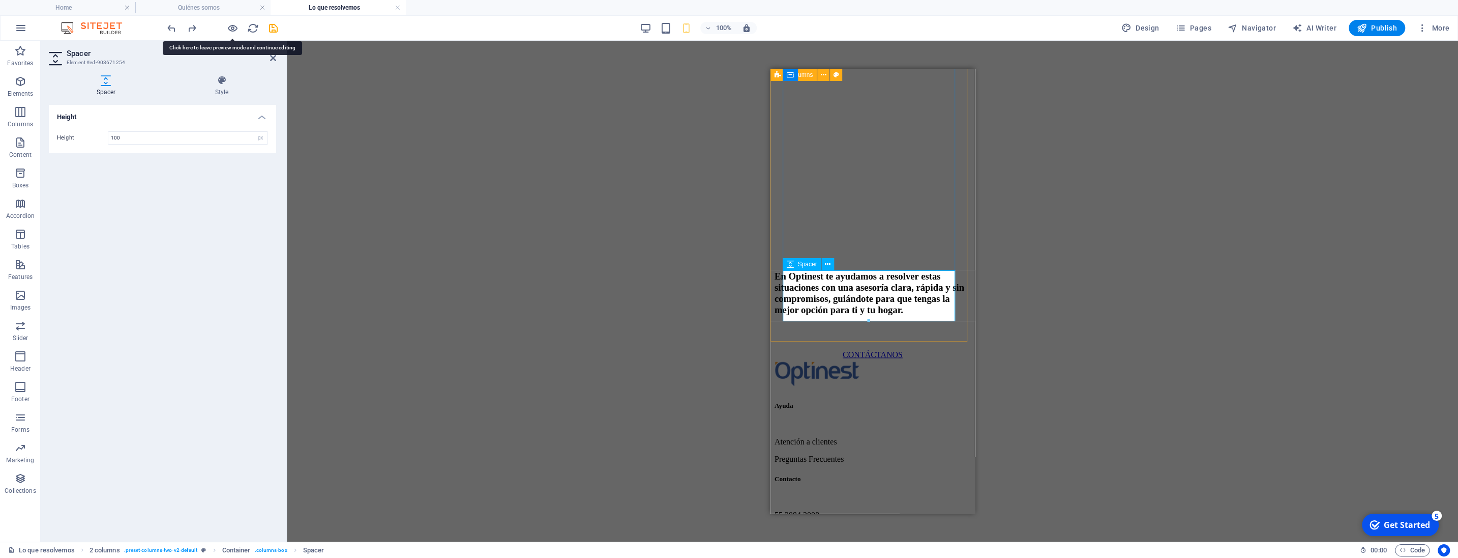
click at [876, 71] on div at bounding box center [872, 45] width 196 height 51
click at [178, 141] on input "100" at bounding box center [187, 138] width 159 height 12
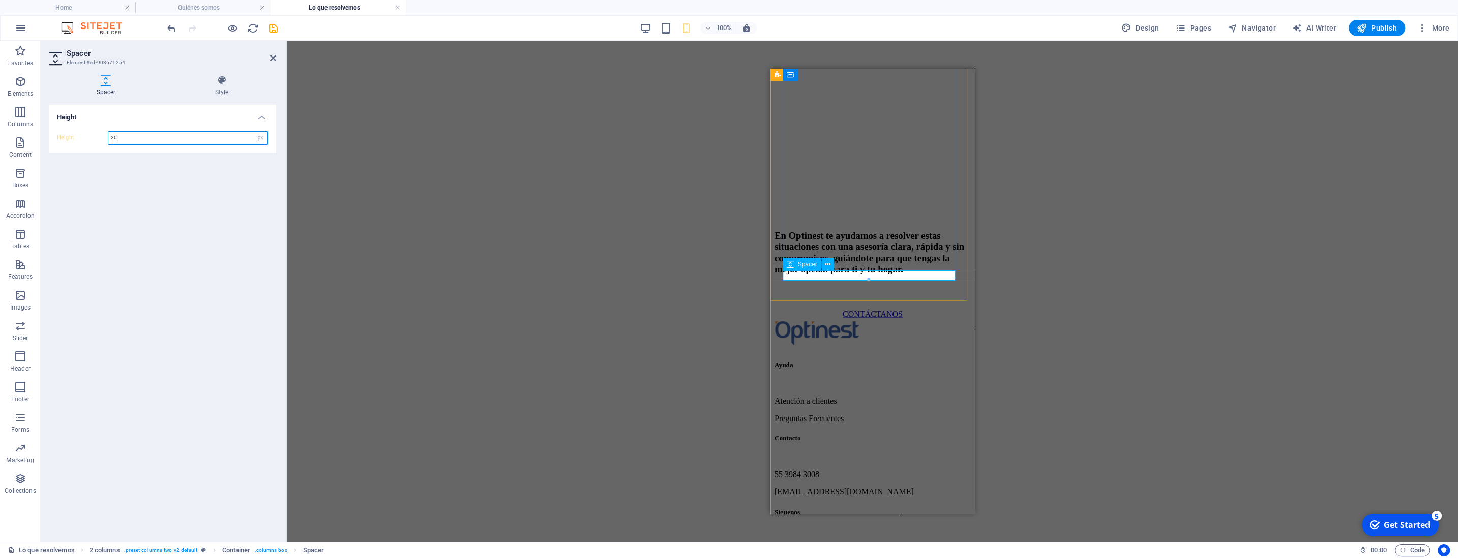
type input "20"
click at [902, 30] on div at bounding box center [872, 25] width 196 height 10
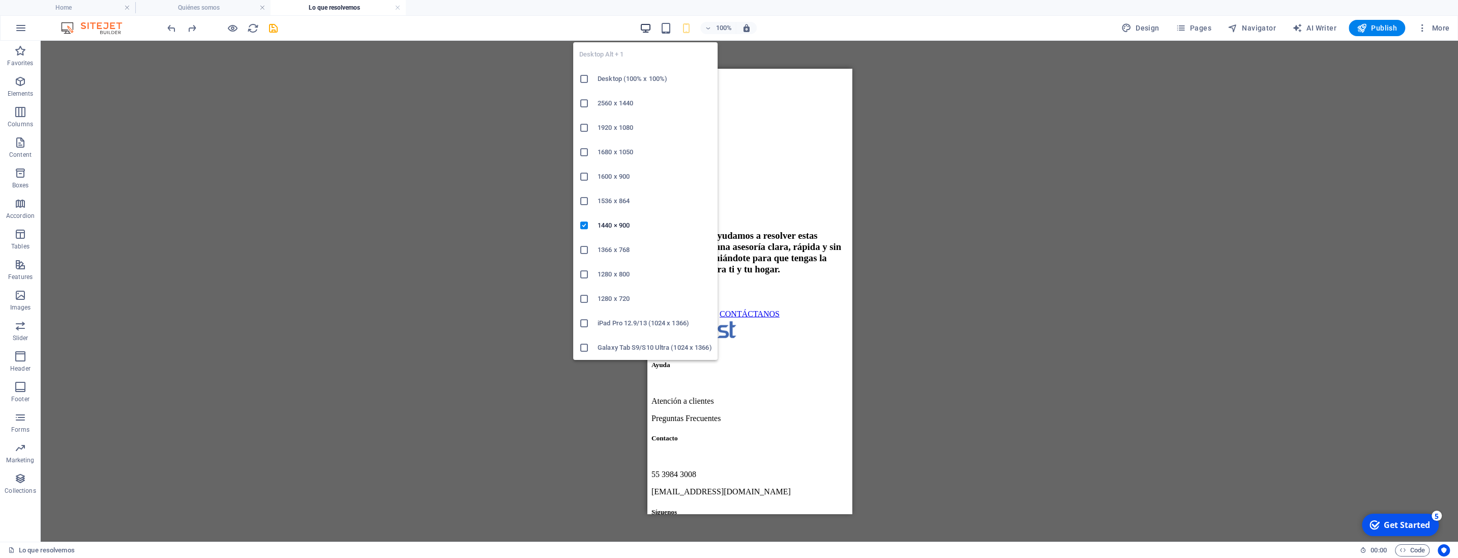
click at [645, 27] on icon "button" at bounding box center [646, 28] width 12 height 12
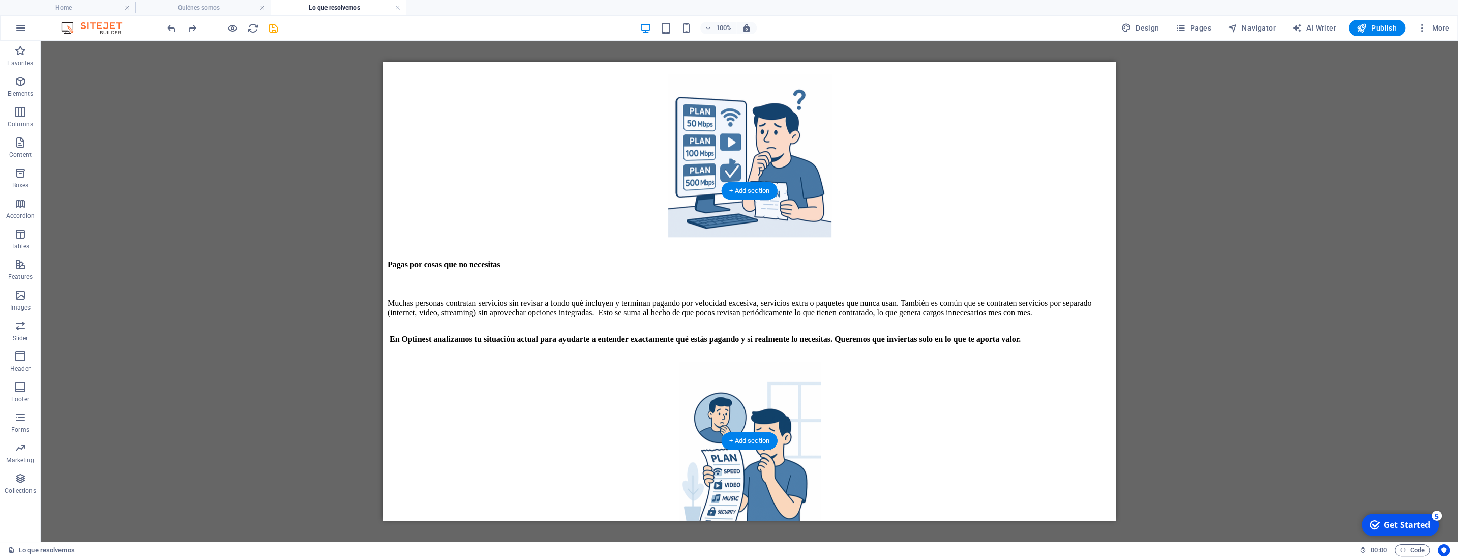
scroll to position [1240, 0]
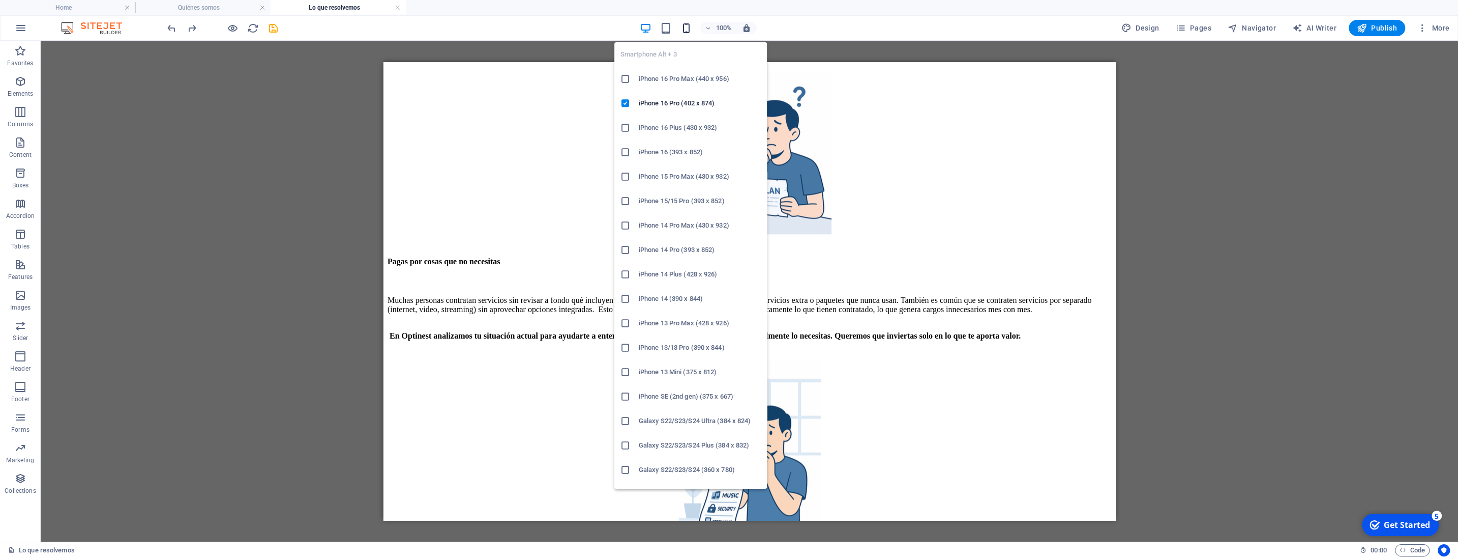
click at [686, 26] on icon "button" at bounding box center [687, 28] width 12 height 12
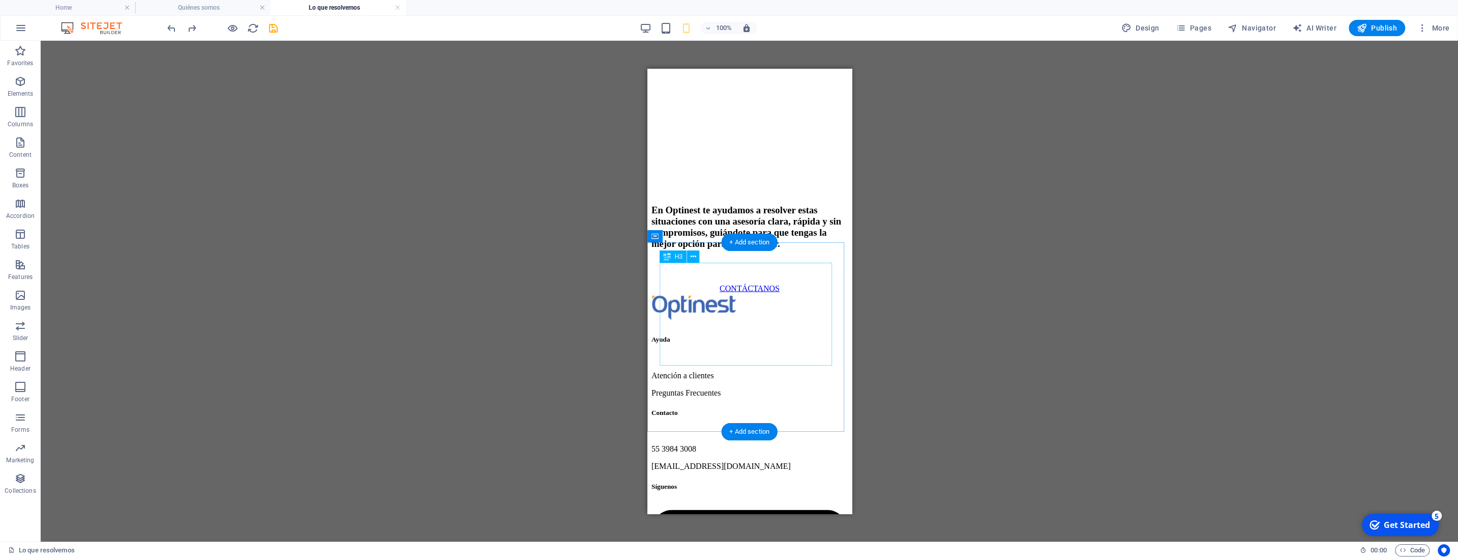
scroll to position [2094, 0]
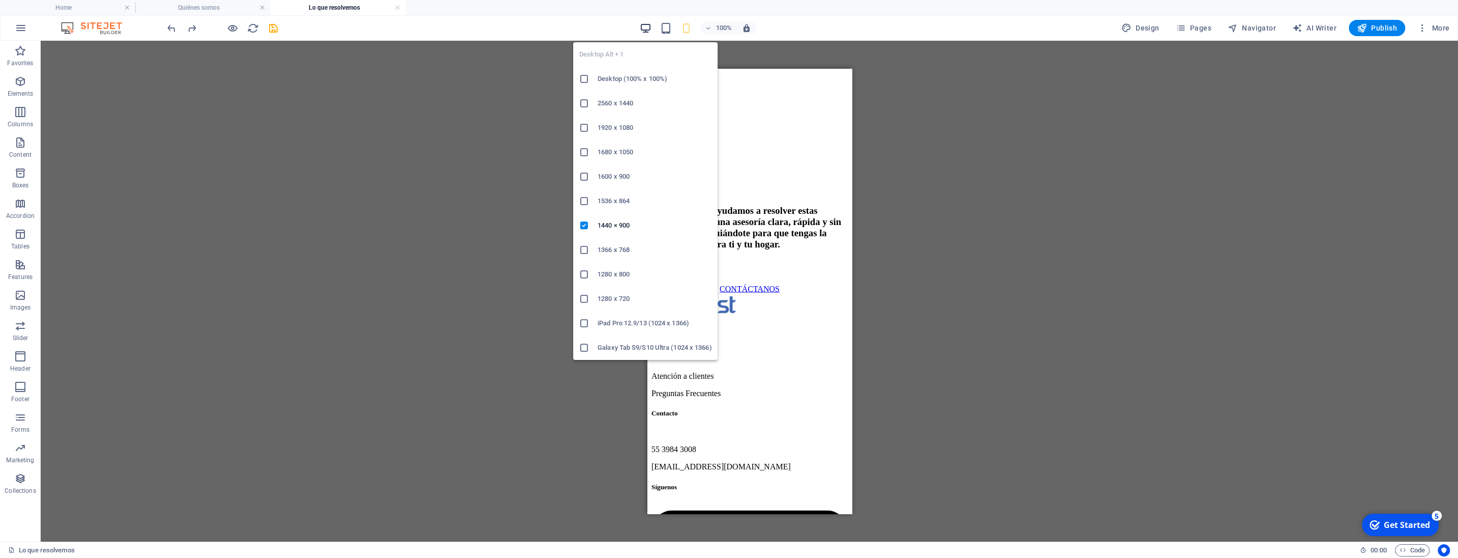
click at [650, 30] on icon "button" at bounding box center [646, 28] width 12 height 12
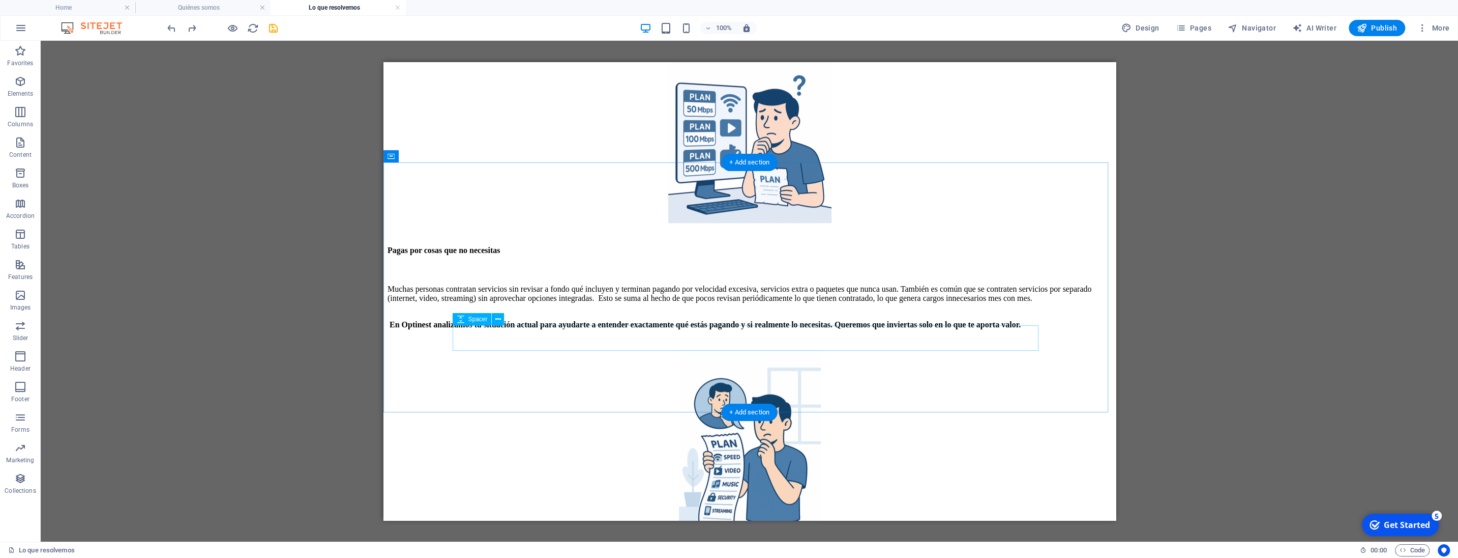
scroll to position [1157, 0]
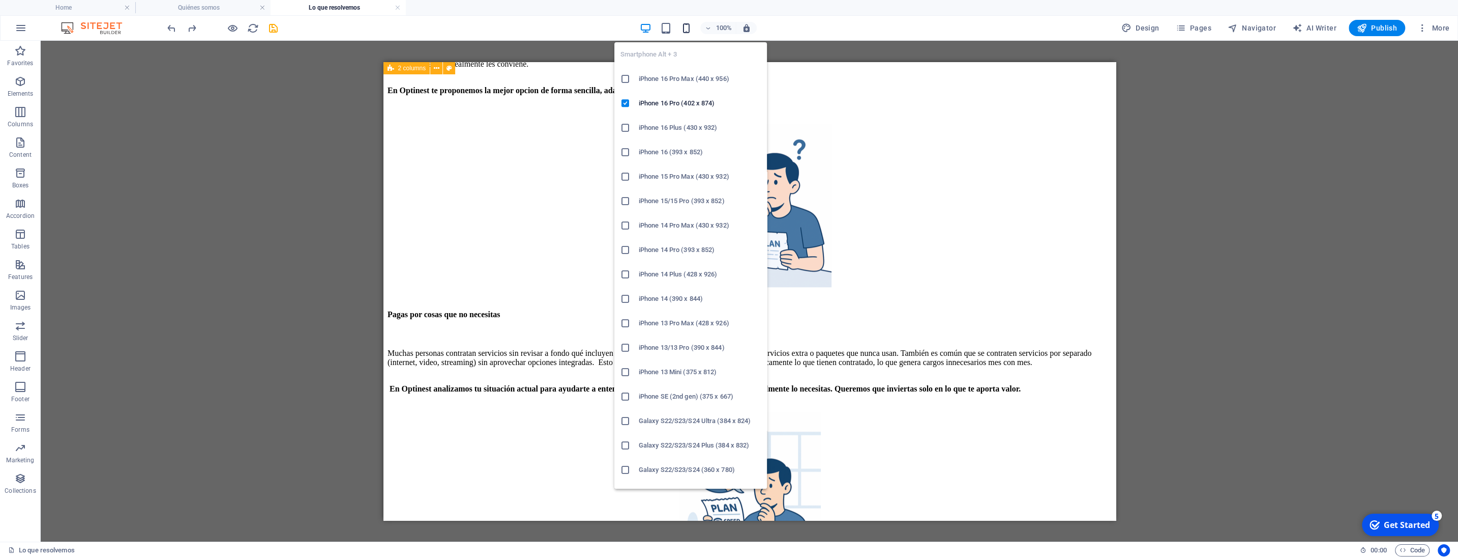
click at [686, 25] on icon "button" at bounding box center [687, 28] width 12 height 12
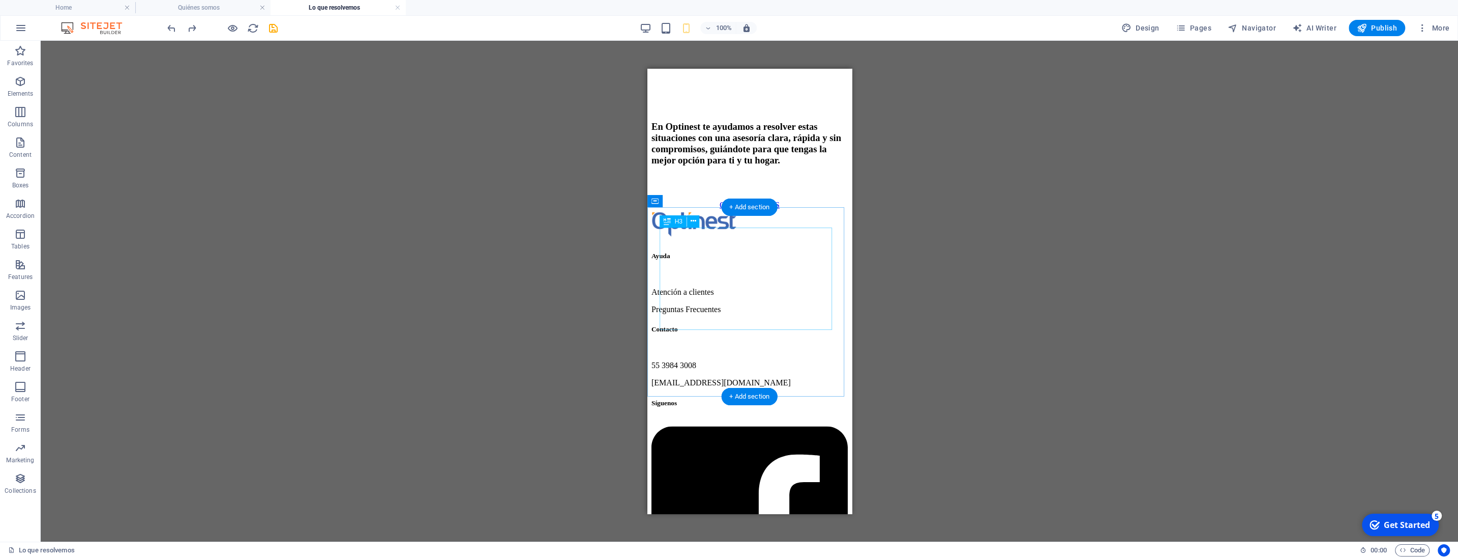
scroll to position [2118, 0]
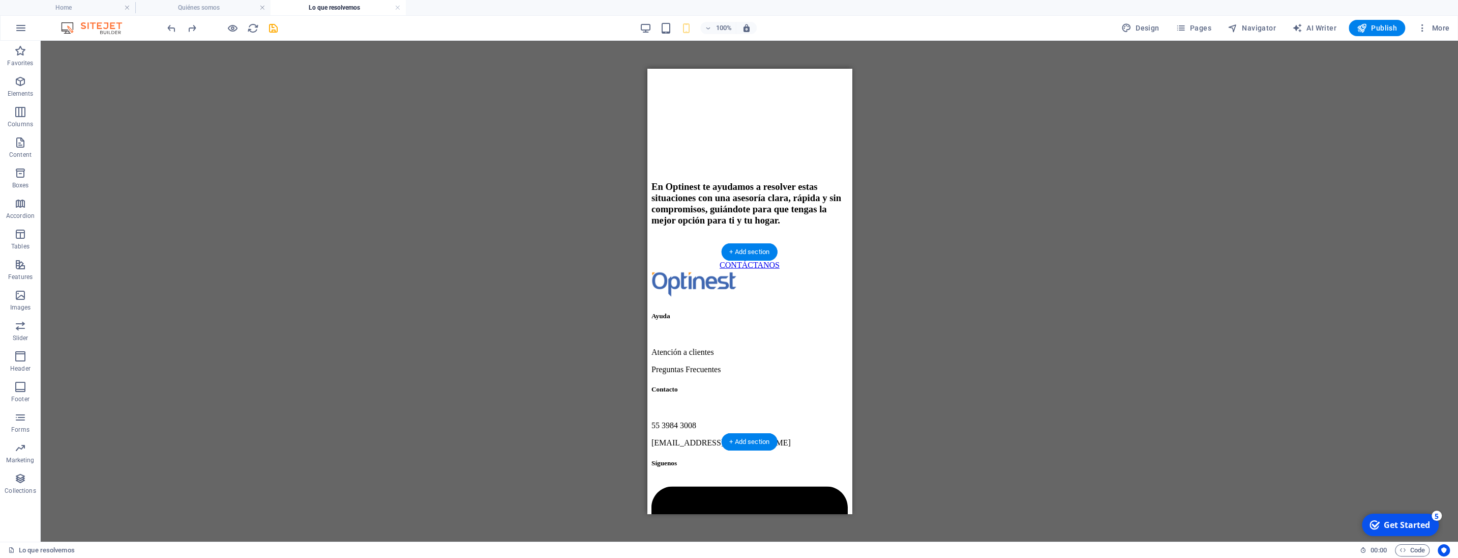
click at [830, 260] on div at bounding box center [749, 247] width 196 height 25
select select "px"
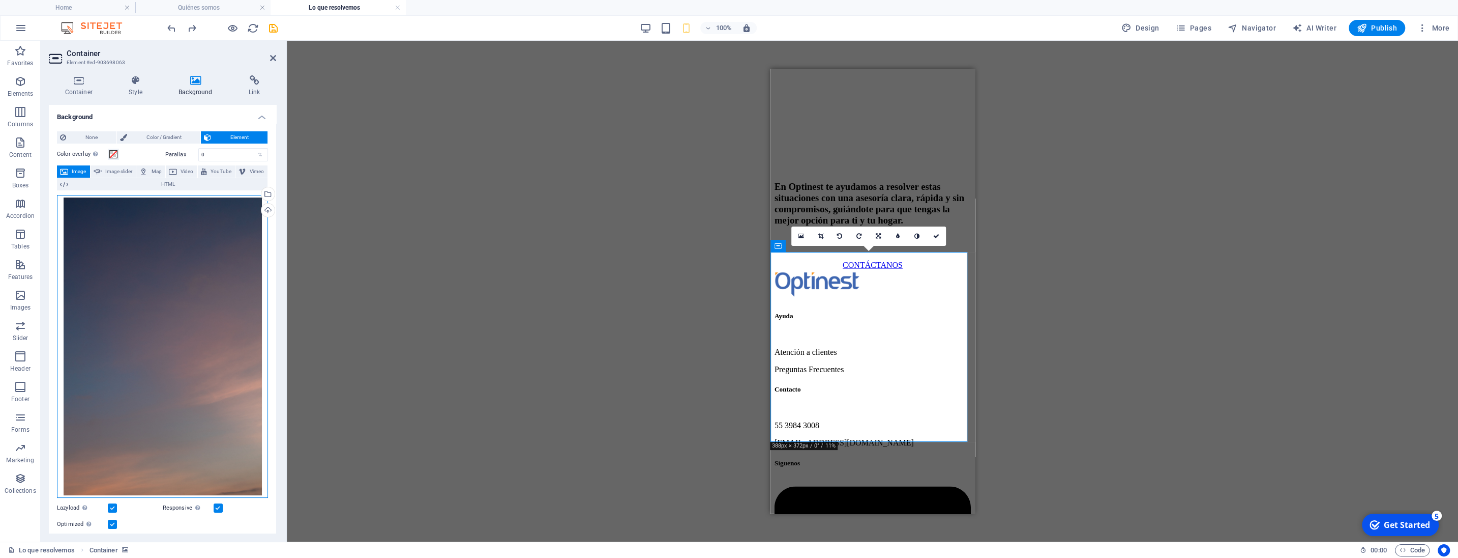
click at [136, 248] on div "Drag files here, click to choose files or select files from Files or our free s…" at bounding box center [162, 346] width 211 height 303
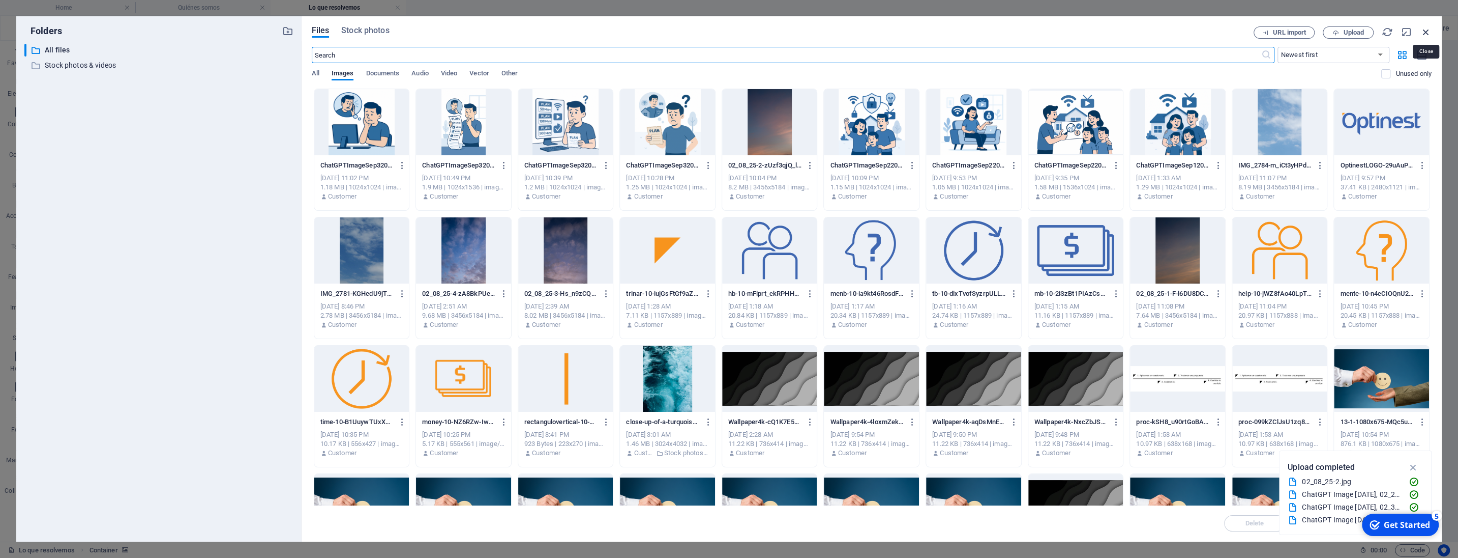
click at [1427, 30] on icon "button" at bounding box center [1426, 31] width 11 height 11
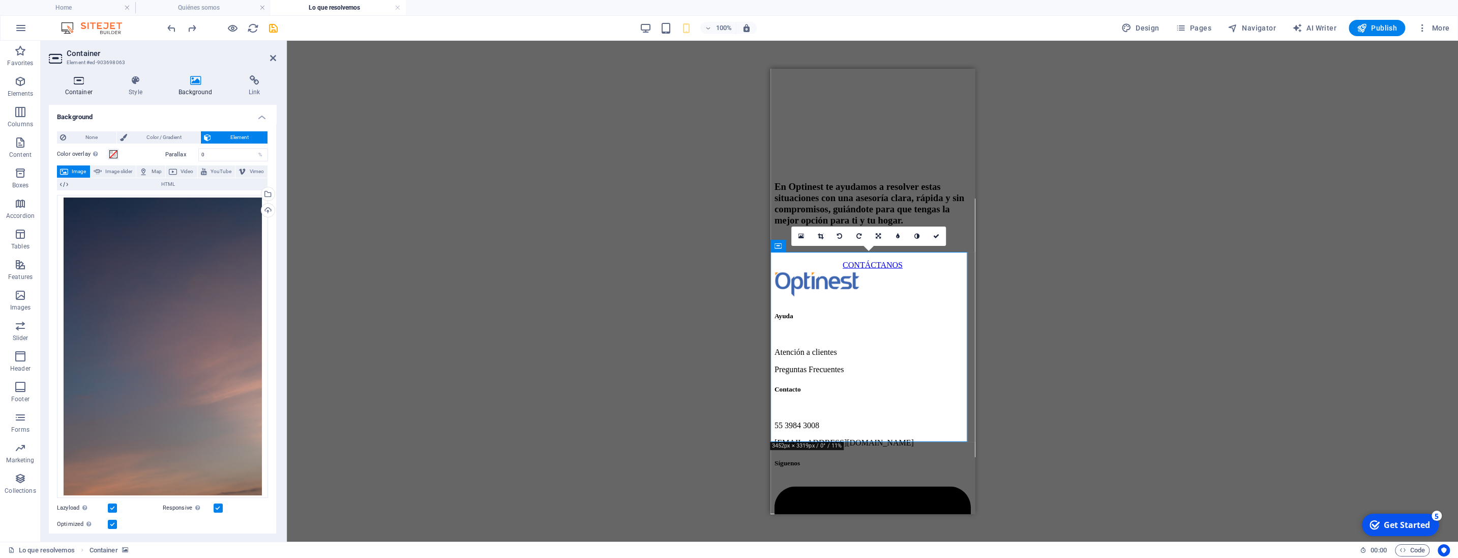
click at [81, 84] on icon at bounding box center [79, 80] width 60 height 10
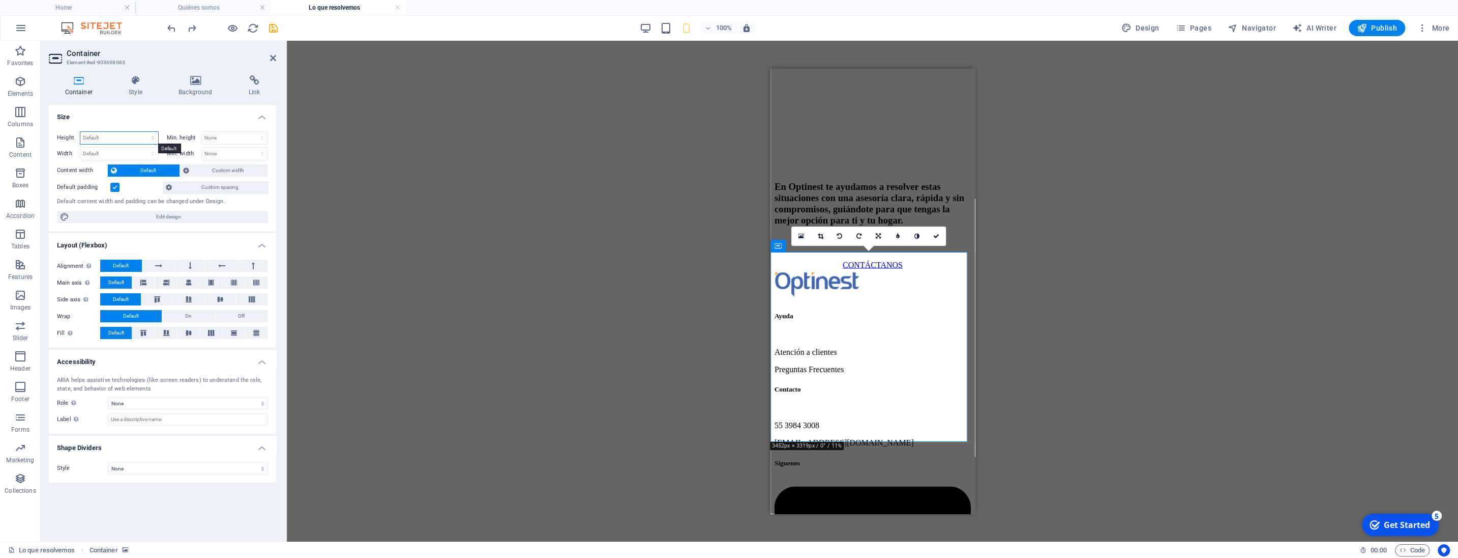
click at [80, 132] on select "Default px rem % vh vw" at bounding box center [119, 138] width 78 height 12
select select "px"
click option "px" at bounding box center [0, 0] width 0 height 0
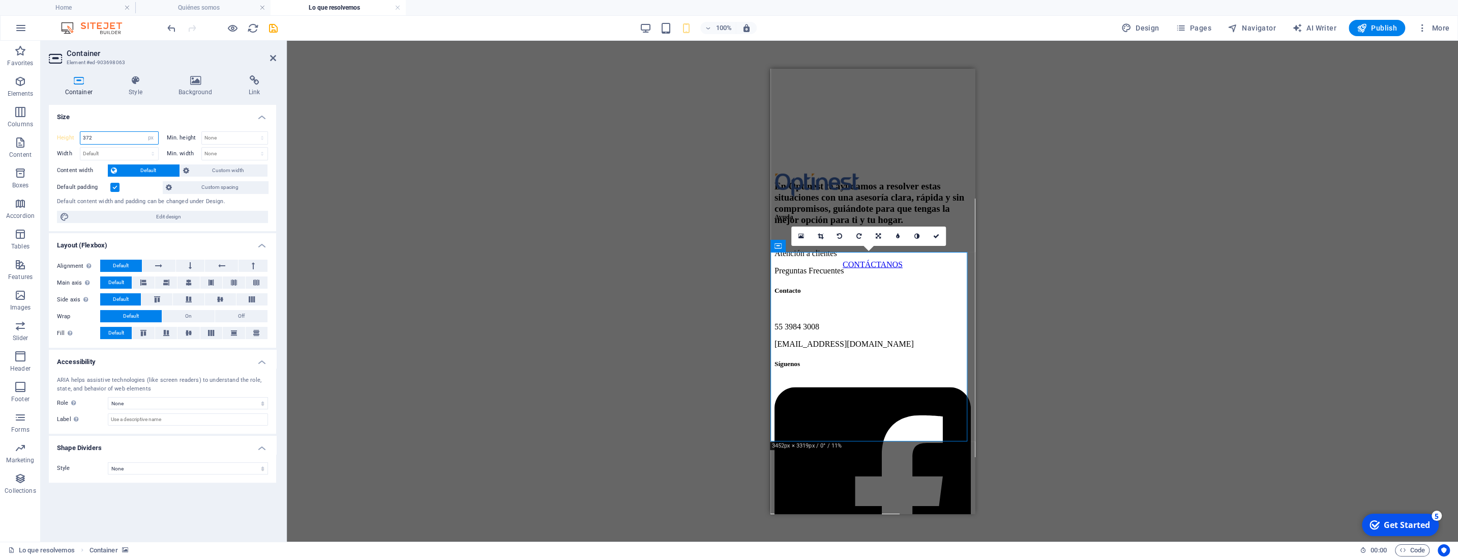
click at [116, 136] on input "372" at bounding box center [119, 138] width 78 height 12
type input "500"
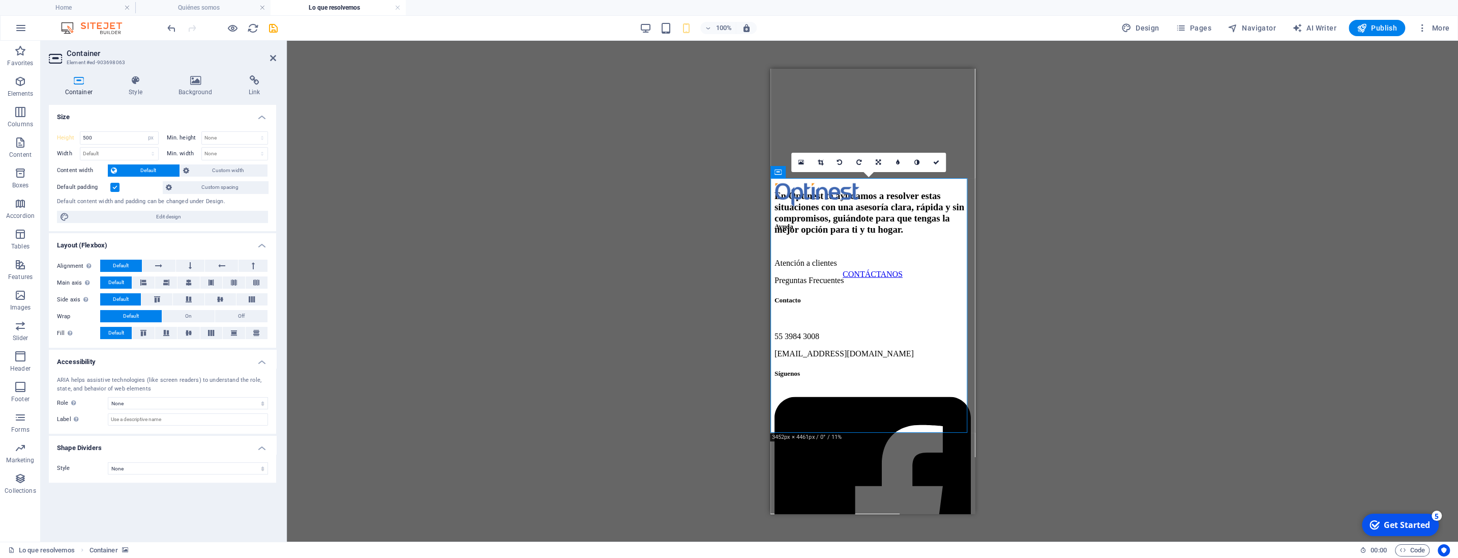
scroll to position [2172, 0]
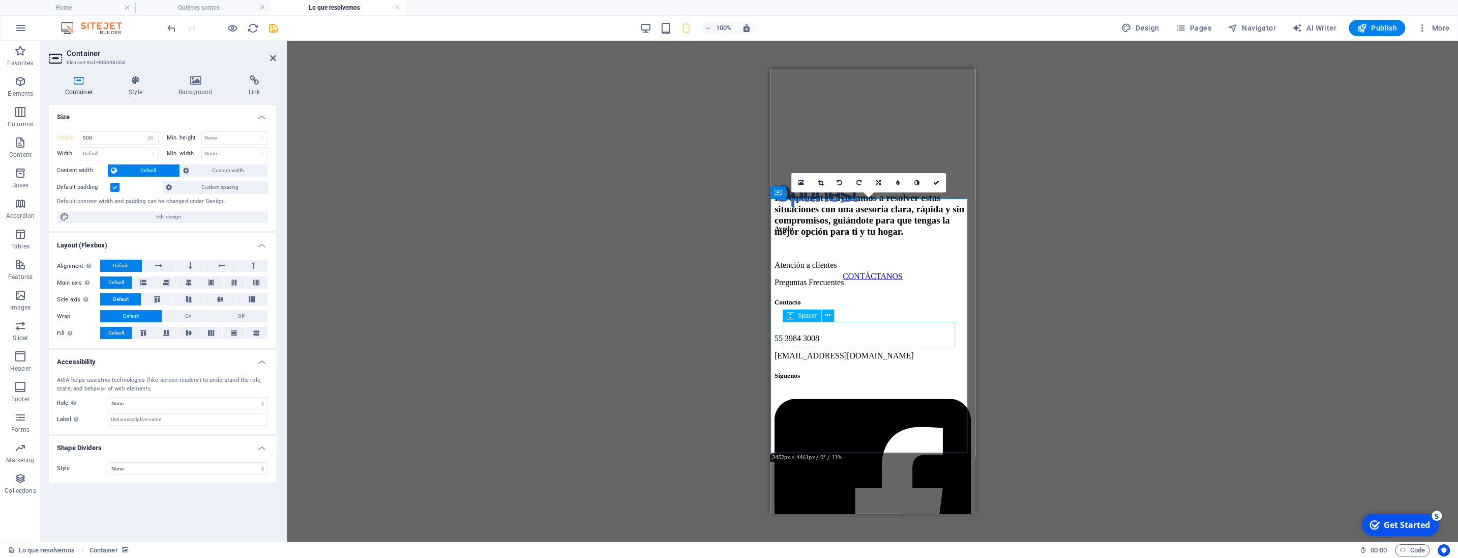
click at [902, 271] on div at bounding box center [872, 258] width 196 height 25
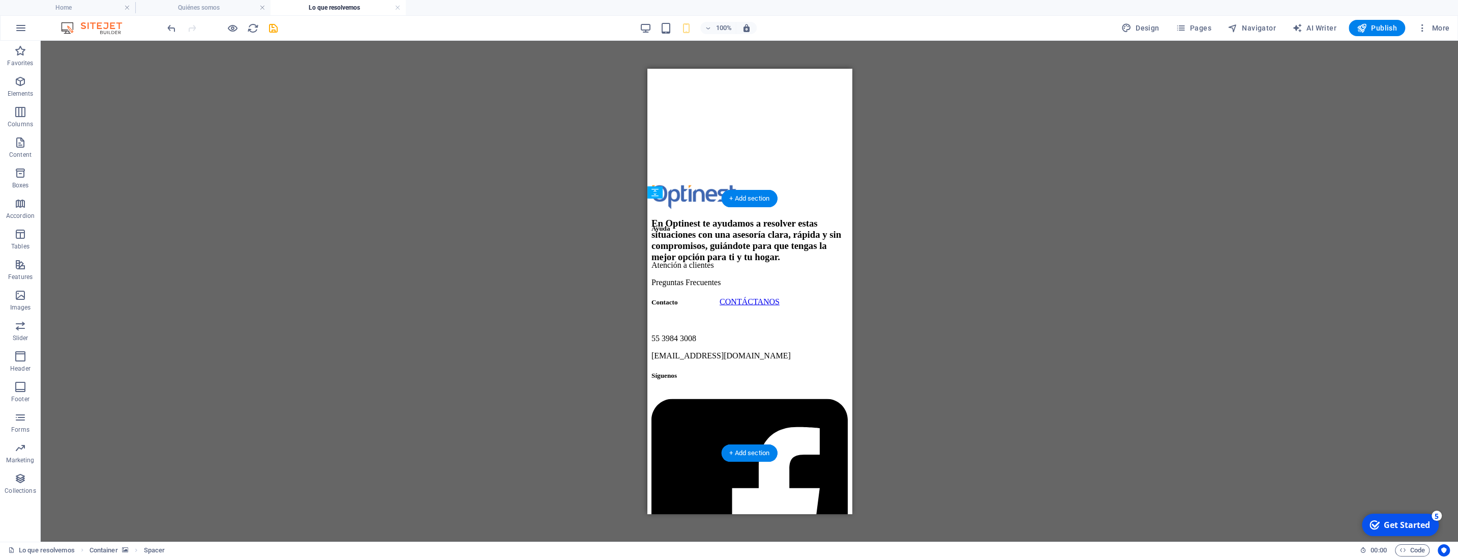
drag, startPoint x: 794, startPoint y: 353, endPoint x: 766, endPoint y: 231, distance: 124.1
click at [766, 231] on div "En Optinest te ayudamos a resolver estas situaciones con una asesoría clara, rá…" at bounding box center [749, 244] width 196 height 124
click at [975, 325] on div "Reference Container Text Spacer Reference Icon Icon Drag here to replace the ex…" at bounding box center [750, 291] width 1418 height 501
click at [786, 208] on div at bounding box center [749, 194] width 196 height 25
drag, startPoint x: 786, startPoint y: 229, endPoint x: 1264, endPoint y: 275, distance: 479.8
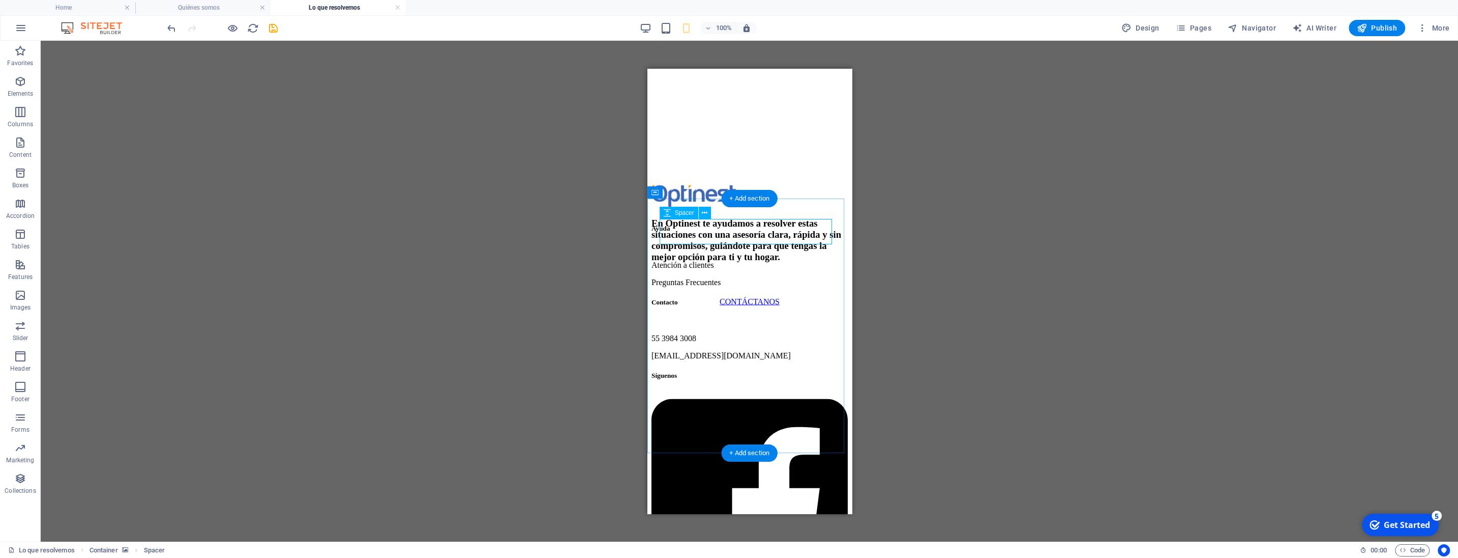
click at [786, 208] on div at bounding box center [749, 194] width 196 height 25
select select "px"
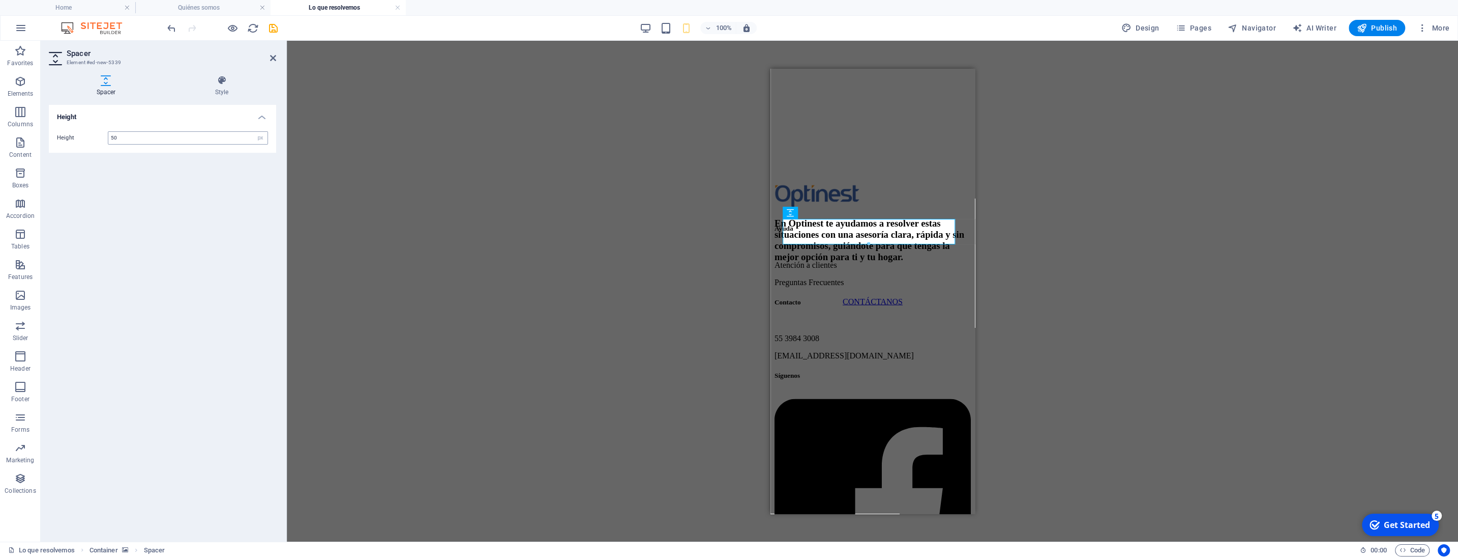
click at [152, 137] on input "50" at bounding box center [187, 138] width 159 height 12
type input "80"
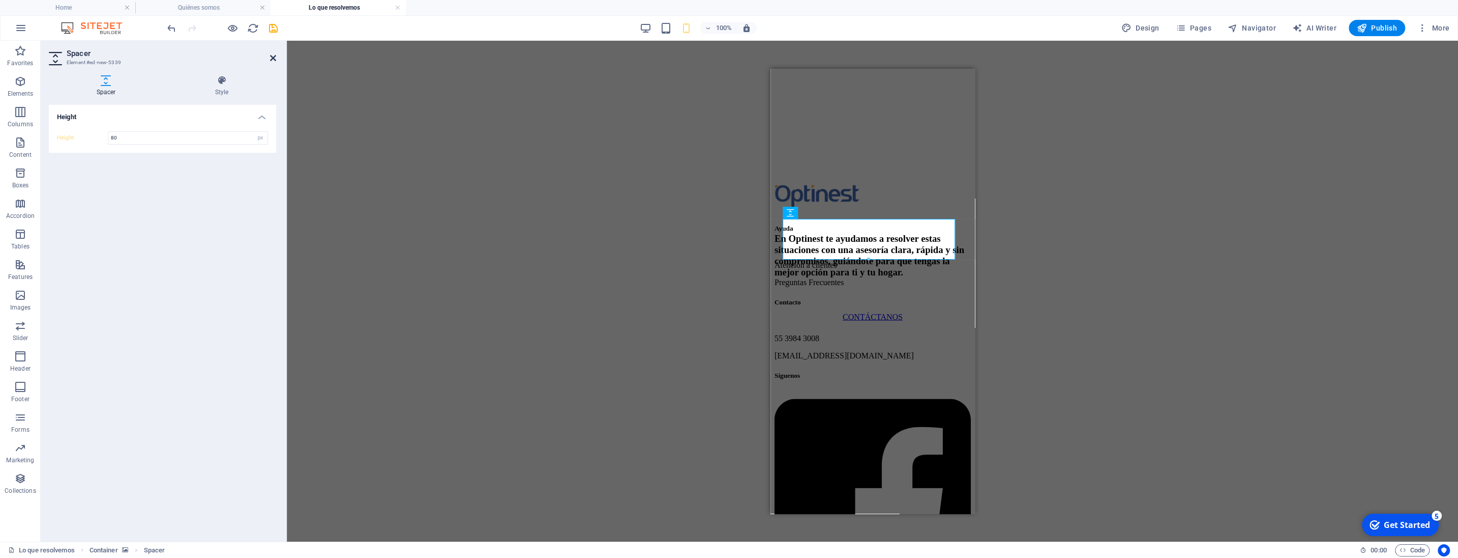
click at [274, 56] on icon at bounding box center [273, 58] width 6 height 8
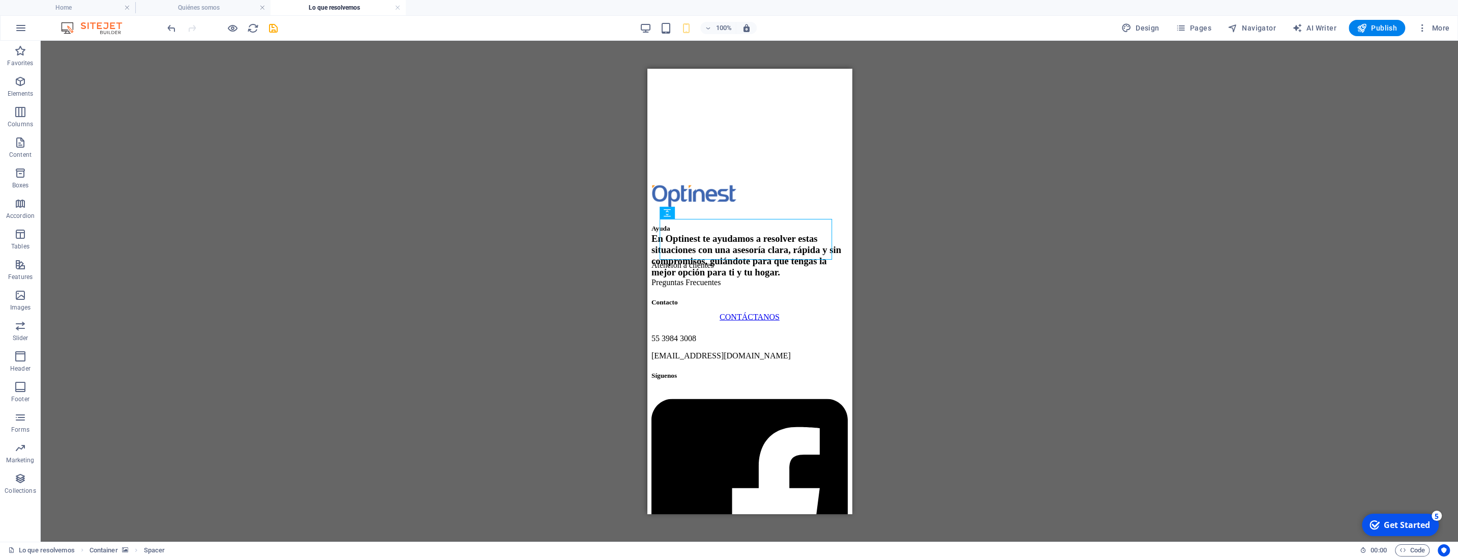
click at [392, 200] on div "Reference Container Text Spacer Reference Icon Icon Text Spacer Spacer H3 Space…" at bounding box center [750, 291] width 1418 height 501
click at [897, 213] on div "Reference Container Text Spacer Reference Icon Icon Text Spacer Spacer H3 Space…" at bounding box center [750, 291] width 1418 height 501
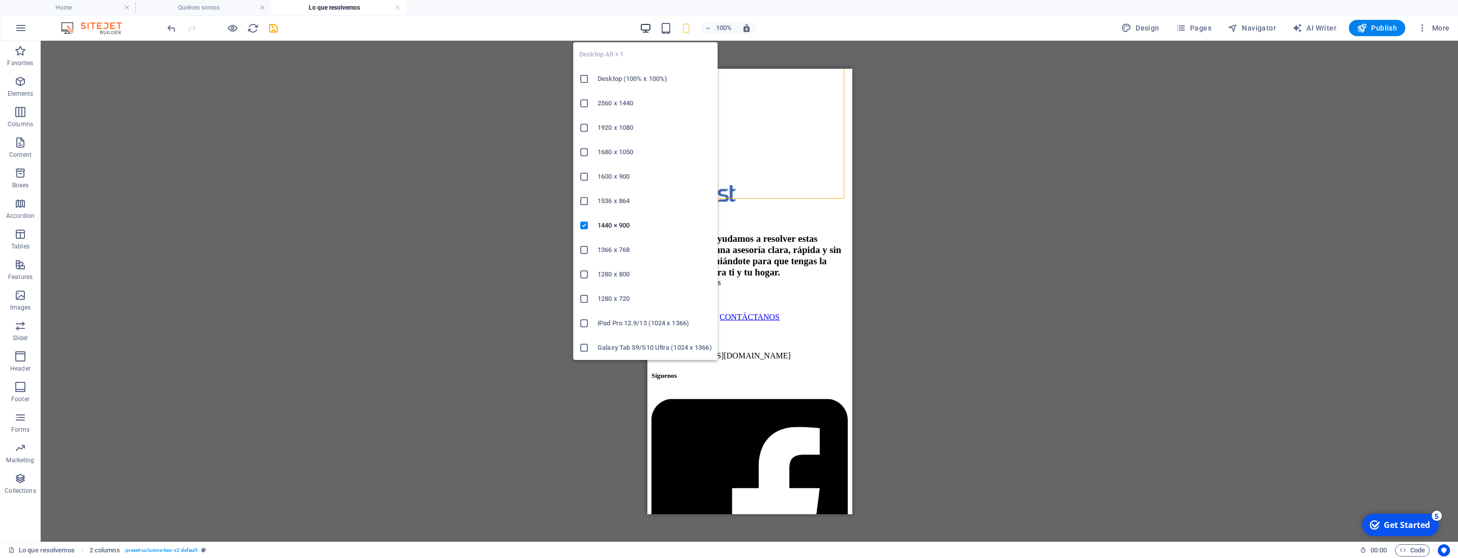
click at [645, 24] on icon "button" at bounding box center [646, 28] width 12 height 12
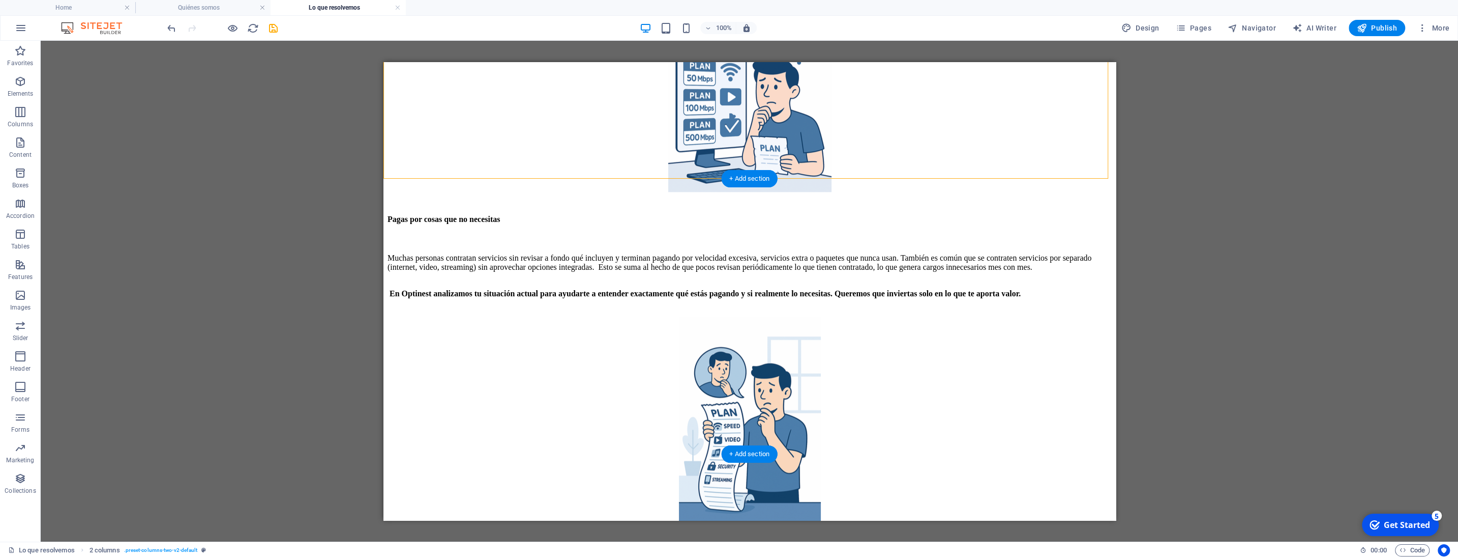
scroll to position [1254, 0]
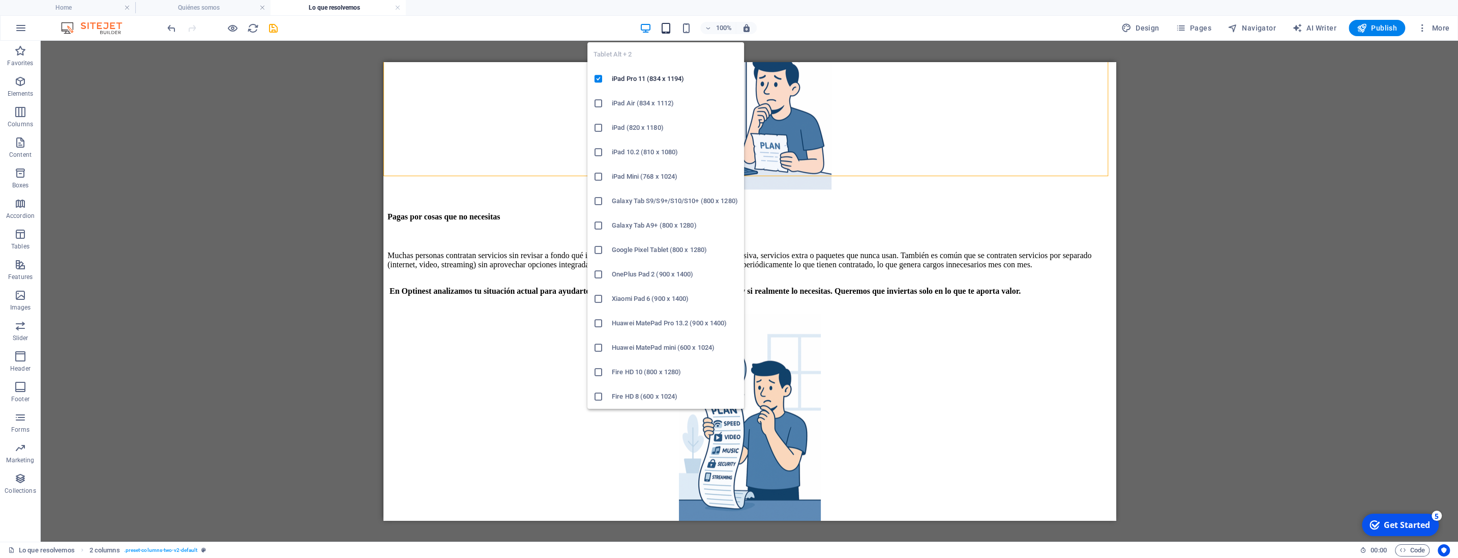
click at [668, 31] on icon "button" at bounding box center [666, 28] width 12 height 12
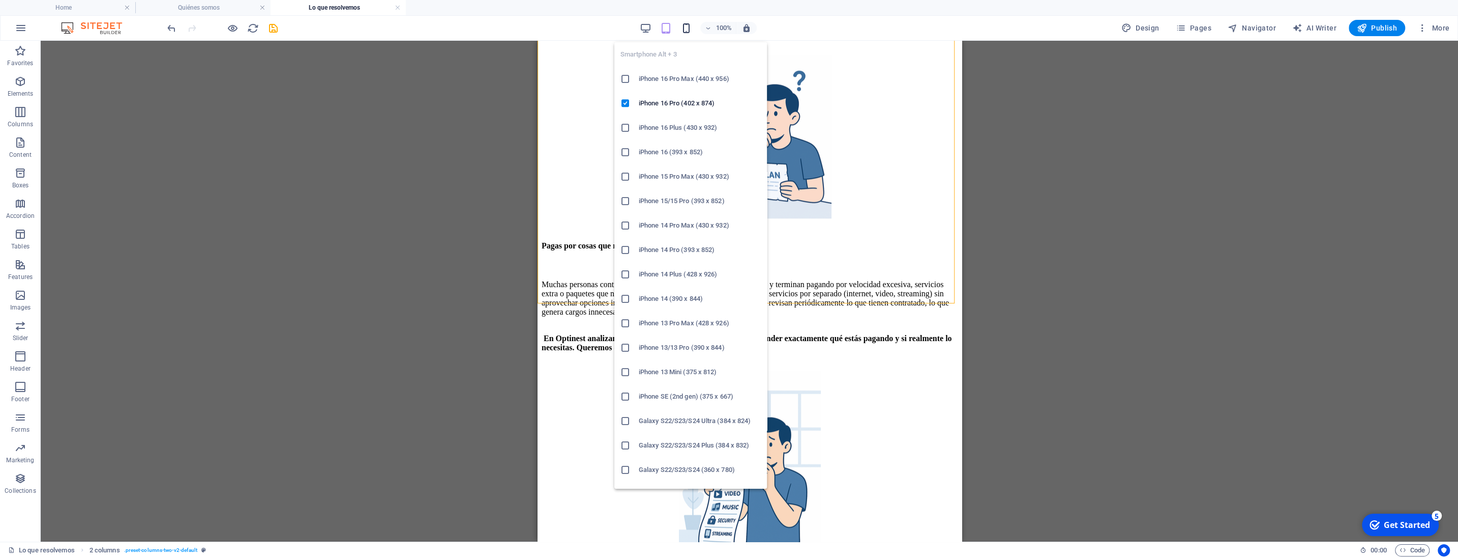
click at [685, 25] on icon "button" at bounding box center [687, 28] width 12 height 12
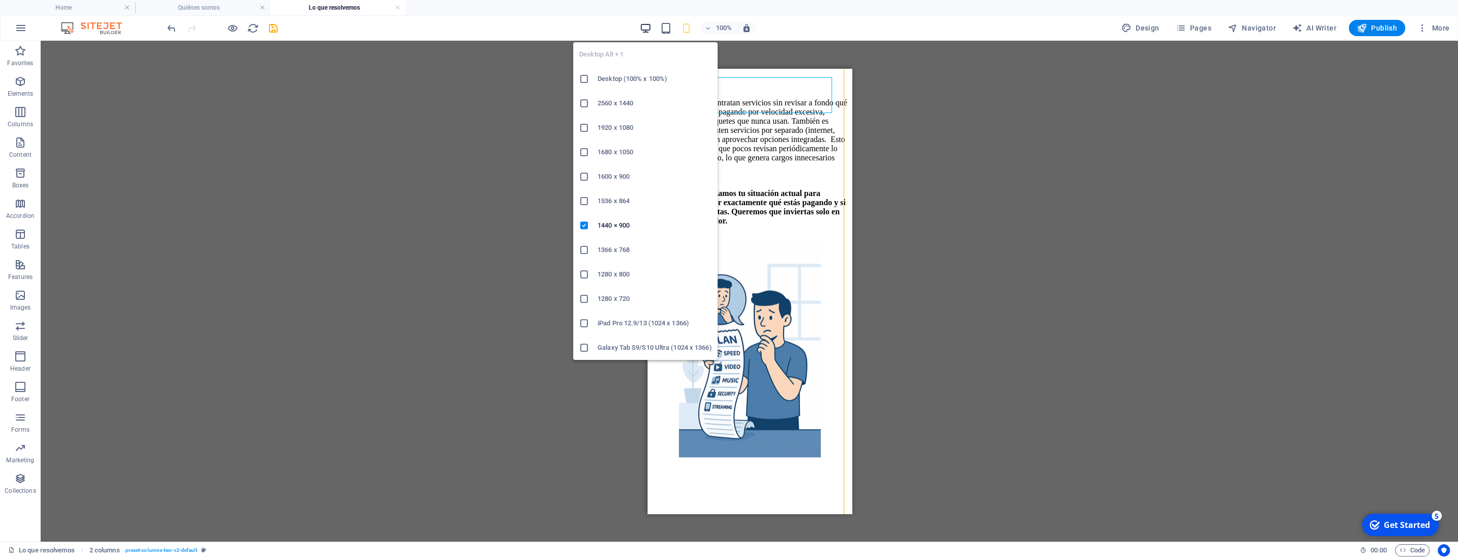
click at [649, 27] on icon "button" at bounding box center [646, 28] width 12 height 12
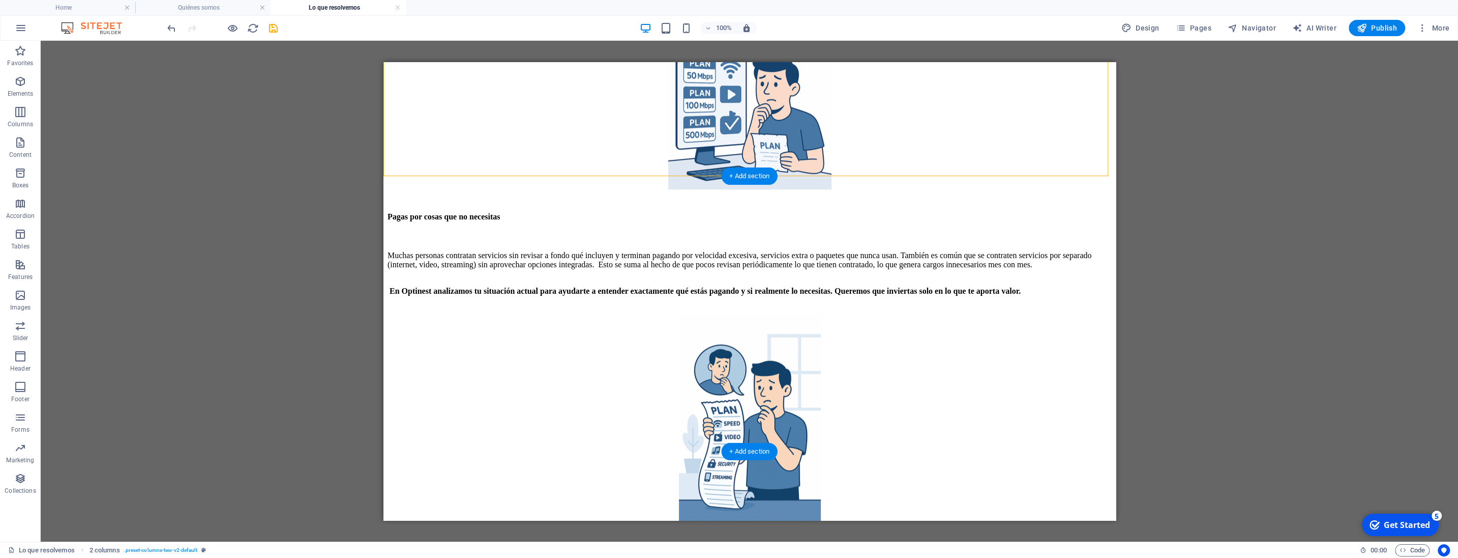
select select "px"
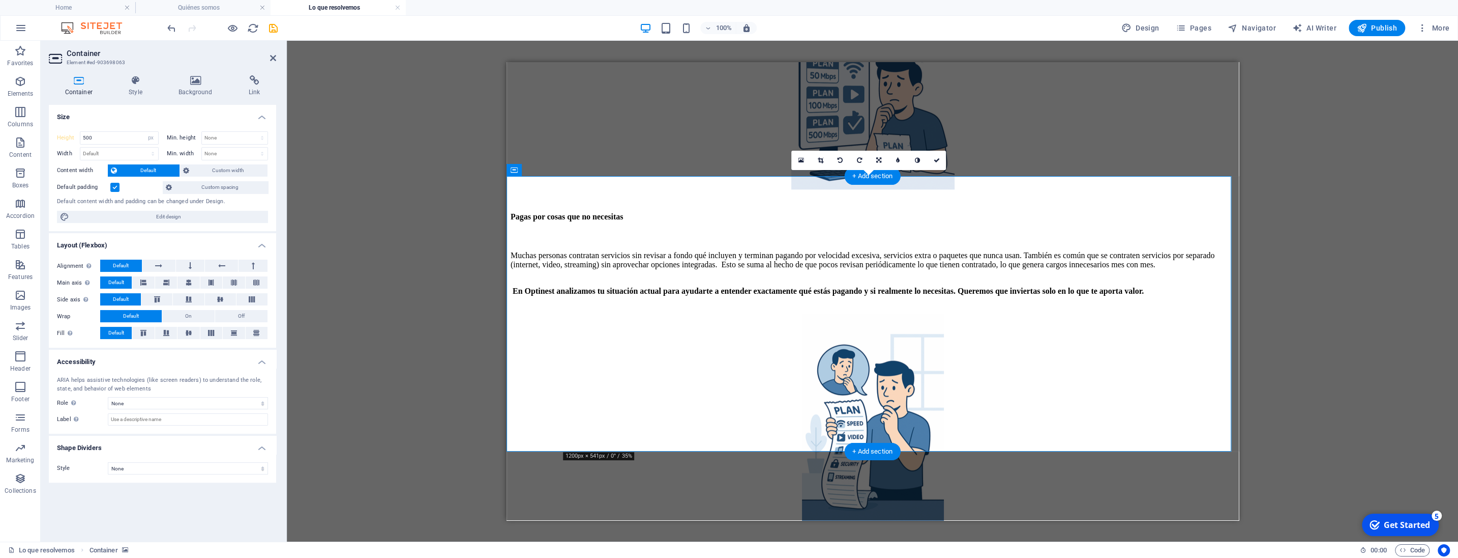
select select "DISABLED_OPTION_VALUE"
click at [66, 135] on label "Height" at bounding box center [68, 138] width 23 height 6
click at [941, 160] on link at bounding box center [936, 160] width 19 height 19
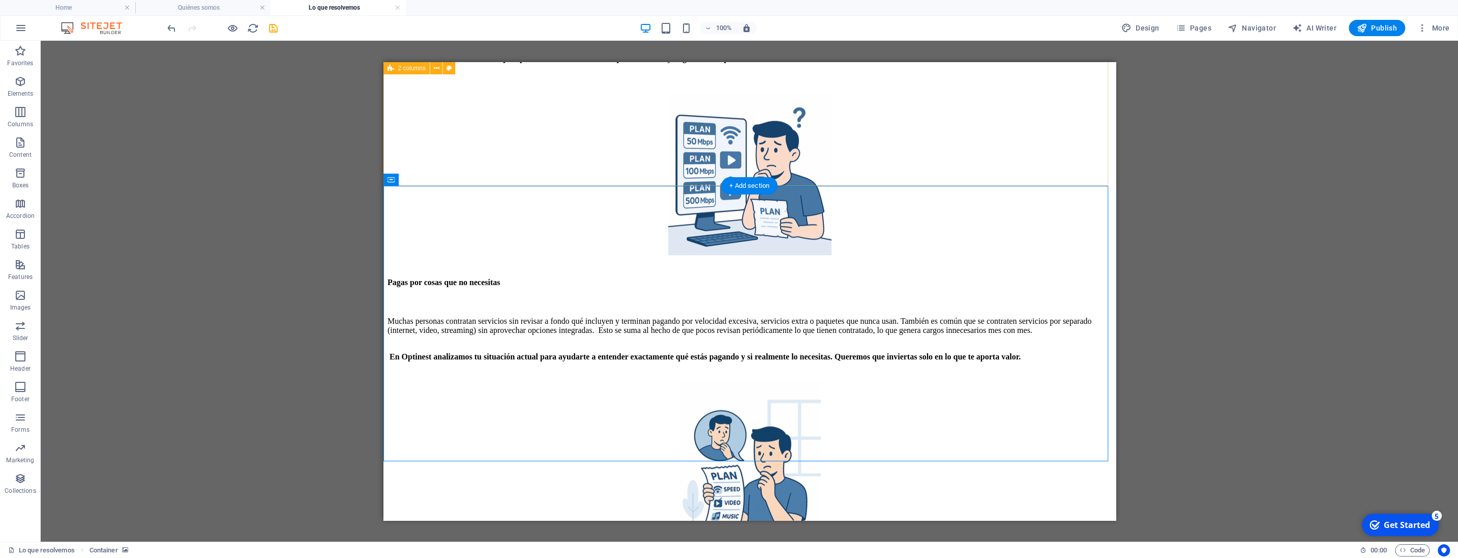
scroll to position [1201, 0]
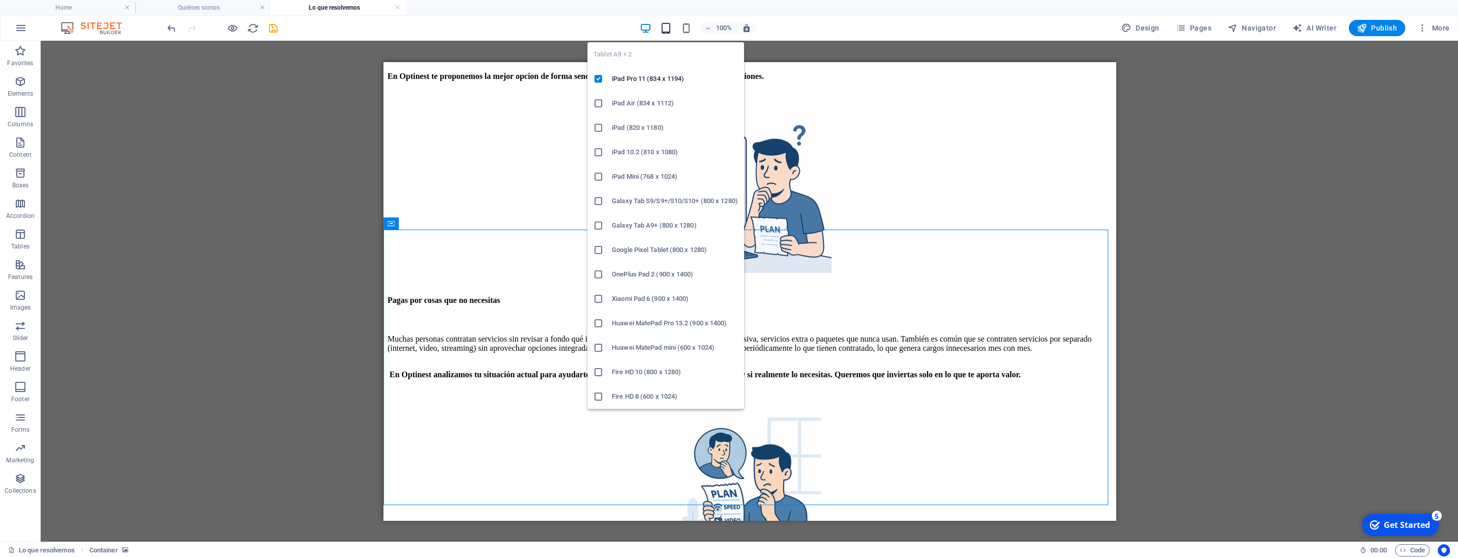
click at [670, 29] on icon "button" at bounding box center [666, 28] width 12 height 12
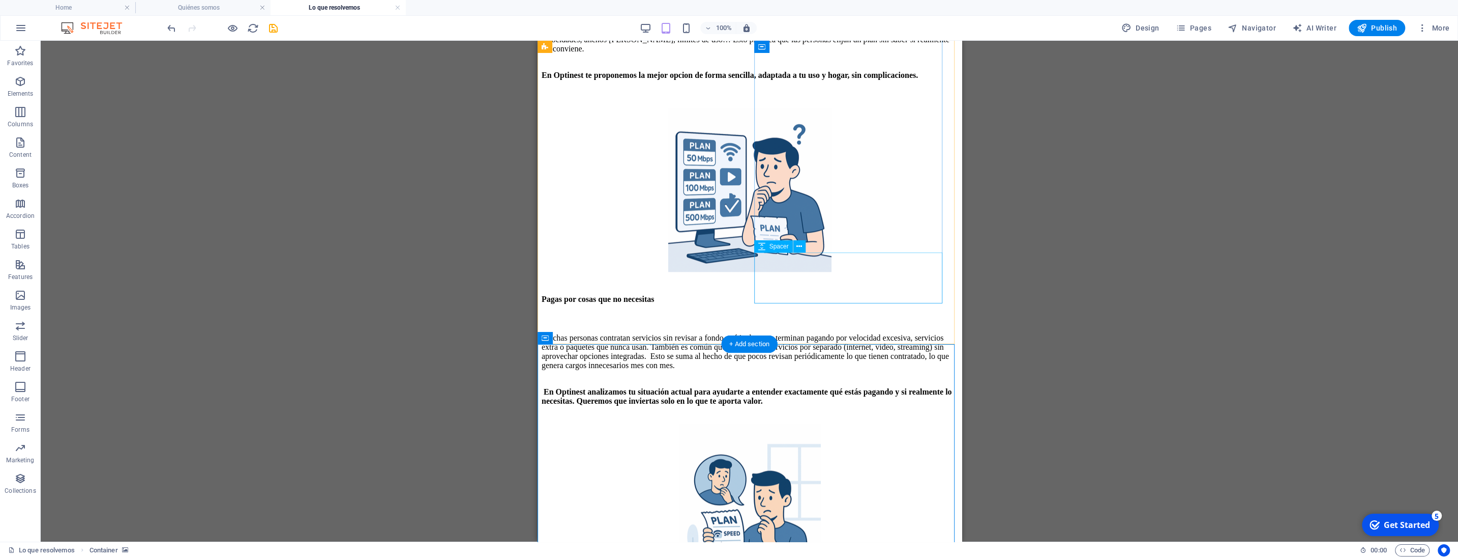
scroll to position [1308, 0]
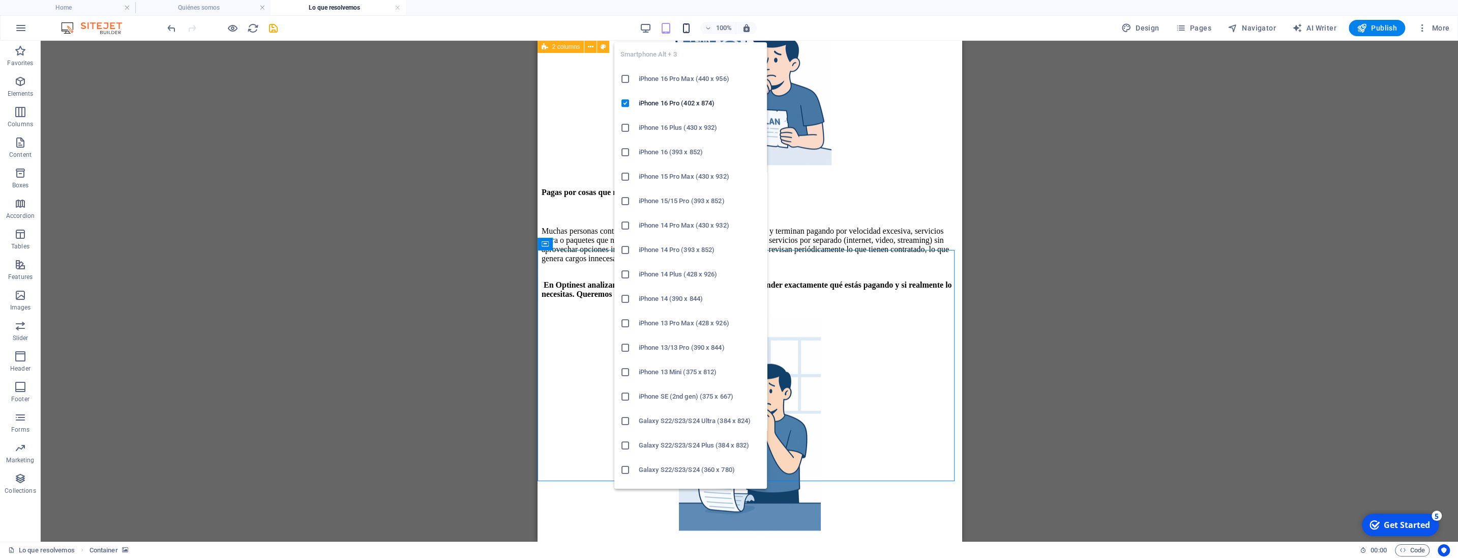
click at [688, 30] on icon "button" at bounding box center [687, 28] width 12 height 12
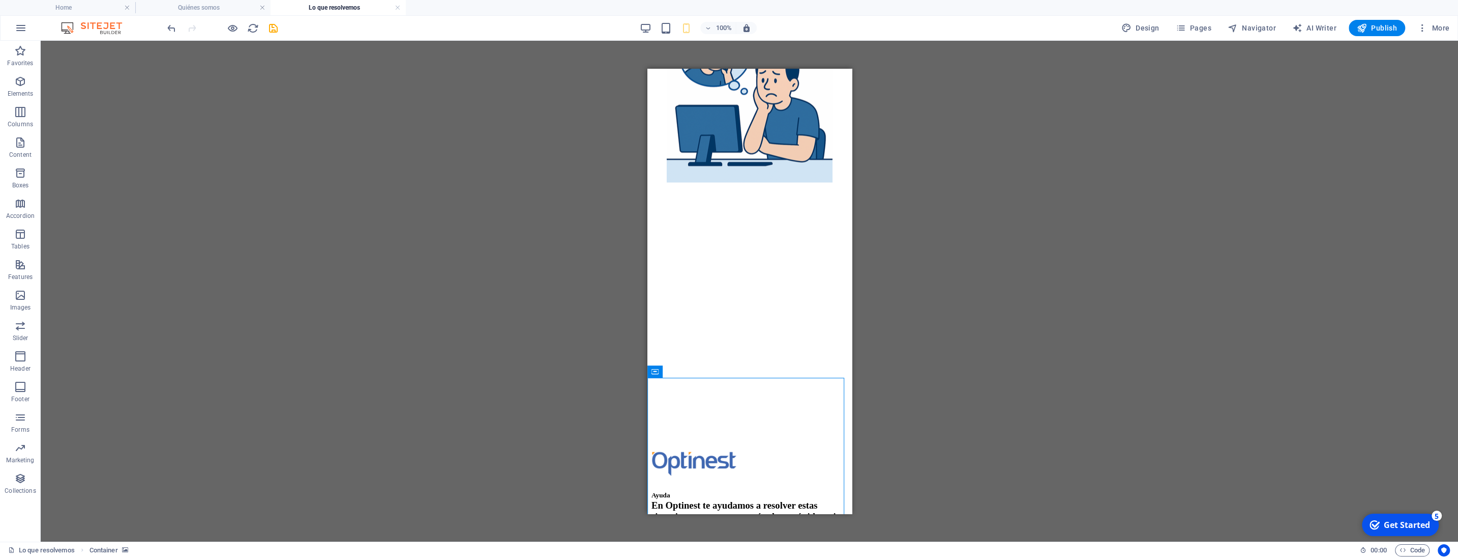
scroll to position [1779, 0]
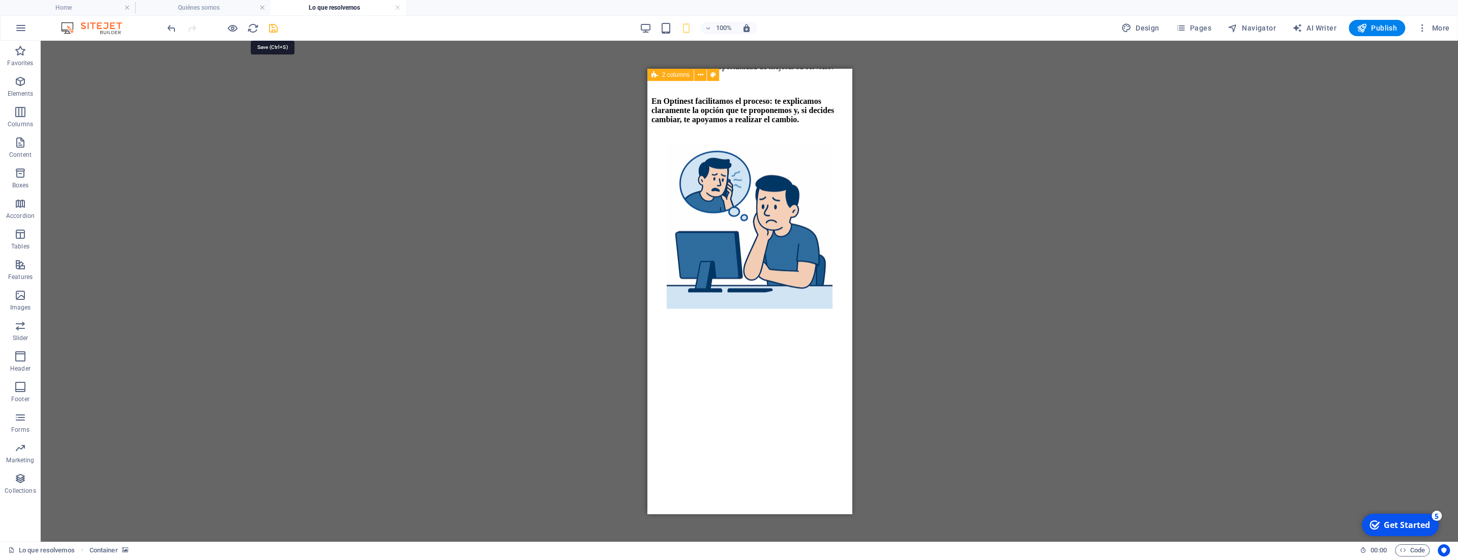
click at [269, 28] on icon "save" at bounding box center [274, 28] width 12 height 12
click at [79, 7] on h4 "Home" at bounding box center [67, 7] width 135 height 11
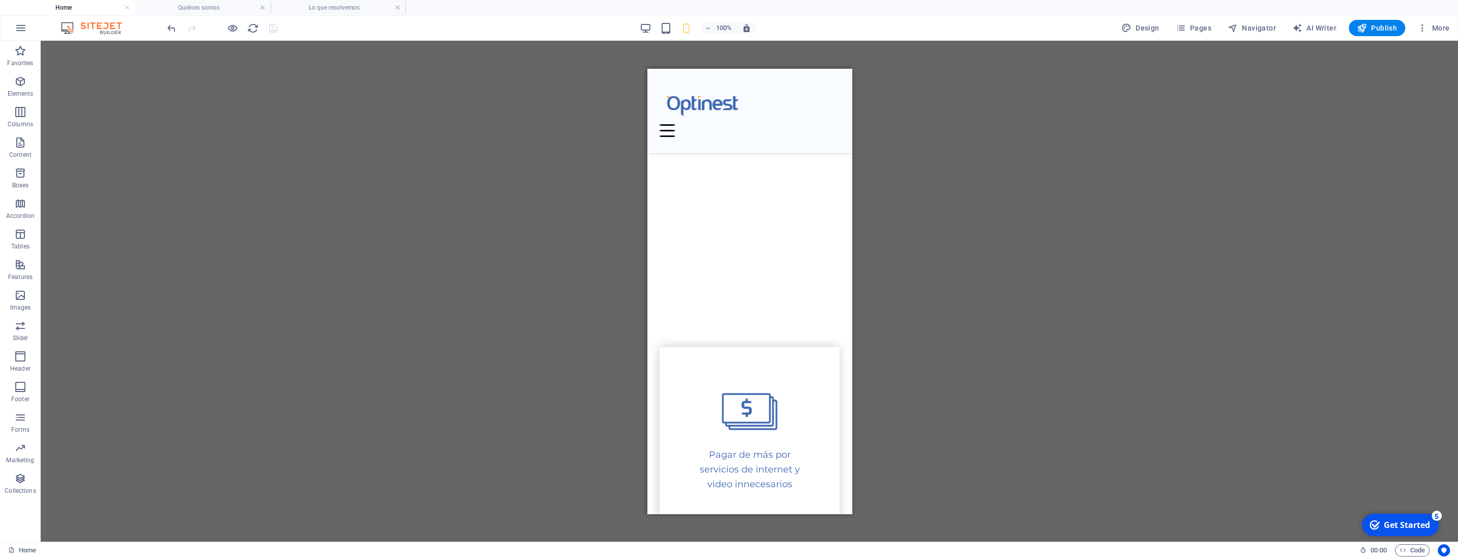
scroll to position [1377, 0]
click at [212, 6] on h4 "Quiénes somos" at bounding box center [202, 7] width 135 height 11
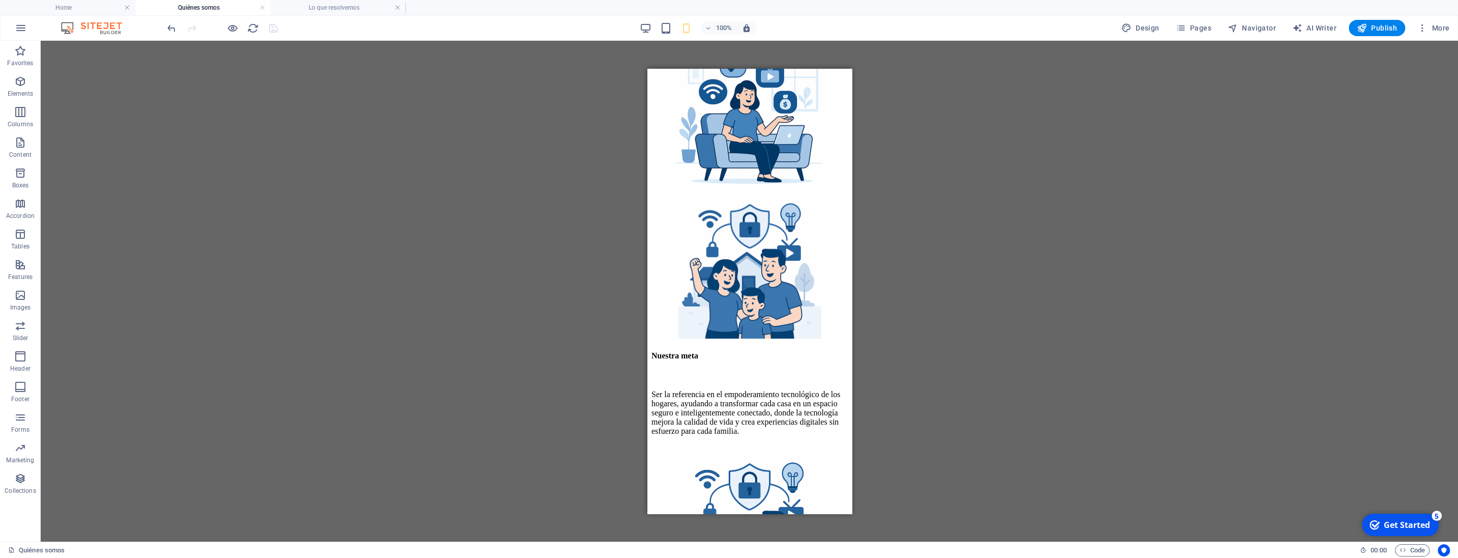
scroll to position [481, 0]
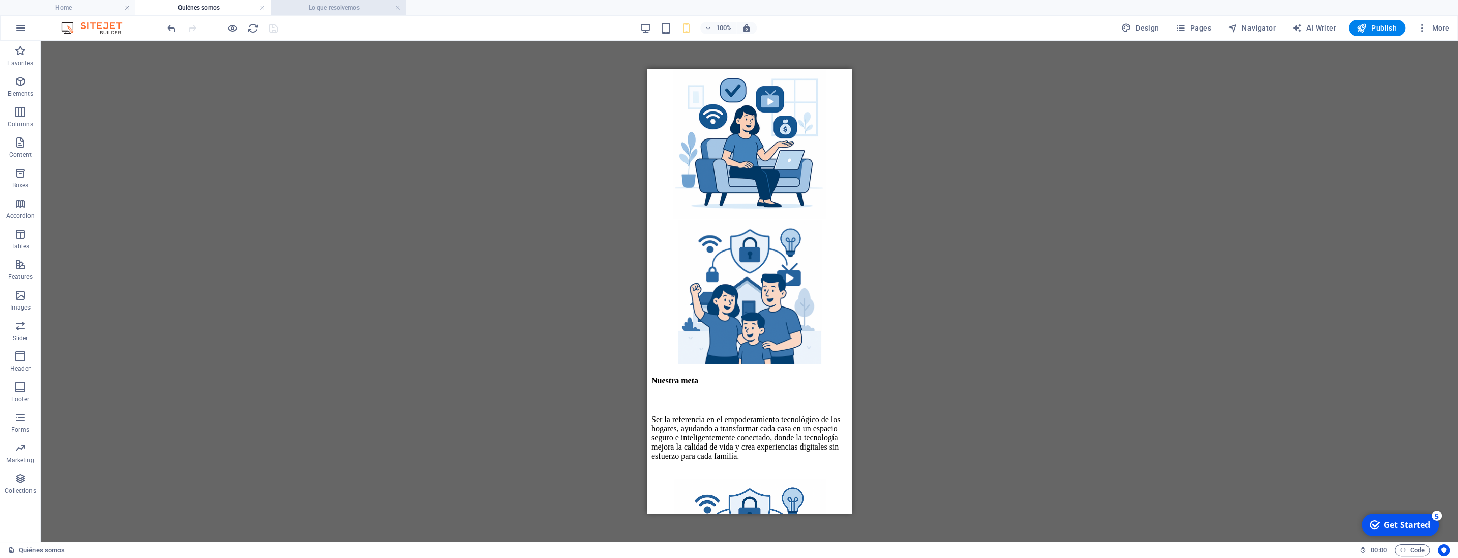
click at [341, 7] on h4 "Lo que resolvemos" at bounding box center [338, 7] width 135 height 11
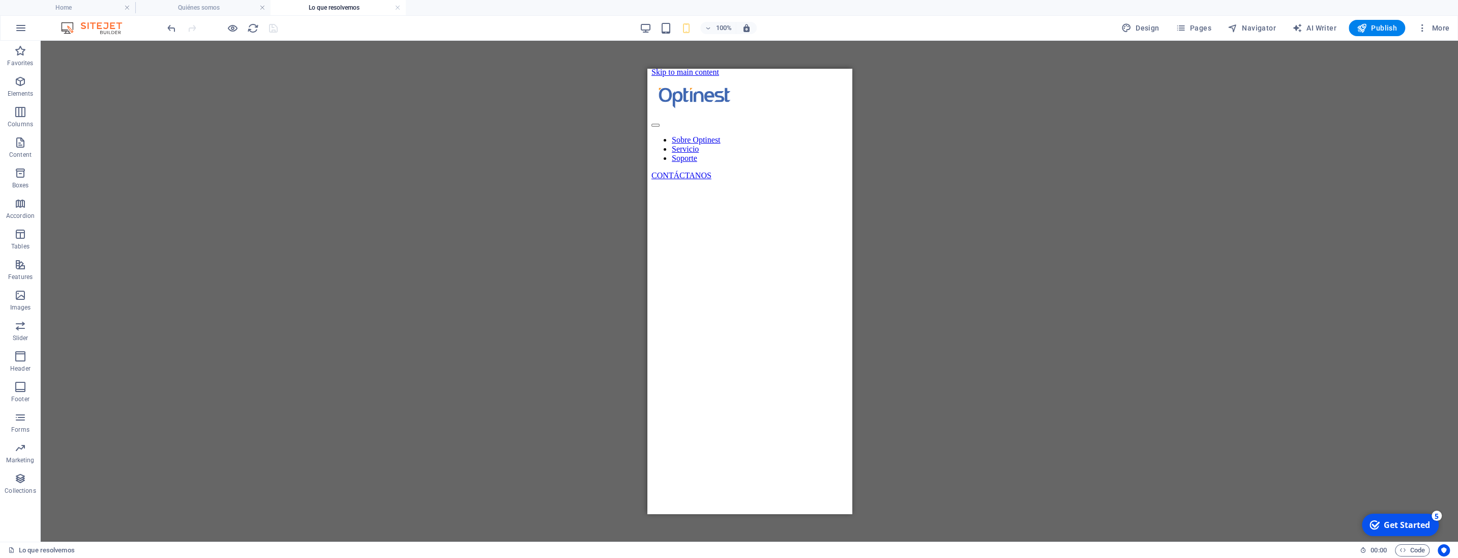
scroll to position [0, 0]
